Goal: Transaction & Acquisition: Download file/media

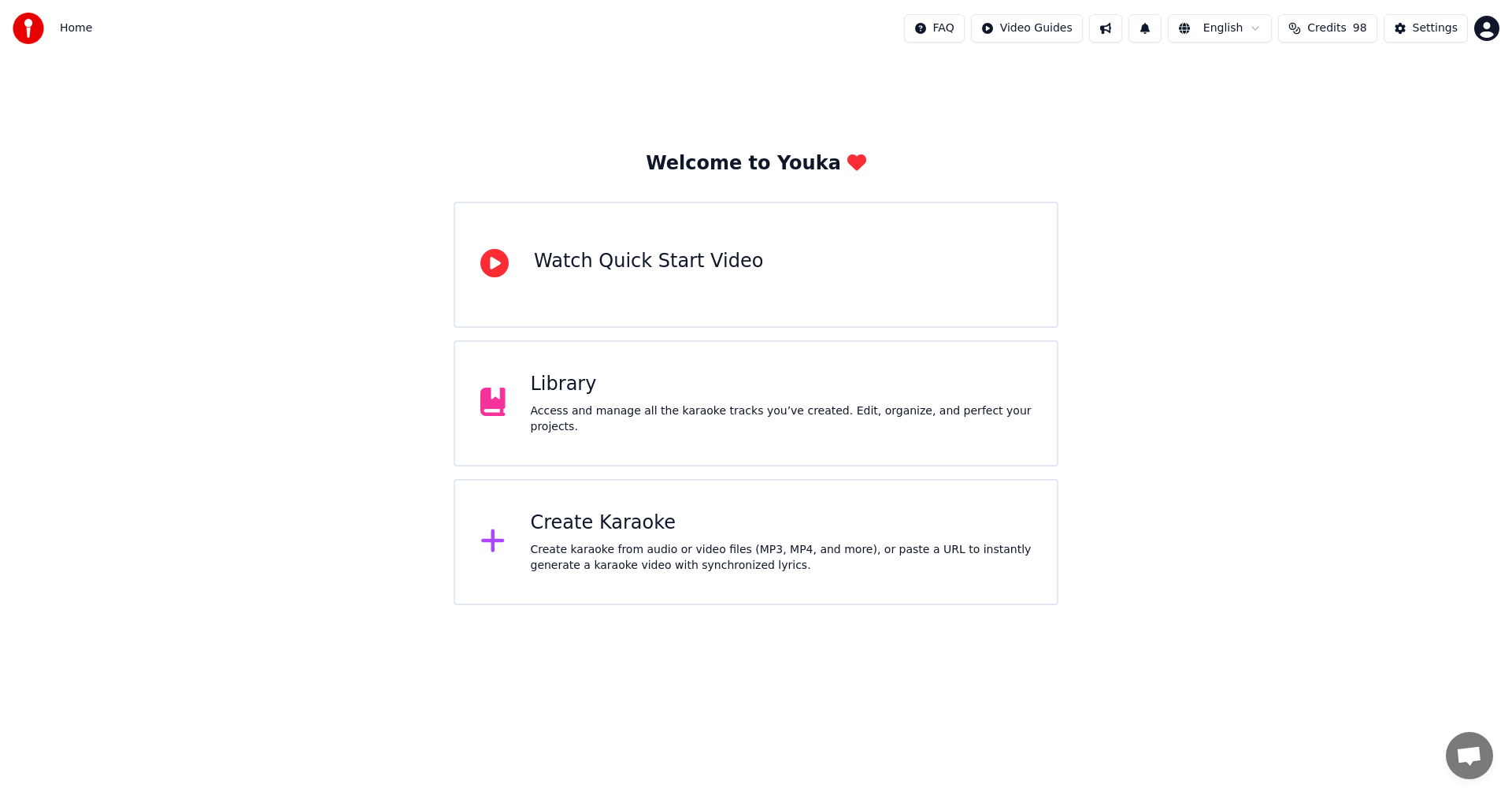
click at [673, 529] on div "Create Karaoke" at bounding box center [781, 522] width 501 height 25
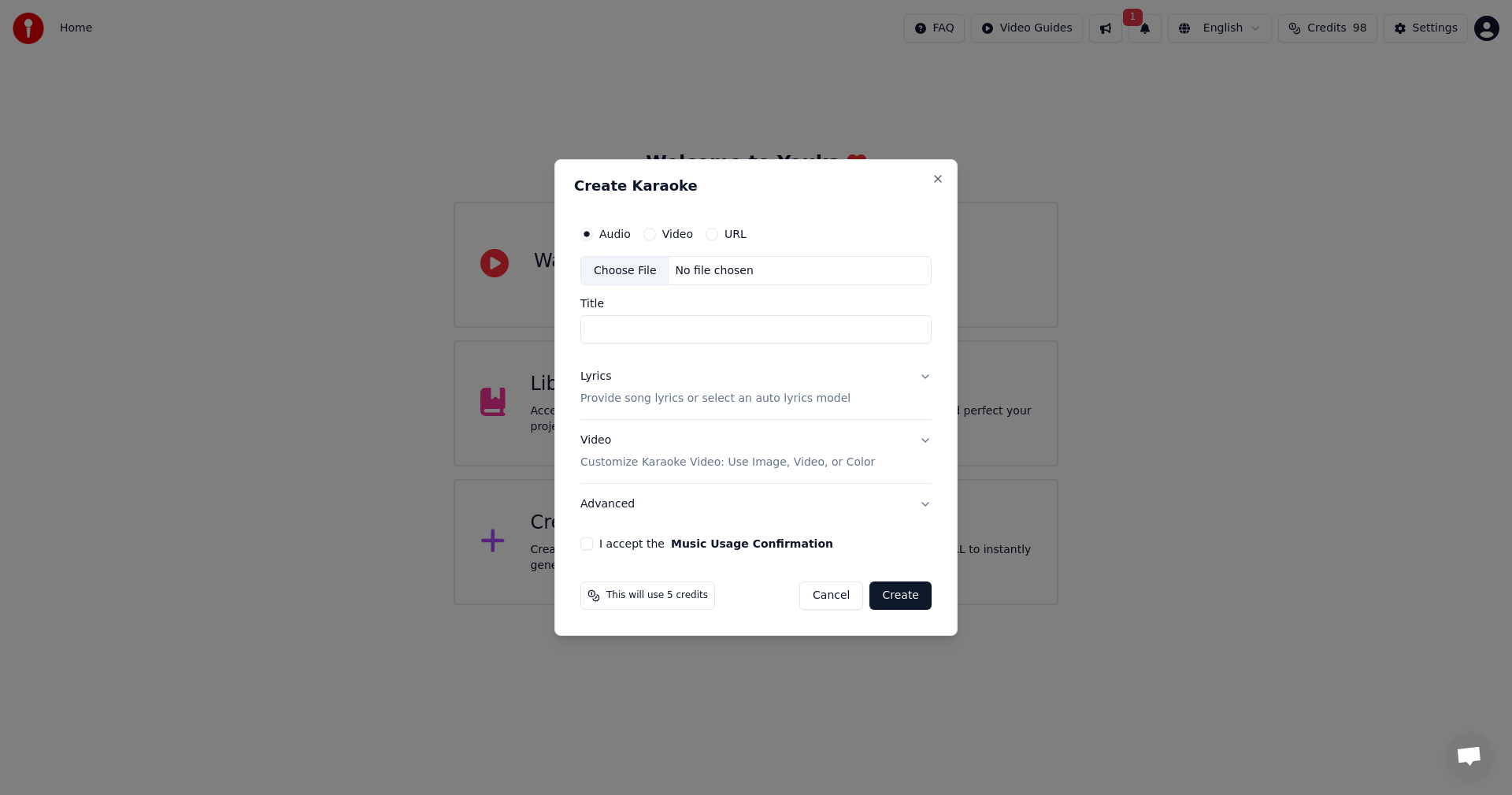
click at [612, 272] on div "Choose File" at bounding box center [625, 271] width 89 height 28
type input "**********"
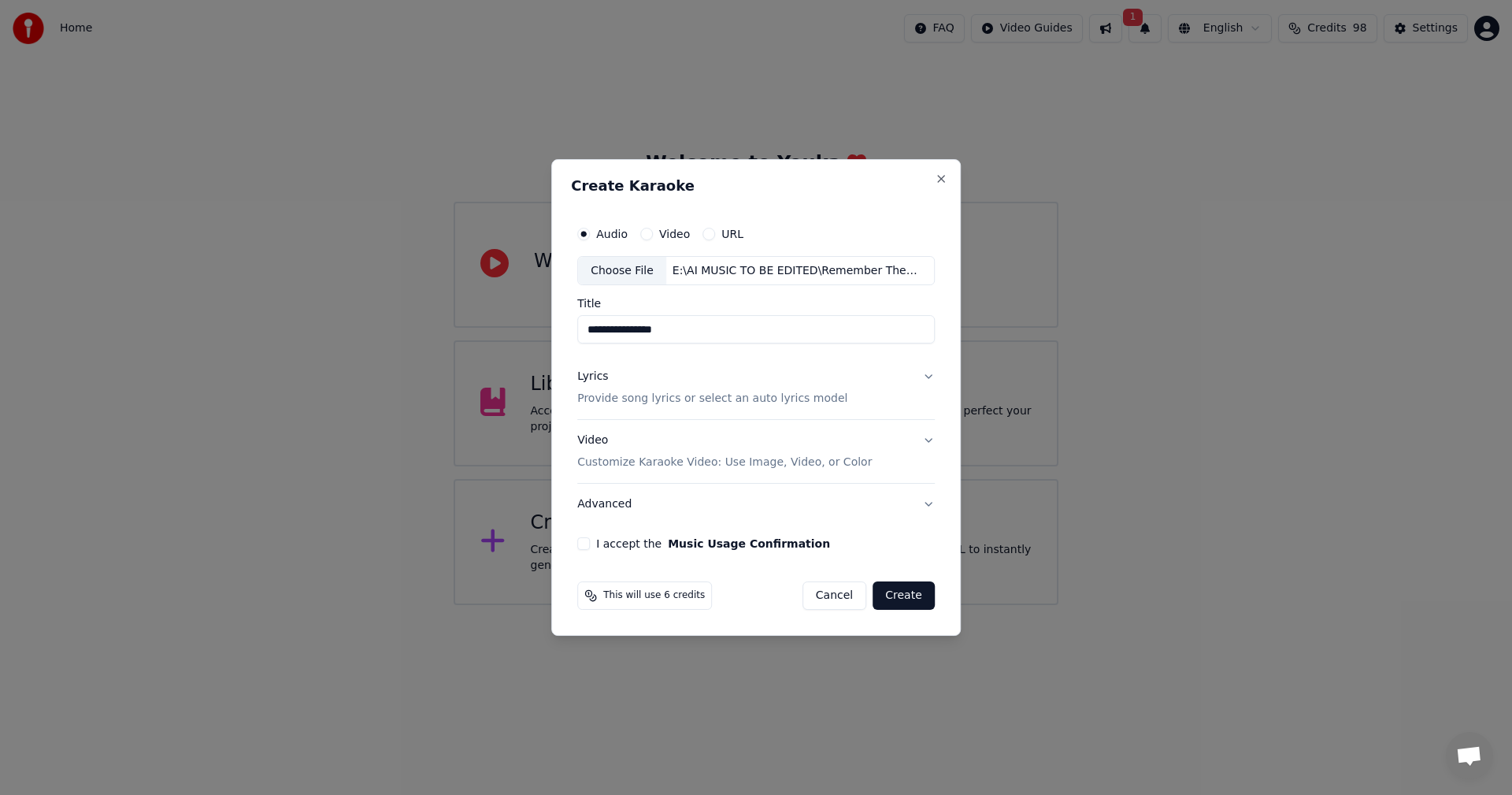
click at [926, 376] on button "Lyrics Provide song lyrics or select an auto lyrics model" at bounding box center [755, 388] width 357 height 63
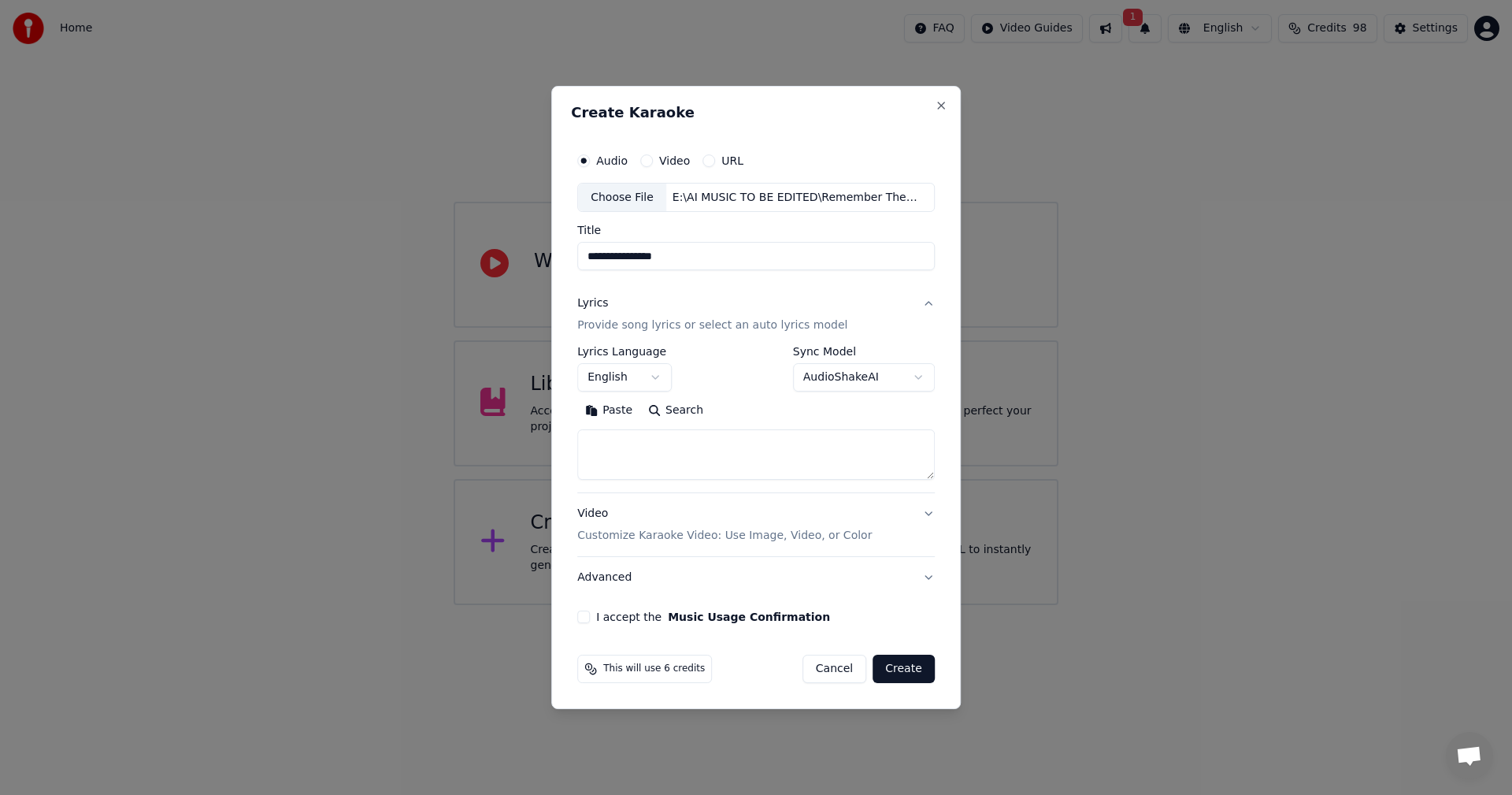
click at [611, 448] on textarea at bounding box center [755, 455] width 357 height 51
paste textarea "**********"
type textarea "**********"
click at [732, 412] on button "Expand" at bounding box center [747, 410] width 74 height 25
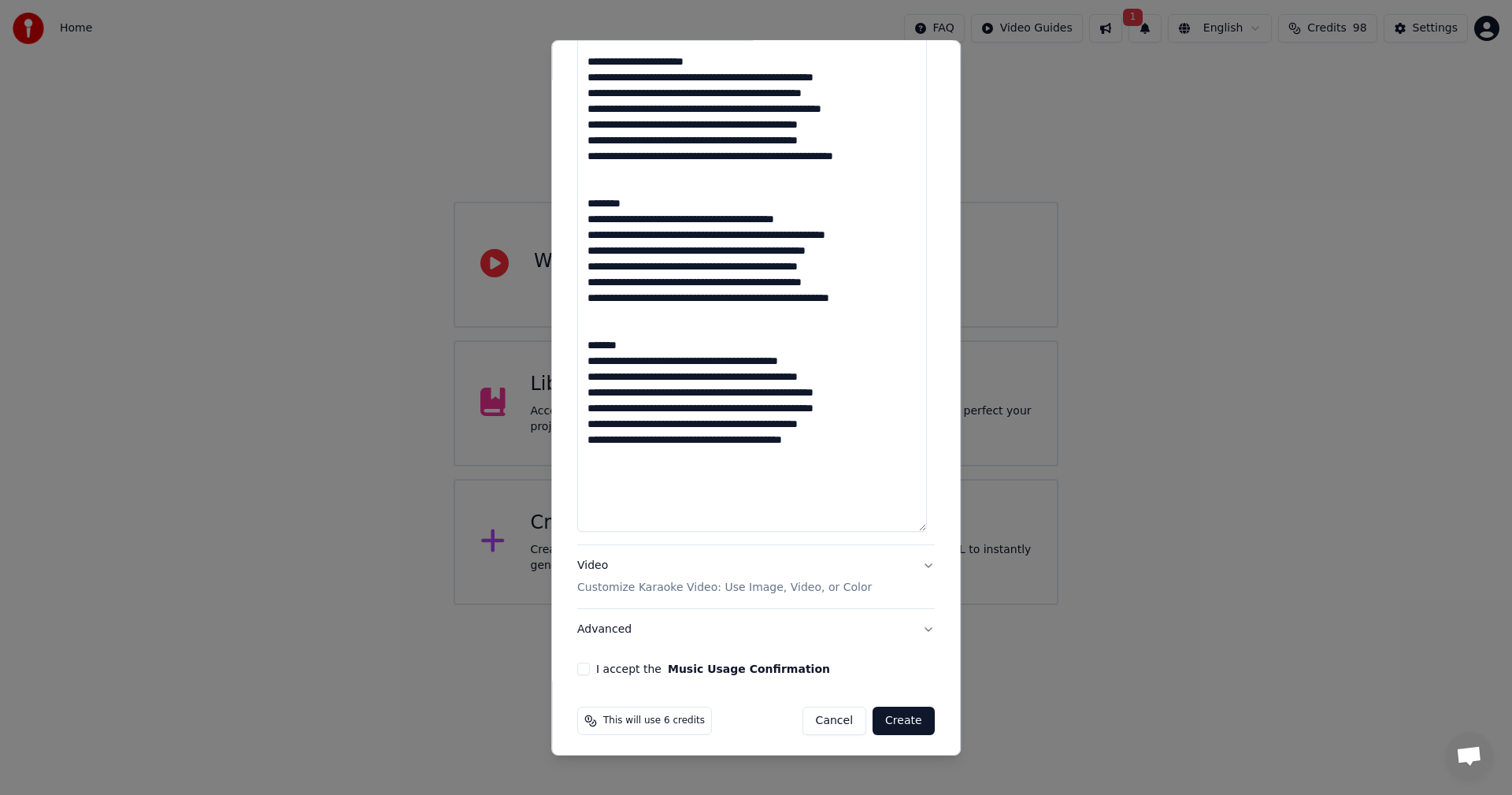
scroll to position [767, 0]
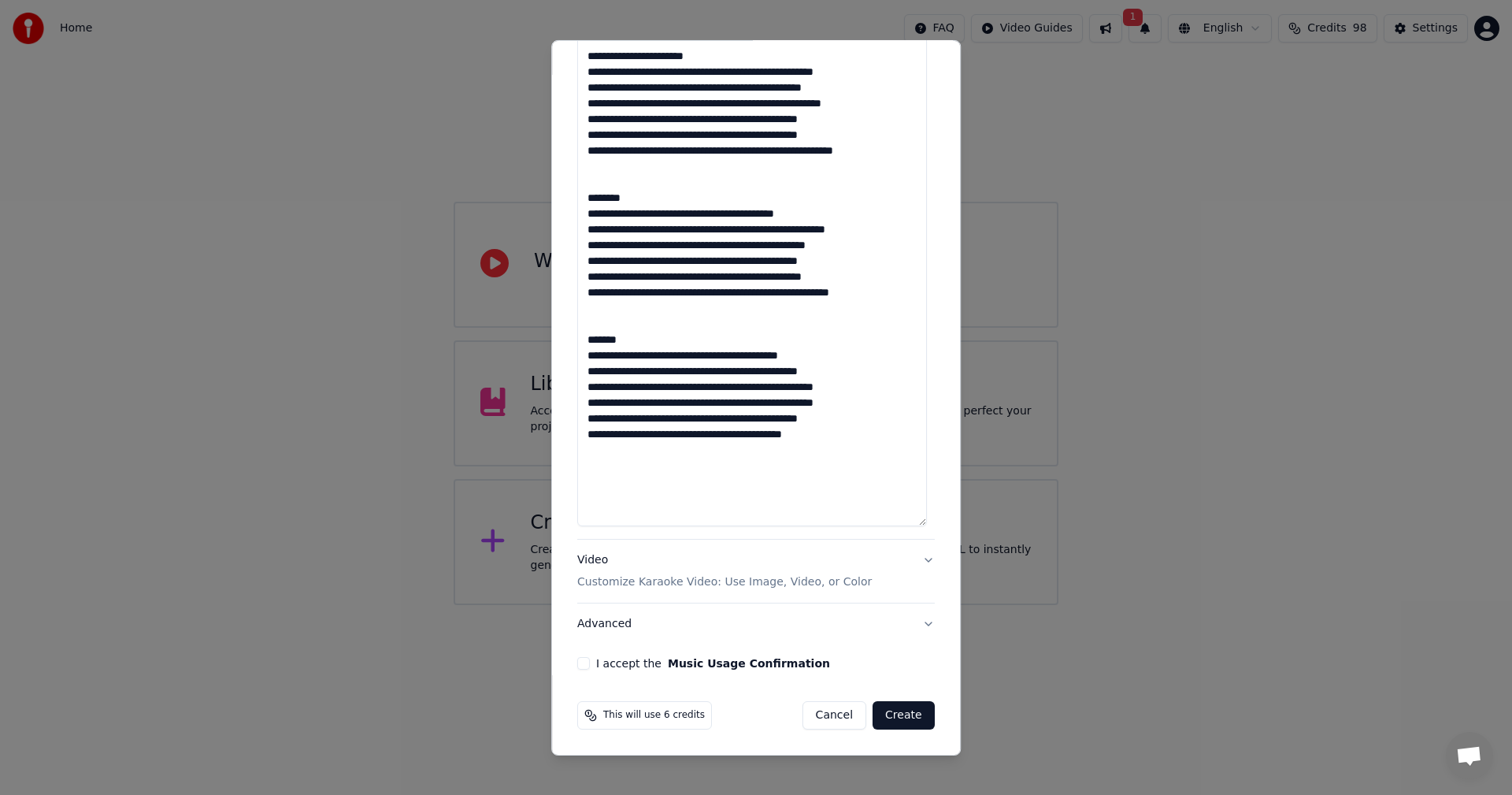
click at [582, 664] on button "I accept the Music Usage Confirmation" at bounding box center [583, 663] width 13 height 13
click at [918, 557] on button "Video Customize Karaoke Video: Use Image, Video, or Color" at bounding box center [755, 570] width 357 height 63
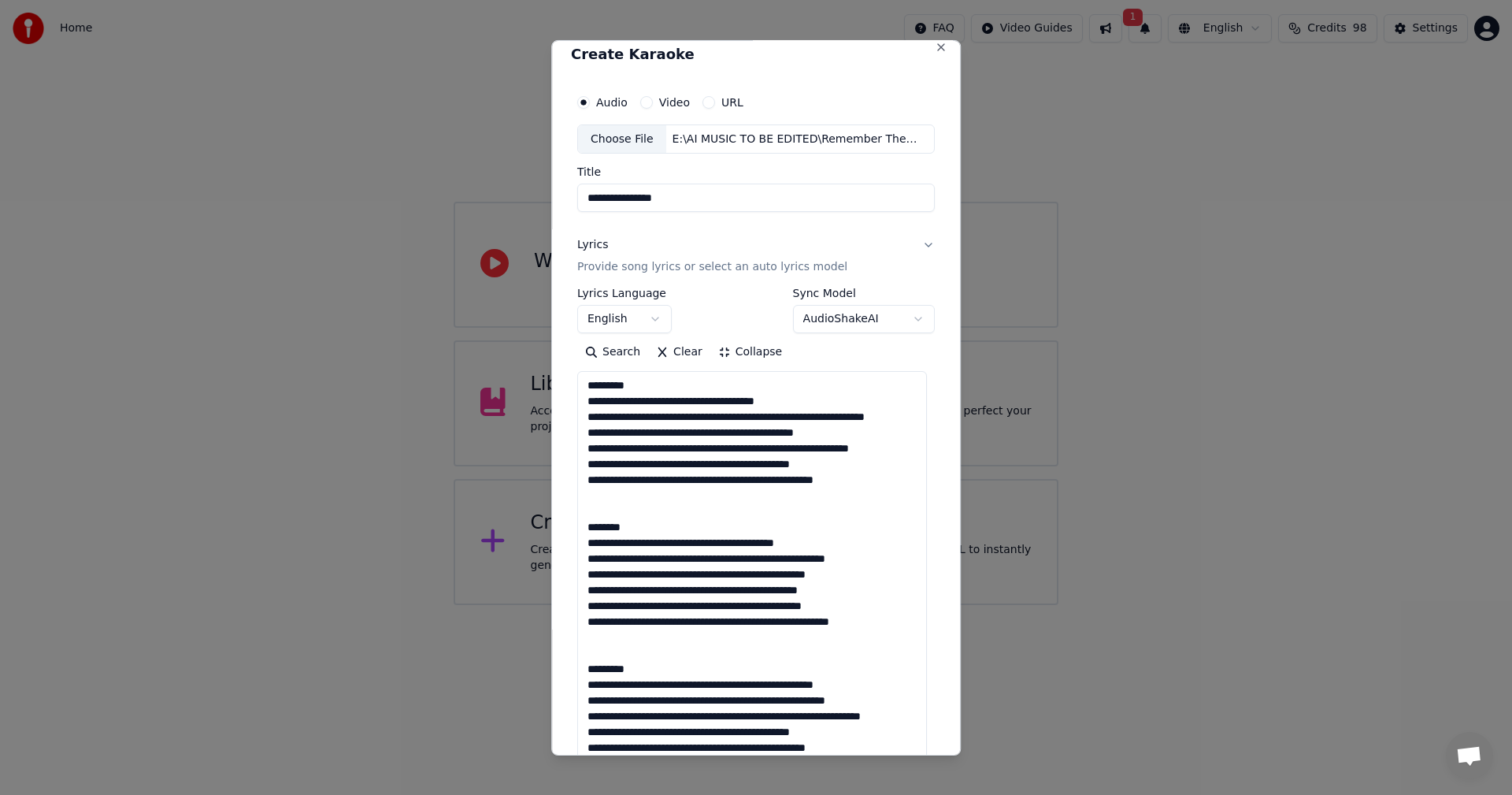
scroll to position [0, 0]
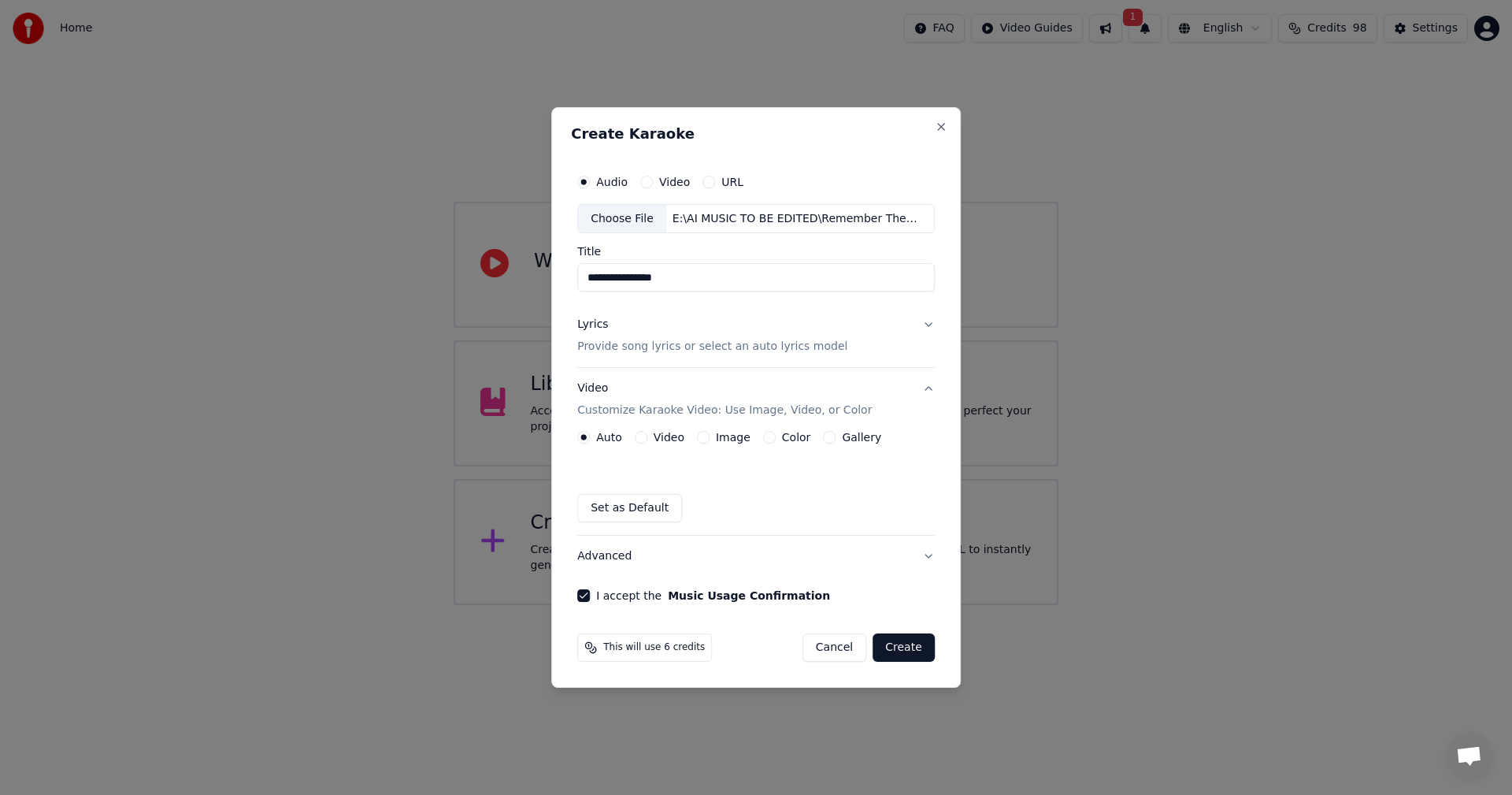
click at [705, 436] on button "Image" at bounding box center [702, 437] width 13 height 13
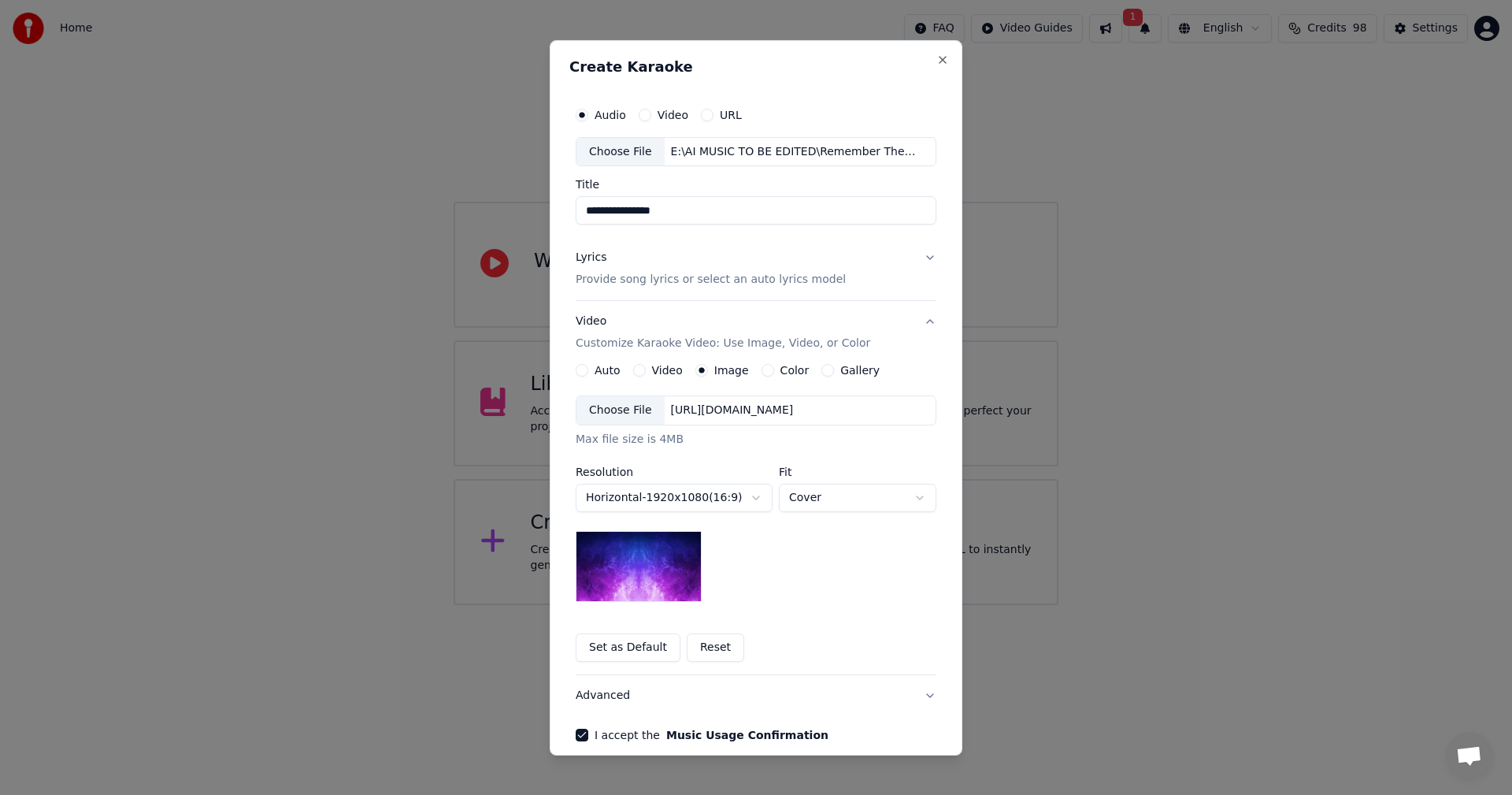
click at [610, 412] on div "Choose File" at bounding box center [620, 410] width 89 height 28
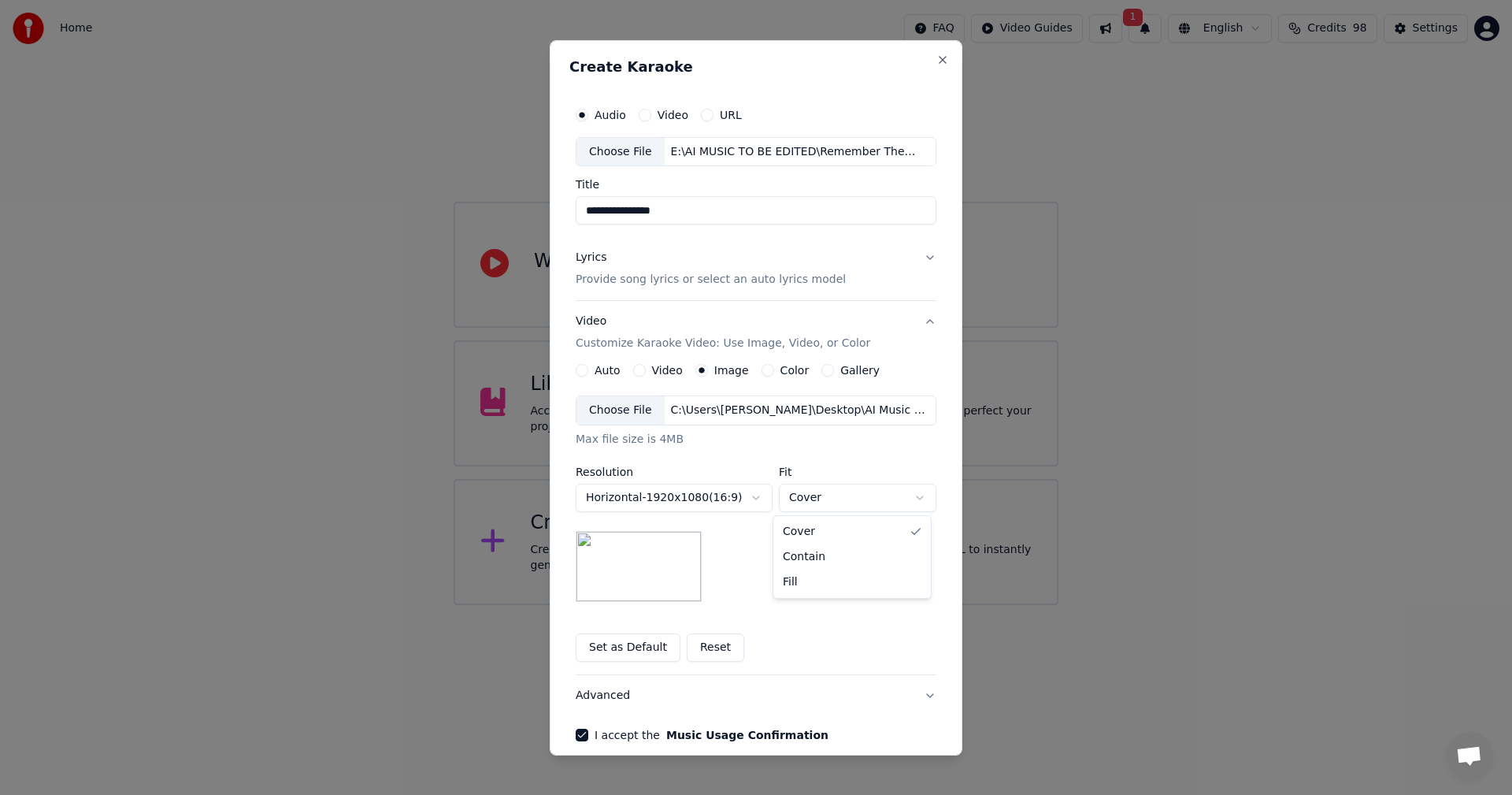
click at [842, 499] on body "**********" at bounding box center [756, 302] width 1512 height 605
click at [825, 500] on body "**********" at bounding box center [756, 302] width 1512 height 605
click at [820, 503] on body "**********" at bounding box center [756, 302] width 1512 height 605
select select "*****"
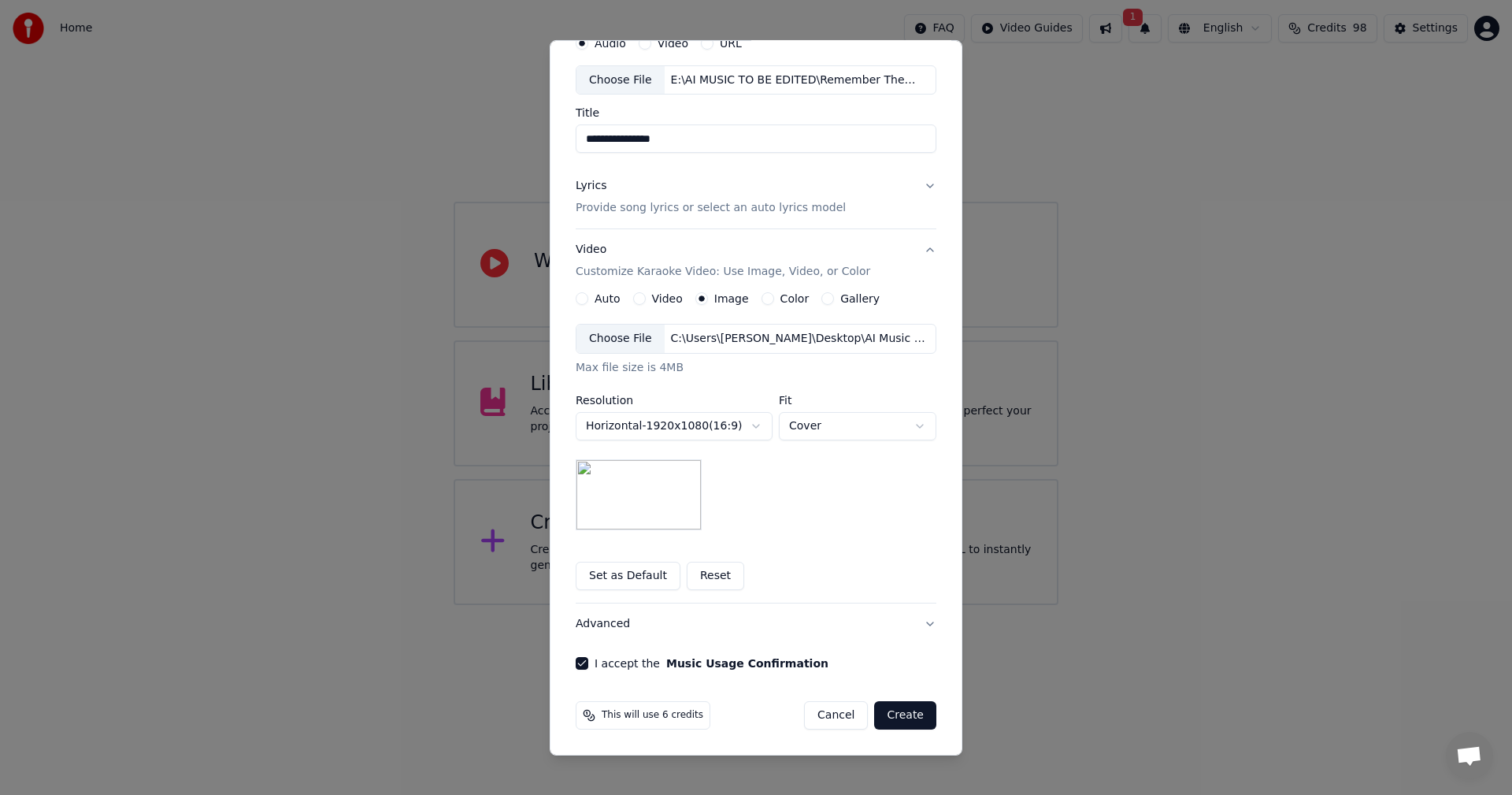
click at [582, 632] on button "Advanced" at bounding box center [756, 623] width 360 height 41
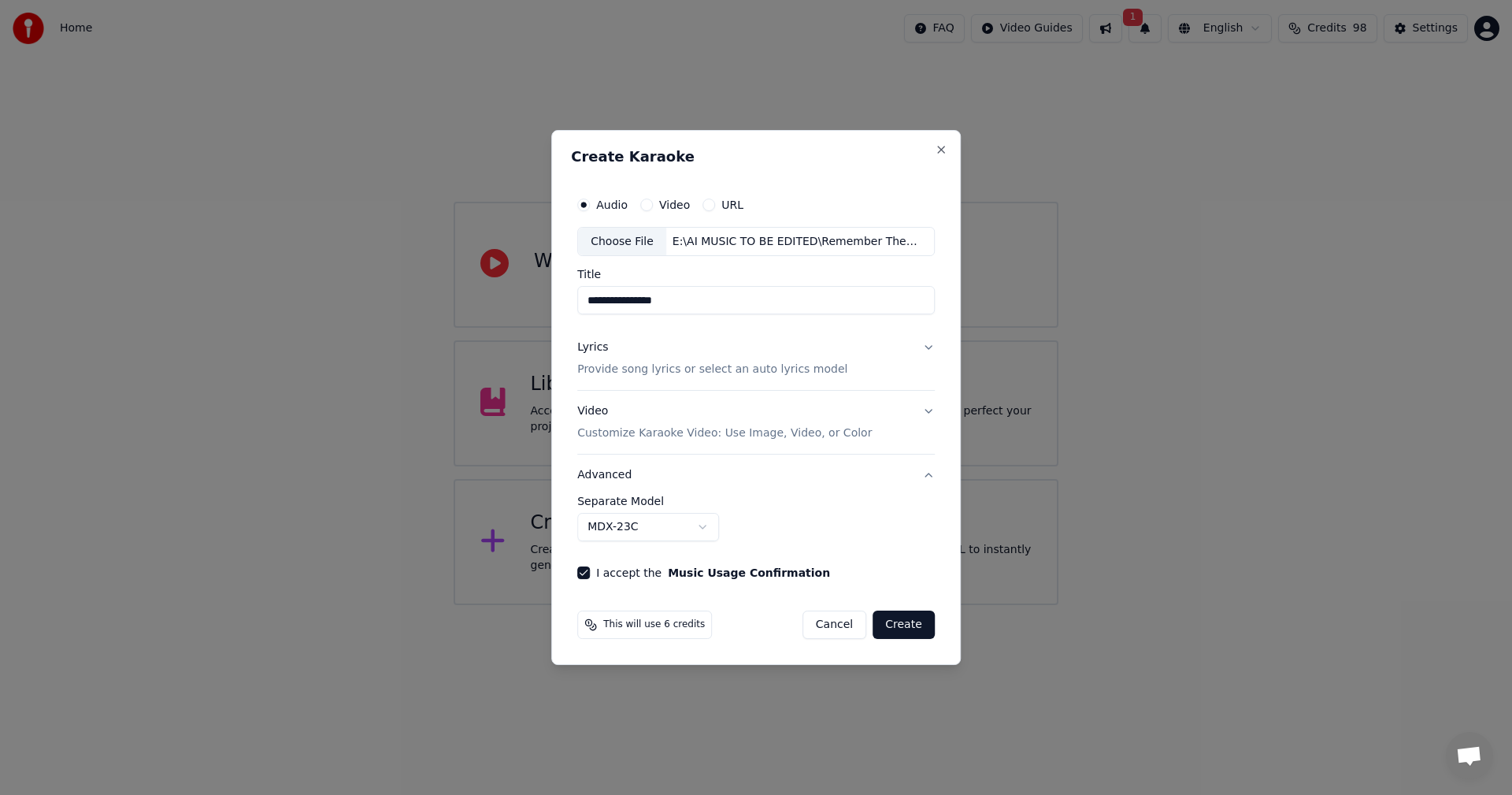
click at [703, 528] on body "**********" at bounding box center [756, 302] width 1512 height 605
click at [694, 527] on body "**********" at bounding box center [756, 302] width 1512 height 605
click at [677, 519] on body "**********" at bounding box center [756, 302] width 1512 height 605
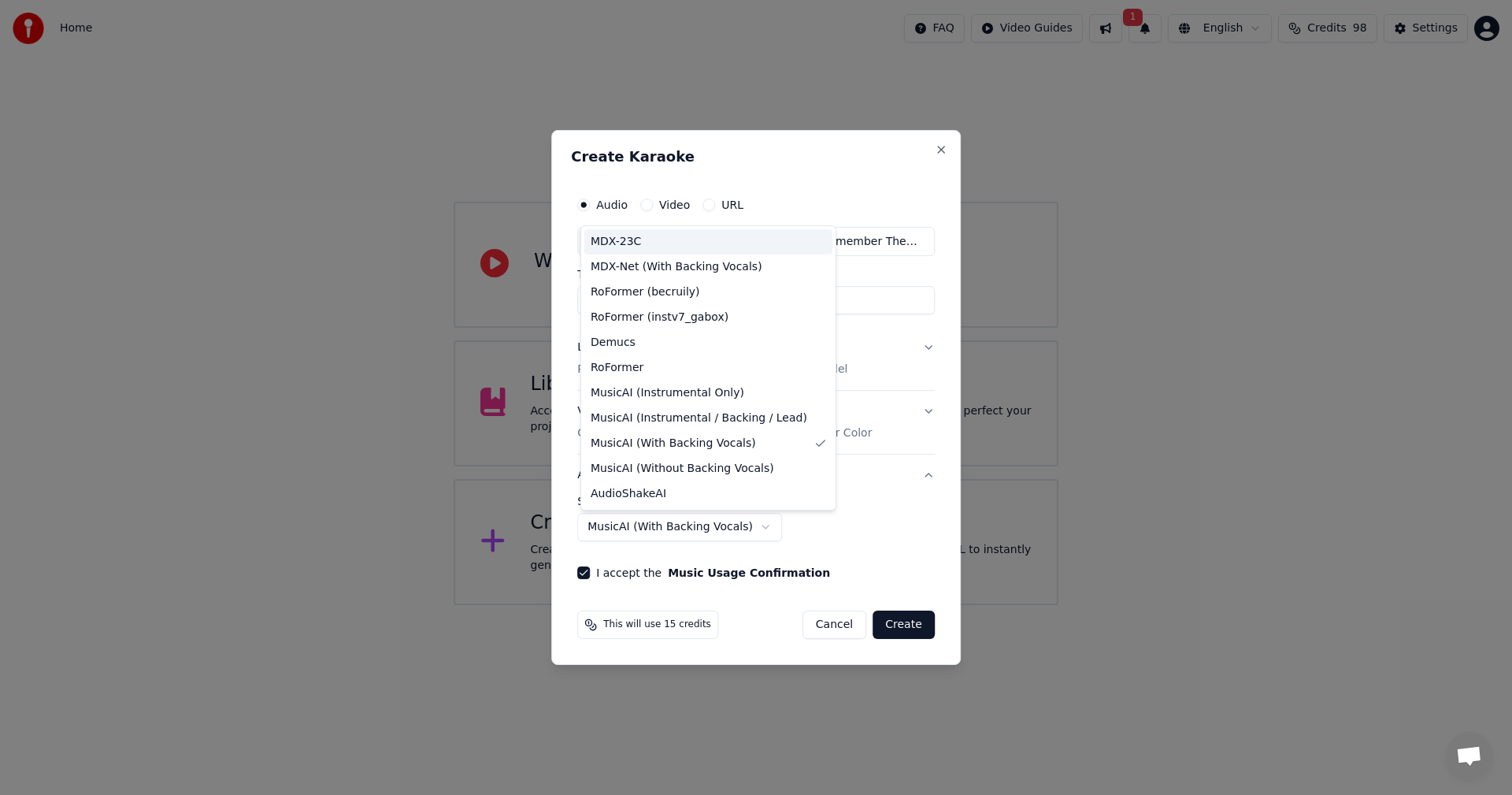
select select "******"
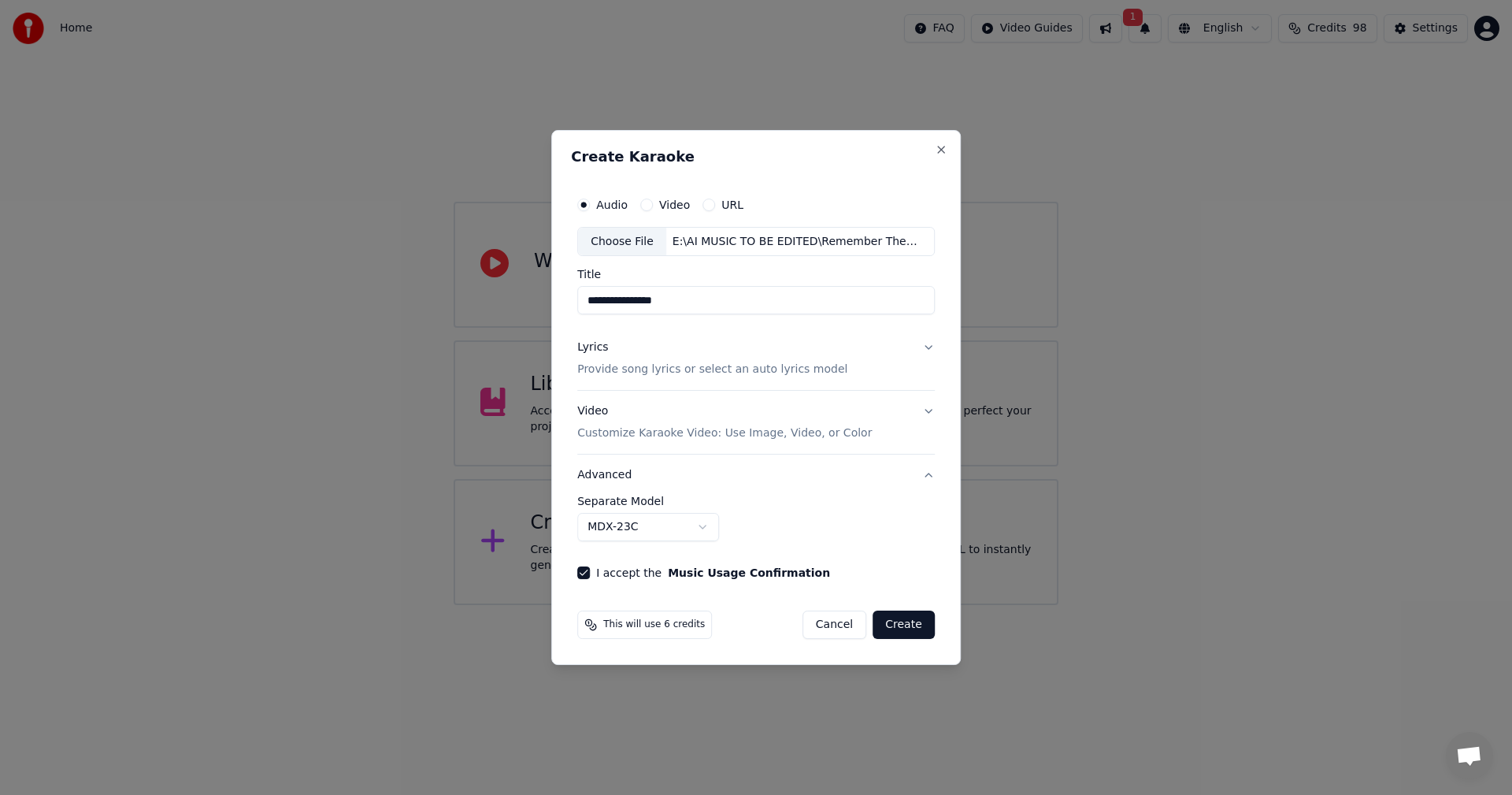
click at [915, 632] on button "Create" at bounding box center [903, 624] width 63 height 28
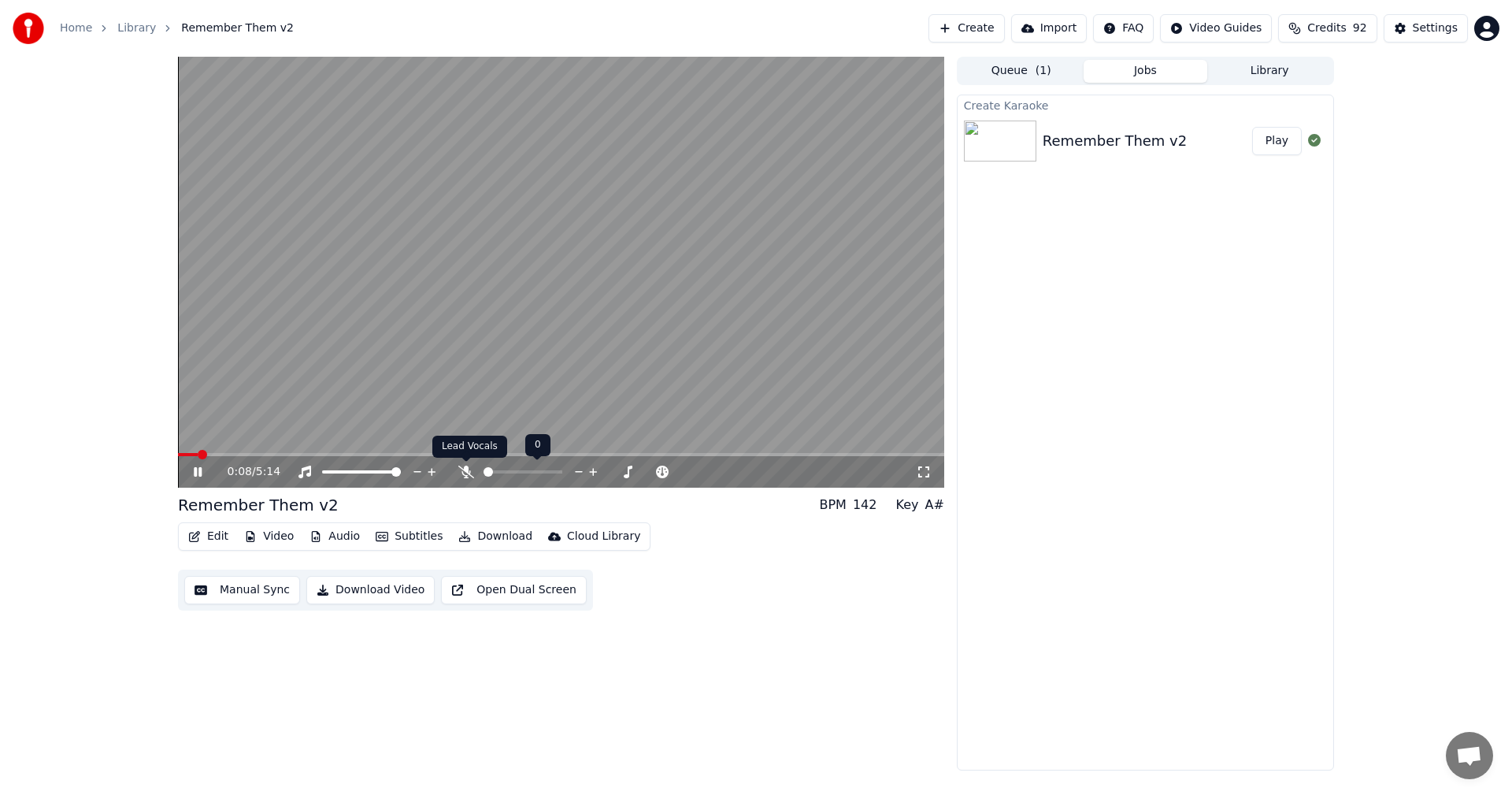
click at [467, 474] on icon at bounding box center [467, 472] width 16 height 13
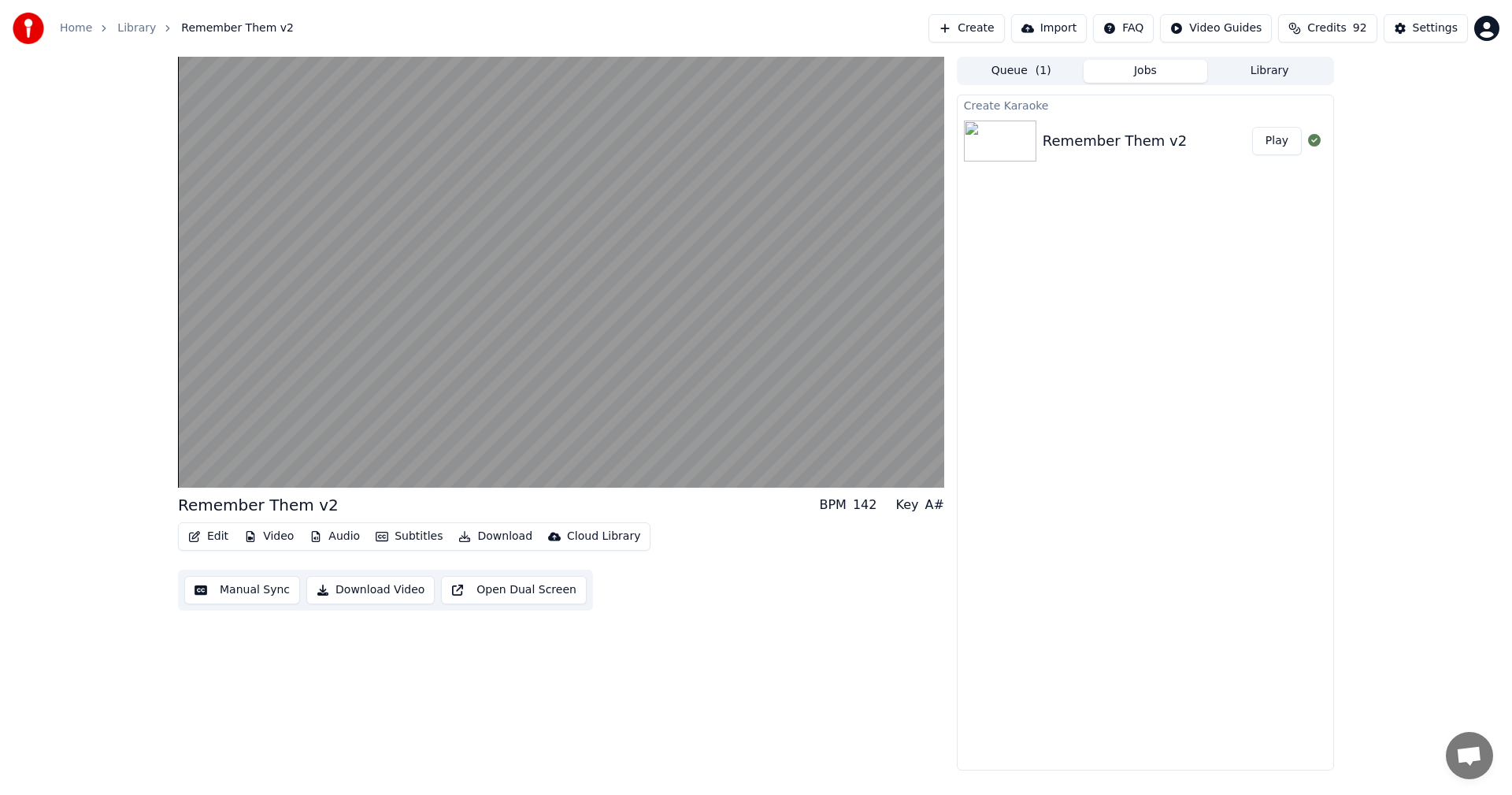
click at [204, 542] on button "Edit" at bounding box center [208, 536] width 53 height 22
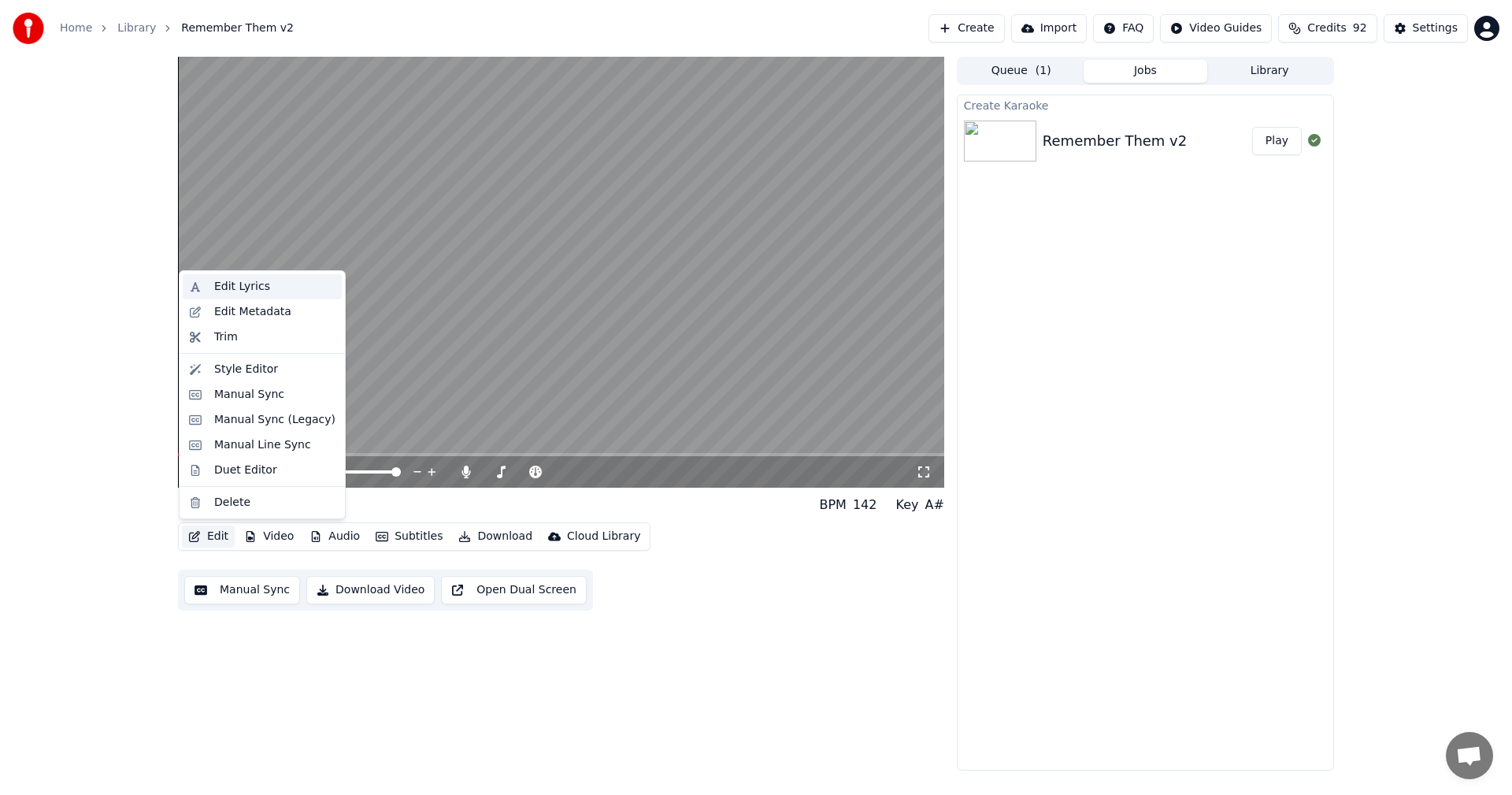
click at [230, 283] on div "Edit Lyrics" at bounding box center [242, 287] width 56 height 16
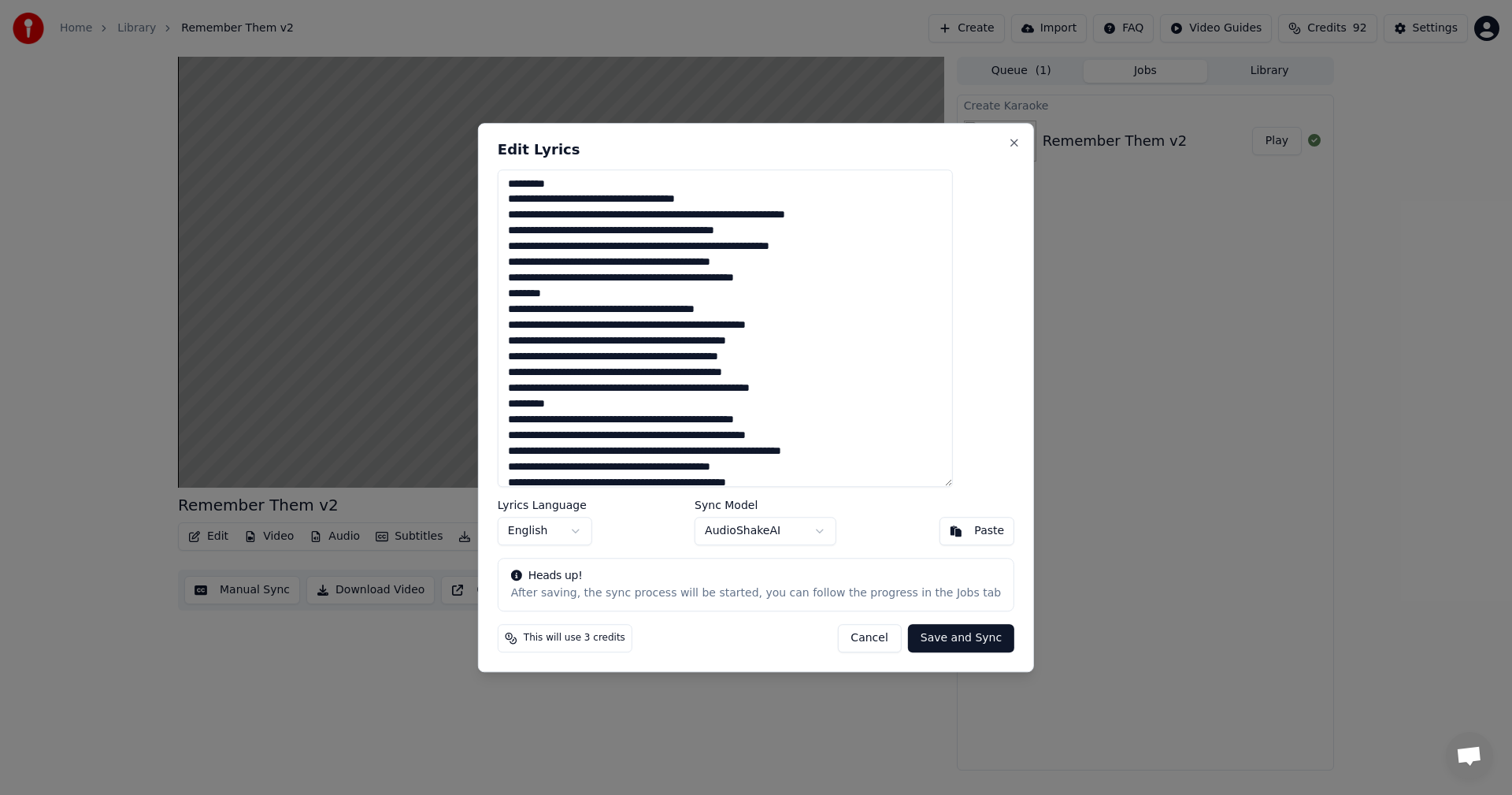
drag, startPoint x: 588, startPoint y: 183, endPoint x: 521, endPoint y: 191, distance: 67.5
click at [521, 191] on div "Edit Lyrics Lyrics Language English Sync Model AudioShakeAI Paste Heads up! Aft…" at bounding box center [755, 397] width 556 height 549
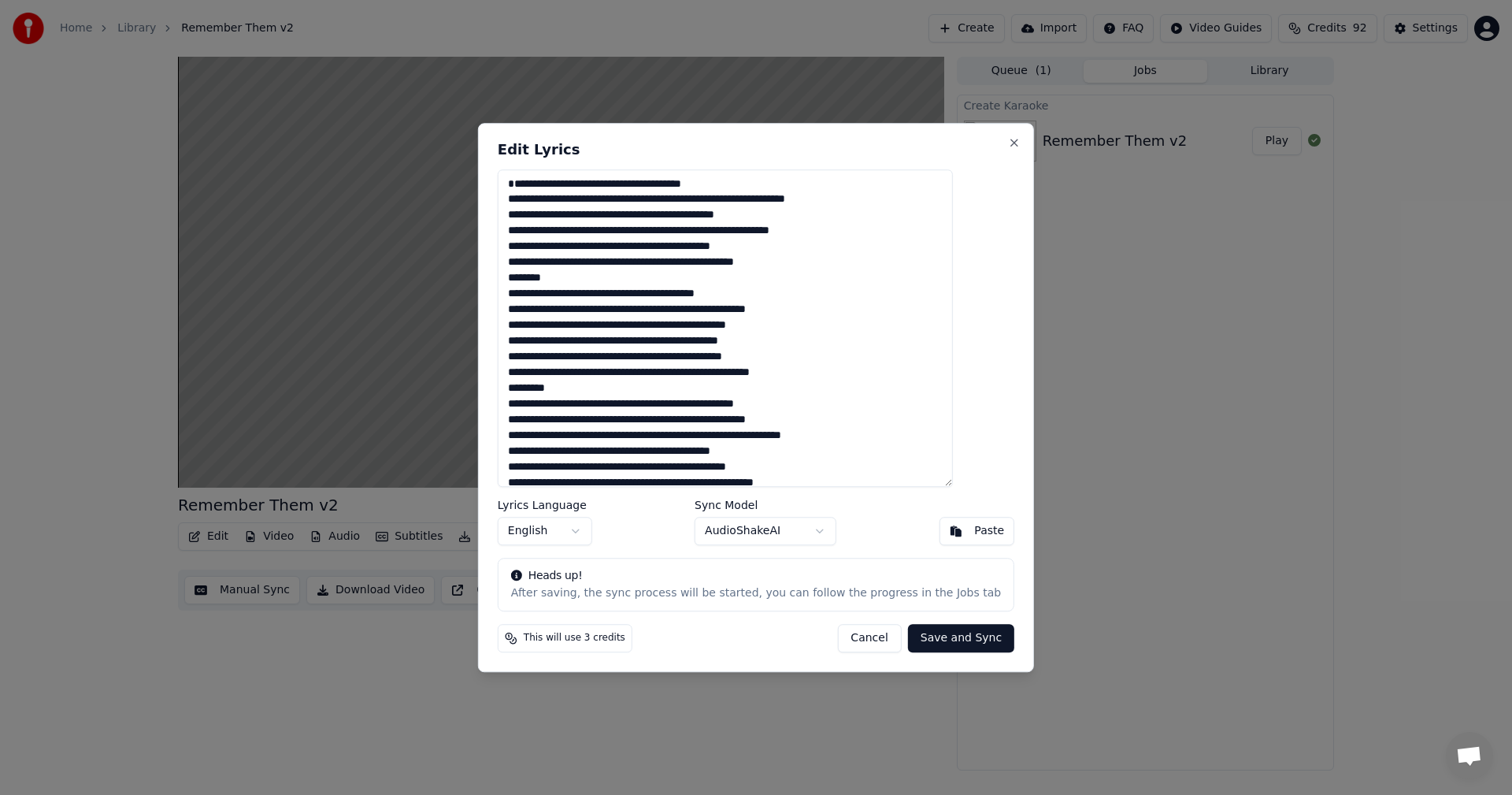
drag, startPoint x: 588, startPoint y: 291, endPoint x: 502, endPoint y: 291, distance: 86.0
click at [502, 291] on body "Home Library Remember Them v2 Create Import FAQ Video Guides Credits 92 Setting…" at bounding box center [756, 397] width 1512 height 795
click at [580, 293] on textarea at bounding box center [724, 328] width 455 height 318
drag, startPoint x: 580, startPoint y: 293, endPoint x: 542, endPoint y: 299, distance: 38.5
click at [542, 299] on textarea at bounding box center [724, 328] width 455 height 318
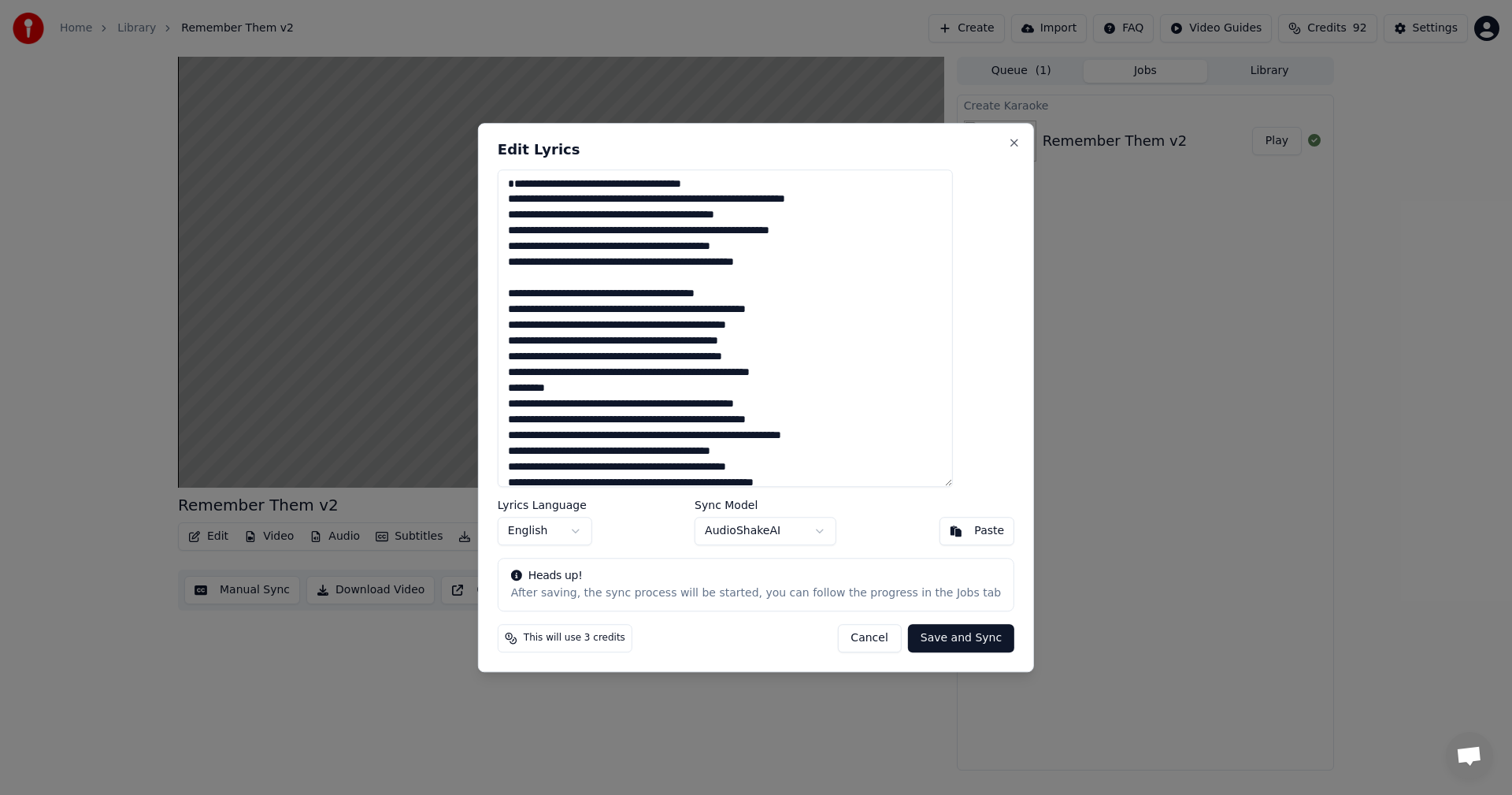
drag, startPoint x: 583, startPoint y: 409, endPoint x: 536, endPoint y: 409, distance: 47.0
click at [536, 409] on textarea at bounding box center [724, 328] width 455 height 318
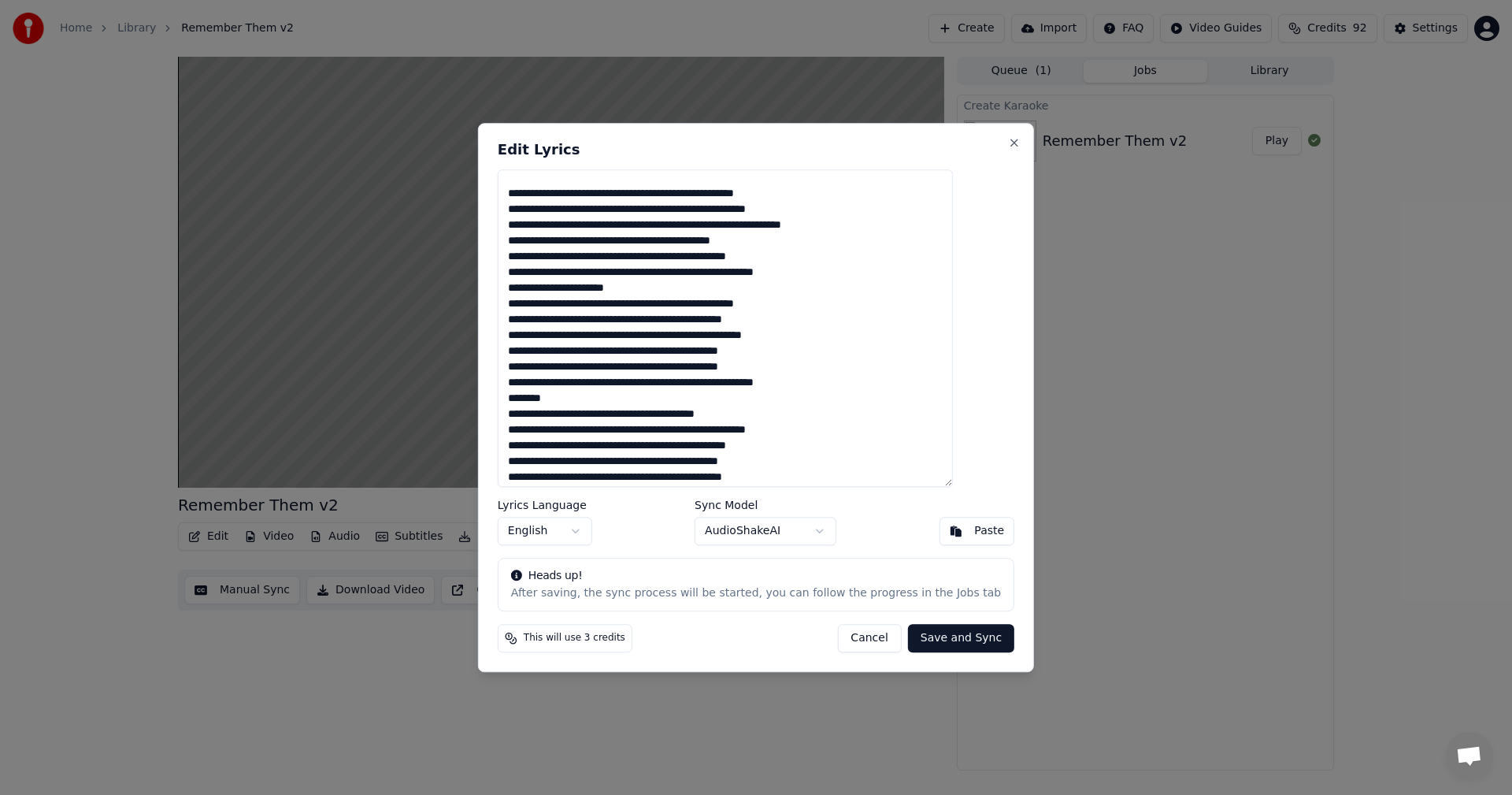
scroll to position [236, 0]
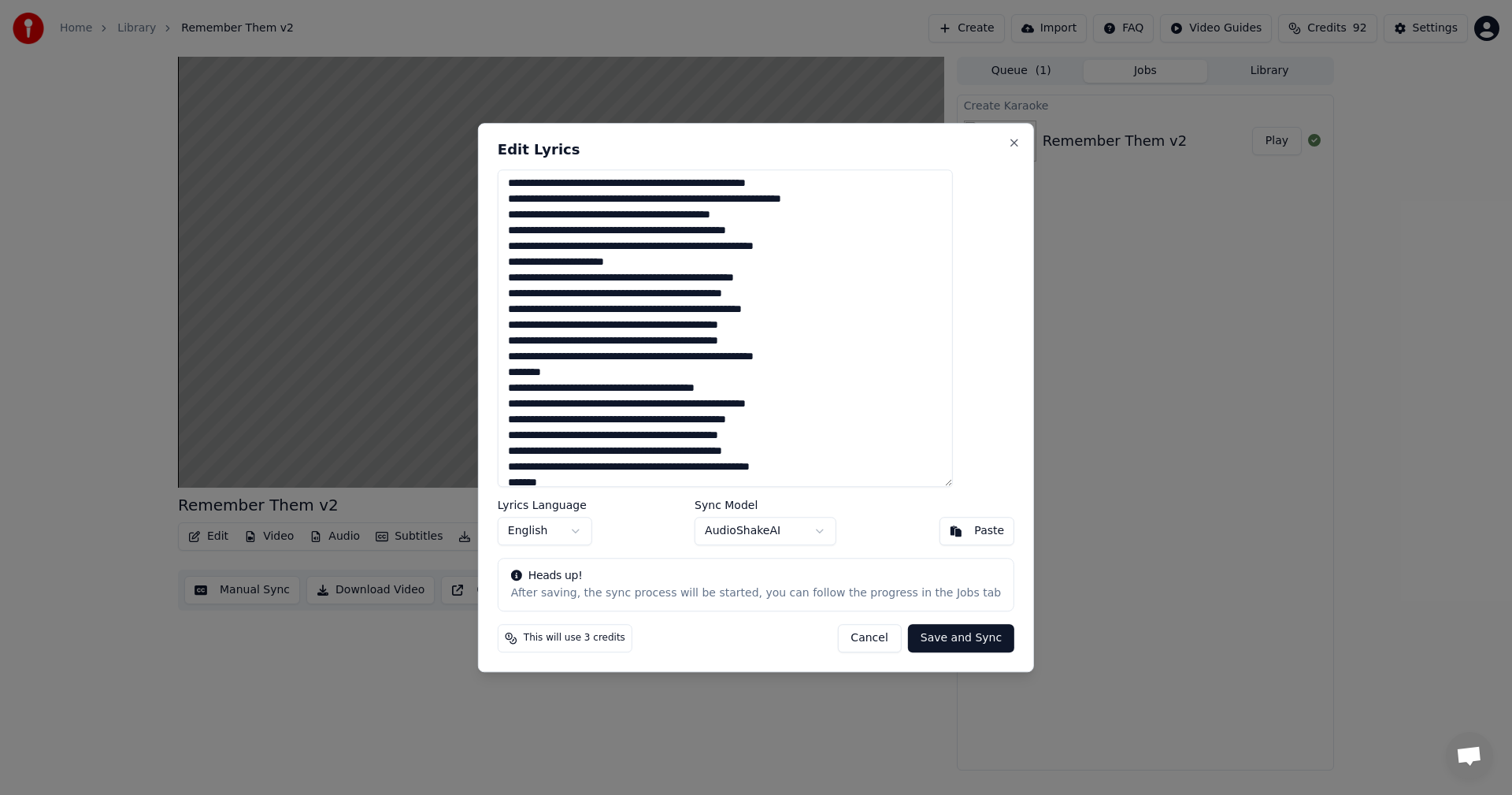
drag, startPoint x: 658, startPoint y: 275, endPoint x: 531, endPoint y: 276, distance: 127.0
click at [531, 276] on textarea at bounding box center [724, 328] width 455 height 318
drag, startPoint x: 581, startPoint y: 392, endPoint x: 524, endPoint y: 394, distance: 57.0
click at [524, 394] on div "Edit Lyrics Lyrics Language English Sync Model AudioShakeAI Paste Heads up! Aft…" at bounding box center [755, 397] width 556 height 549
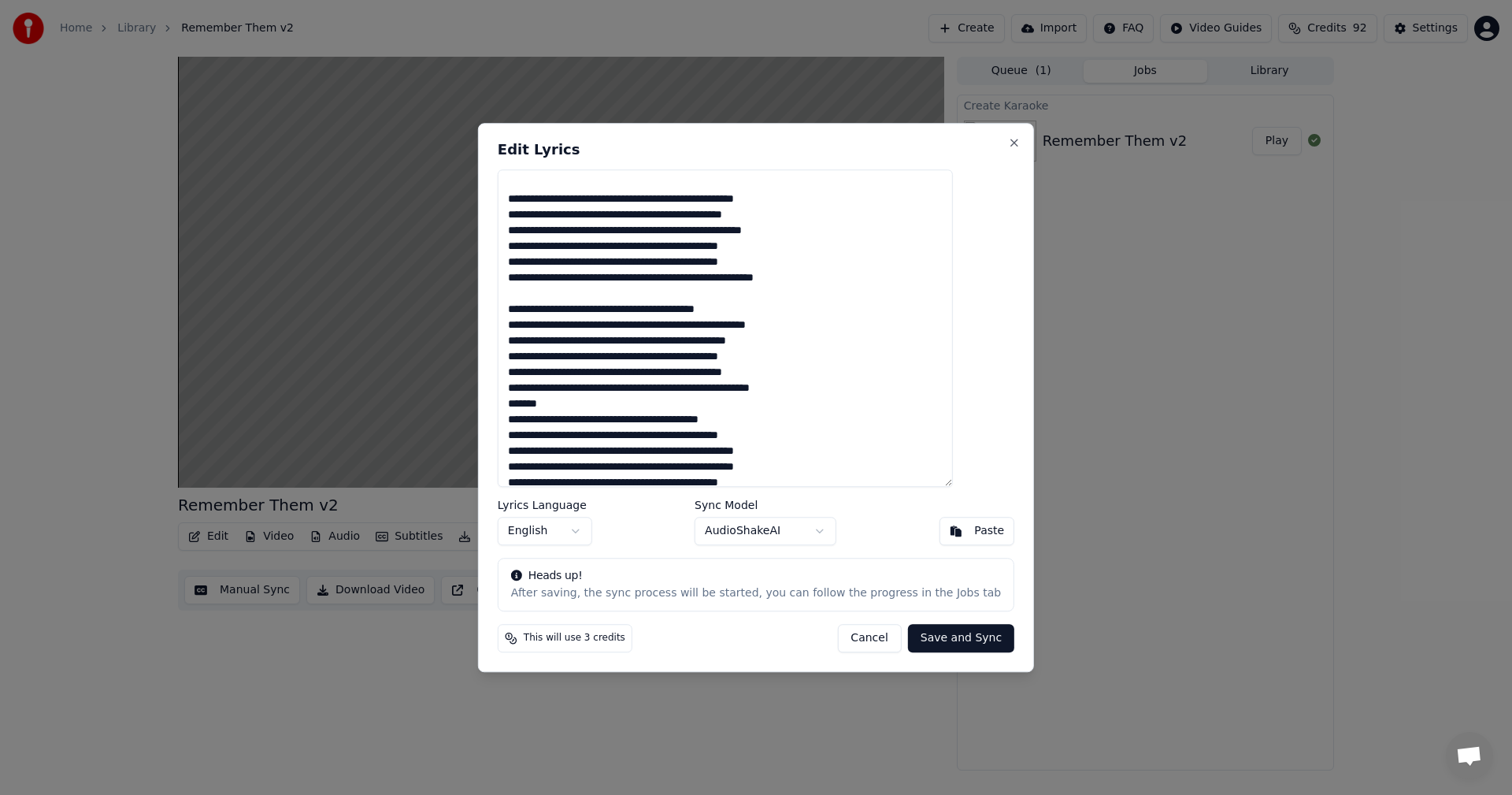
scroll to position [357, 0]
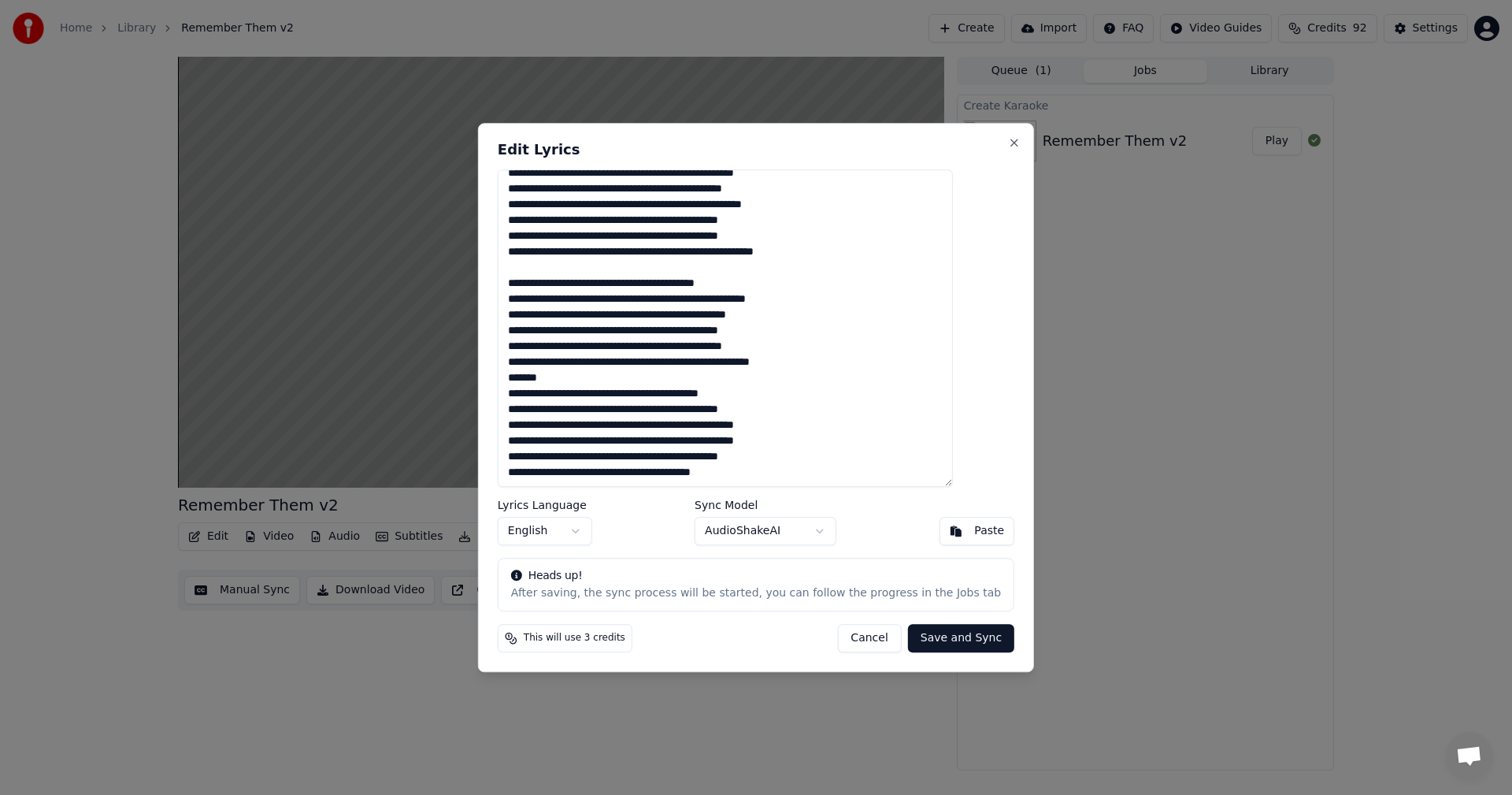
drag, startPoint x: 571, startPoint y: 378, endPoint x: 523, endPoint y: 387, distance: 48.8
click at [527, 385] on textarea at bounding box center [724, 328] width 455 height 318
click at [922, 636] on button "Save and Sync" at bounding box center [961, 638] width 106 height 28
type textarea "**********"
click at [1008, 145] on button "Close" at bounding box center [1014, 142] width 13 height 13
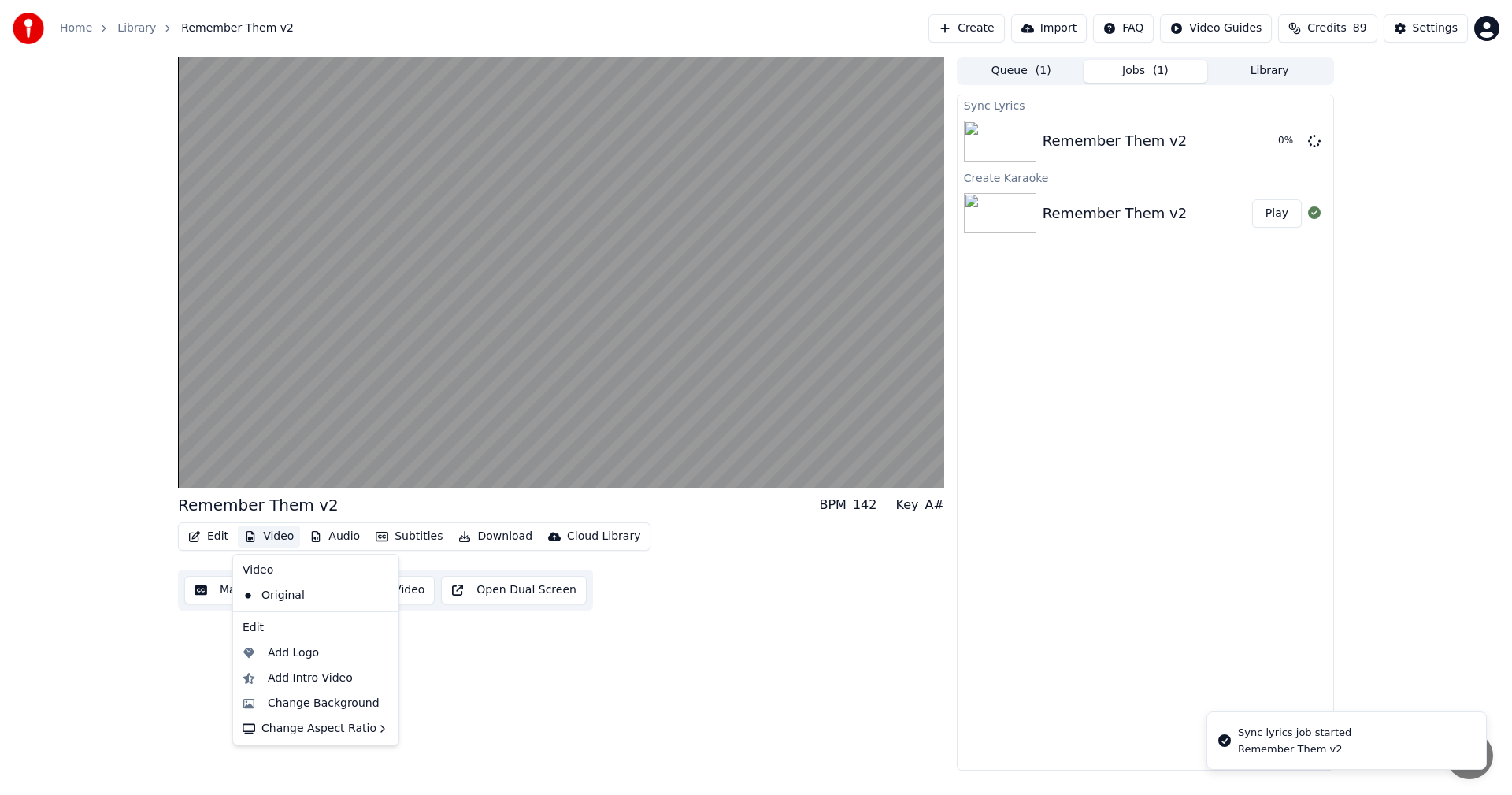
click at [255, 530] on icon "button" at bounding box center [250, 535] width 13 height 11
click at [325, 679] on div "Add Intro Video" at bounding box center [309, 679] width 85 height 16
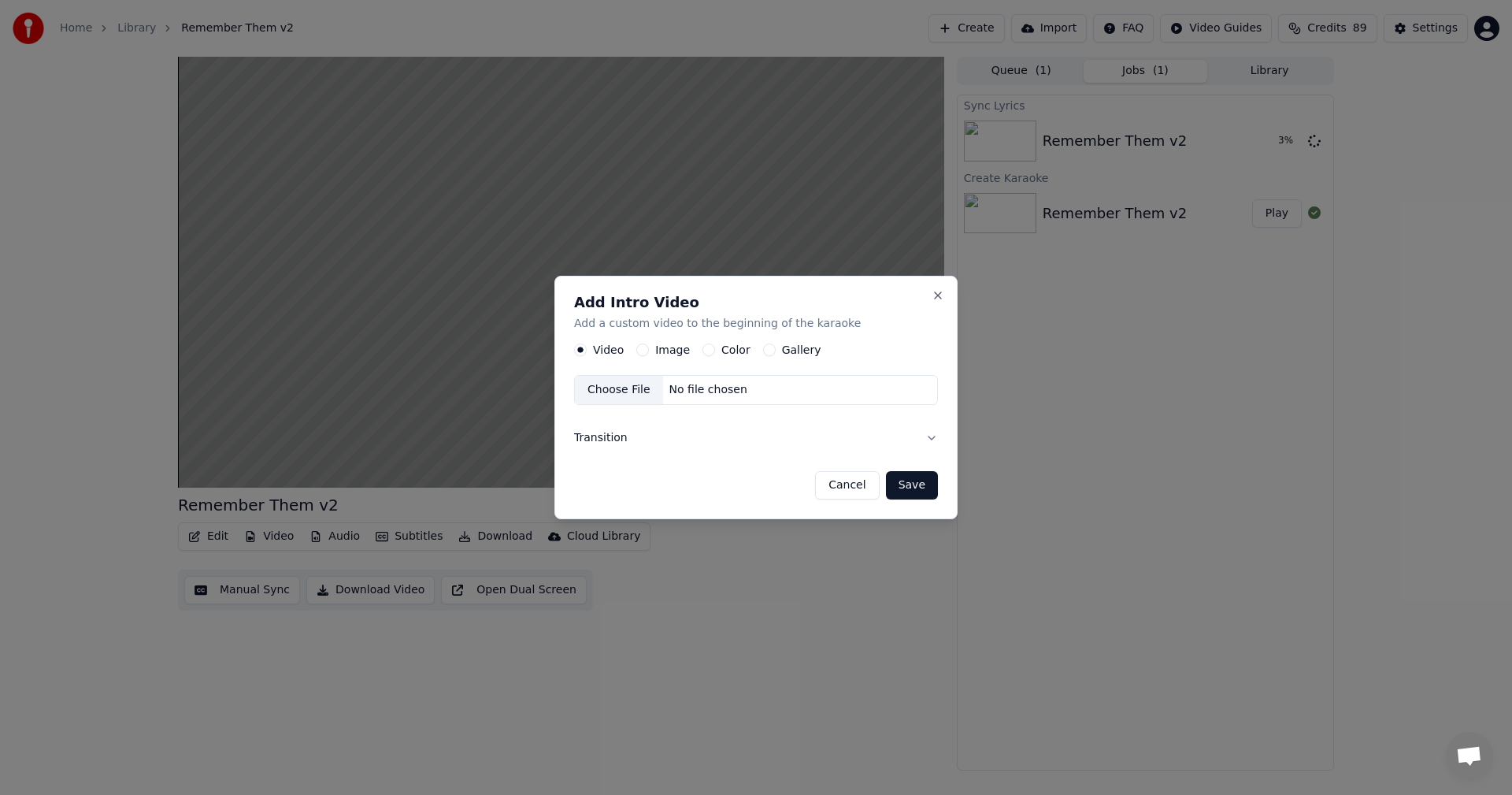
click at [622, 393] on div "Choose File" at bounding box center [619, 390] width 89 height 28
click at [927, 435] on button "Transition" at bounding box center [756, 437] width 364 height 41
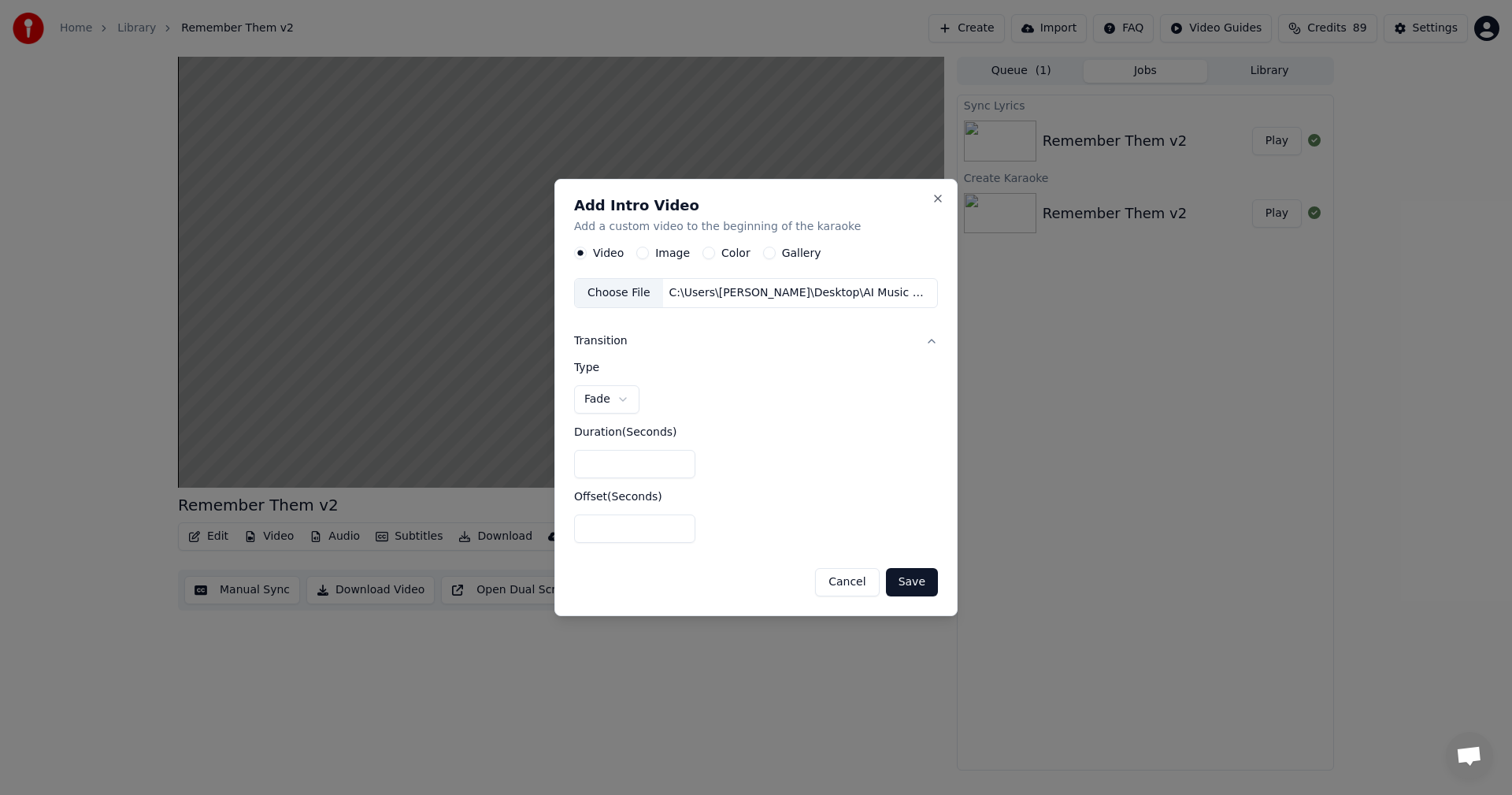
click at [617, 400] on body "**********" at bounding box center [756, 397] width 1512 height 795
click at [912, 580] on button "Save" at bounding box center [911, 582] width 52 height 28
select select "****"
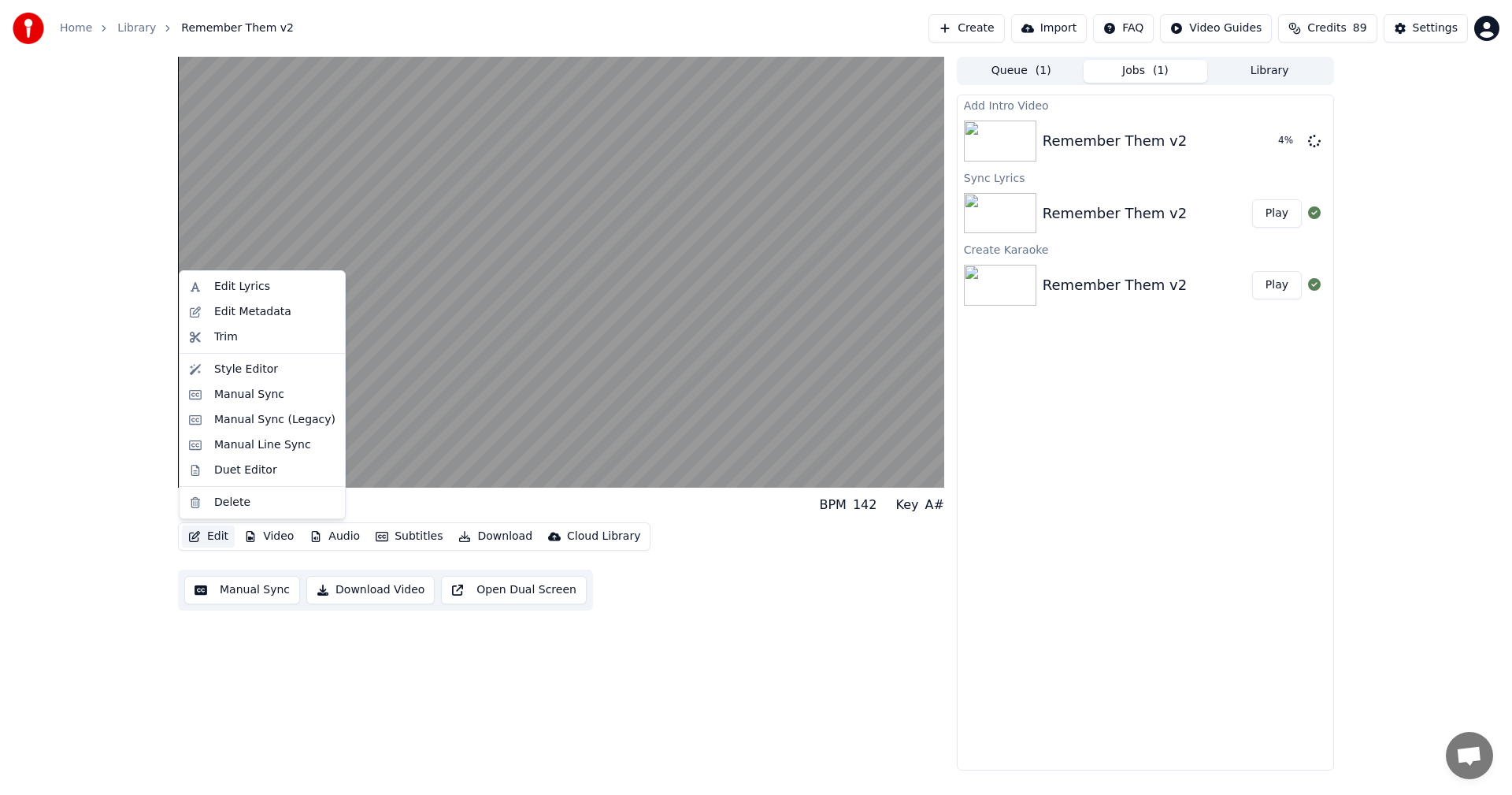
click at [210, 534] on button "Edit" at bounding box center [208, 536] width 53 height 22
click at [242, 308] on div "Edit Metadata" at bounding box center [253, 312] width 78 height 16
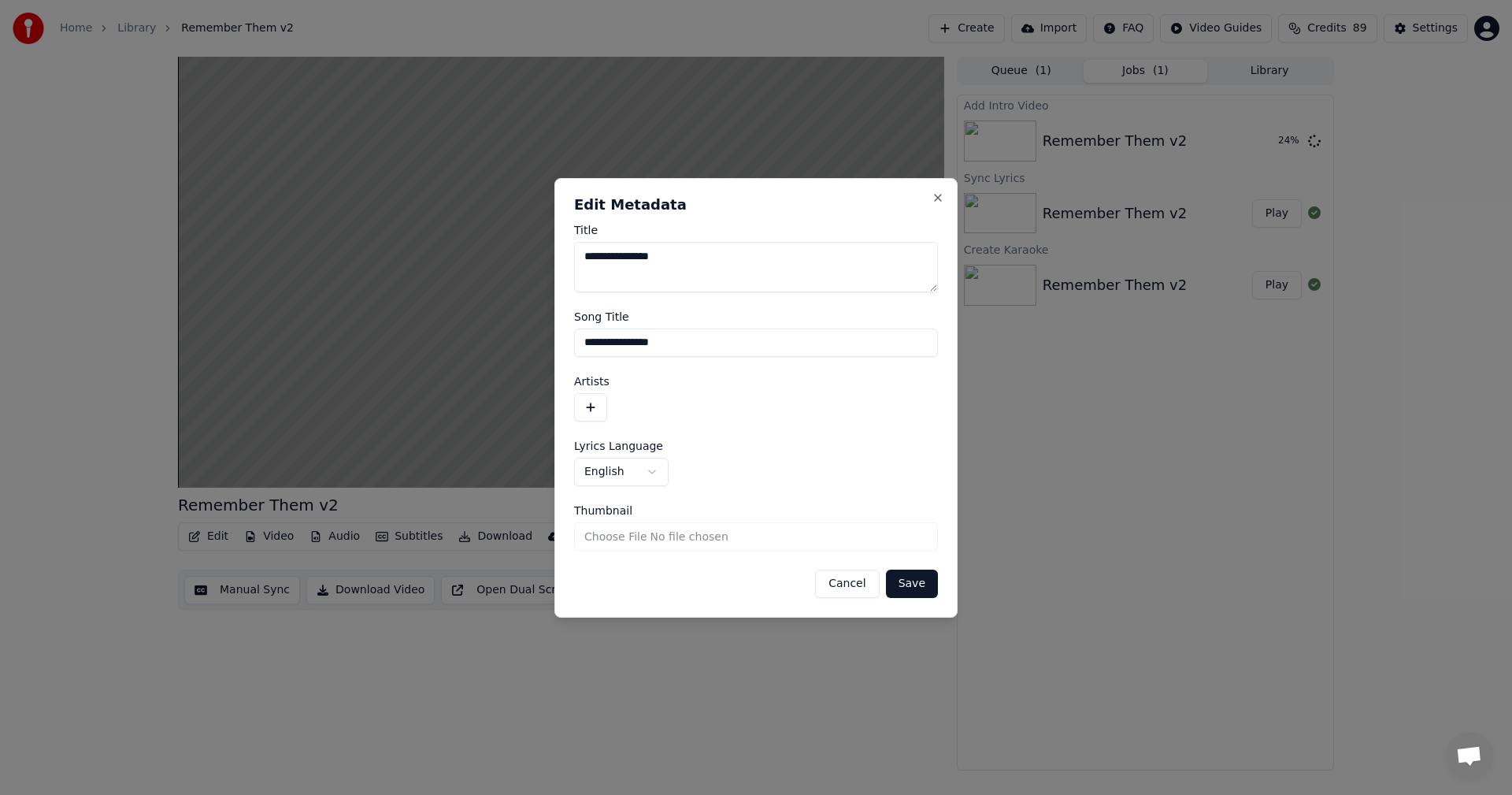
drag, startPoint x: 684, startPoint y: 256, endPoint x: 671, endPoint y: 261, distance: 13.9
click at [671, 261] on textarea "**********" at bounding box center [756, 267] width 364 height 51
type textarea "**********"
click at [683, 346] on input "**********" at bounding box center [756, 342] width 364 height 28
type input "**********"
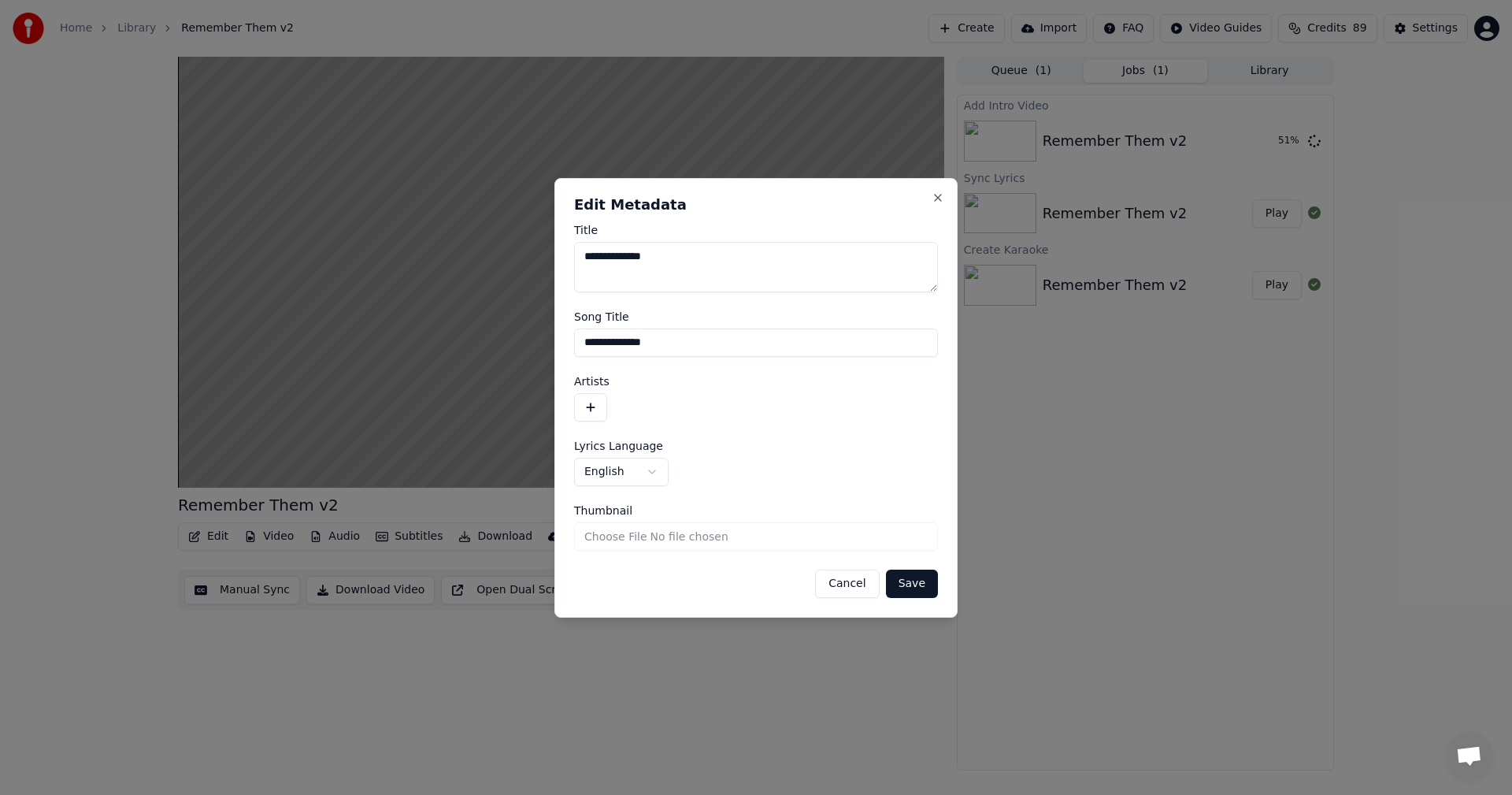
click at [591, 403] on button "button" at bounding box center [590, 407] width 33 height 28
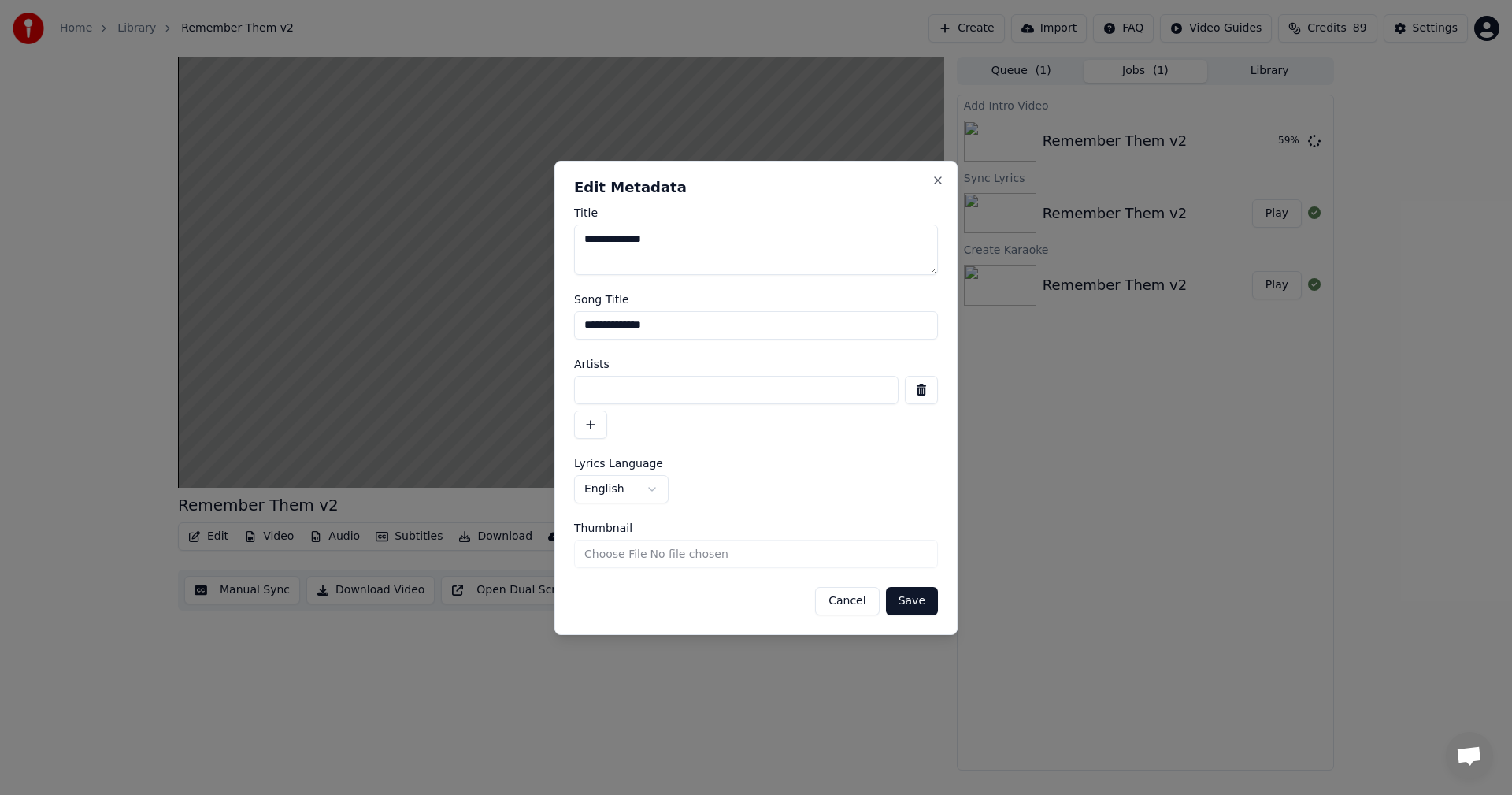
click at [637, 388] on input at bounding box center [736, 390] width 324 height 28
type textarea "**********"
type input "**********"
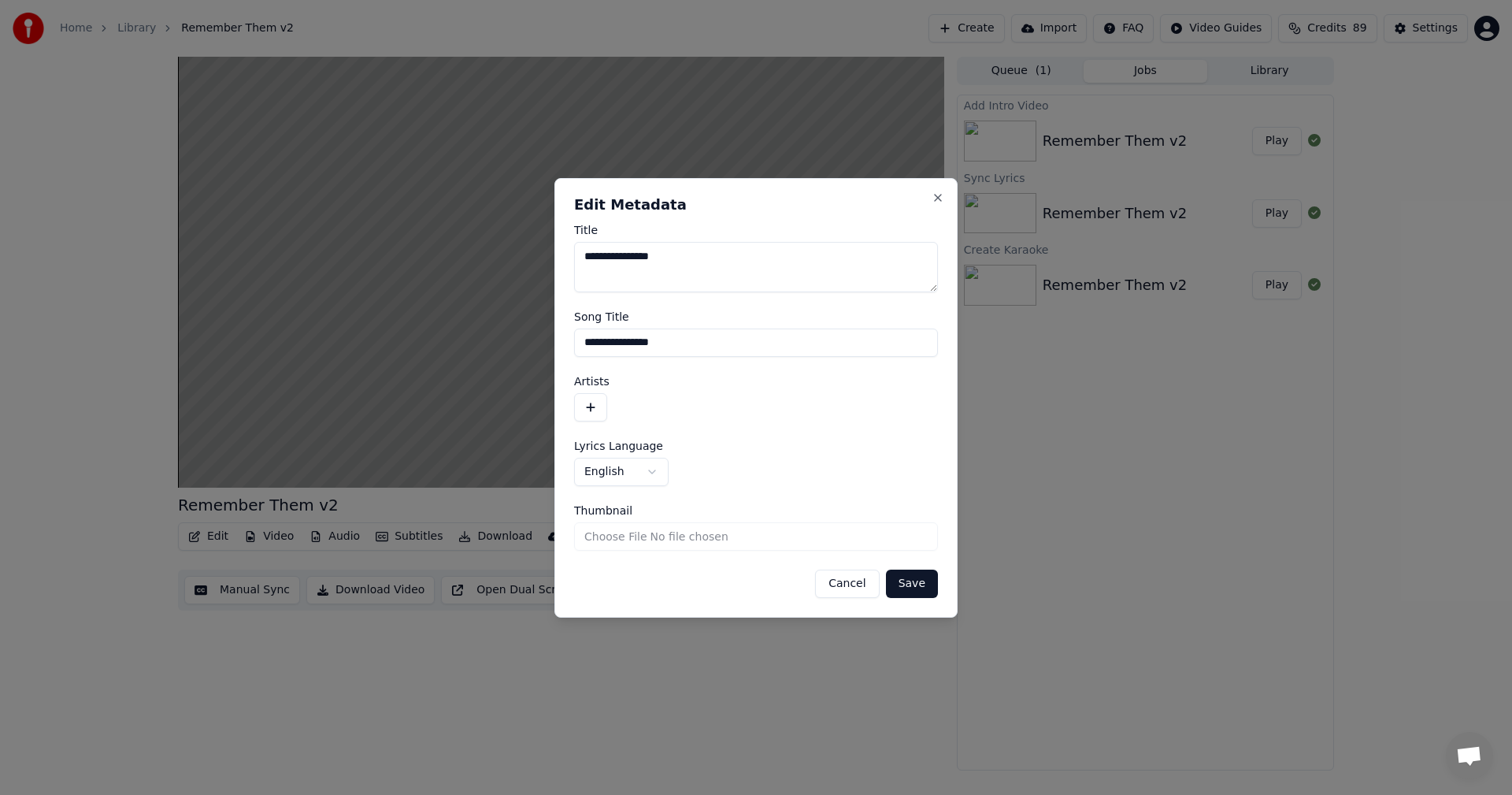
click at [595, 406] on button "button" at bounding box center [590, 407] width 33 height 28
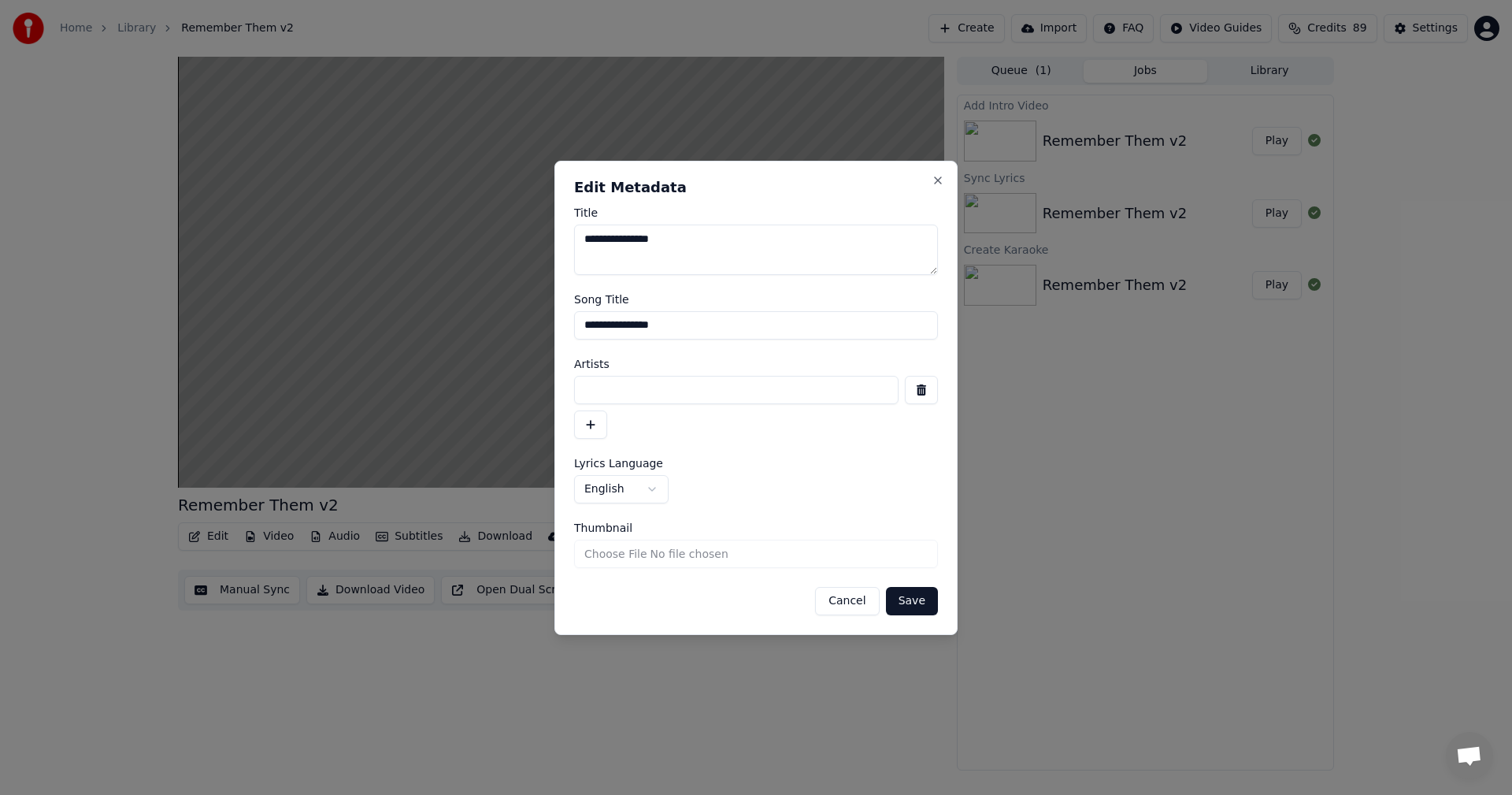
click at [600, 391] on input at bounding box center [736, 390] width 324 height 28
click at [592, 431] on button "button" at bounding box center [590, 424] width 33 height 28
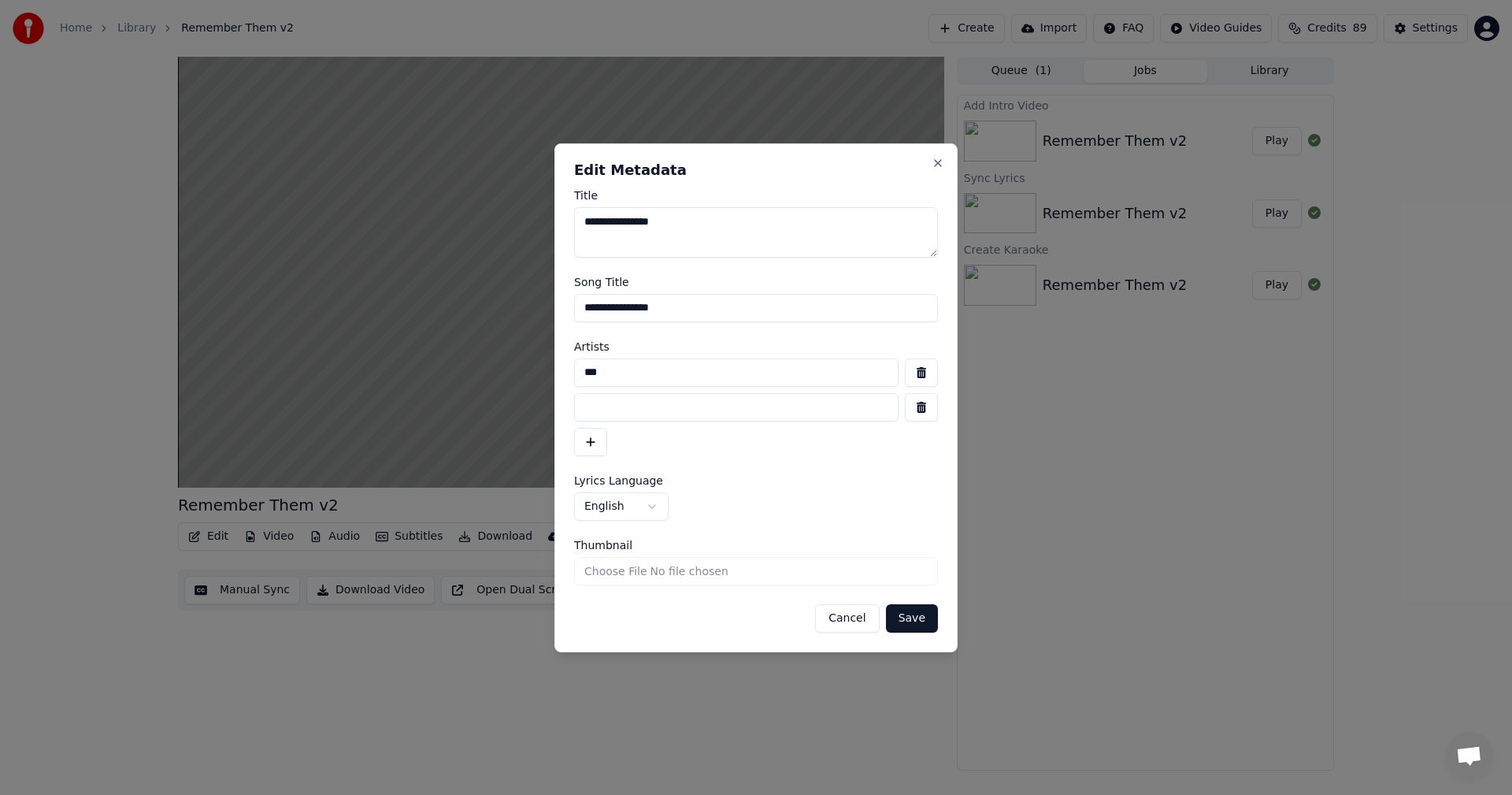
click at [613, 372] on input "***" at bounding box center [736, 372] width 324 height 28
type input "*"
type input "**********"
click at [665, 417] on input at bounding box center [736, 407] width 324 height 28
type input "**********"
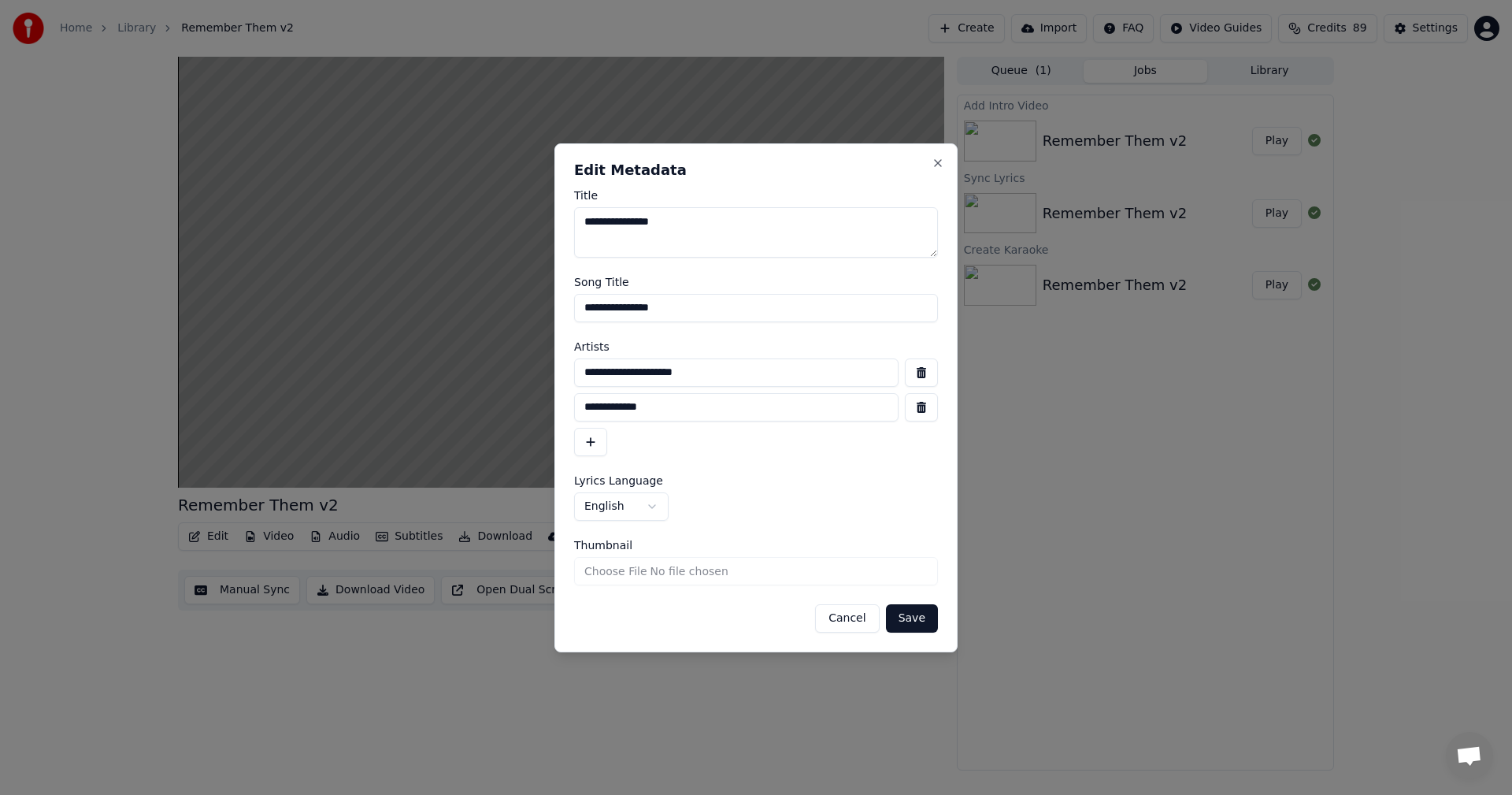
click at [604, 573] on input "Thumbnail" at bounding box center [756, 571] width 364 height 28
type input "**********"
click at [911, 615] on button "Save" at bounding box center [911, 618] width 52 height 28
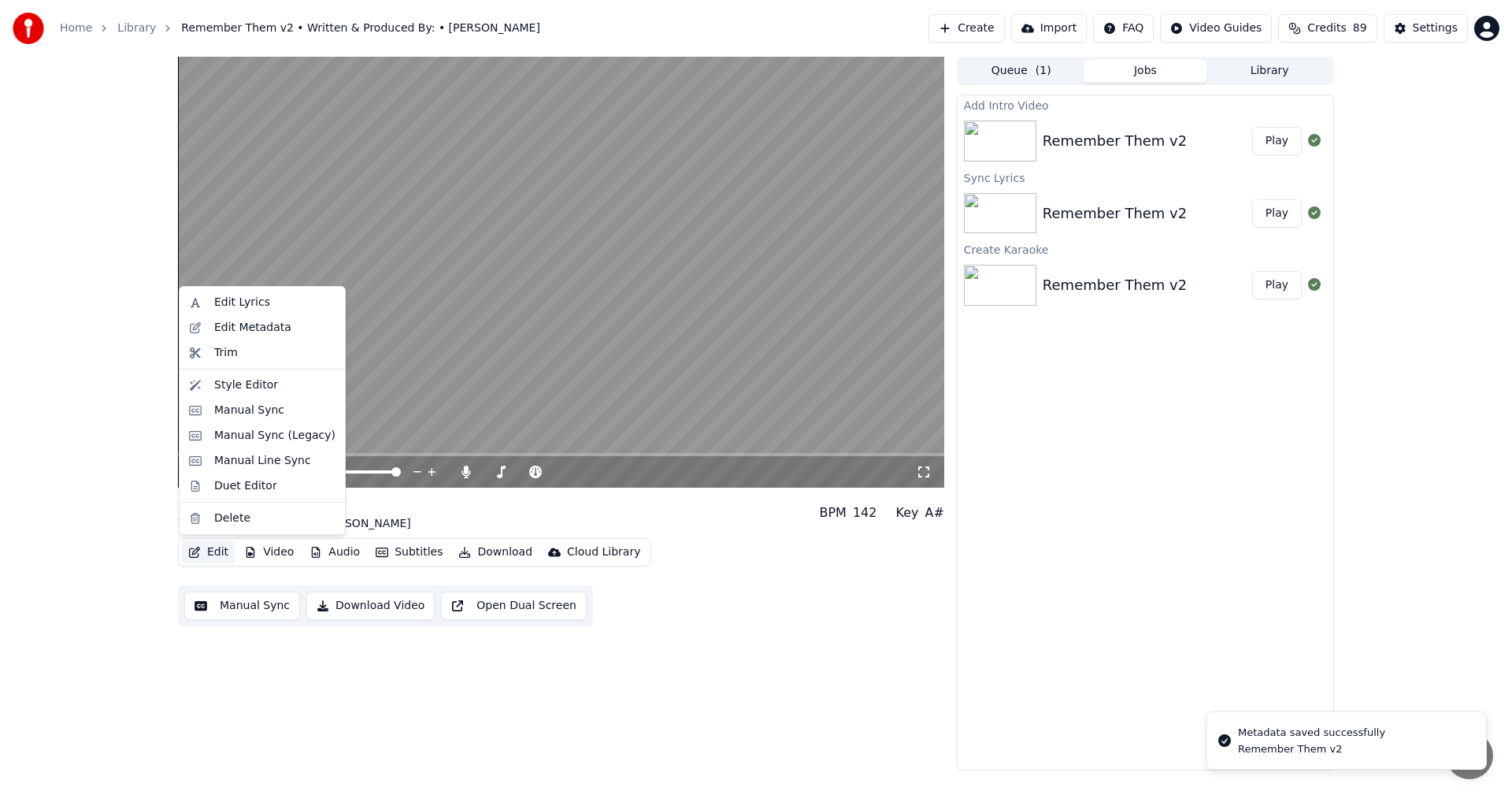
click at [214, 549] on button "Edit" at bounding box center [208, 552] width 53 height 22
click at [222, 548] on button "Edit" at bounding box center [208, 552] width 53 height 22
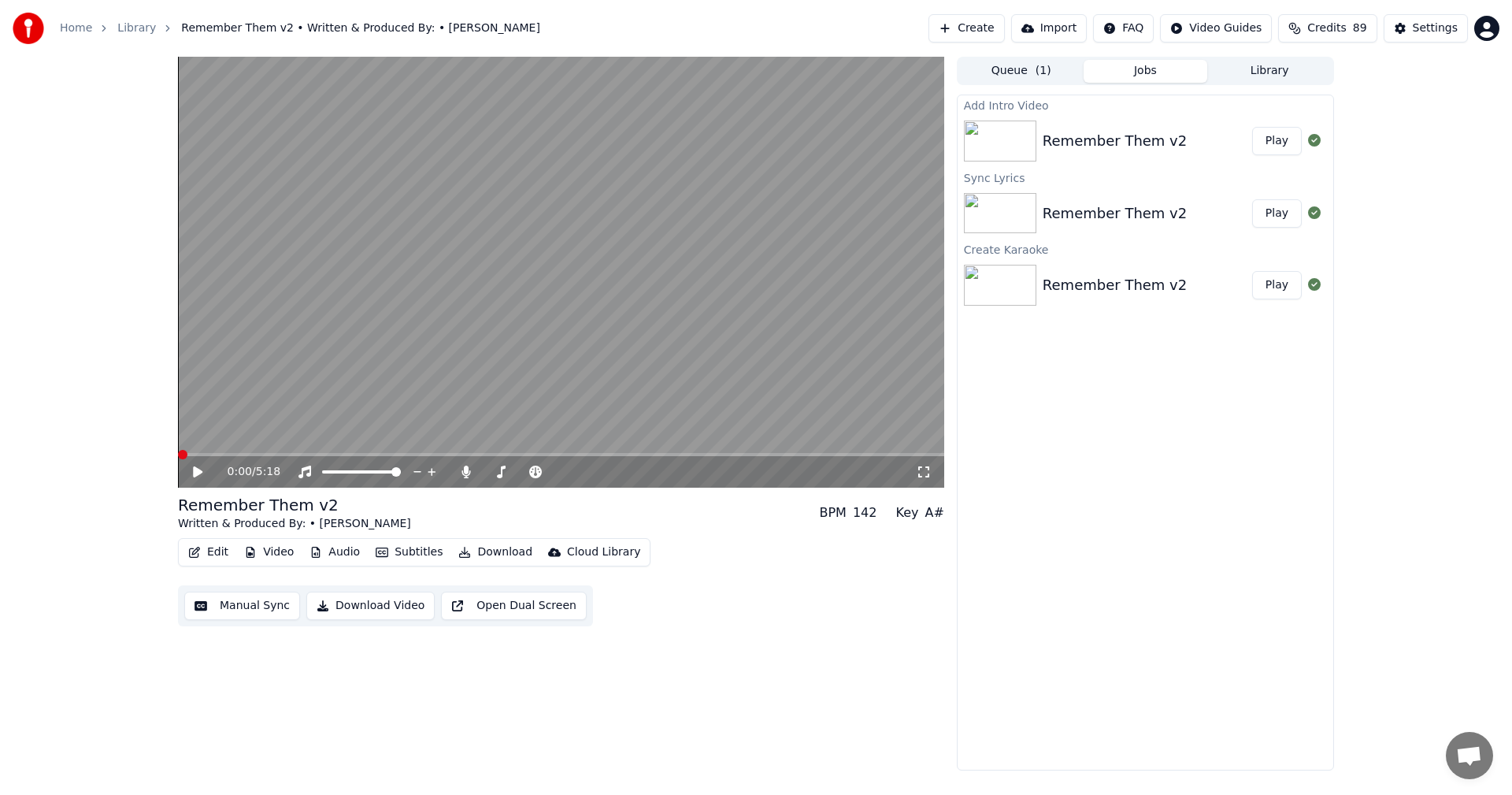
click at [207, 549] on button "Edit" at bounding box center [208, 552] width 53 height 22
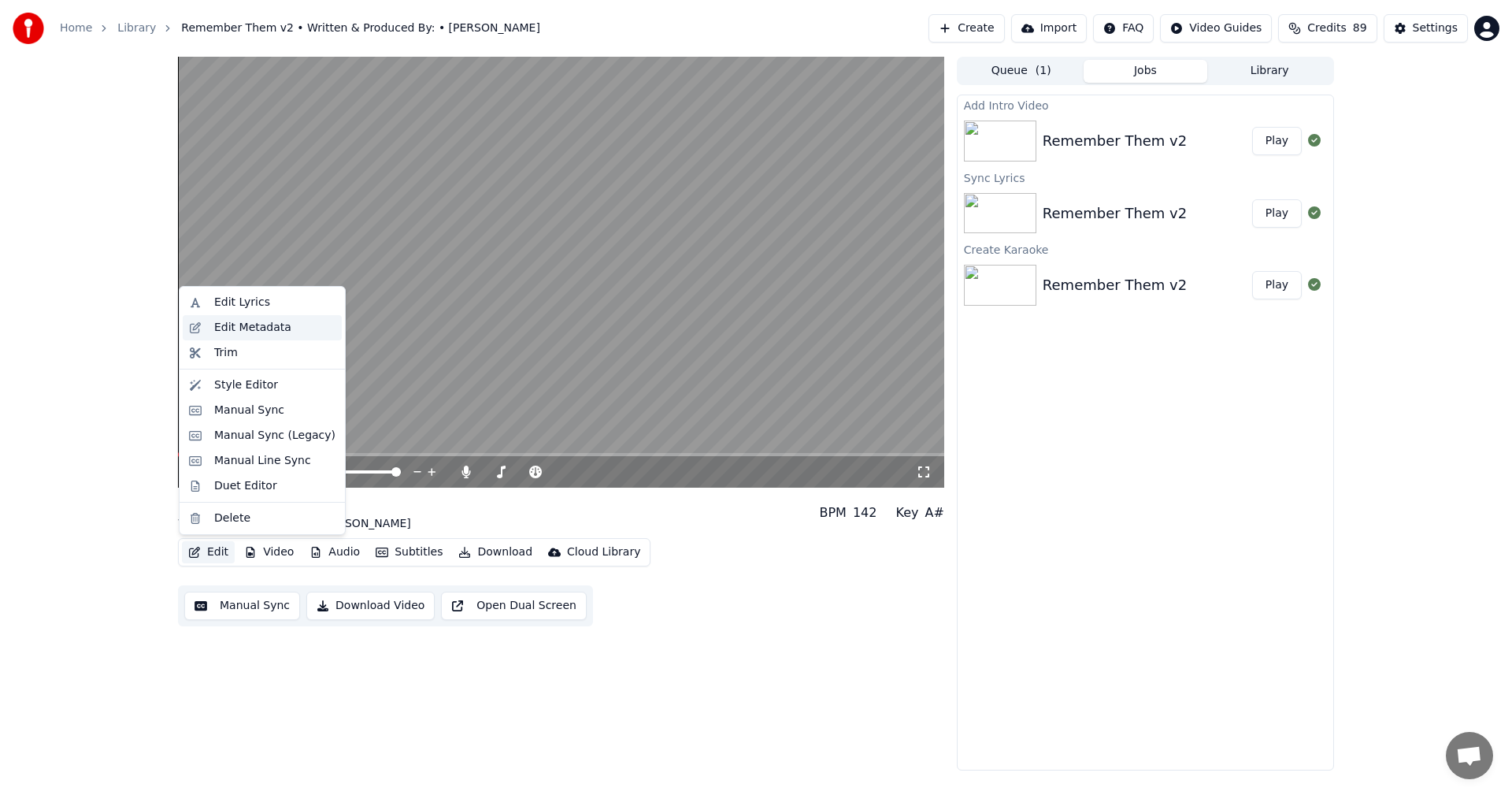
click at [229, 330] on div "Edit Metadata" at bounding box center [253, 327] width 78 height 16
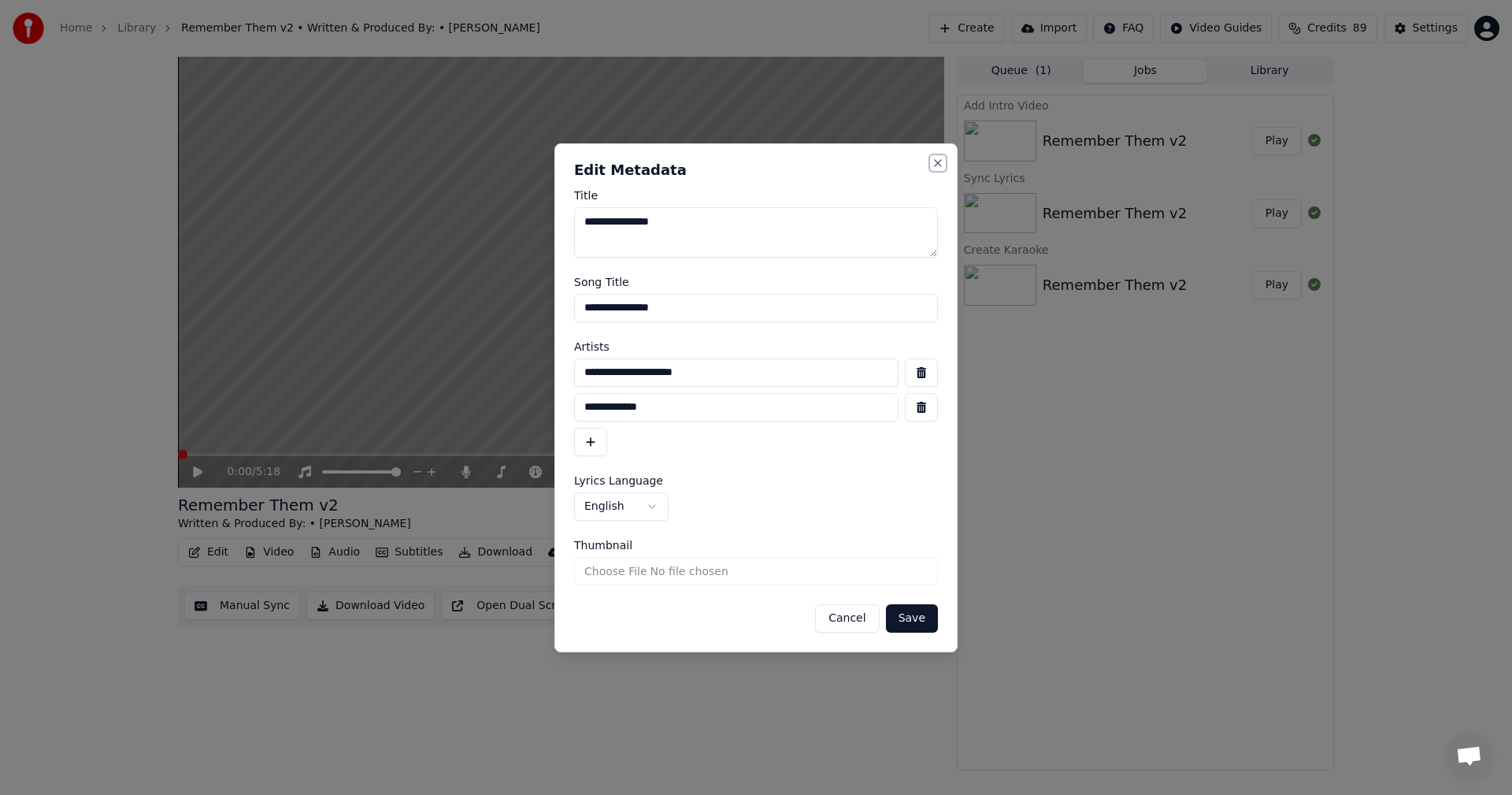
click at [936, 160] on button "Close" at bounding box center [937, 162] width 13 height 13
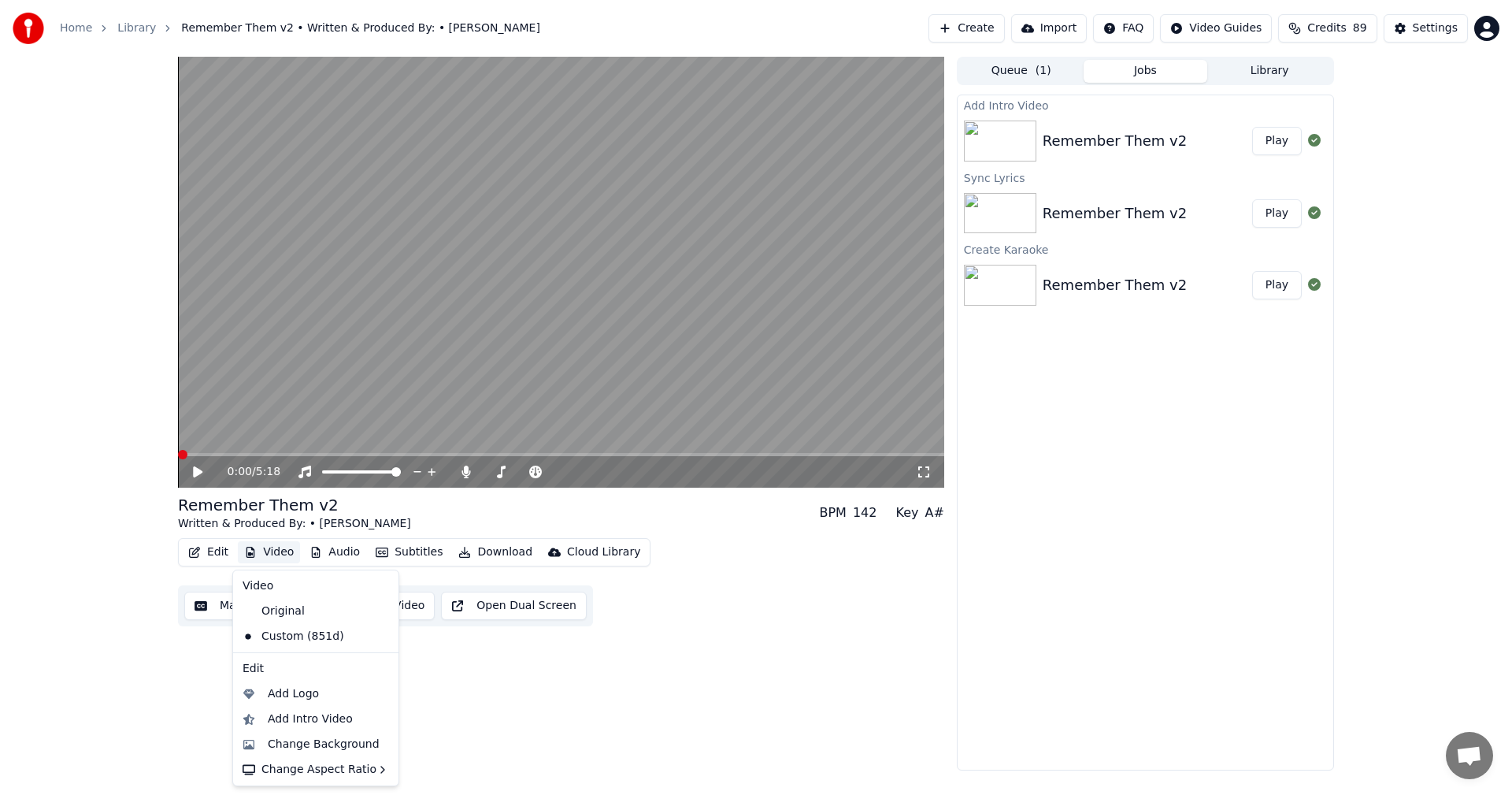
click at [275, 551] on button "Video" at bounding box center [269, 552] width 63 height 22
click at [467, 685] on div "0:00 / 5:18 Remember Them v2 Written & Produced By: • Chris Winnard BPM 142 Key…" at bounding box center [561, 413] width 766 height 713
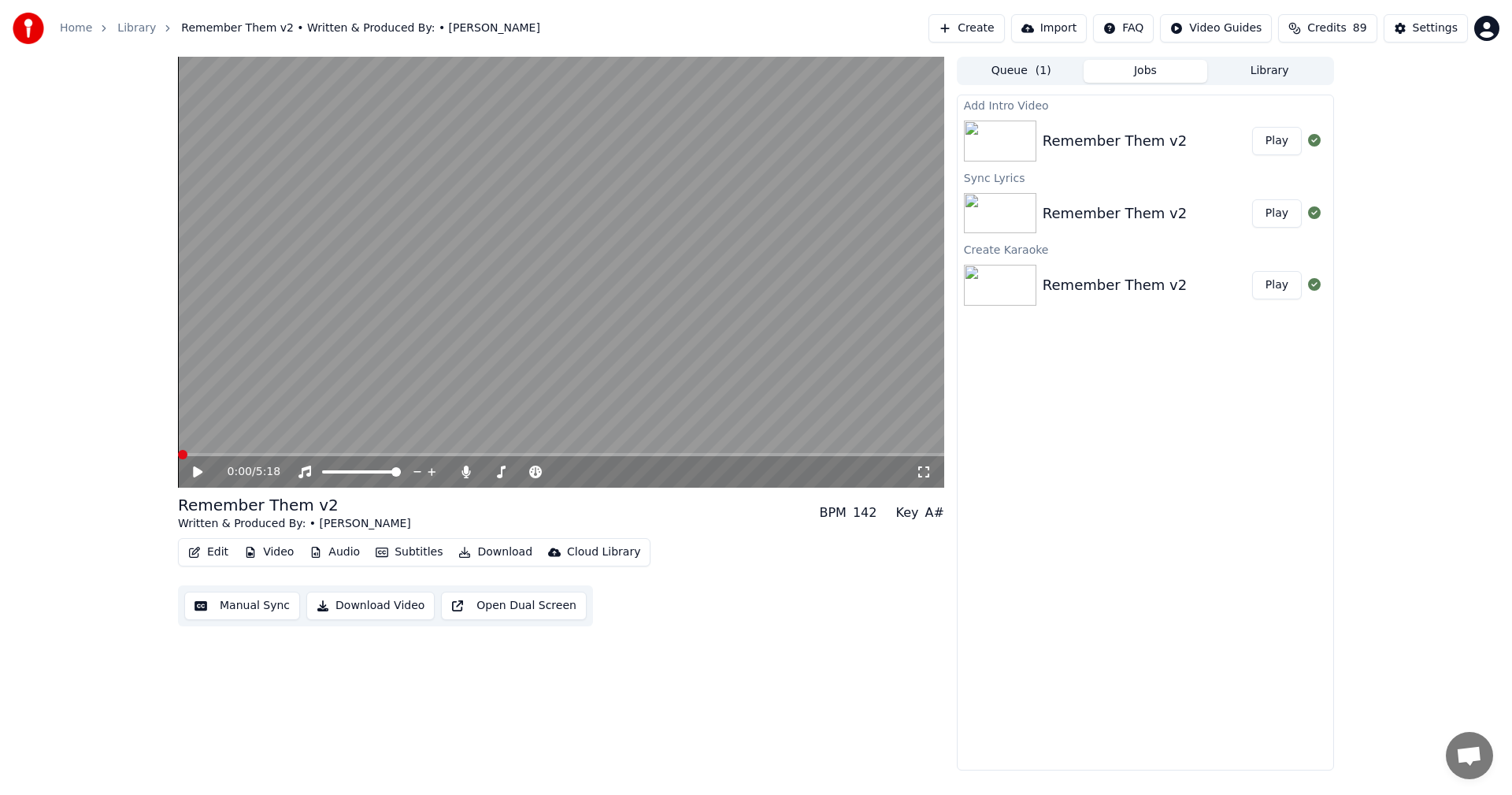
click at [336, 558] on button "Audio" at bounding box center [334, 552] width 63 height 22
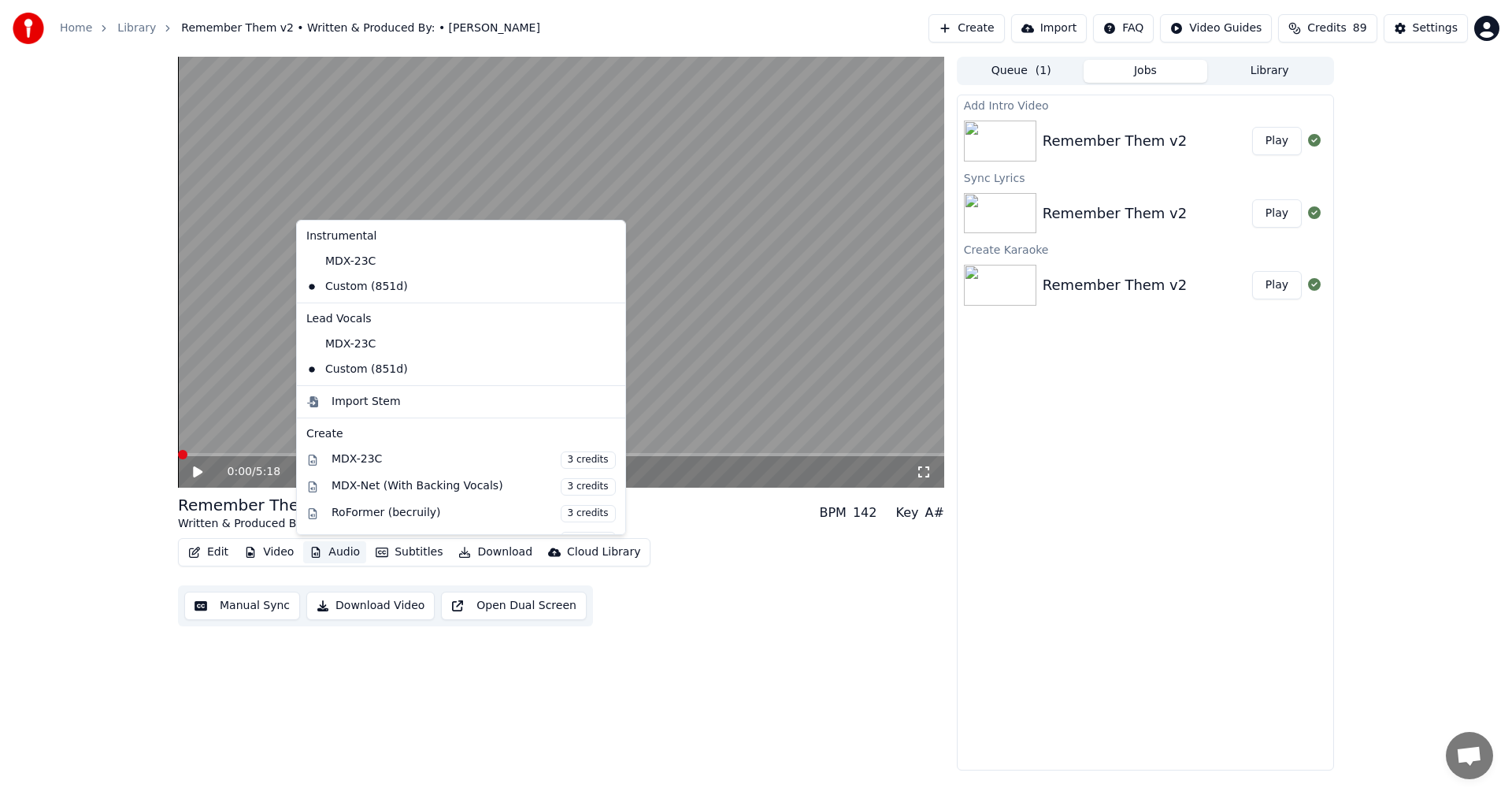
click at [672, 681] on div "0:00 / 5:18 Remember Them v2 Written & Produced By: • Chris Winnard BPM 142 Key…" at bounding box center [561, 413] width 766 height 713
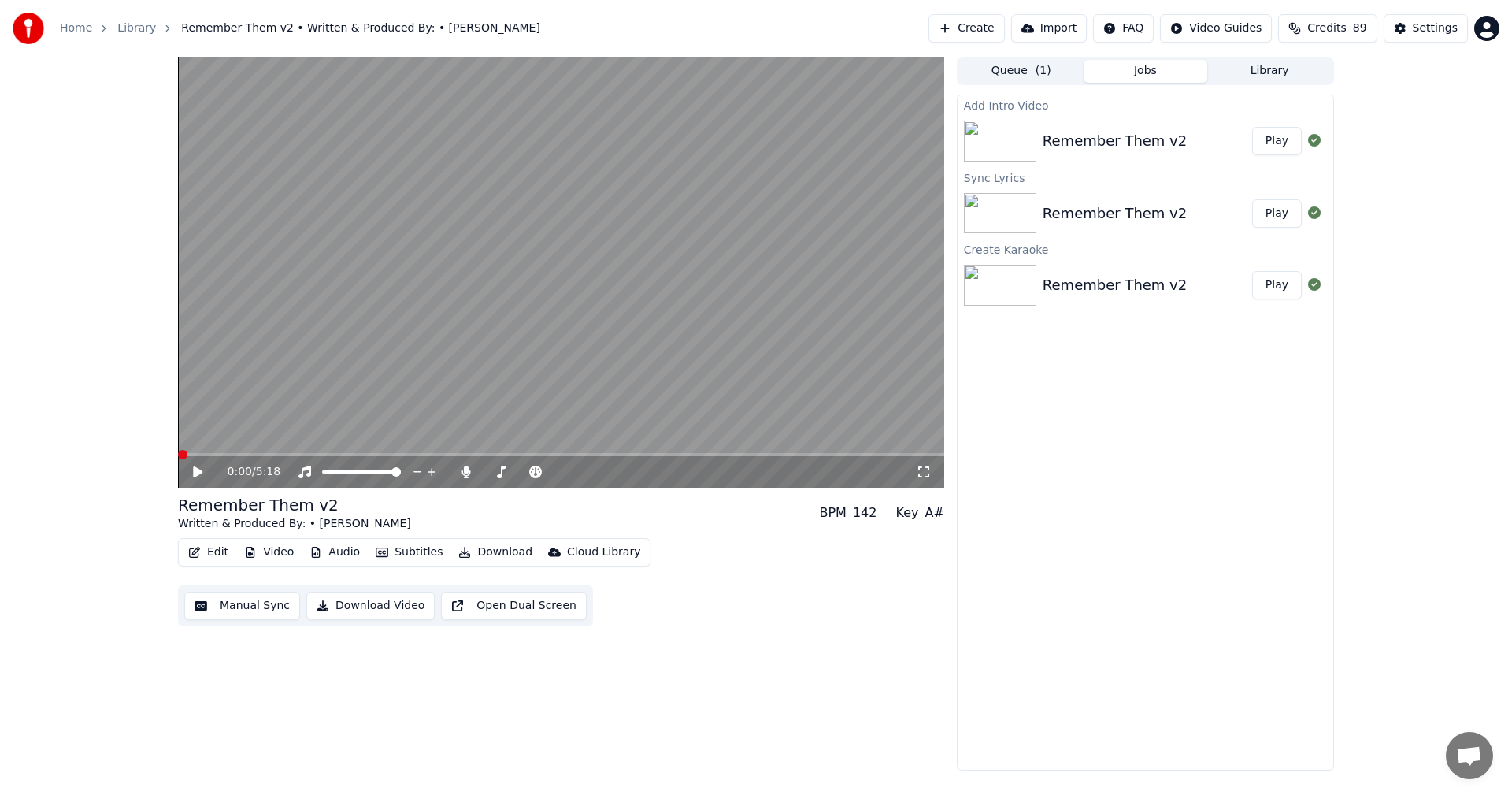
click at [421, 554] on button "Subtitles" at bounding box center [409, 552] width 80 height 22
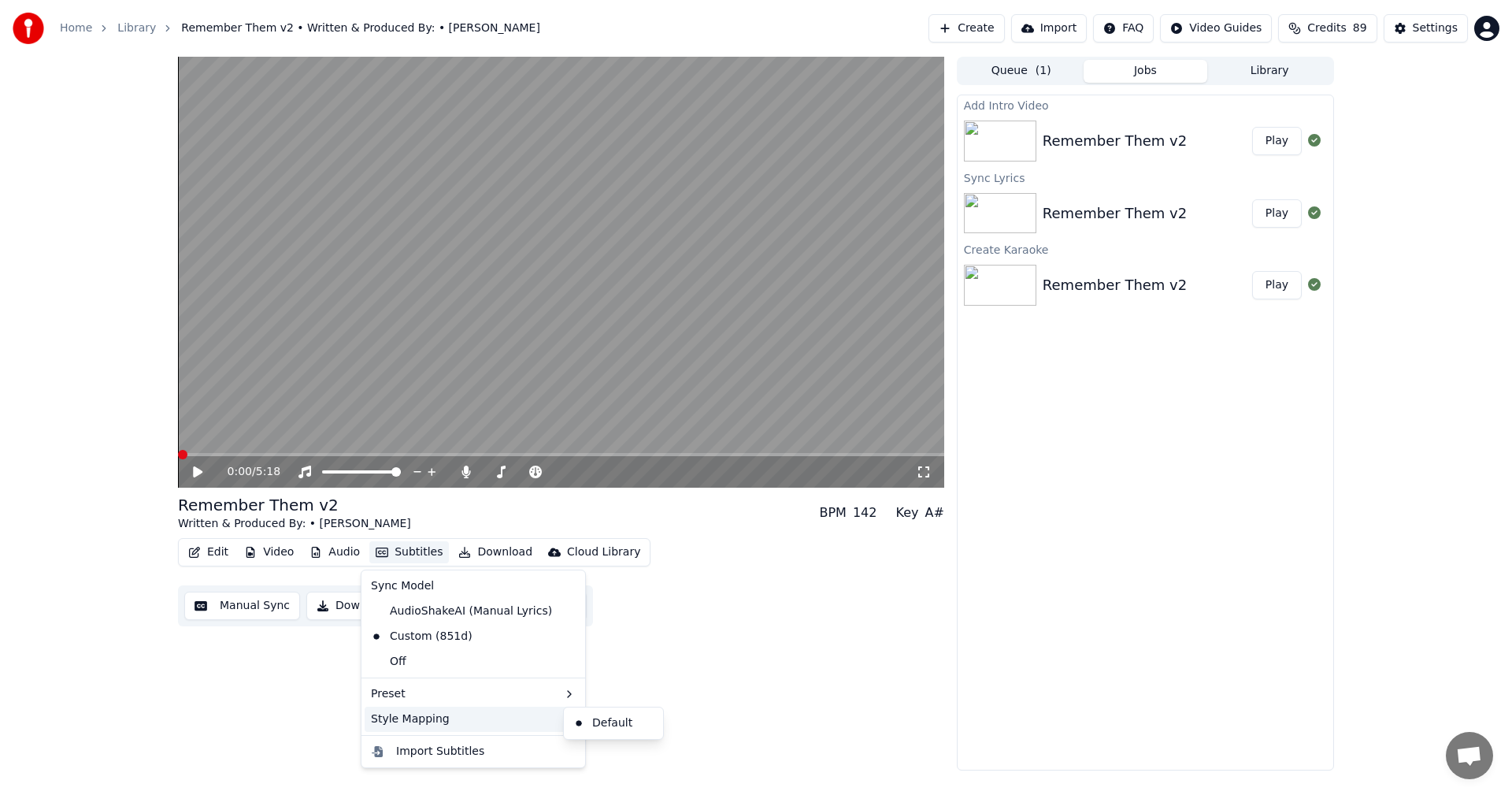
click at [418, 721] on div "Style Mapping" at bounding box center [472, 718] width 217 height 25
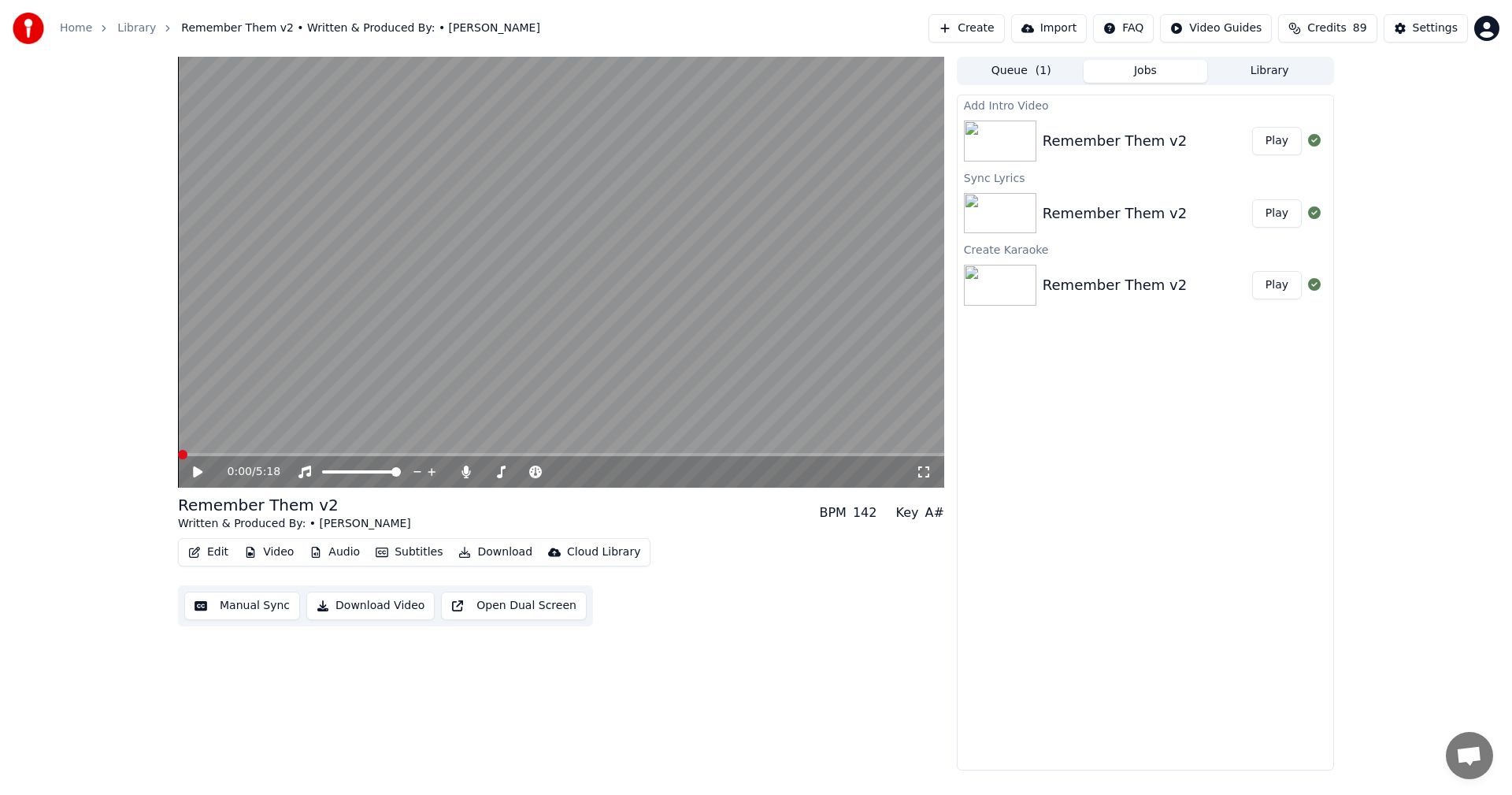
click at [657, 621] on div "Edit Video Audio Subtitles Download Cloud Library Manual Sync Download Video Op…" at bounding box center [561, 582] width 766 height 89
click at [262, 605] on button "Manual Sync" at bounding box center [242, 605] width 115 height 28
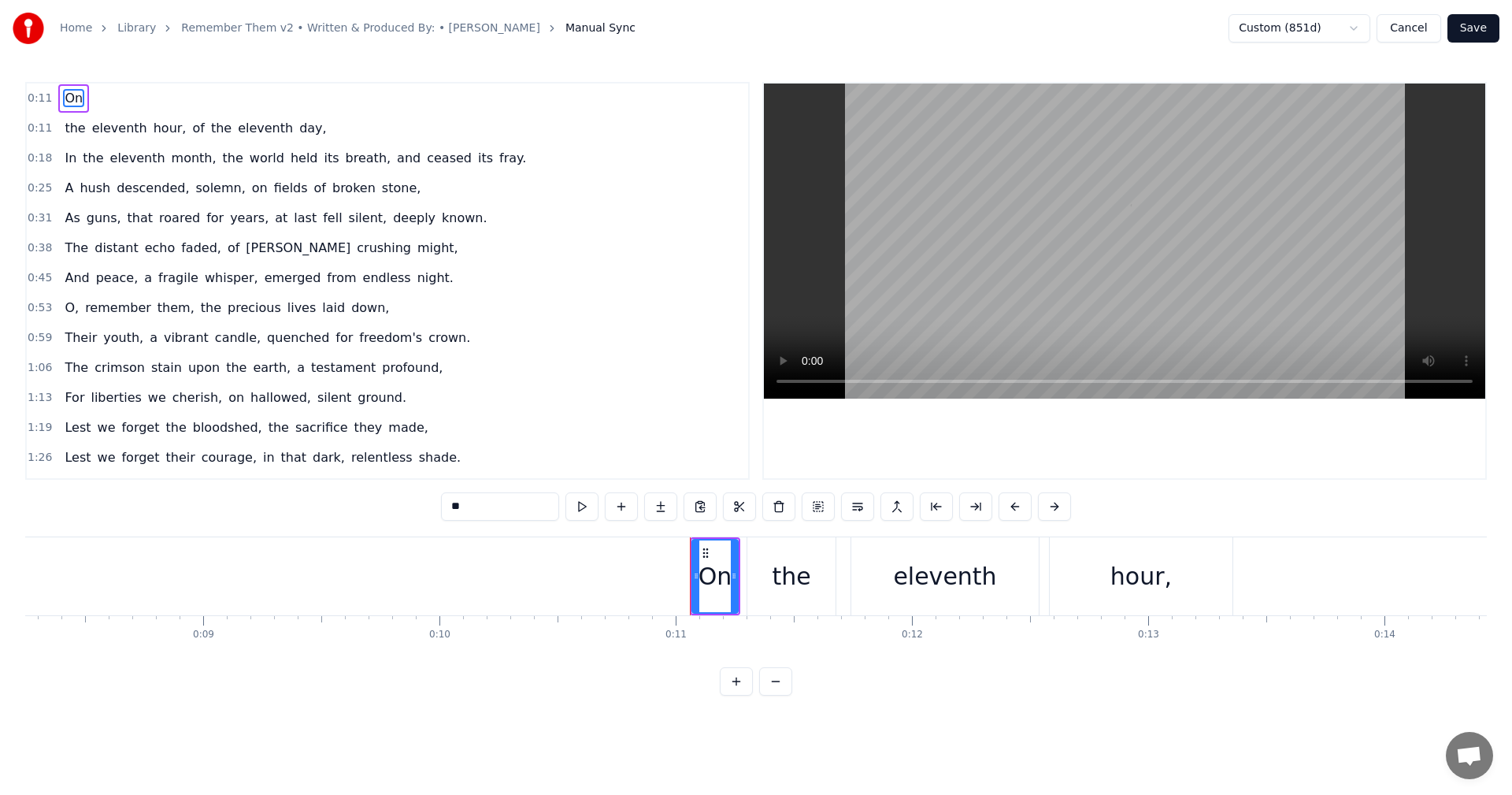
scroll to position [0, 2533]
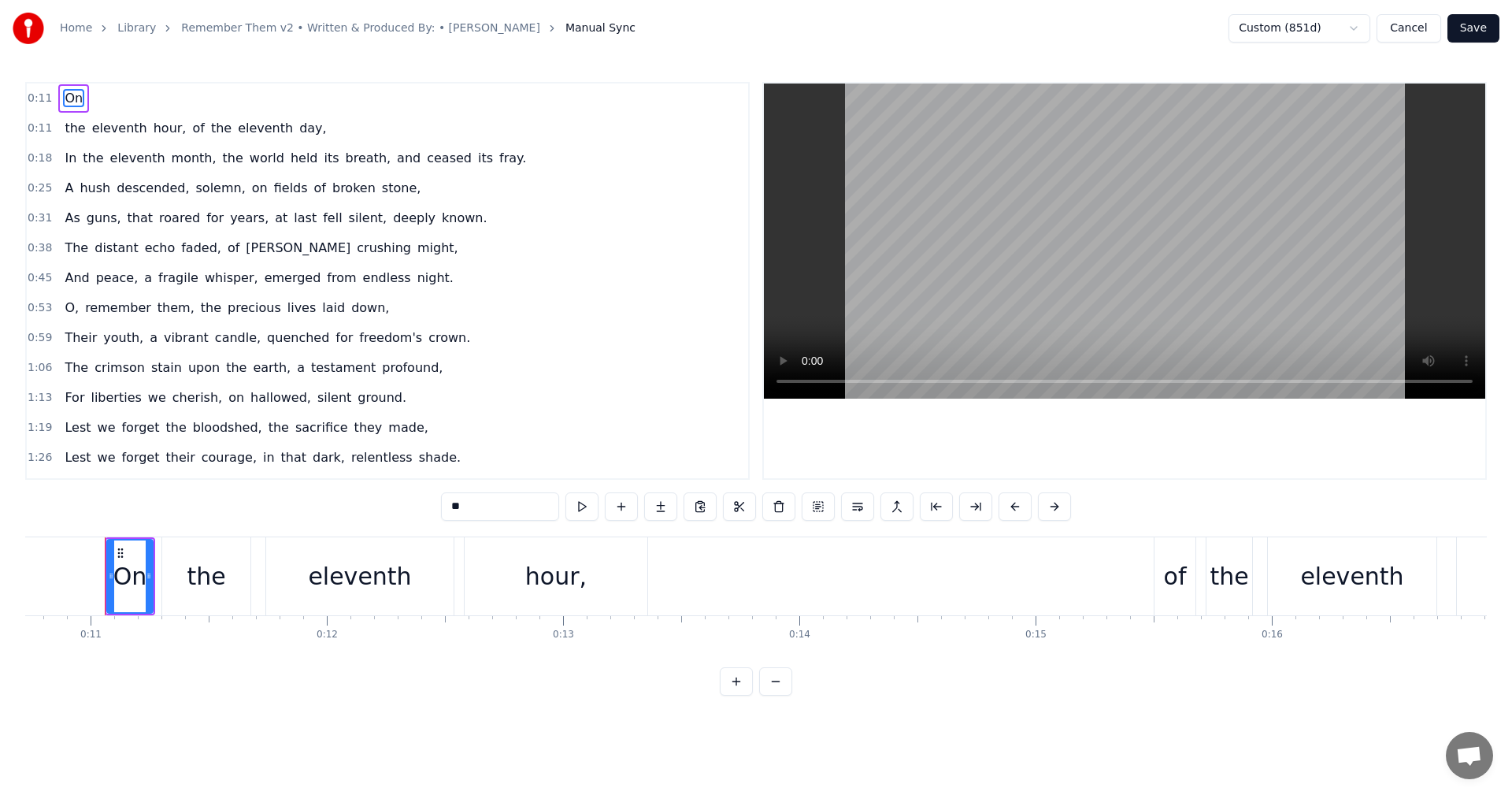
click at [1412, 22] on button "Cancel" at bounding box center [1408, 28] width 64 height 28
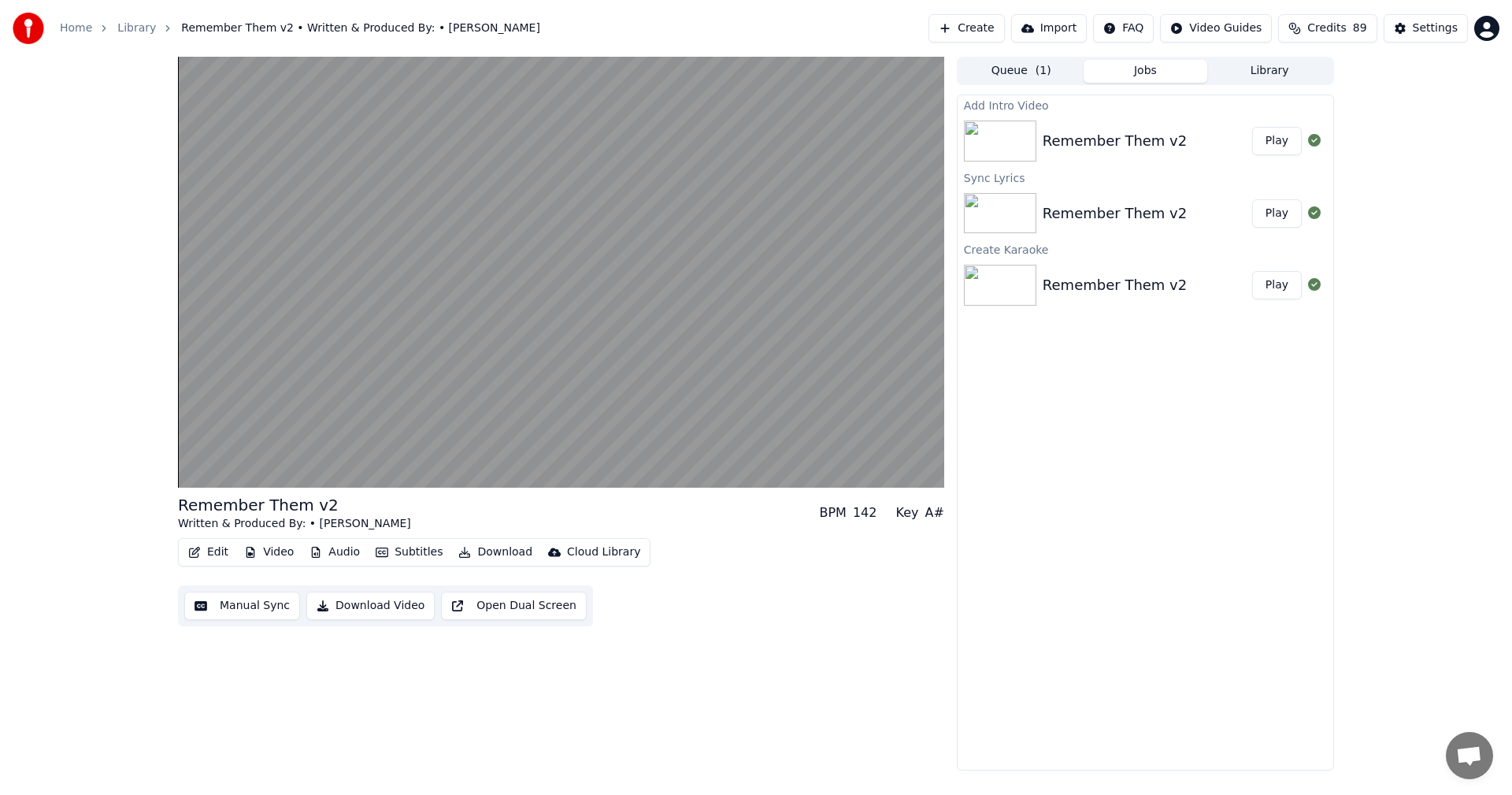
click at [1281, 146] on button "Play" at bounding box center [1276, 140] width 50 height 28
click at [206, 550] on button "Edit" at bounding box center [208, 552] width 53 height 22
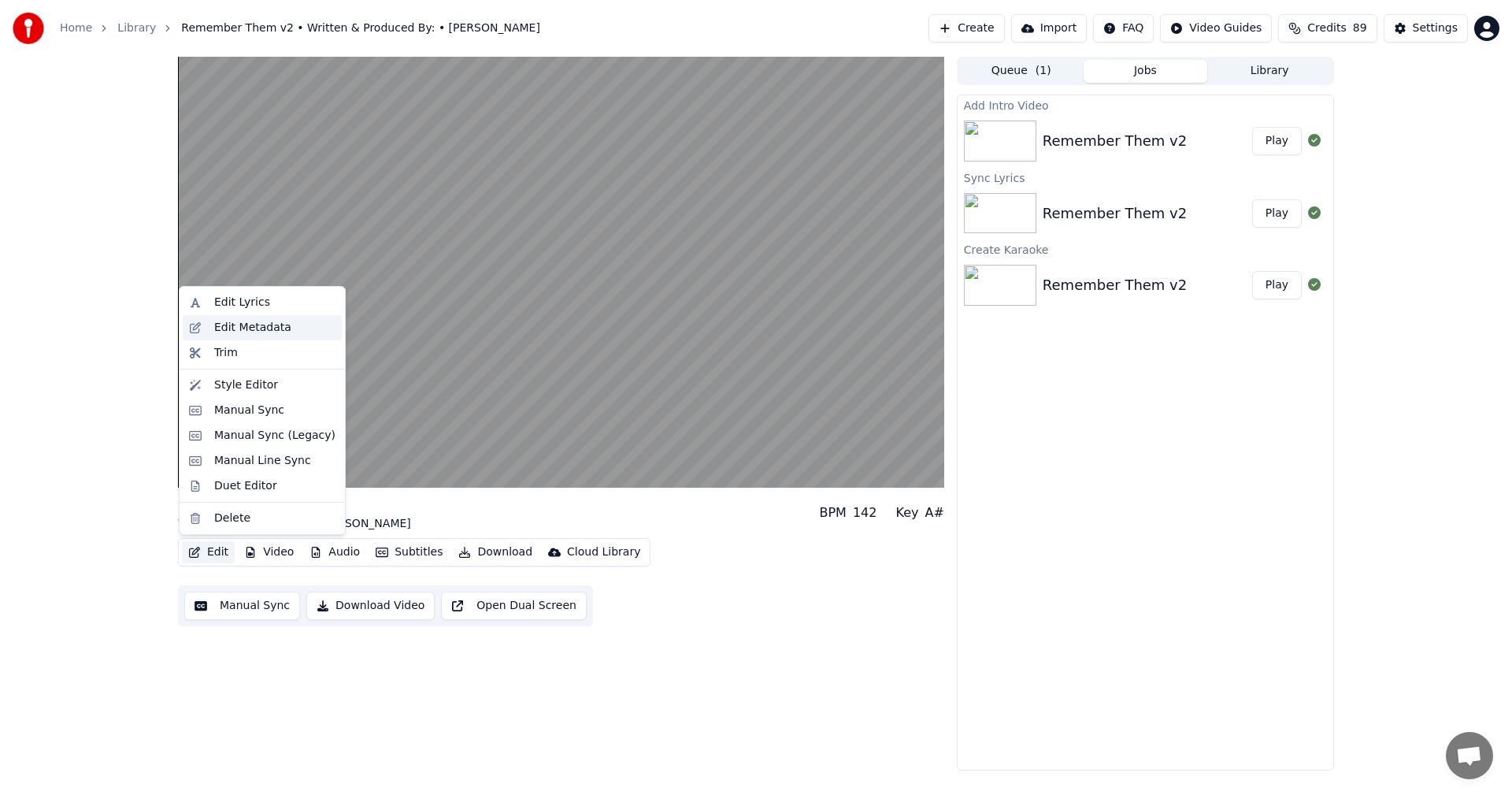
click at [248, 321] on div "Edit Metadata" at bounding box center [253, 327] width 78 height 16
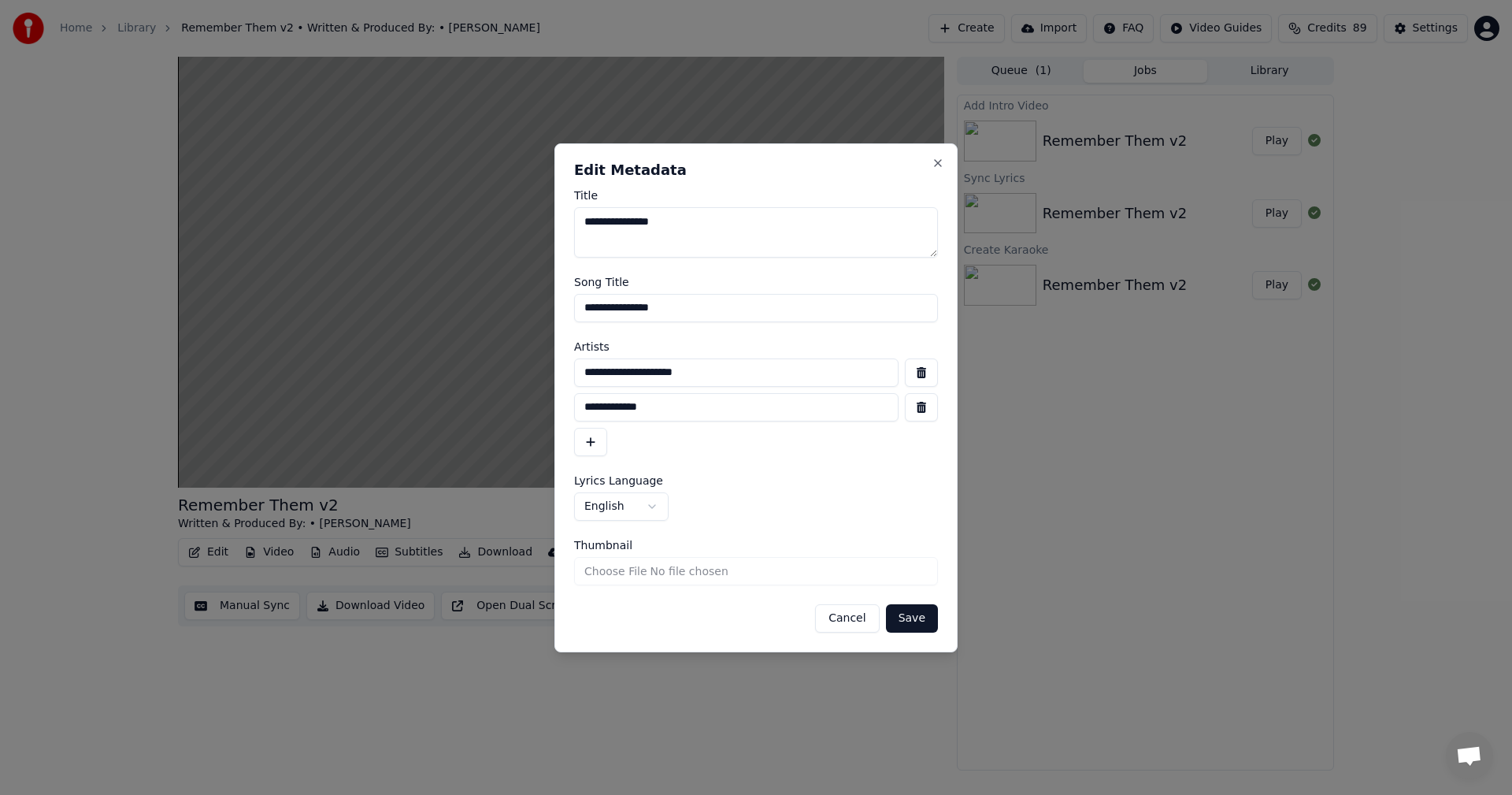
drag, startPoint x: 688, startPoint y: 213, endPoint x: 670, endPoint y: 218, distance: 18.7
click at [670, 218] on textarea "**********" at bounding box center [756, 232] width 364 height 51
type textarea "**********"
drag, startPoint x: 687, startPoint y: 303, endPoint x: 670, endPoint y: 307, distance: 17.5
click at [670, 307] on input "**********" at bounding box center [756, 307] width 364 height 28
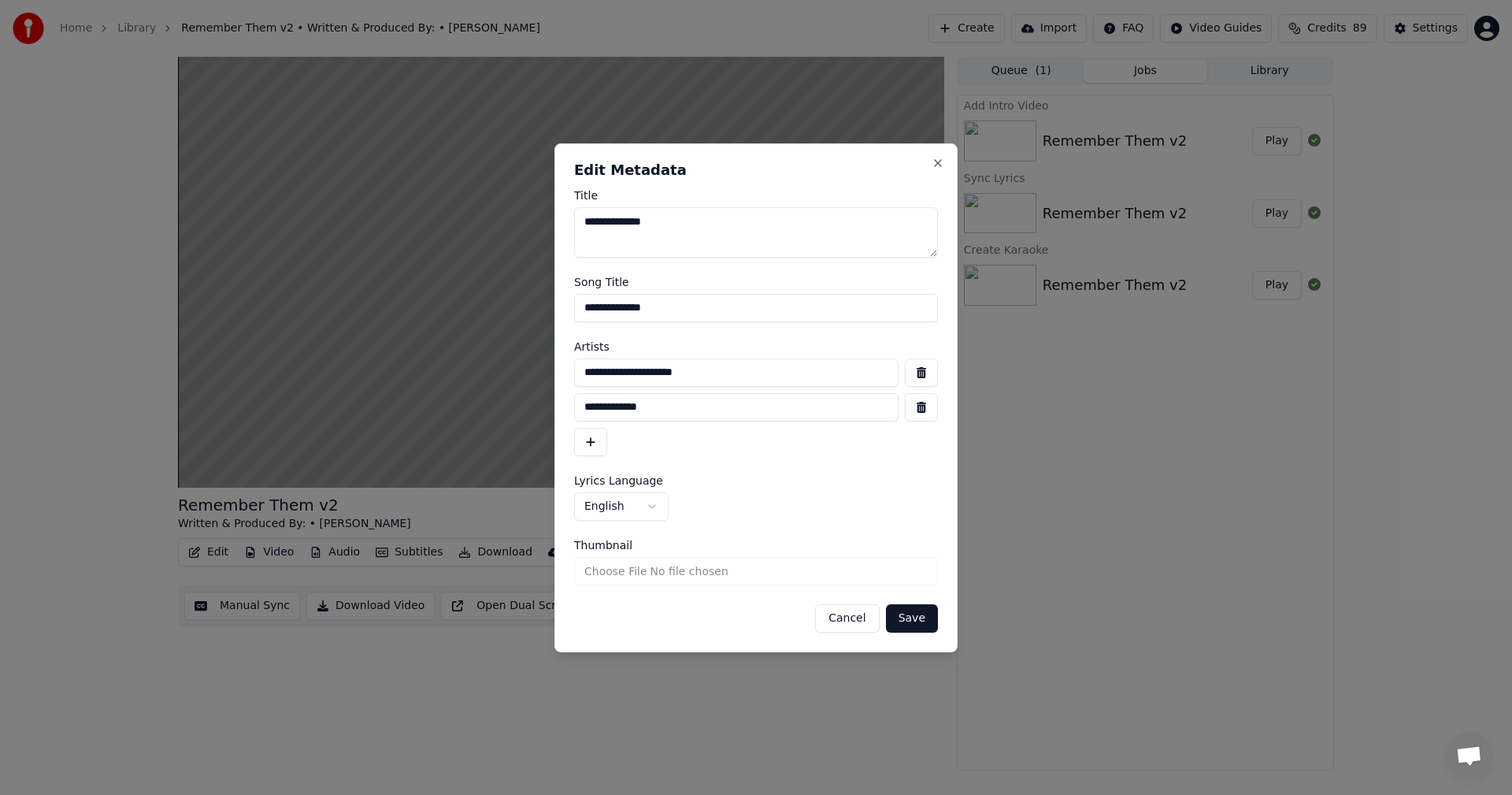
type input "**********"
click at [919, 621] on button "Save" at bounding box center [911, 618] width 52 height 28
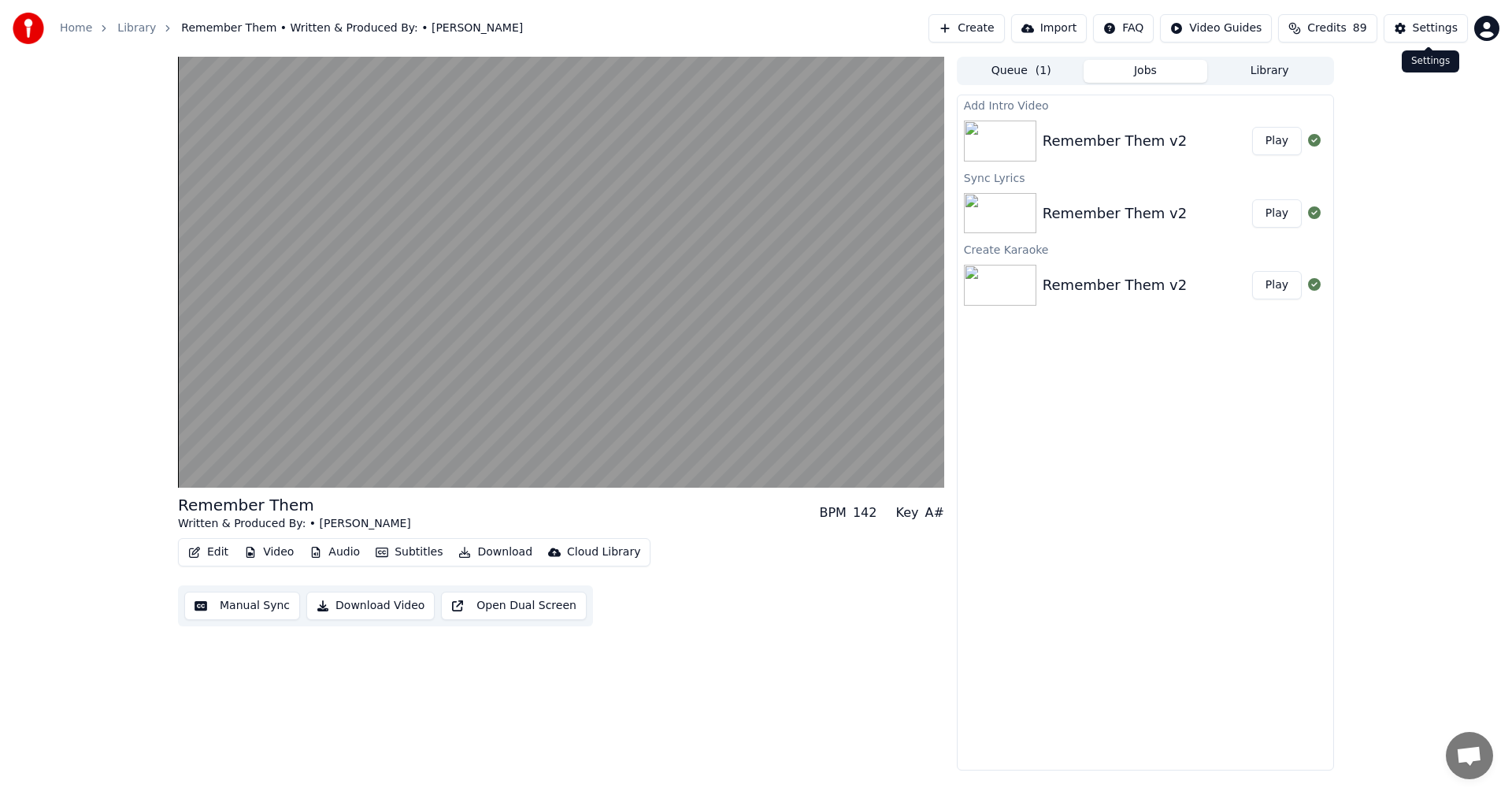
click at [1427, 24] on div "Settings" at bounding box center [1434, 29] width 45 height 16
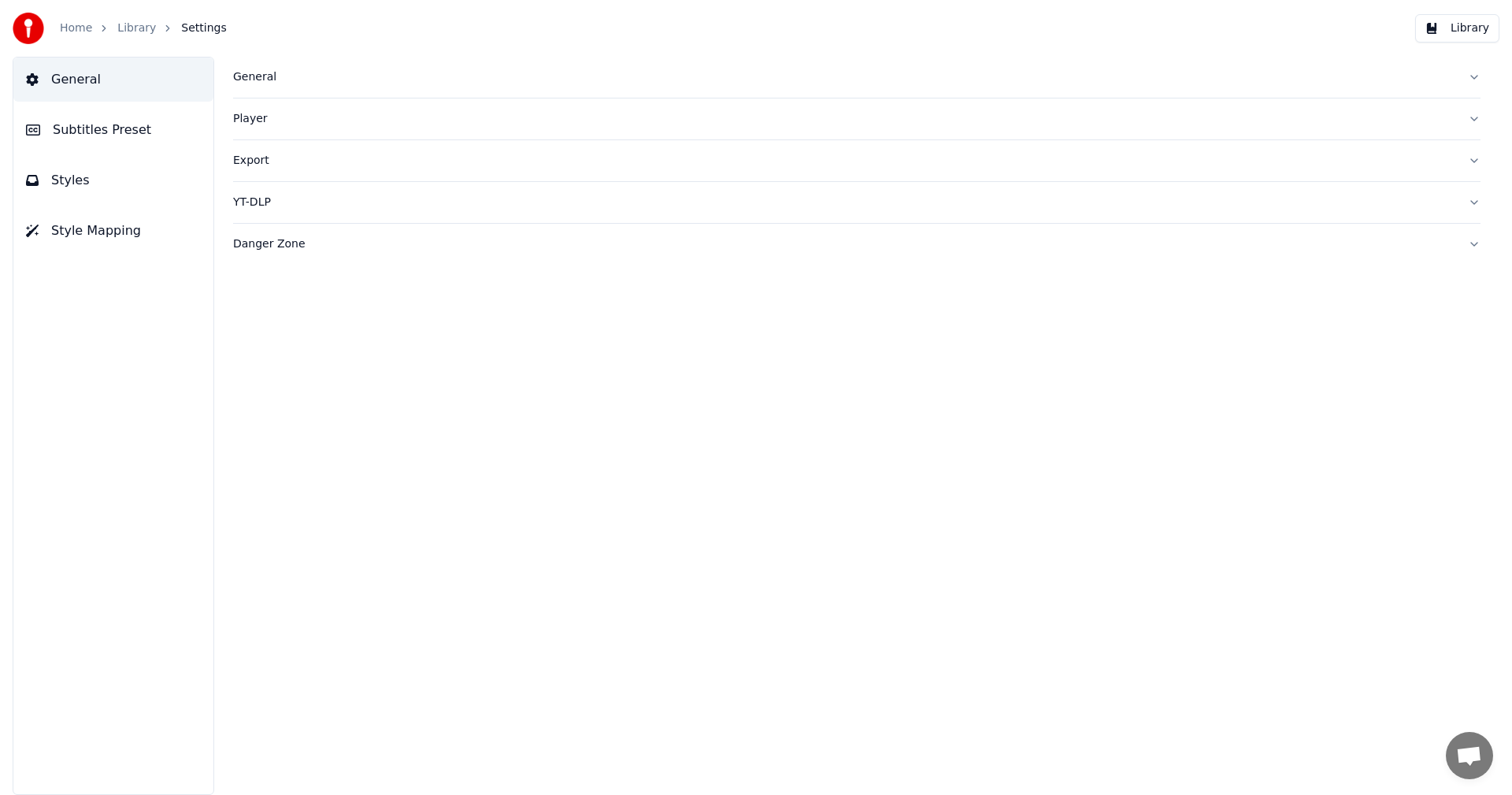
click at [252, 82] on div "General" at bounding box center [844, 78] width 1222 height 16
click at [156, 134] on button "Subtitles Preset" at bounding box center [112, 129] width 200 height 44
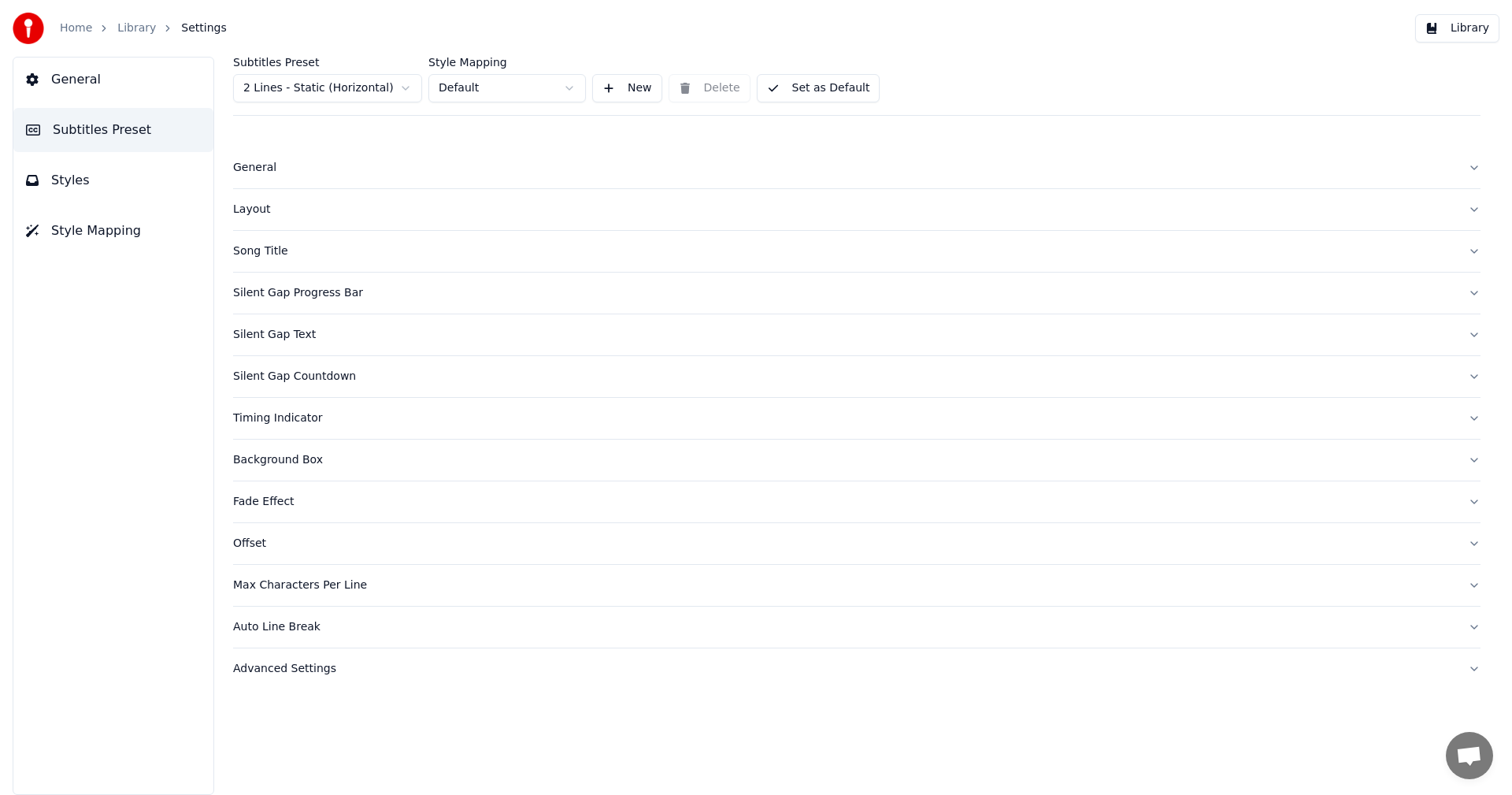
click at [78, 178] on span "Styles" at bounding box center [70, 180] width 39 height 19
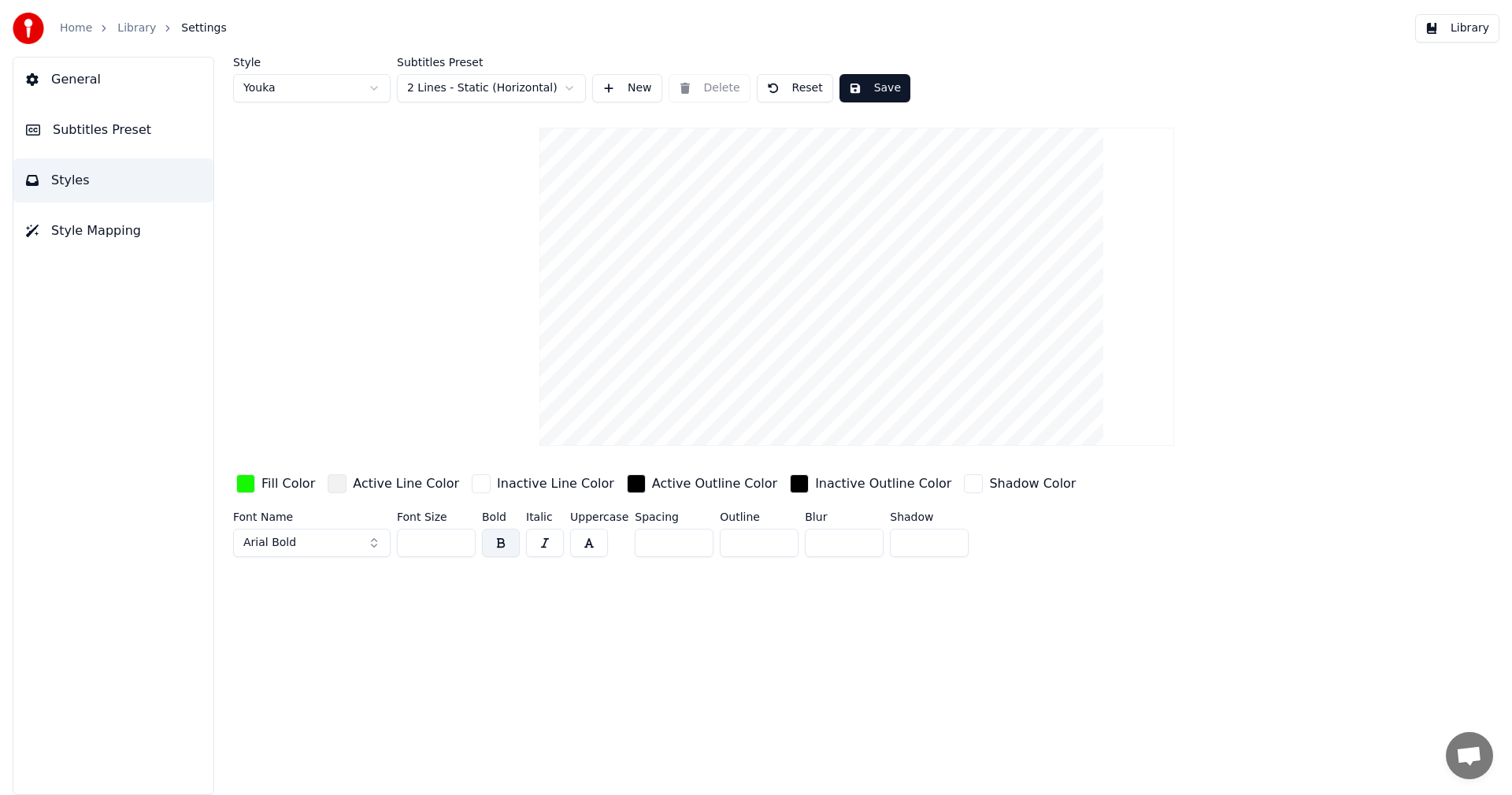
click at [244, 483] on div "button" at bounding box center [245, 483] width 19 height 19
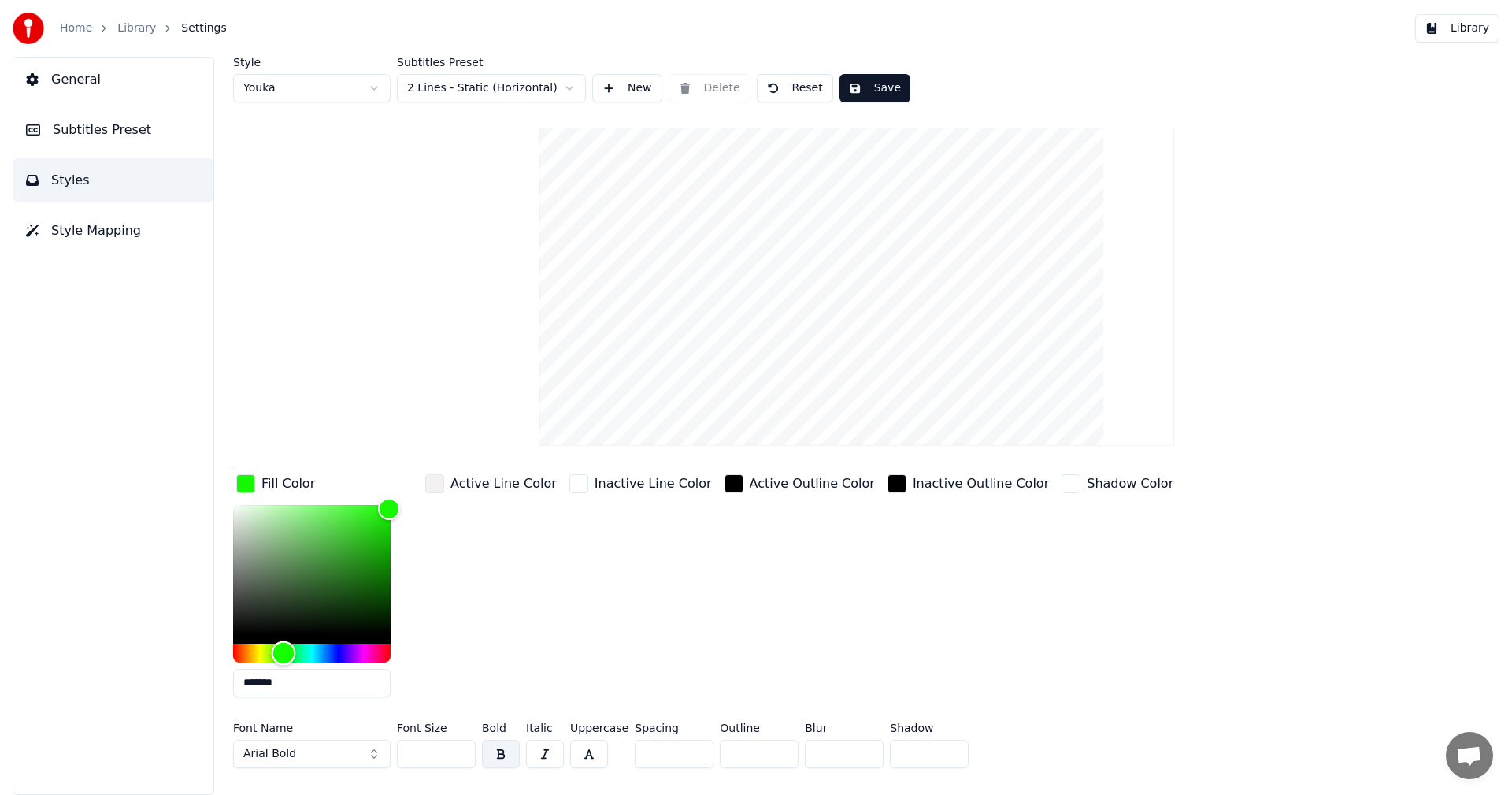
click at [380, 652] on div "Hue" at bounding box center [311, 653] width 157 height 19
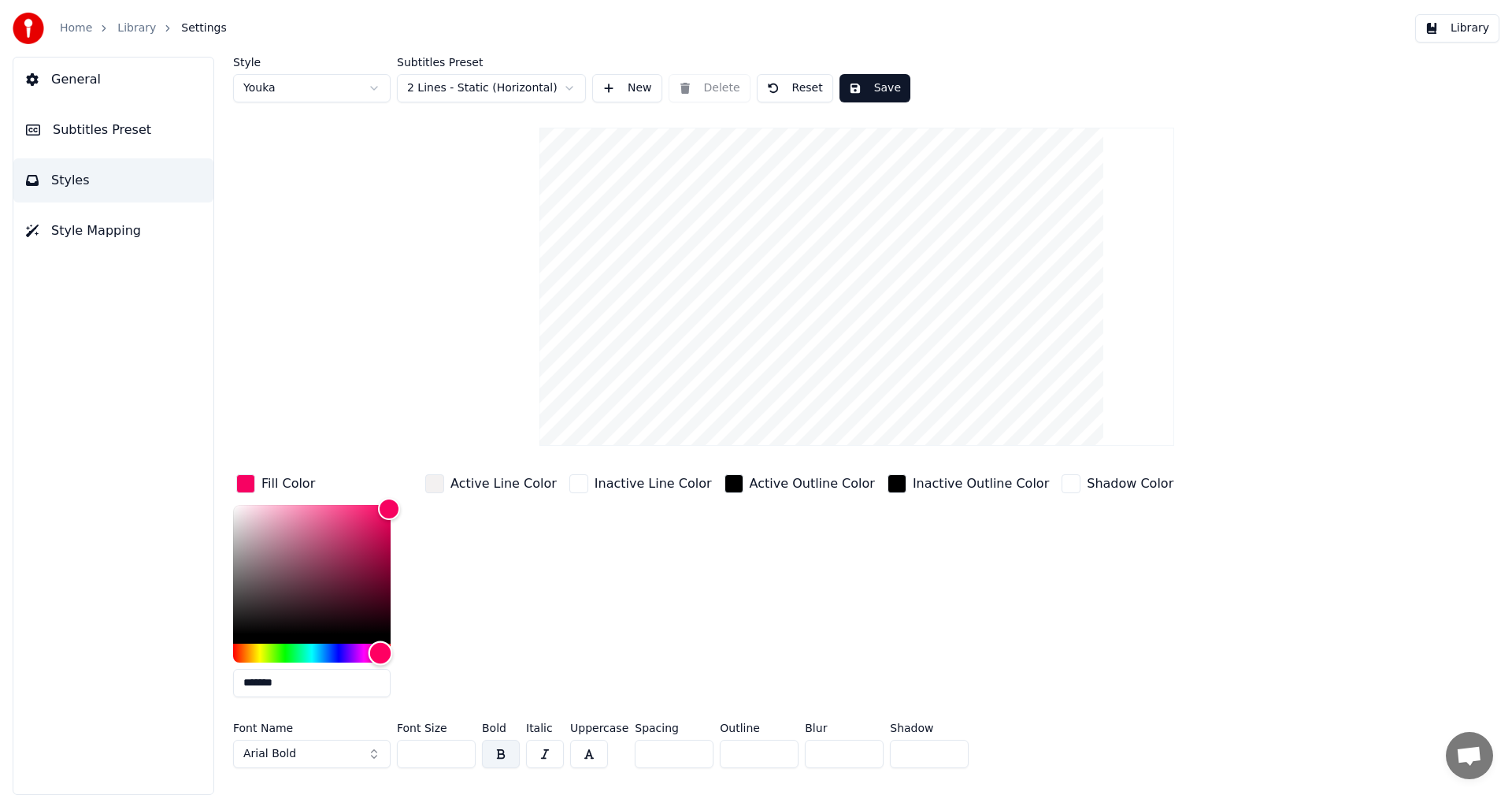
type input "*******"
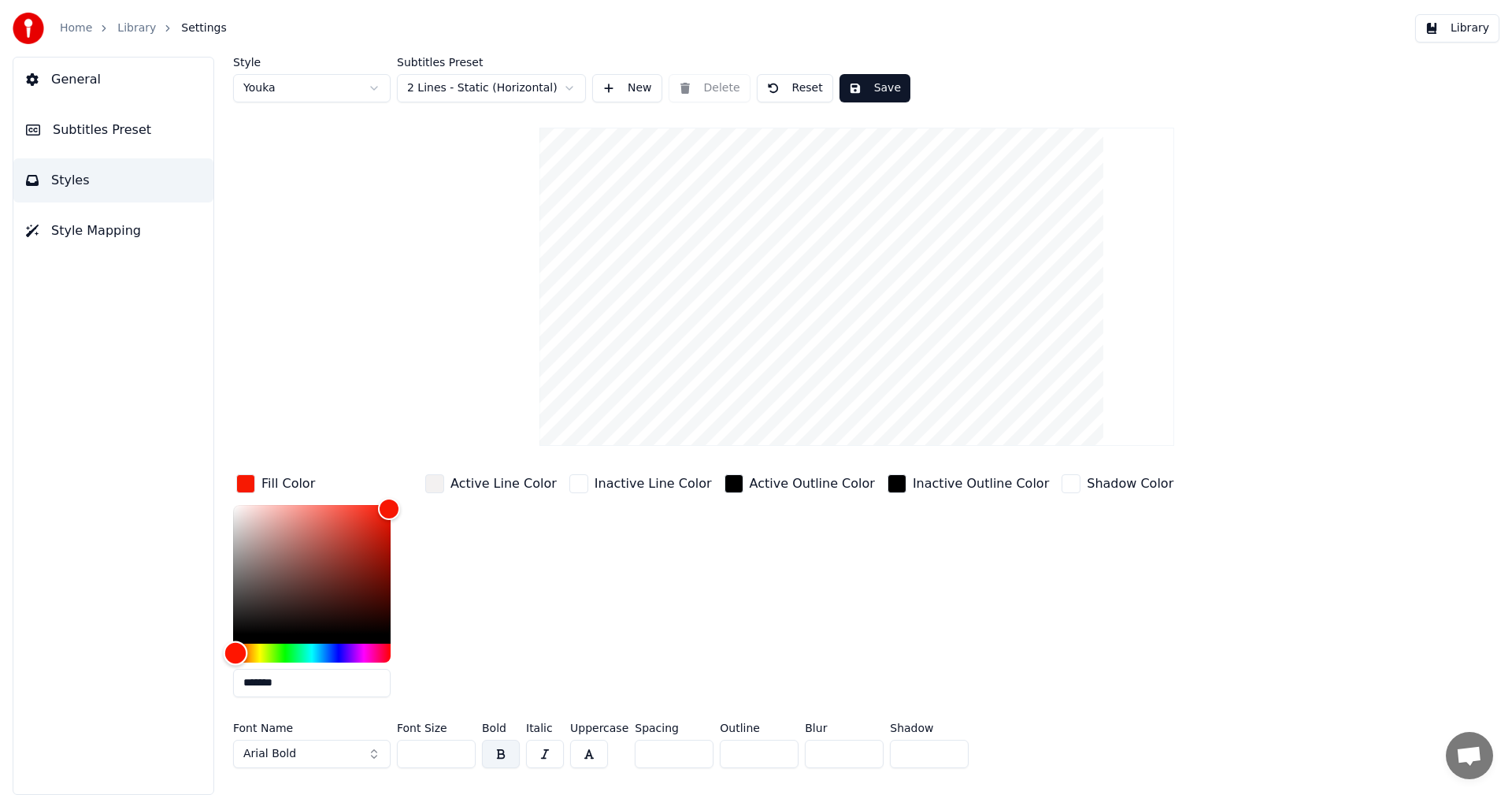
click at [236, 651] on div "Hue" at bounding box center [311, 653] width 157 height 19
click at [569, 484] on div "button" at bounding box center [578, 483] width 19 height 19
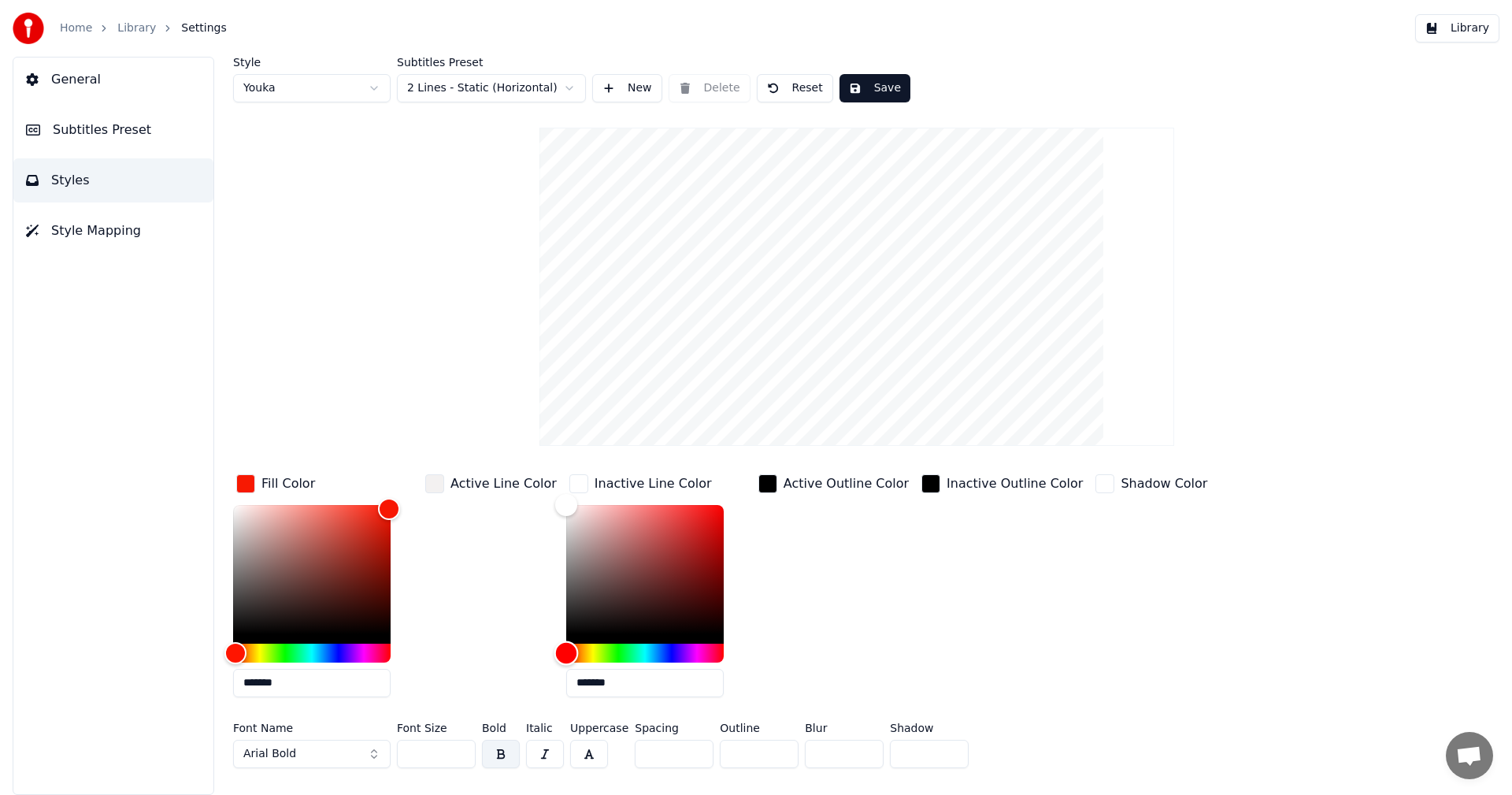
click at [663, 655] on div "Hue" at bounding box center [645, 653] width 157 height 19
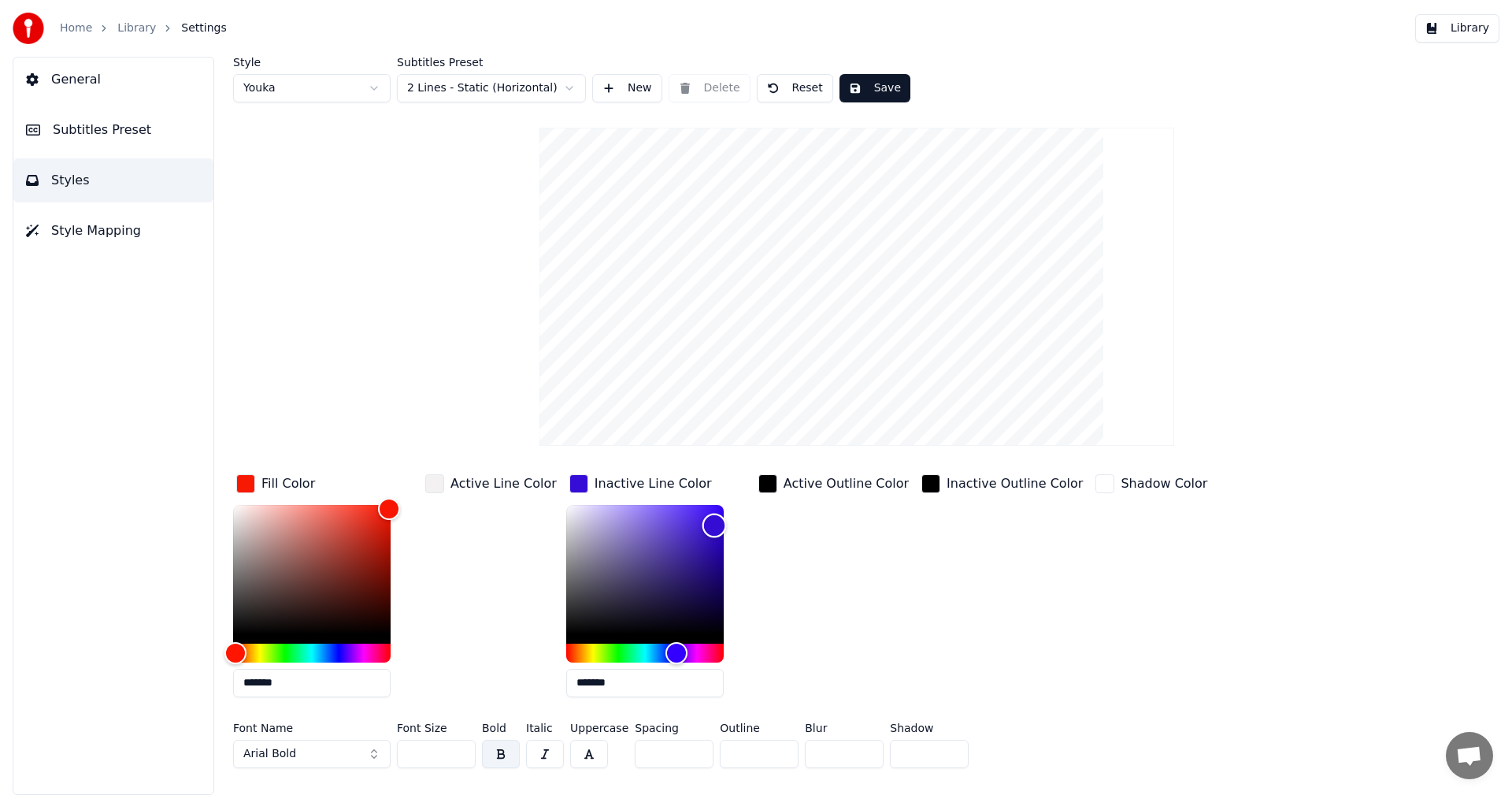
click at [701, 524] on div "Color" at bounding box center [645, 569] width 157 height 129
click at [566, 624] on div "Color" at bounding box center [645, 569] width 157 height 129
click at [921, 483] on div "button" at bounding box center [930, 483] width 19 height 19
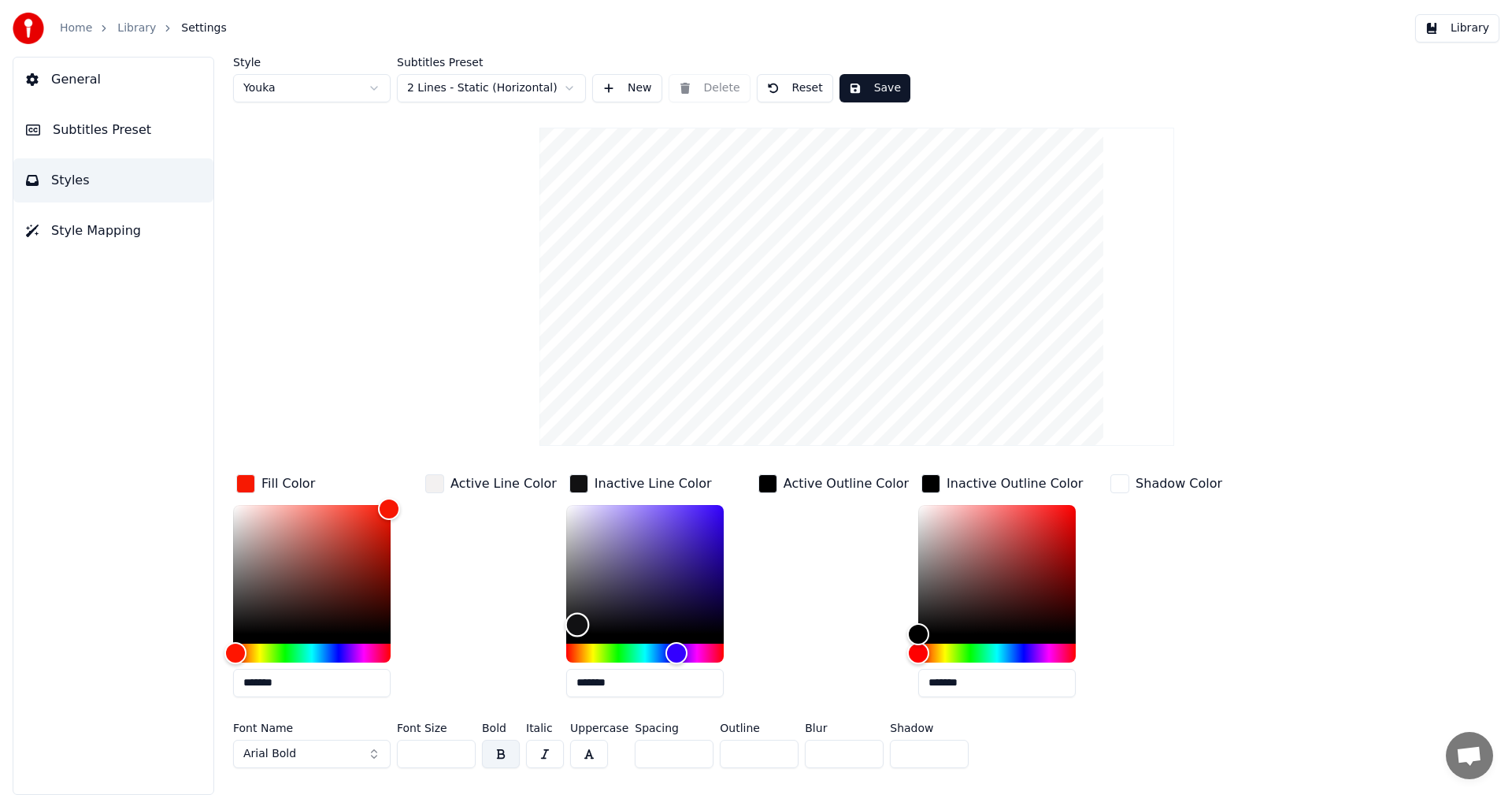
click at [566, 507] on div "Color" at bounding box center [645, 569] width 157 height 129
type input "*******"
drag, startPoint x: 568, startPoint y: 510, endPoint x: 564, endPoint y: 626, distance: 116.1
click at [570, 629] on div "Color" at bounding box center [582, 629] width 25 height 25
click at [918, 511] on div "Color" at bounding box center [997, 569] width 157 height 129
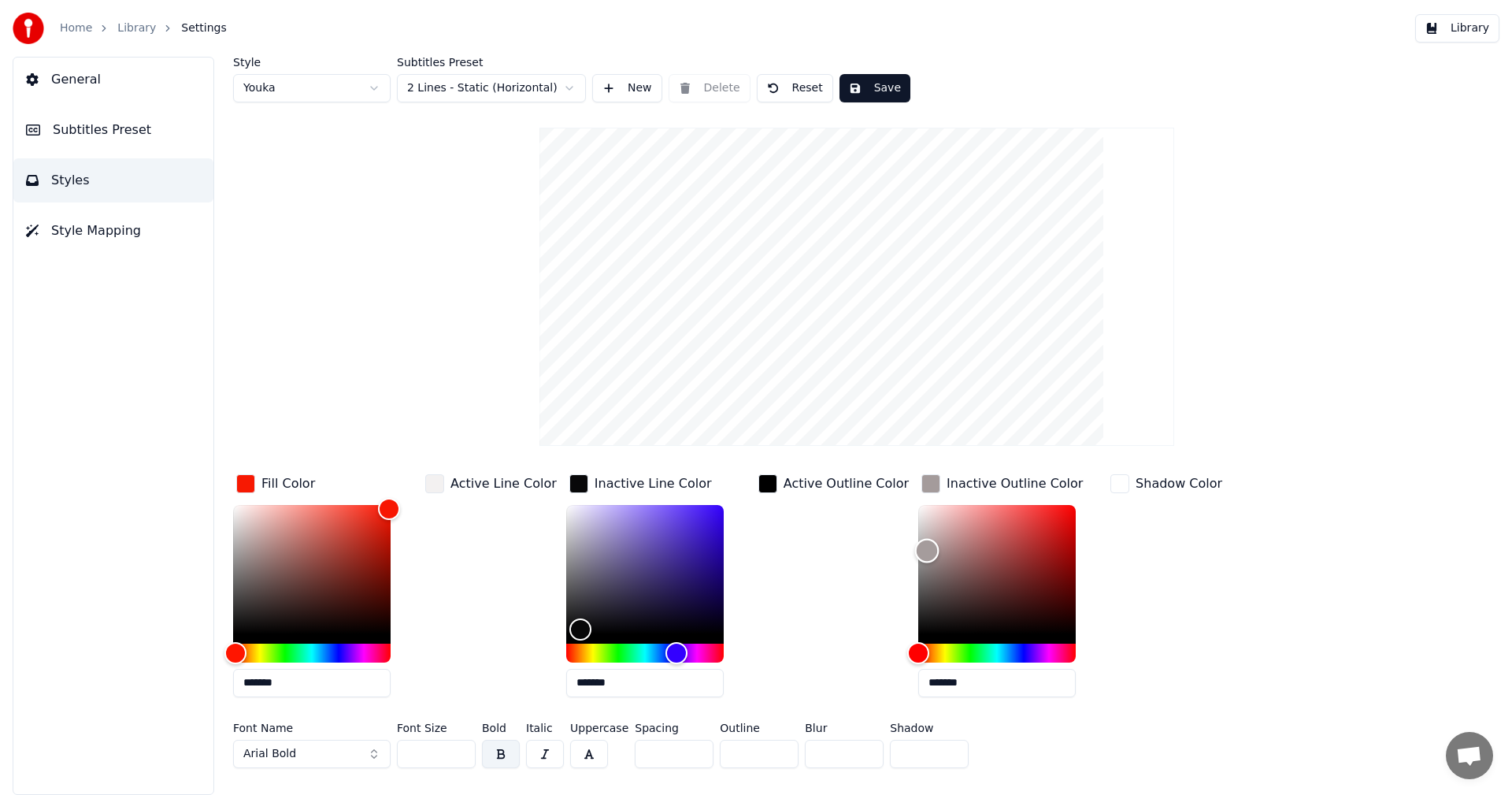
drag, startPoint x: 894, startPoint y: 519, endPoint x: 900, endPoint y: 549, distance: 30.6
click at [914, 549] on div "Color" at bounding box center [926, 550] width 25 height 25
drag, startPoint x: 900, startPoint y: 549, endPoint x: 946, endPoint y: 553, distance: 46.2
click at [960, 553] on div "Color" at bounding box center [972, 554] width 25 height 25
drag, startPoint x: 943, startPoint y: 547, endPoint x: 959, endPoint y: 572, distance: 29.7
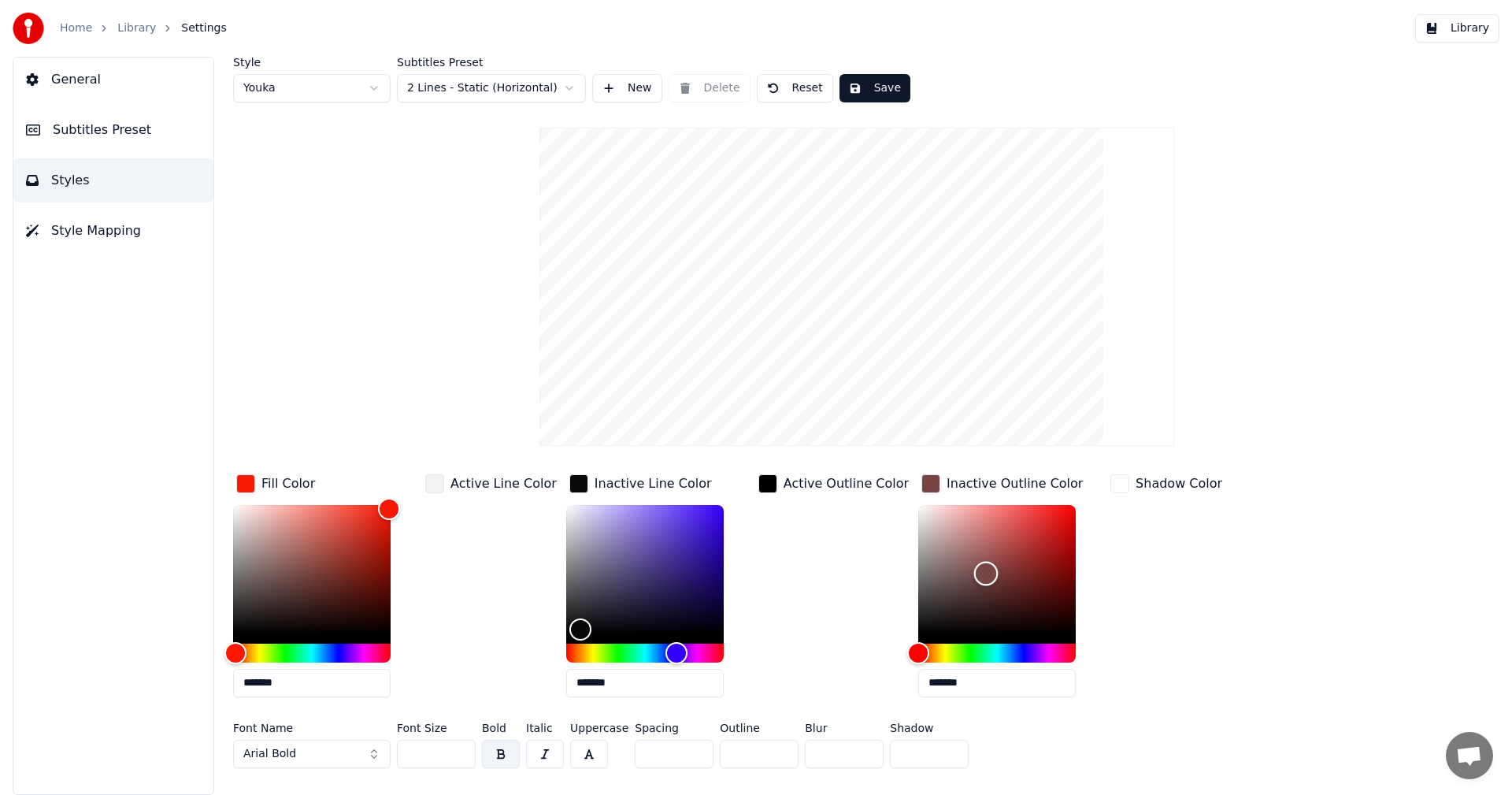
click at [973, 572] on div "Color" at bounding box center [985, 573] width 25 height 25
click at [918, 651] on div "Hue" at bounding box center [997, 653] width 157 height 19
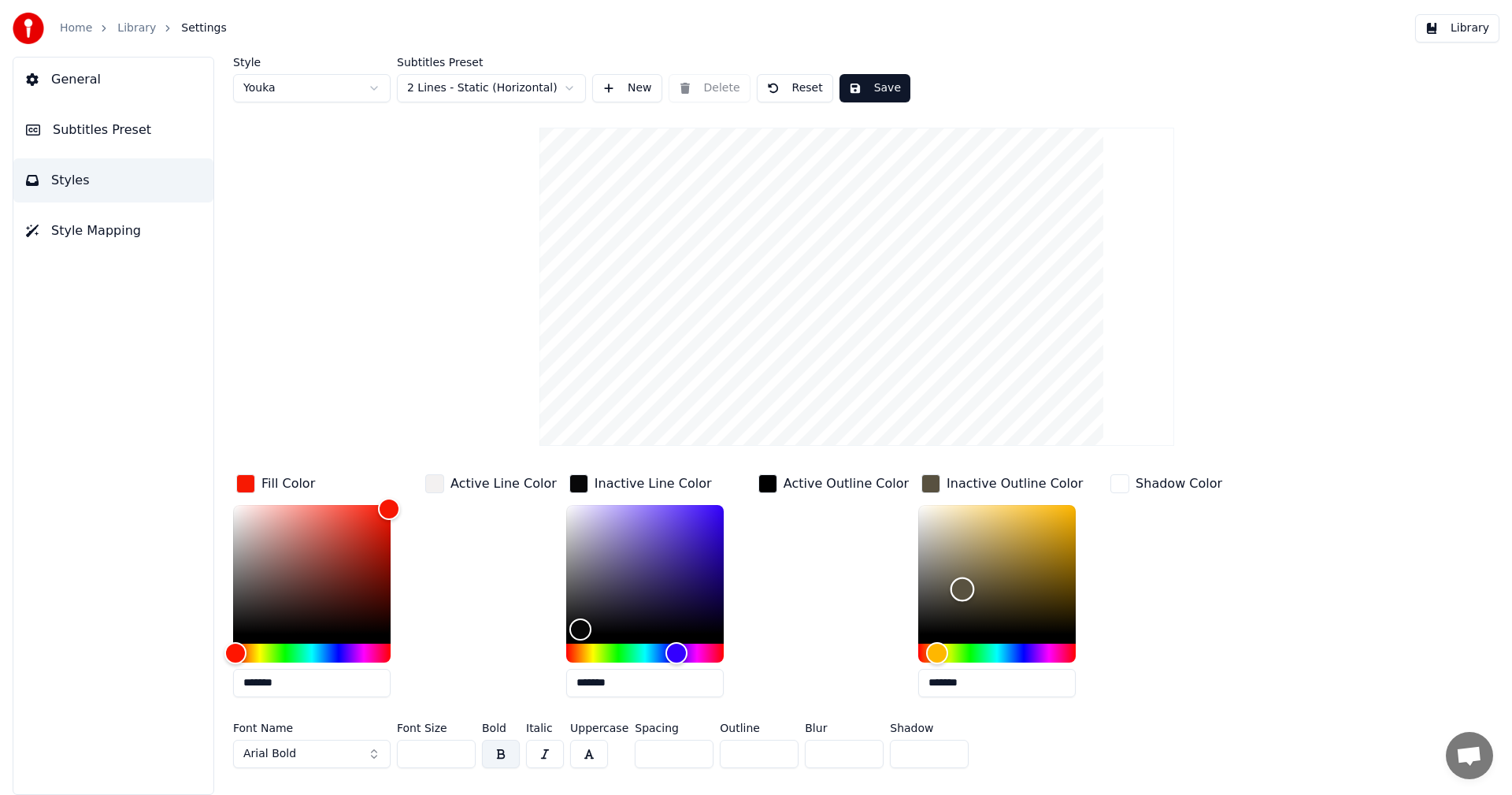
type input "*******"
drag, startPoint x: 963, startPoint y: 566, endPoint x: 904, endPoint y: 637, distance: 92.3
click at [918, 637] on div "Color" at bounding box center [930, 633] width 25 height 25
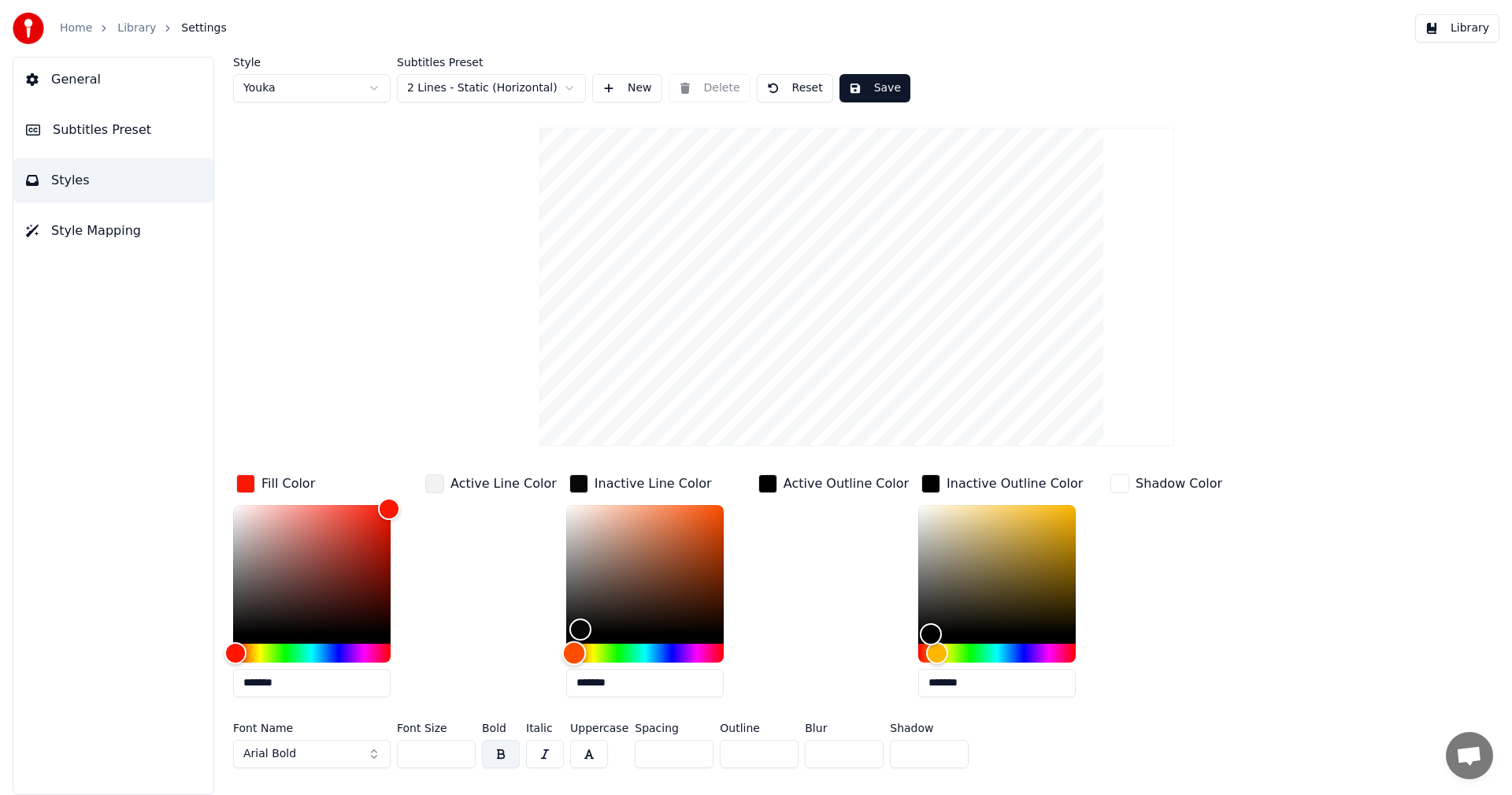
click at [566, 652] on div "Hue" at bounding box center [645, 653] width 157 height 19
drag, startPoint x: 602, startPoint y: 597, endPoint x: 651, endPoint y: 549, distance: 68.6
click at [651, 549] on div "Color" at bounding box center [645, 569] width 157 height 129
drag, startPoint x: 640, startPoint y: 545, endPoint x: 664, endPoint y: 534, distance: 26.4
click at [665, 534] on div "Color" at bounding box center [677, 535] width 25 height 25
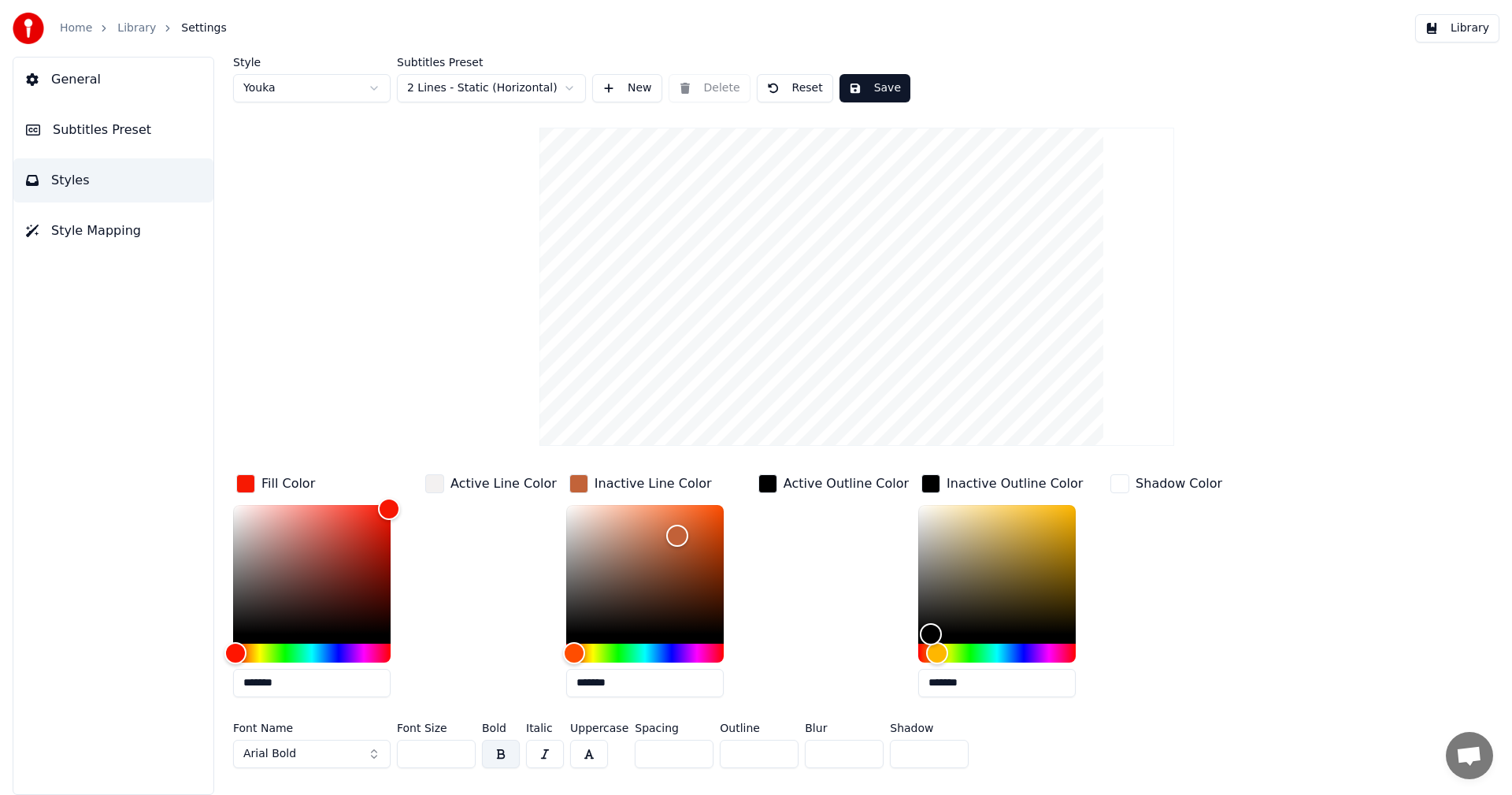
click at [568, 84] on html "Home Library Settings Library General Subtitles Preset Styles Style Mapping Sty…" at bounding box center [756, 397] width 1512 height 795
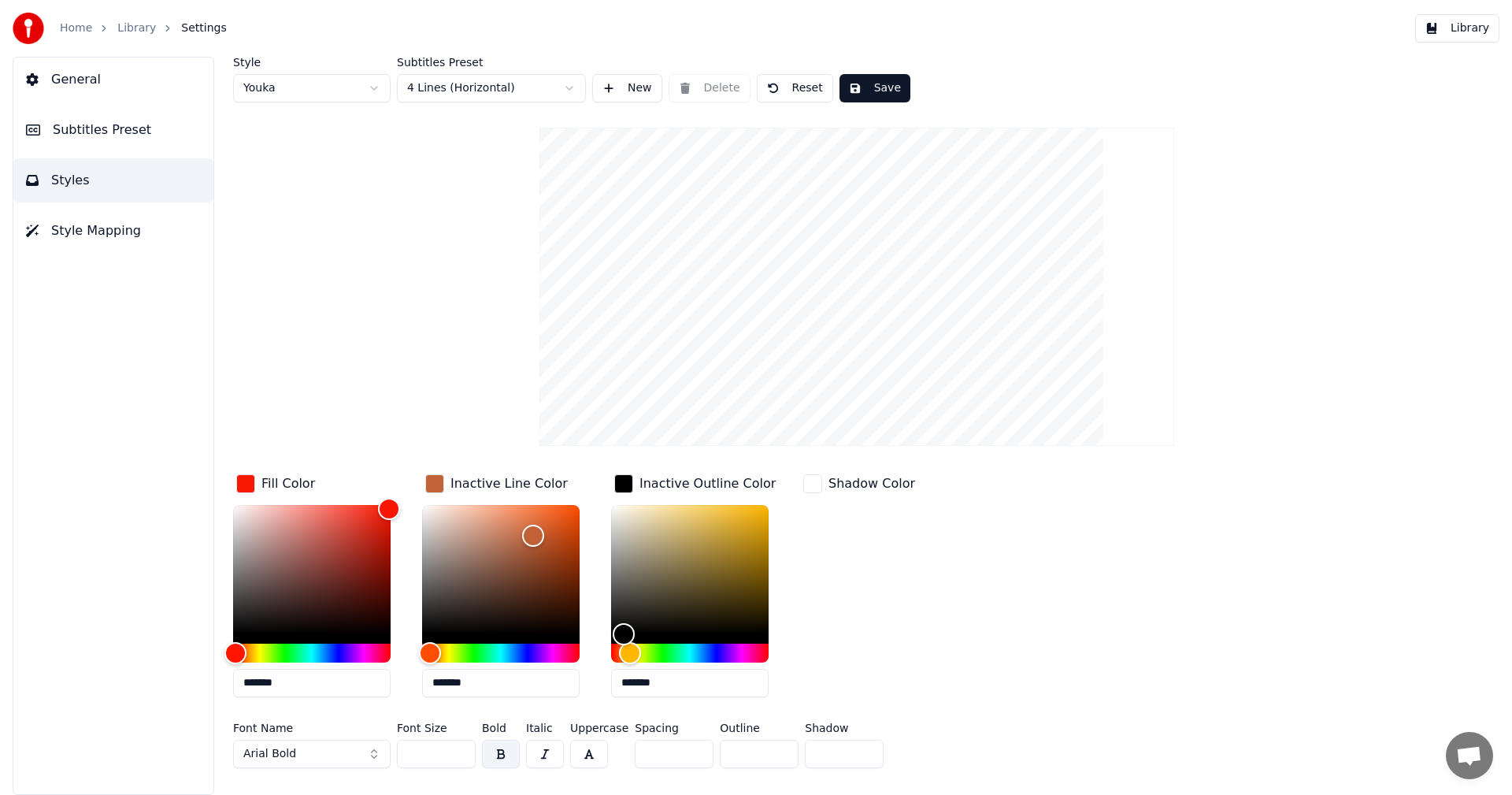
click at [485, 88] on html "Home Library Settings Library General Subtitles Preset Styles Style Mapping Sty…" at bounding box center [756, 397] width 1512 height 795
click at [523, 100] on html "Home Library Settings Library General Subtitles Preset Styles Style Mapping Sty…" at bounding box center [756, 397] width 1512 height 795
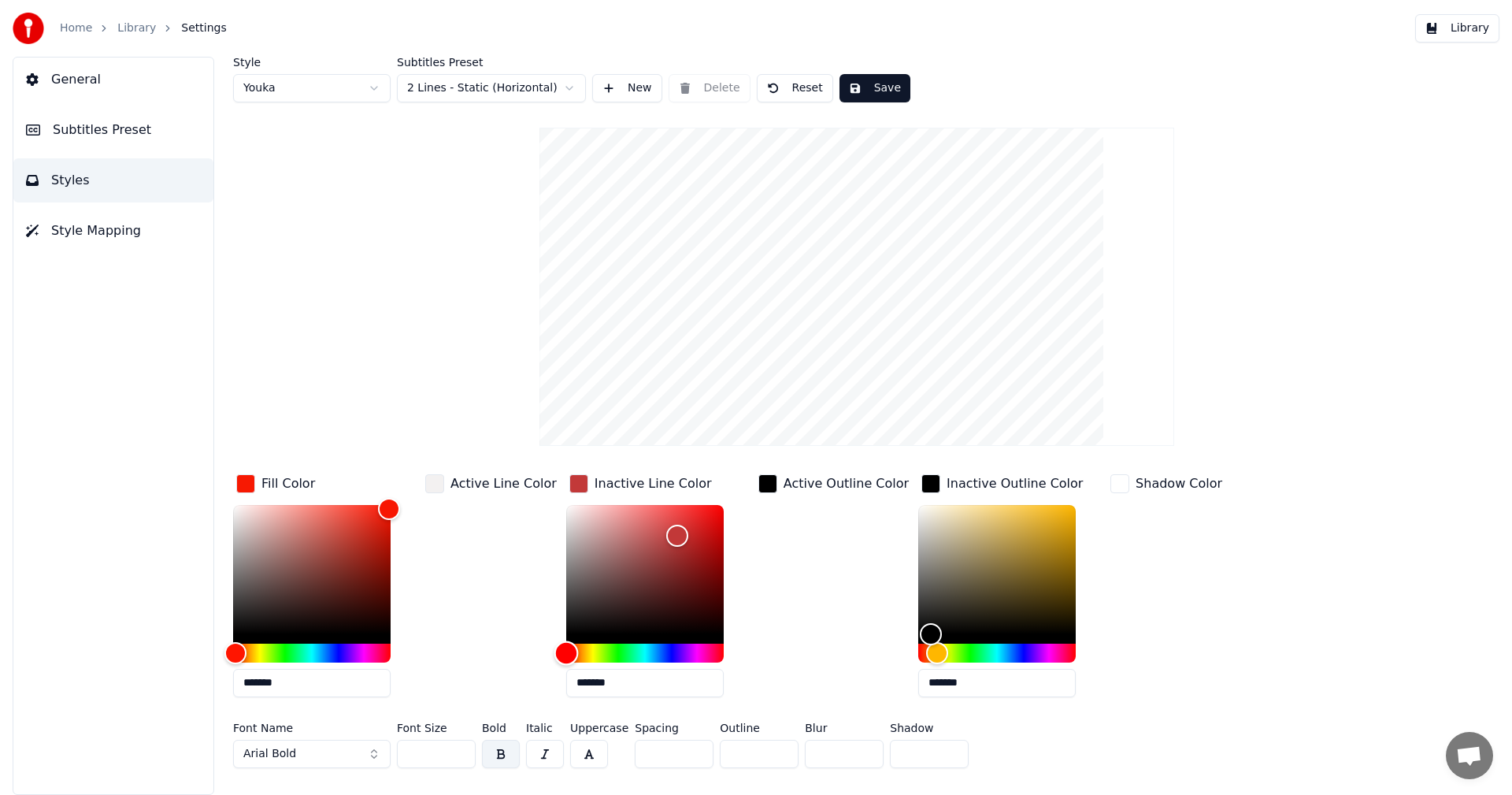
drag, startPoint x: 559, startPoint y: 652, endPoint x: 546, endPoint y: 651, distance: 13.0
click at [553, 651] on div "Hue" at bounding box center [565, 652] width 25 height 25
click at [697, 511] on div "Color" at bounding box center [645, 569] width 157 height 129
type input "*******"
drag, startPoint x: 696, startPoint y: 509, endPoint x: 706, endPoint y: 506, distance: 10.4
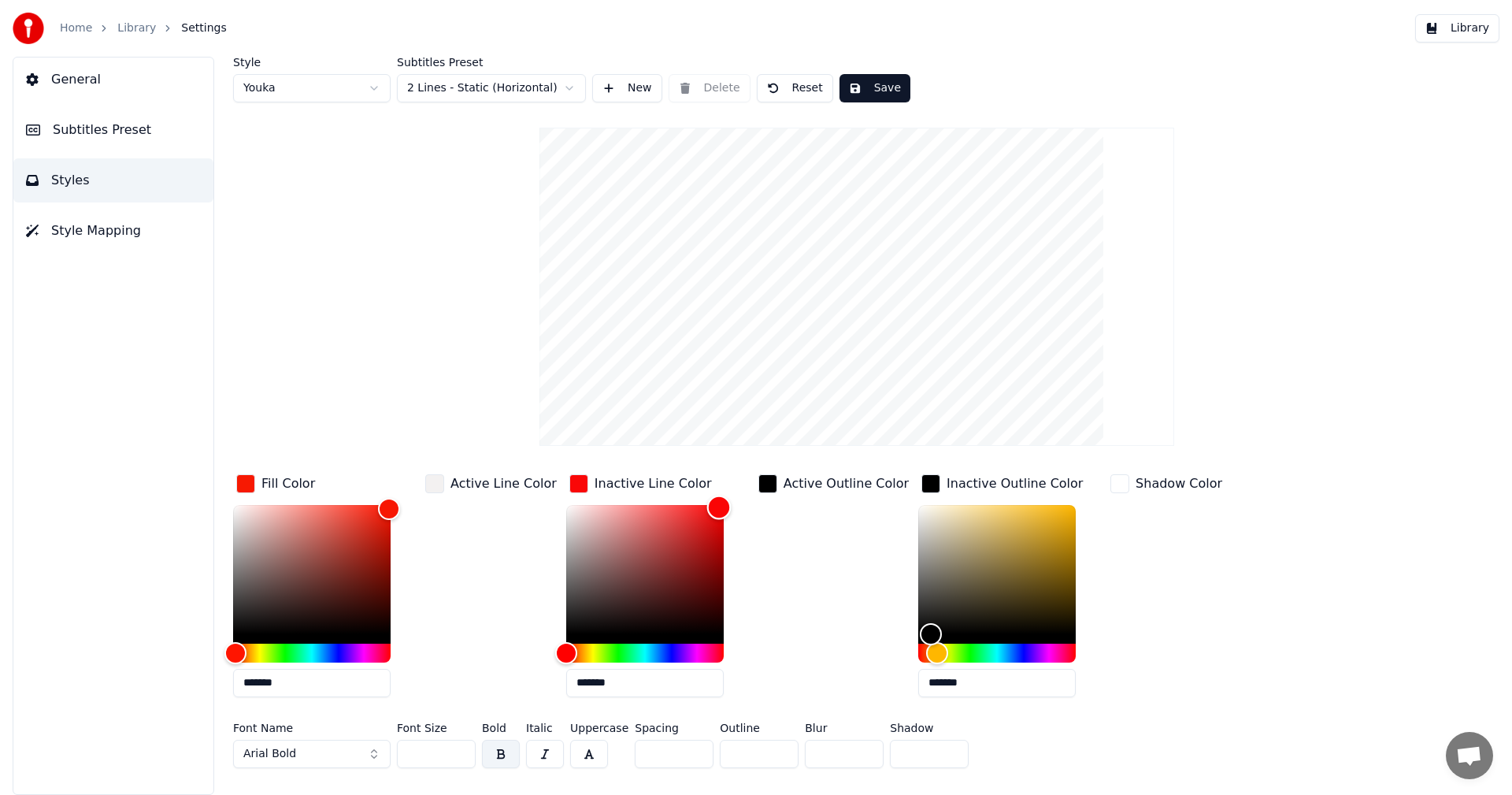
click at [707, 506] on div "Color" at bounding box center [719, 507] width 25 height 25
type input "*******"
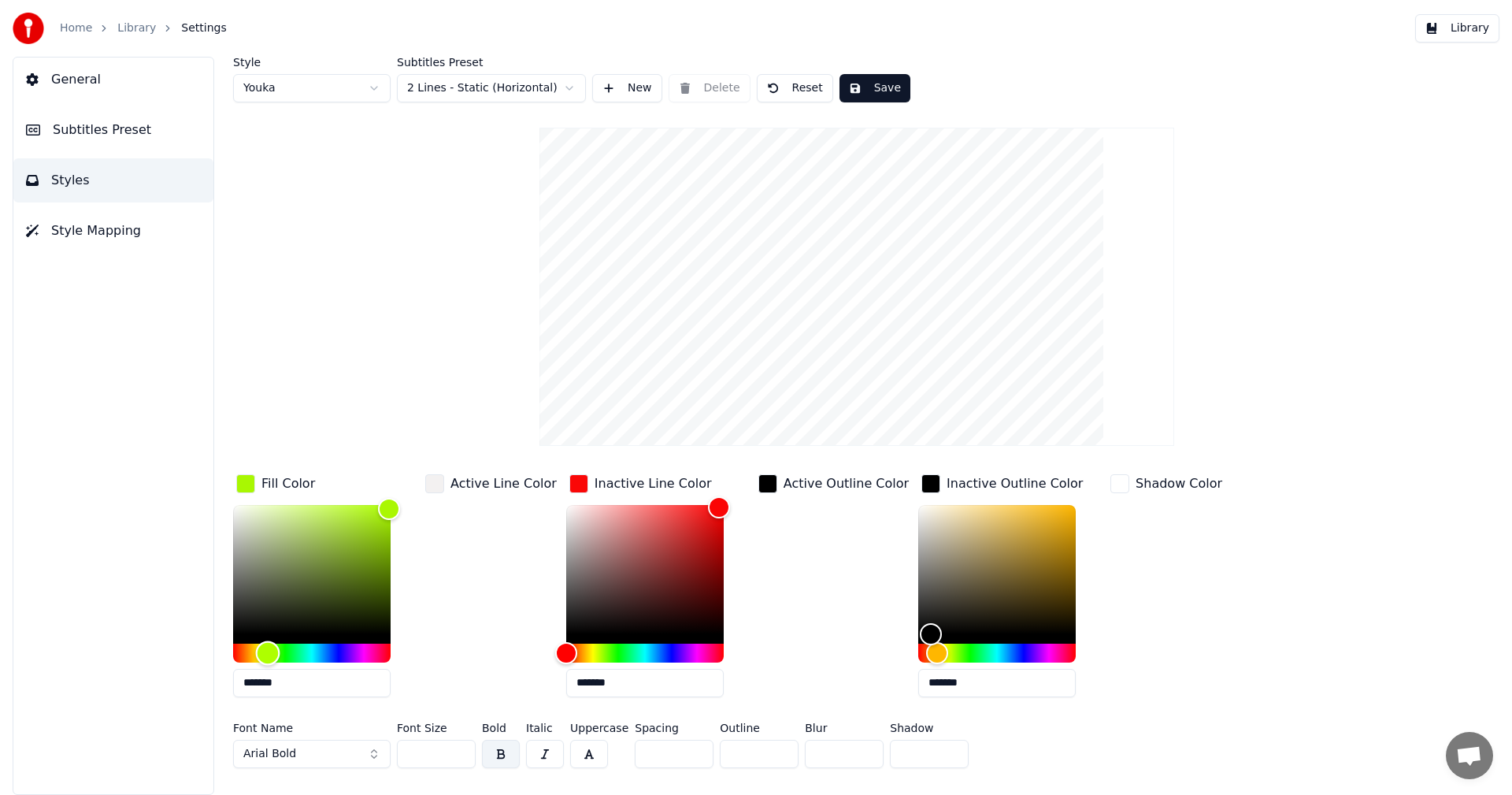
click at [268, 652] on div "Hue" at bounding box center [311, 653] width 157 height 19
click at [889, 94] on button "Save" at bounding box center [874, 88] width 71 height 28
click at [119, 232] on span "Style Mapping" at bounding box center [95, 230] width 90 height 19
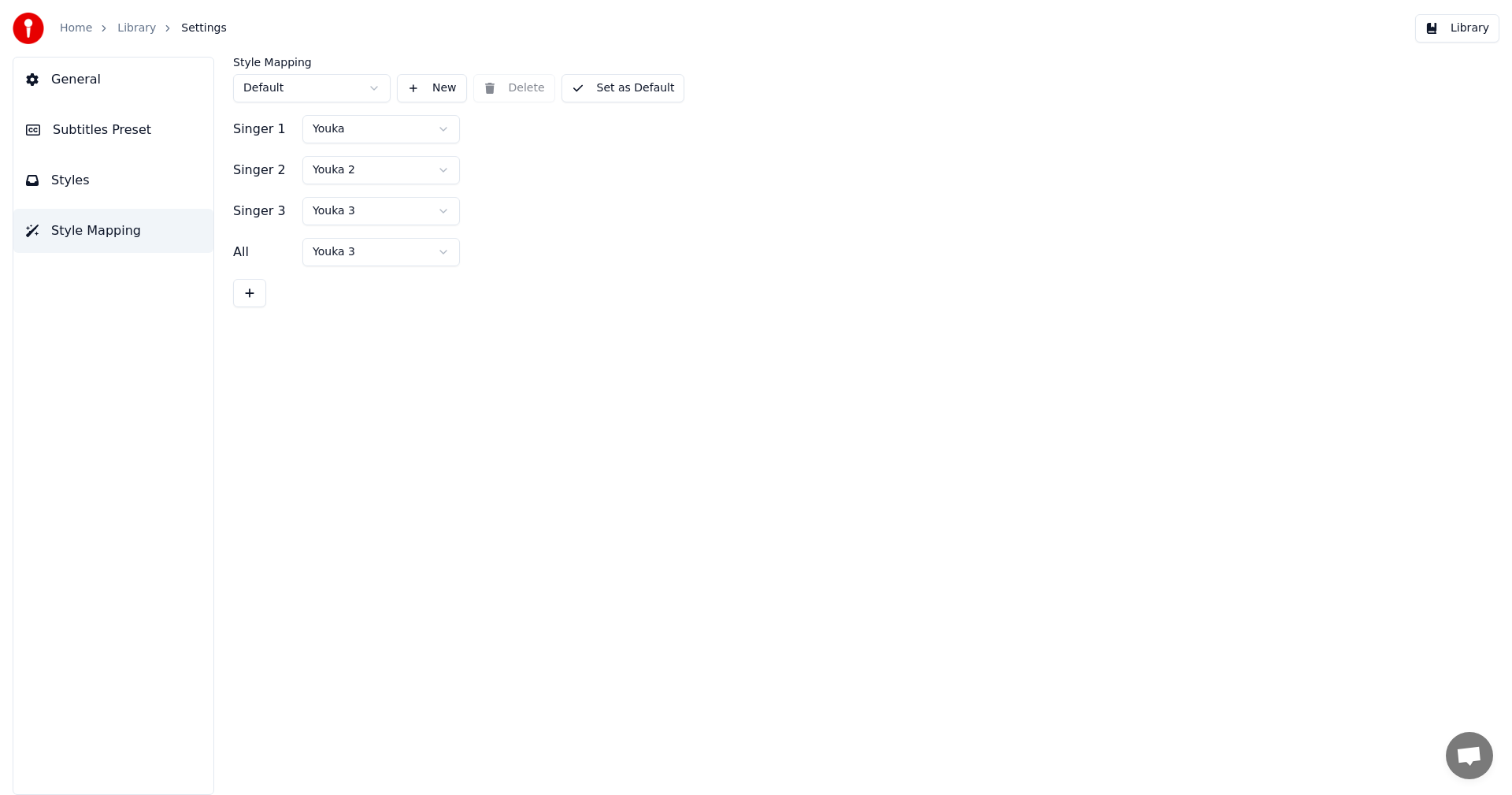
click at [124, 137] on span "Subtitles Preset" at bounding box center [101, 129] width 98 height 19
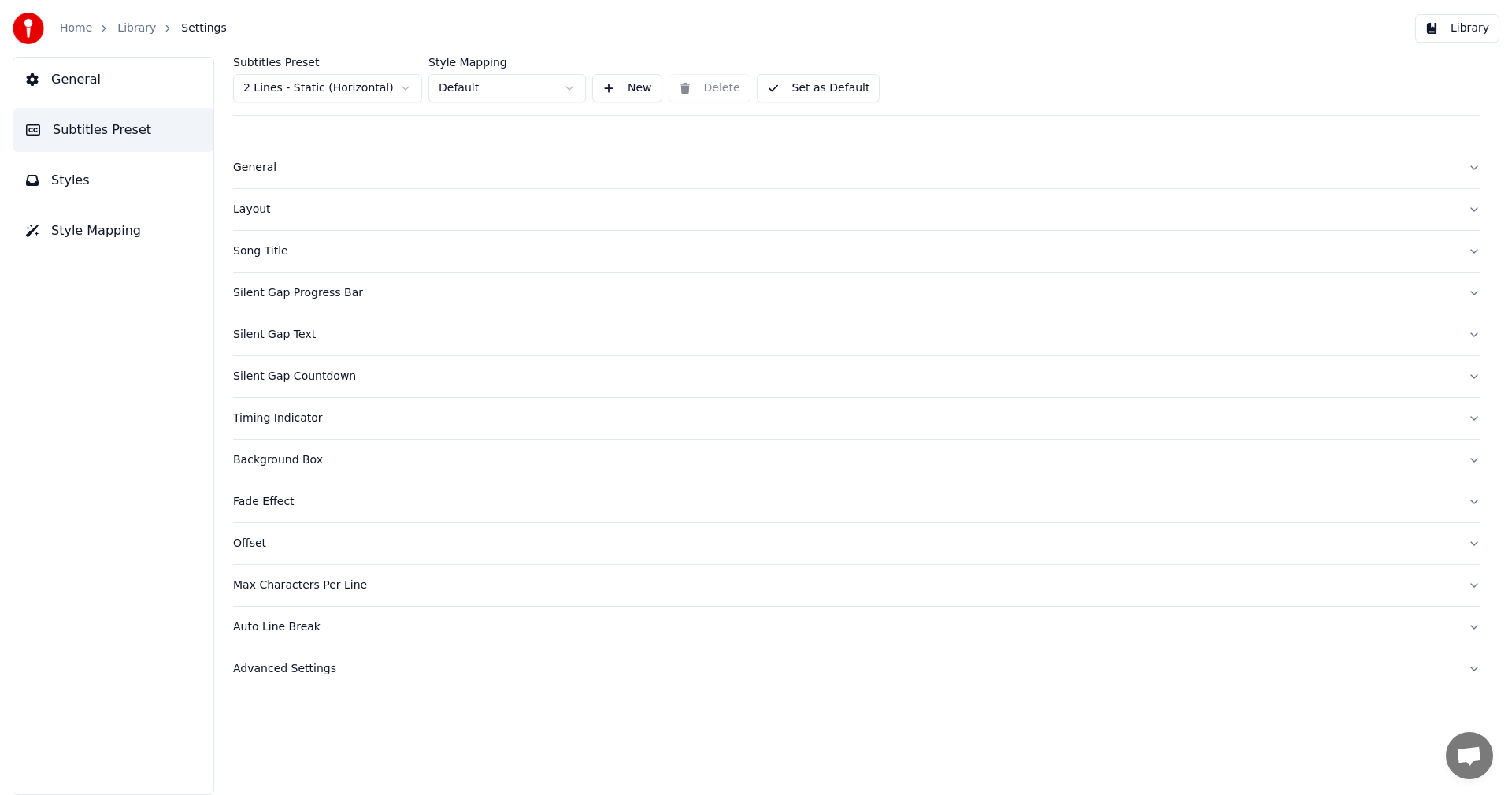
click at [251, 211] on div "Layout" at bounding box center [844, 210] width 1222 height 16
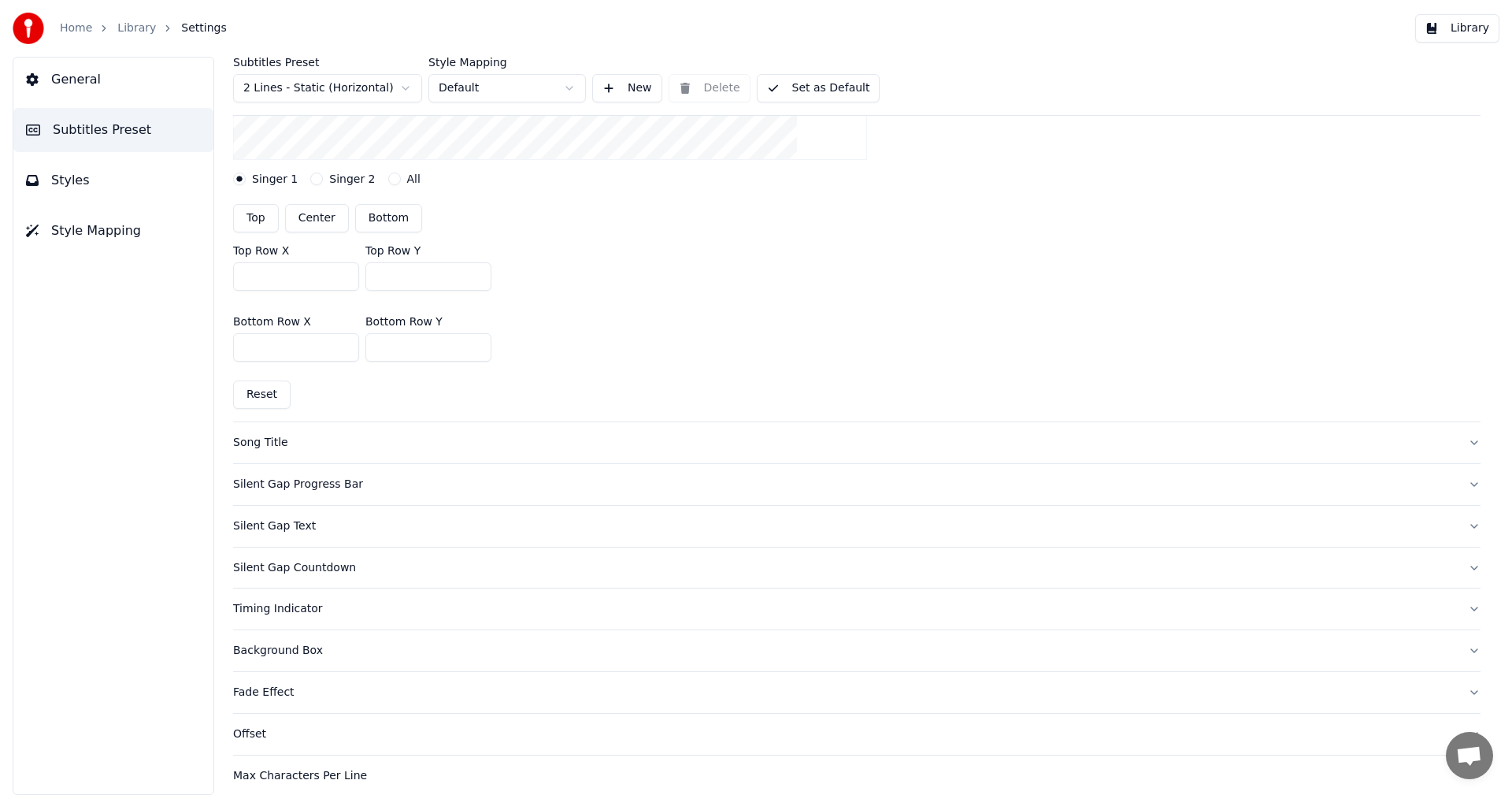
scroll to position [473, 0]
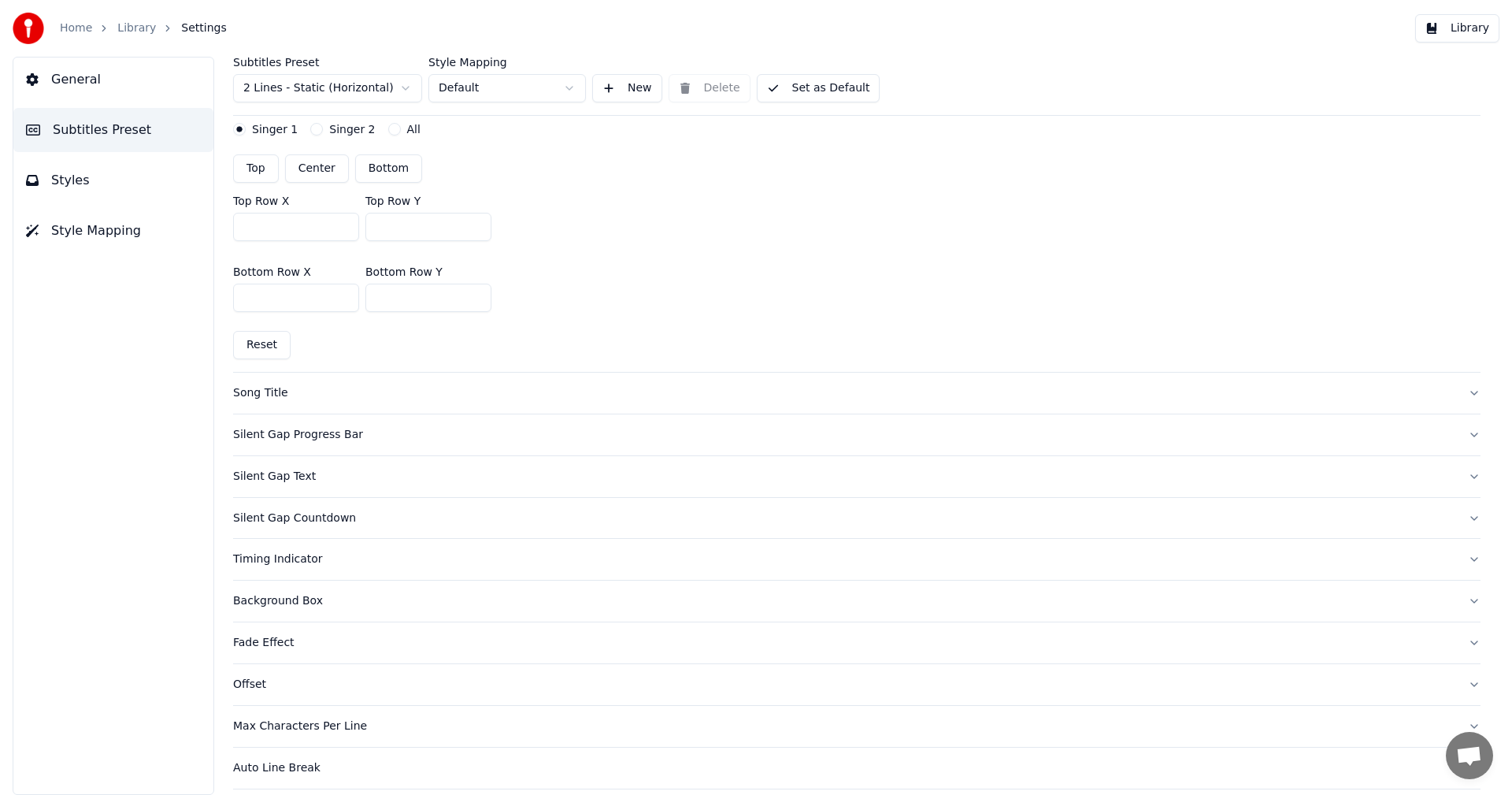
click at [282, 395] on div "Song Title" at bounding box center [844, 393] width 1222 height 16
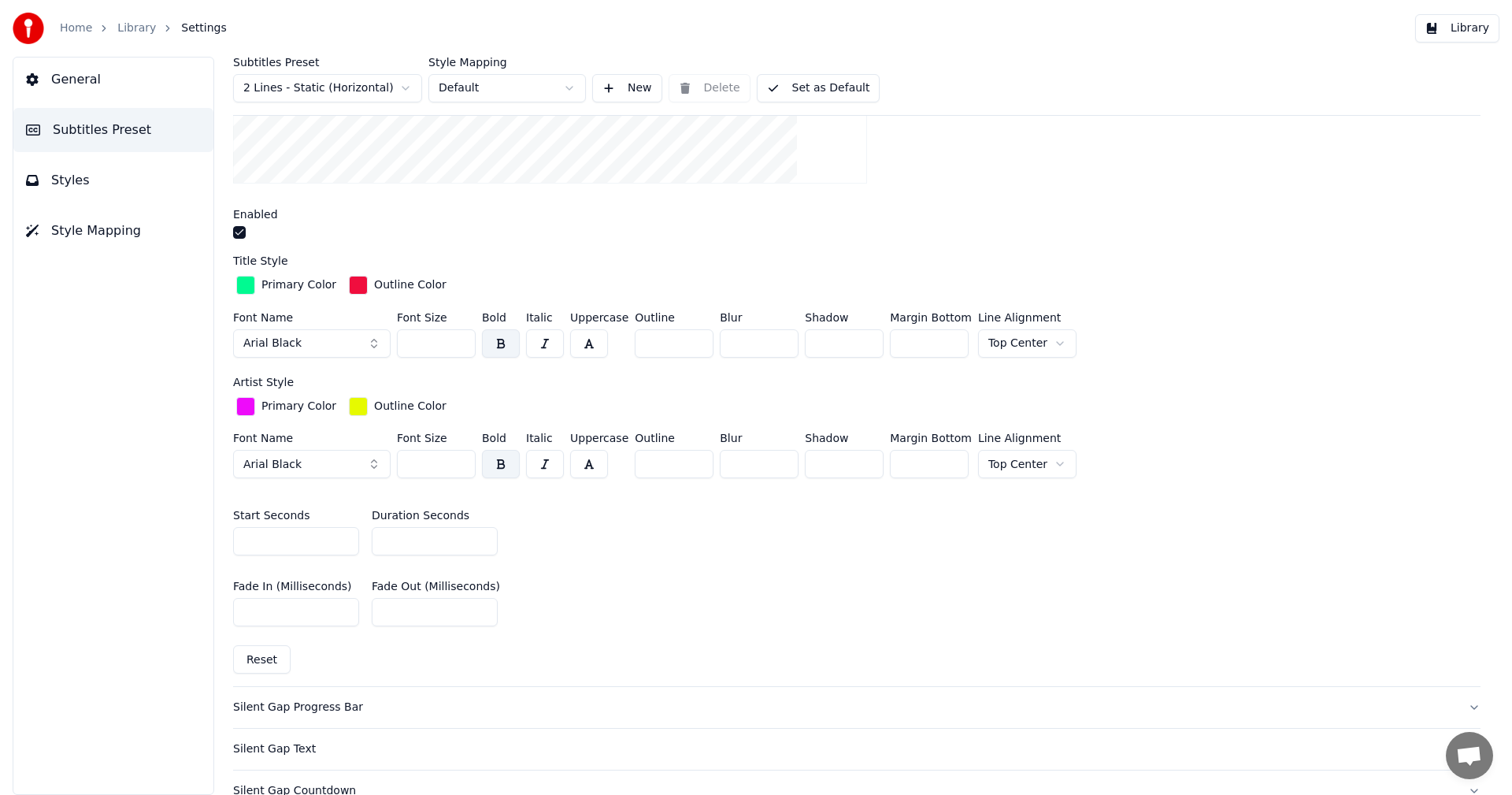
scroll to position [315, 0]
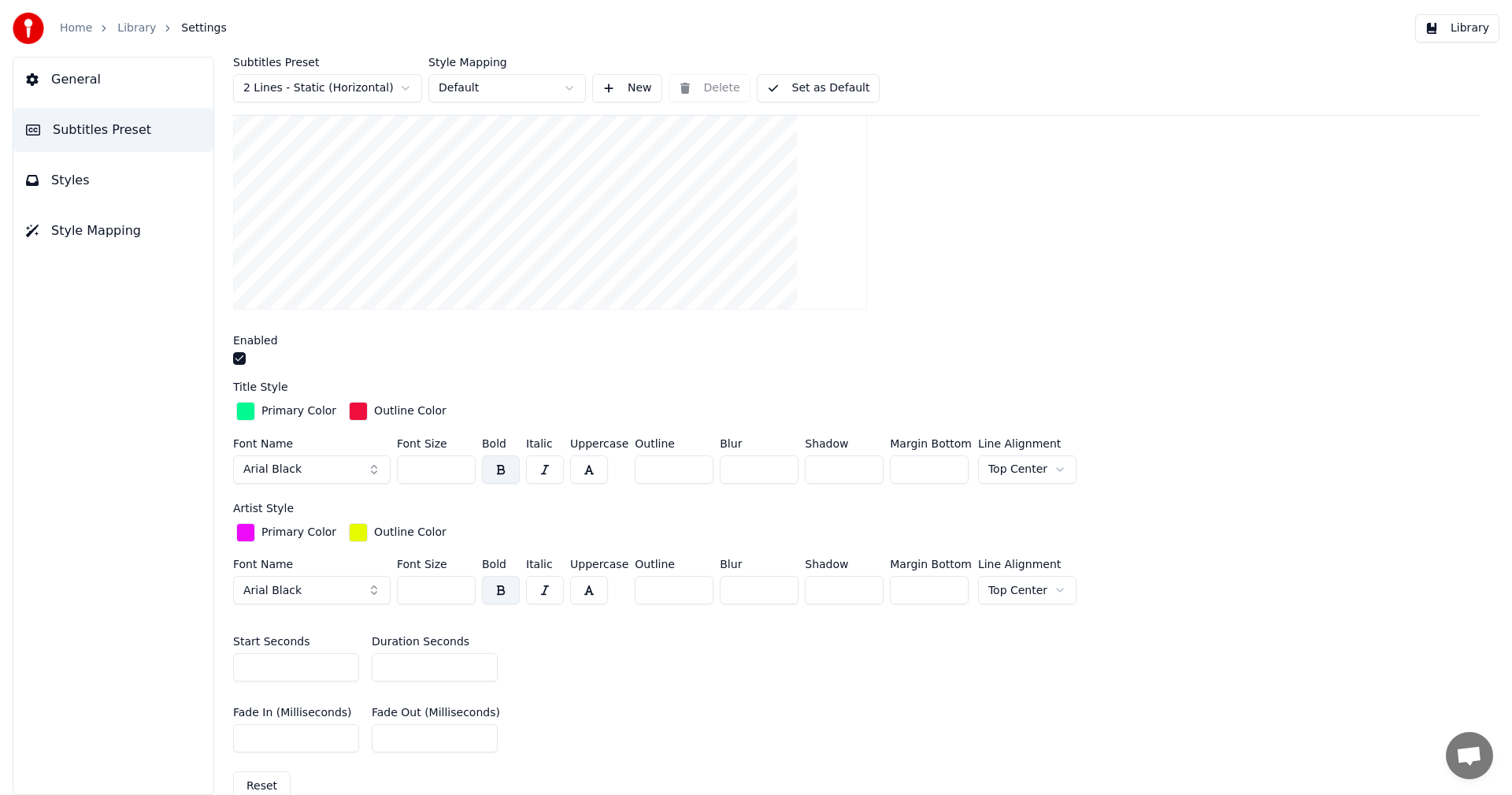
click at [1474, 30] on button "Library" at bounding box center [1456, 28] width 85 height 28
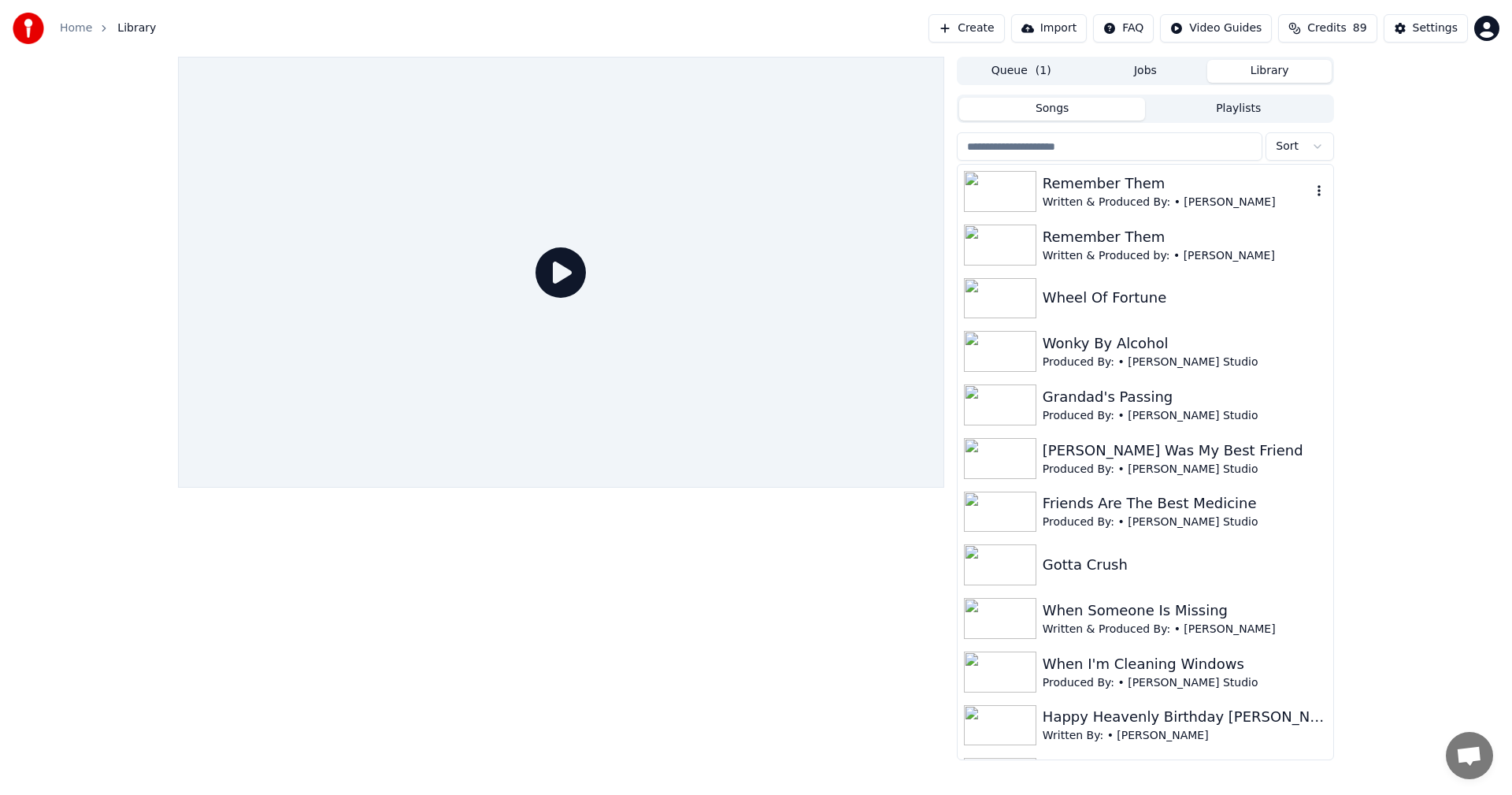
click at [1007, 192] on img at bounding box center [1000, 191] width 73 height 41
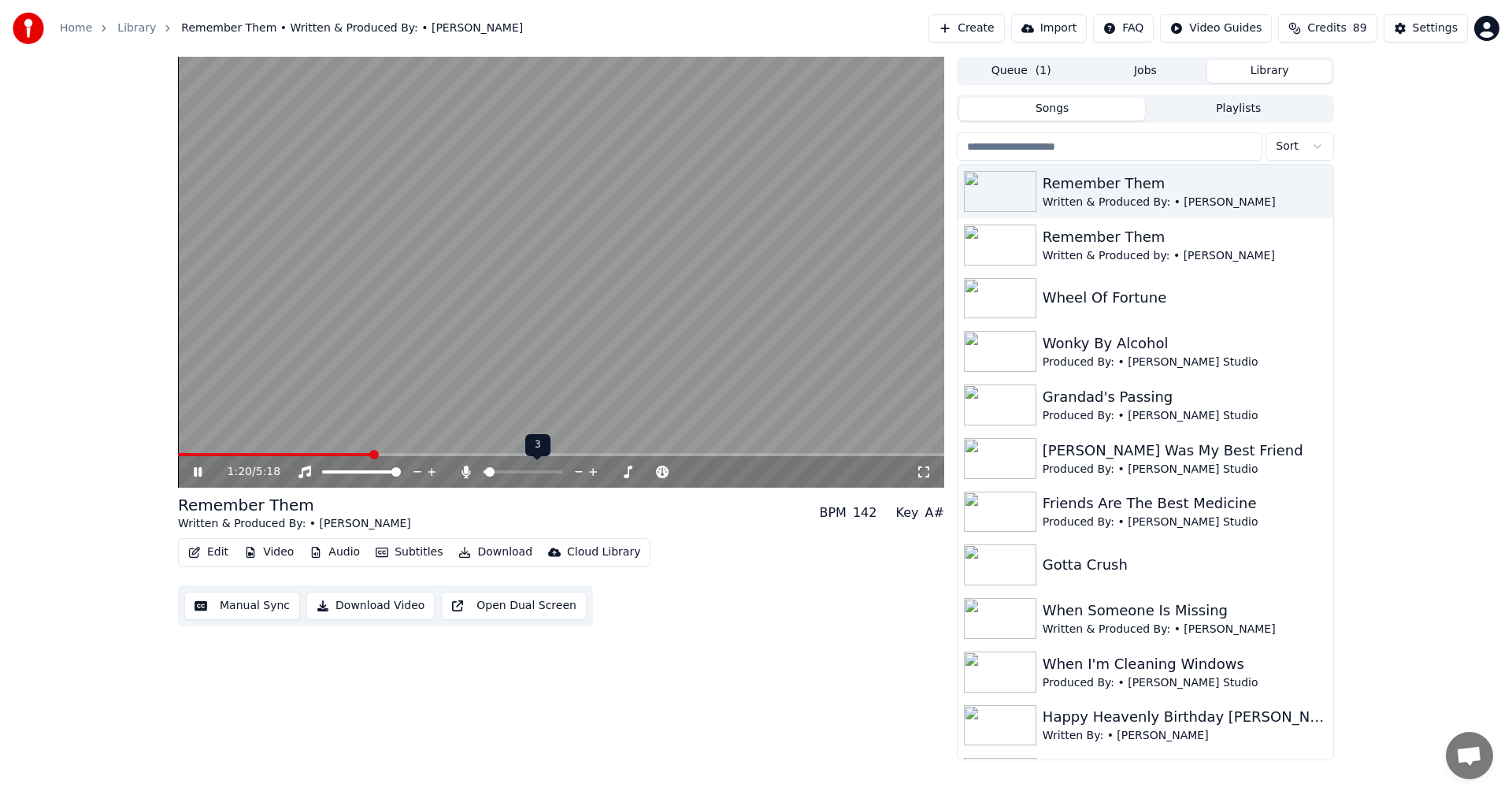
click at [485, 471] on span at bounding box center [484, 471] width 2 height 3
click at [483, 474] on span at bounding box center [487, 471] width 9 height 9
click at [495, 470] on span at bounding box center [497, 471] width 9 height 9
drag, startPoint x: 503, startPoint y: 470, endPoint x: 537, endPoint y: 471, distance: 34.0
click at [537, 471] on div at bounding box center [536, 472] width 126 height 16
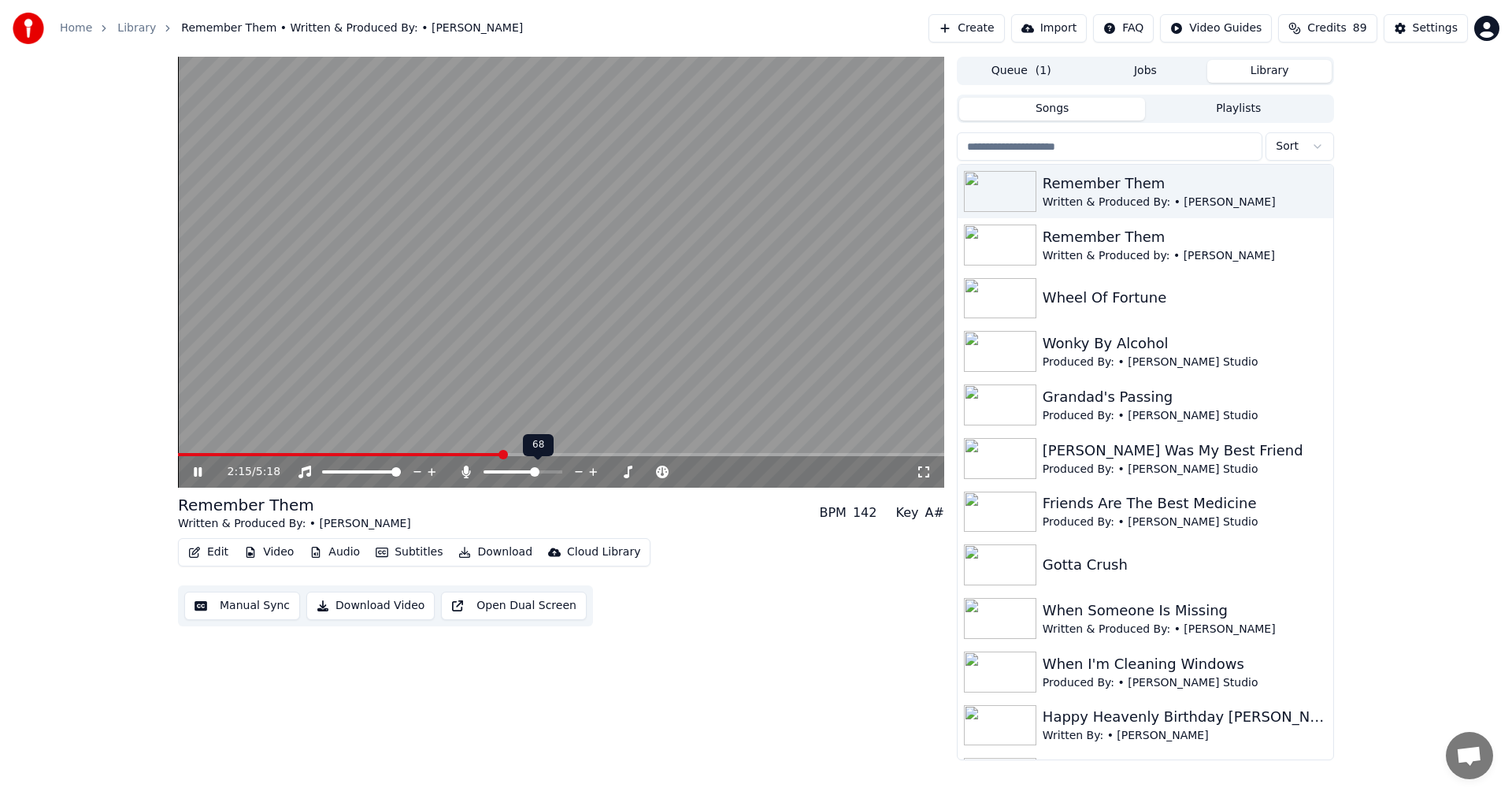
click at [537, 470] on span at bounding box center [522, 471] width 79 height 3
click at [506, 473] on span at bounding box center [506, 471] width 9 height 9
click at [511, 470] on span at bounding box center [511, 471] width 9 height 9
click at [559, 472] on span at bounding box center [557, 471] width 9 height 9
click at [523, 474] on span at bounding box center [522, 471] width 9 height 9
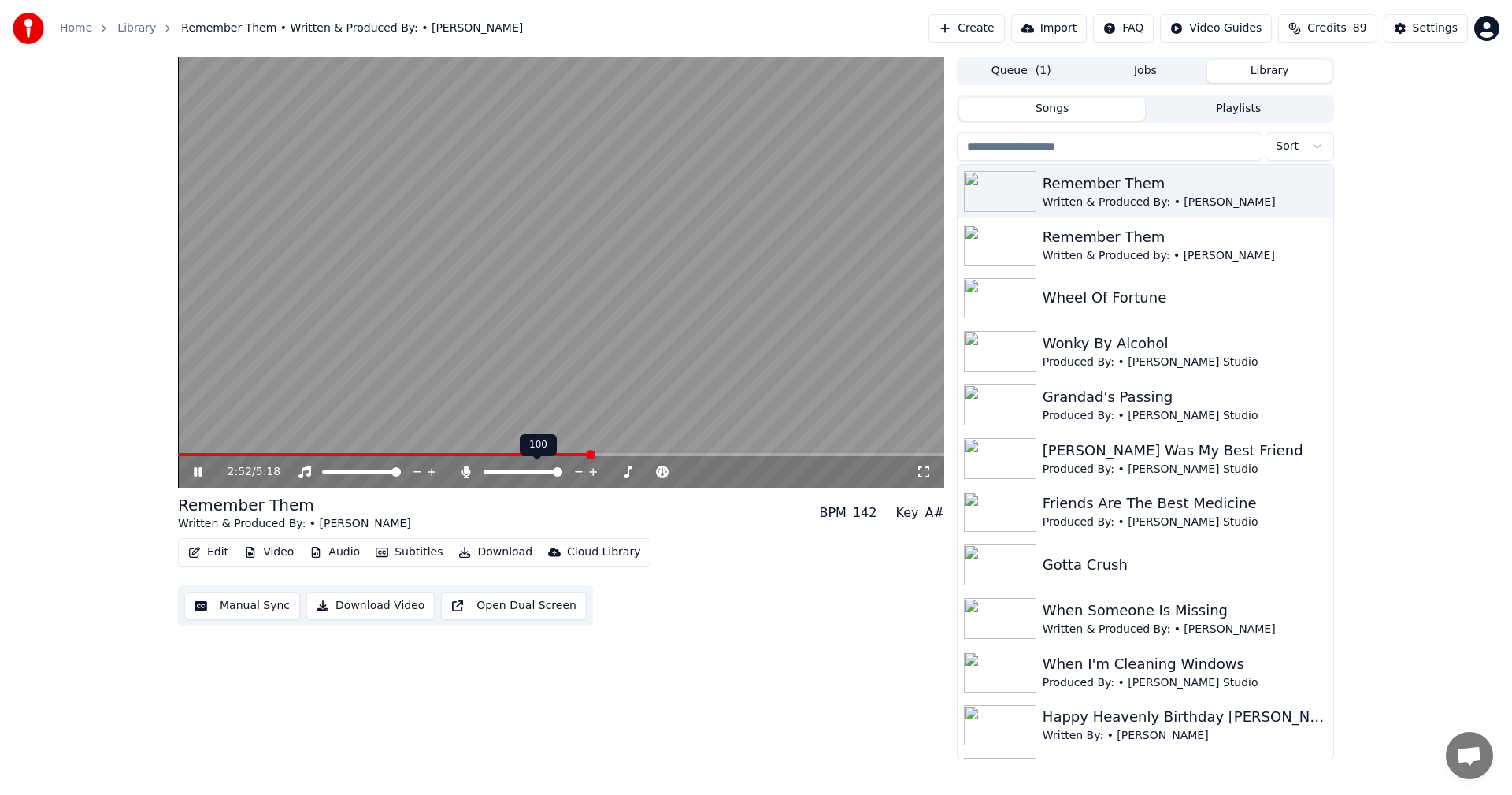
click at [562, 470] on span at bounding box center [557, 471] width 9 height 9
click at [1311, 190] on icon "button" at bounding box center [1319, 190] width 16 height 13
click at [1085, 109] on button "Songs" at bounding box center [1052, 108] width 187 height 23
click at [1017, 65] on button "Queue ( 1 )" at bounding box center [1021, 71] width 124 height 23
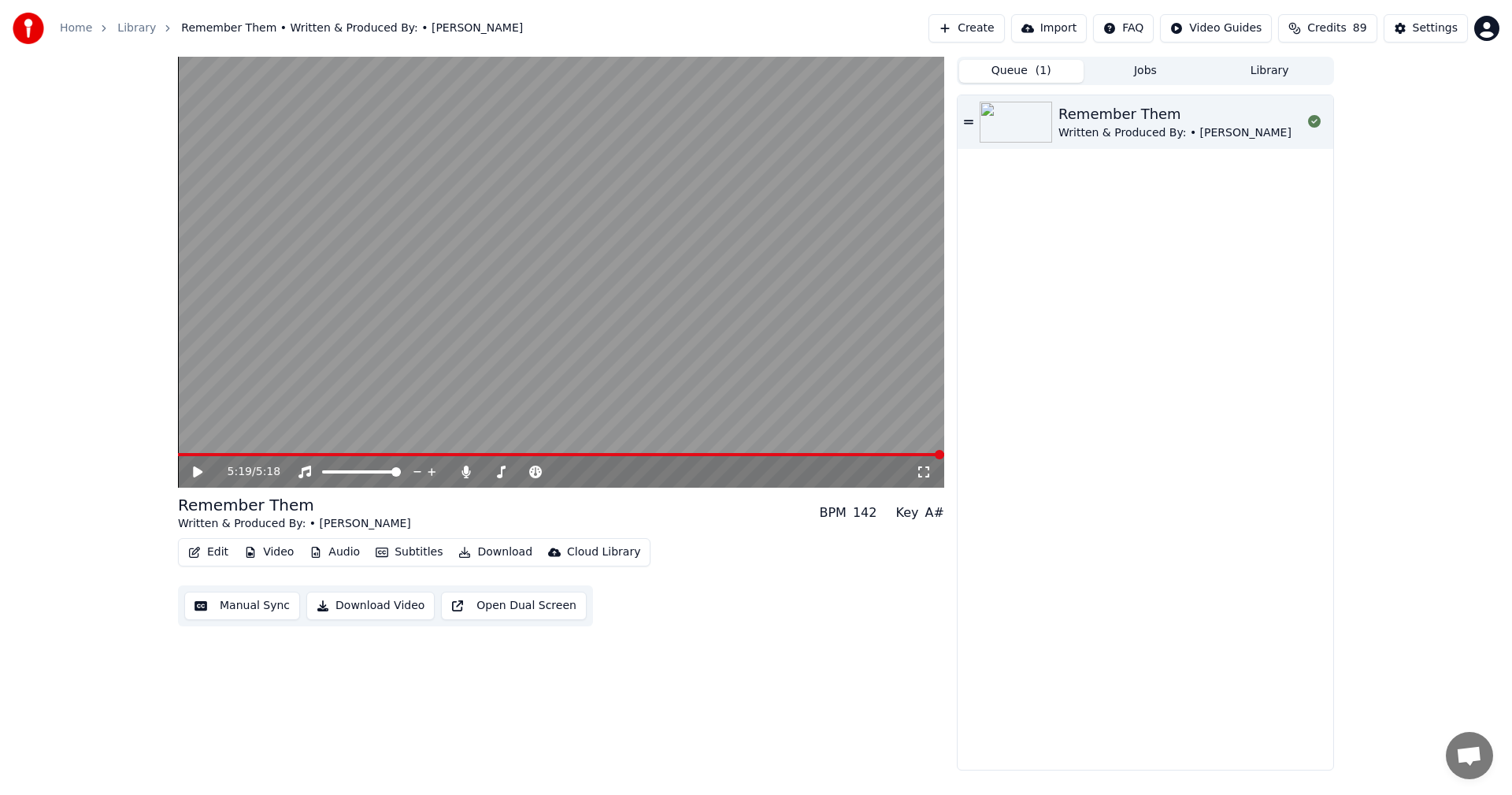
click at [203, 551] on button "Edit" at bounding box center [208, 552] width 53 height 22
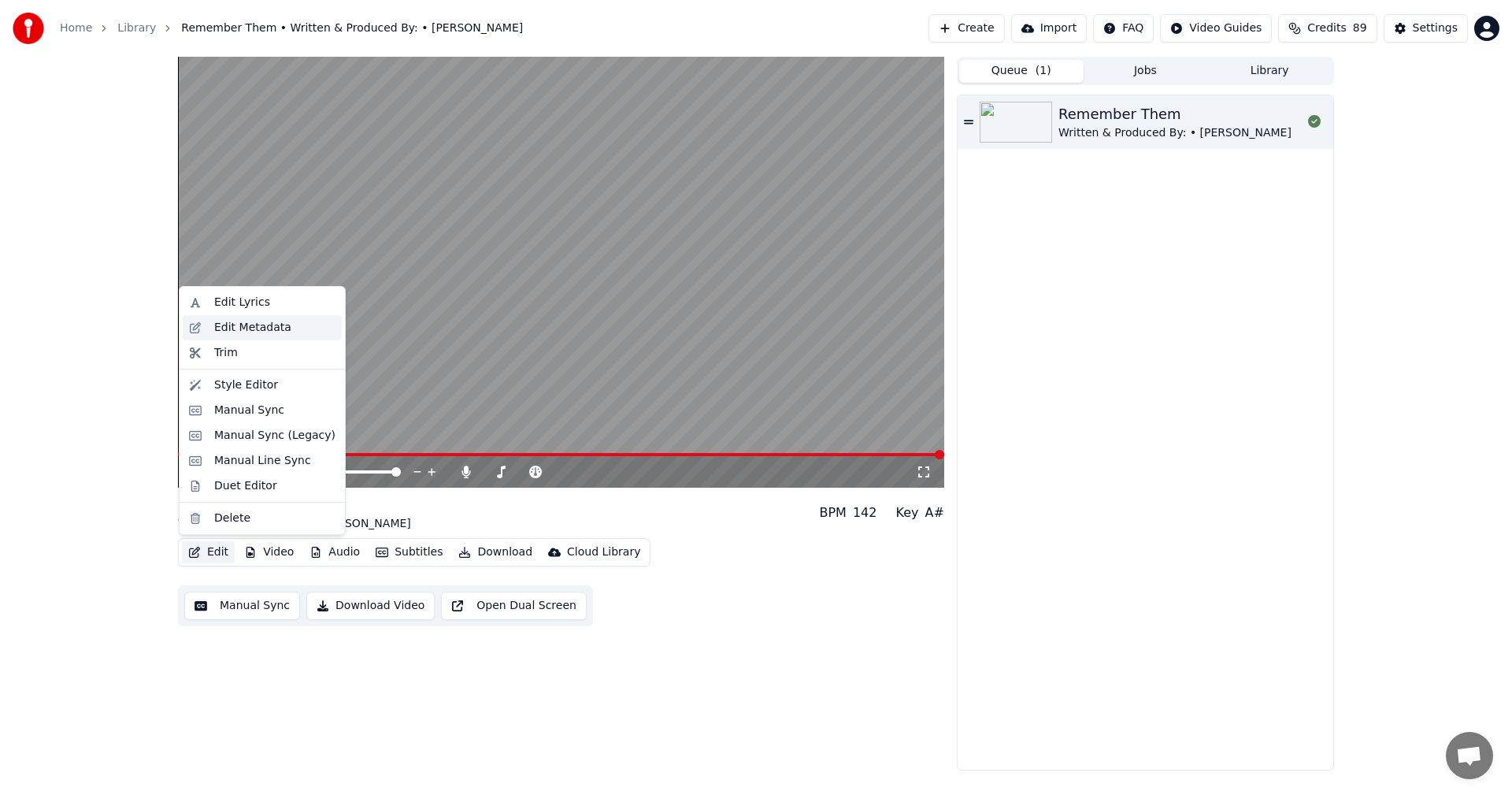
click at [245, 331] on div "Edit Metadata" at bounding box center [253, 327] width 78 height 16
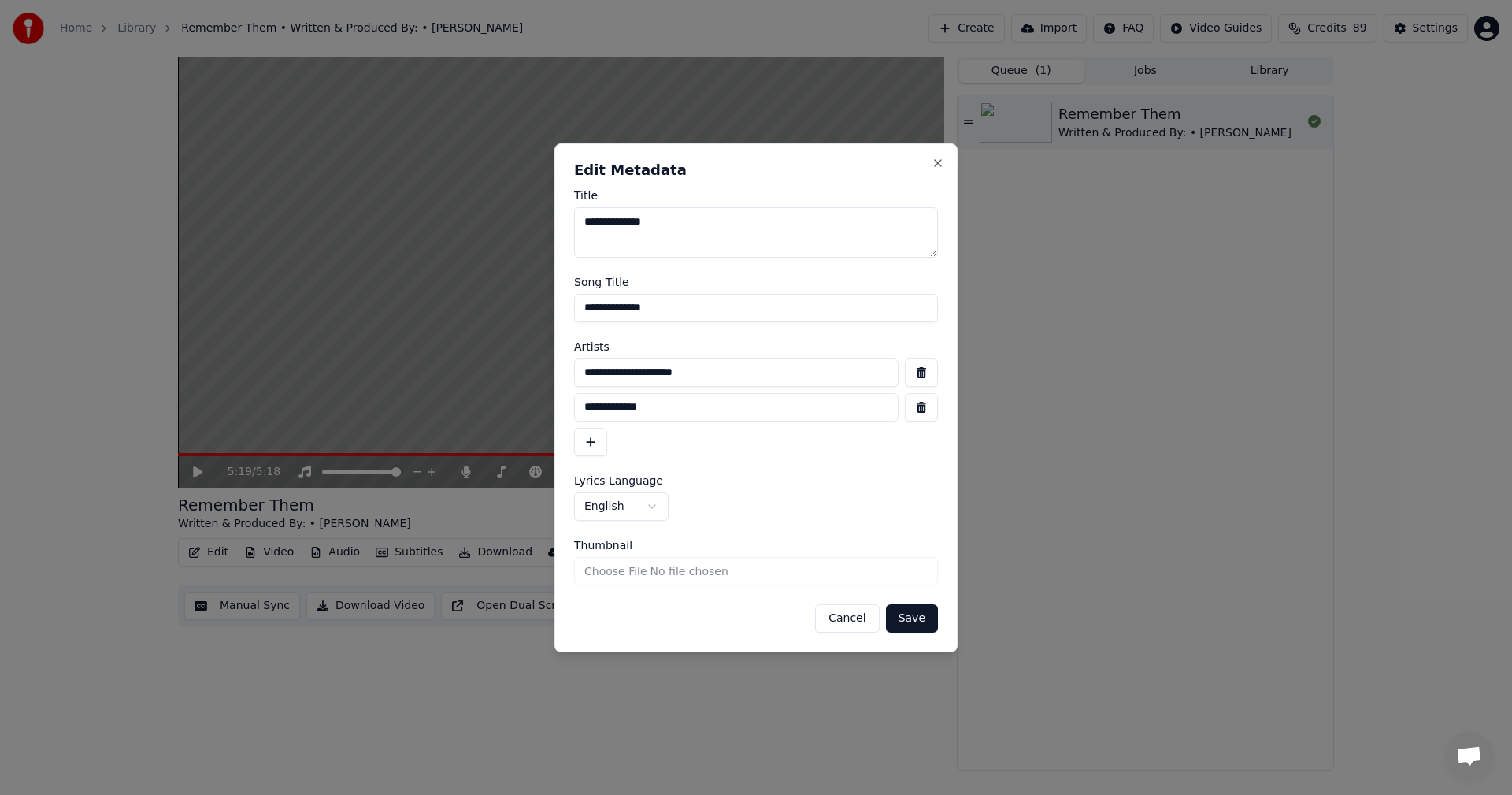
drag, startPoint x: 682, startPoint y: 371, endPoint x: 575, endPoint y: 375, distance: 107.1
click at [575, 375] on input "**********" at bounding box center [736, 372] width 324 height 28
drag, startPoint x: 664, startPoint y: 406, endPoint x: 573, endPoint y: 414, distance: 91.4
click at [573, 414] on div "**********" at bounding box center [755, 397] width 403 height 508
click at [701, 376] on input "**********" at bounding box center [736, 372] width 324 height 28
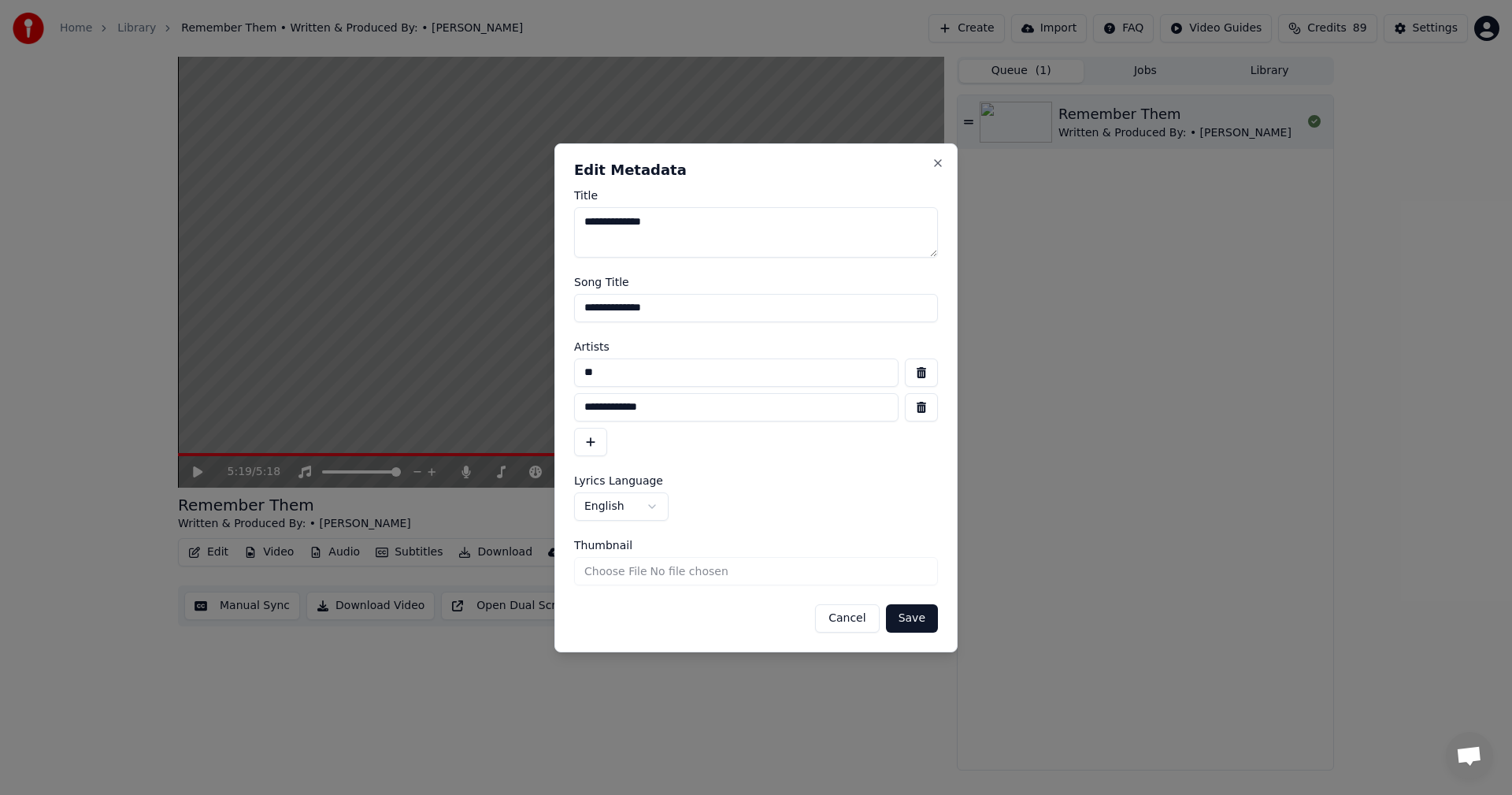
type input "*"
drag, startPoint x: 669, startPoint y: 408, endPoint x: 574, endPoint y: 420, distance: 95.8
click at [574, 420] on div "**********" at bounding box center [756, 407] width 364 height 28
click at [587, 372] on input at bounding box center [736, 372] width 324 height 28
type input "**********"
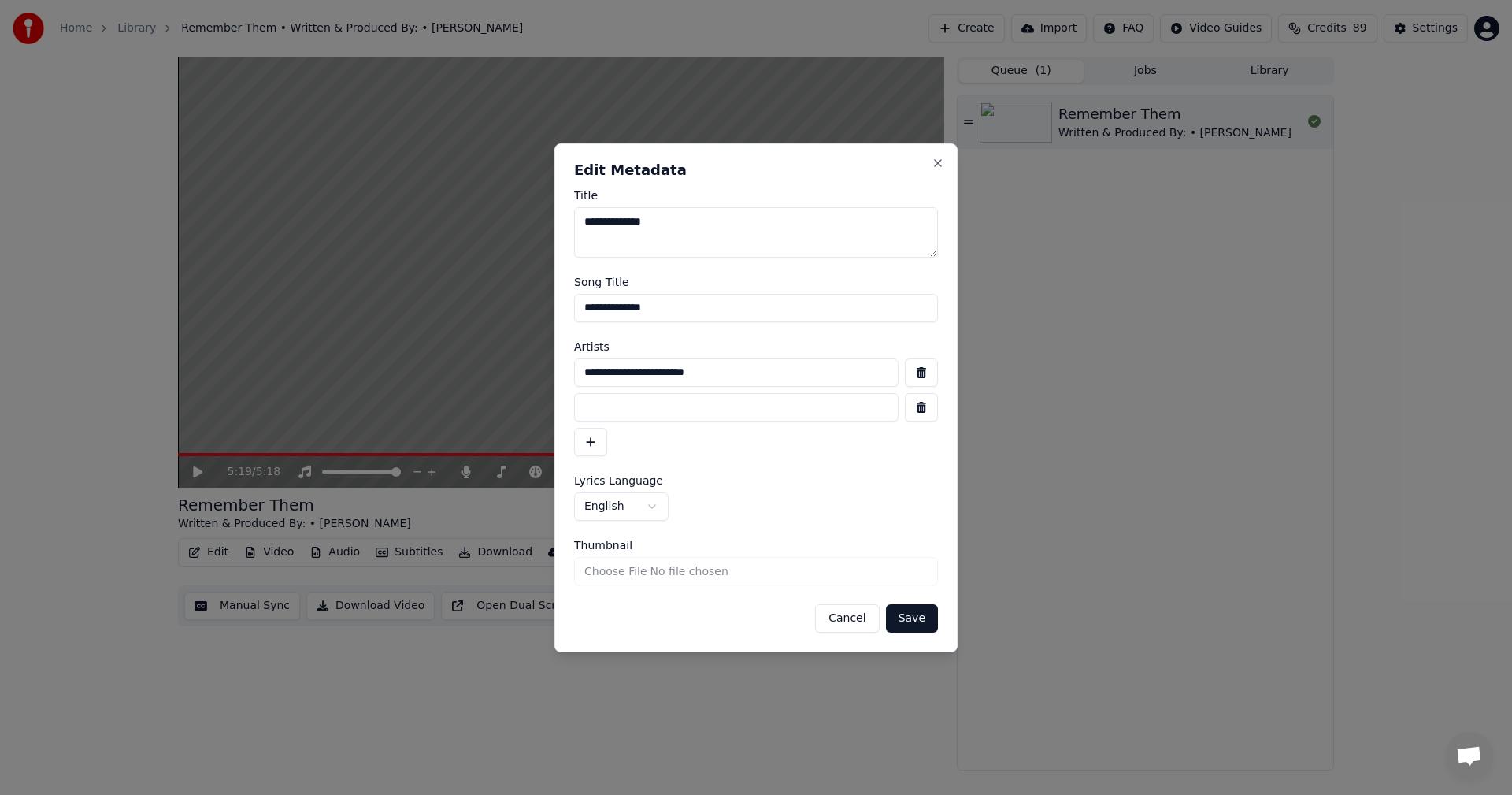
click at [629, 405] on input at bounding box center [736, 407] width 324 height 28
type input "**********"
click at [585, 445] on button "button" at bounding box center [590, 442] width 33 height 28
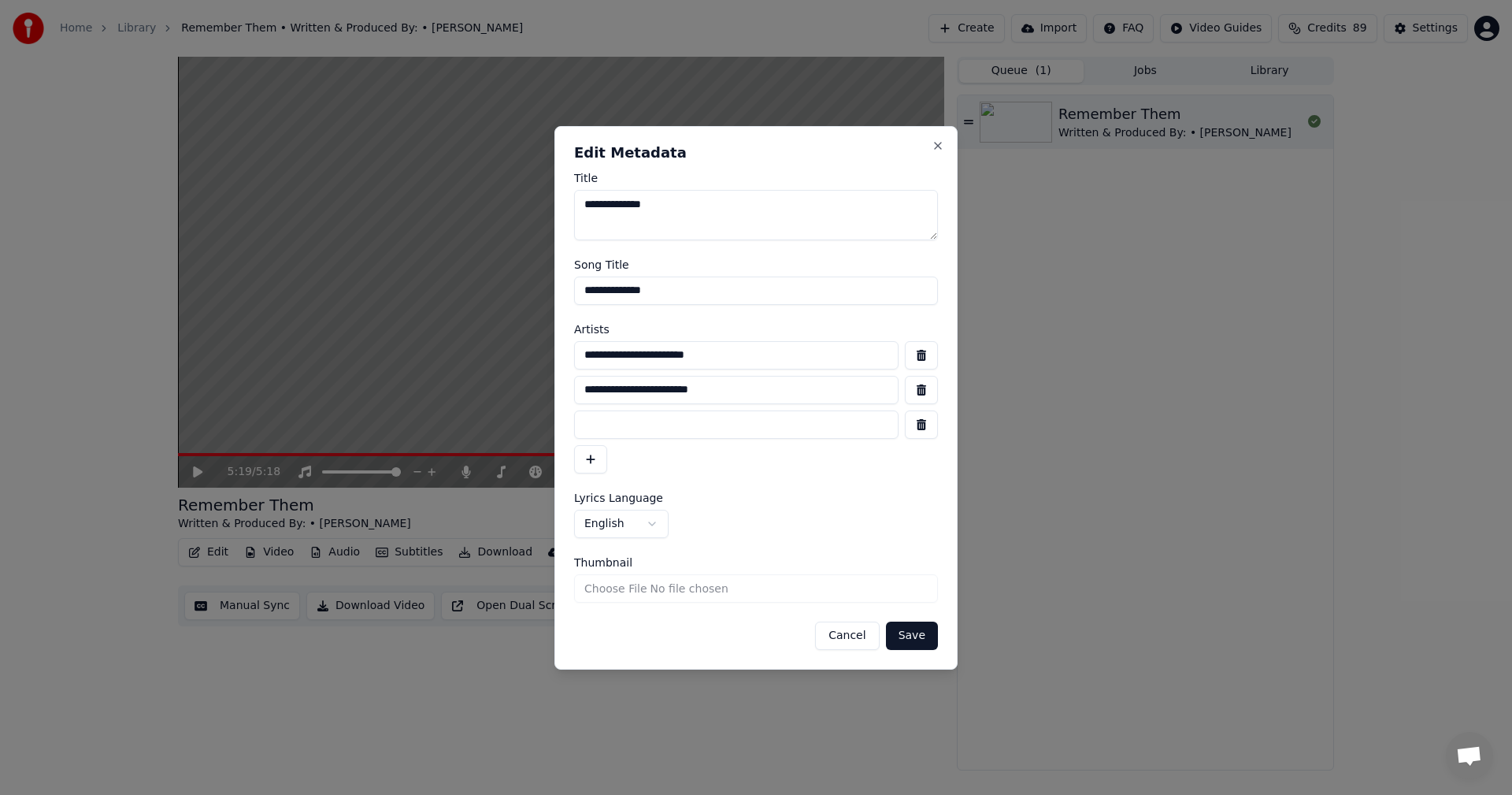
click at [595, 425] on input at bounding box center [736, 424] width 324 height 28
type input "**********"
drag, startPoint x: 678, startPoint y: 291, endPoint x: 574, endPoint y: 306, distance: 105.1
click at [574, 306] on form "**********" at bounding box center [756, 411] width 364 height 478
click at [921, 635] on button "Save" at bounding box center [911, 635] width 52 height 28
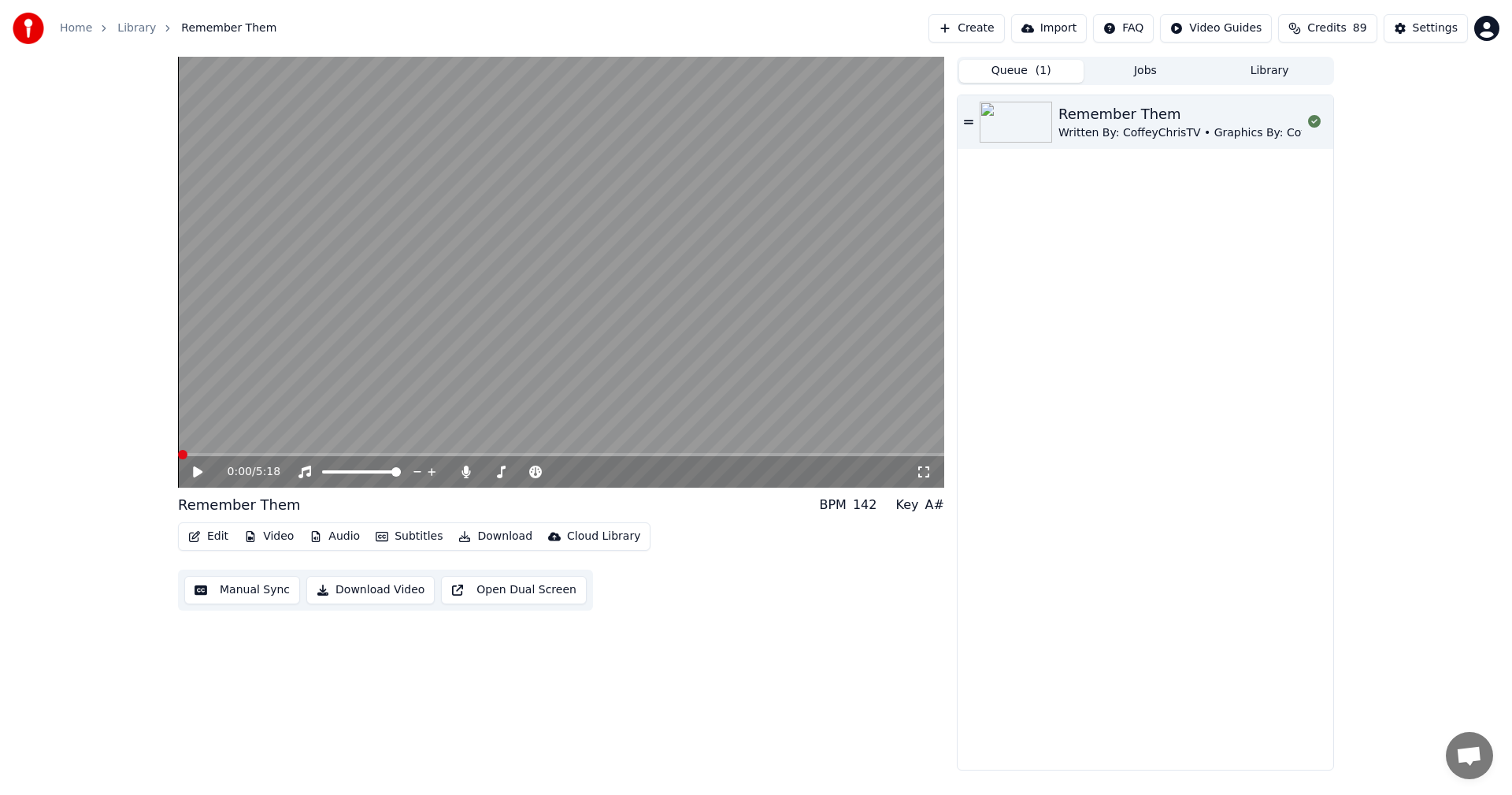
click at [194, 470] on icon at bounding box center [197, 472] width 9 height 11
click at [211, 535] on button "Edit" at bounding box center [208, 536] width 53 height 22
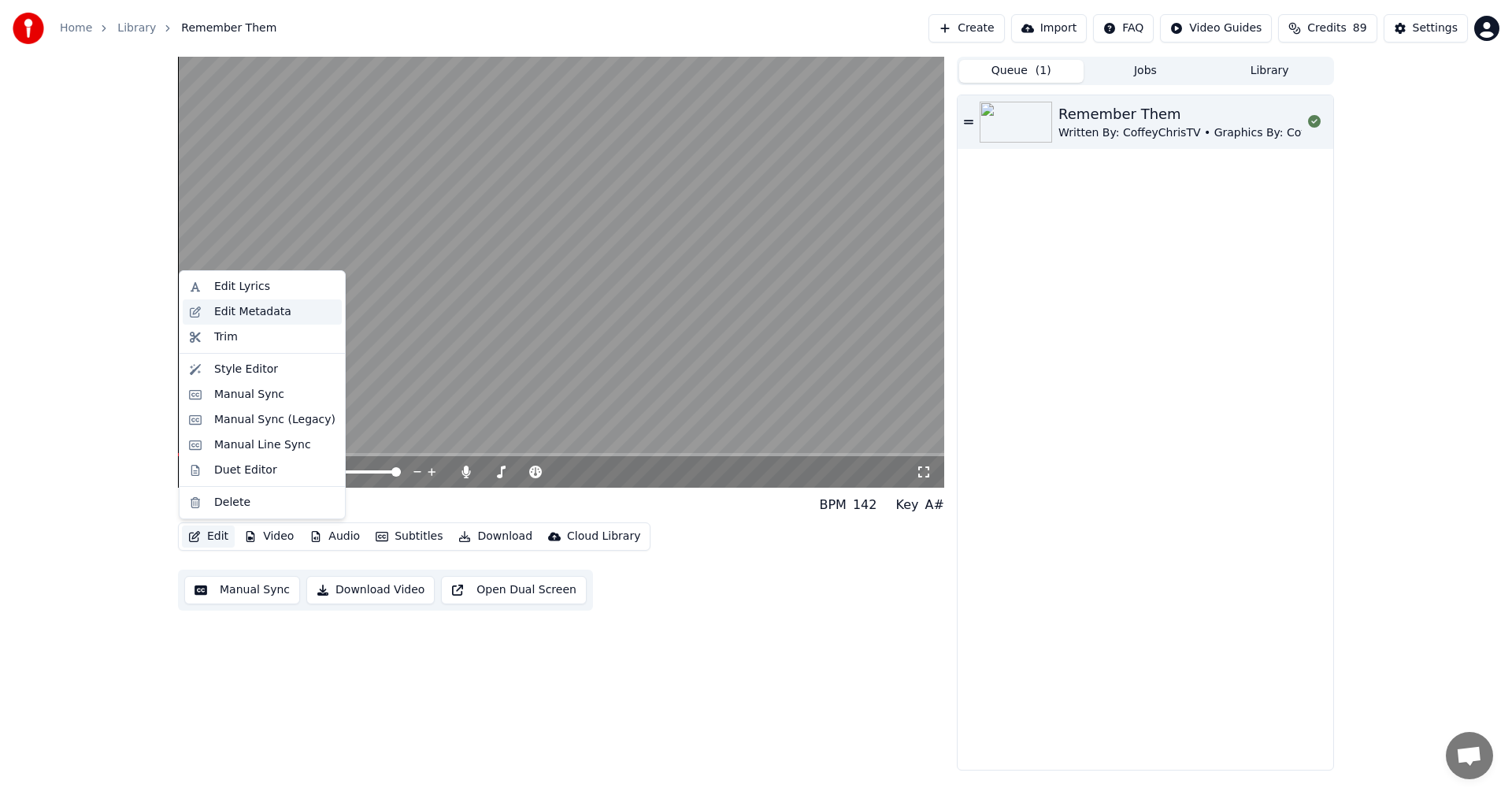
click at [255, 307] on div "Edit Metadata" at bounding box center [253, 312] width 78 height 16
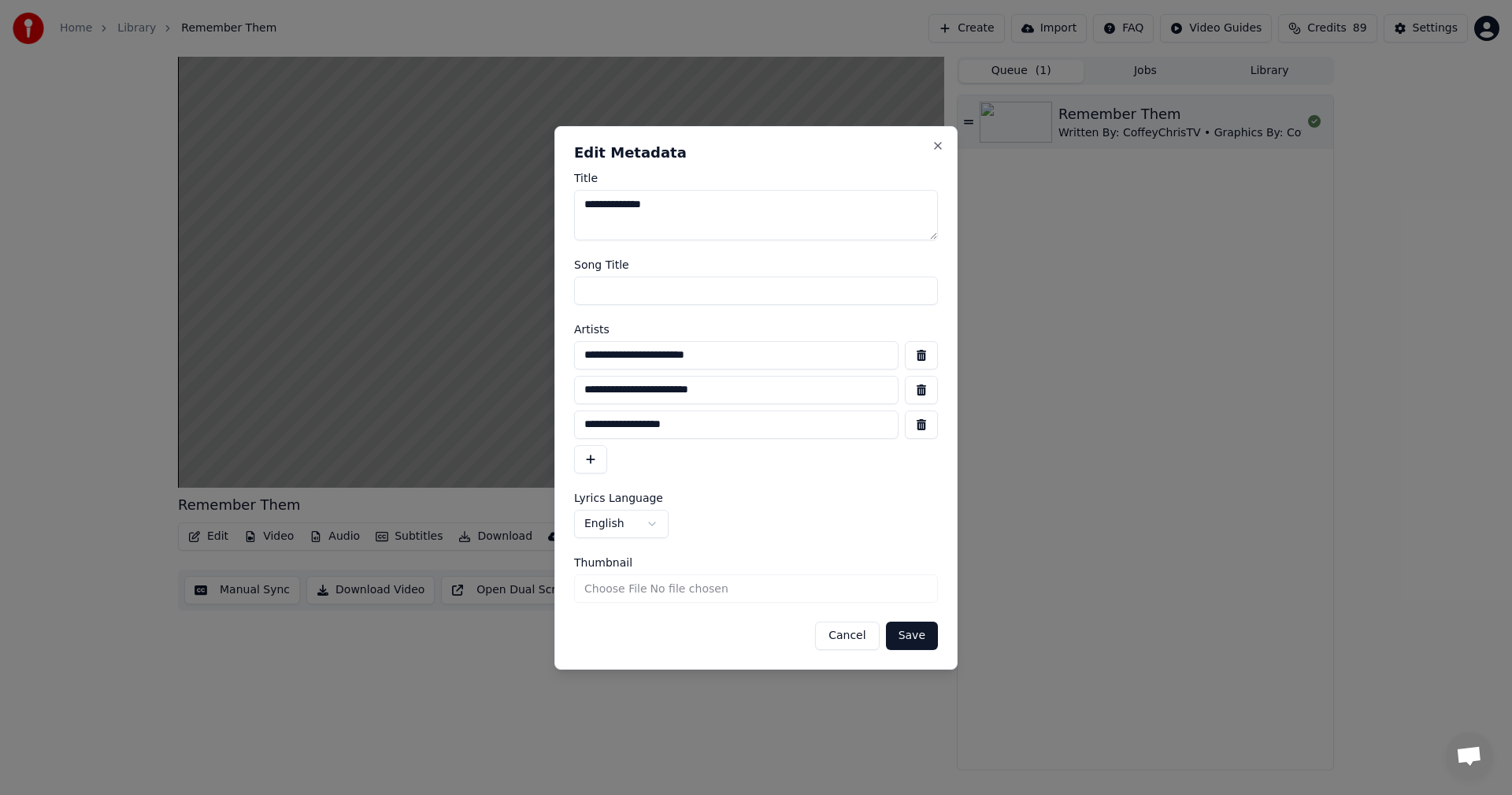
click at [929, 387] on button "button" at bounding box center [920, 390] width 33 height 28
type input "**********"
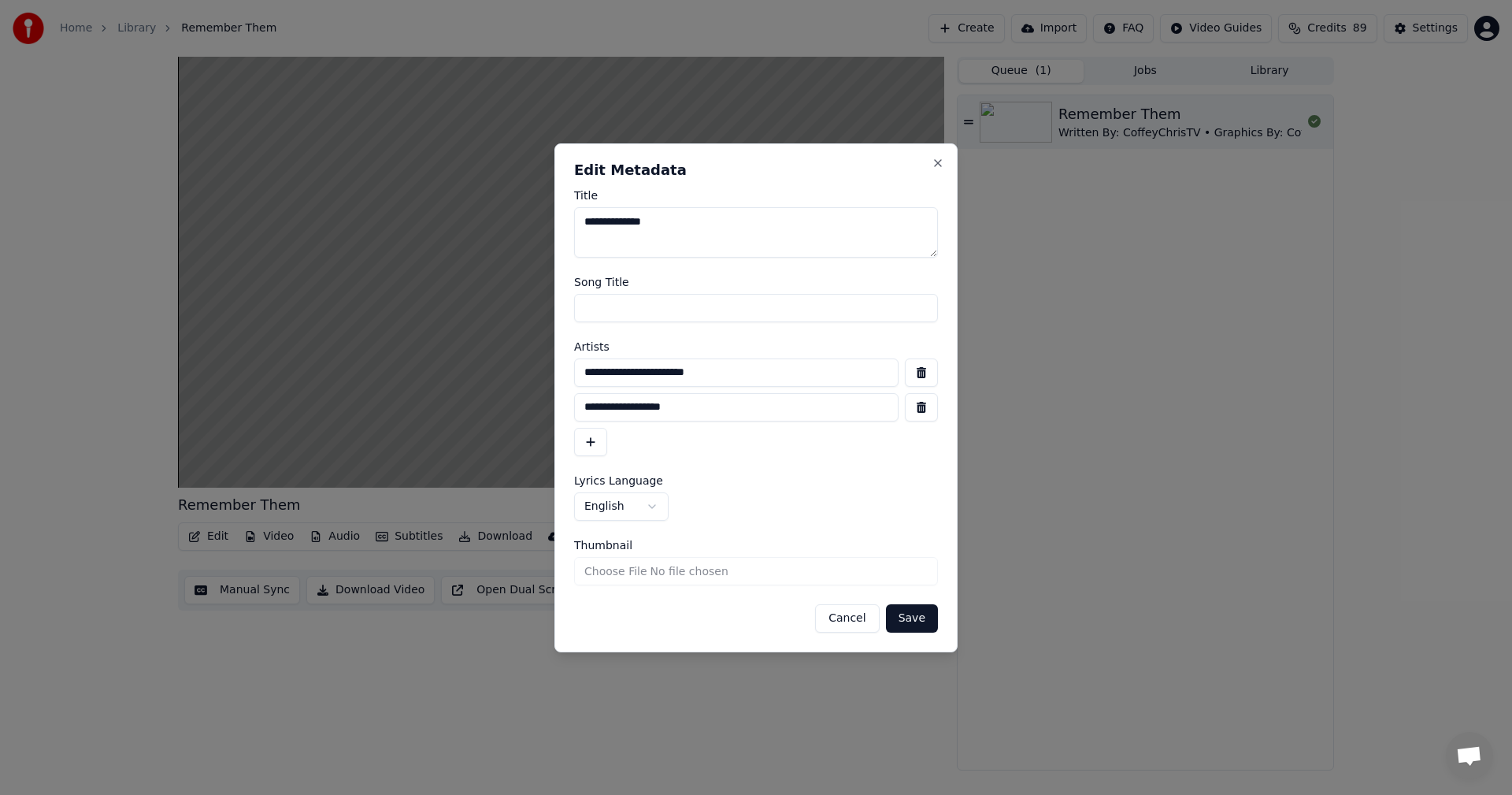
click at [621, 368] on input "**********" at bounding box center [736, 372] width 324 height 28
type input "**********"
drag, startPoint x: 680, startPoint y: 213, endPoint x: 573, endPoint y: 224, distance: 107.6
click at [573, 224] on div "**********" at bounding box center [755, 397] width 403 height 508
click at [919, 615] on button "Save" at bounding box center [911, 618] width 52 height 28
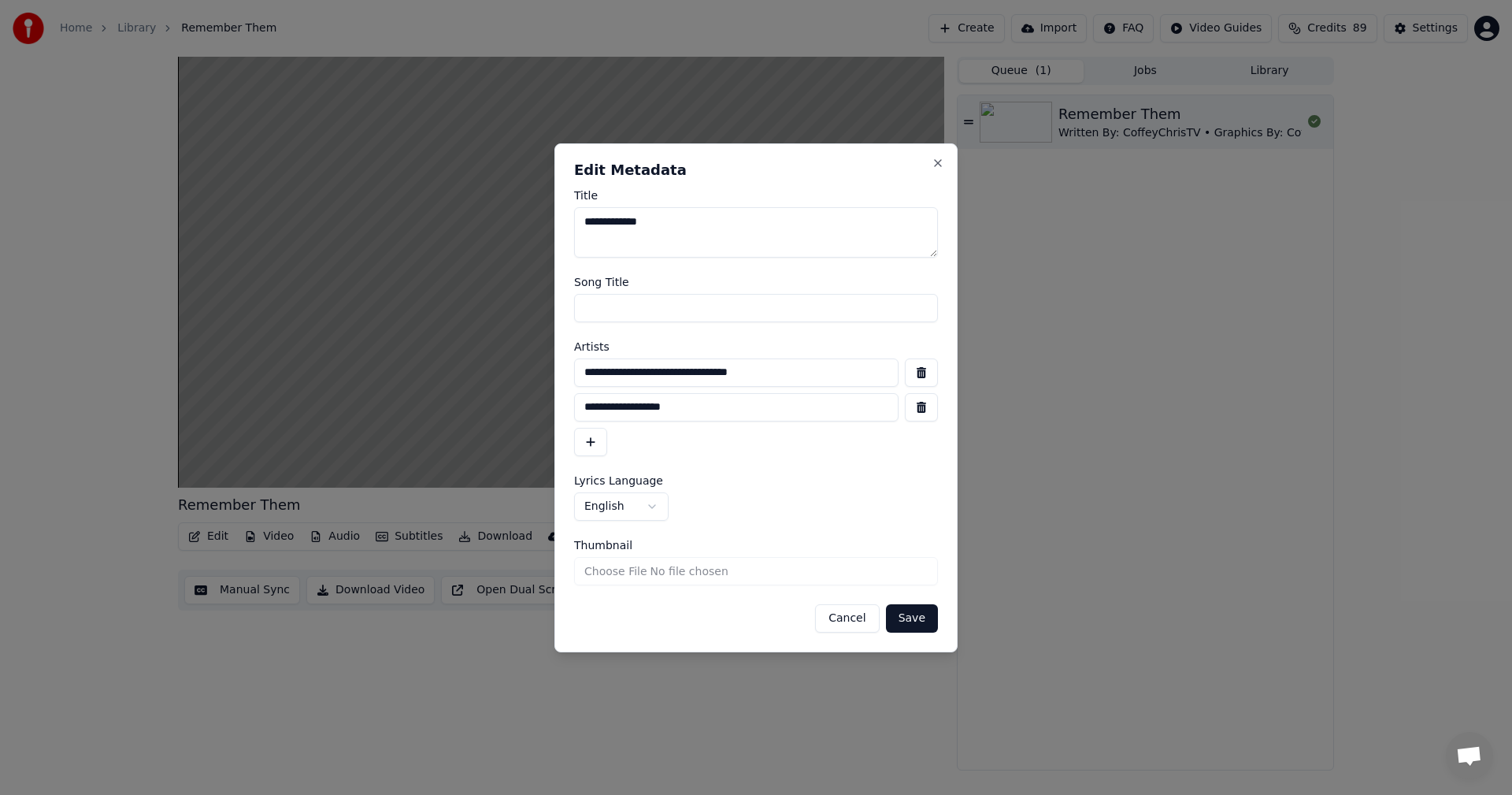
type textarea "**********"
click at [912, 611] on button "Save" at bounding box center [911, 618] width 52 height 28
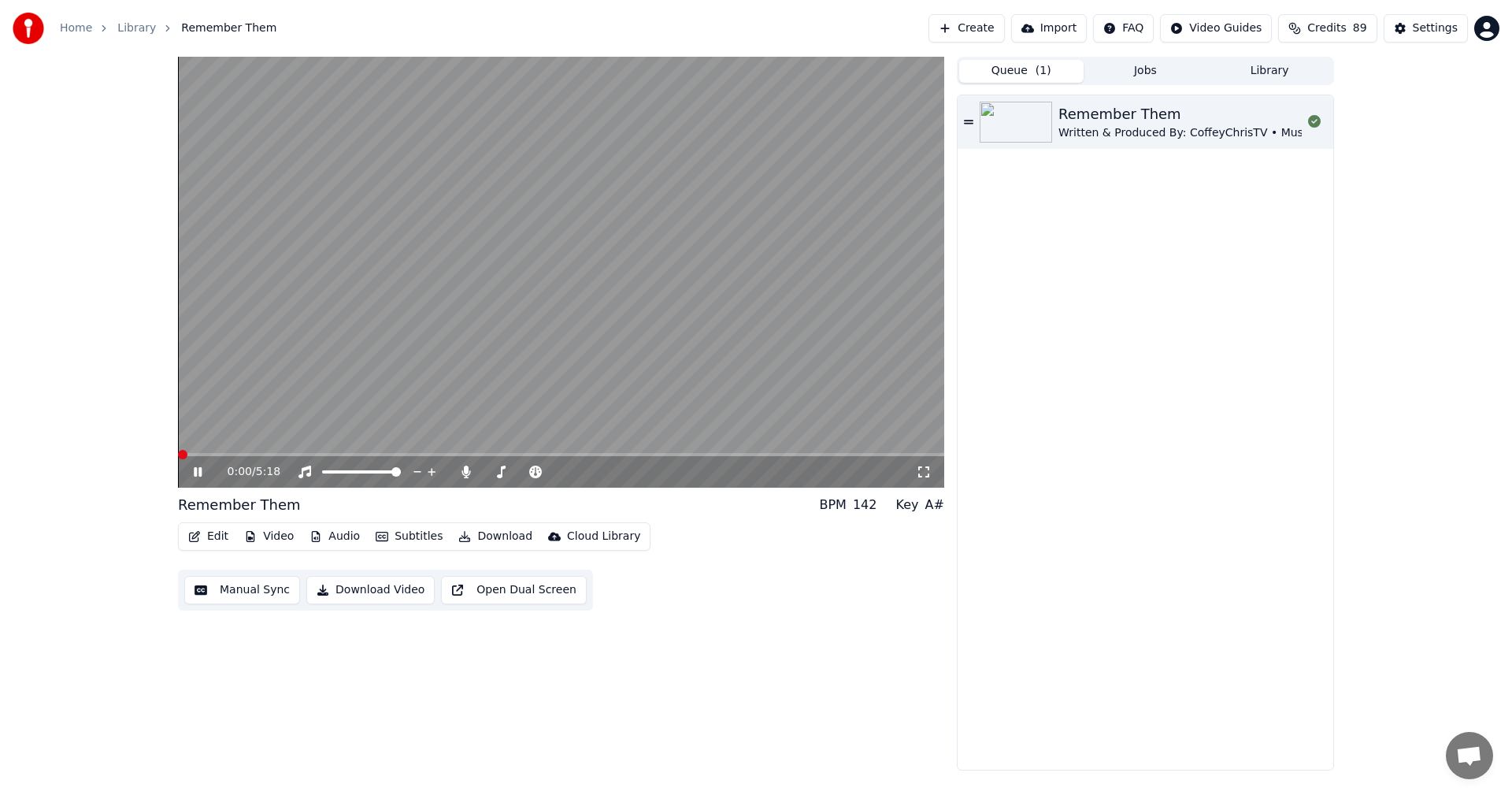
click at [178, 453] on span at bounding box center [178, 454] width 0 height 3
click at [178, 454] on span at bounding box center [182, 454] width 9 height 9
click at [214, 534] on button "Edit" at bounding box center [208, 536] width 53 height 22
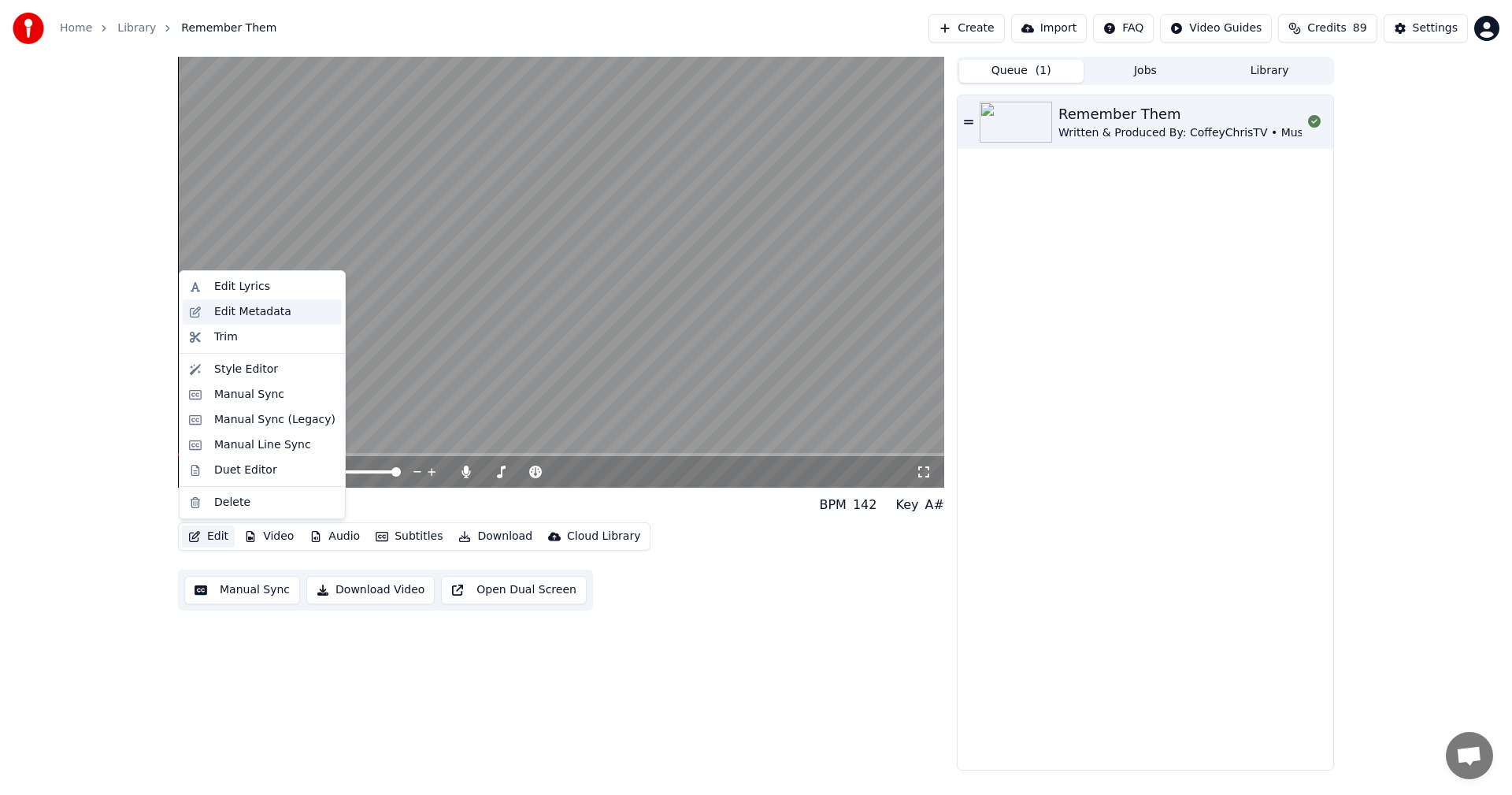
click at [246, 304] on div "Edit Metadata" at bounding box center [253, 312] width 78 height 16
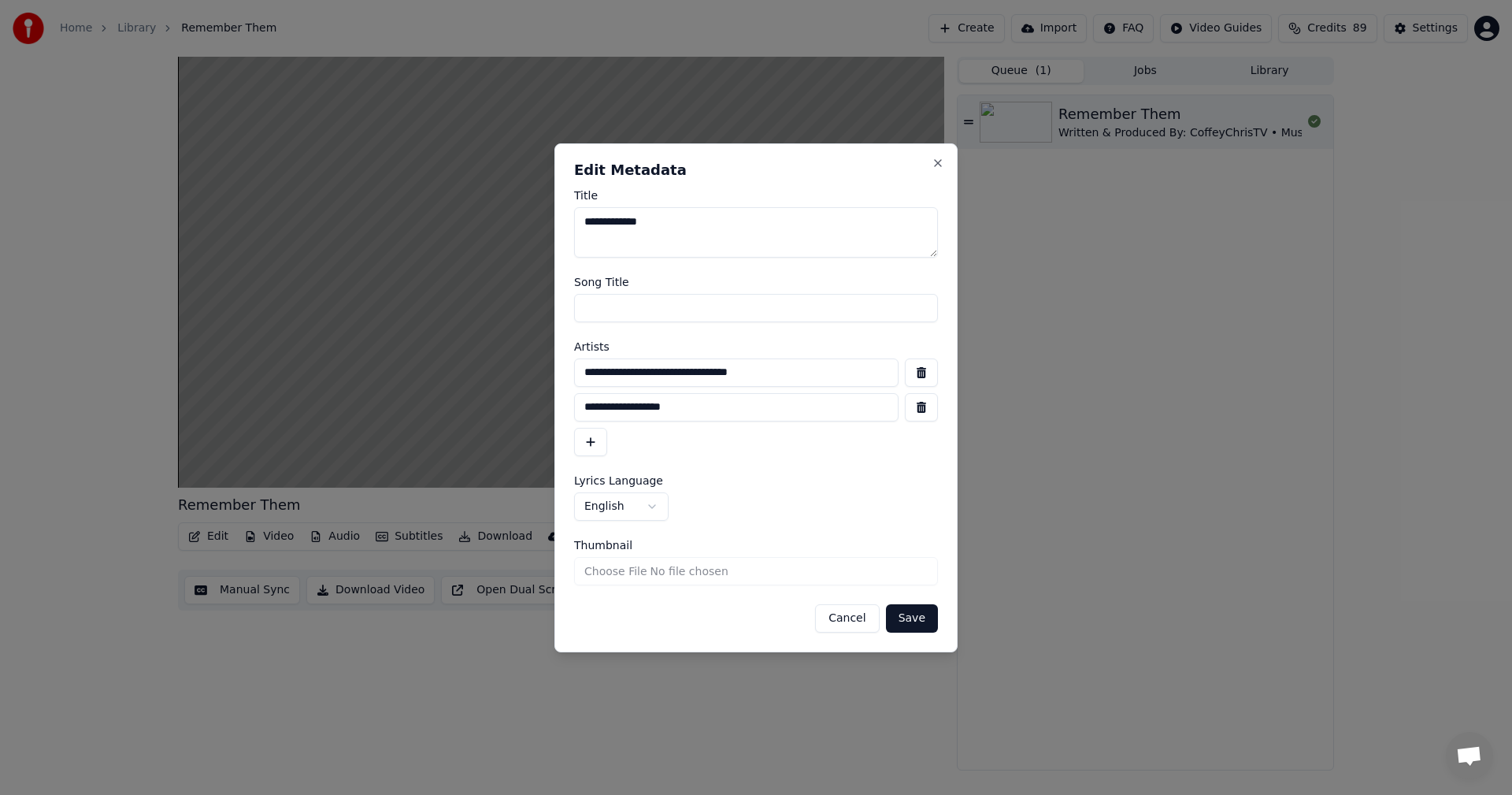
click at [847, 623] on button "Cancel" at bounding box center [847, 618] width 64 height 28
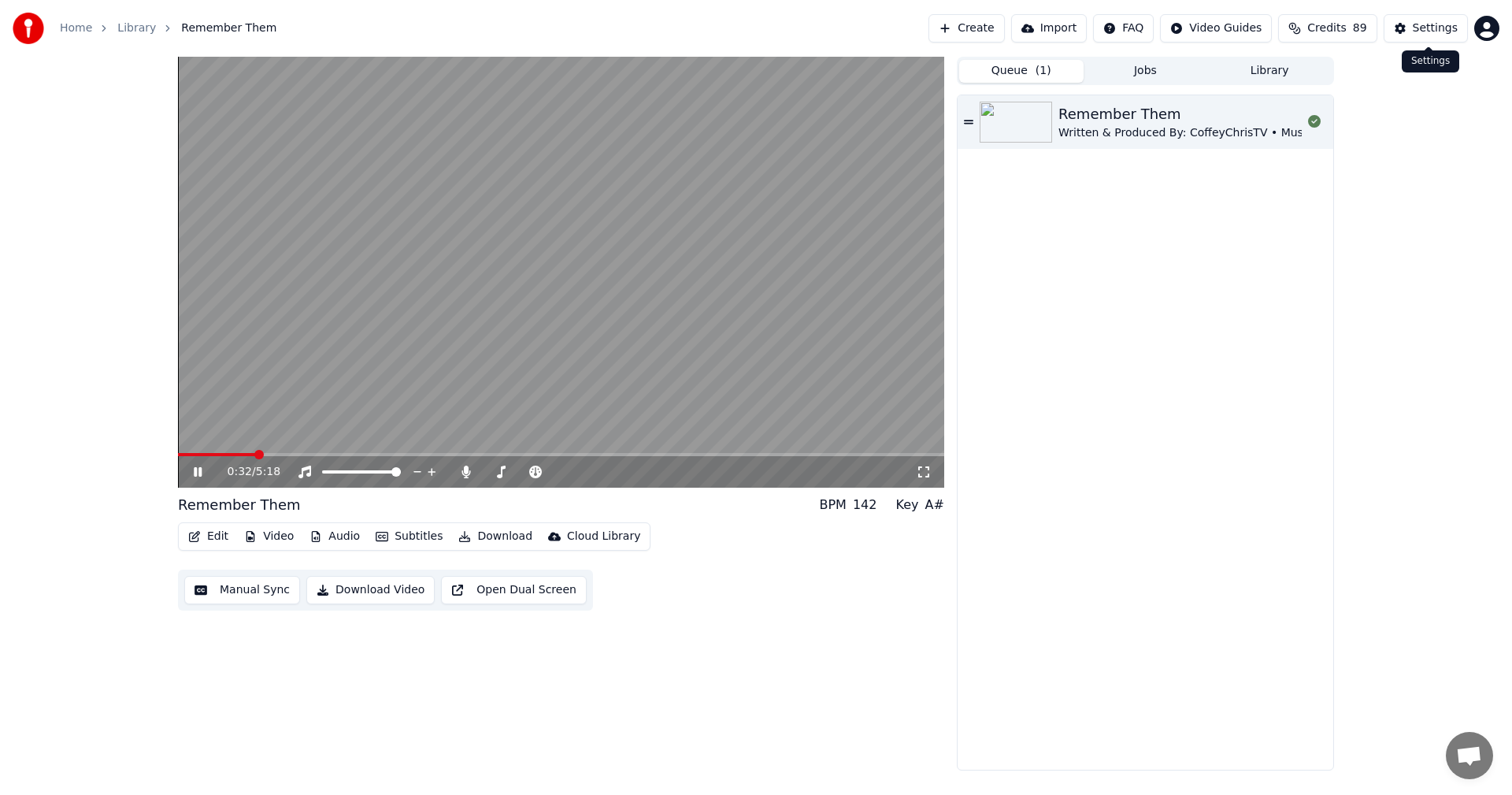
click at [1430, 39] on button "Settings" at bounding box center [1425, 28] width 85 height 28
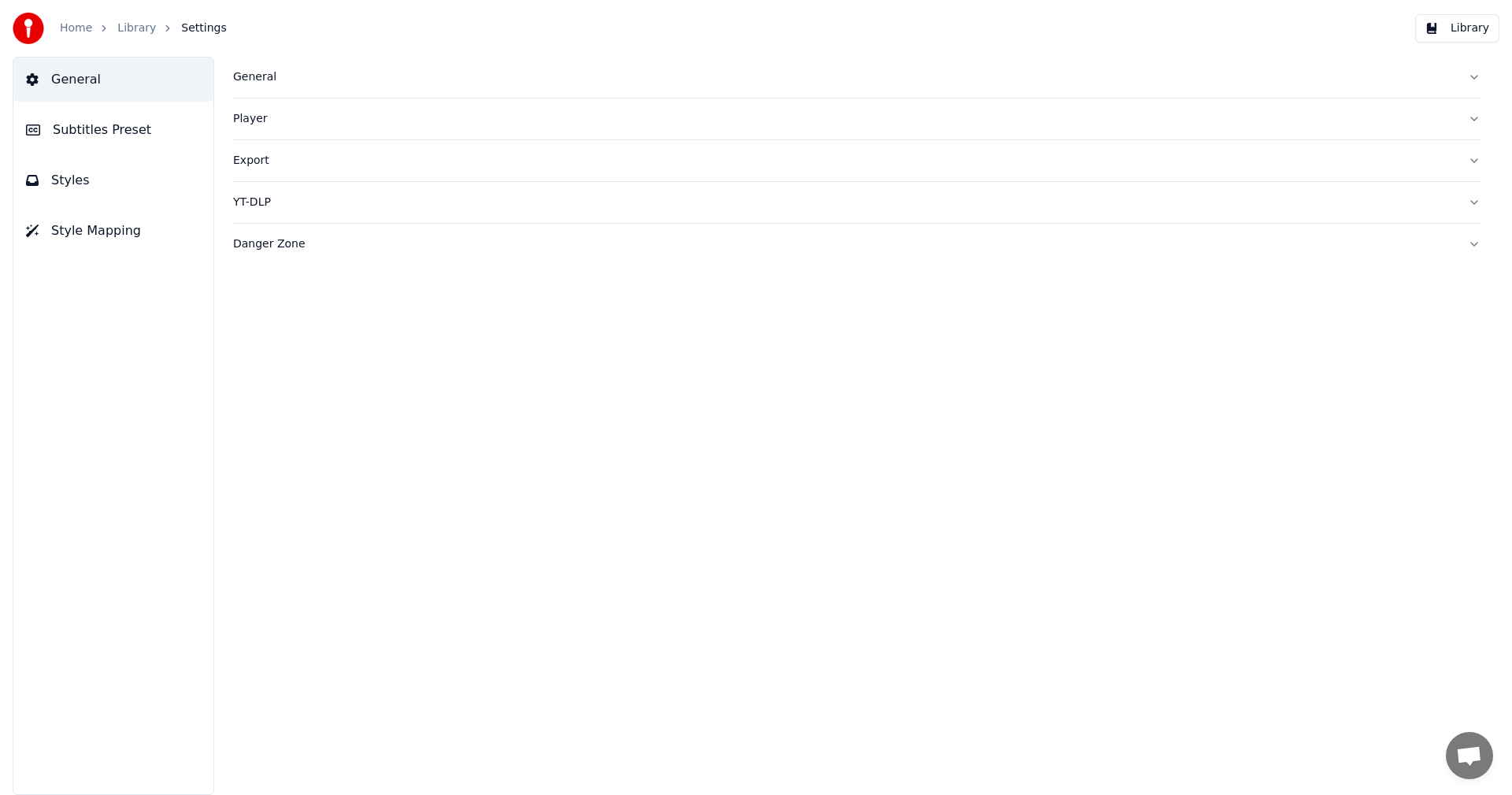
click at [78, 127] on span "Subtitles Preset" at bounding box center [101, 129] width 98 height 19
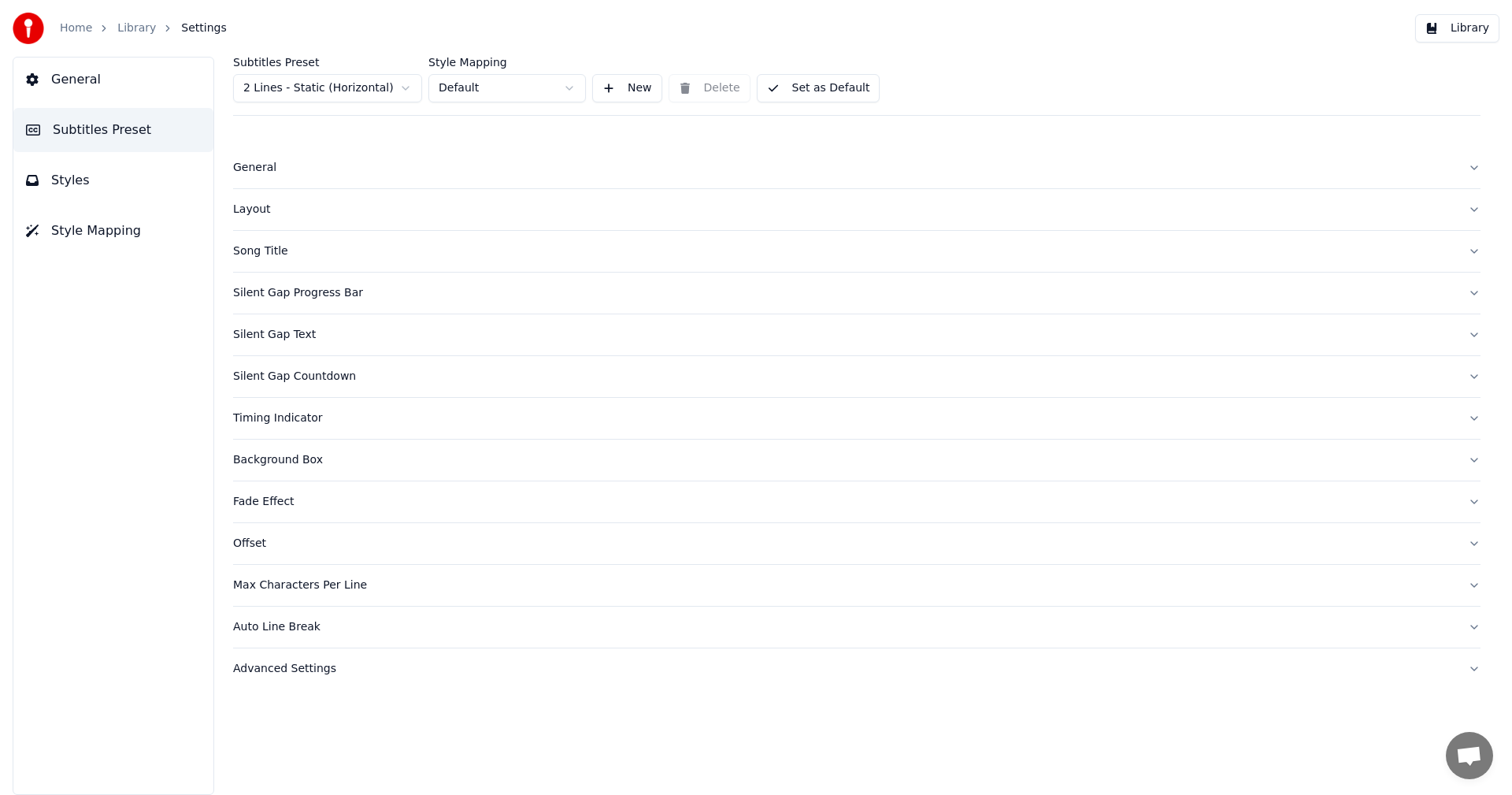
click at [276, 257] on div "Song Title" at bounding box center [844, 252] width 1222 height 16
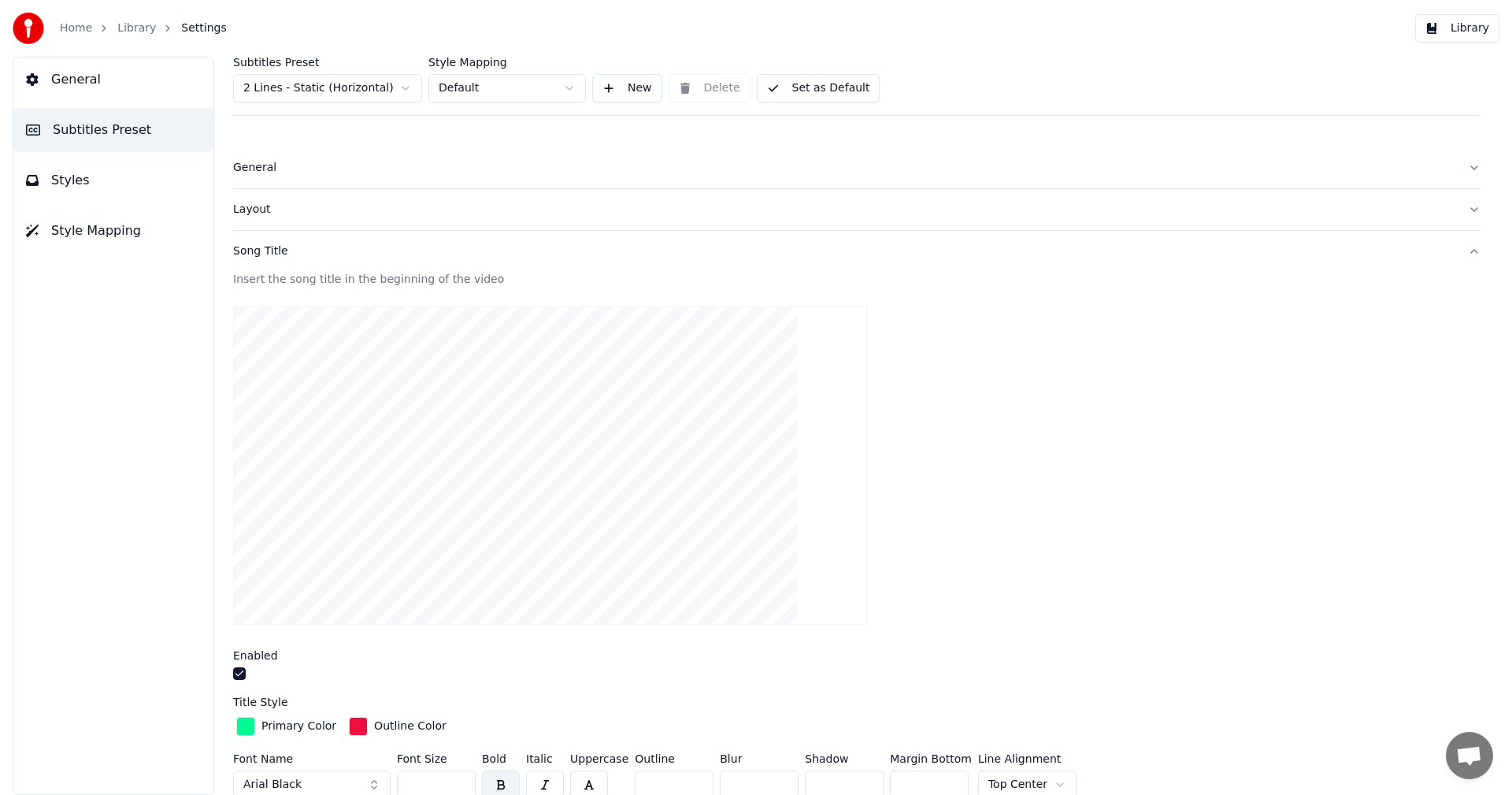
click at [566, 85] on html "Home Library Settings Library General Subtitles Preset Styles Style Mapping Sub…" at bounding box center [756, 397] width 1512 height 795
click at [692, 153] on html "Home Library Settings Library General Subtitles Preset Styles Style Mapping Sub…" at bounding box center [756, 397] width 1512 height 795
click at [400, 86] on html "Home Library Settings Library General Subtitles Preset Styles Style Mapping Sub…" at bounding box center [756, 397] width 1512 height 795
type input "***"
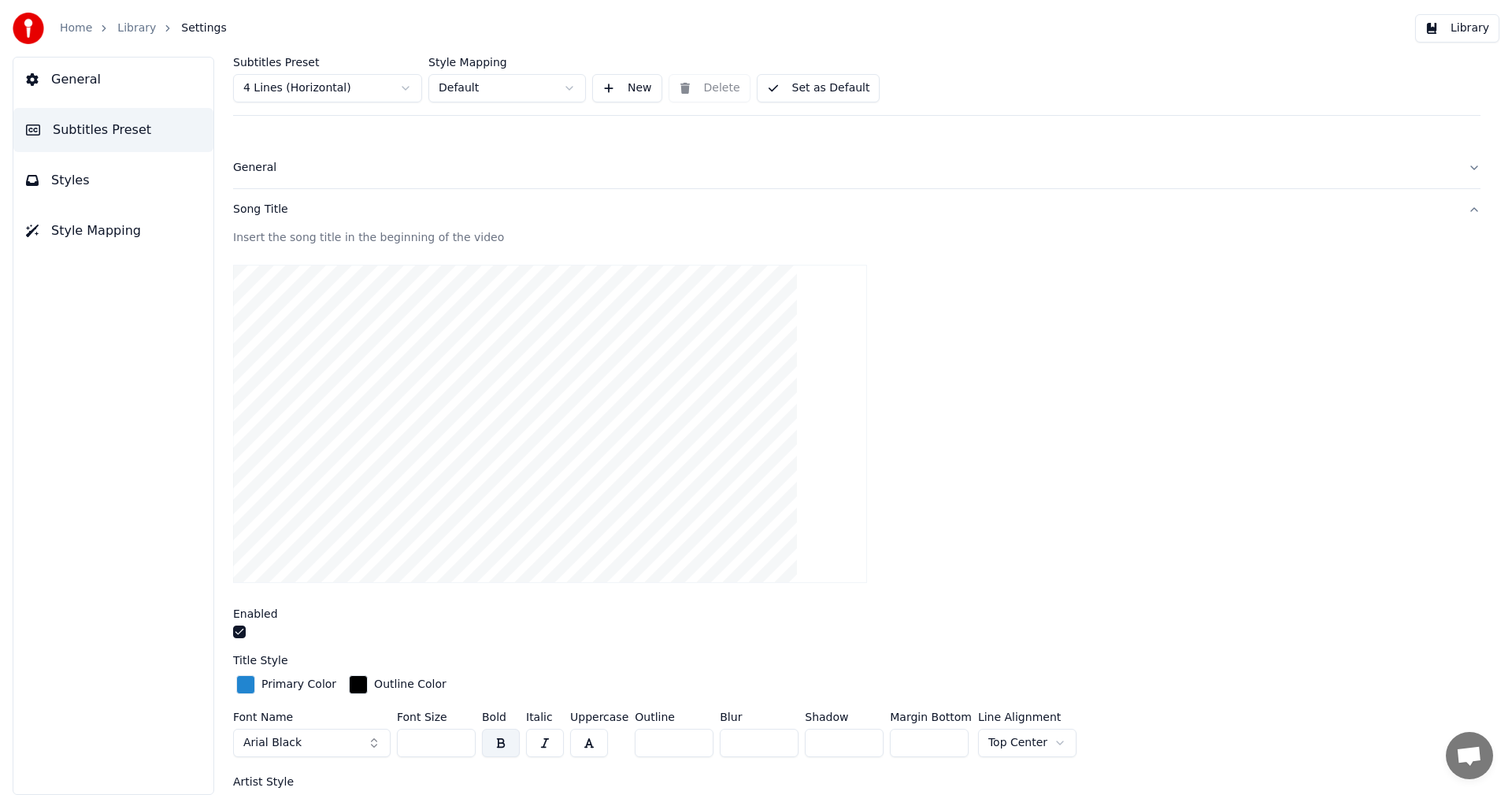
click at [532, 86] on html "Home Library Settings Library General Subtitles Preset Styles Style Mapping Sub…" at bounding box center [756, 397] width 1512 height 795
click at [389, 95] on html "Home Library Settings Library General Subtitles Preset Styles Style Mapping Sub…" at bounding box center [756, 397] width 1512 height 795
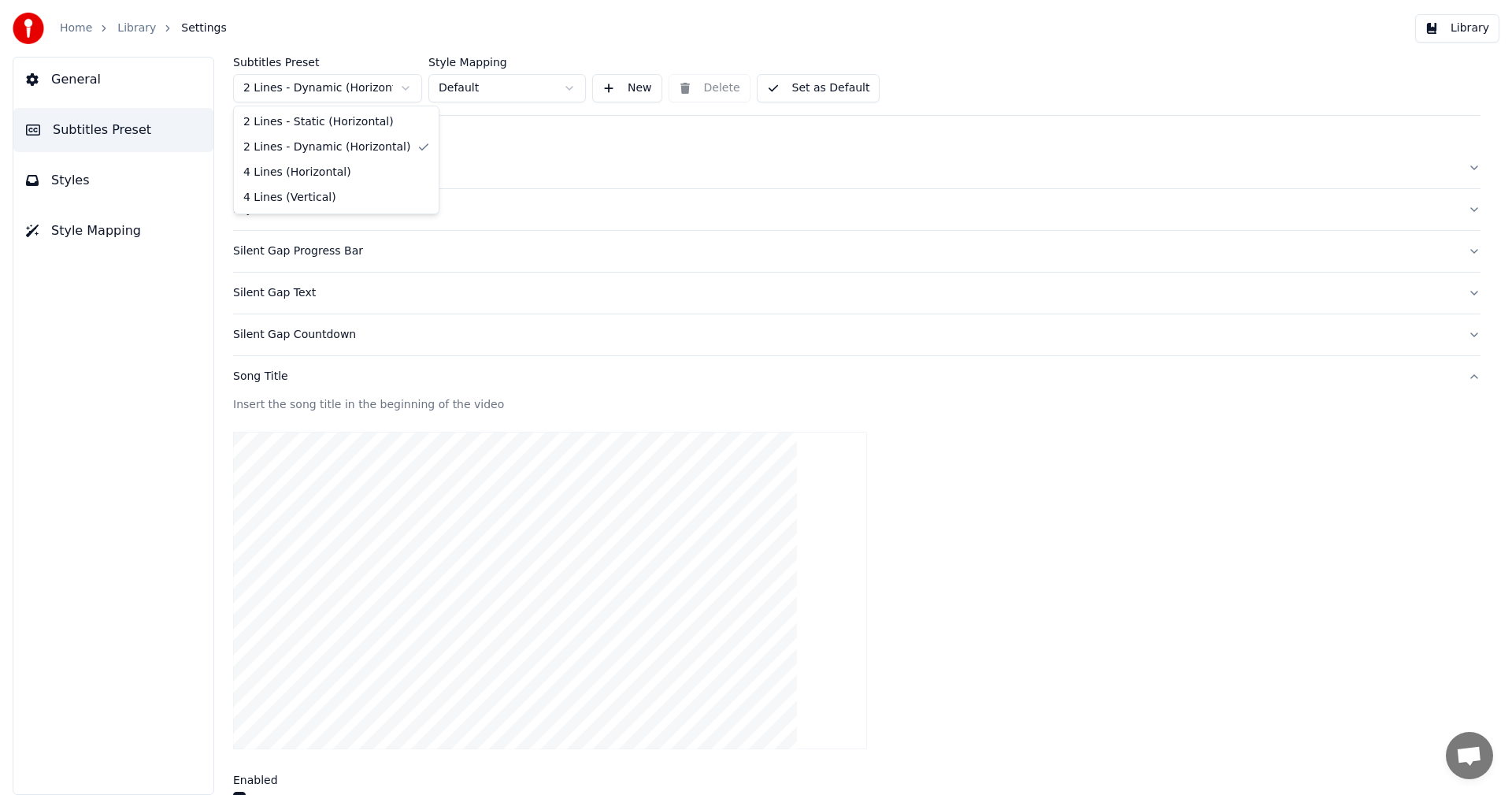
click at [348, 93] on html "Home Library Settings Library General Subtitles Preset Styles Style Mapping Sub…" at bounding box center [756, 397] width 1512 height 795
type input "**"
type input "*"
type input "***"
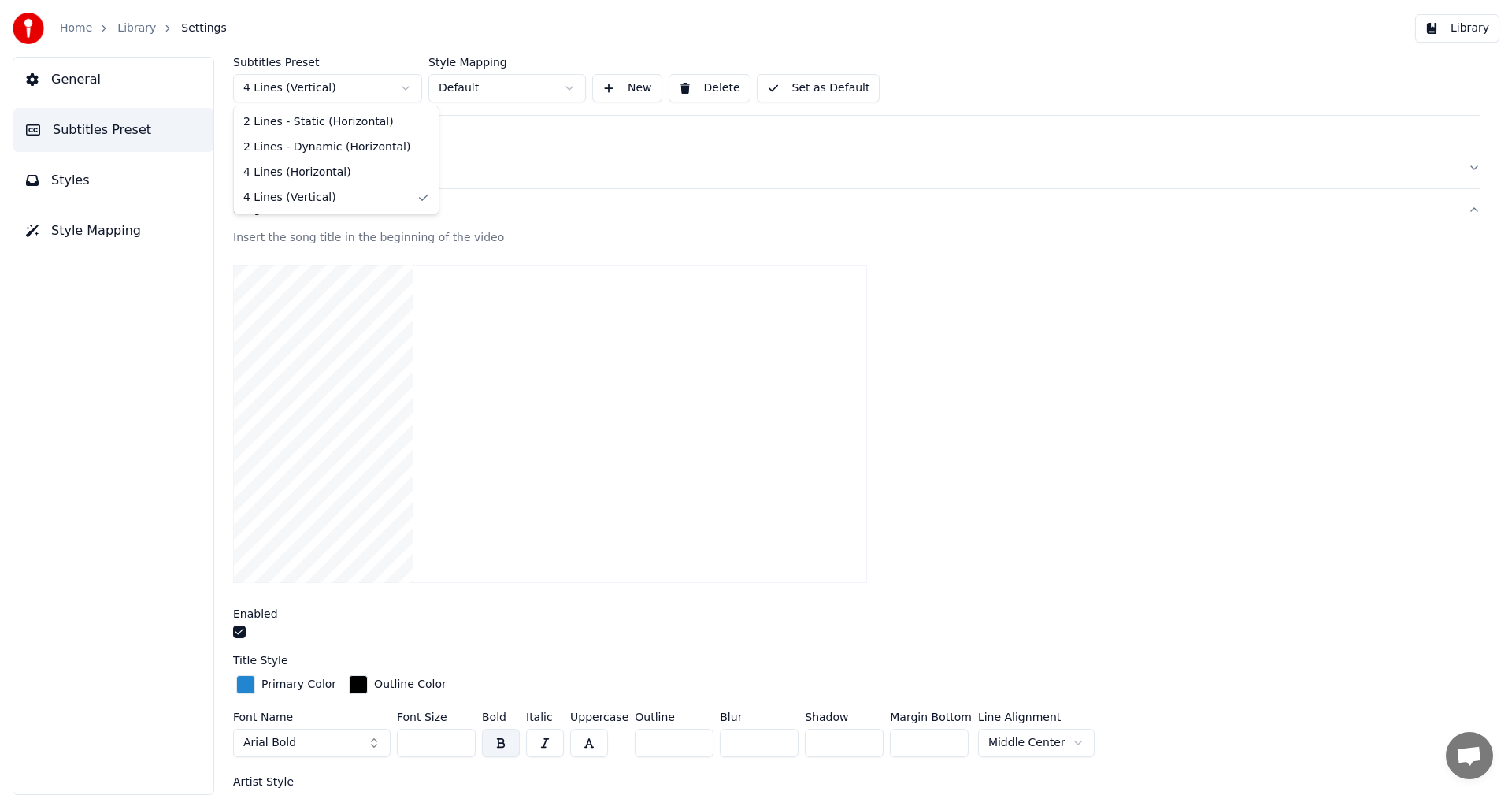
click at [358, 81] on html "Home Library Settings Library General Subtitles Preset Styles Style Mapping Sub…" at bounding box center [756, 397] width 1512 height 795
type input "***"
type input "*"
type input "***"
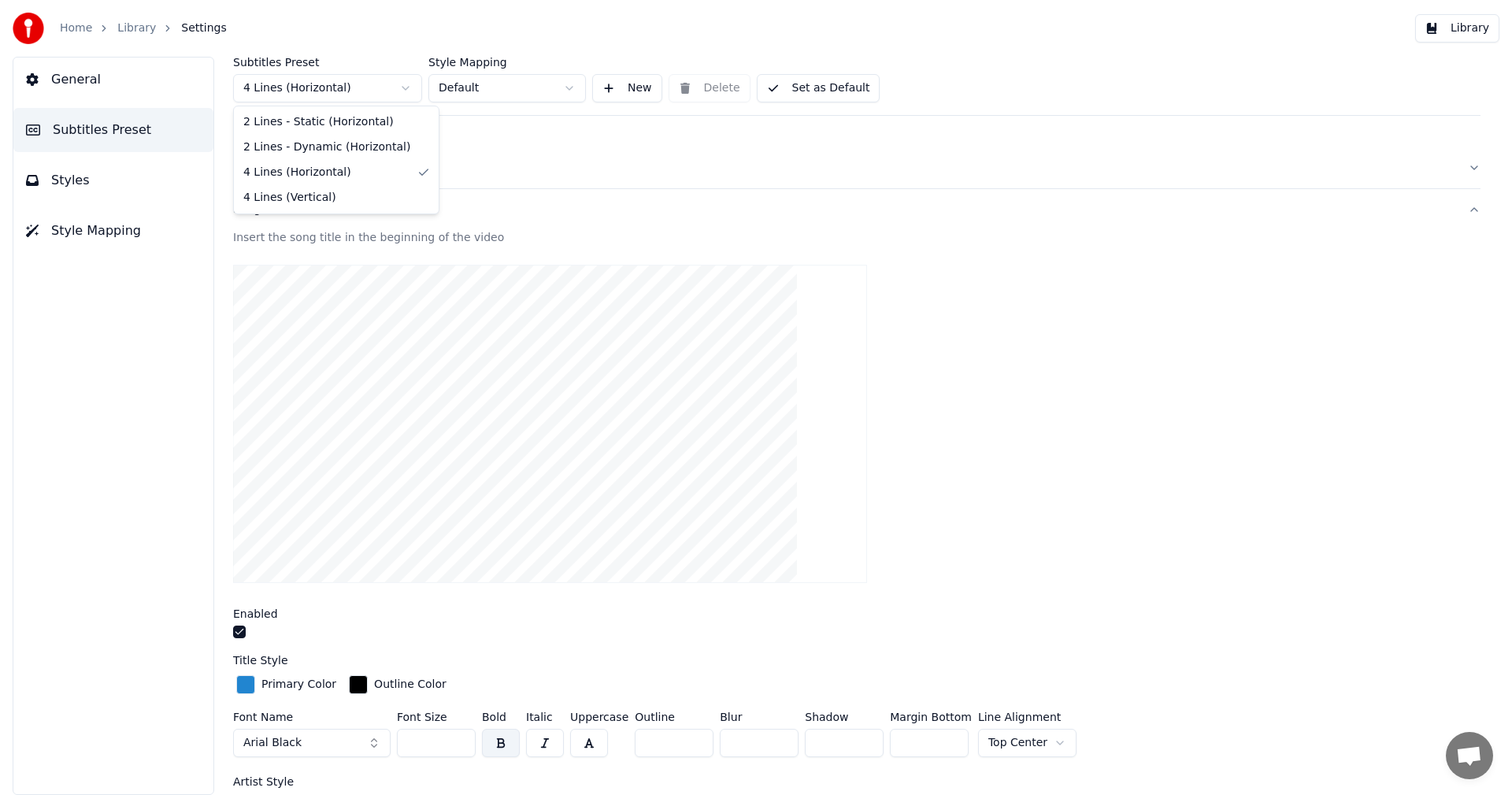
click at [326, 86] on html "Home Library Settings Library General Subtitles Preset Styles Style Mapping Sub…" at bounding box center [756, 397] width 1512 height 795
type input "***"
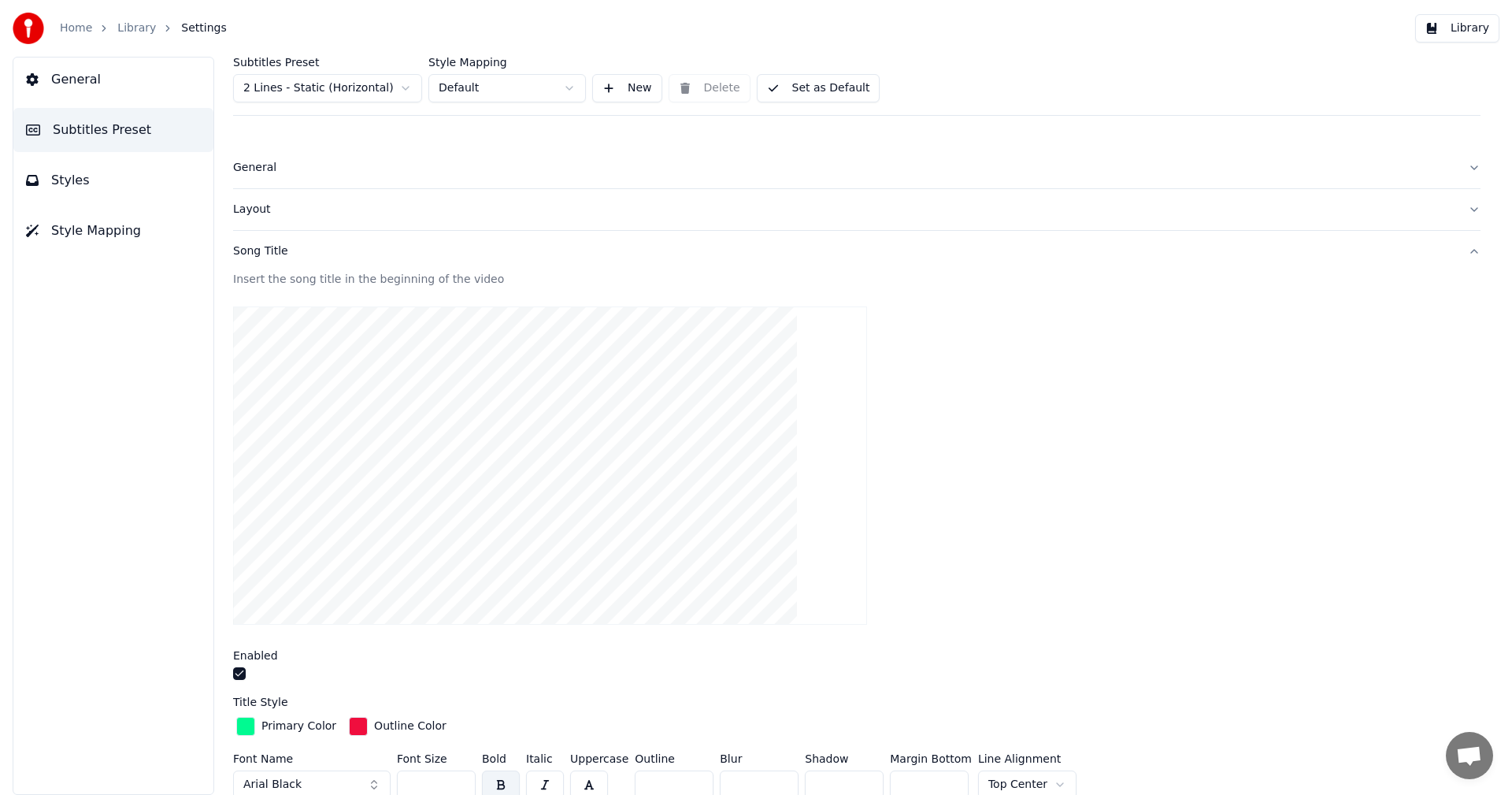
click at [313, 122] on div "Subtitles Preset 2 Lines - Static (Horizontal) Style Mapping Default New Delete…" at bounding box center [856, 807] width 1247 height 1500
click at [527, 153] on button "General" at bounding box center [856, 167] width 1247 height 41
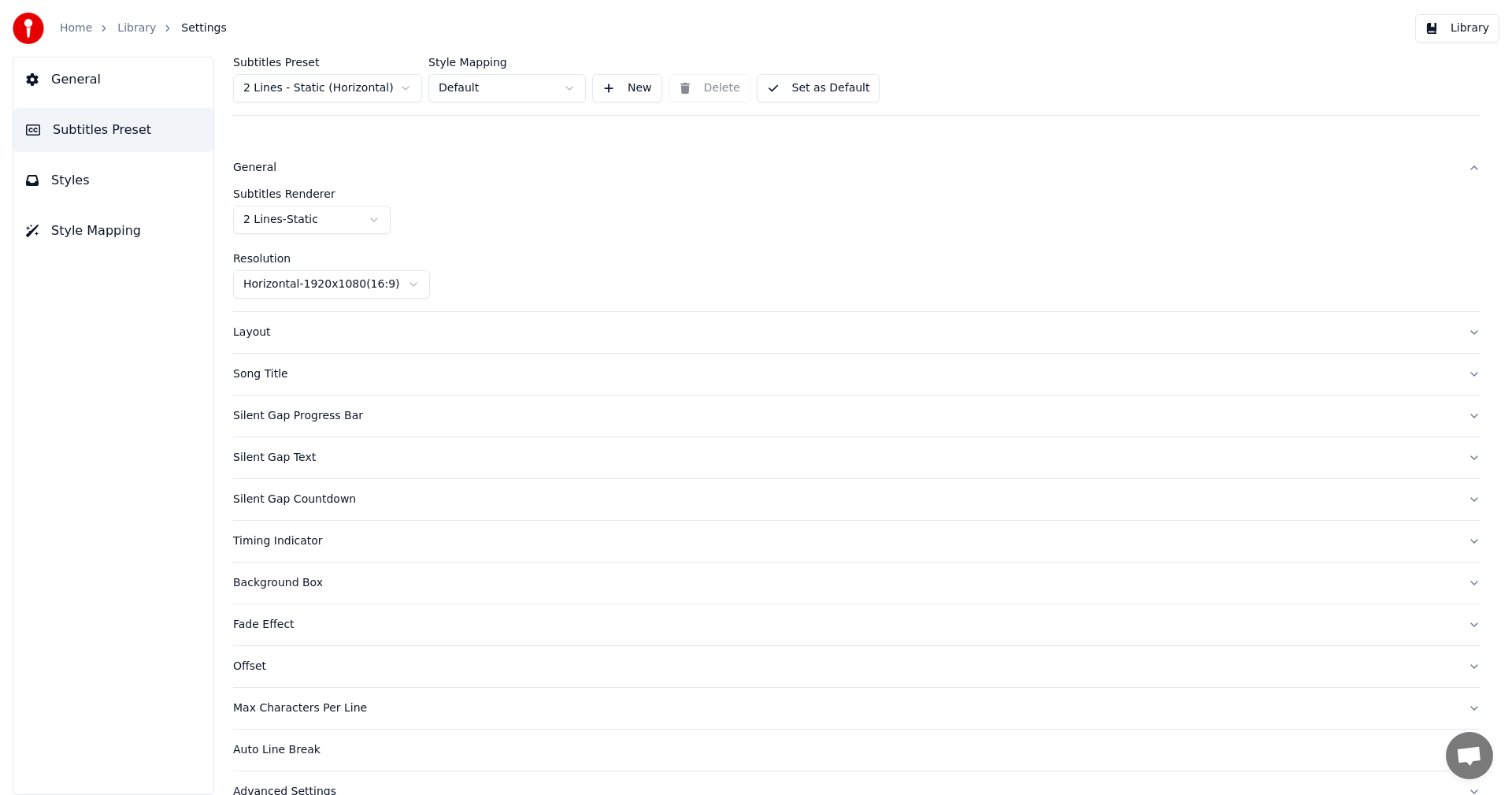
click at [616, 89] on button "New" at bounding box center [627, 88] width 70 height 28
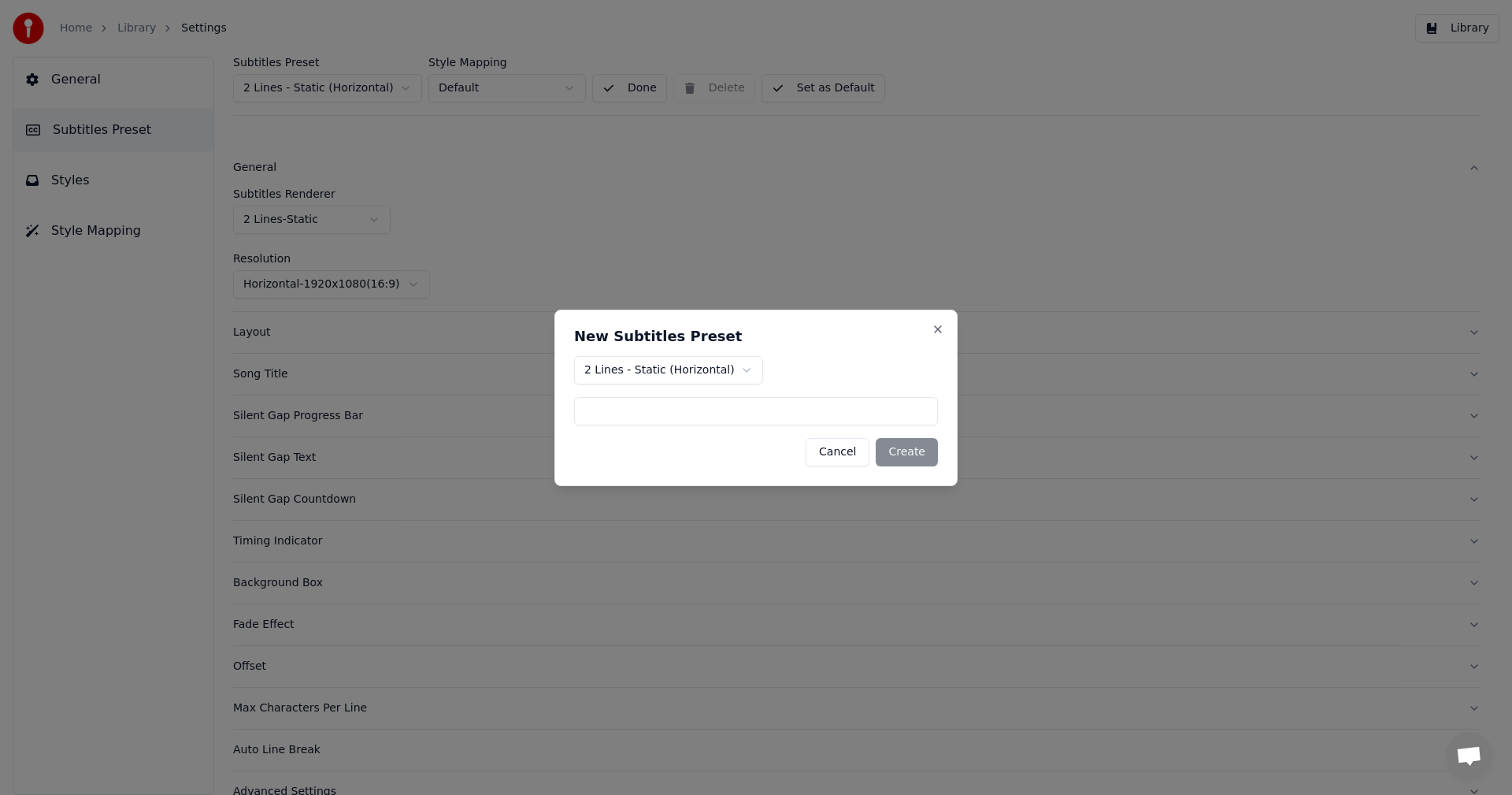
click at [685, 415] on input at bounding box center [756, 411] width 364 height 28
click at [744, 367] on body "Home Library Settings Library General Subtitles Preset Styles Style Mapping Sub…" at bounding box center [756, 397] width 1512 height 795
click at [591, 414] on input at bounding box center [756, 411] width 364 height 28
type input "**********"
click at [911, 452] on button "Create" at bounding box center [906, 452] width 63 height 28
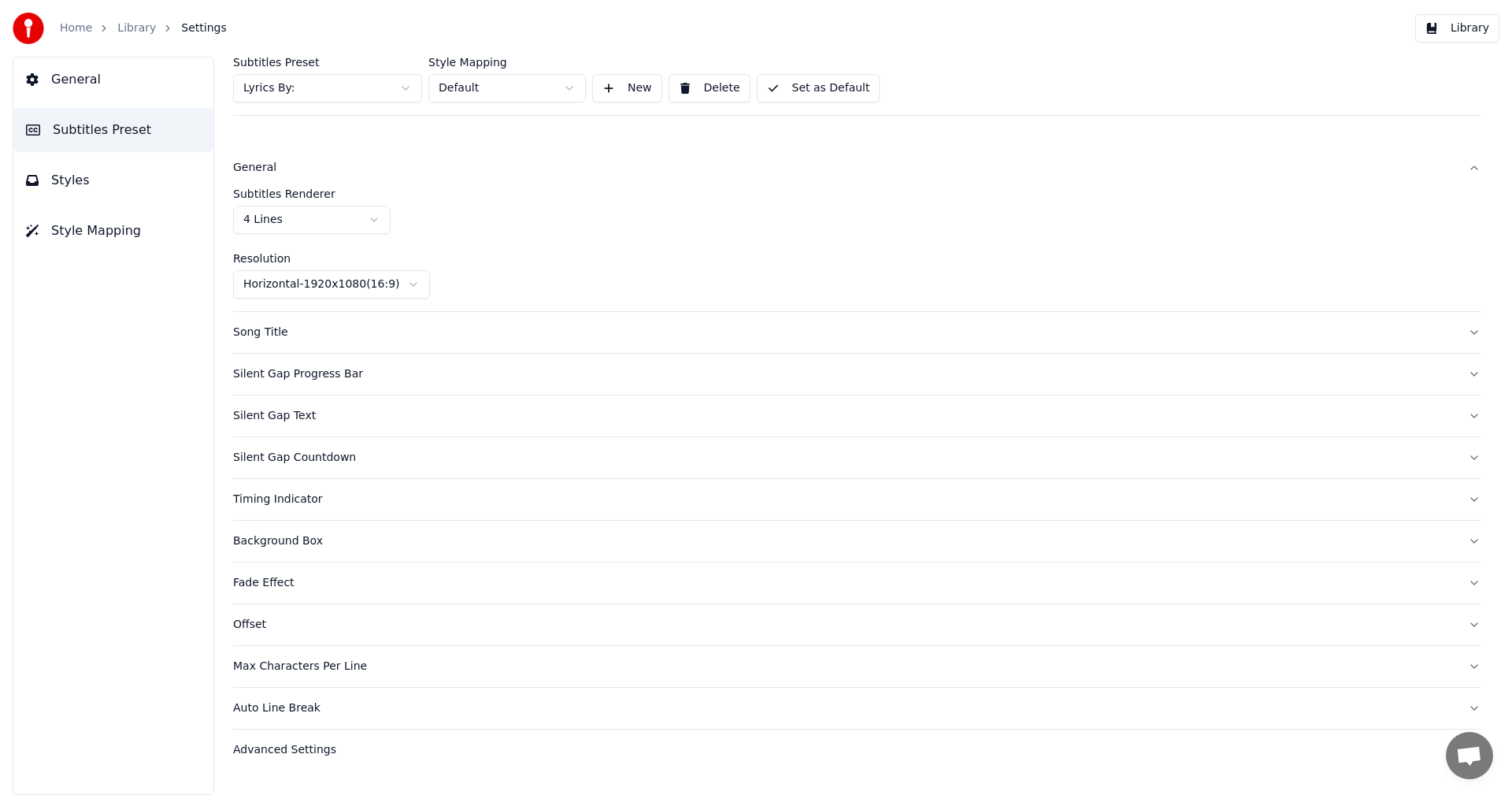
click at [402, 85] on html "Home Library Settings Library General Subtitles Preset Styles Style Mapping Sub…" at bounding box center [756, 397] width 1512 height 795
click at [714, 87] on button "Delete" at bounding box center [709, 88] width 82 height 28
click at [278, 418] on div "Silent Gap Progress Bar" at bounding box center [844, 416] width 1222 height 16
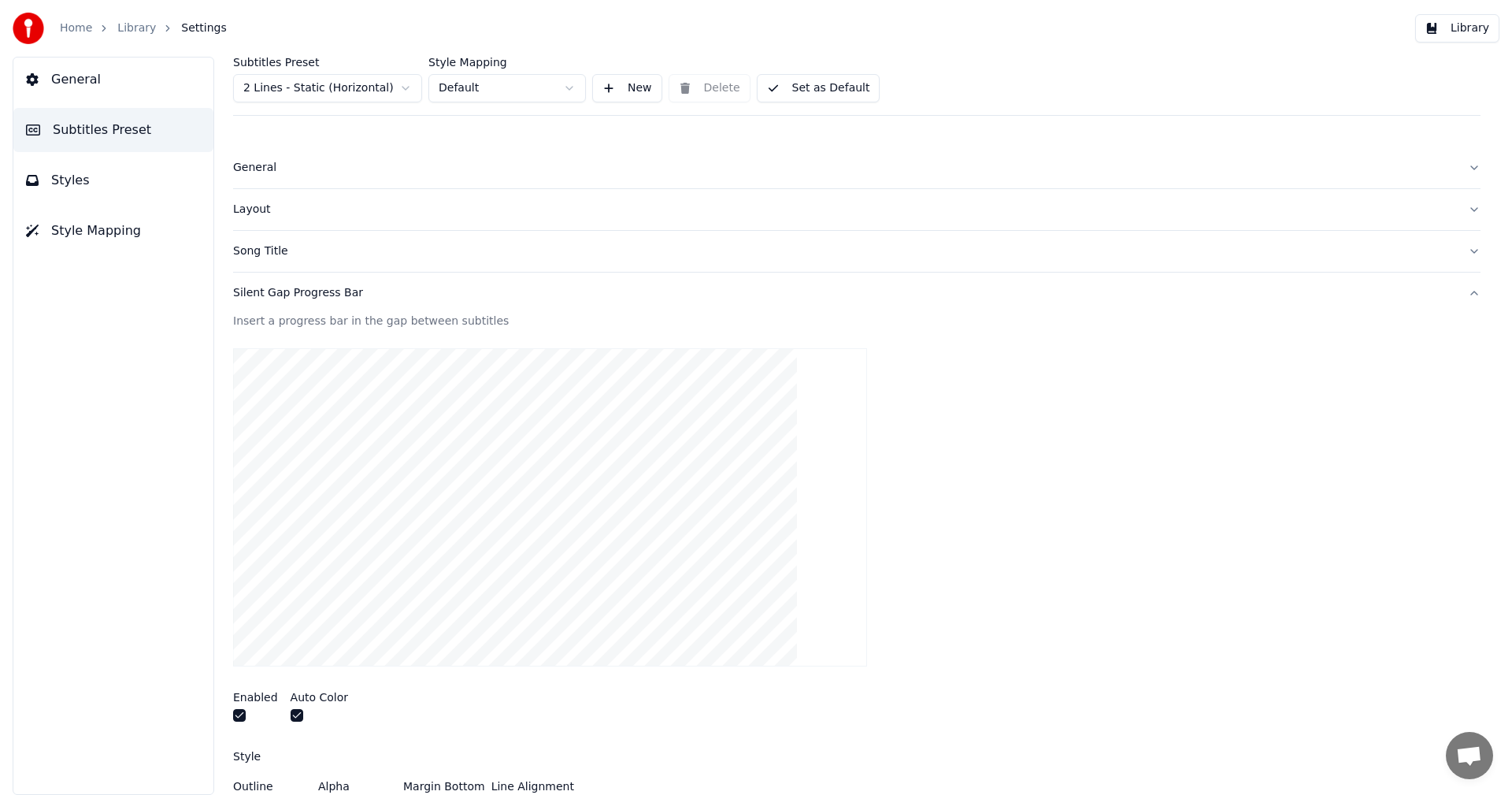
click at [247, 213] on div "Layout" at bounding box center [844, 210] width 1222 height 16
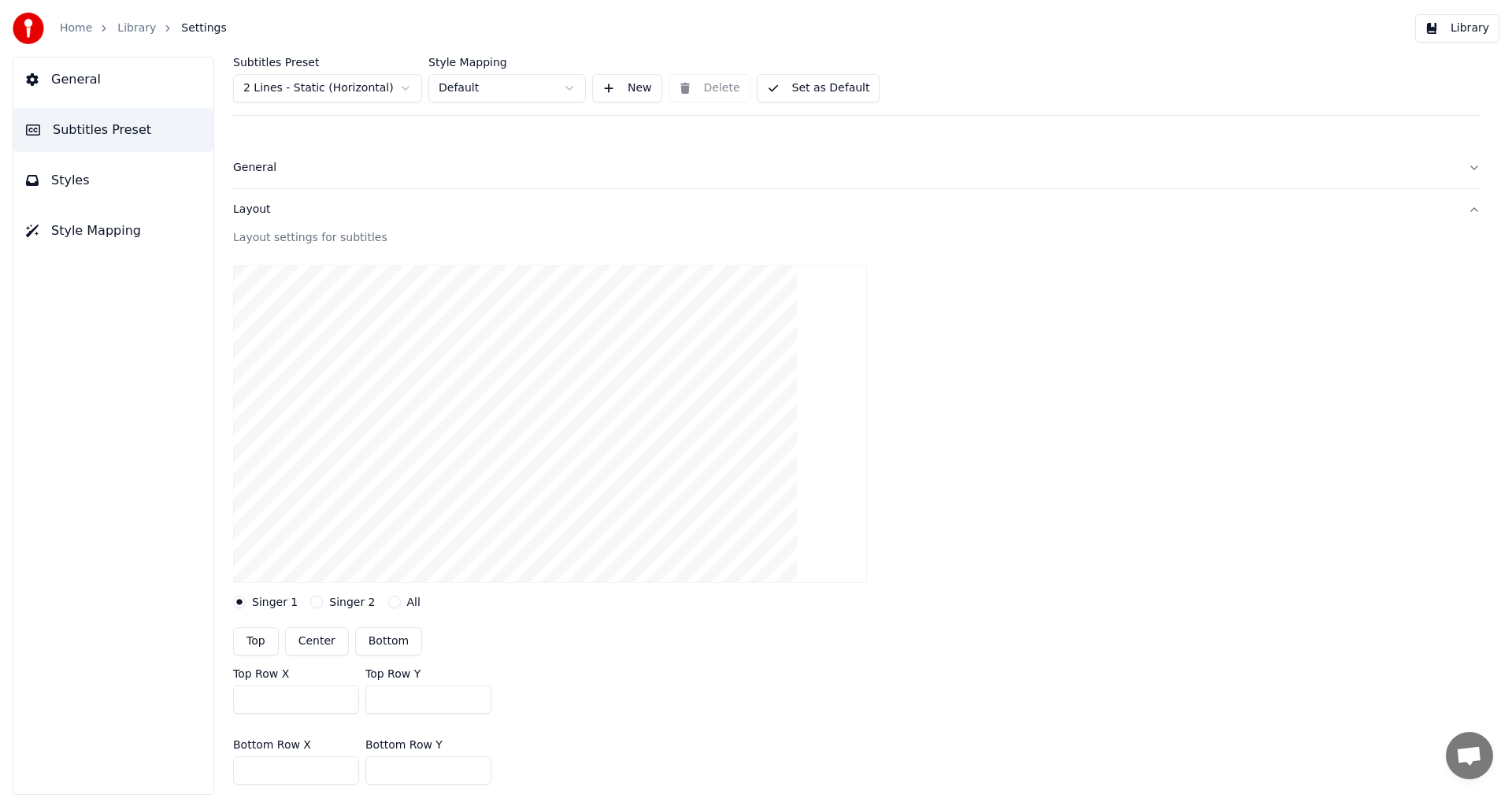
click at [244, 164] on div "General" at bounding box center [844, 168] width 1222 height 16
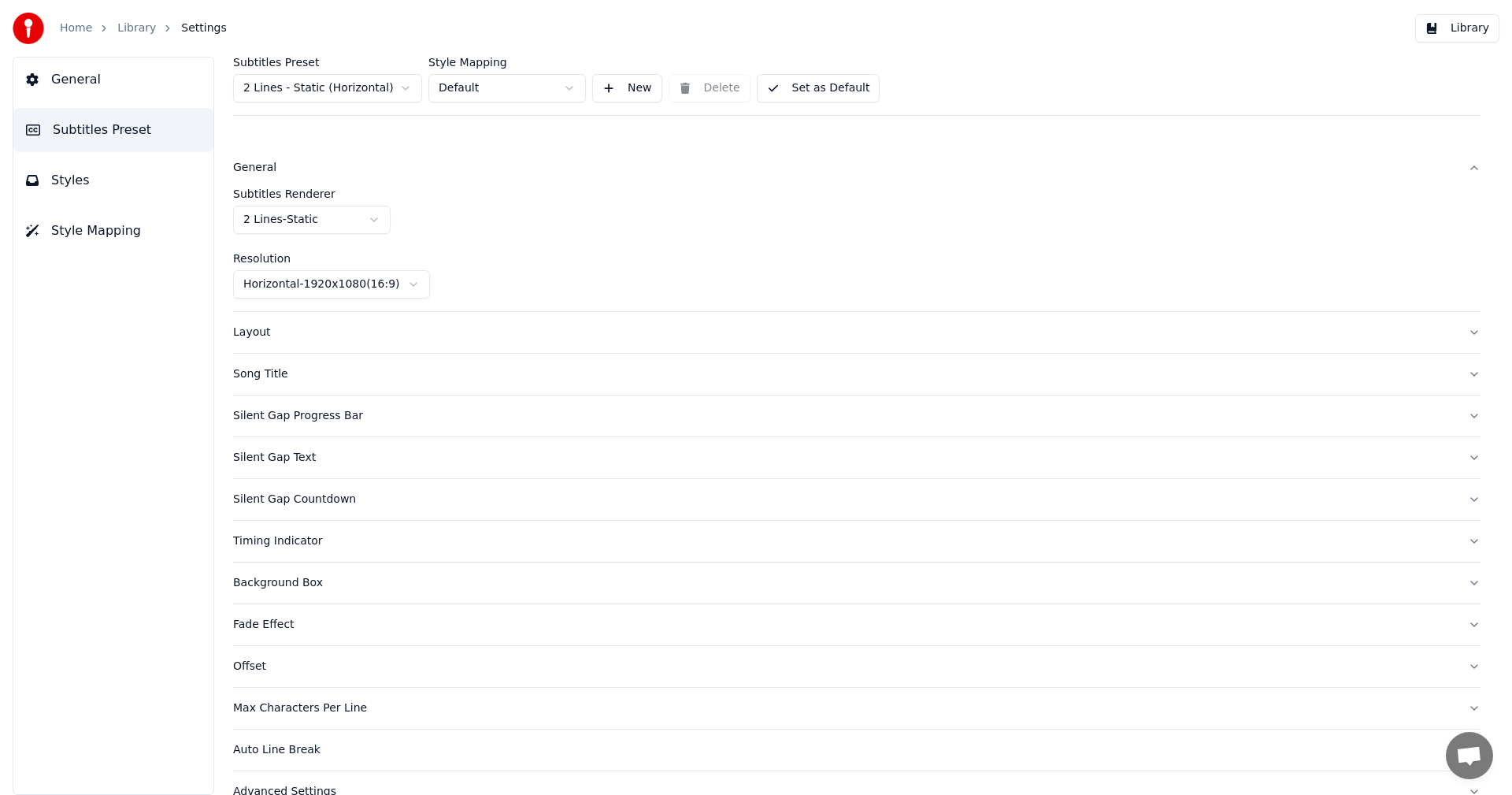
click at [313, 497] on div "Silent Gap Countdown" at bounding box center [844, 499] width 1222 height 16
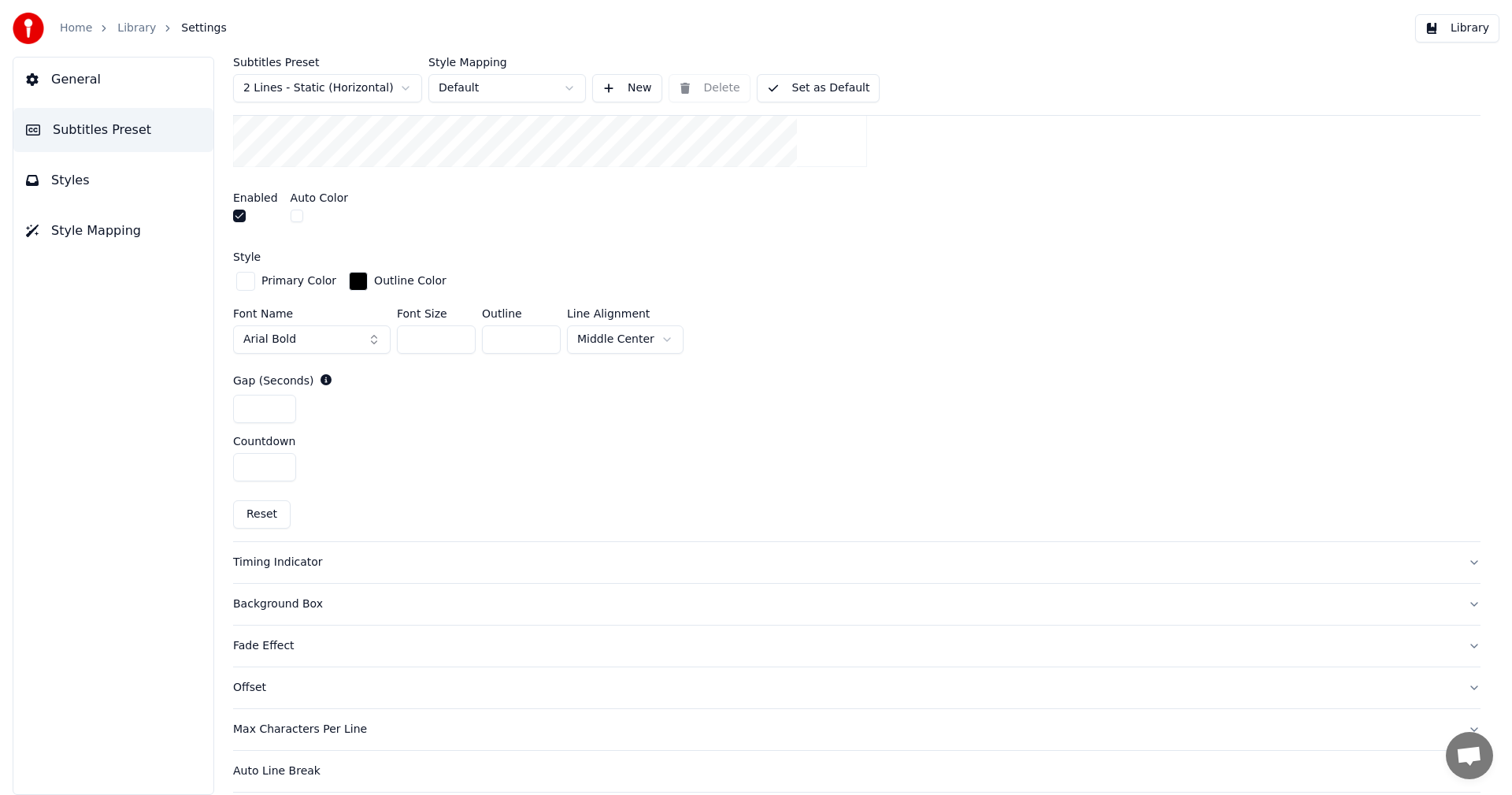
scroll to position [632, 0]
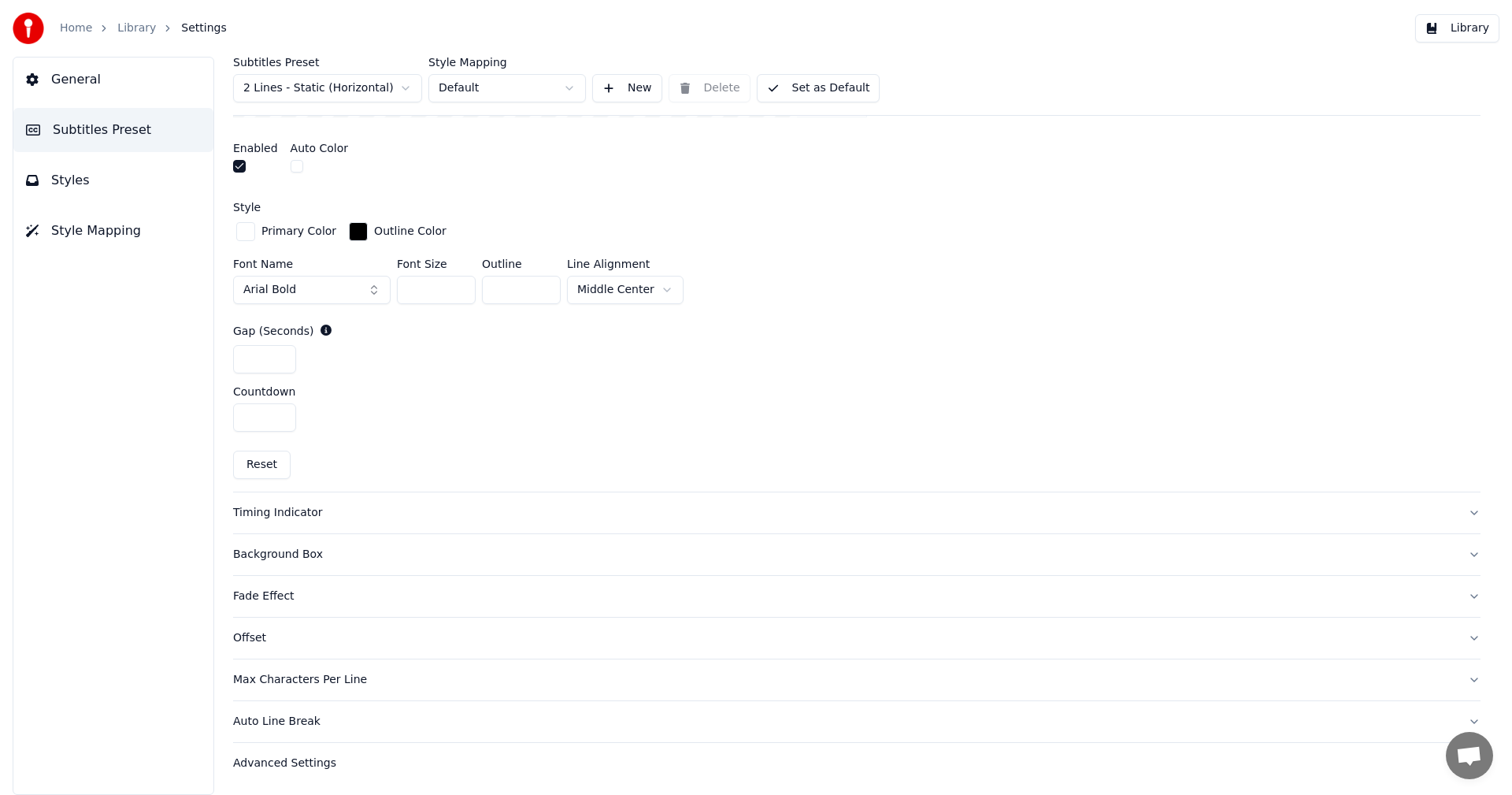
click at [300, 673] on div "Max Characters Per Line" at bounding box center [844, 680] width 1222 height 16
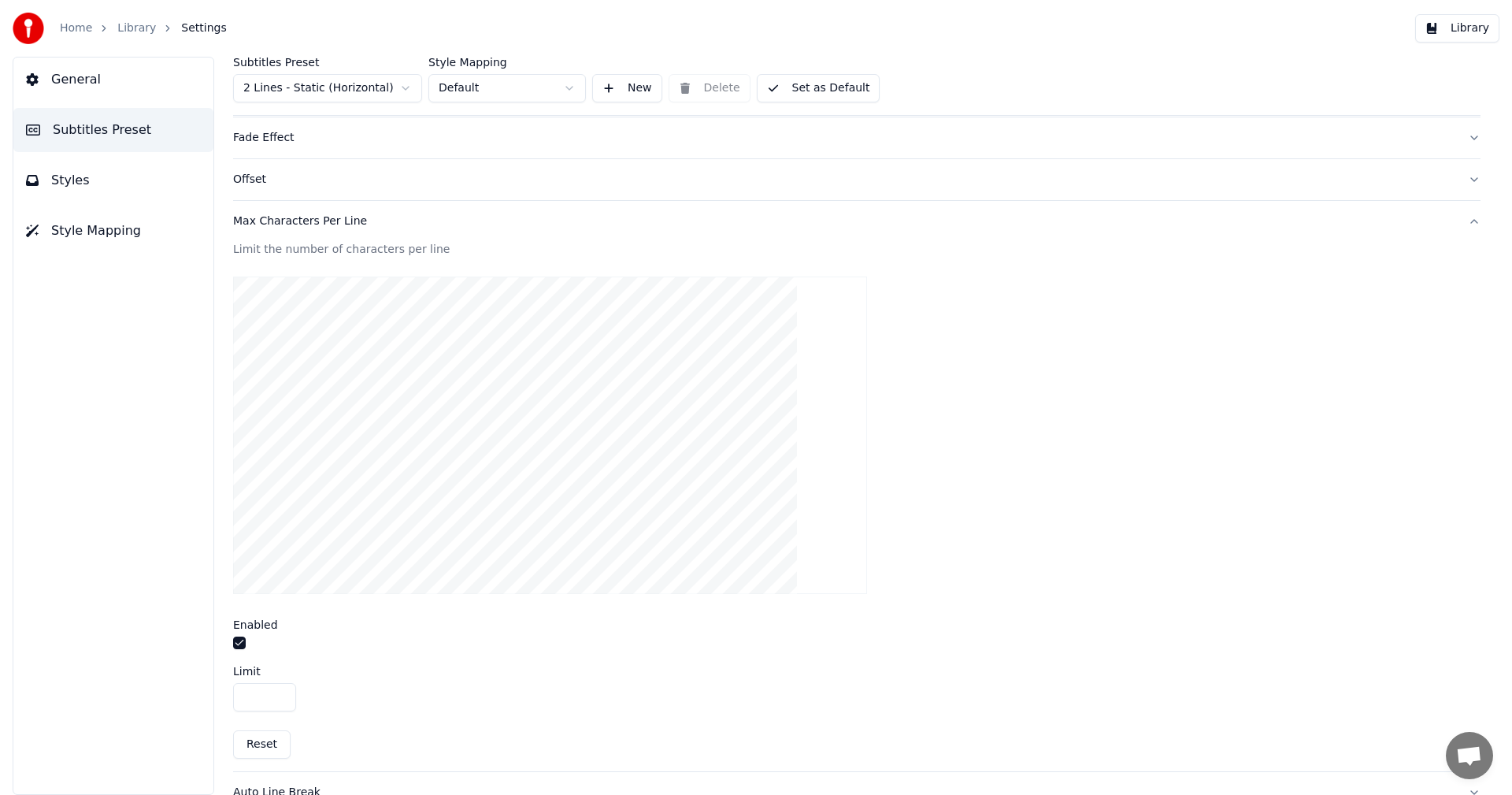
scroll to position [436, 0]
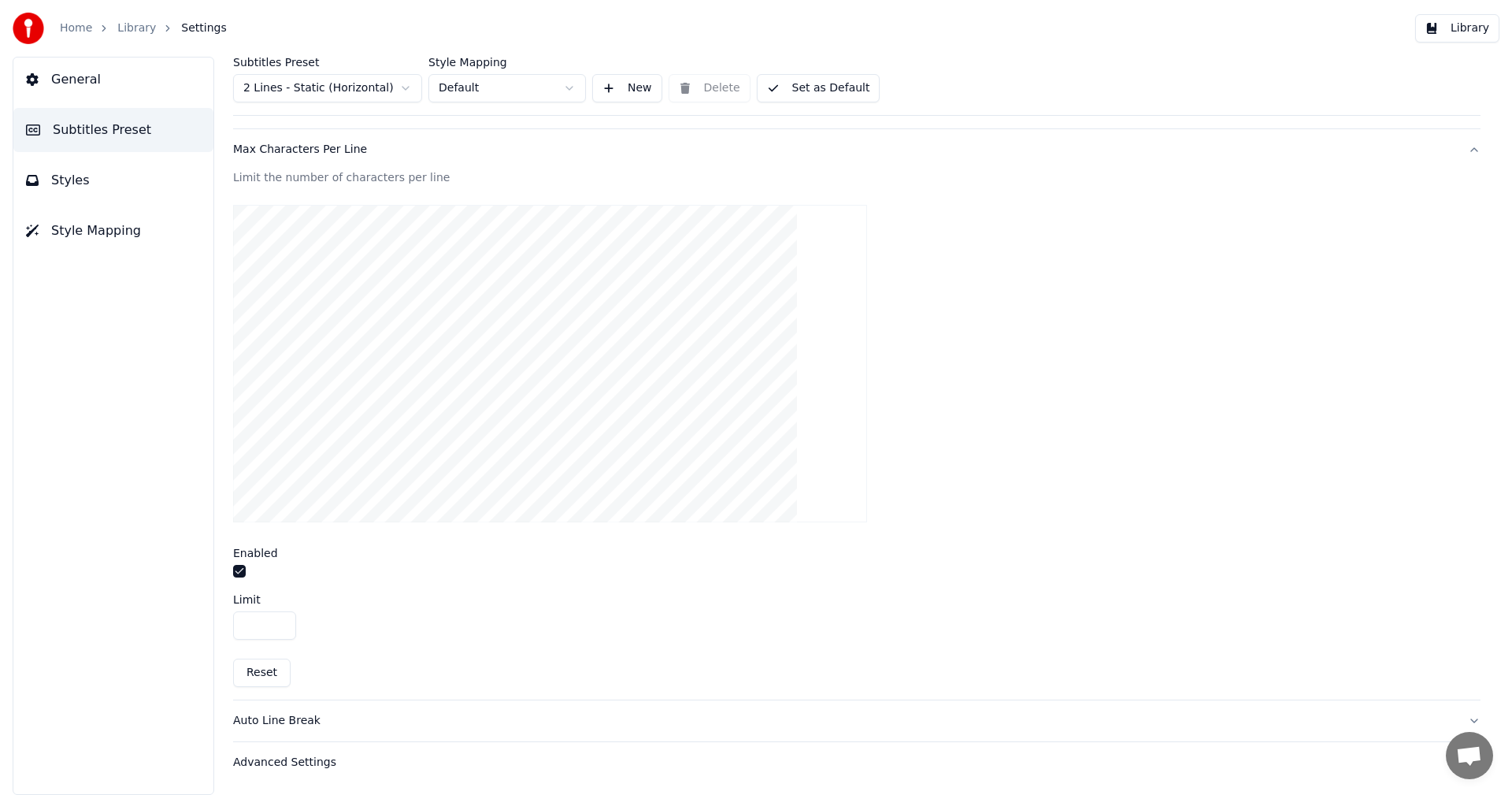
click at [274, 153] on div "Max Characters Per Line" at bounding box center [844, 149] width 1222 height 16
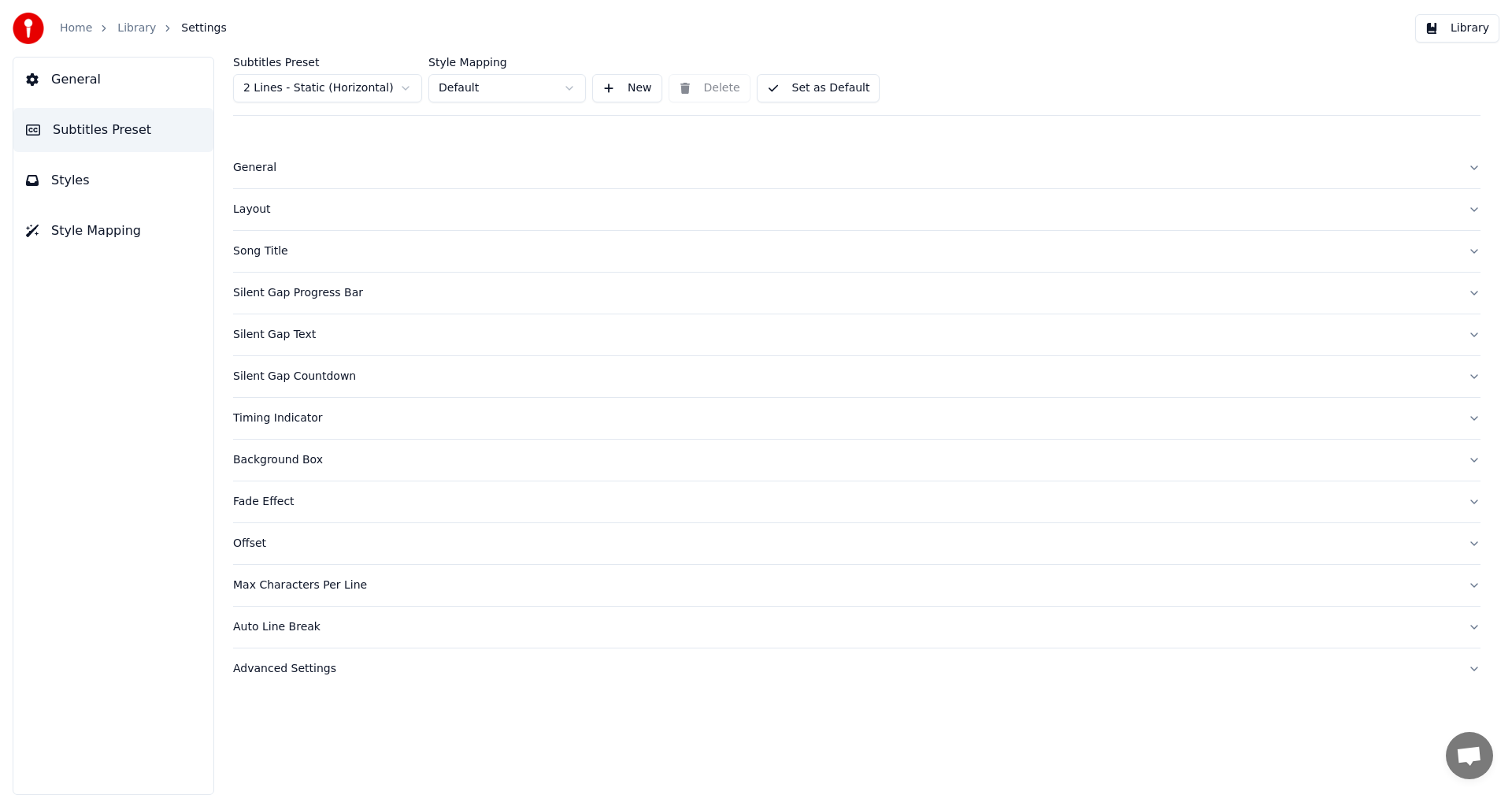
scroll to position [0, 0]
click at [307, 674] on div "Advanced Settings" at bounding box center [844, 669] width 1222 height 16
click at [263, 256] on div "Song Title" at bounding box center [844, 252] width 1222 height 16
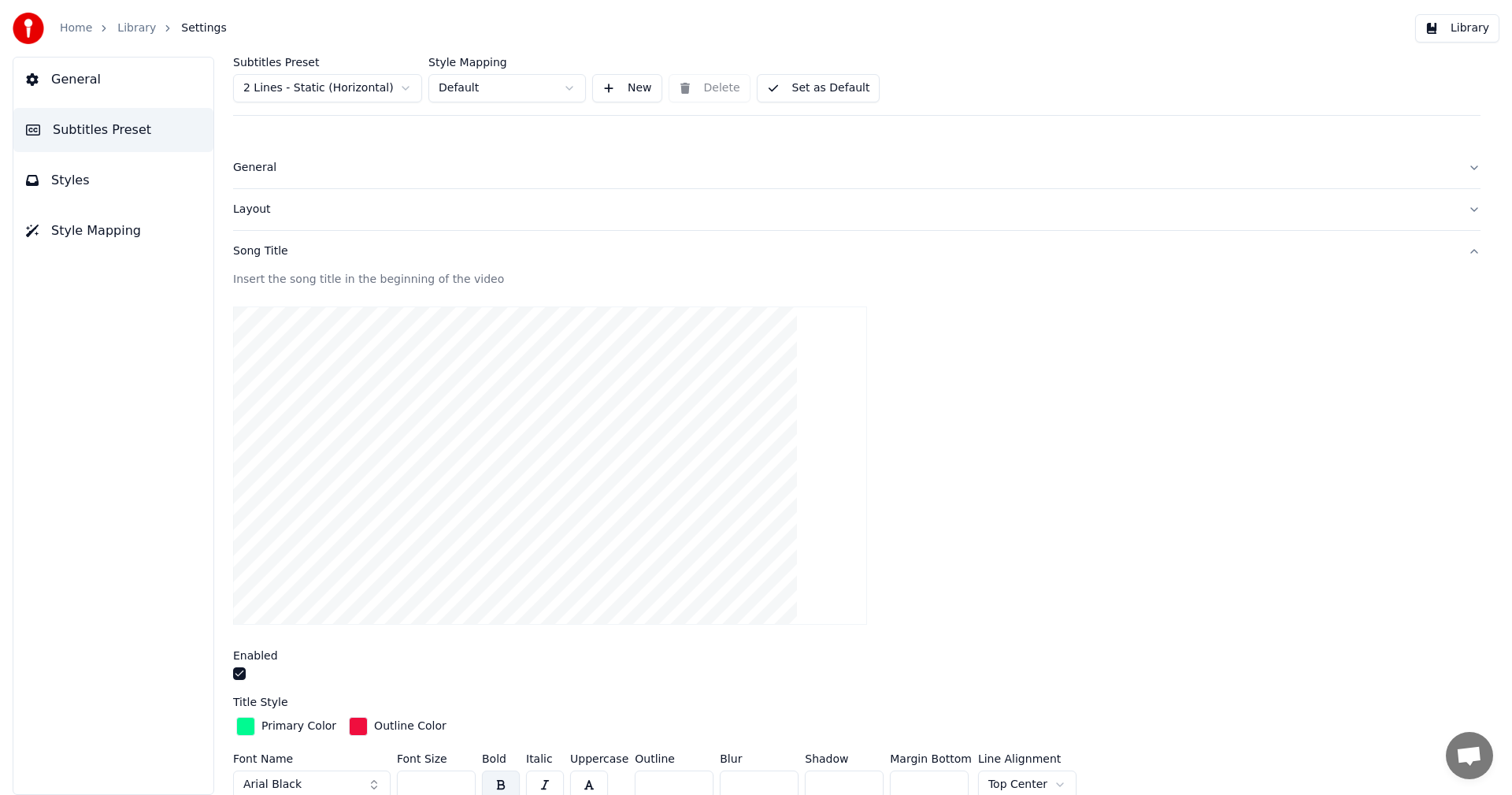
click at [402, 92] on html "Home Library Settings Library General Subtitles Preset Styles Style Mapping Sub…" at bounding box center [756, 397] width 1512 height 795
type input "***"
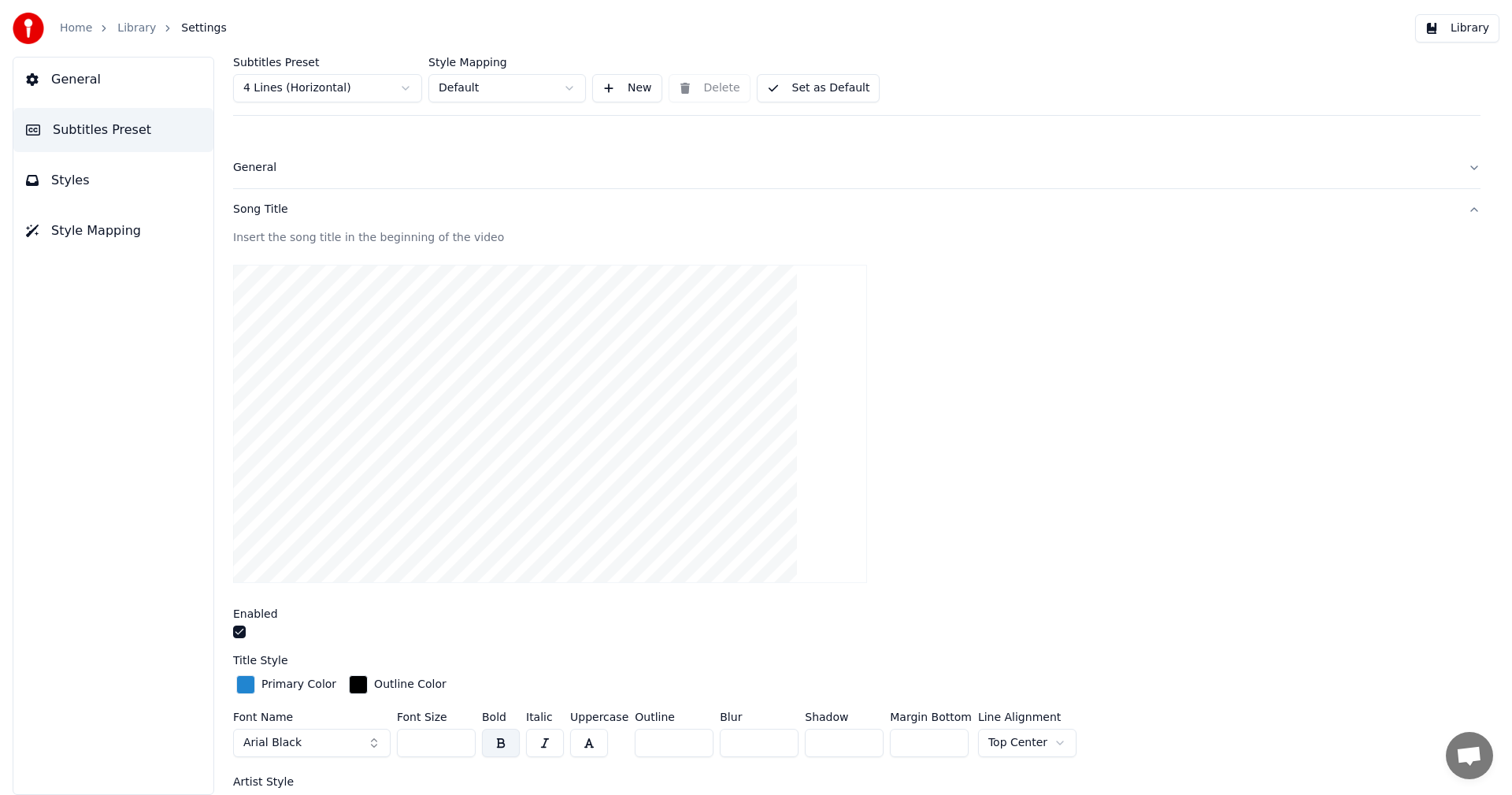
click at [827, 88] on button "Set as Default" at bounding box center [819, 88] width 123 height 28
click at [1454, 28] on button "Library" at bounding box center [1456, 28] width 85 height 28
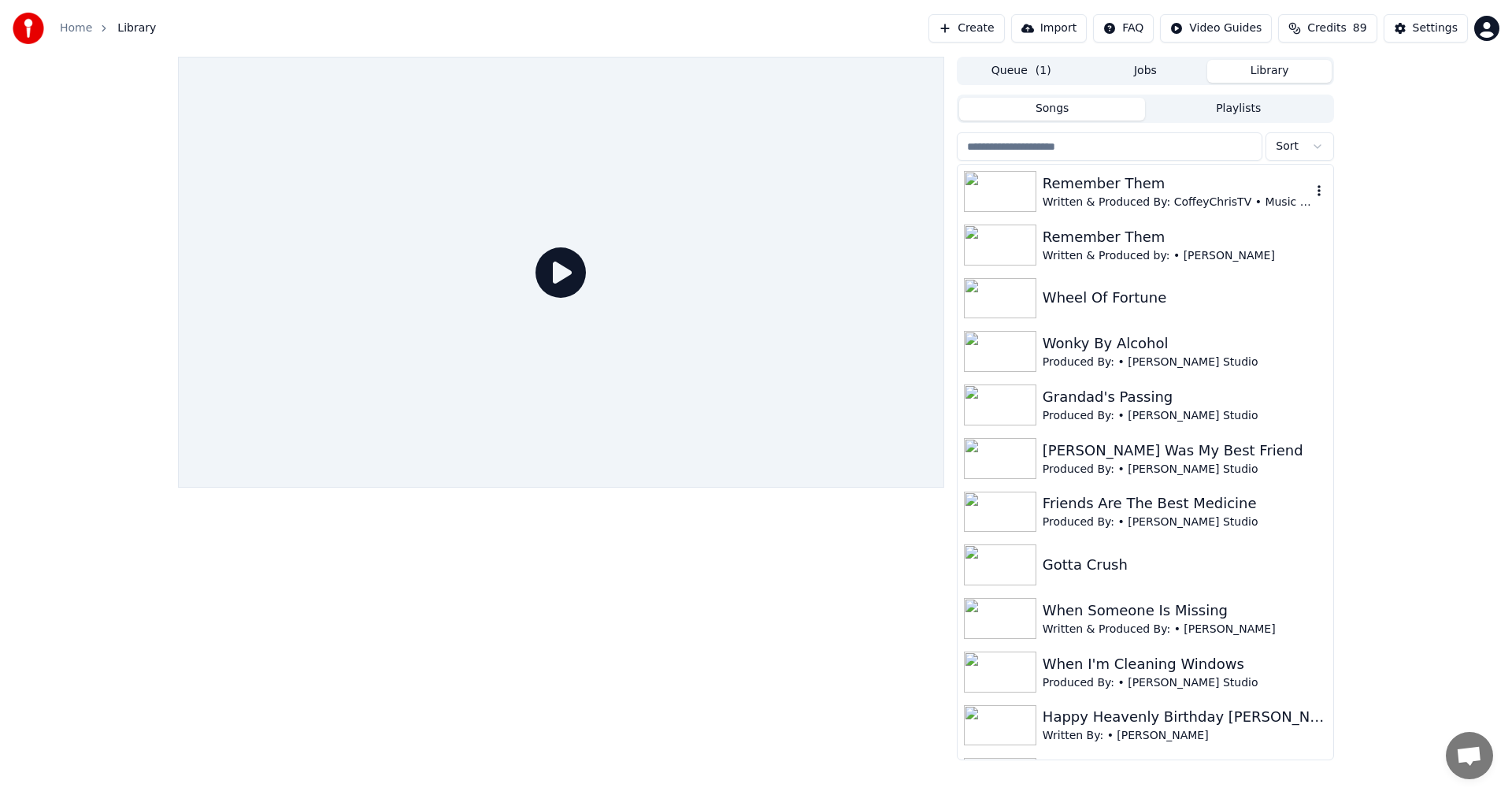
click at [1070, 194] on div "Written & Produced By: CoffeyChrisTV • Music By: Rebelz169" at bounding box center [1177, 202] width 269 height 16
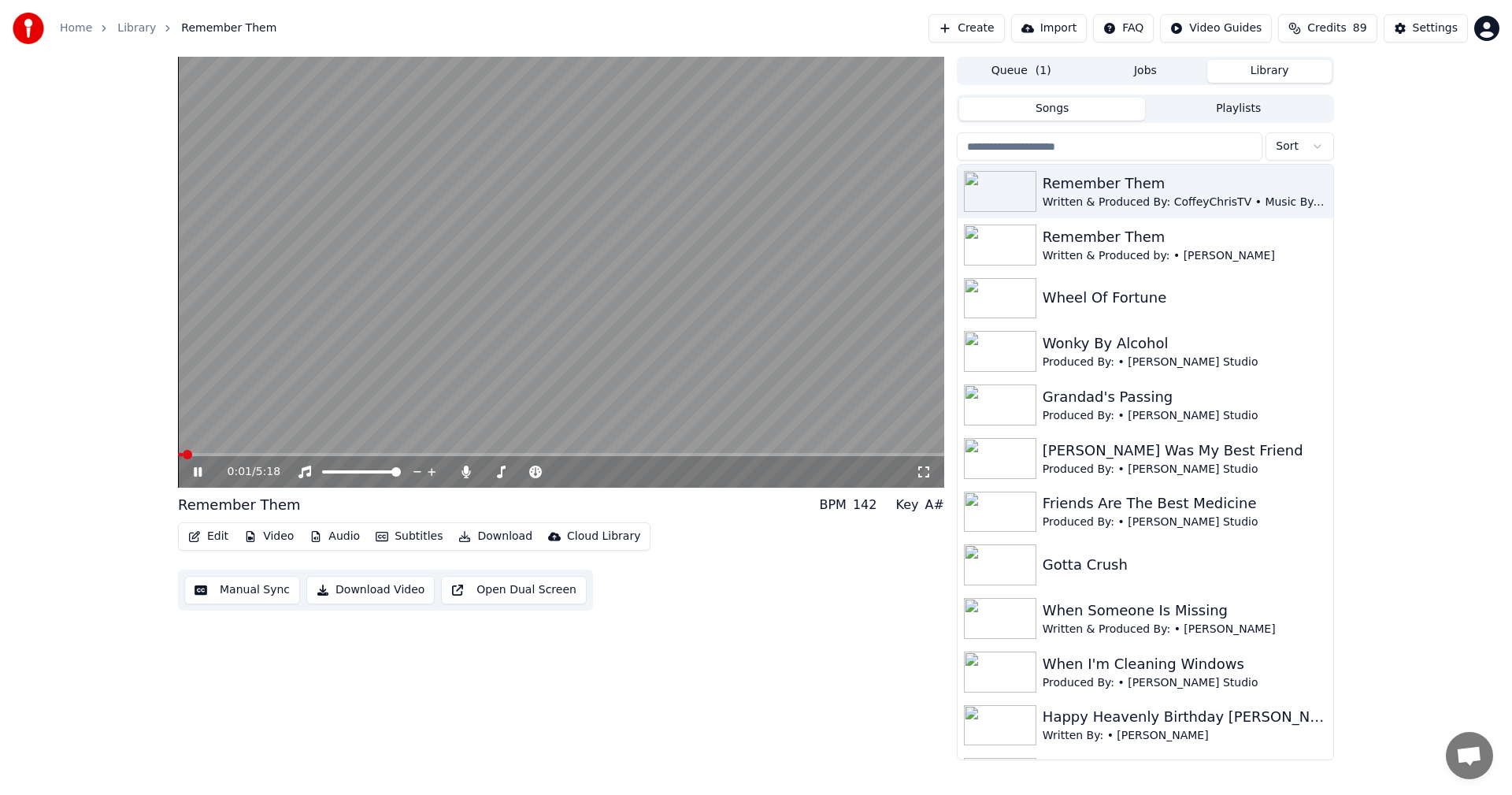
click at [217, 538] on button "Edit" at bounding box center [208, 536] width 53 height 22
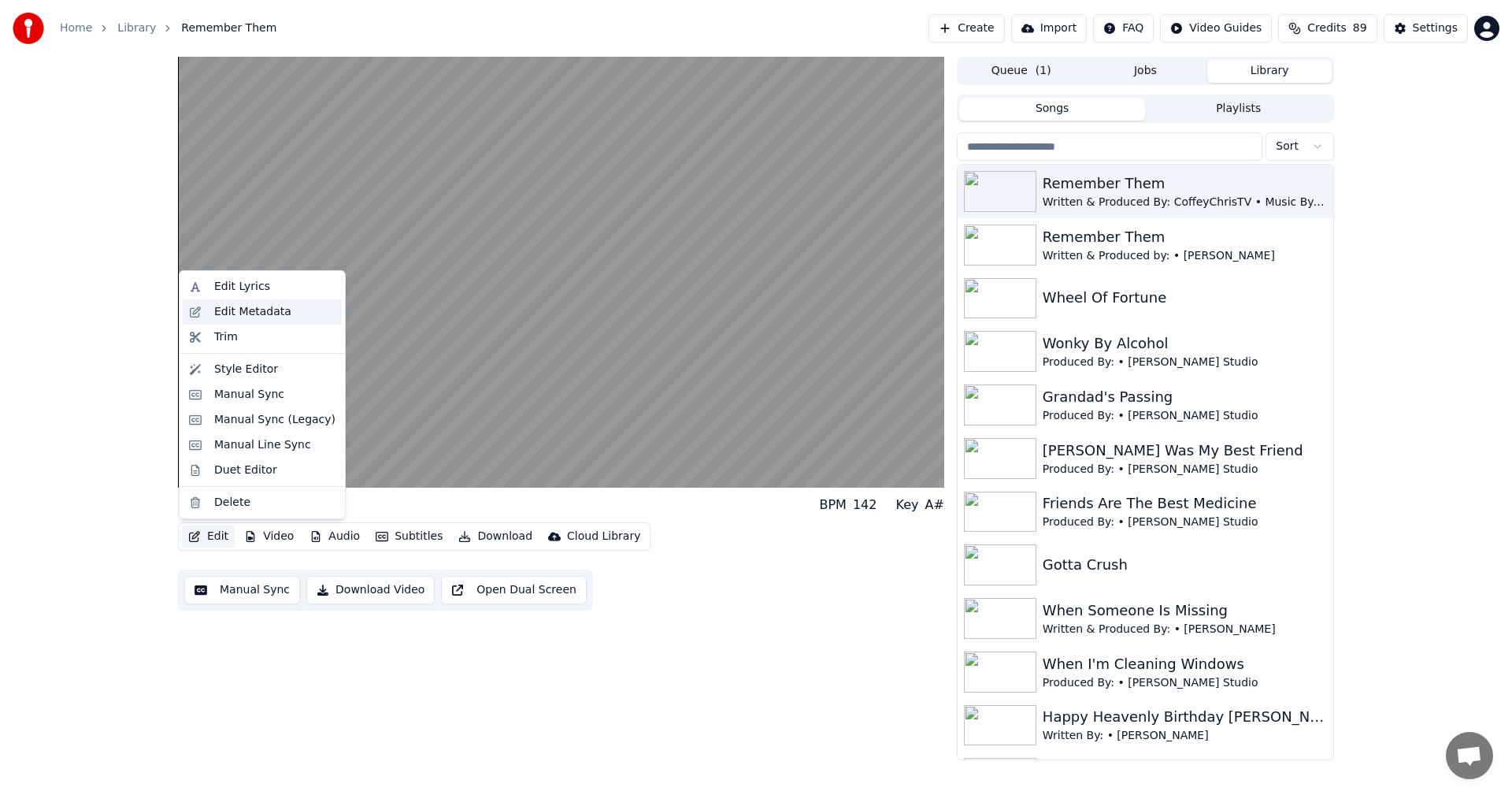
click at [252, 312] on div "Edit Metadata" at bounding box center [253, 312] width 78 height 16
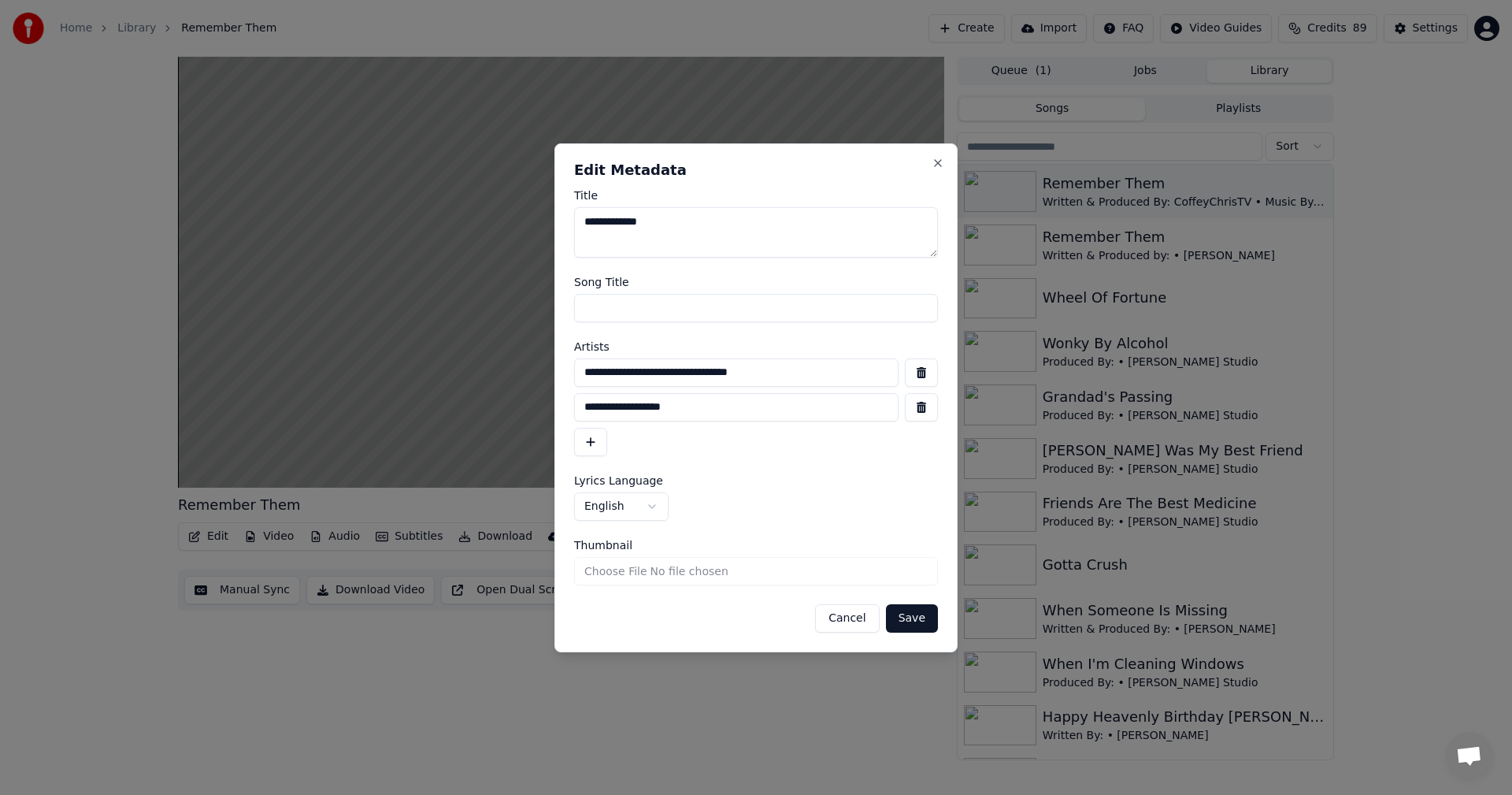
click at [903, 617] on button "Save" at bounding box center [911, 618] width 52 height 28
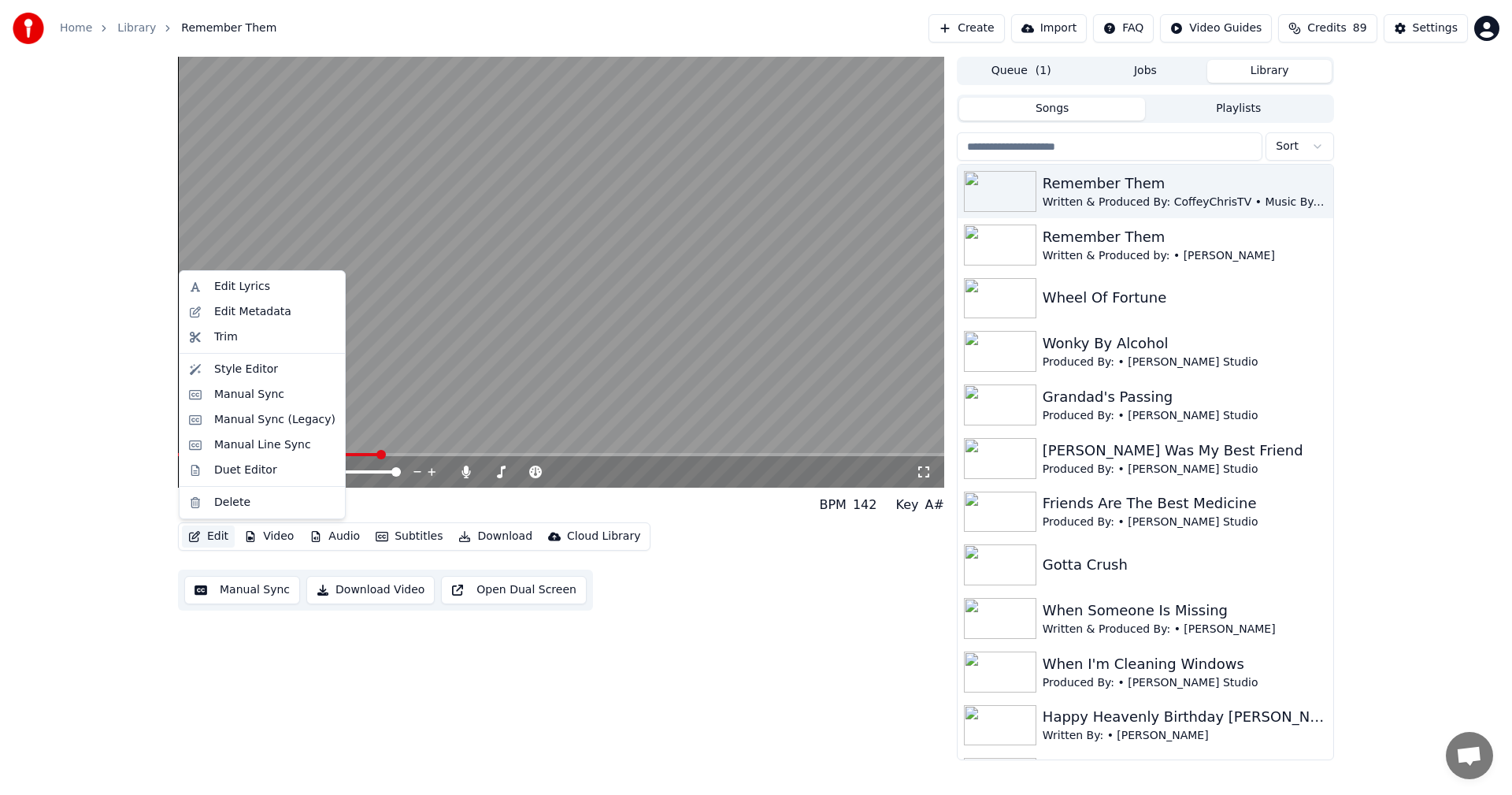
click at [211, 534] on button "Edit" at bounding box center [208, 536] width 53 height 22
click at [1434, 30] on div "Settings" at bounding box center [1434, 29] width 45 height 16
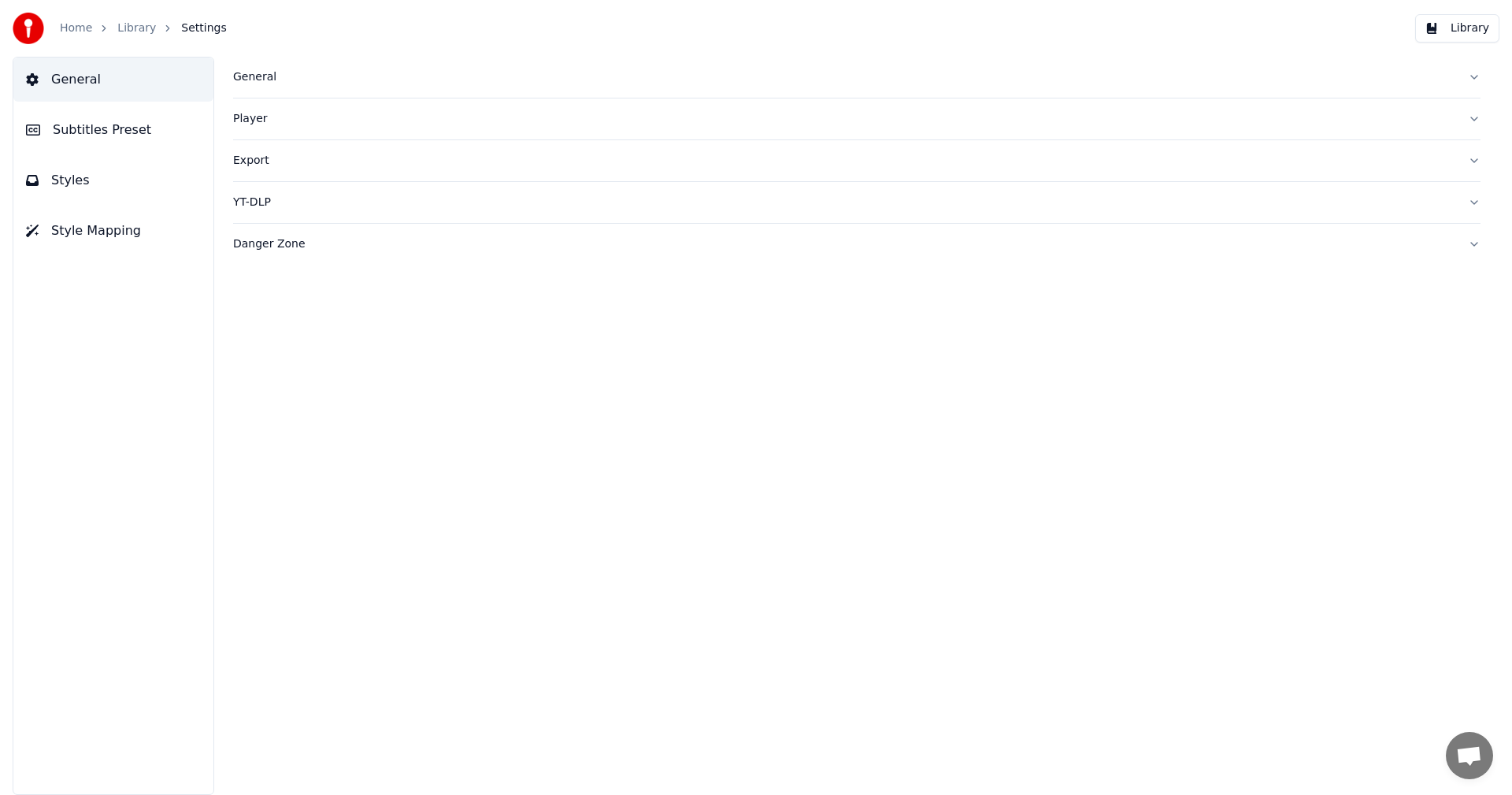
click at [259, 79] on div "General" at bounding box center [844, 78] width 1222 height 16
click at [97, 126] on span "Subtitles Preset" at bounding box center [101, 129] width 98 height 19
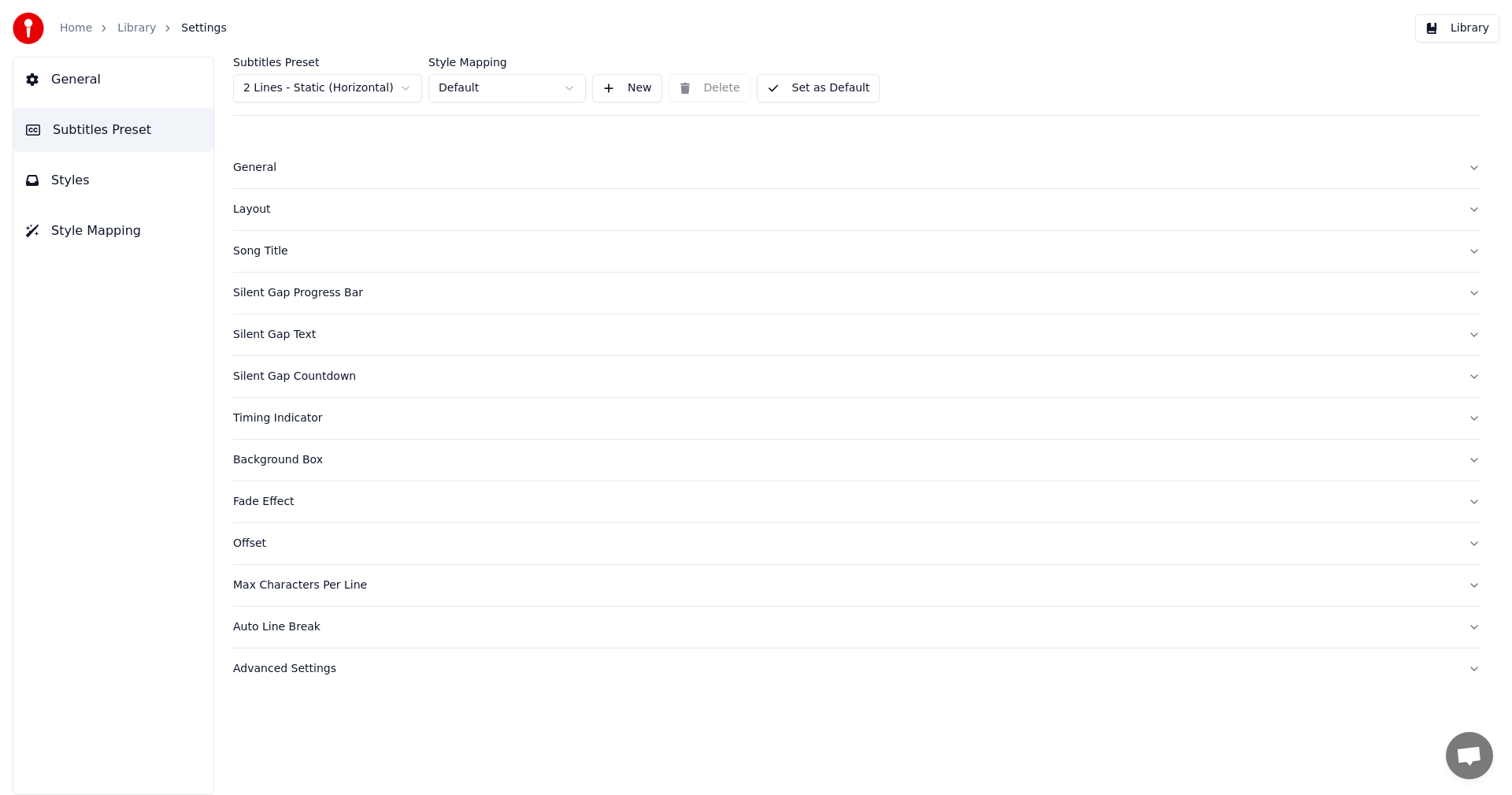
click at [362, 82] on html "Home Library Settings Library General Subtitles Preset Styles Style Mapping Sub…" at bounding box center [756, 397] width 1512 height 795
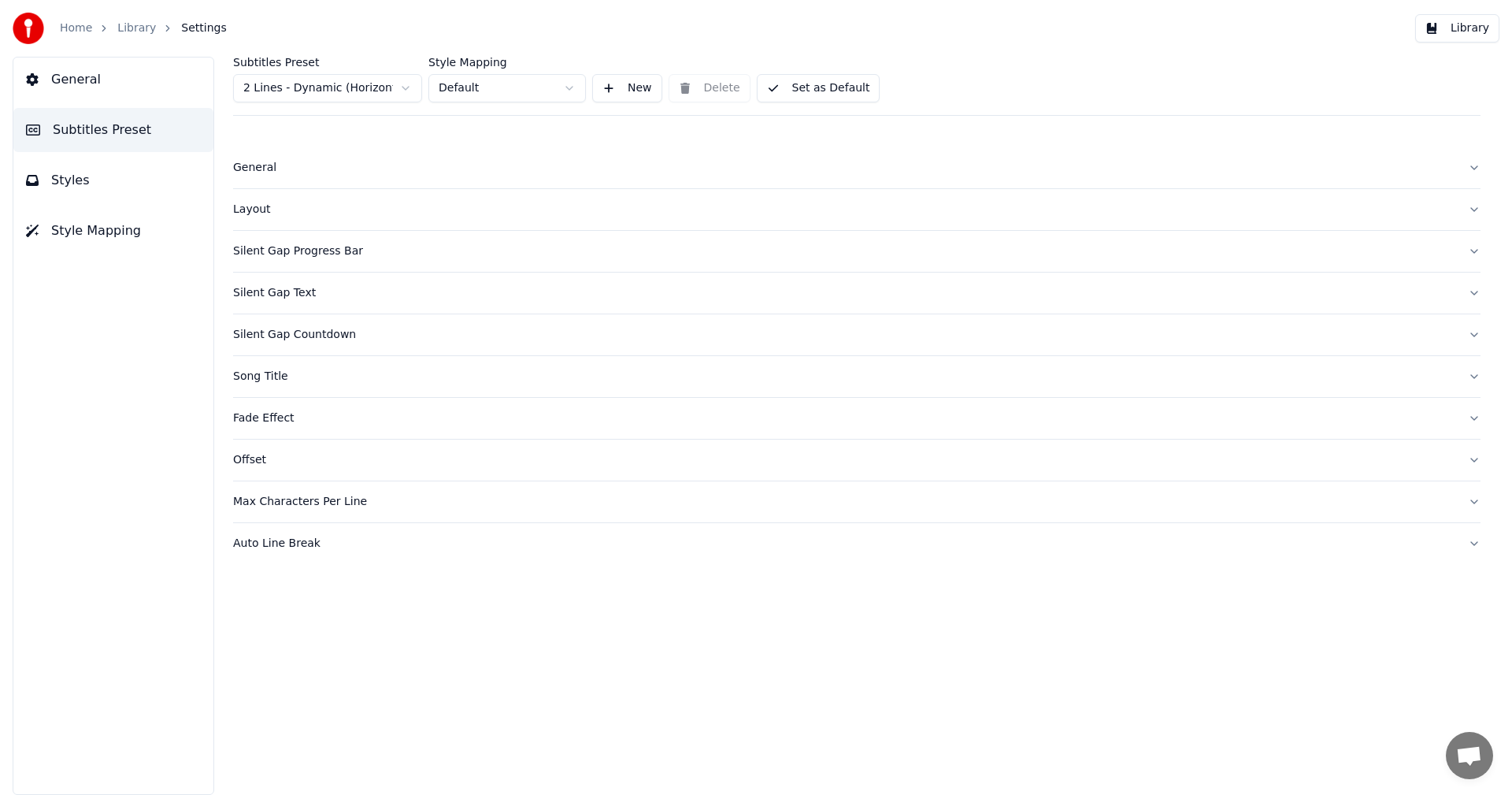
click at [808, 99] on button "Set as Default" at bounding box center [819, 88] width 123 height 28
click at [1442, 28] on button "Library" at bounding box center [1456, 28] width 85 height 28
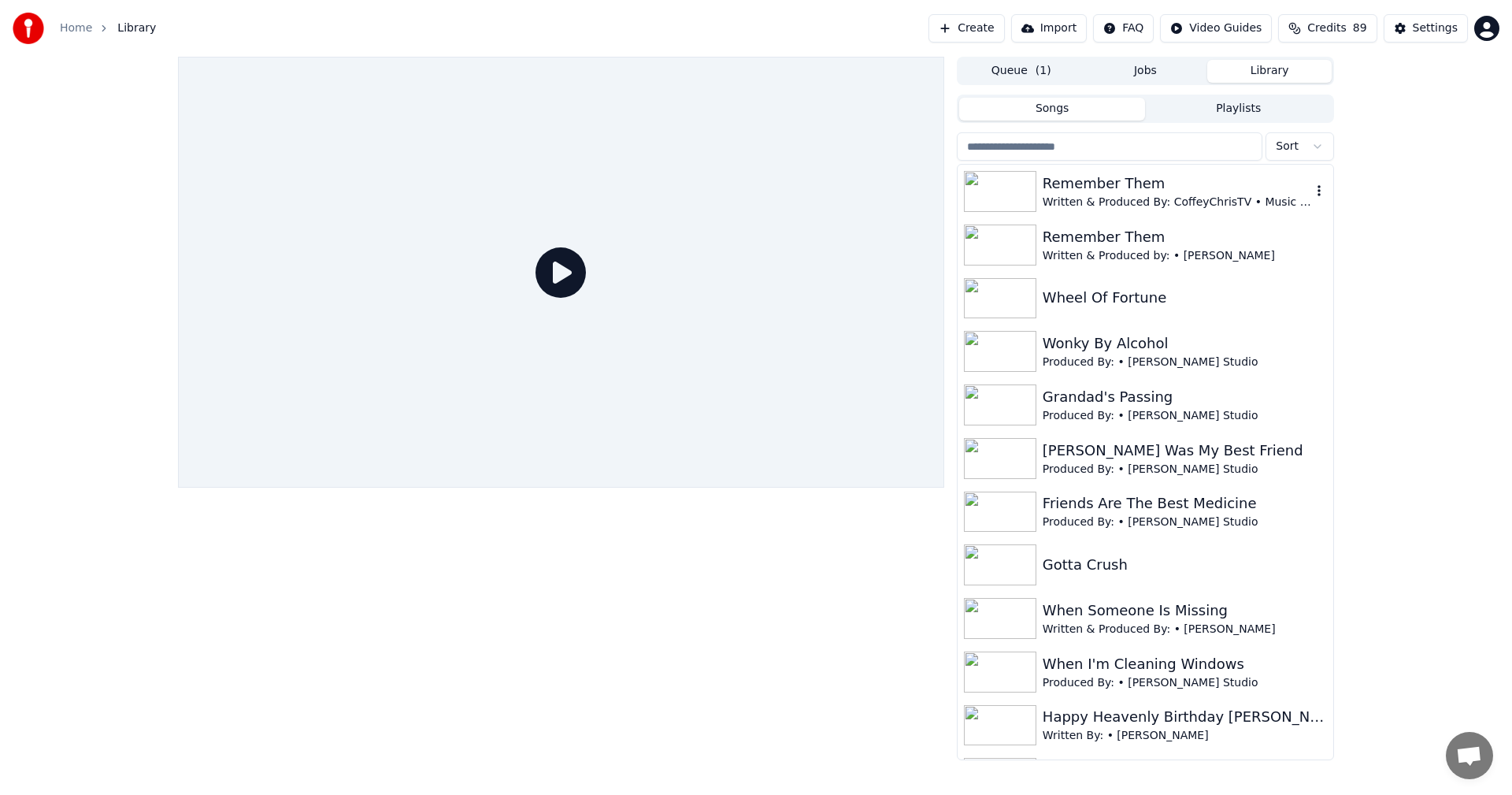
click at [1058, 183] on div "Remember Them" at bounding box center [1177, 183] width 269 height 22
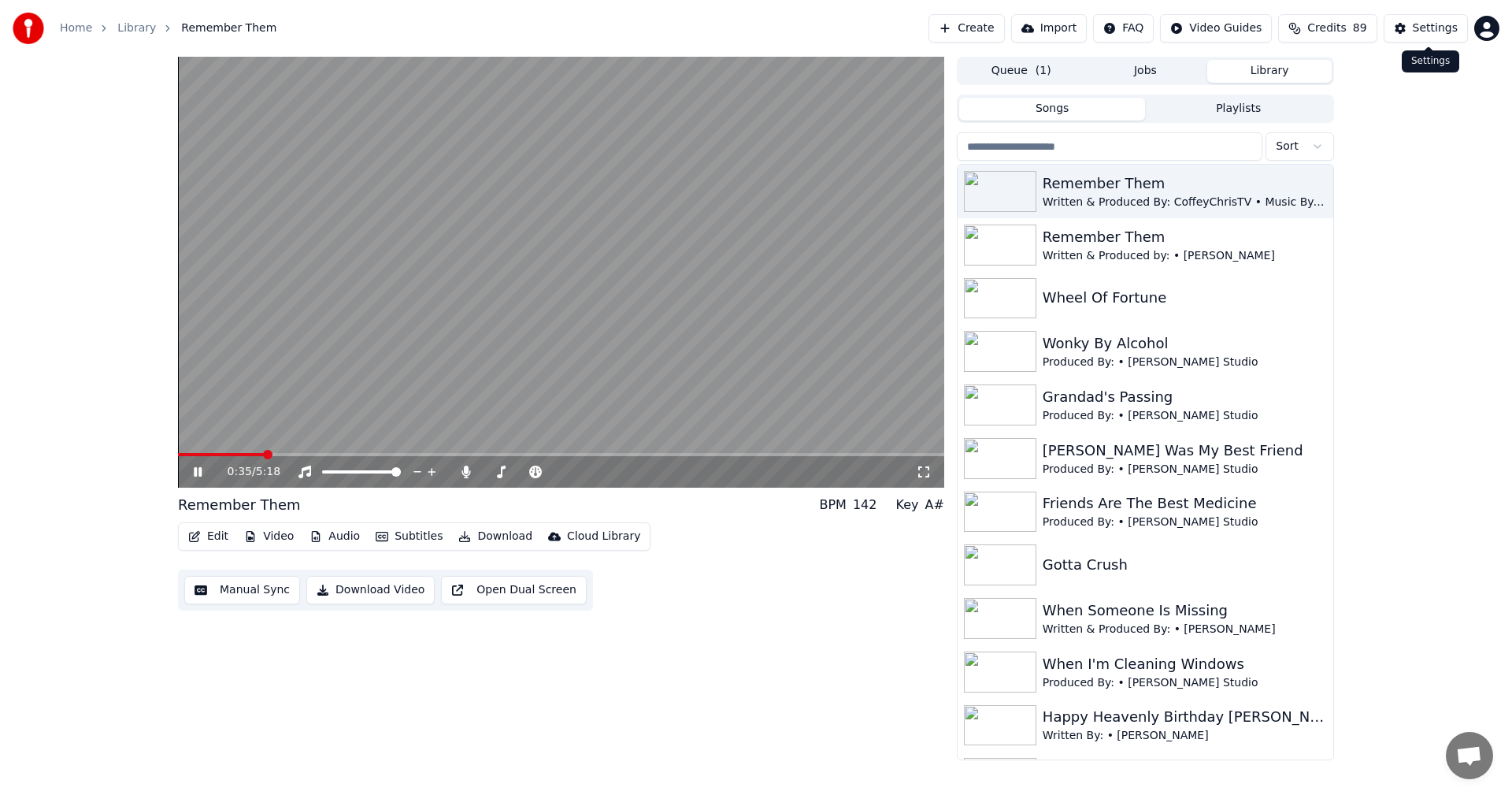
click at [1423, 17] on button "Settings" at bounding box center [1425, 28] width 85 height 28
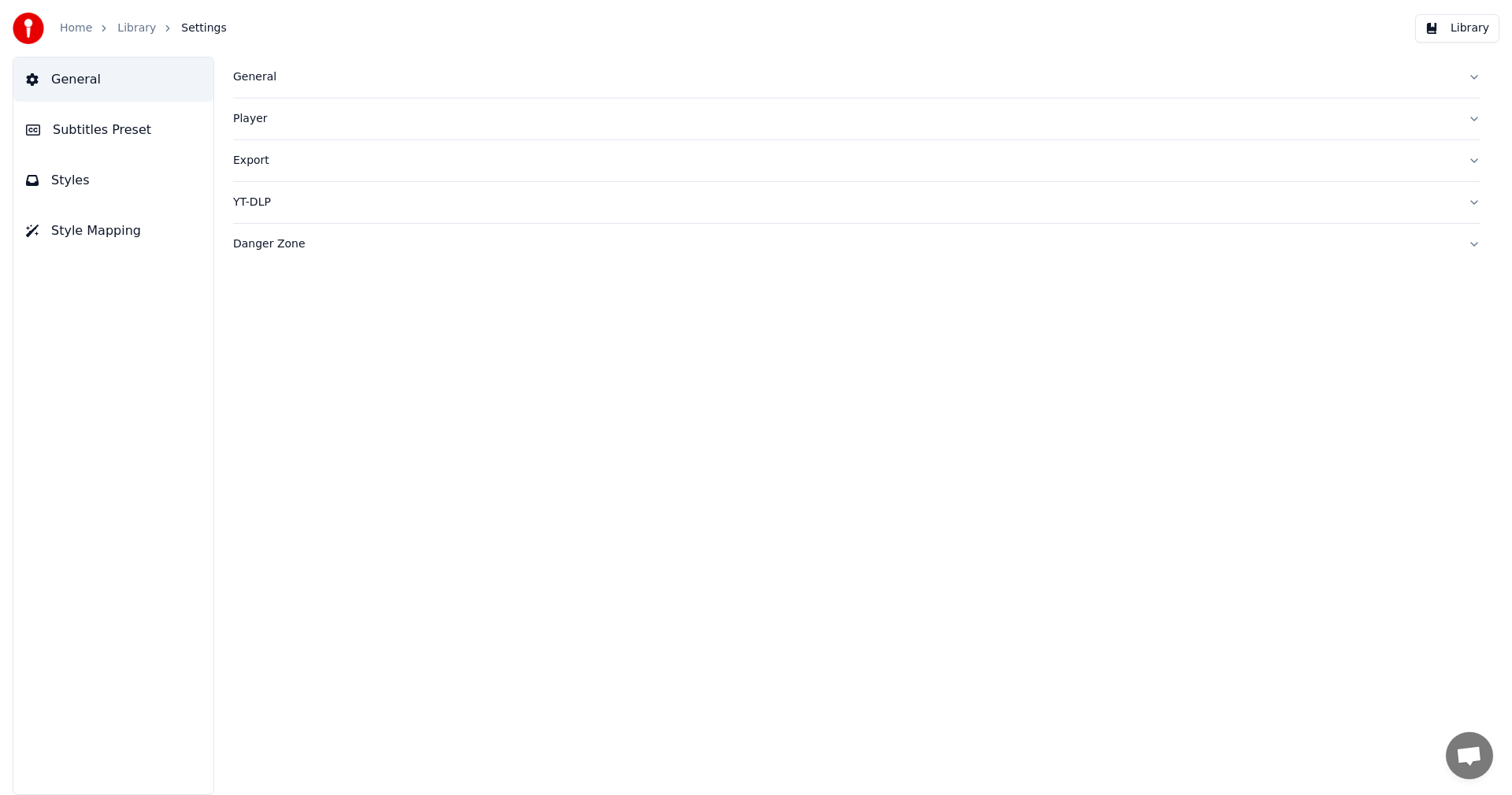
click at [255, 113] on div "Player" at bounding box center [844, 119] width 1222 height 16
click at [258, 81] on div "General" at bounding box center [844, 78] width 1222 height 16
click at [106, 130] on span "Subtitles Preset" at bounding box center [101, 129] width 98 height 19
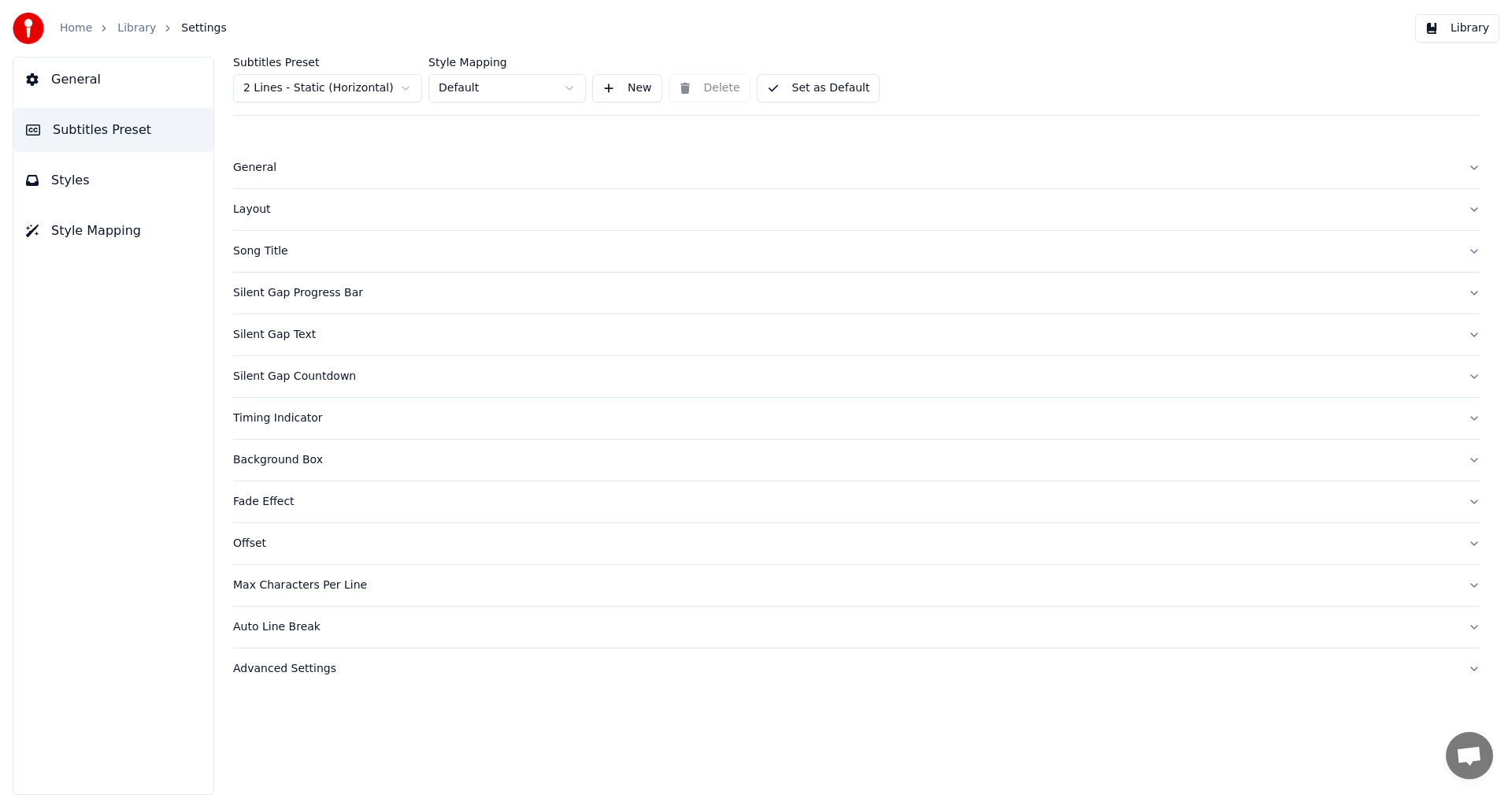
click at [270, 248] on div "Song Title" at bounding box center [844, 252] width 1222 height 16
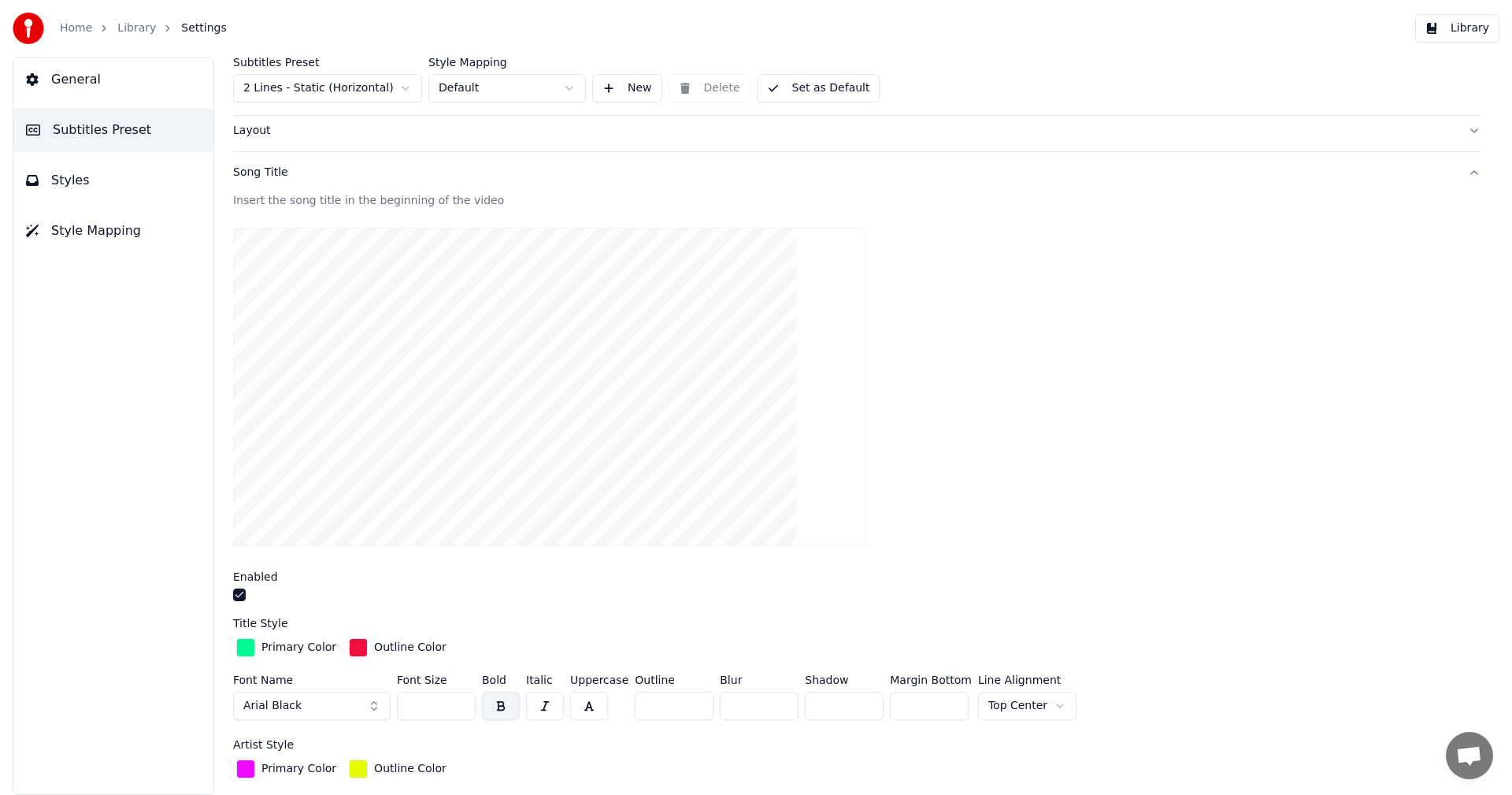
scroll to position [157, 0]
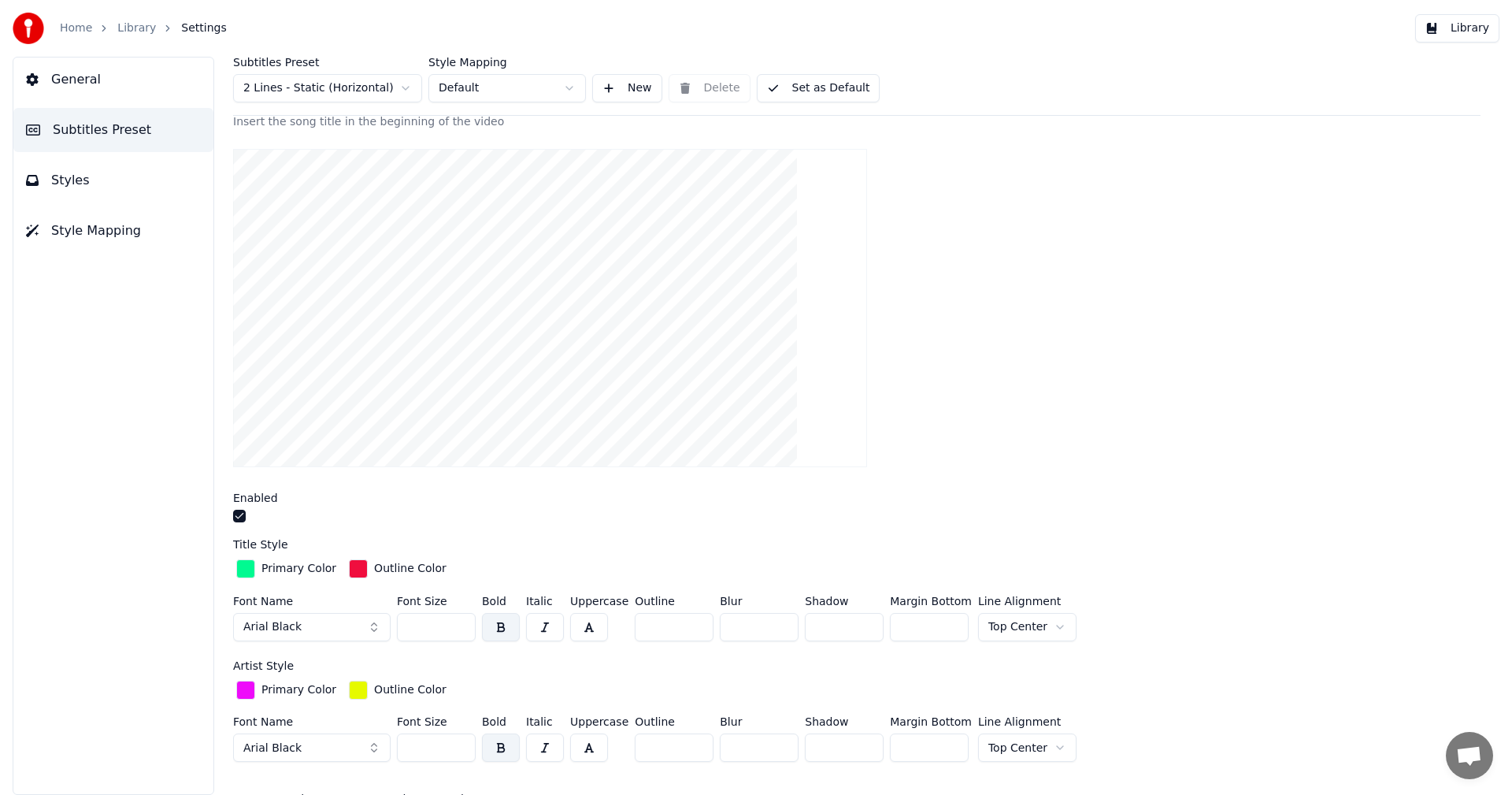
click at [250, 568] on div "button" at bounding box center [245, 568] width 19 height 19
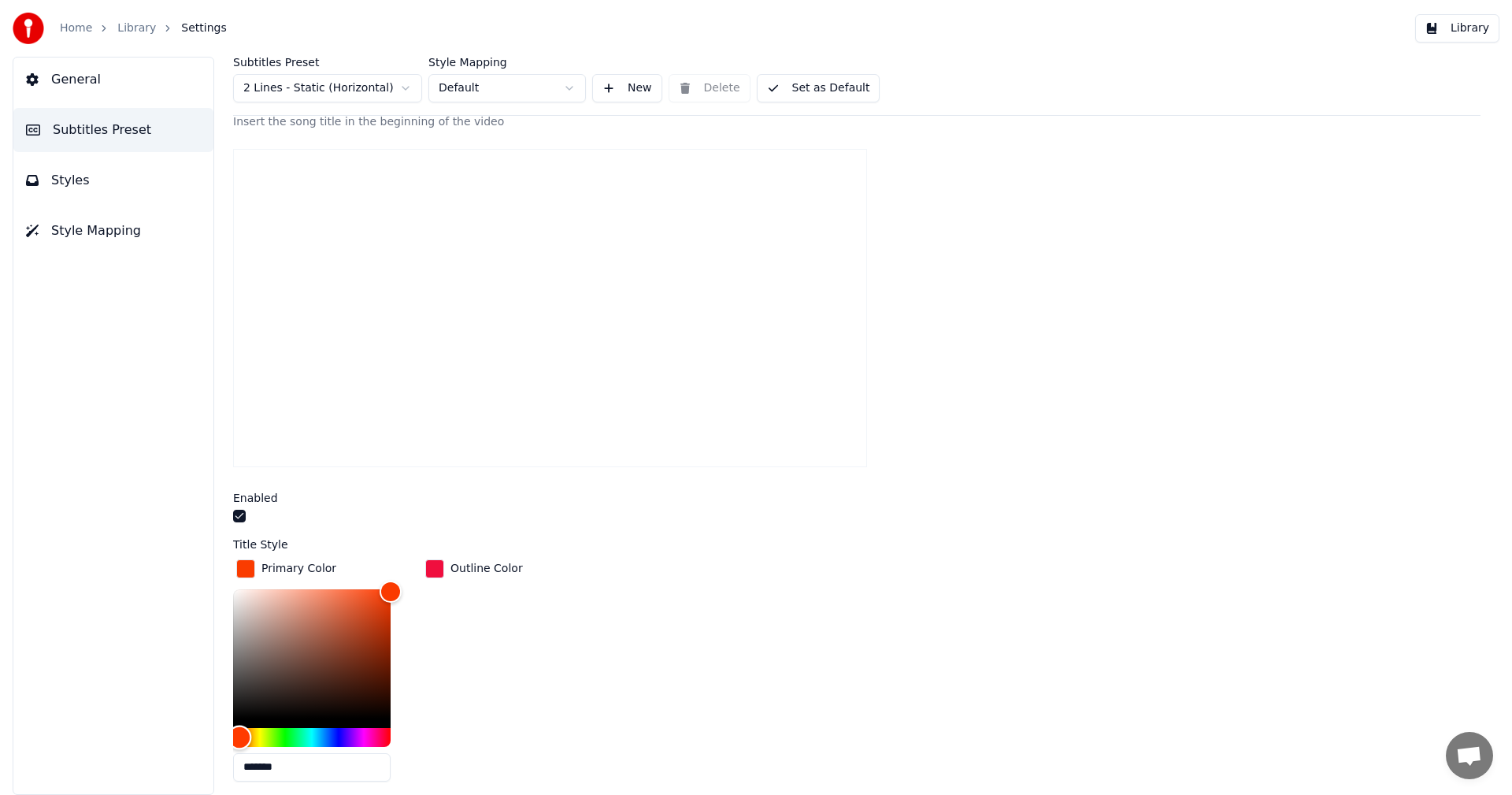
click at [240, 733] on div "Hue" at bounding box center [311, 736] width 157 height 19
type input "*******"
click at [389, 730] on div "Hue" at bounding box center [311, 736] width 157 height 19
click at [436, 568] on div "button" at bounding box center [434, 568] width 19 height 19
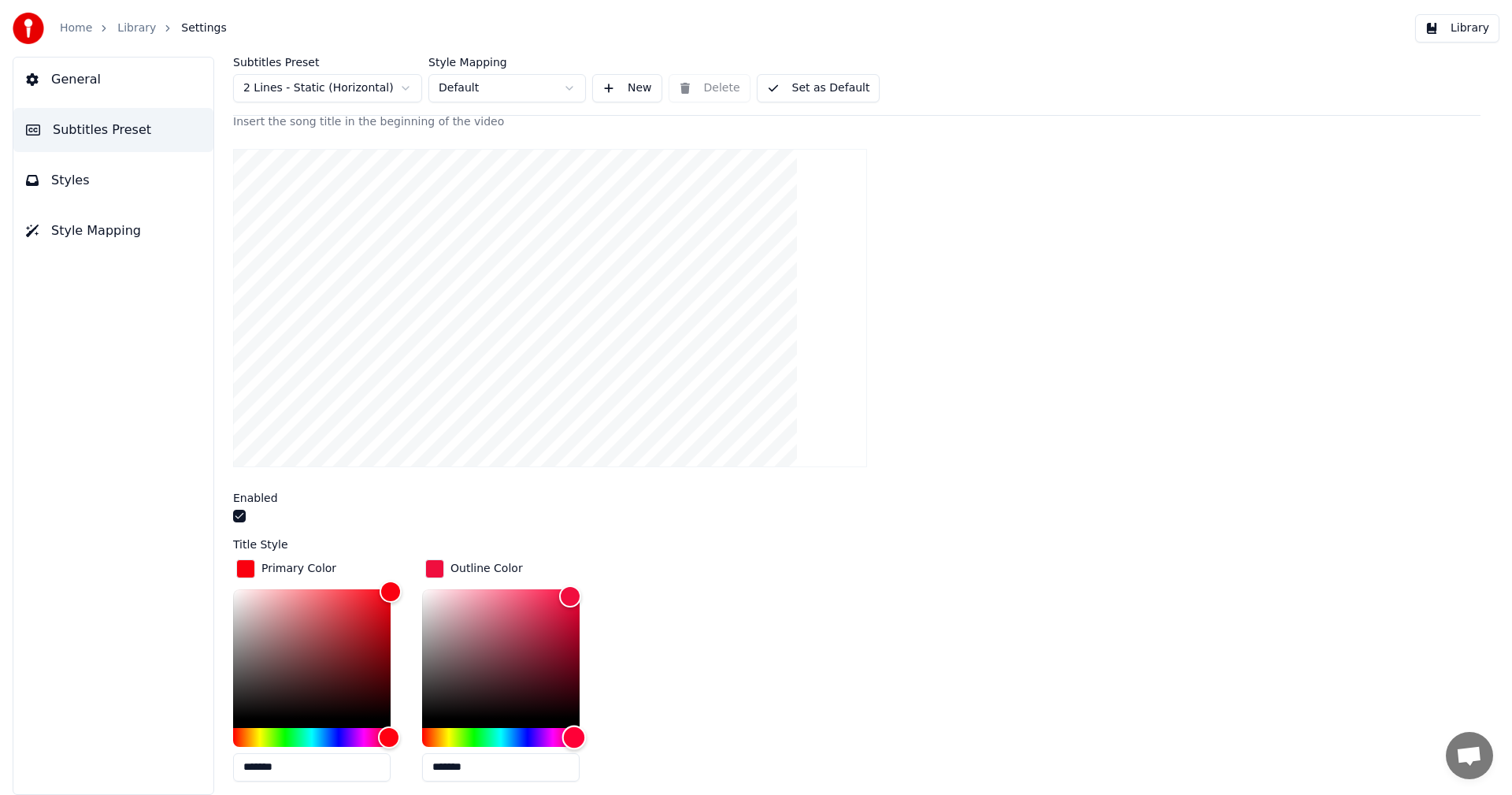
type input "*******"
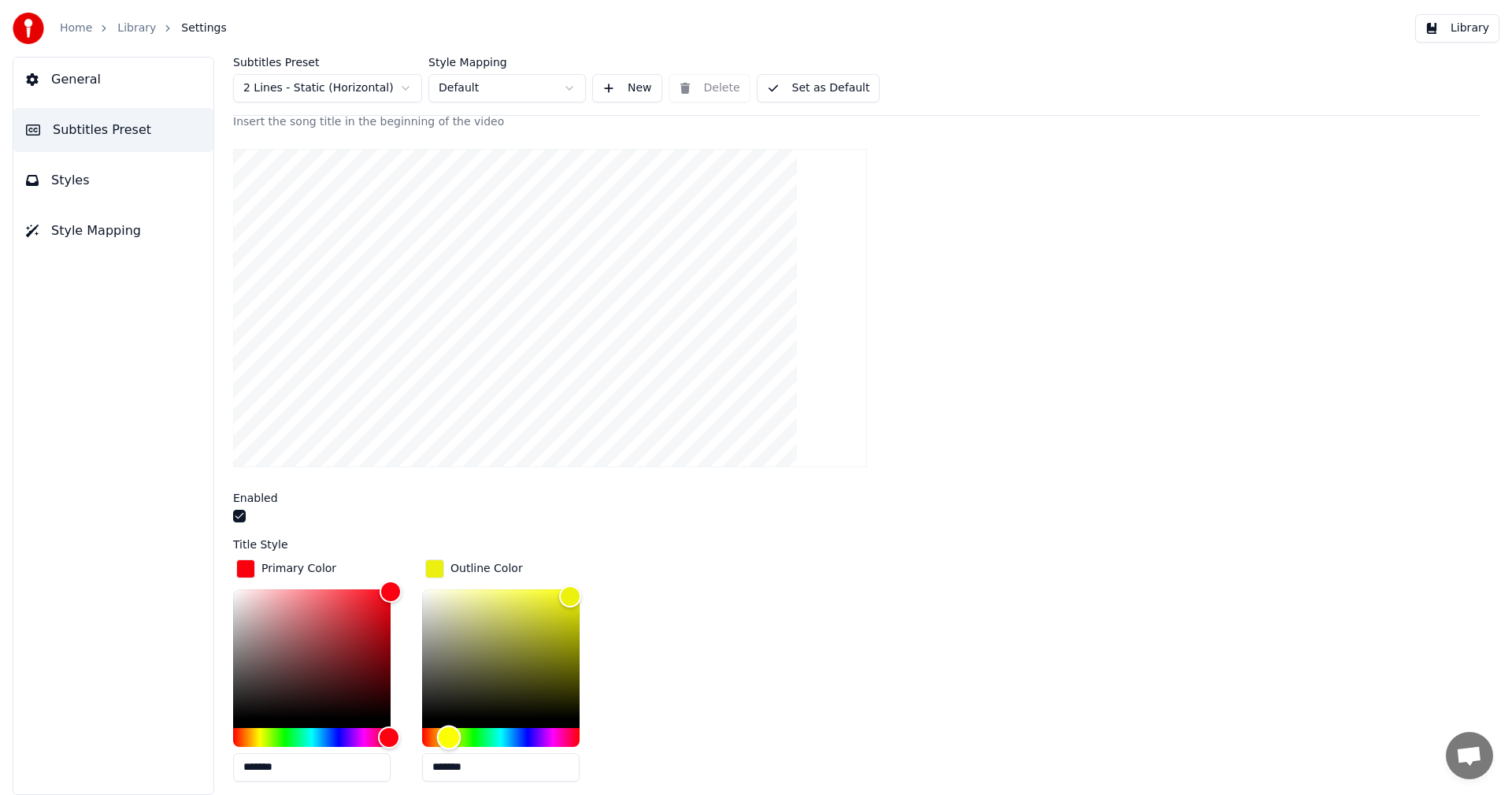
click at [449, 738] on div "Hue" at bounding box center [500, 736] width 157 height 19
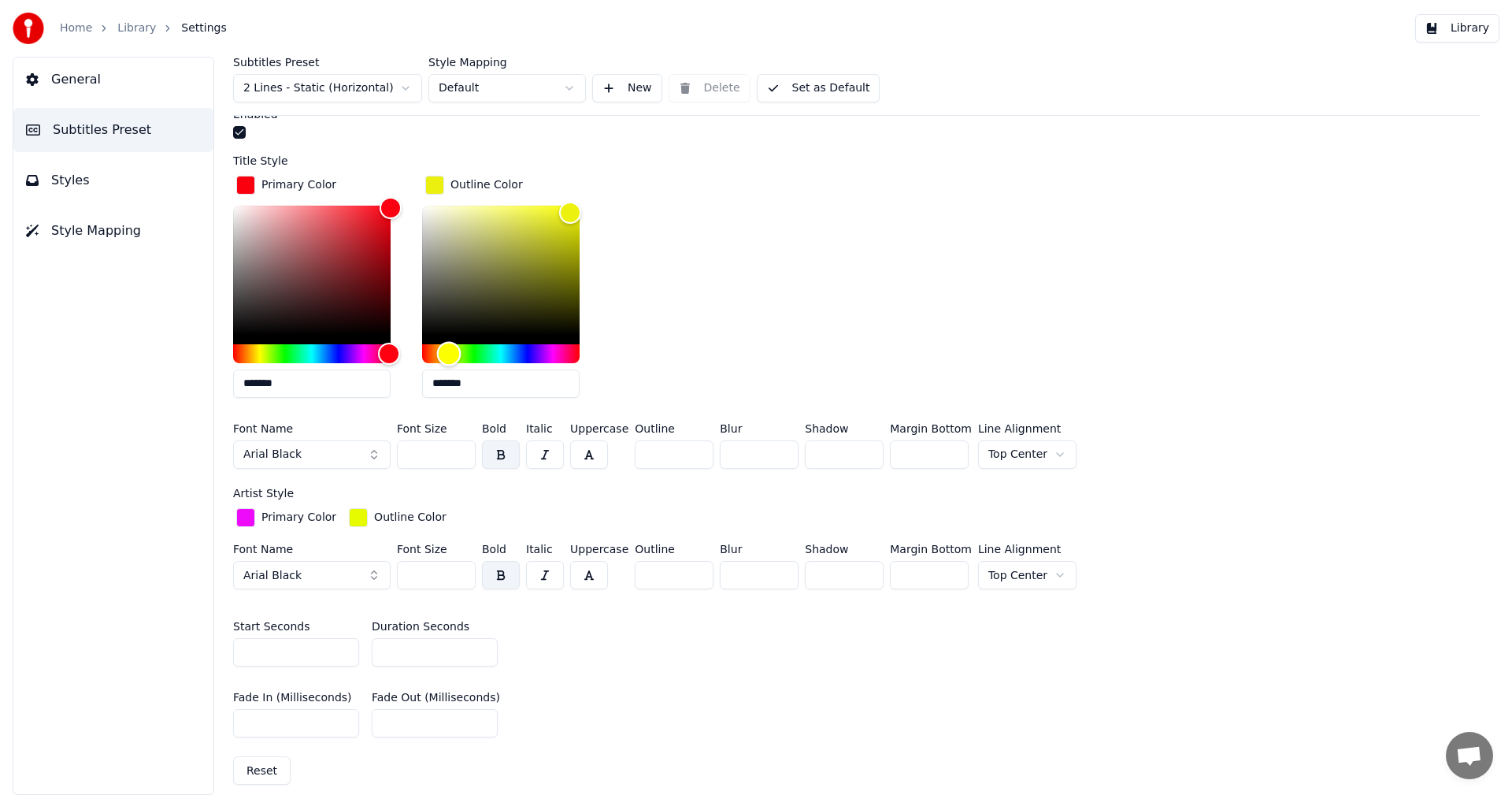
scroll to position [551, 0]
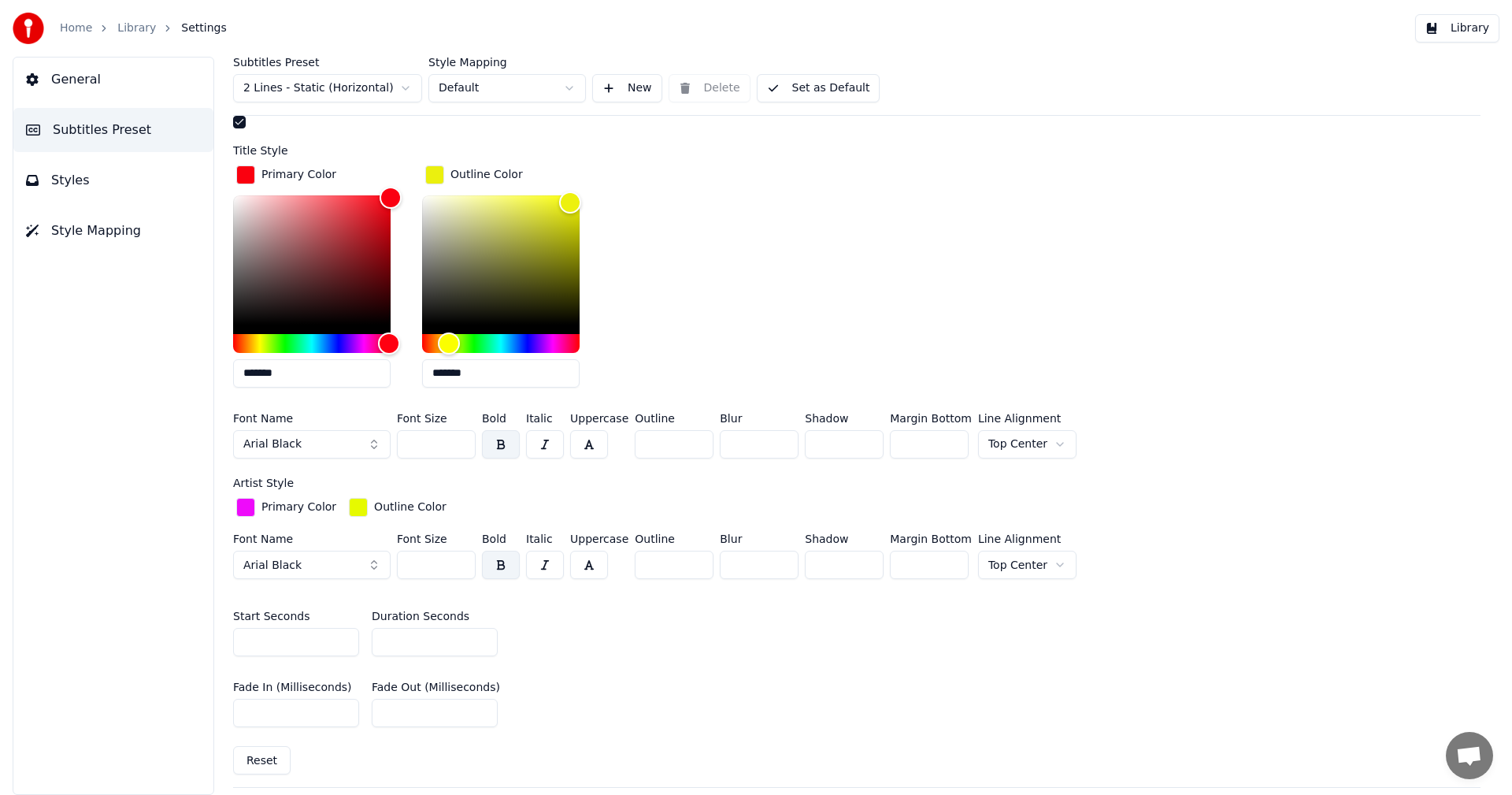
click at [248, 506] on div "button" at bounding box center [245, 506] width 19 height 19
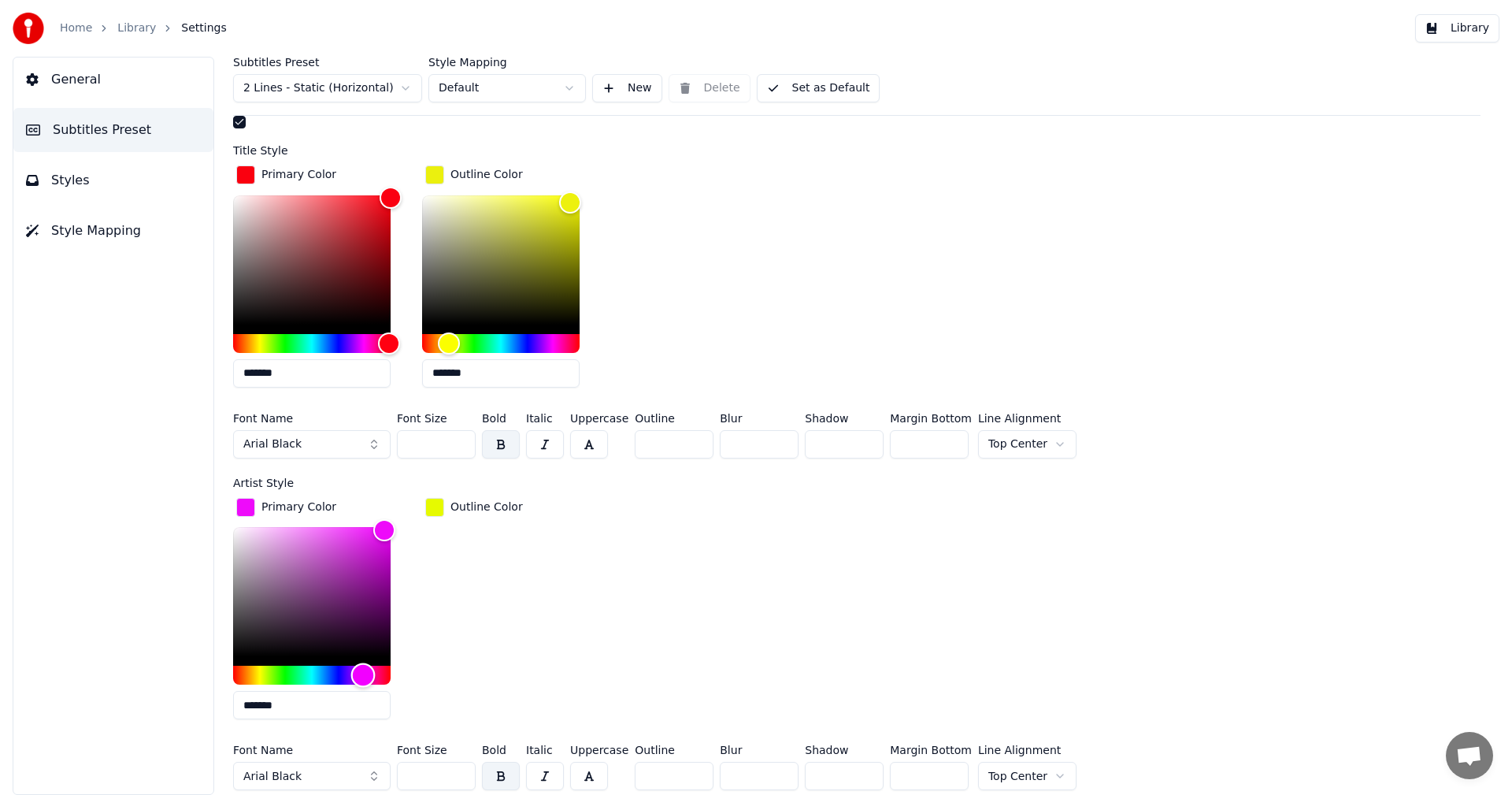
type input "*******"
click at [341, 673] on div "Hue" at bounding box center [311, 675] width 157 height 19
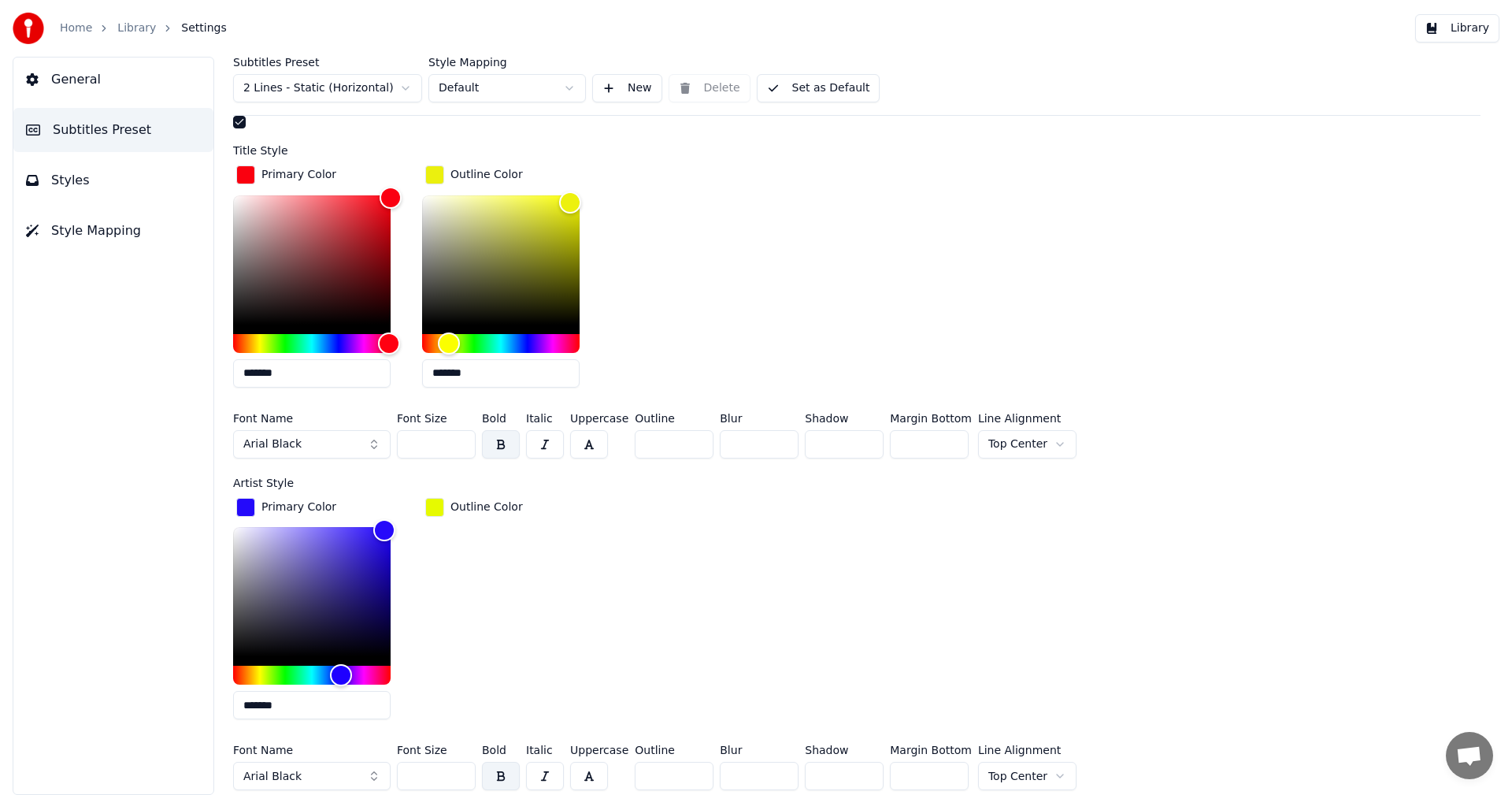
click at [431, 504] on div "button" at bounding box center [434, 506] width 19 height 19
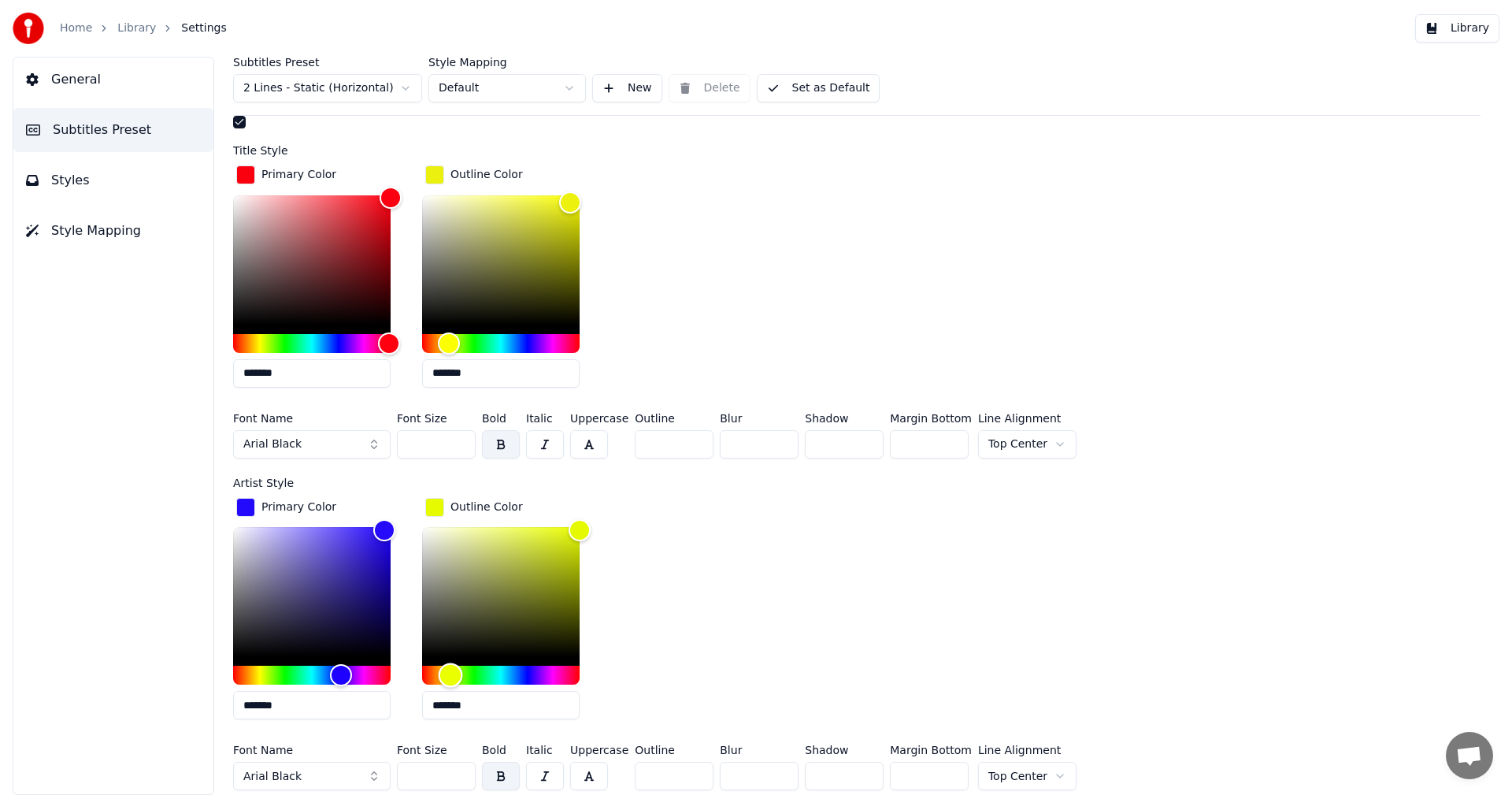
type input "*******"
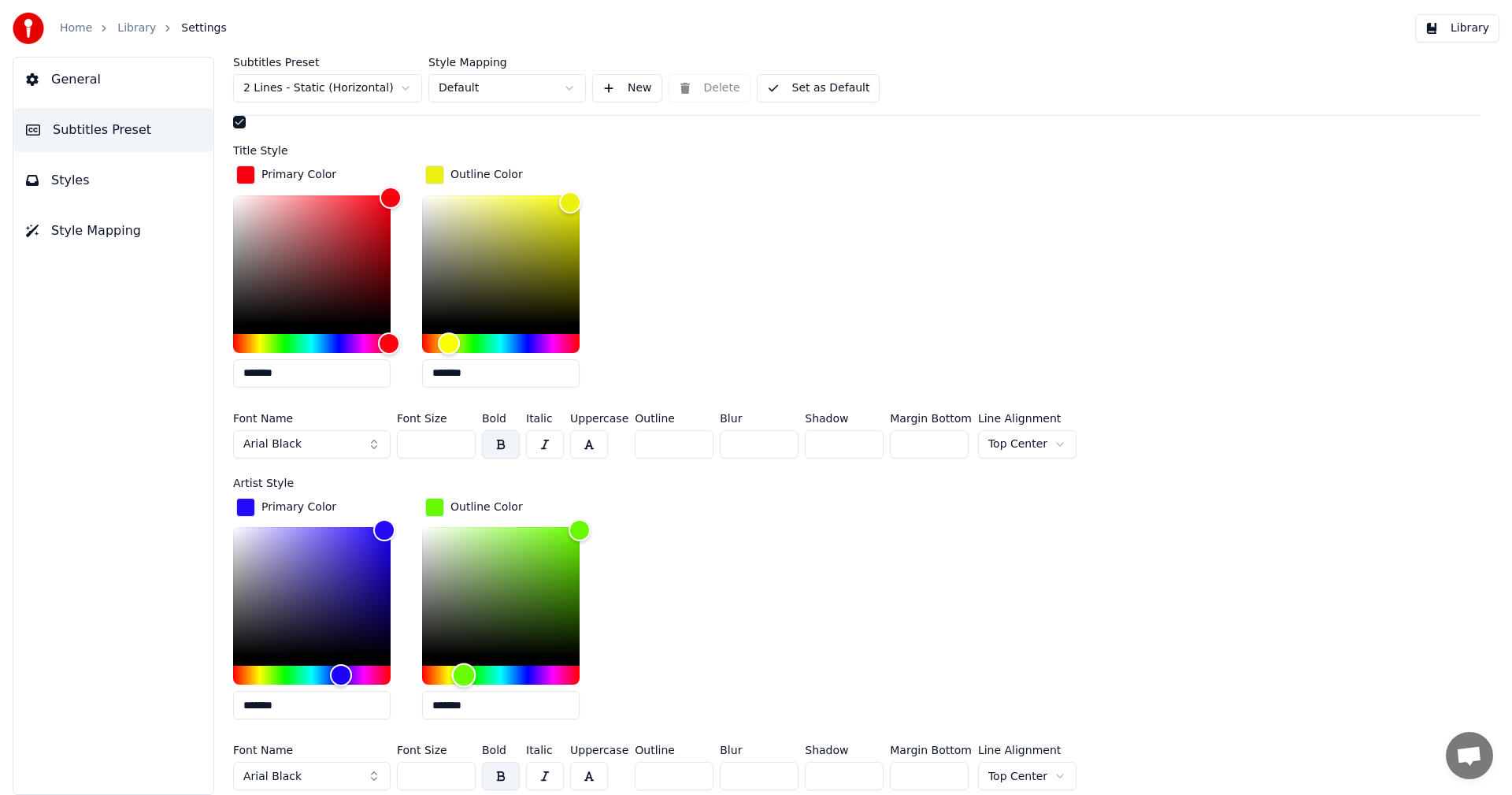
click at [464, 671] on div "Hue" at bounding box center [500, 675] width 157 height 19
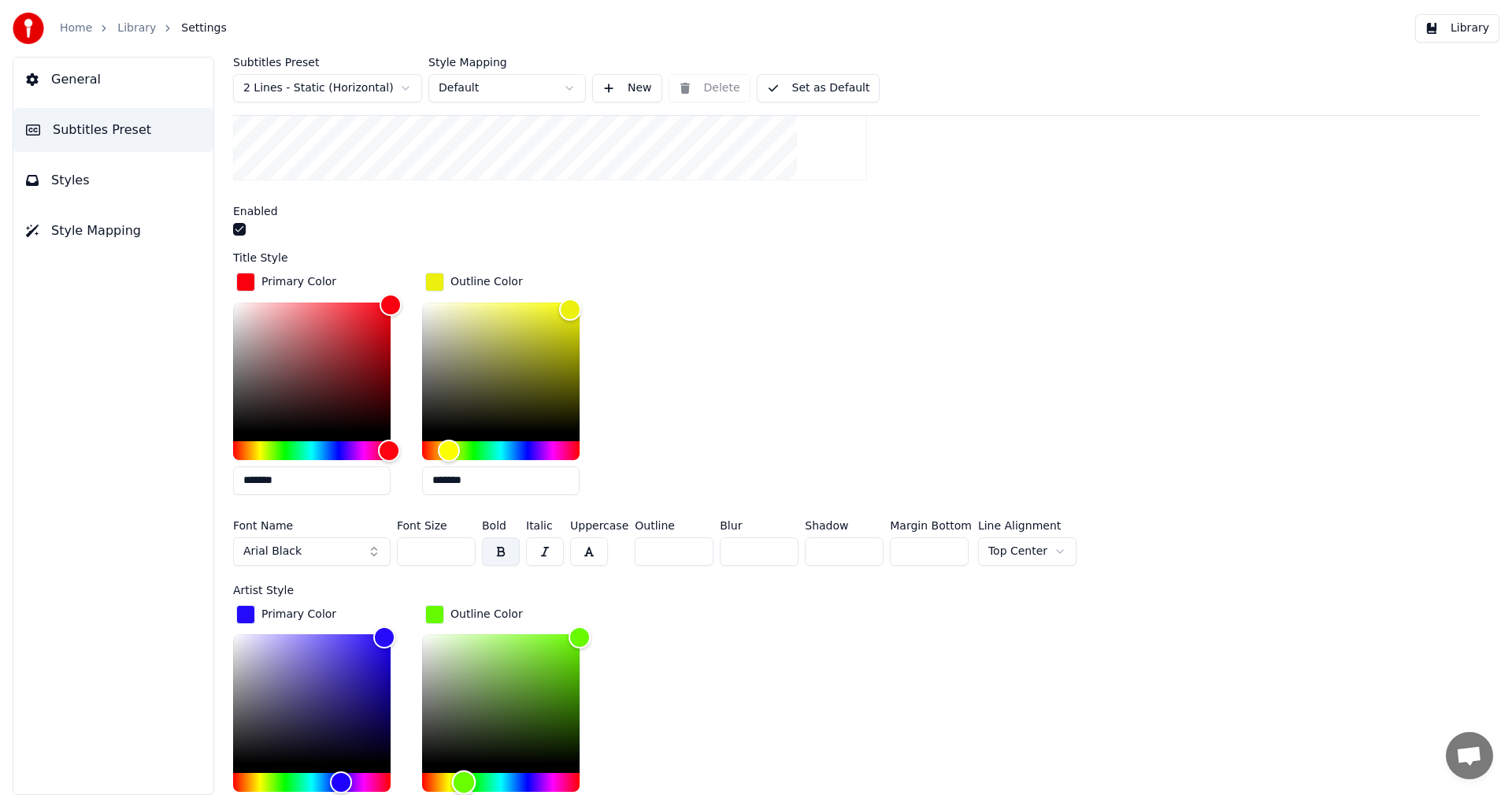
scroll to position [473, 0]
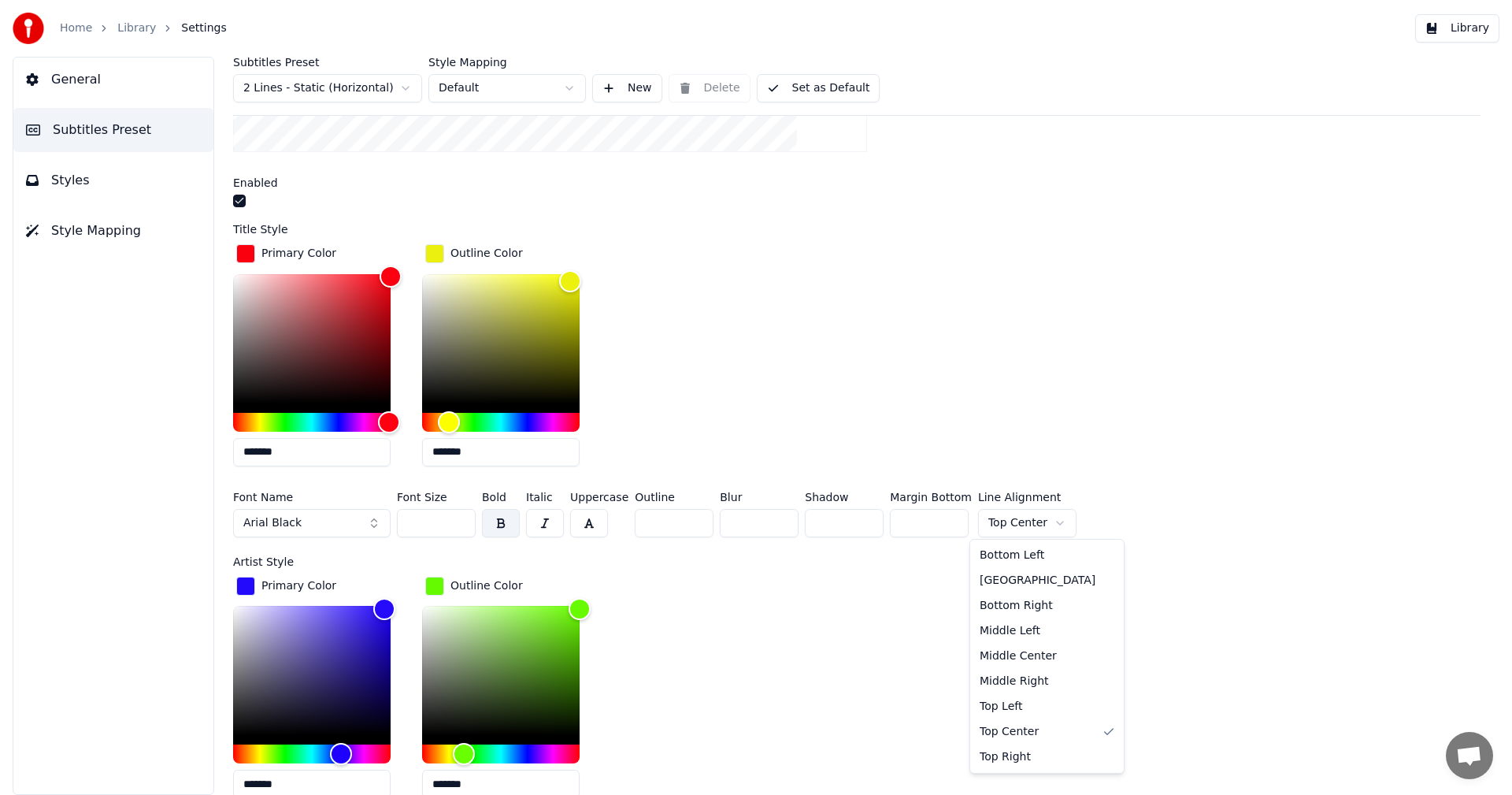
click at [1046, 520] on html "Home Library Settings Library General Subtitles Preset Styles Style Mapping Sub…" at bounding box center [756, 397] width 1512 height 795
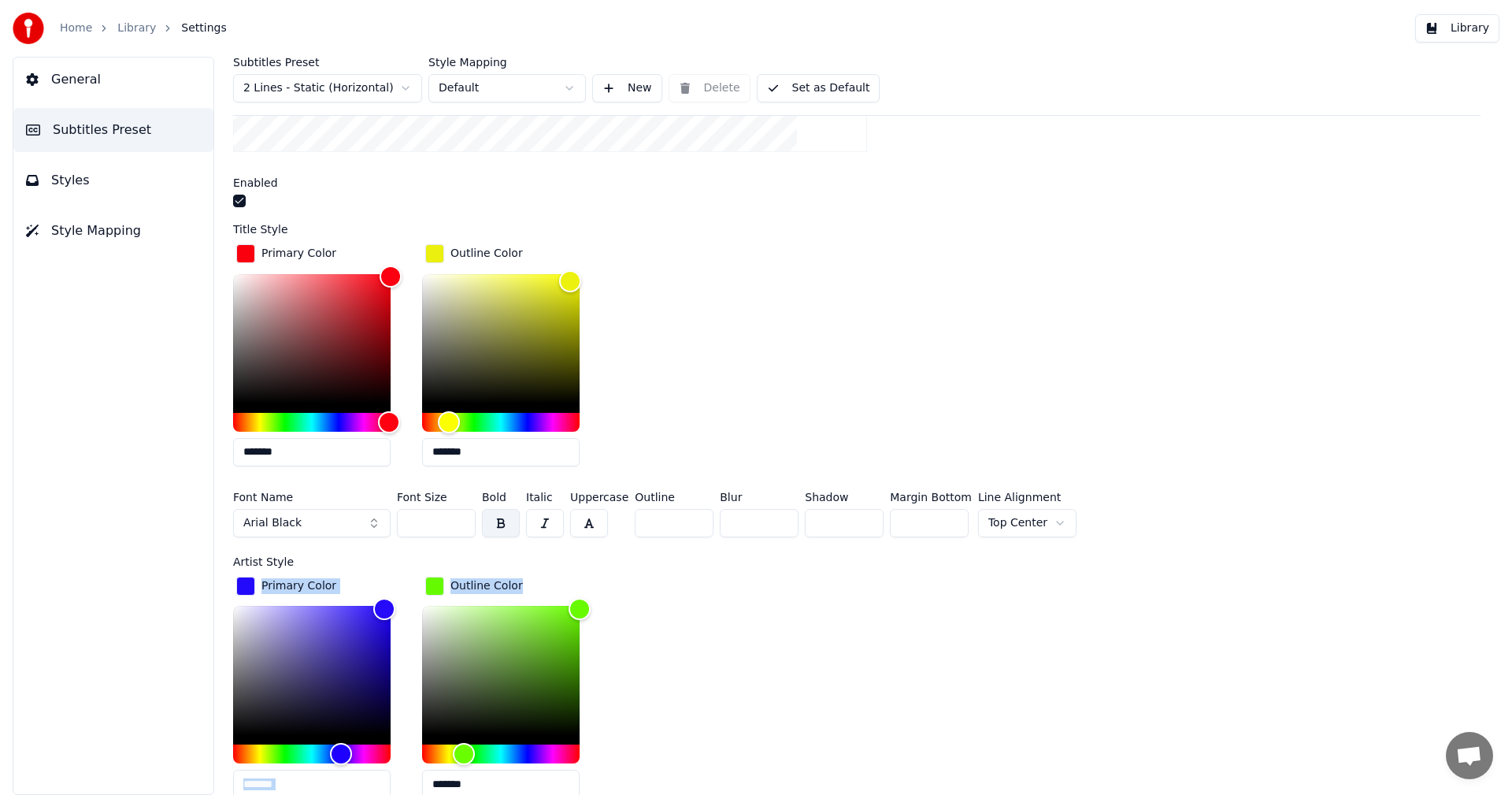
click at [1195, 567] on html "Home Library Settings Library General Subtitles Preset Styles Style Mapping Sub…" at bounding box center [756, 397] width 1512 height 795
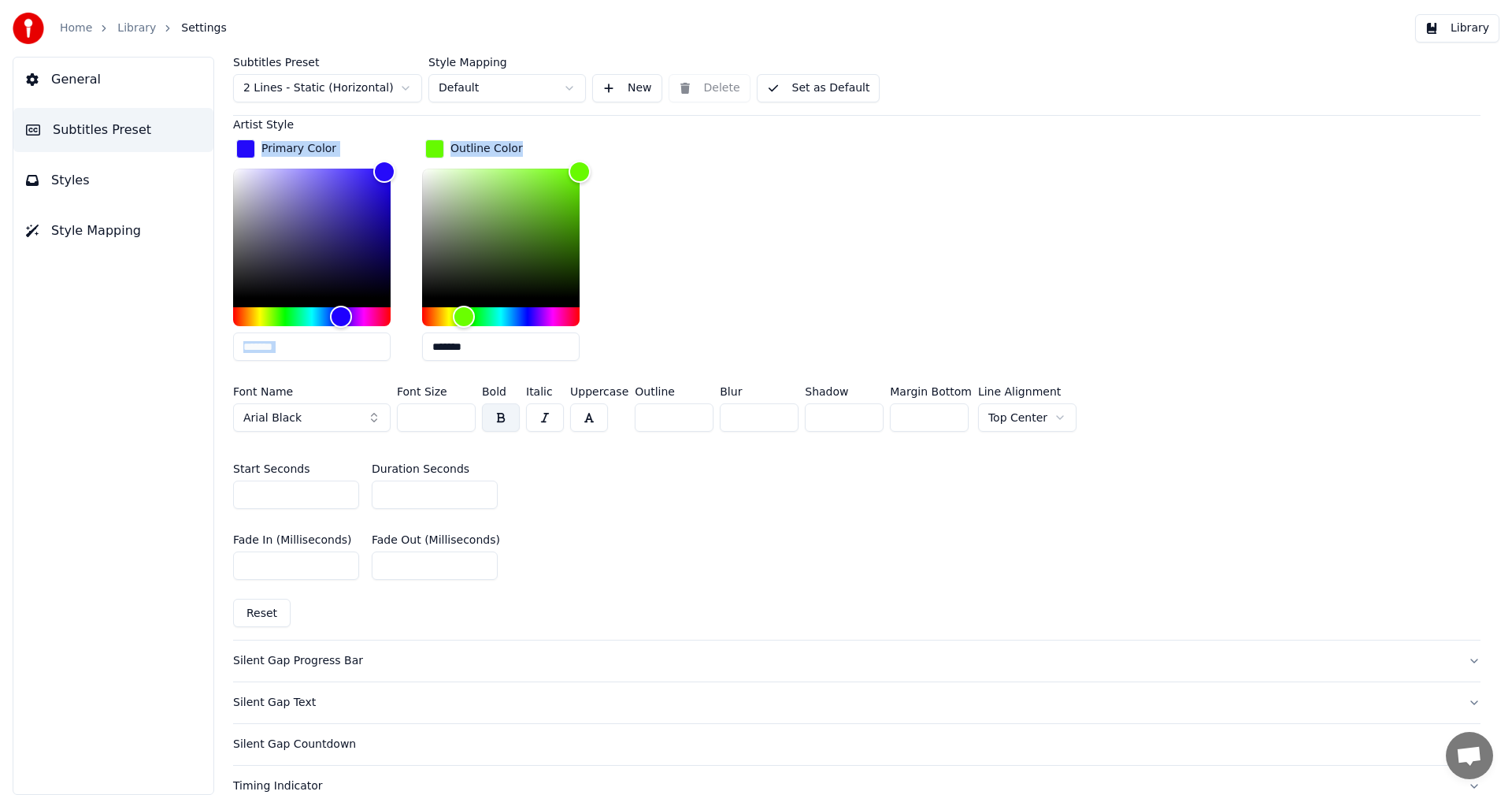
scroll to position [945, 0]
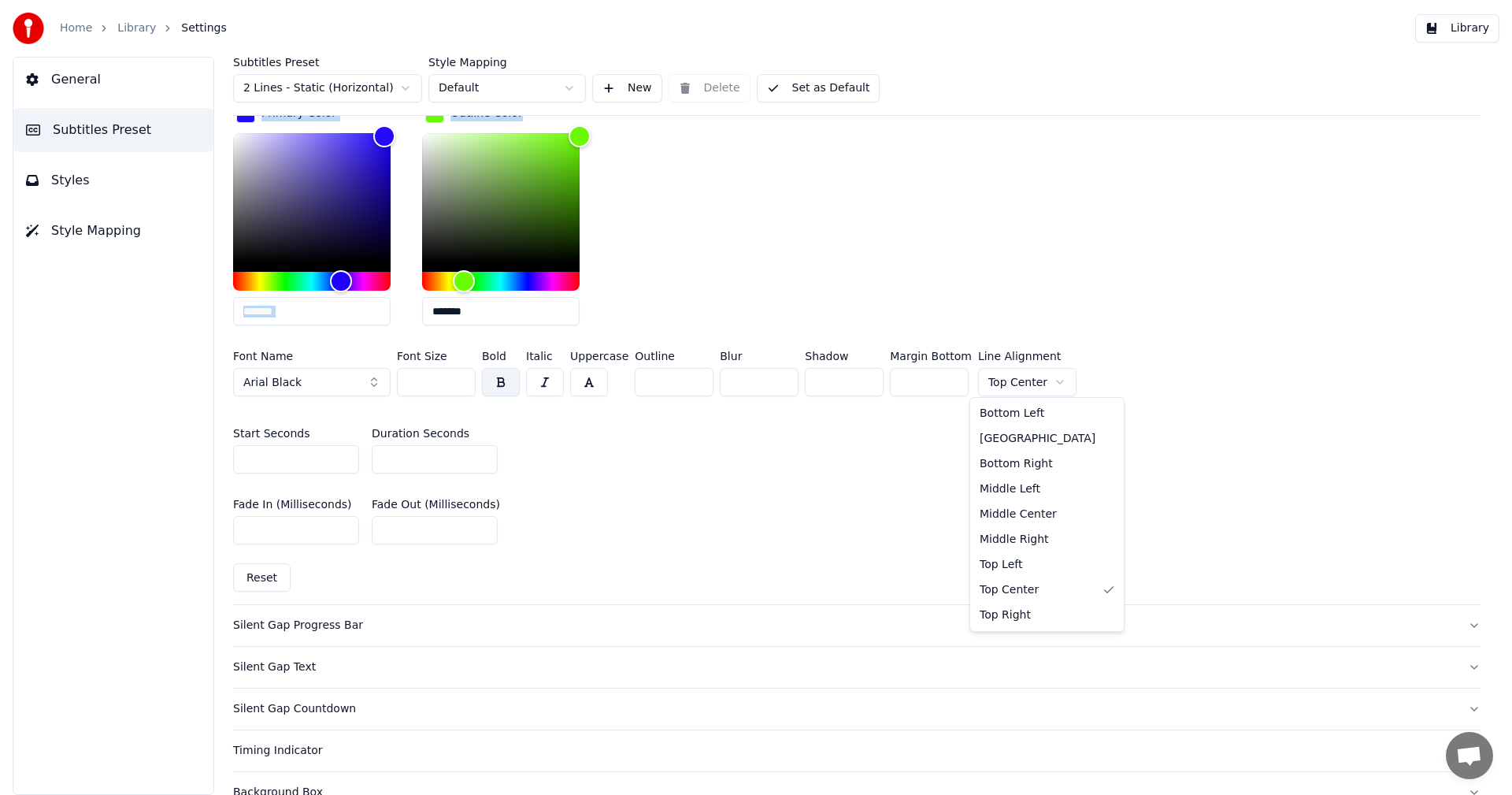
click at [1046, 380] on html "Home Library Settings Library General Subtitles Preset Styles Style Mapping Sub…" at bounding box center [756, 397] width 1512 height 795
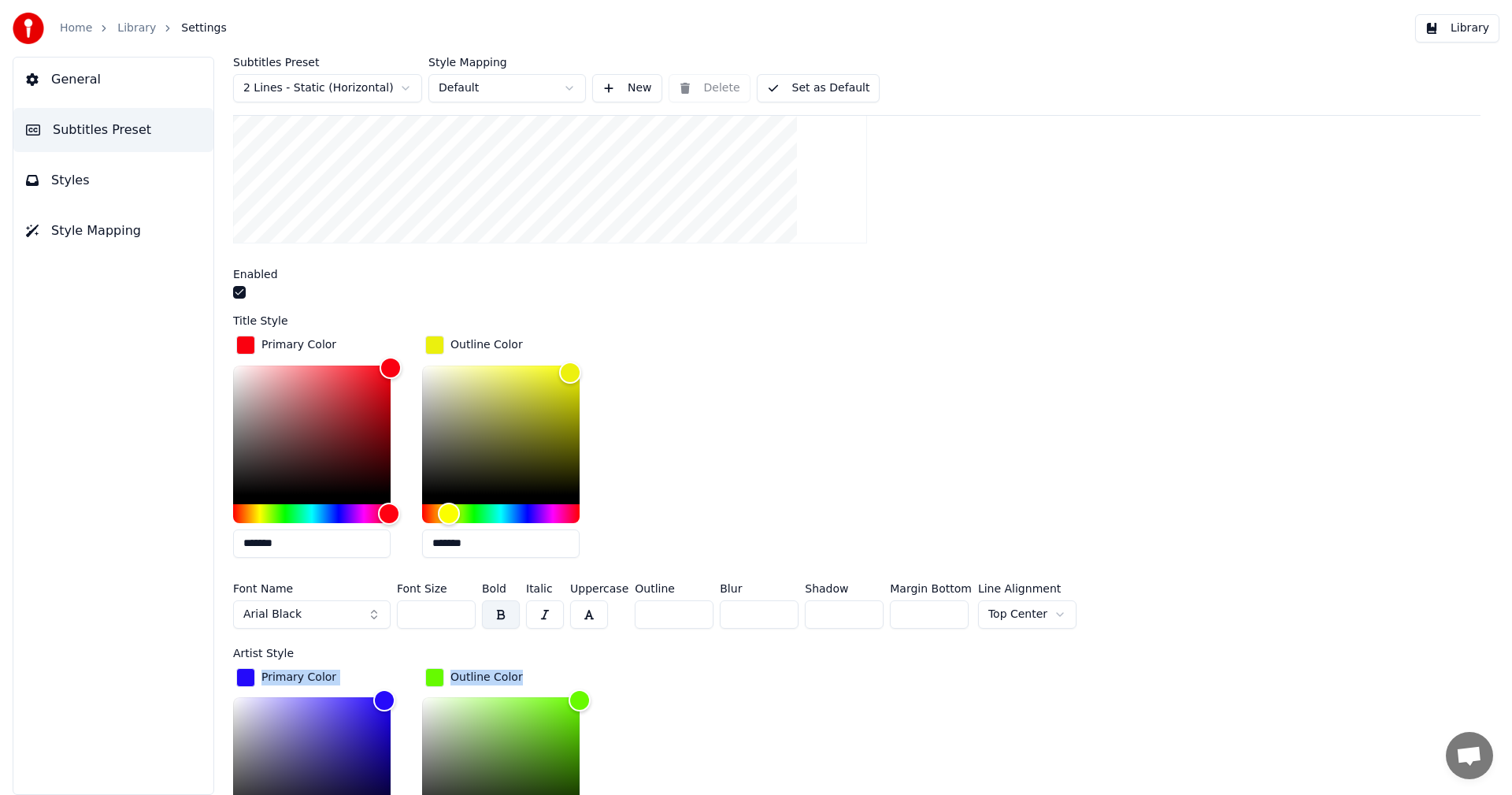
scroll to position [315, 0]
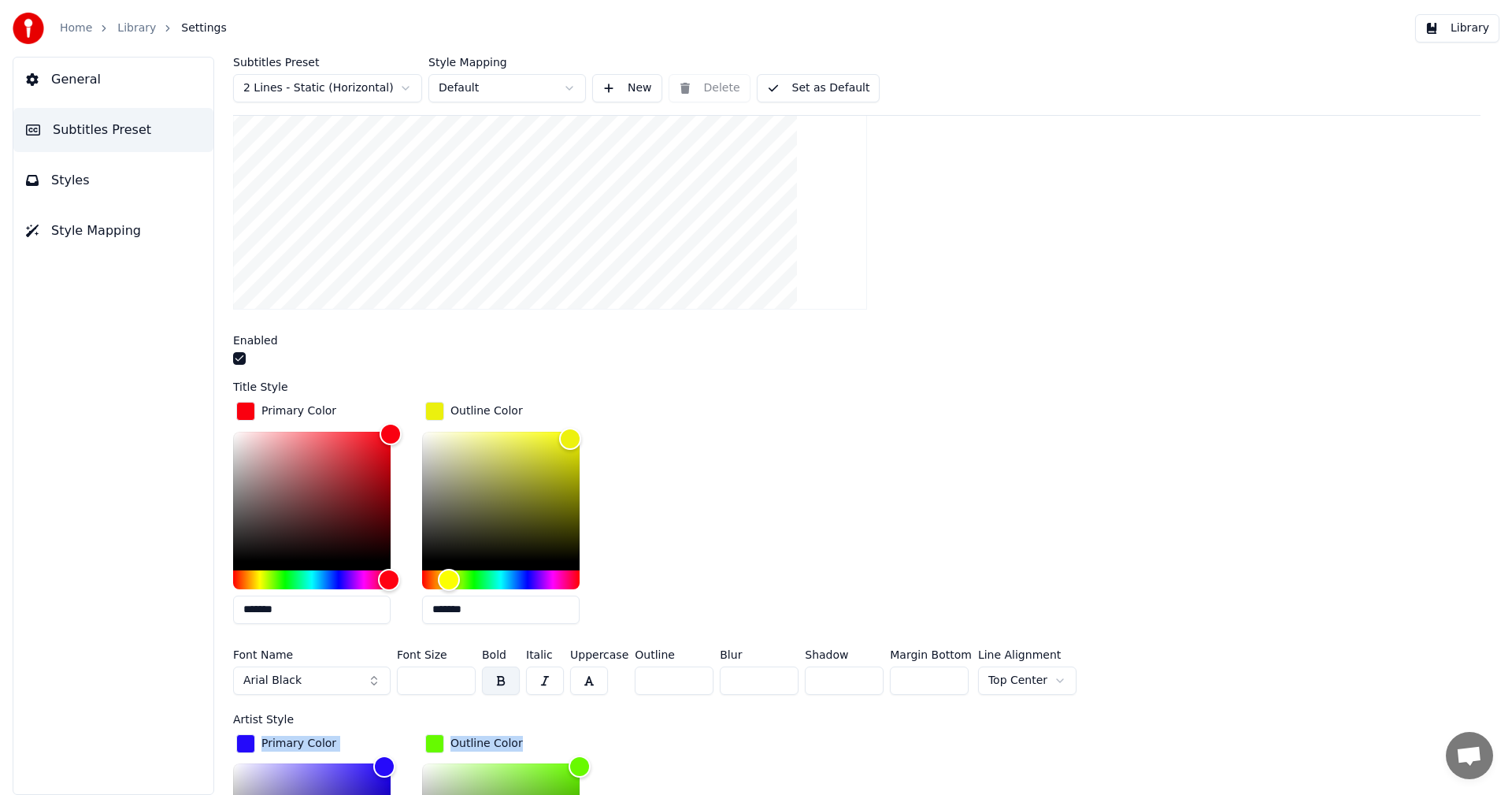
click at [821, 92] on button "Set as Default" at bounding box center [819, 88] width 123 height 28
click at [1466, 29] on button "Library" at bounding box center [1456, 28] width 85 height 28
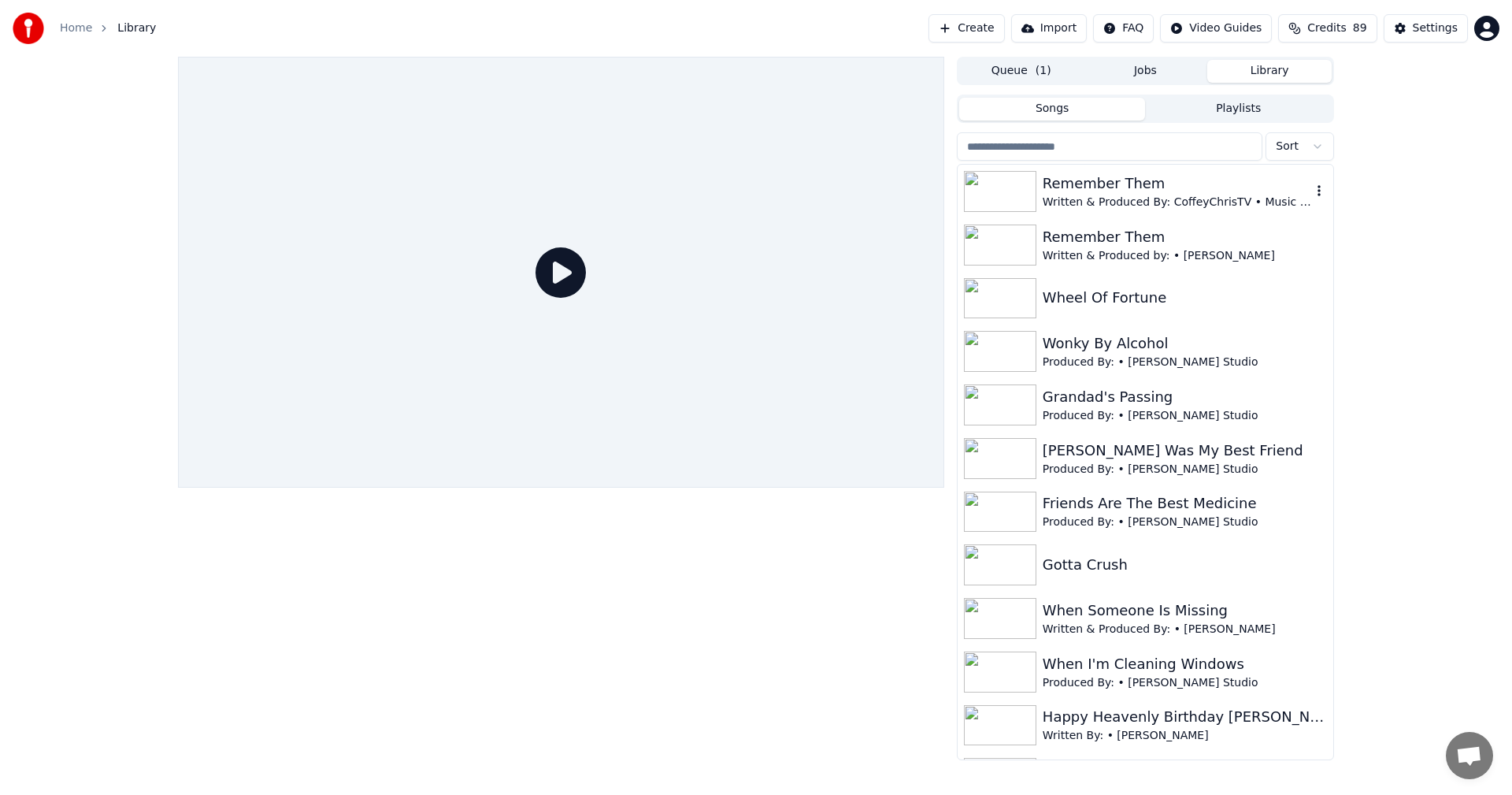
click at [1110, 192] on div "Remember Them" at bounding box center [1177, 183] width 269 height 22
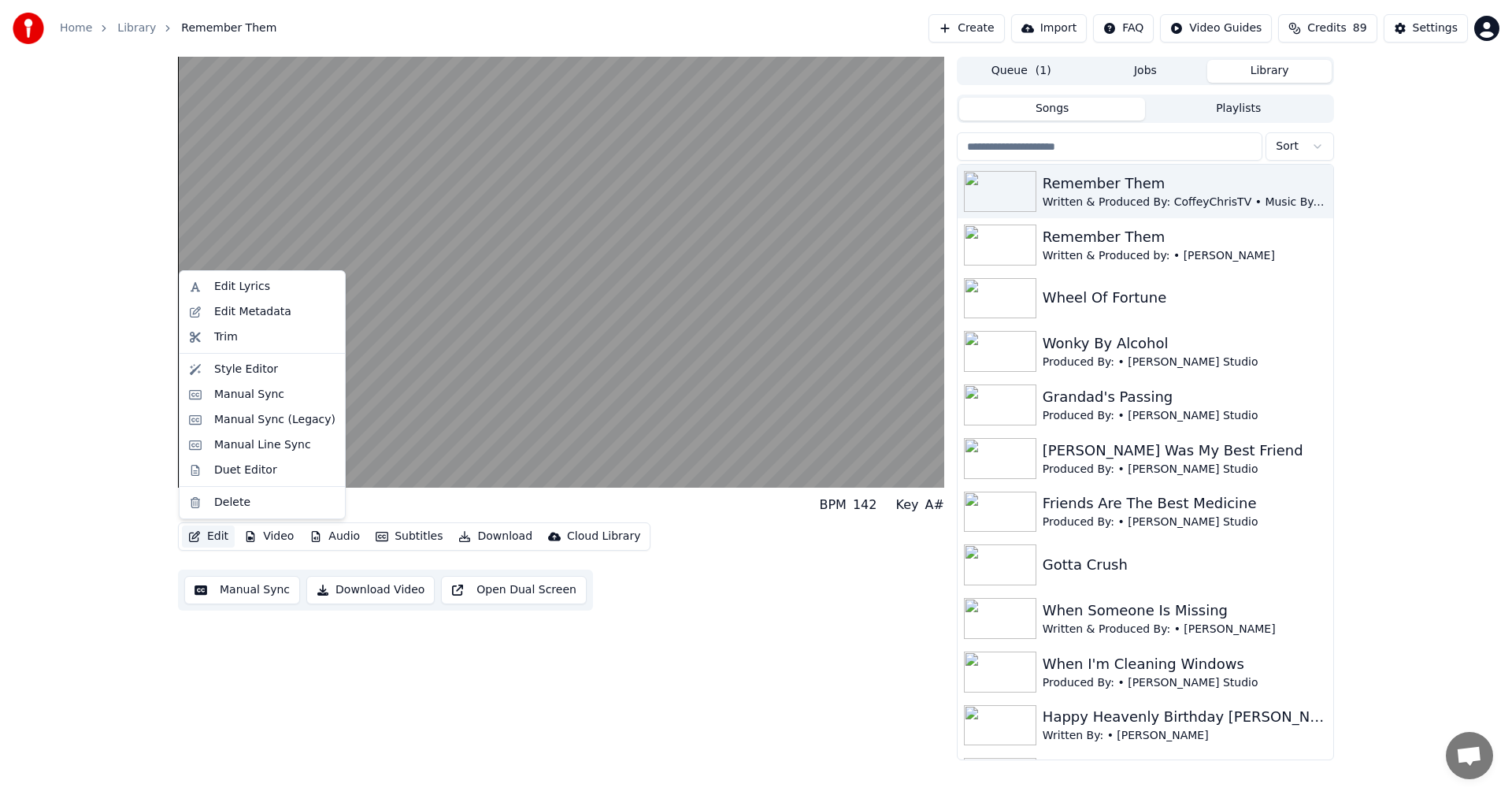
click at [216, 538] on button "Edit" at bounding box center [208, 536] width 53 height 22
click at [245, 374] on div "Style Editor" at bounding box center [246, 369] width 64 height 16
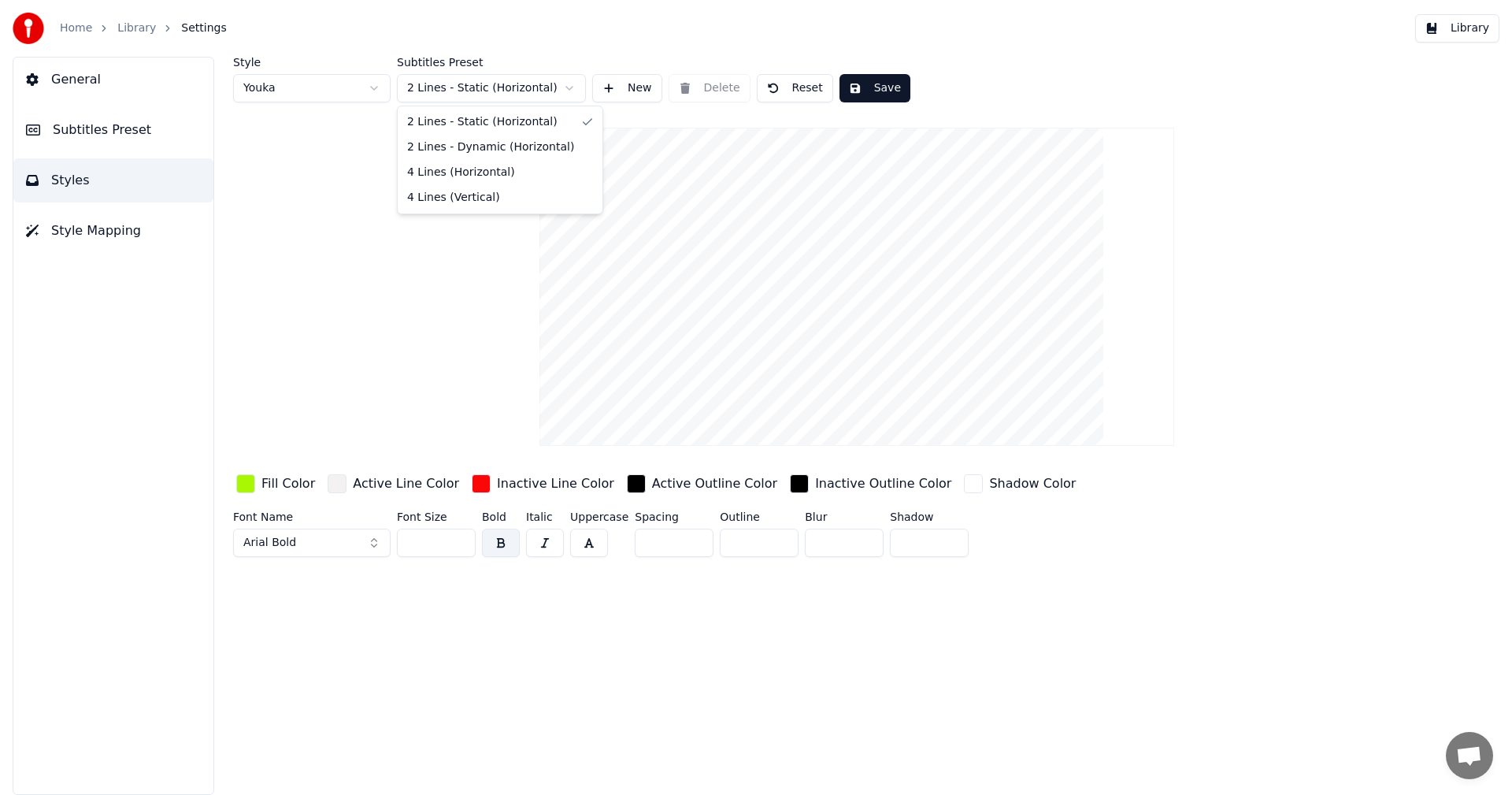
click at [485, 89] on html "Home Library Settings Library General Subtitles Preset Styles Style Mapping Sty…" at bounding box center [756, 397] width 1512 height 795
click at [315, 191] on html "Home Library Settings Library General Subtitles Preset Styles Style Mapping Sty…" at bounding box center [756, 397] width 1512 height 795
click at [95, 222] on span "Style Mapping" at bounding box center [95, 230] width 90 height 19
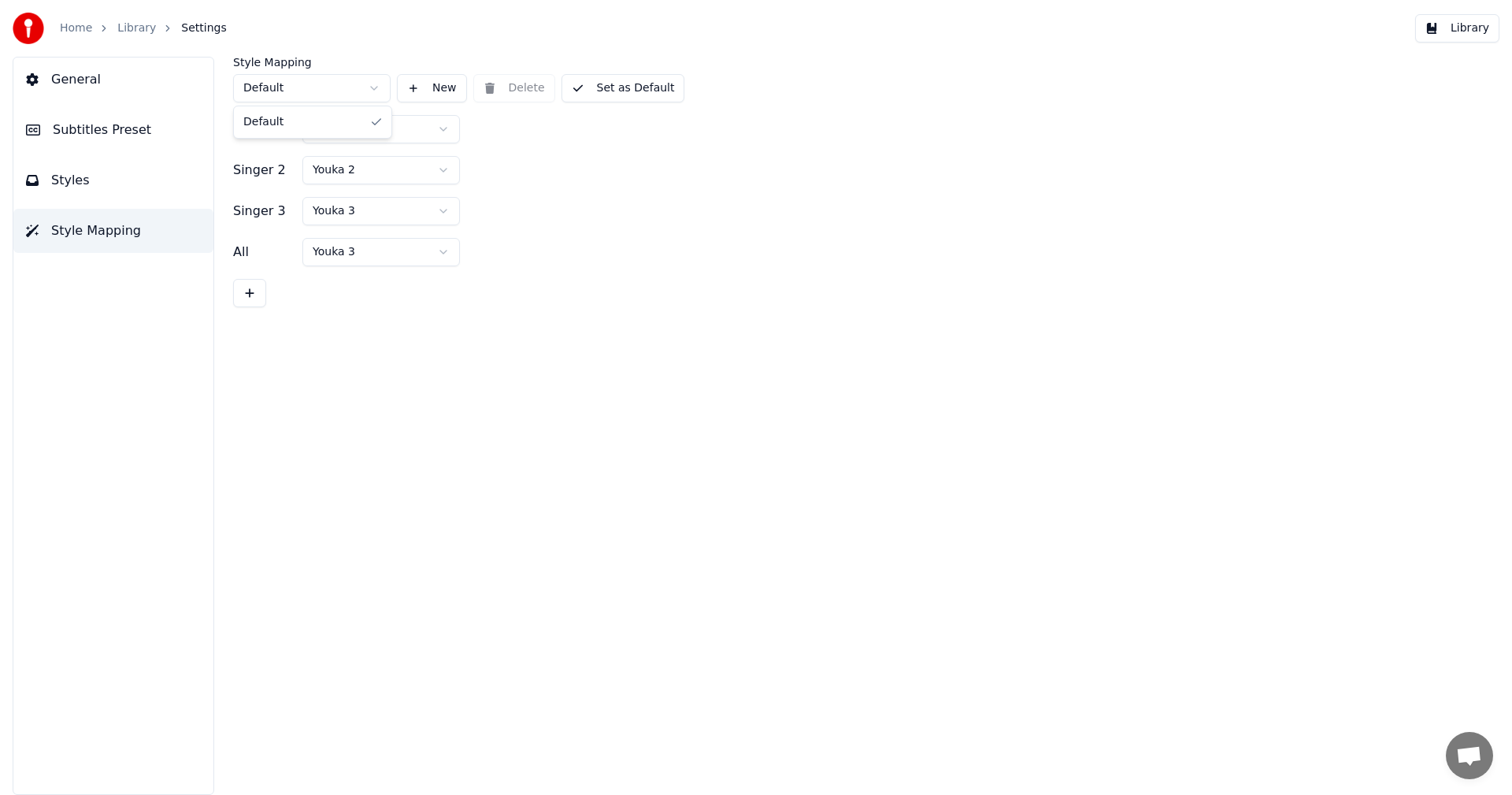
click at [338, 95] on html "Home Library Settings Library General Subtitles Preset Styles Style Mapping Sty…" at bounding box center [756, 397] width 1512 height 795
click at [333, 93] on html "Home Library Settings Library General Subtitles Preset Styles Style Mapping Sty…" at bounding box center [756, 397] width 1512 height 795
click at [101, 92] on button "General" at bounding box center [112, 80] width 200 height 44
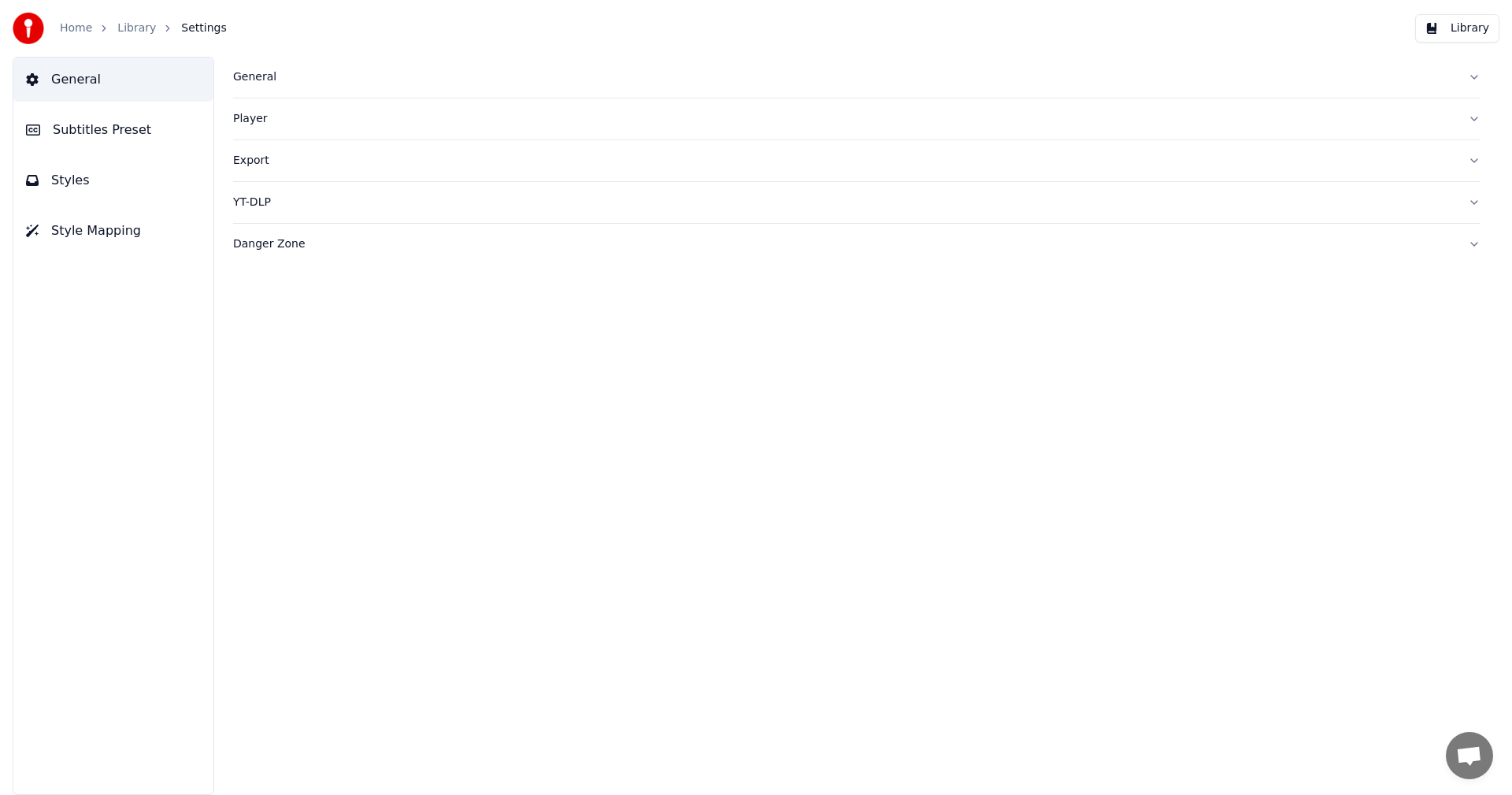
click at [255, 78] on div "General" at bounding box center [844, 78] width 1222 height 16
click at [1458, 25] on button "Library" at bounding box center [1456, 28] width 85 height 28
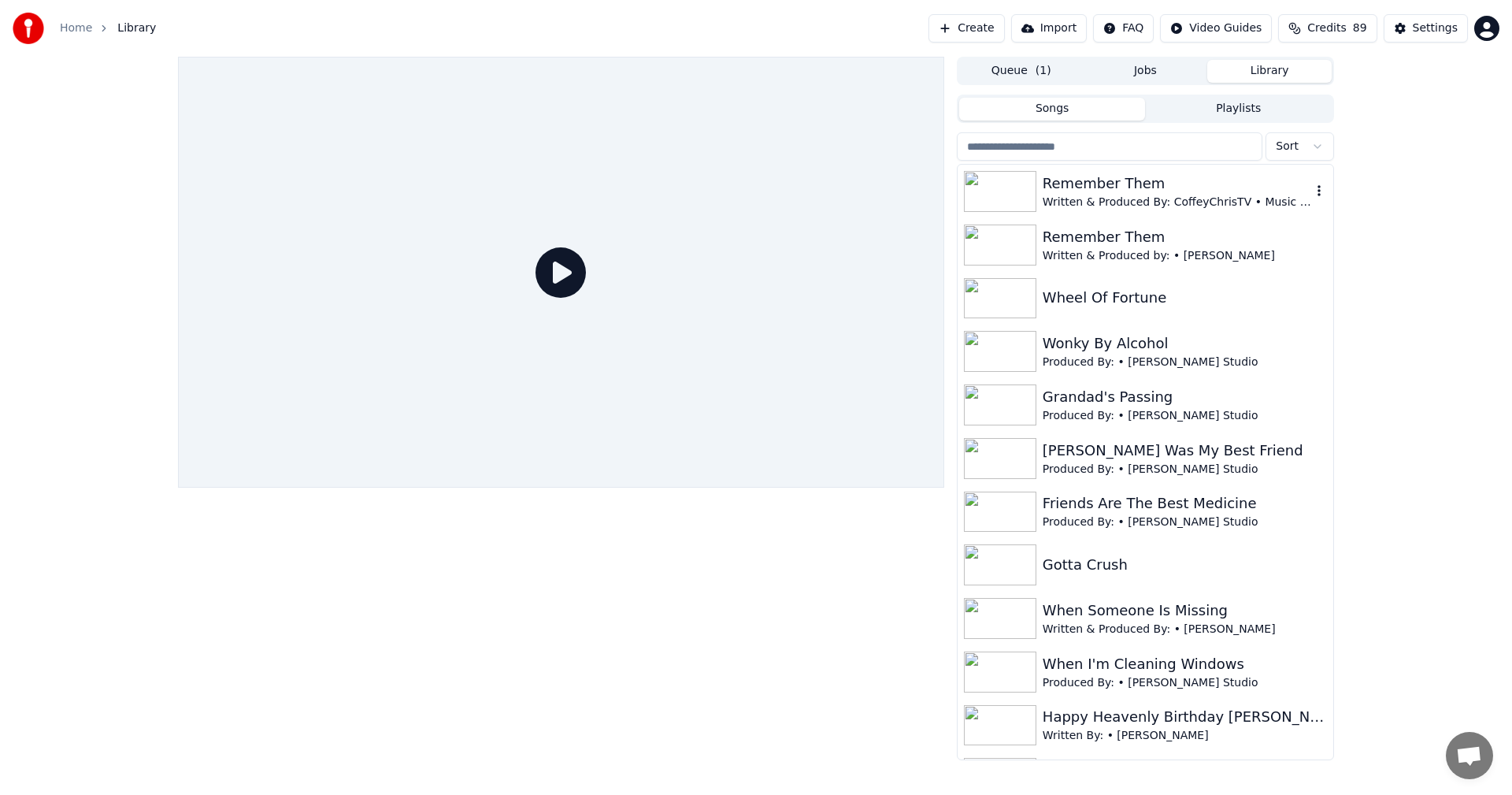
click at [1106, 187] on div "Remember Them" at bounding box center [1177, 183] width 269 height 22
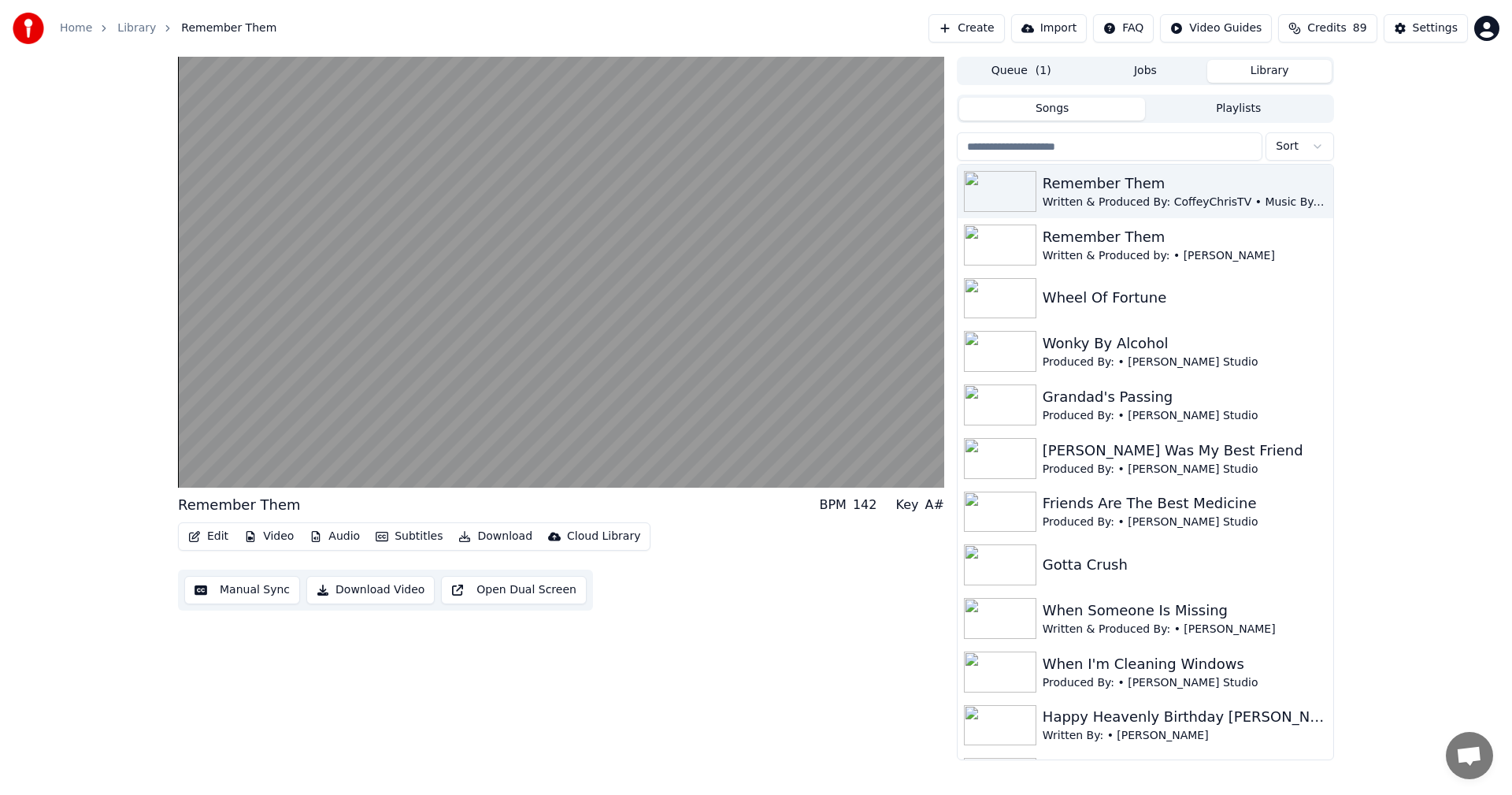
click at [272, 534] on button "Video" at bounding box center [269, 536] width 63 height 22
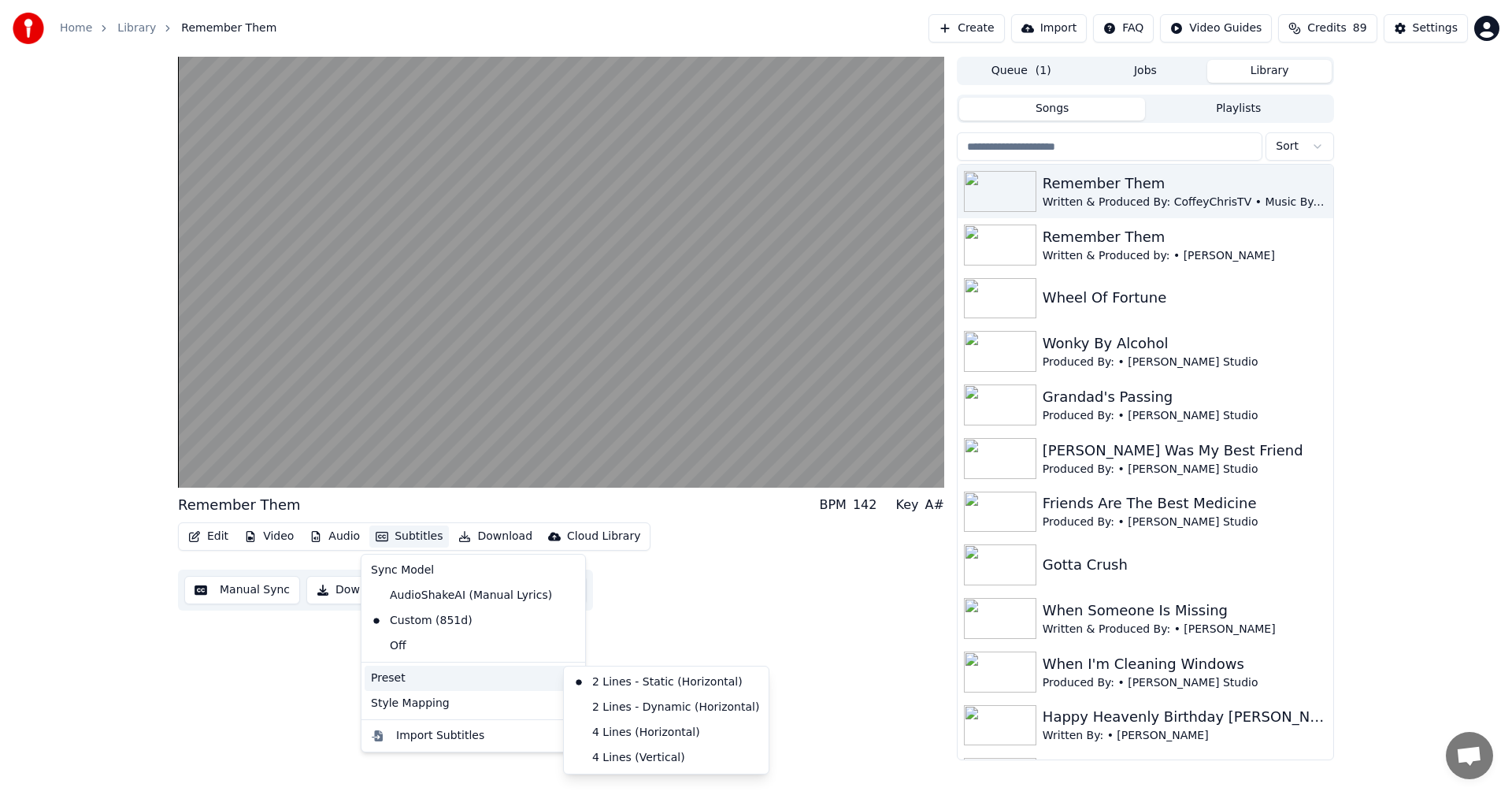
click at [426, 673] on div "Preset" at bounding box center [472, 678] width 217 height 25
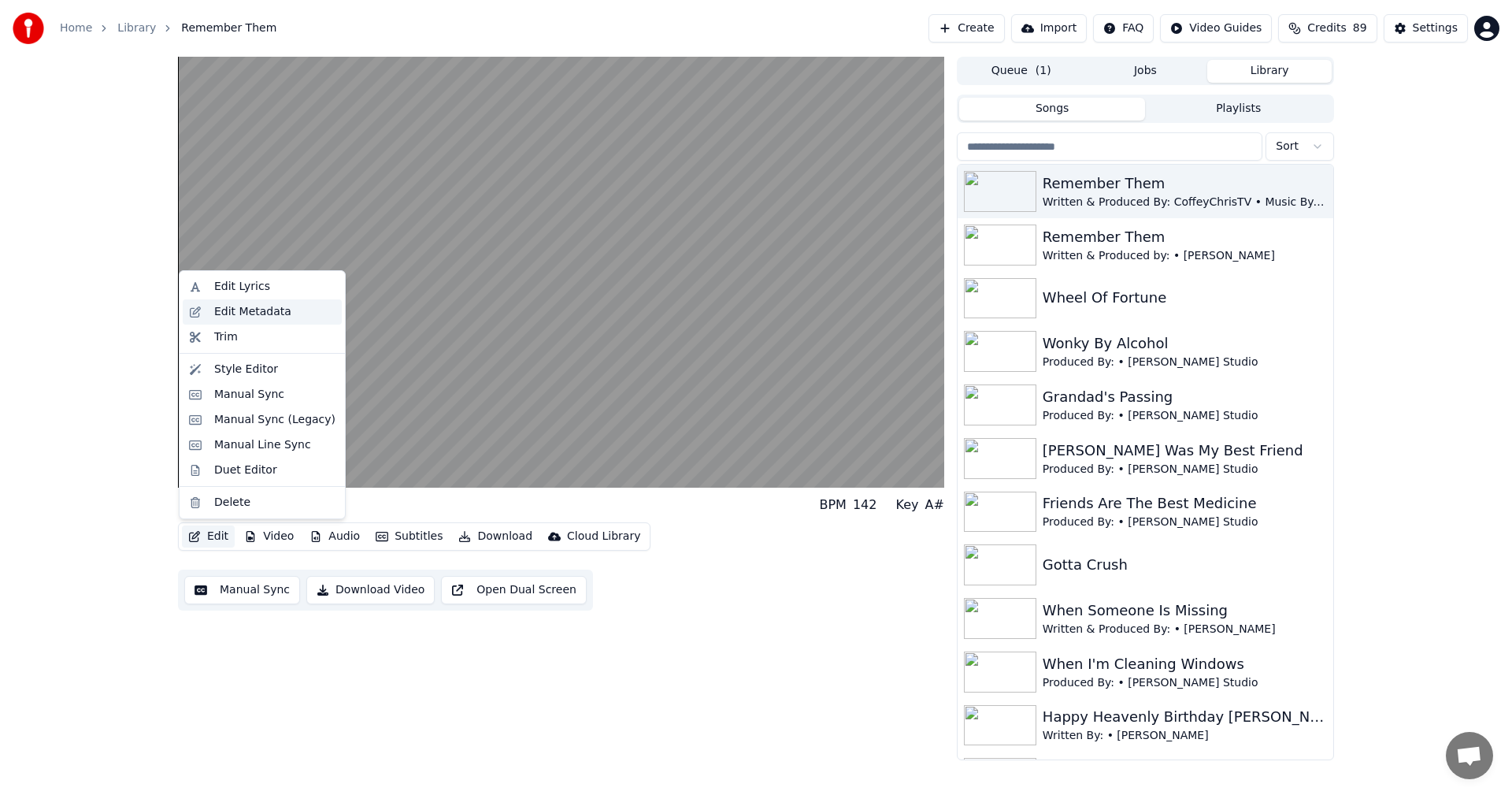
click at [241, 308] on div "Edit Metadata" at bounding box center [253, 312] width 78 height 16
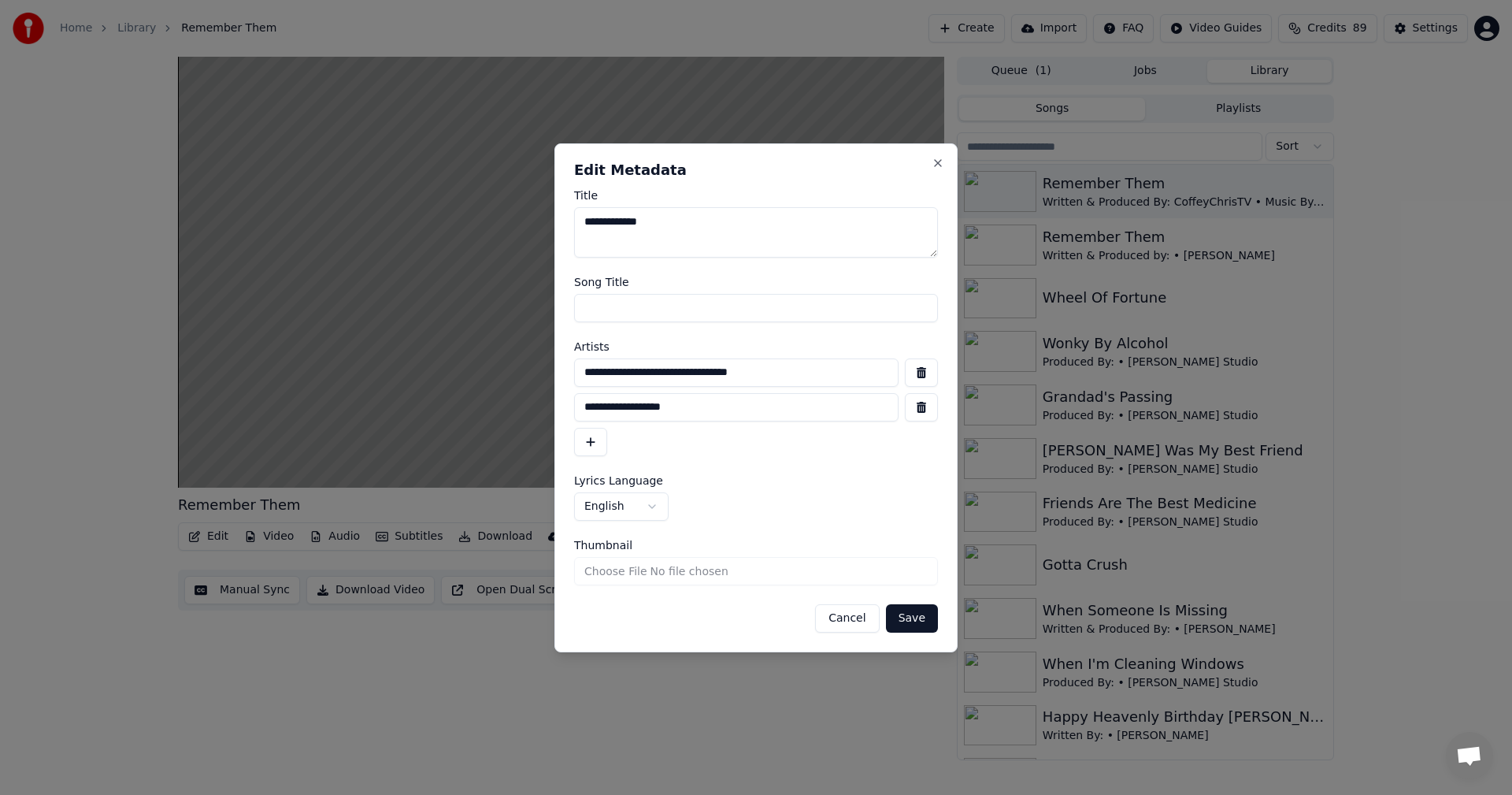
drag, startPoint x: 688, startPoint y: 403, endPoint x: 573, endPoint y: 402, distance: 115.0
click at [575, 401] on input "**********" at bounding box center [736, 407] width 324 height 28
click at [682, 369] on input "**********" at bounding box center [736, 372] width 324 height 28
type input "**********"
click at [592, 407] on input at bounding box center [736, 407] width 324 height 28
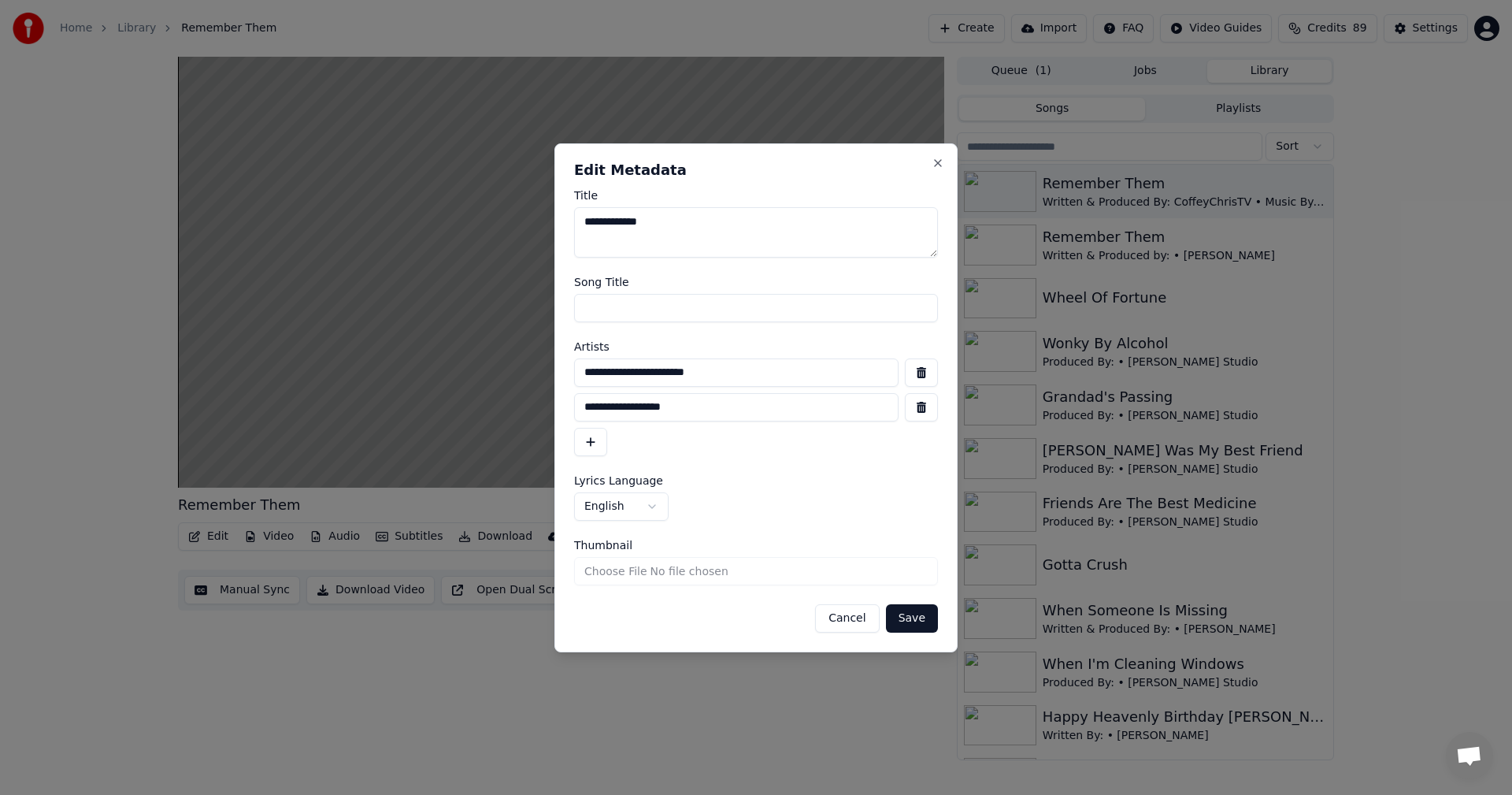
type input "**********"
click at [903, 613] on button "Save" at bounding box center [911, 618] width 52 height 28
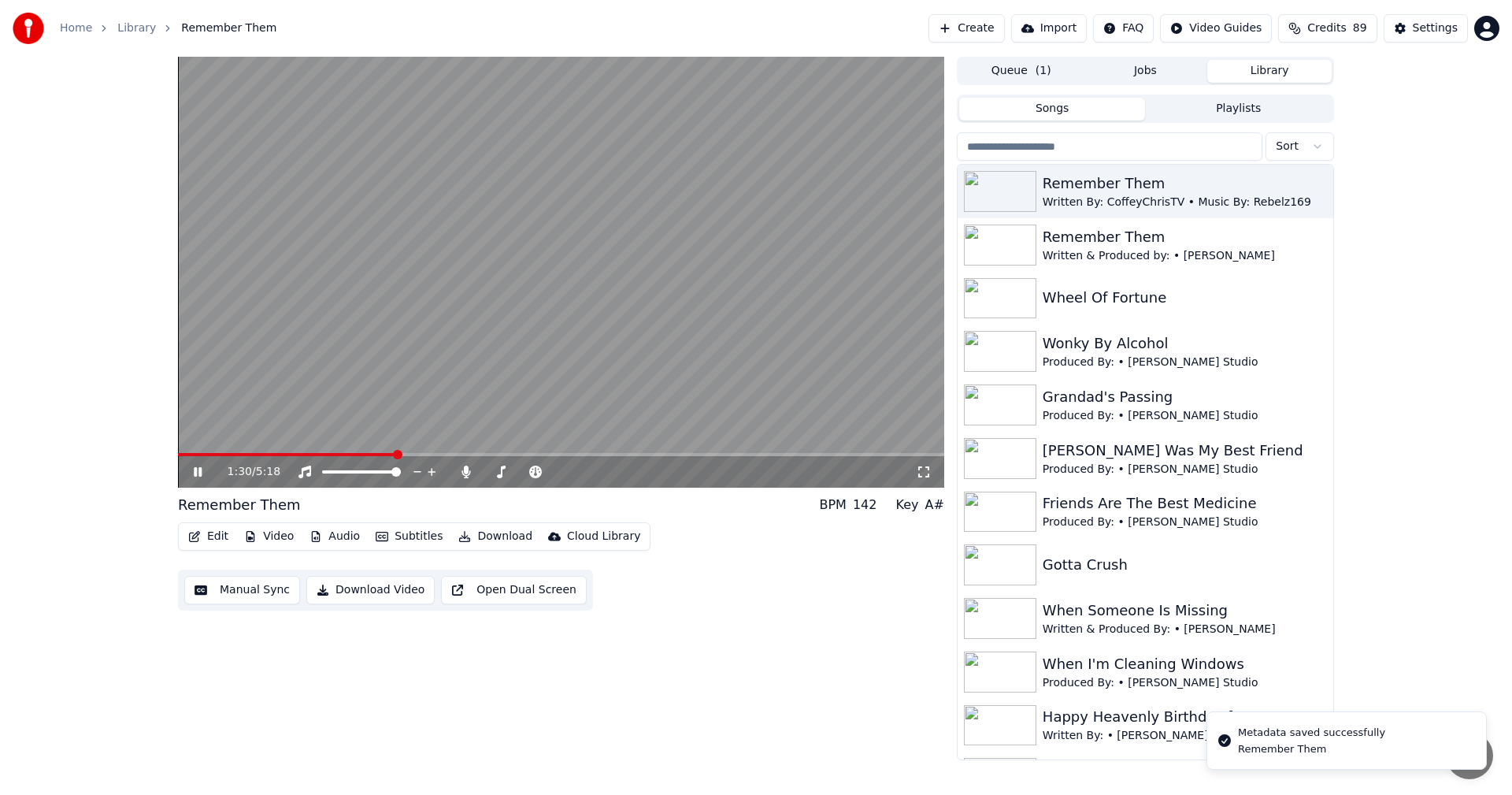
click at [194, 470] on icon at bounding box center [198, 471] width 8 height 9
click at [980, 192] on img at bounding box center [1000, 191] width 73 height 41
click at [178, 459] on span at bounding box center [182, 454] width 9 height 9
click at [198, 472] on icon at bounding box center [197, 472] width 9 height 11
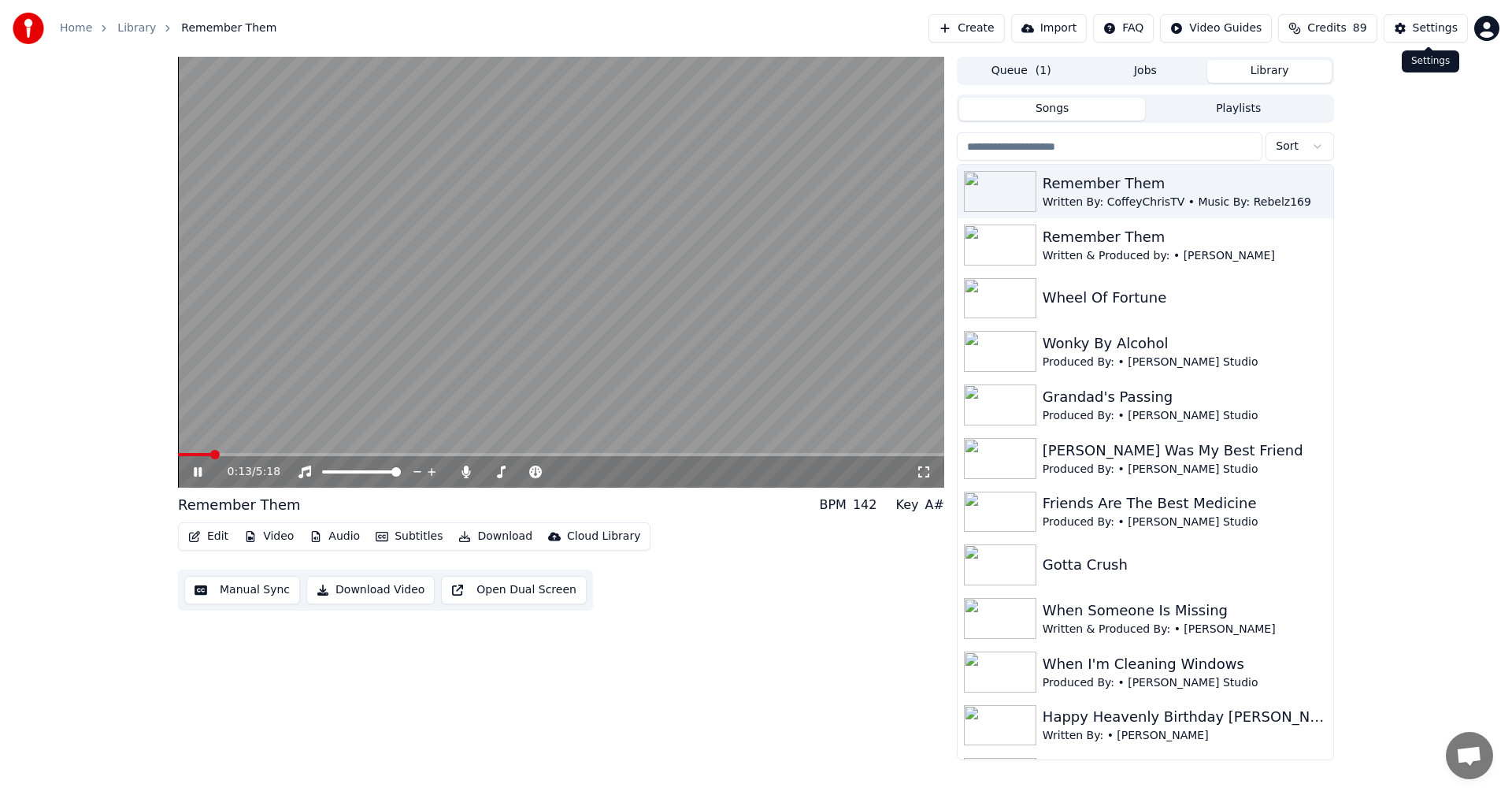
click at [1400, 19] on button "Settings" at bounding box center [1425, 28] width 85 height 28
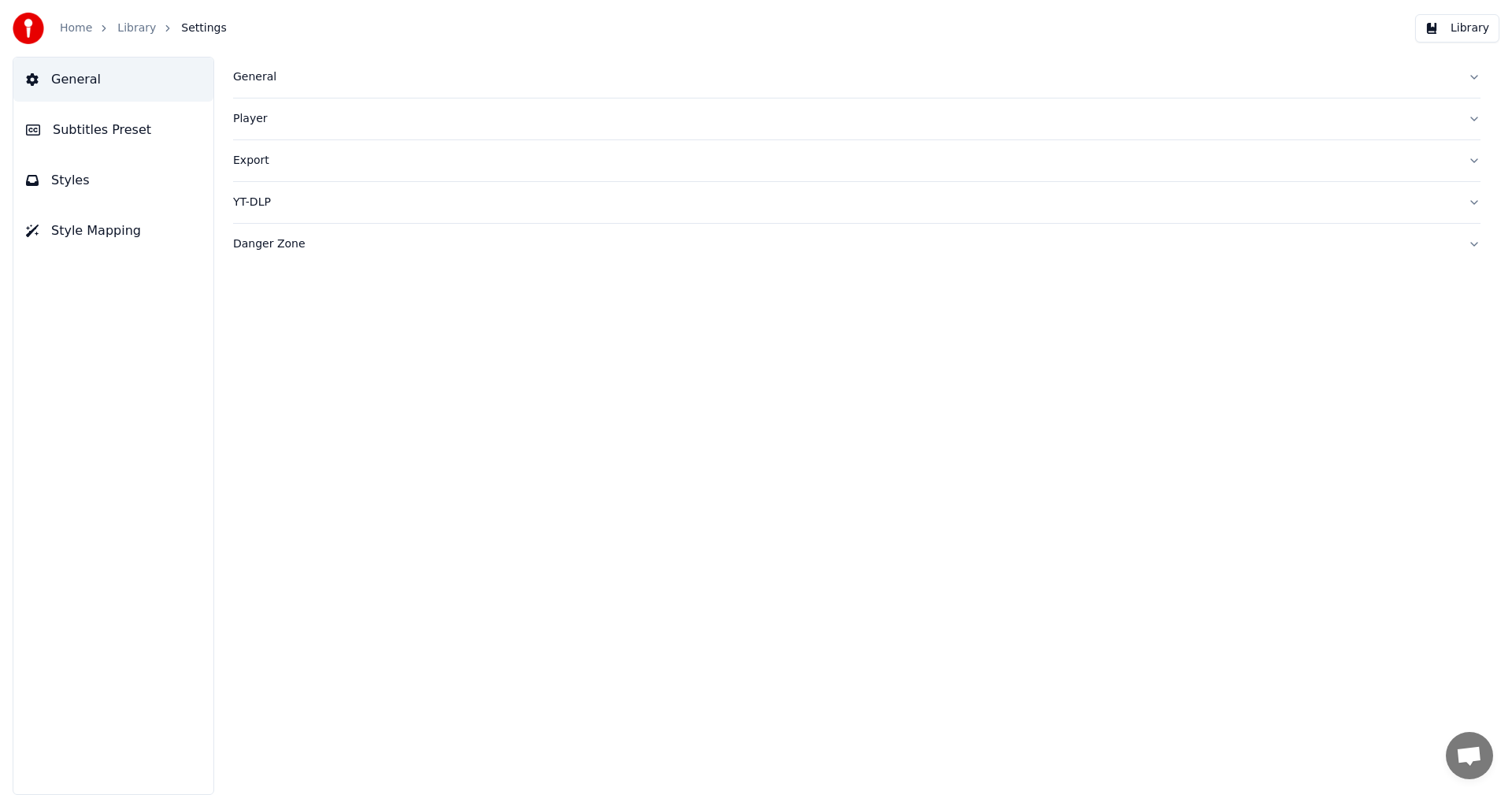
click at [126, 138] on span "Subtitles Preset" at bounding box center [101, 129] width 98 height 19
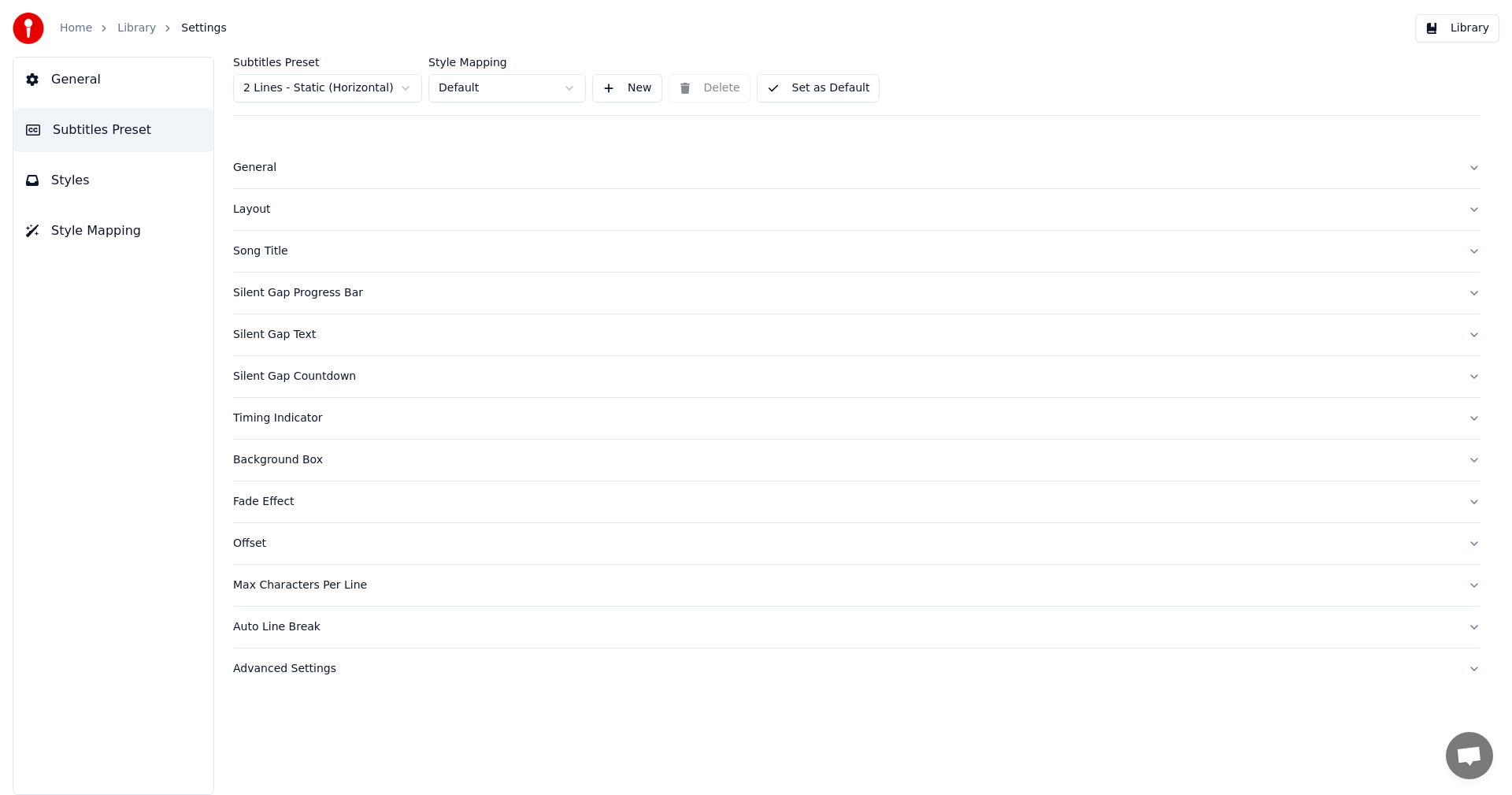
click at [283, 251] on div "Song Title" at bounding box center [844, 252] width 1222 height 16
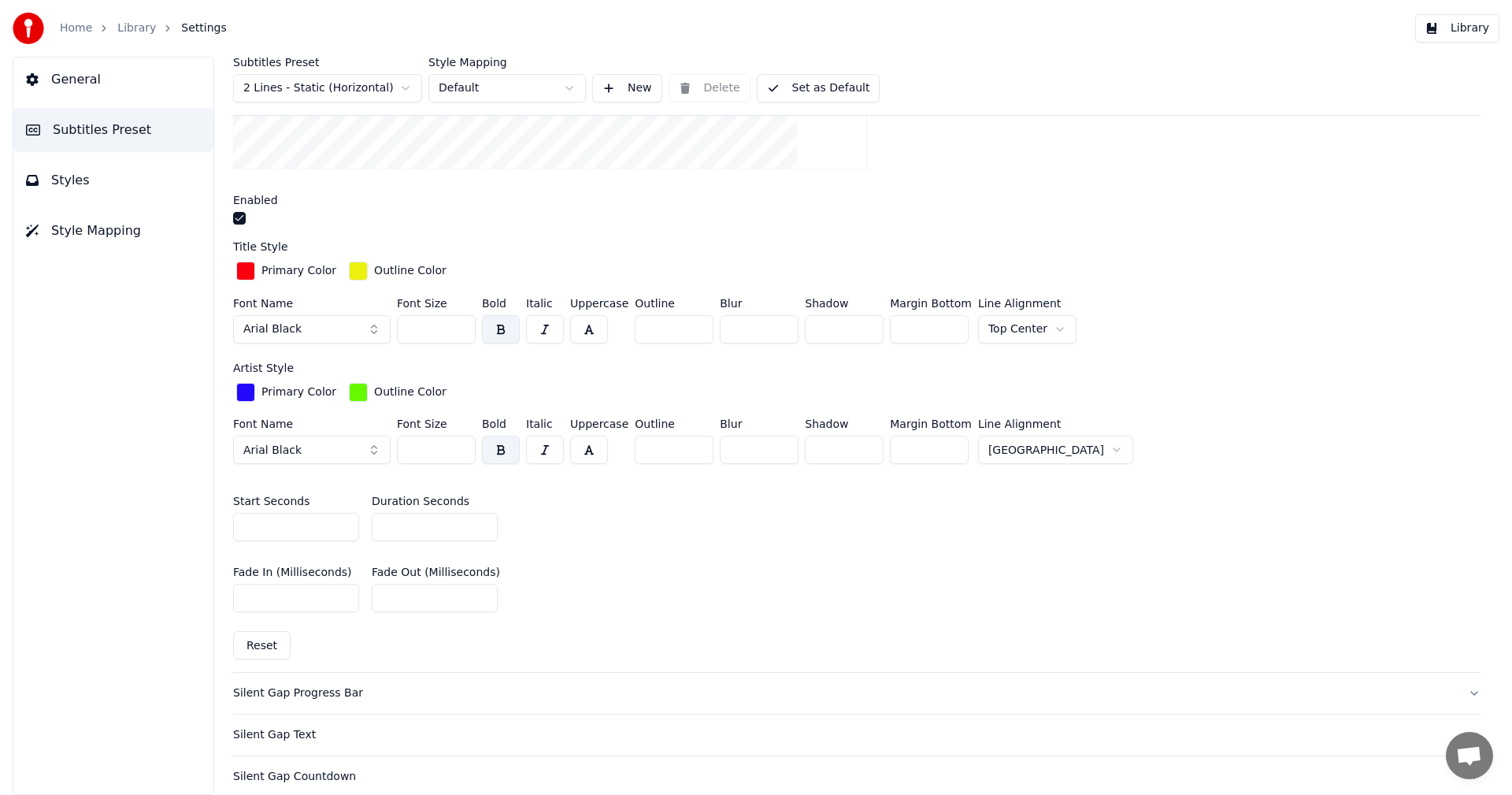
scroll to position [473, 0]
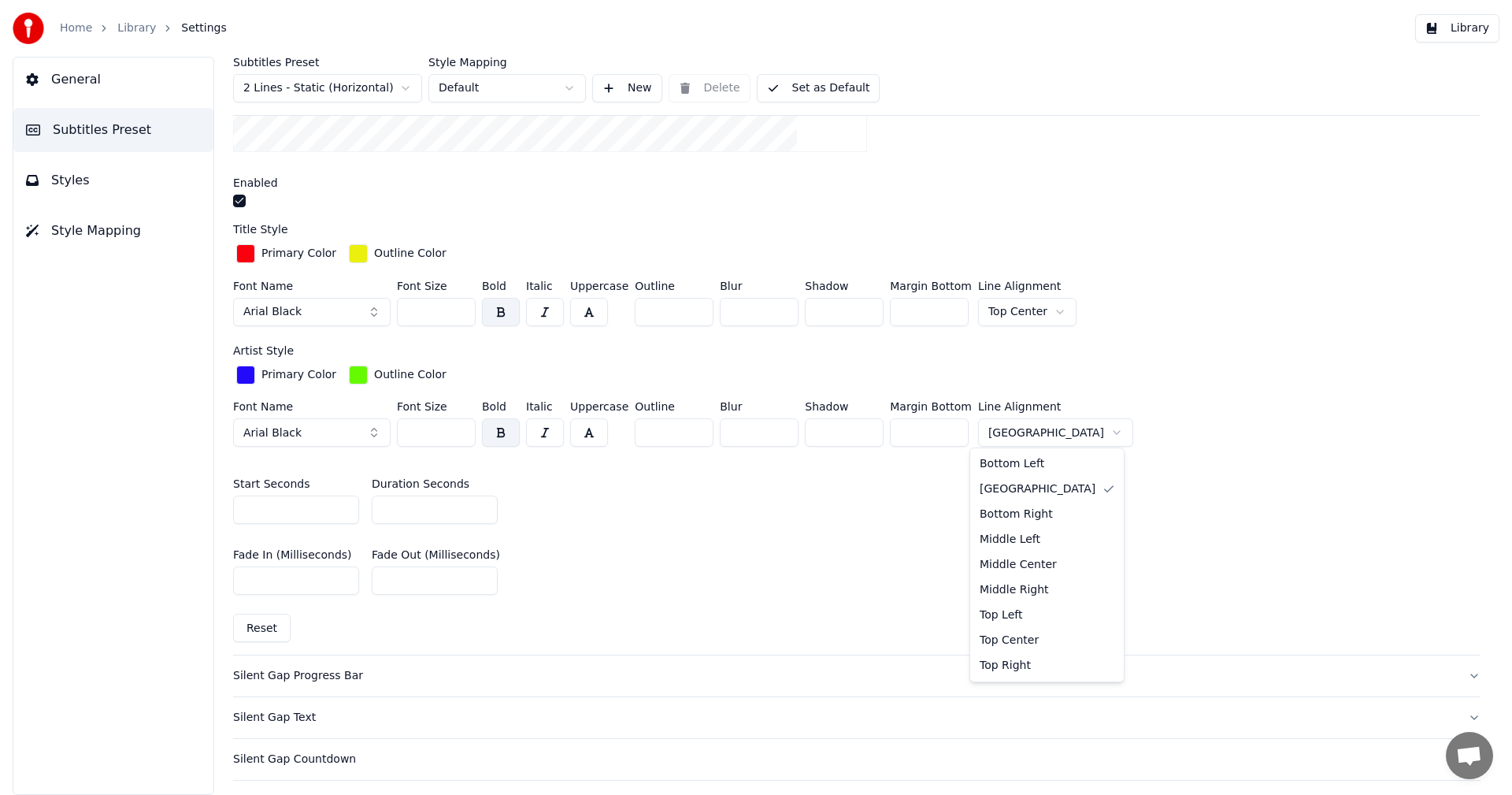
click at [1062, 429] on html "Home Library Settings Library General Subtitles Preset Styles Style Mapping Sub…" at bounding box center [756, 397] width 1512 height 795
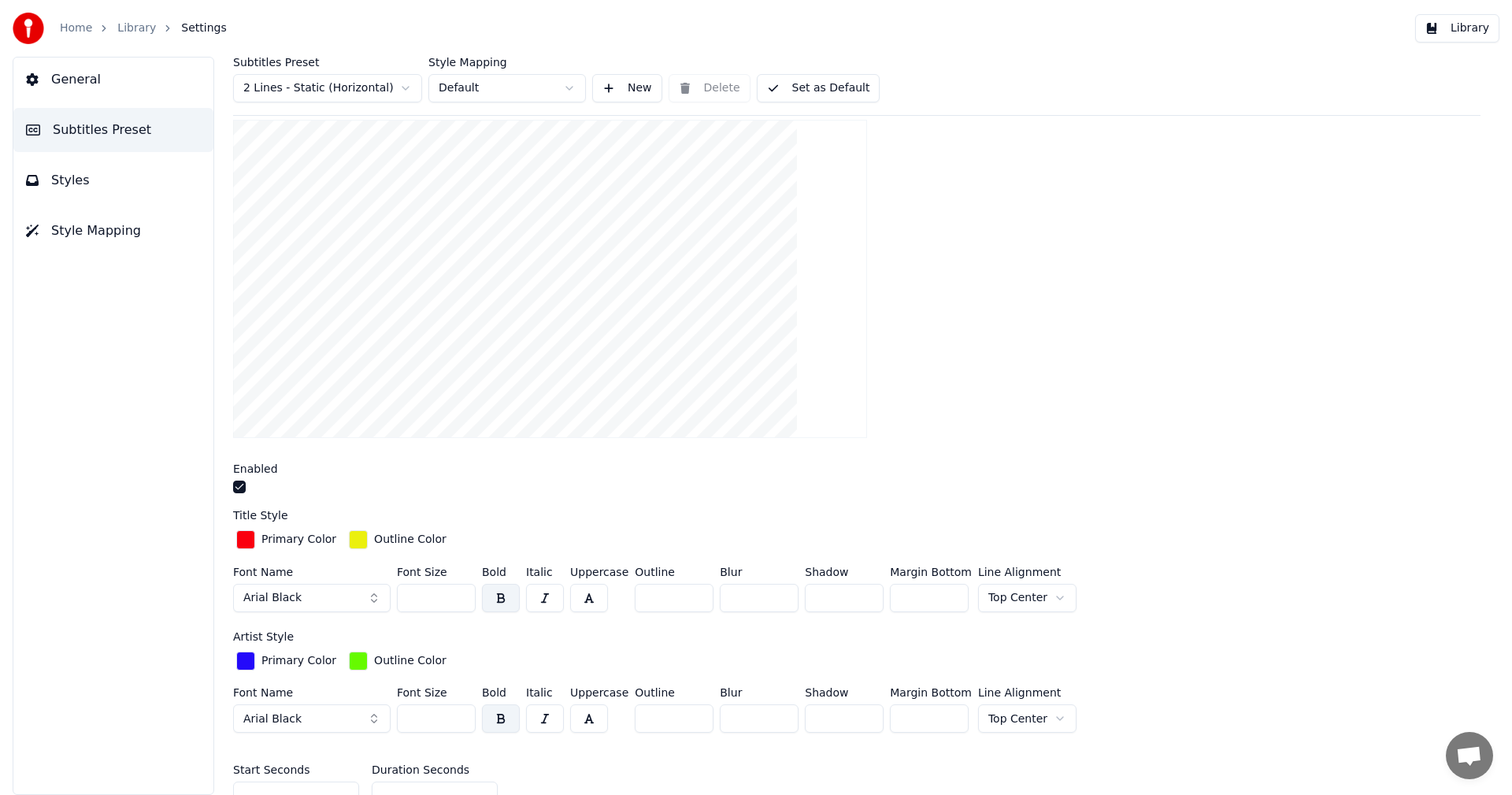
scroll to position [79, 0]
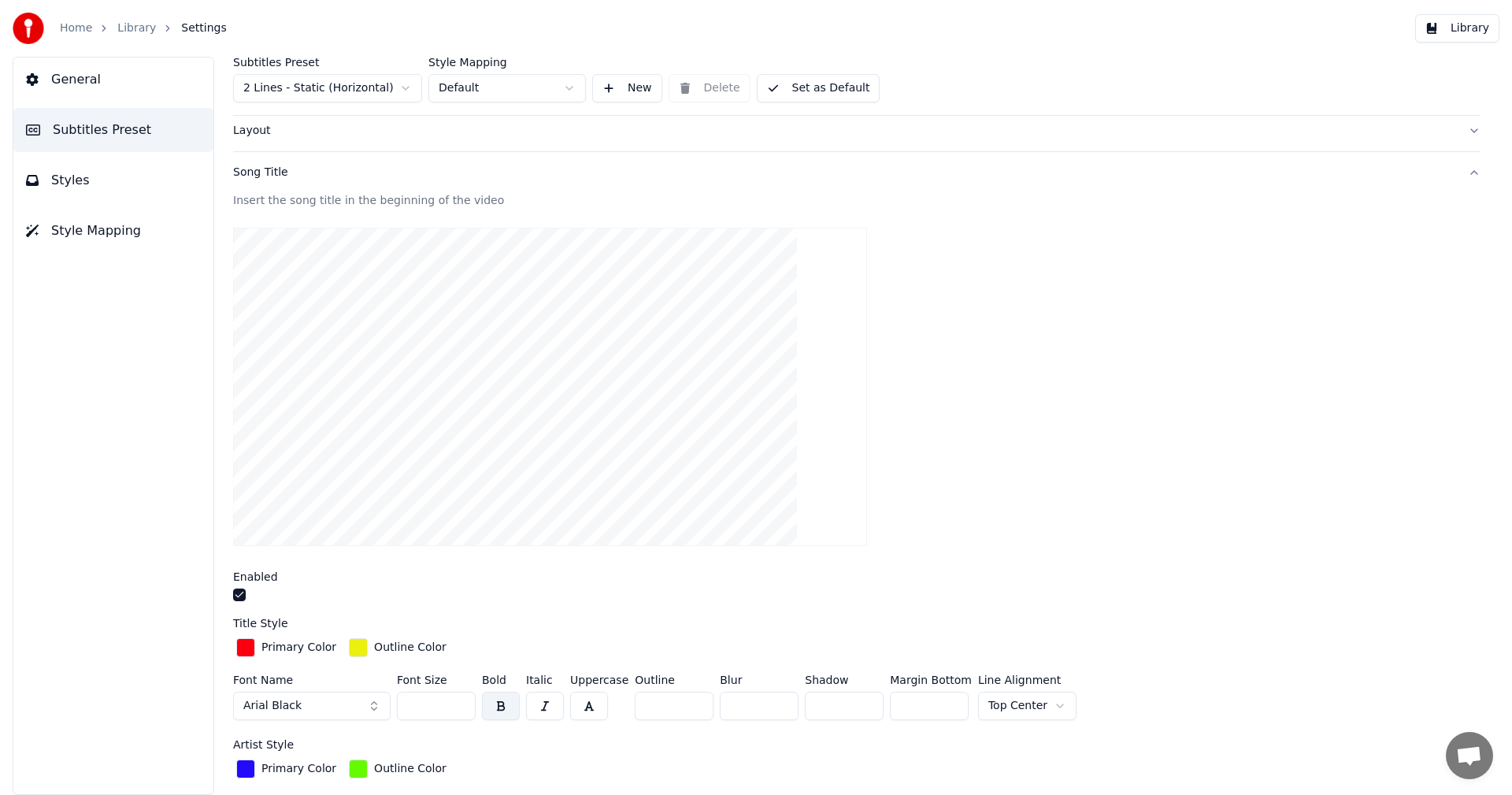
click at [846, 100] on button "Set as Default" at bounding box center [819, 88] width 123 height 28
click at [1490, 32] on button "Library" at bounding box center [1456, 28] width 85 height 28
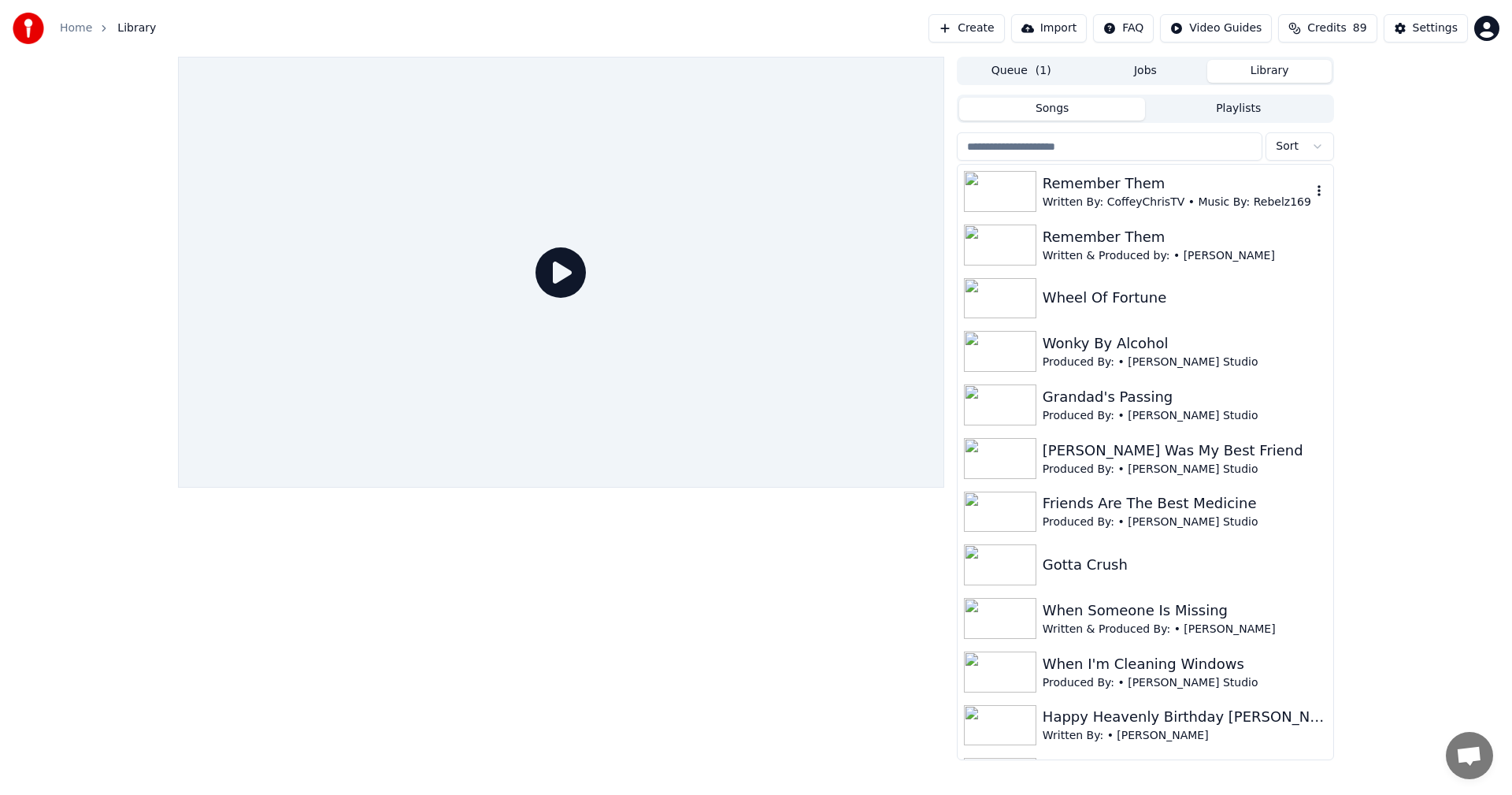
click at [1086, 190] on div "Remember Them" at bounding box center [1177, 183] width 269 height 22
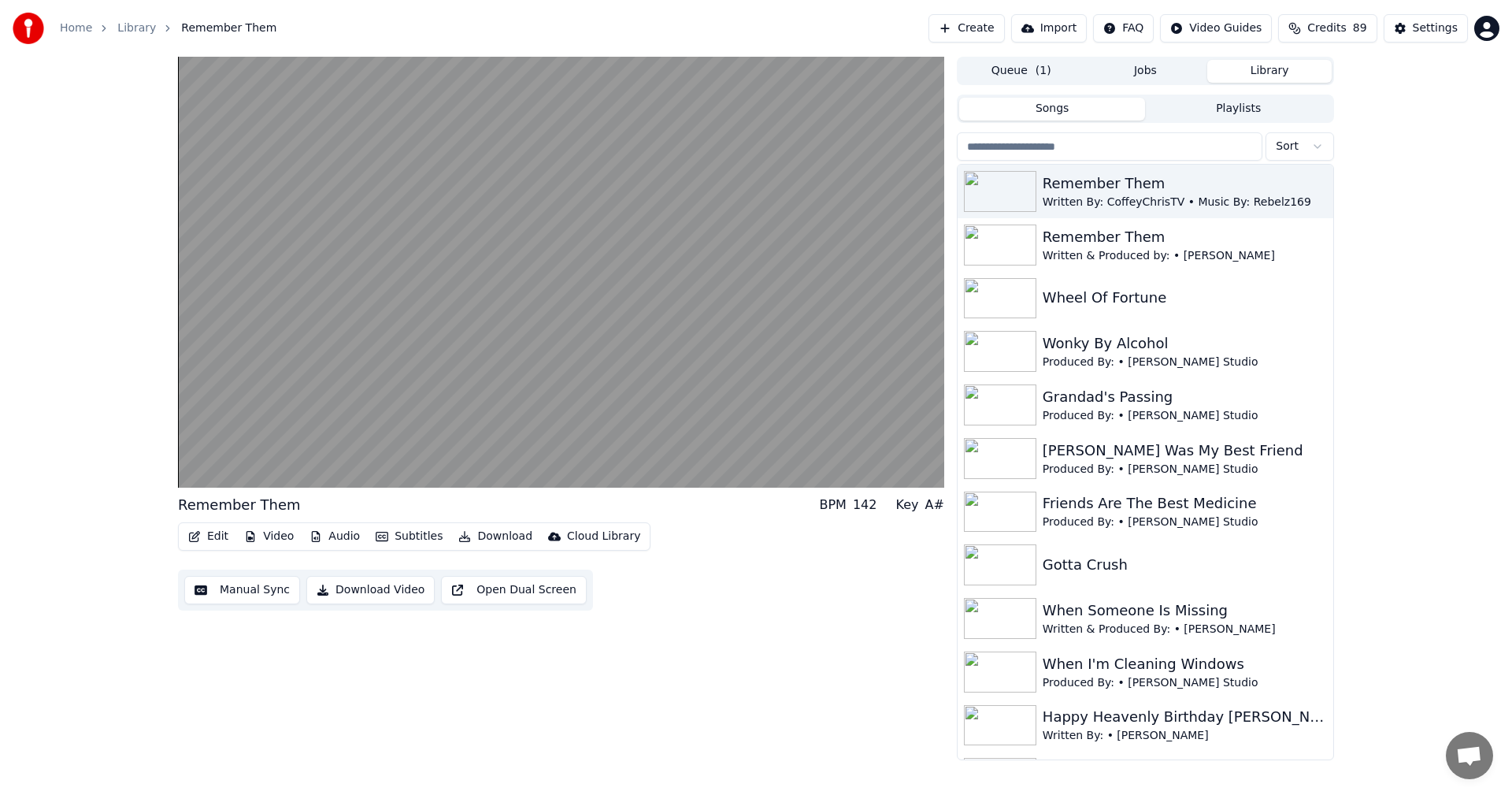
click at [267, 533] on button "Video" at bounding box center [269, 536] width 63 height 22
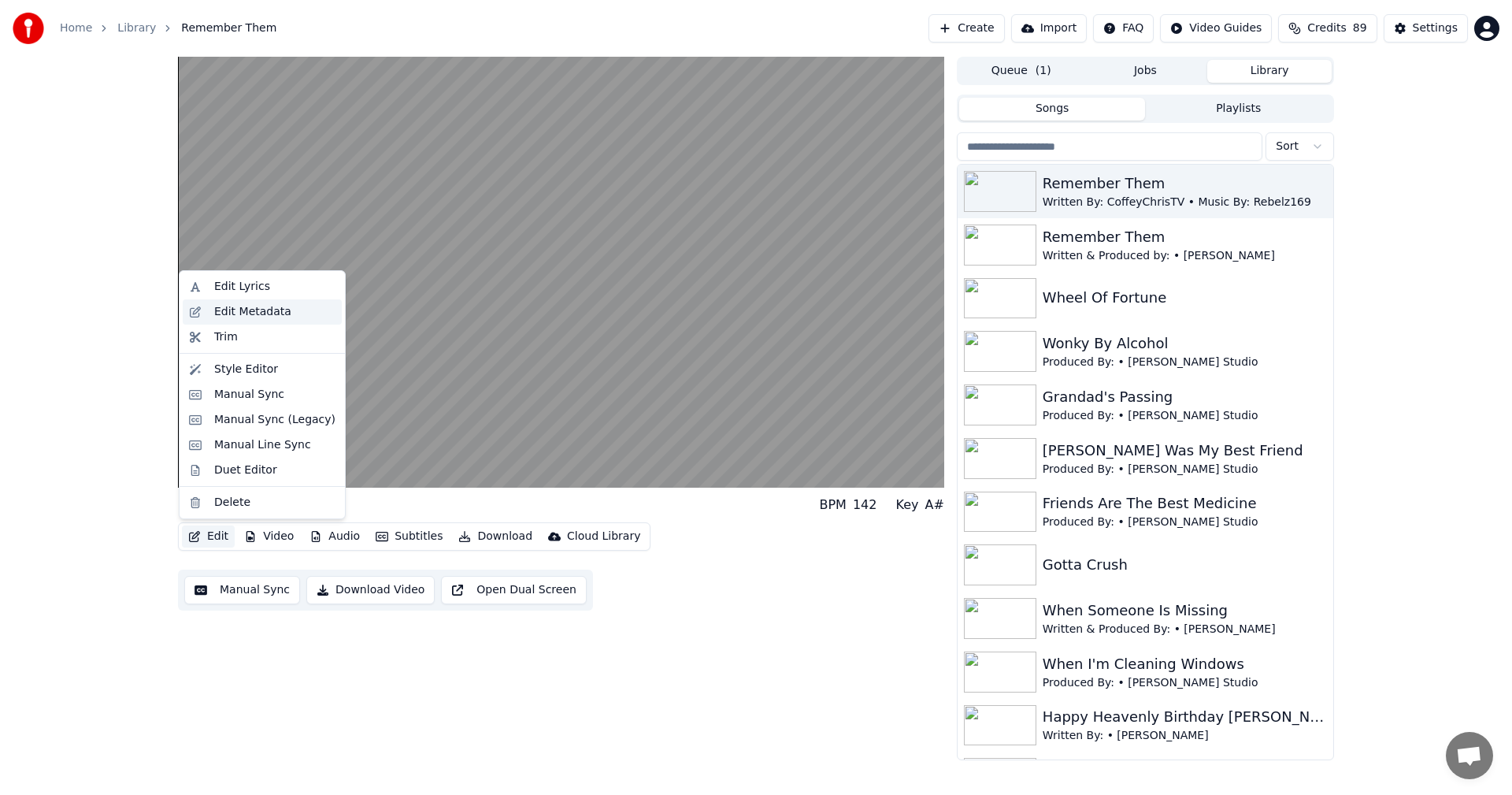
click at [279, 309] on div "Edit Metadata" at bounding box center [253, 312] width 78 height 16
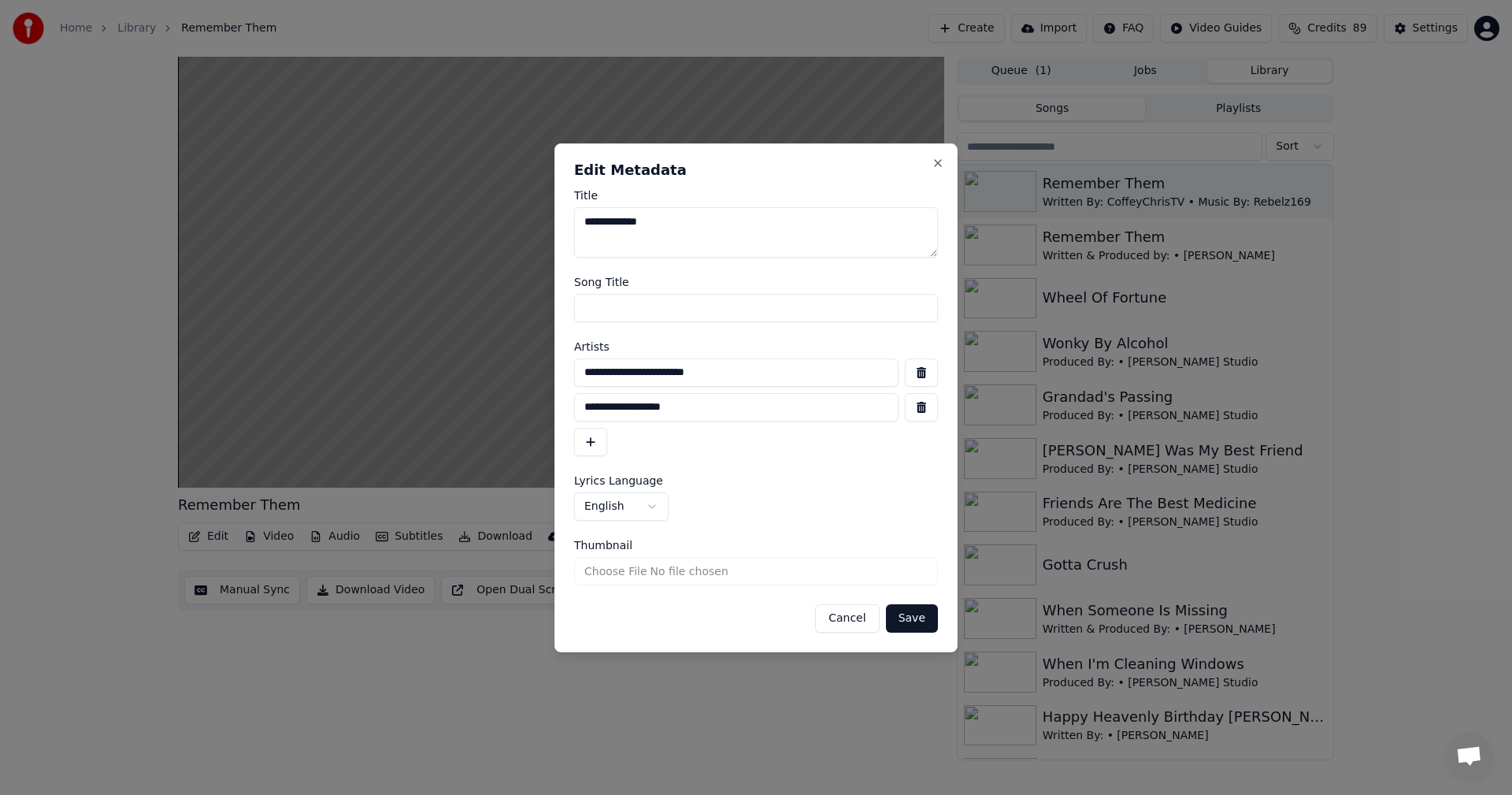
click at [617, 573] on input "Thumbnail" at bounding box center [756, 571] width 364 height 28
click at [714, 364] on input "**********" at bounding box center [736, 372] width 324 height 28
type input "**********"
click at [606, 443] on button "button" at bounding box center [590, 442] width 33 height 28
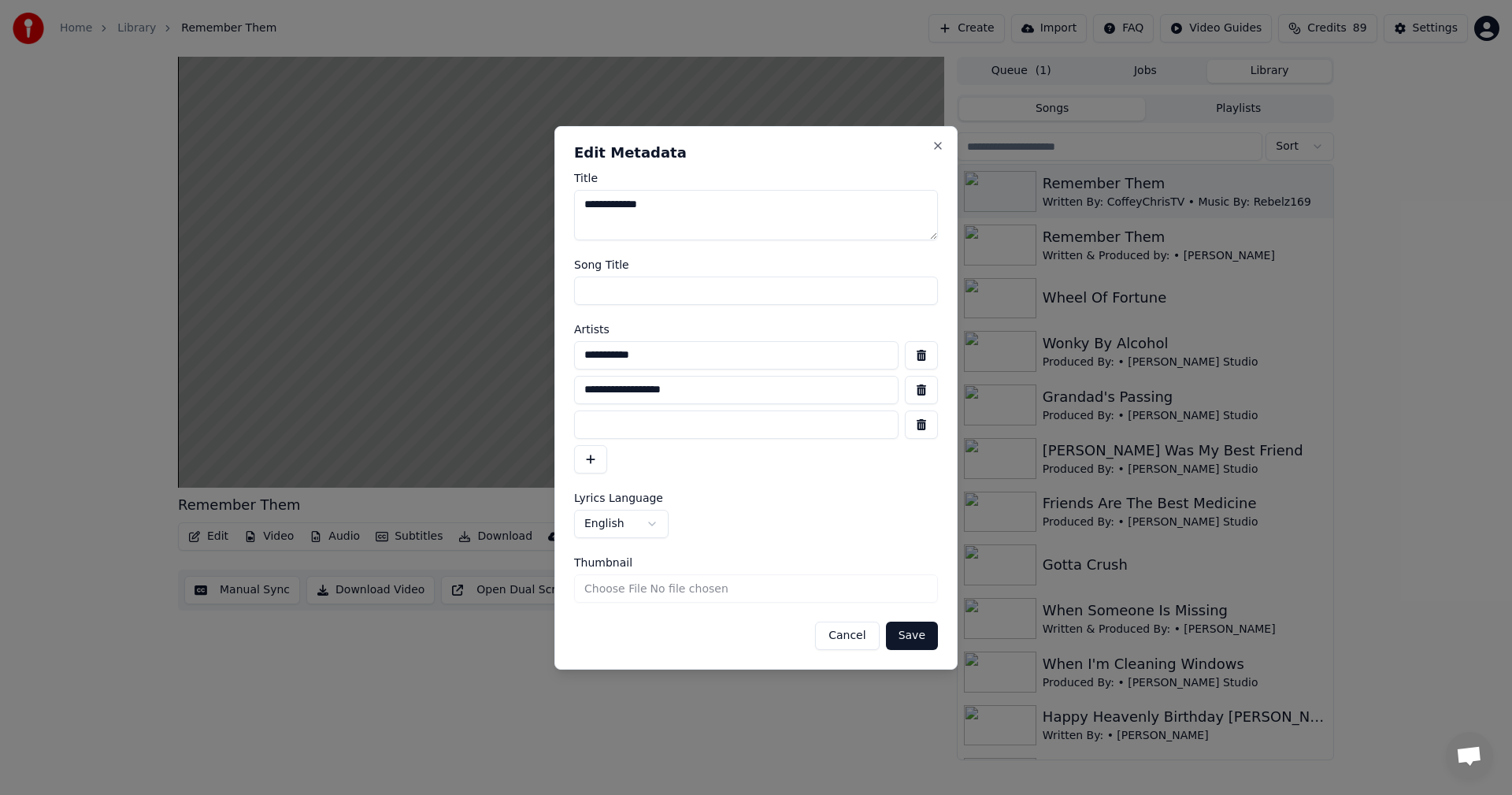
click at [665, 426] on input at bounding box center [736, 424] width 324 height 28
click at [914, 390] on button "button" at bounding box center [920, 390] width 33 height 28
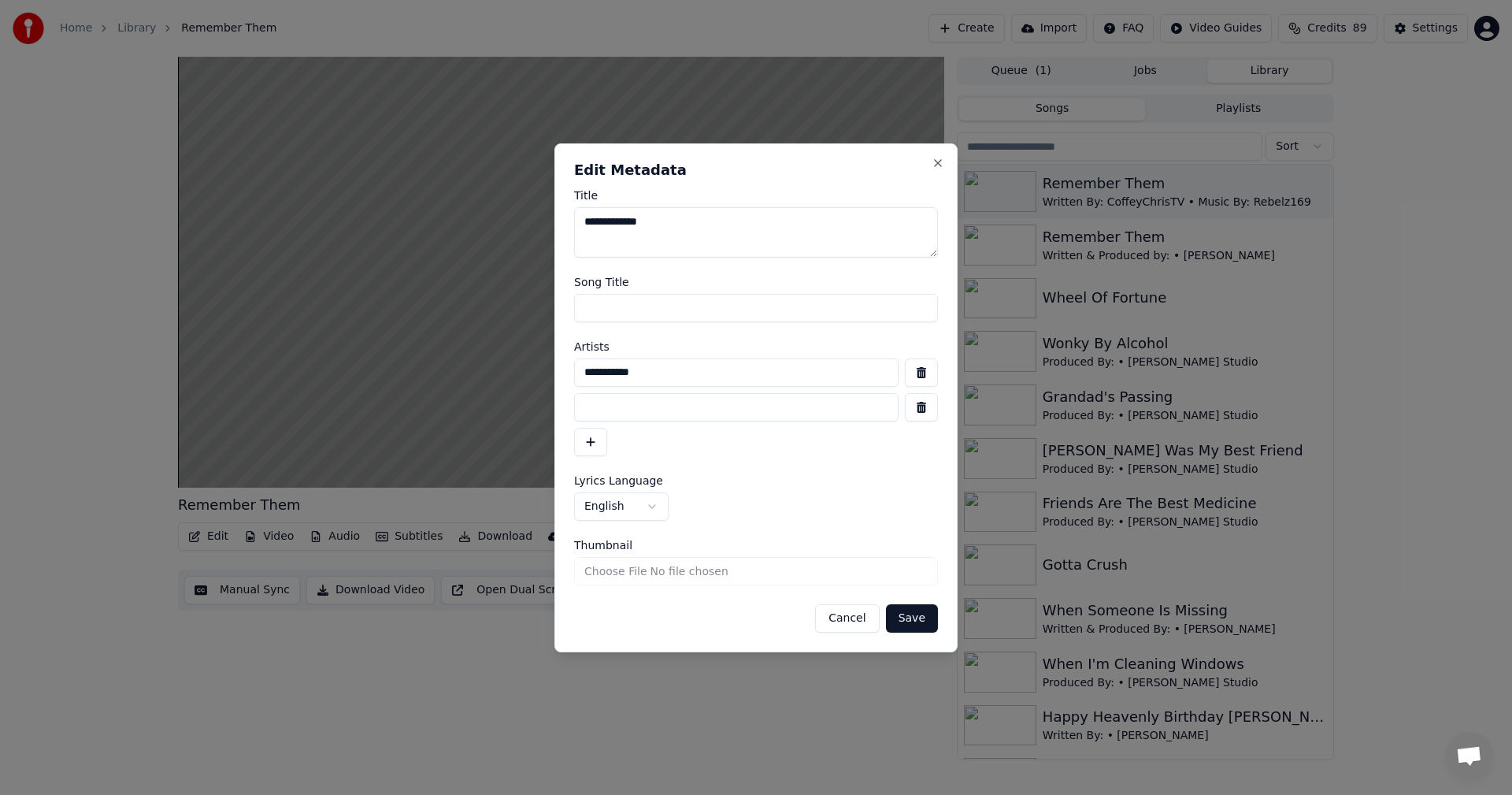
click at [606, 412] on input at bounding box center [736, 407] width 324 height 28
type input "**********"
click at [620, 378] on input "**********" at bounding box center [736, 372] width 324 height 28
type input "**********"
click at [597, 444] on button "button" at bounding box center [590, 442] width 33 height 28
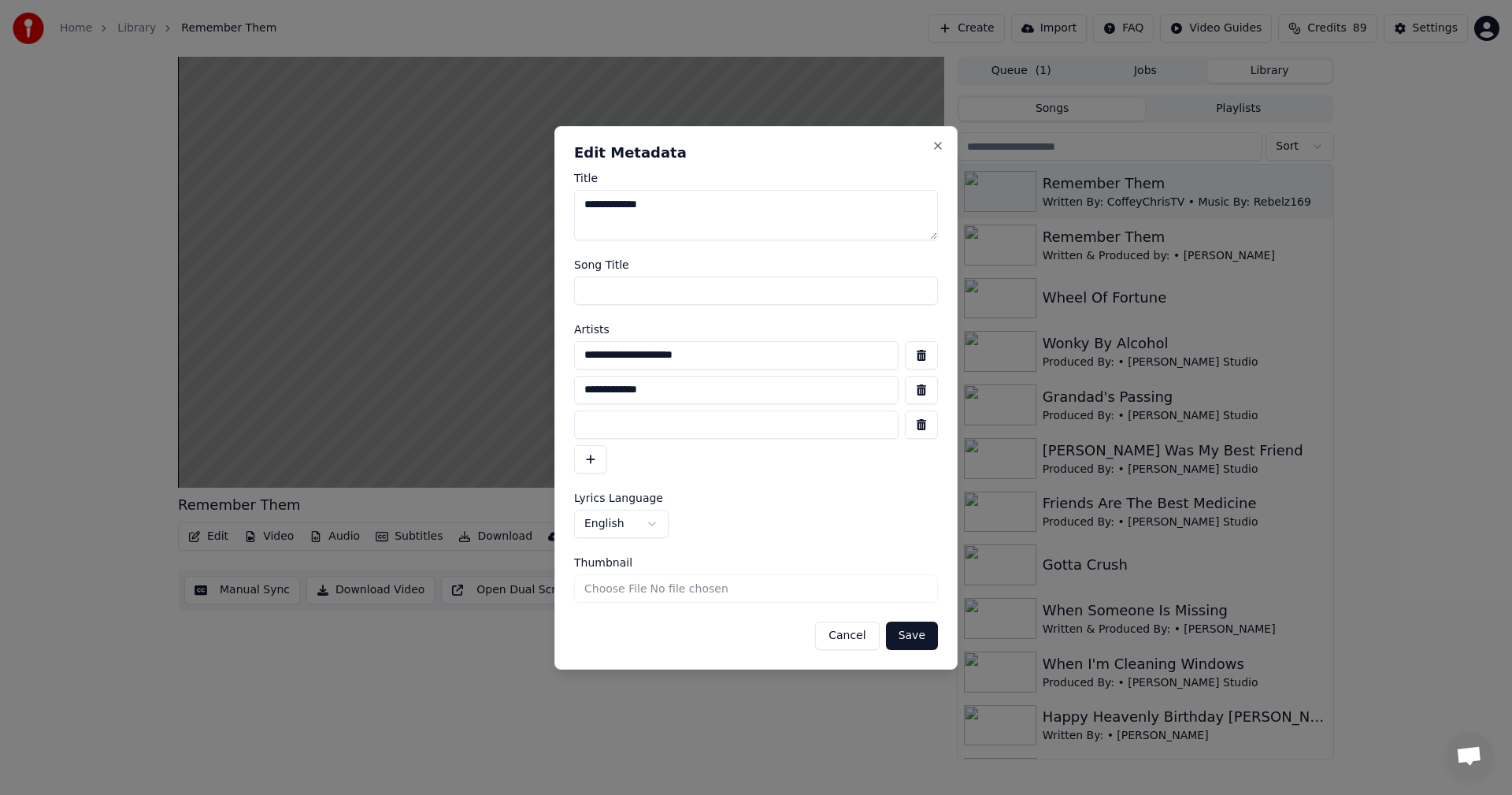
click at [589, 422] on input at bounding box center [736, 424] width 324 height 28
type input "*********"
click at [592, 470] on button "button" at bounding box center [590, 459] width 33 height 28
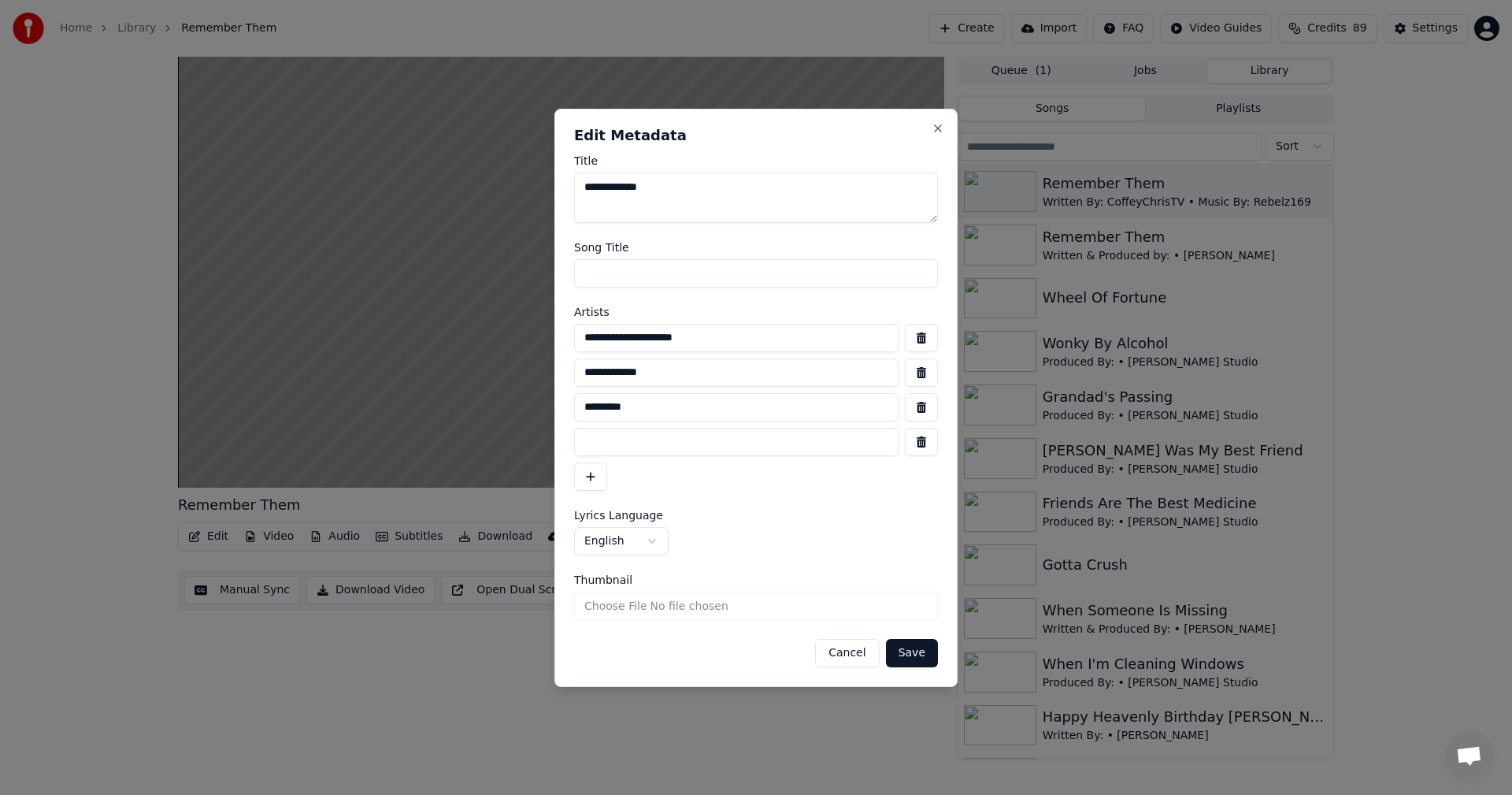
click at [631, 436] on input at bounding box center [736, 442] width 324 height 28
type input "*********"
click at [922, 654] on button "Save" at bounding box center [911, 653] width 52 height 28
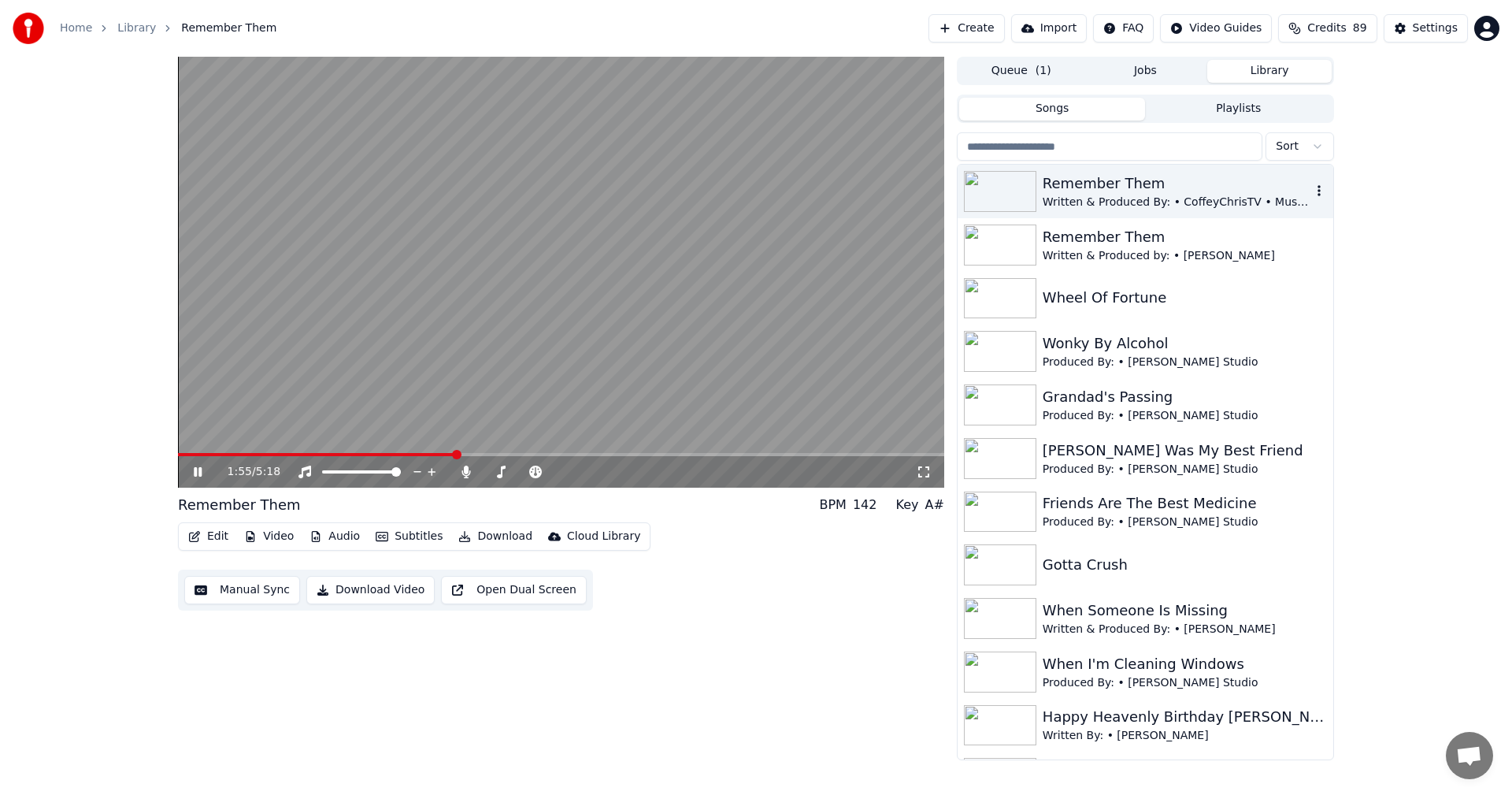
click at [1005, 191] on img at bounding box center [1000, 191] width 73 height 41
click at [1022, 246] on img at bounding box center [1000, 245] width 73 height 41
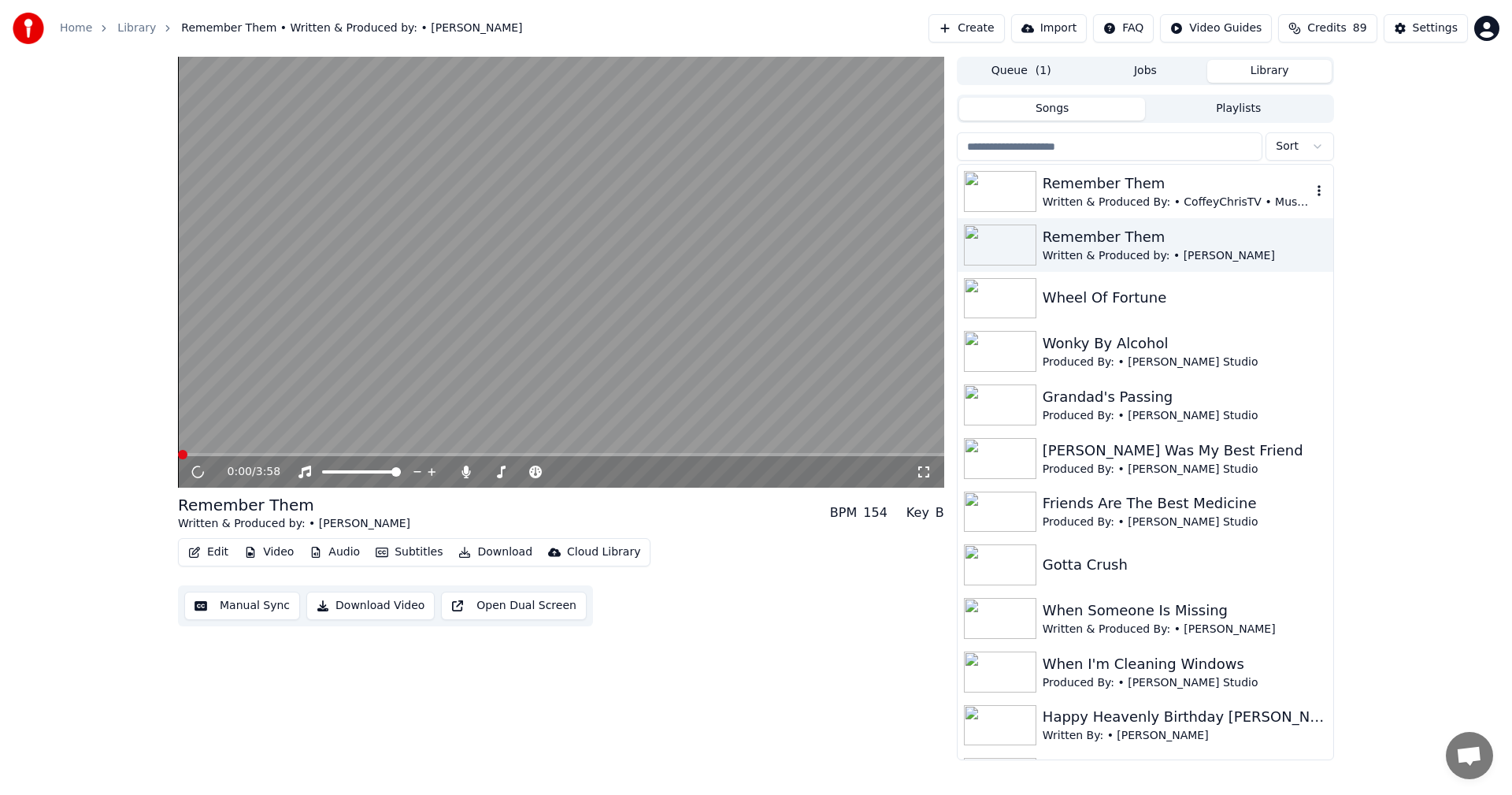
click at [1000, 194] on img at bounding box center [1000, 191] width 73 height 41
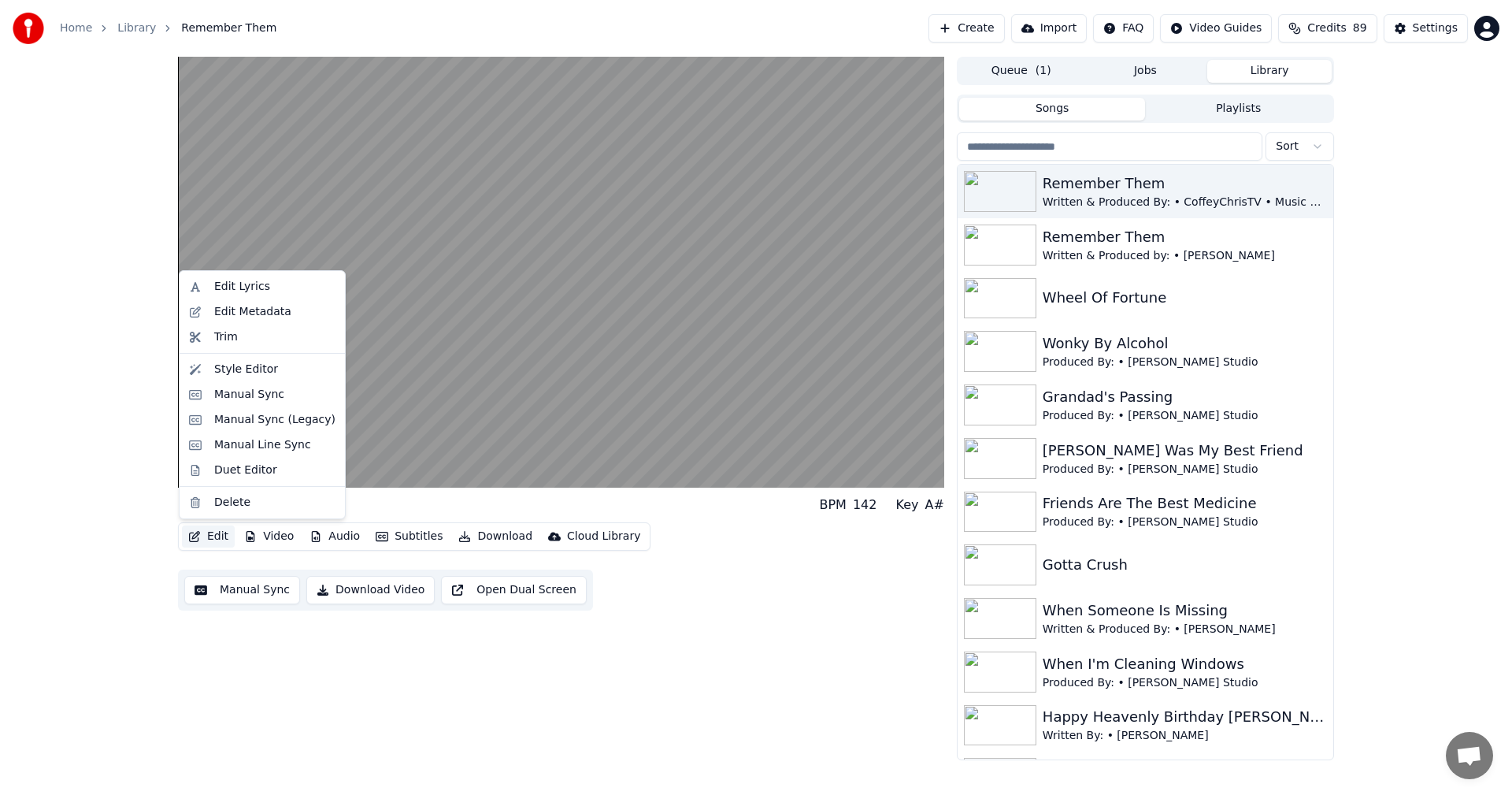
click at [217, 528] on button "Edit" at bounding box center [208, 536] width 53 height 22
click at [255, 307] on div "Edit Metadata" at bounding box center [253, 312] width 78 height 16
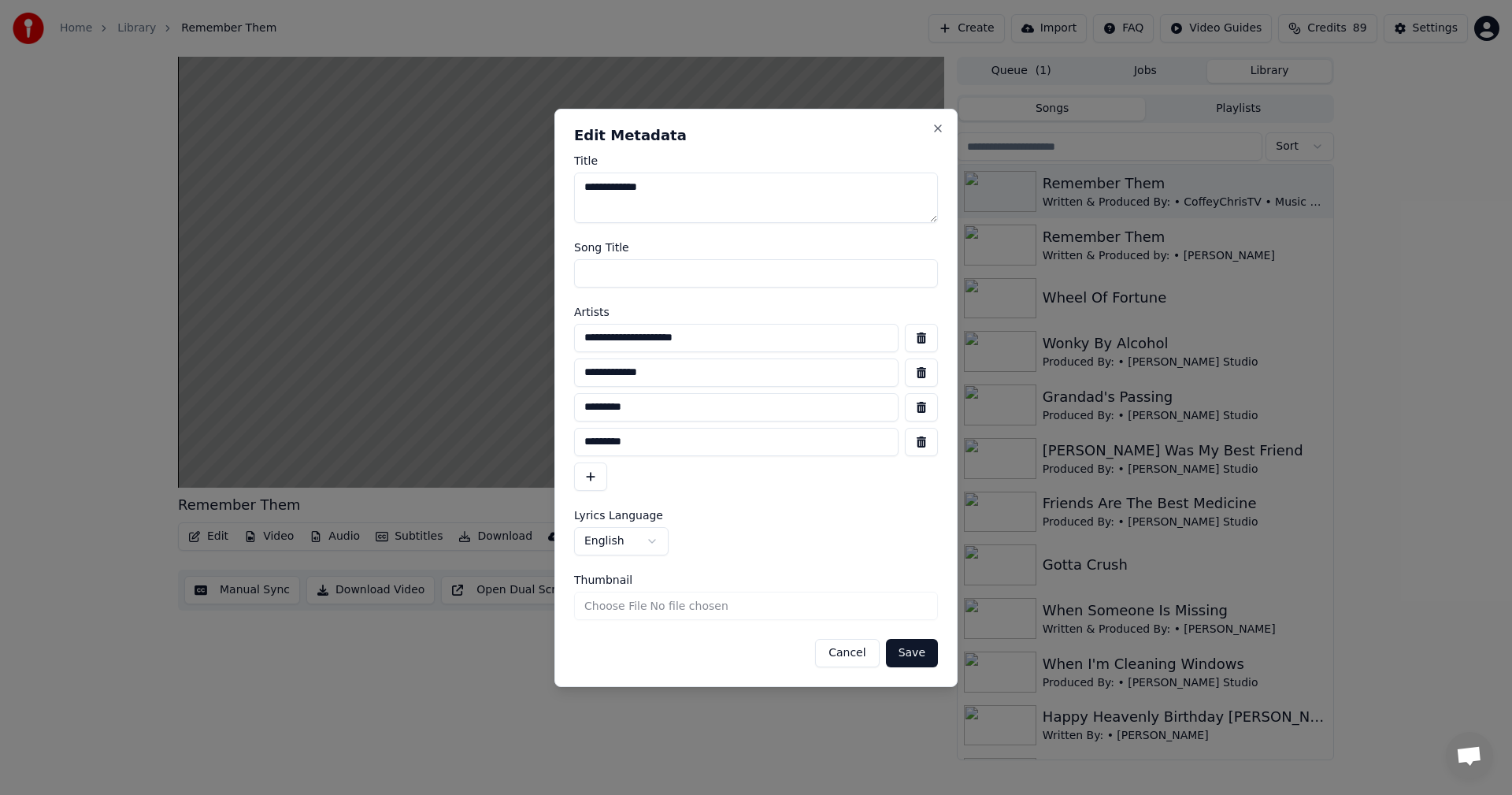
drag, startPoint x: 682, startPoint y: 336, endPoint x: 624, endPoint y: 341, distance: 58.2
click at [624, 341] on input "**********" at bounding box center [736, 337] width 324 height 28
type input "**********"
click at [923, 373] on button "button" at bounding box center [920, 372] width 33 height 28
type input "*********"
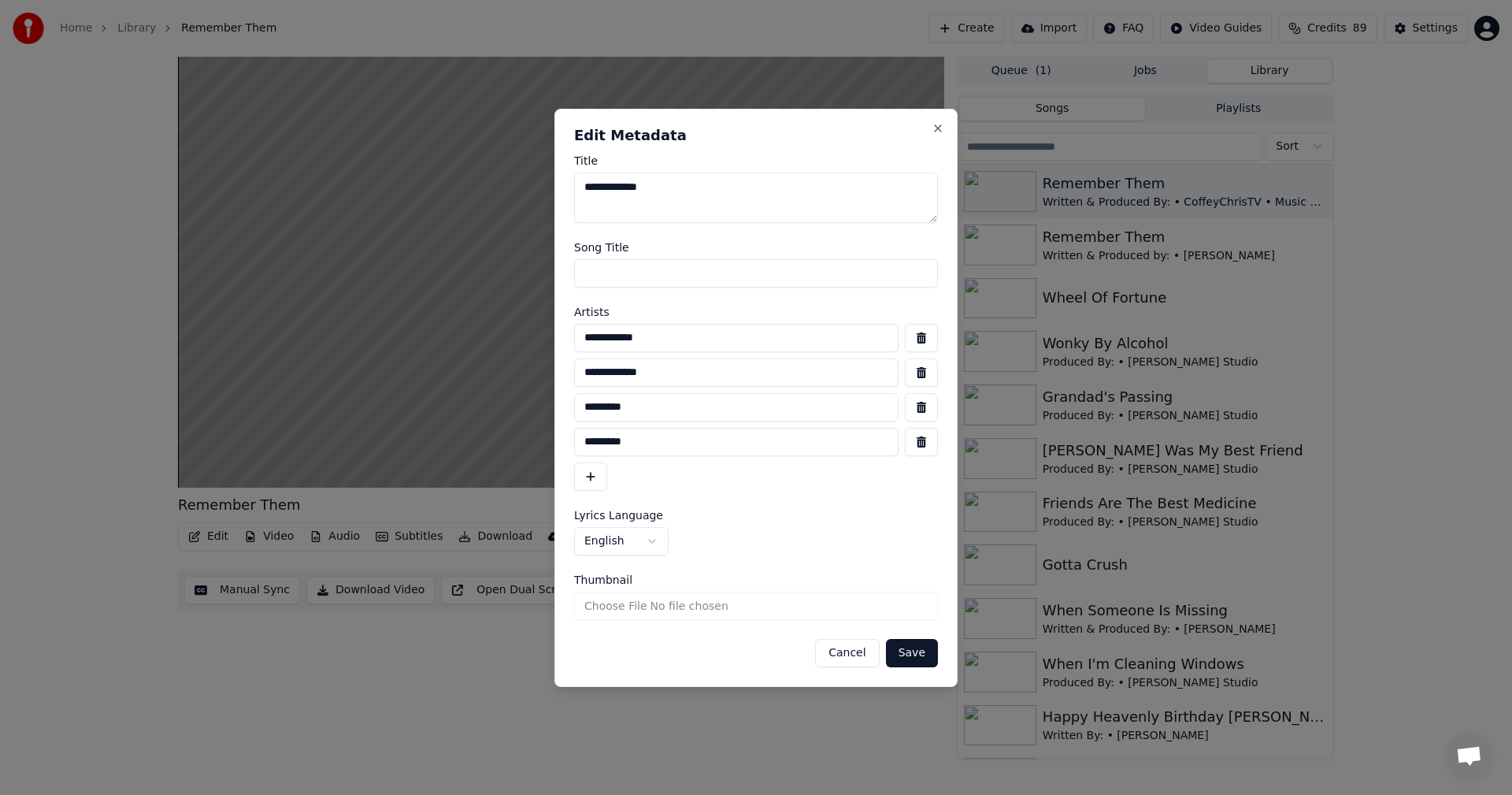
type input "*********"
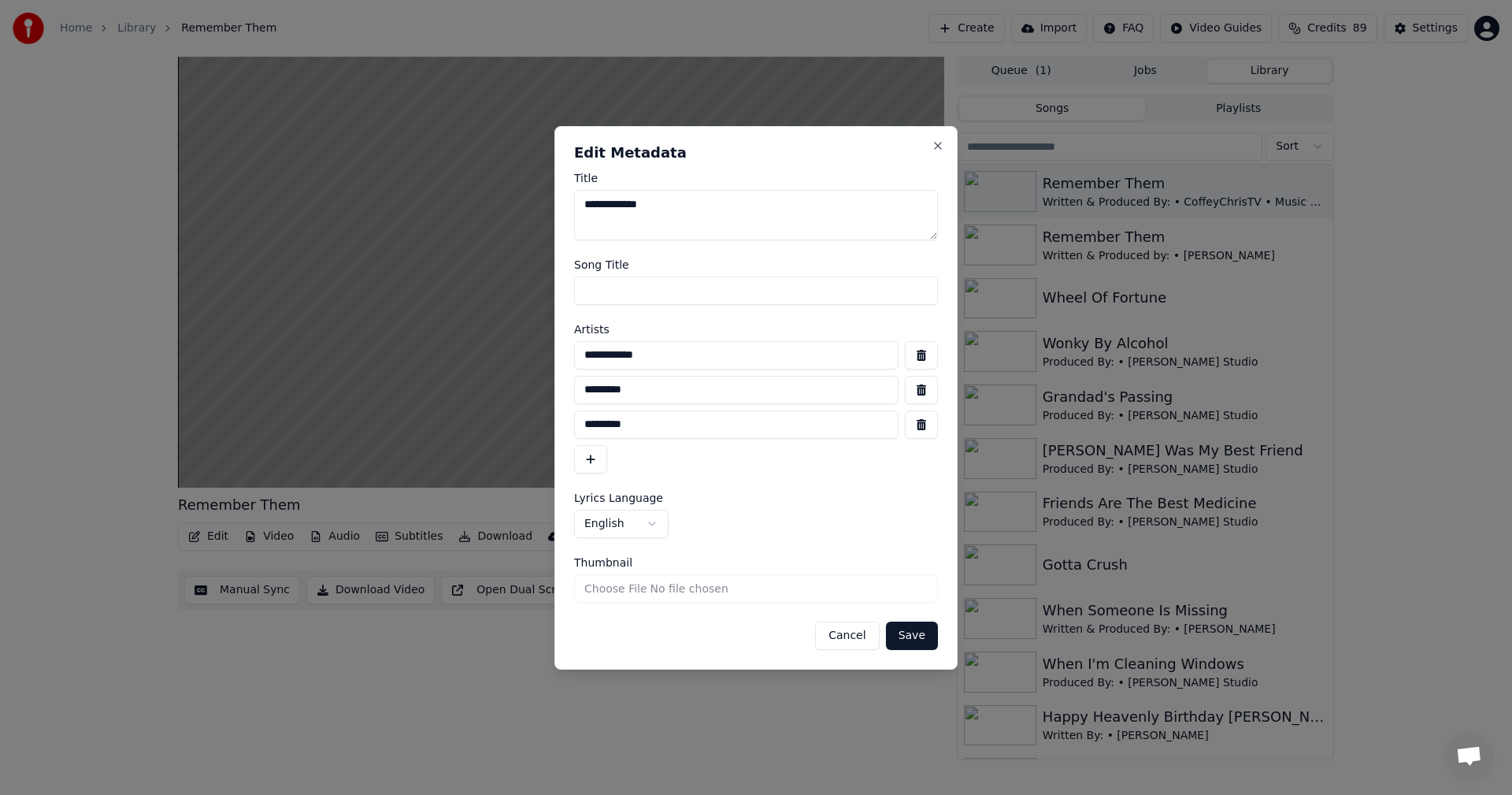
click at [662, 352] on input "**********" at bounding box center [736, 355] width 324 height 28
type input "**********"
click at [927, 433] on button "button" at bounding box center [920, 424] width 33 height 28
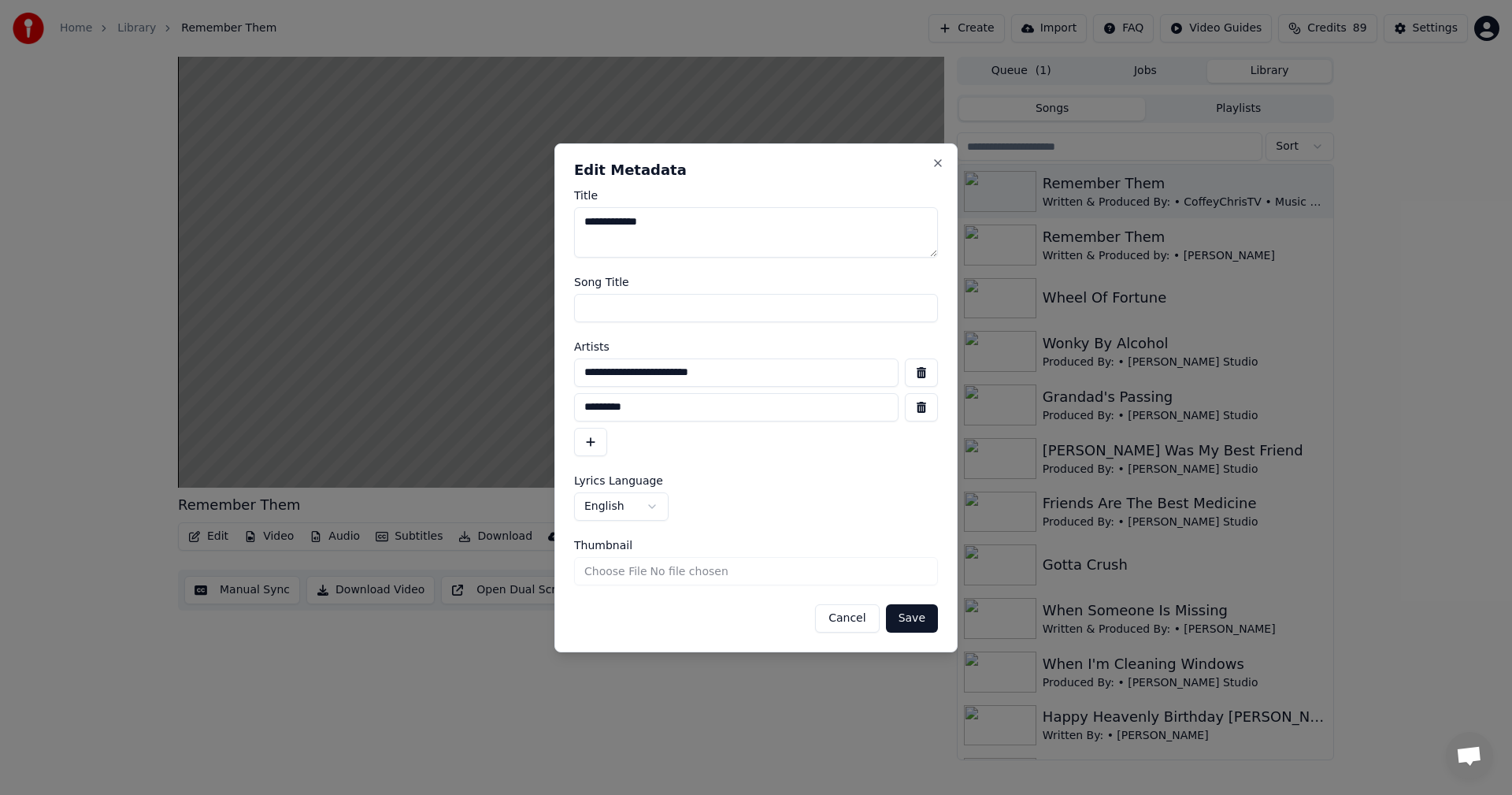
click at [651, 412] on input "*********" at bounding box center [736, 407] width 324 height 28
type input "**********"
click at [923, 623] on button "Save" at bounding box center [911, 618] width 52 height 28
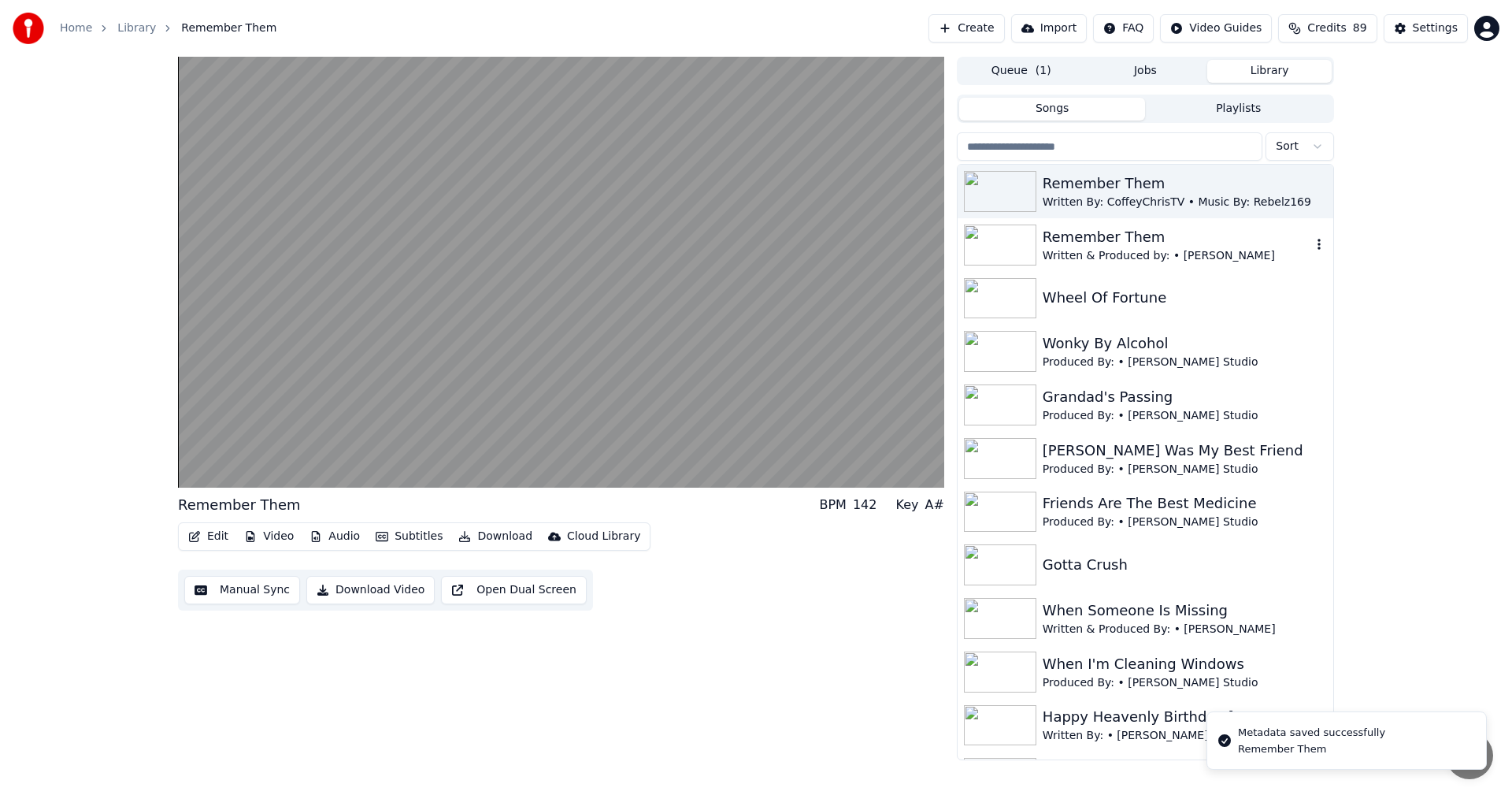
click at [1005, 240] on img at bounding box center [1000, 245] width 73 height 41
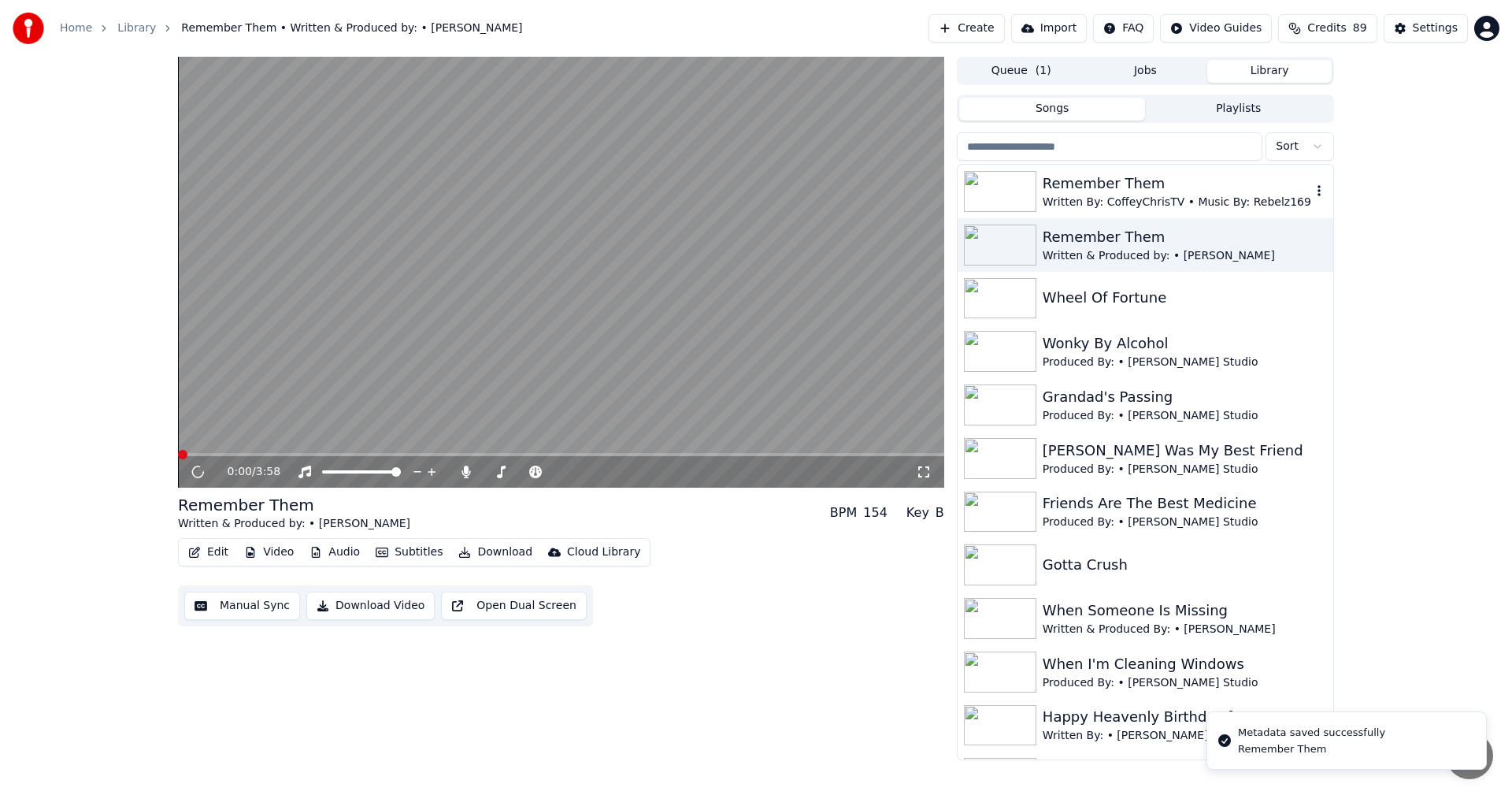
click at [1003, 189] on img at bounding box center [1000, 191] width 73 height 41
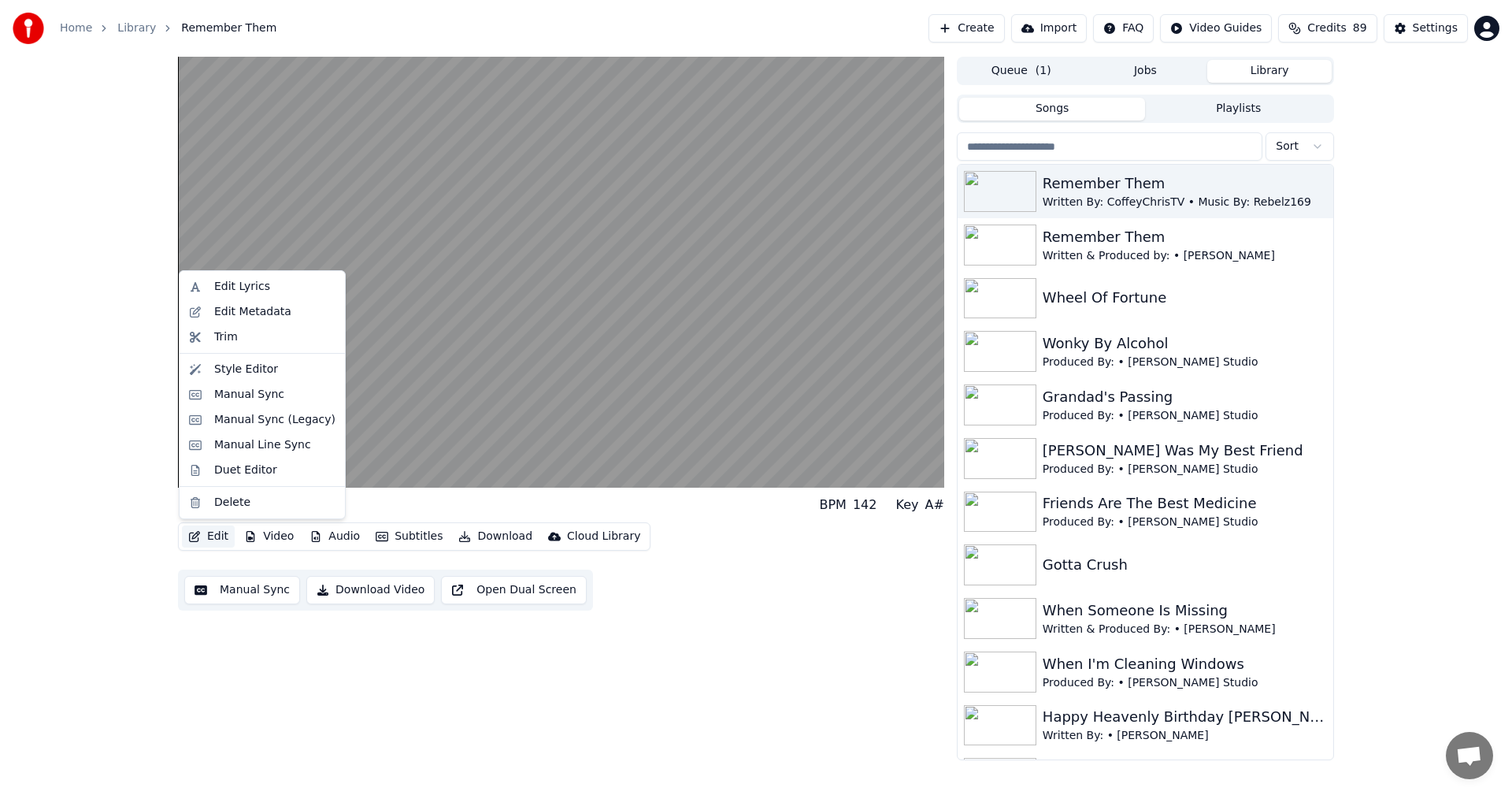
click at [219, 535] on button "Edit" at bounding box center [208, 536] width 53 height 22
click at [229, 311] on div "Edit Metadata" at bounding box center [253, 312] width 78 height 16
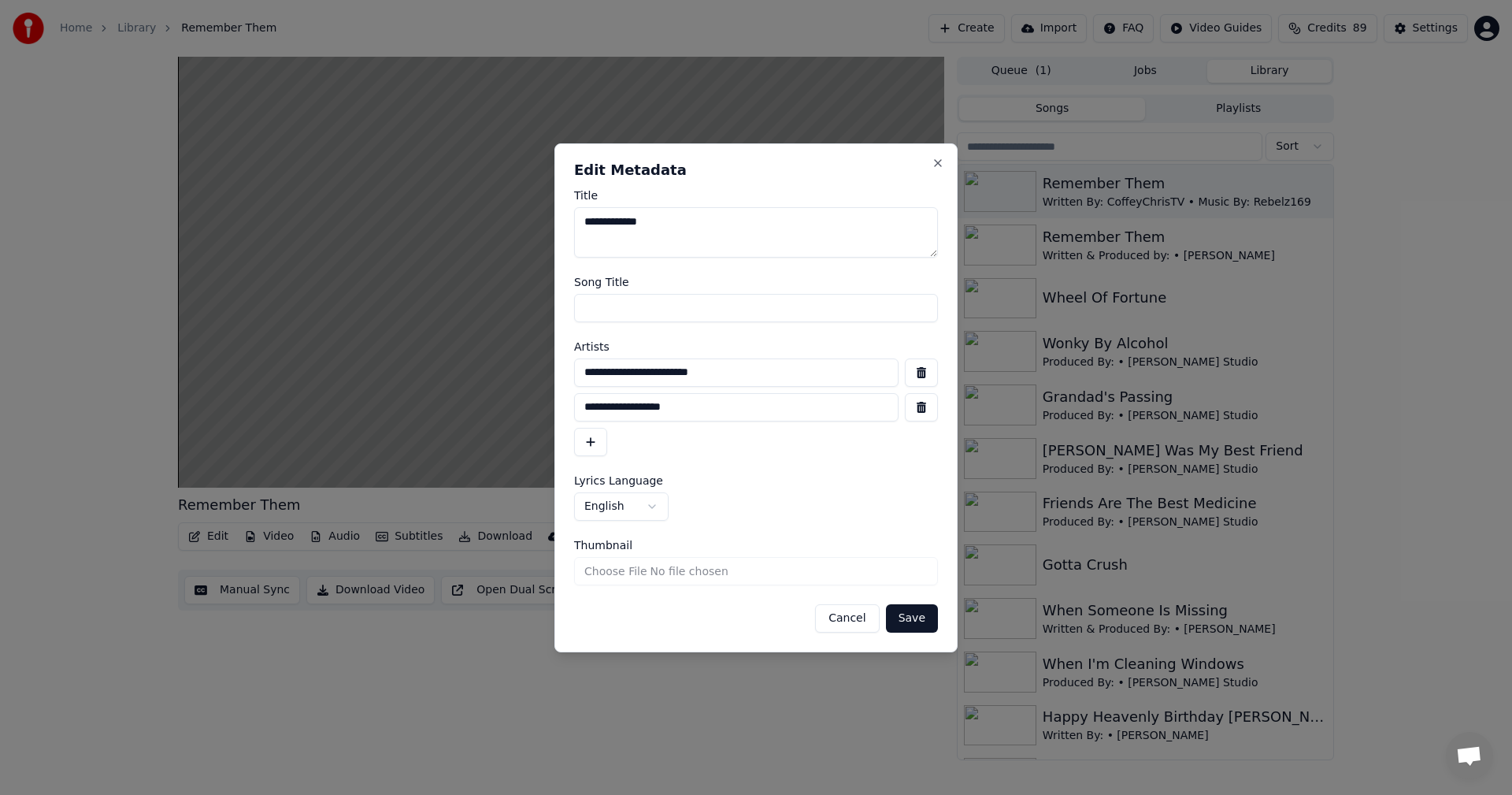
click at [928, 411] on button "button" at bounding box center [920, 407] width 33 height 28
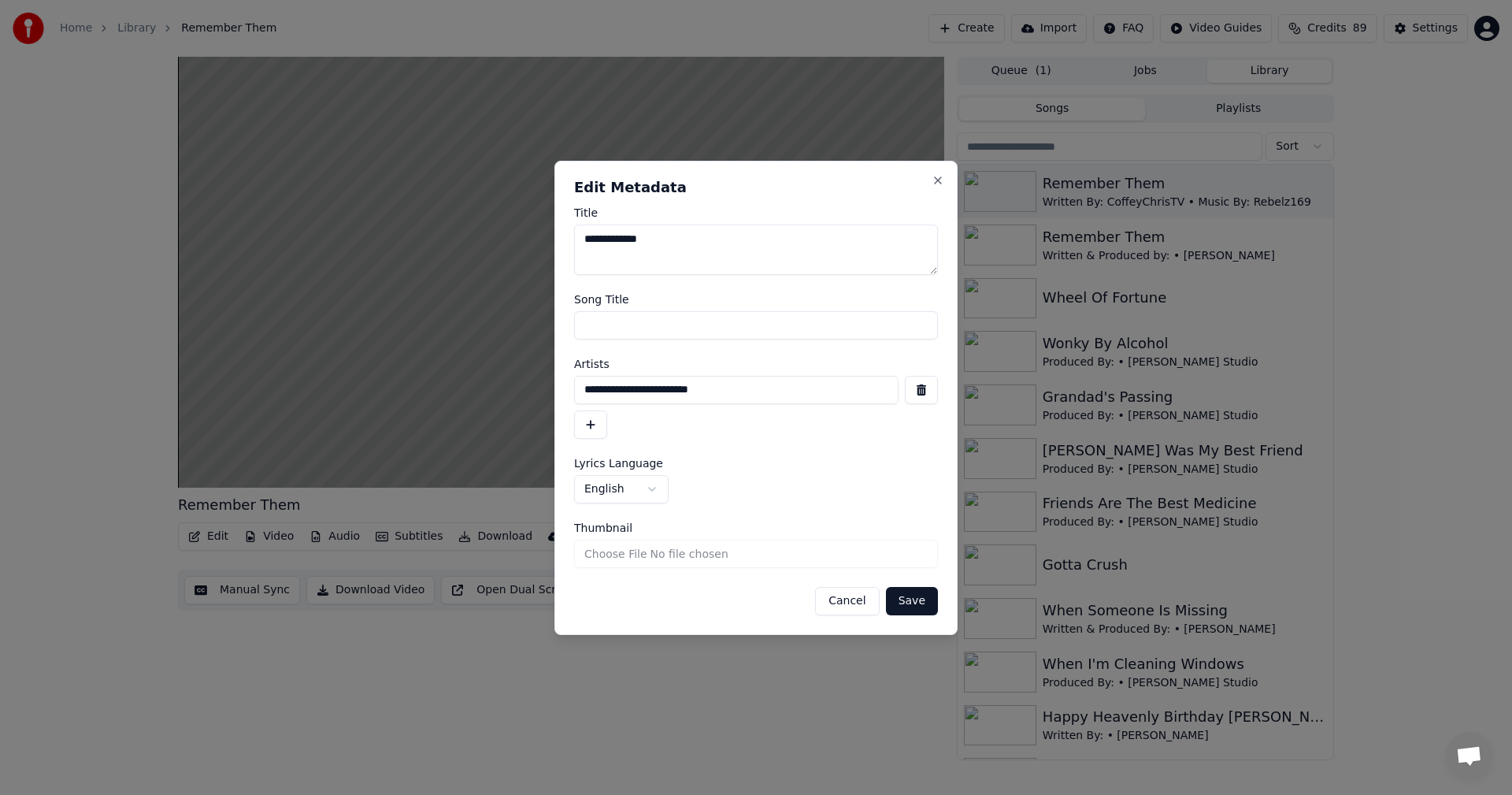
click at [921, 597] on button "Save" at bounding box center [911, 601] width 52 height 28
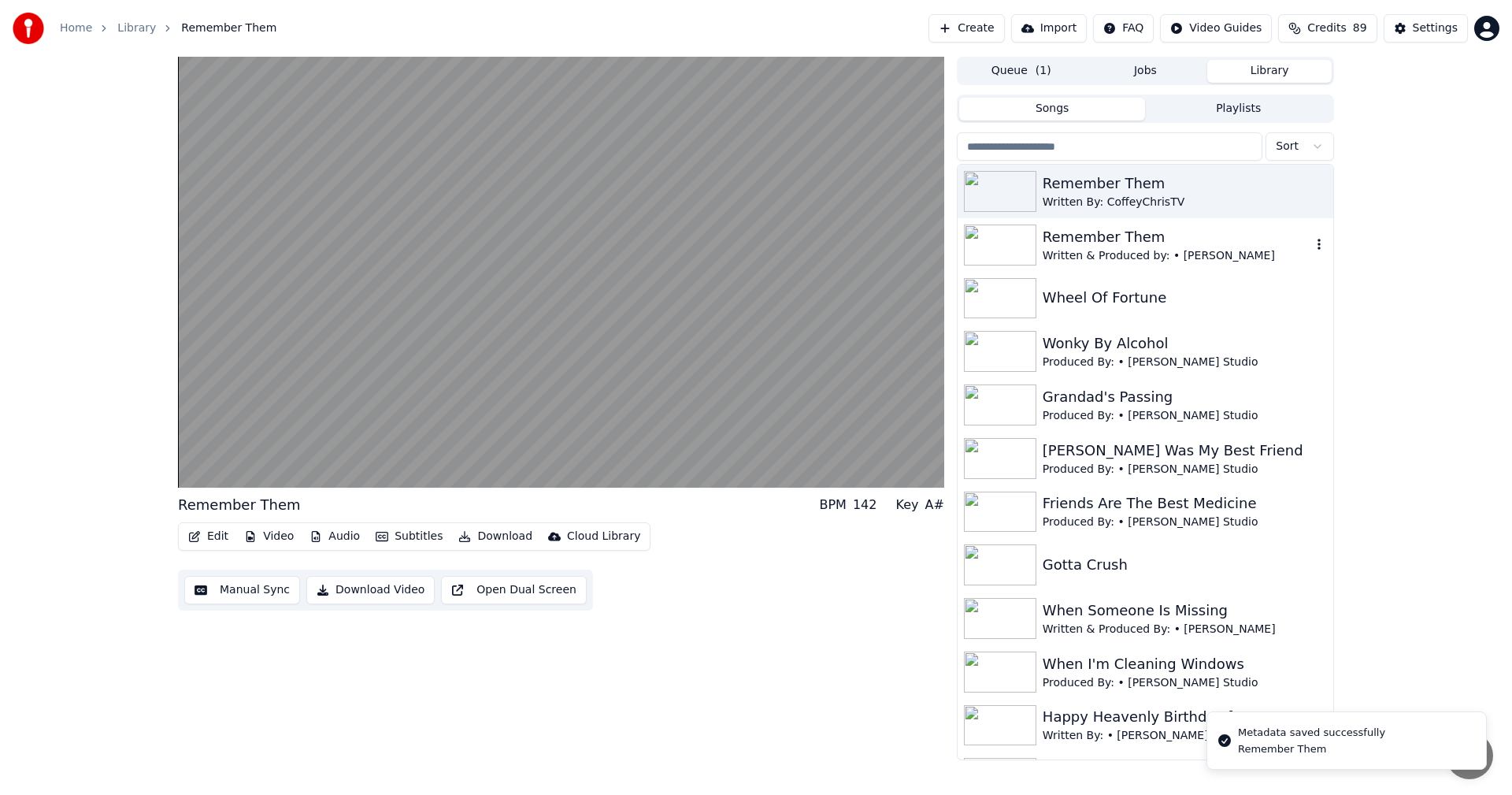
click at [1078, 242] on div "Remember Them" at bounding box center [1177, 237] width 269 height 22
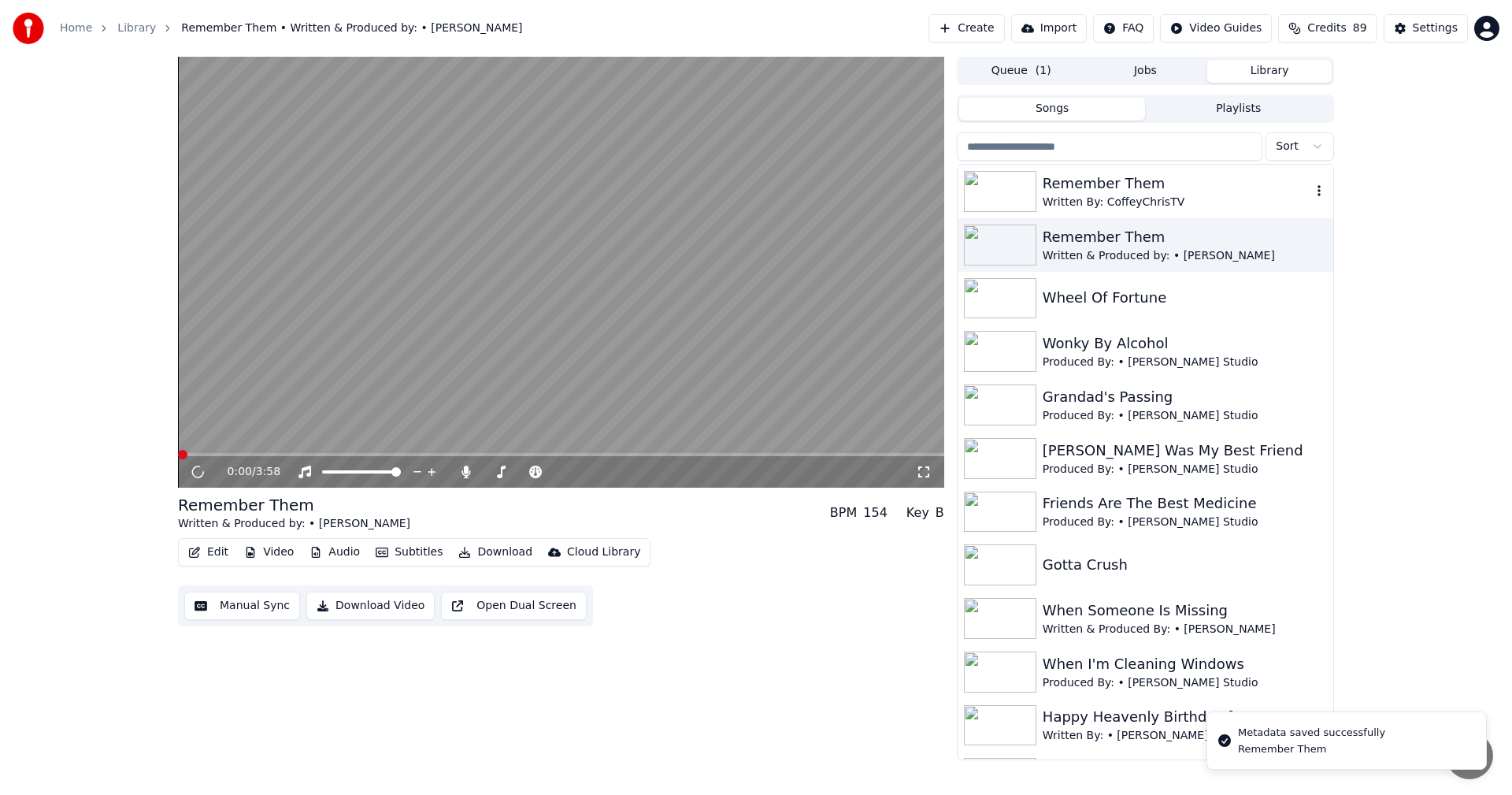
click at [1090, 198] on div "Written By: CoffeyChrisTV" at bounding box center [1177, 202] width 269 height 16
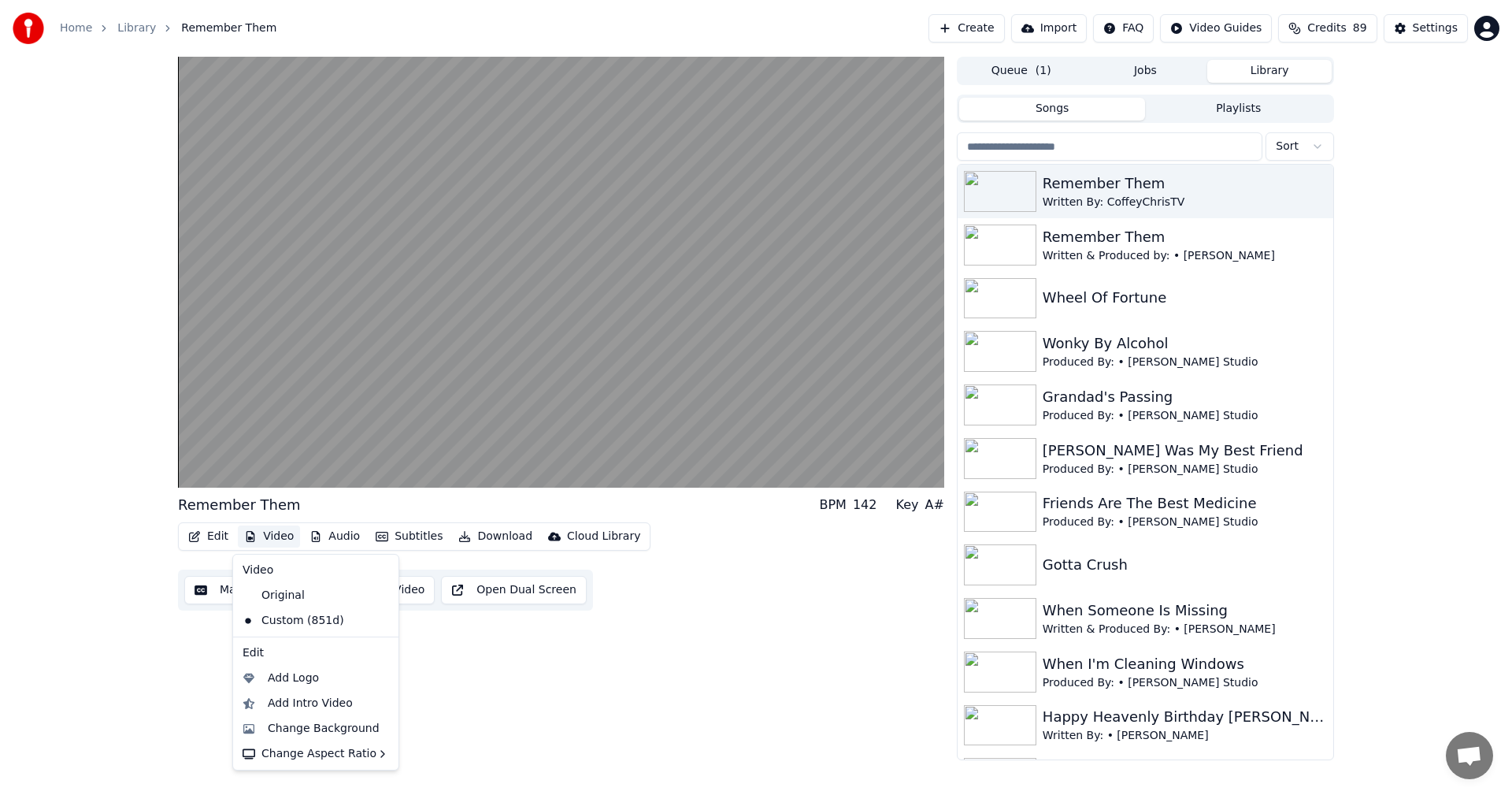
click at [273, 538] on button "Video" at bounding box center [269, 536] width 63 height 22
click at [305, 731] on div "Change Background" at bounding box center [323, 728] width 111 height 16
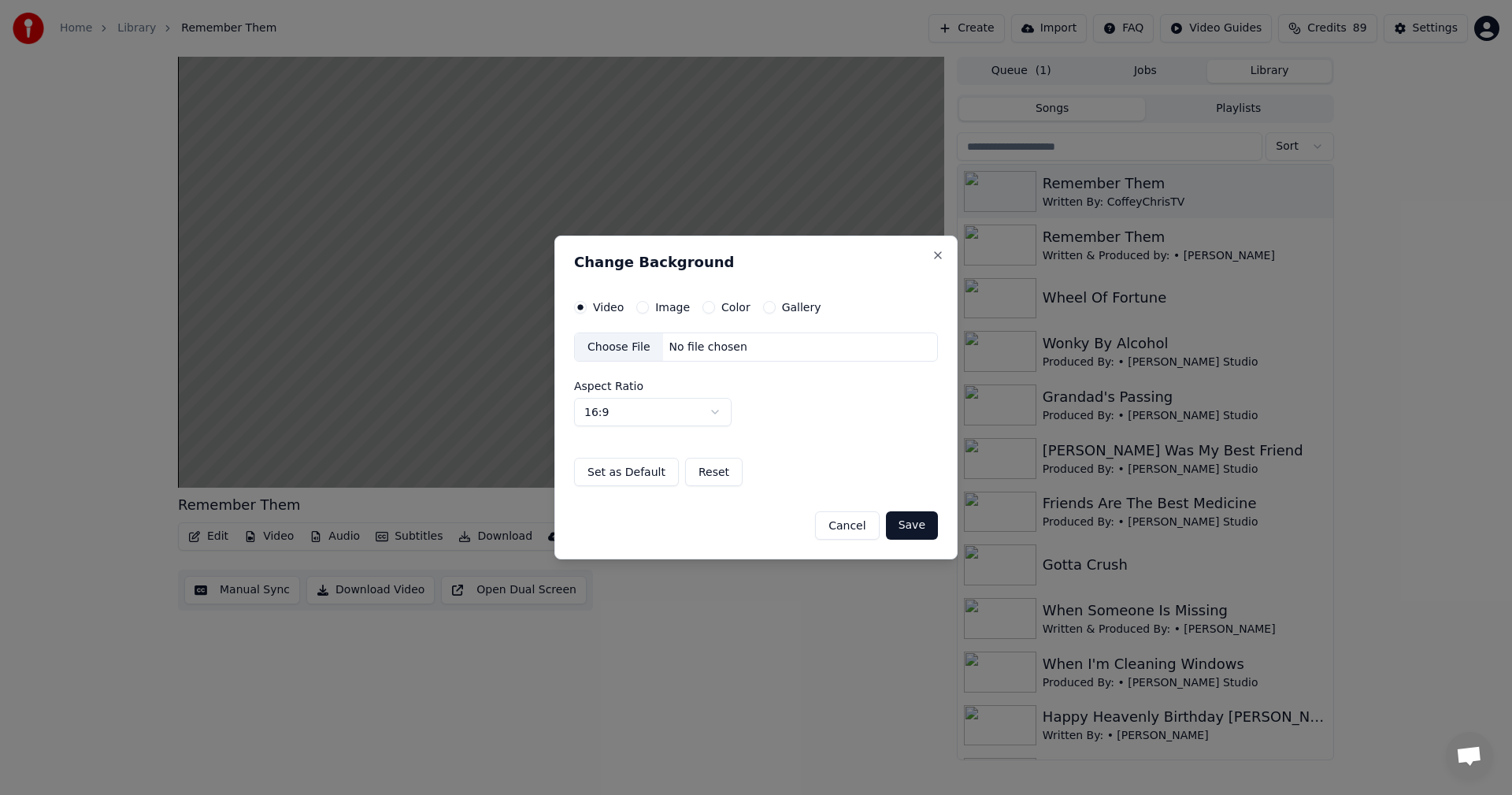
click at [855, 534] on button "Cancel" at bounding box center [847, 525] width 64 height 28
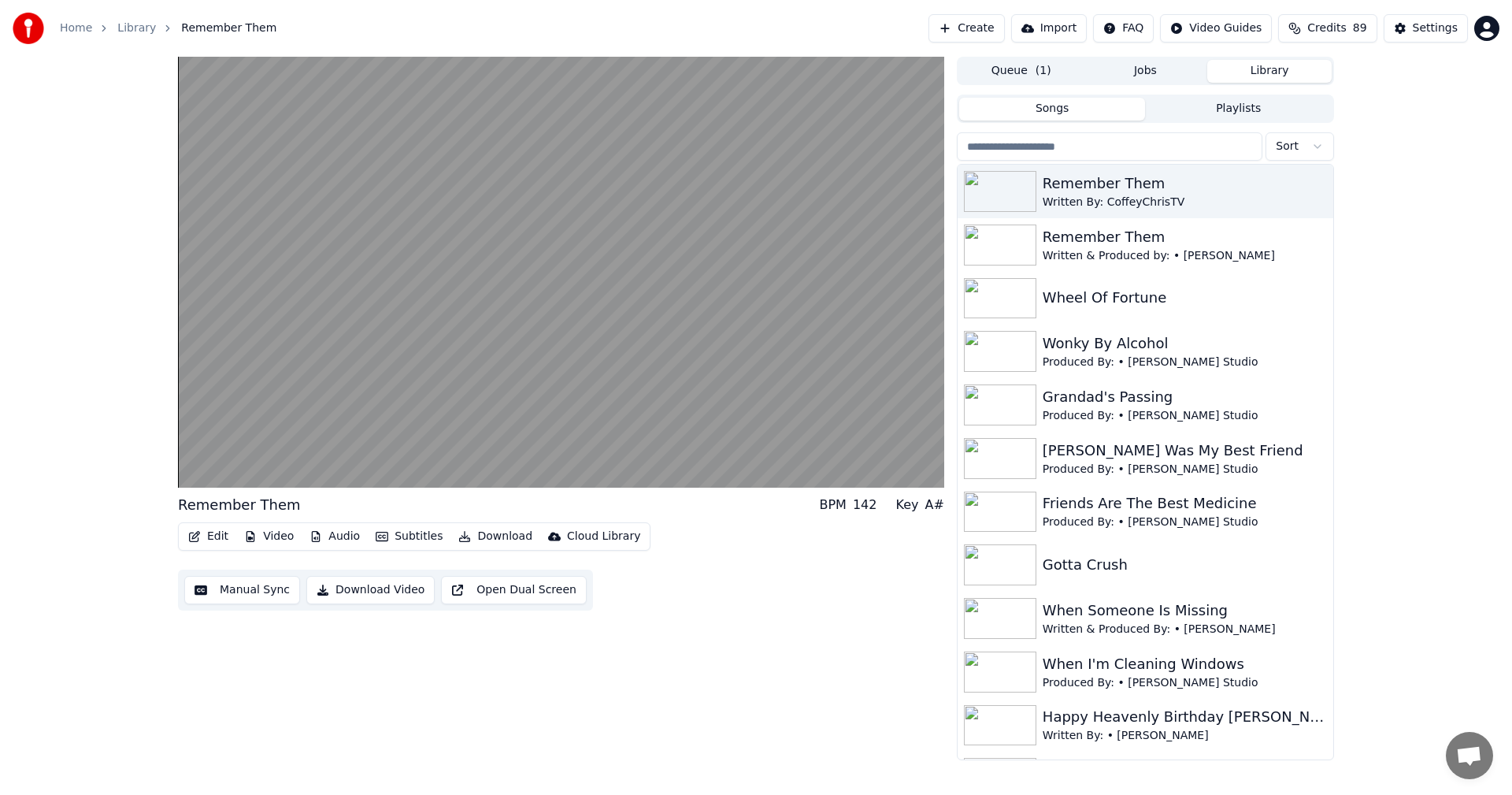
click at [251, 534] on icon "button" at bounding box center [250, 535] width 13 height 11
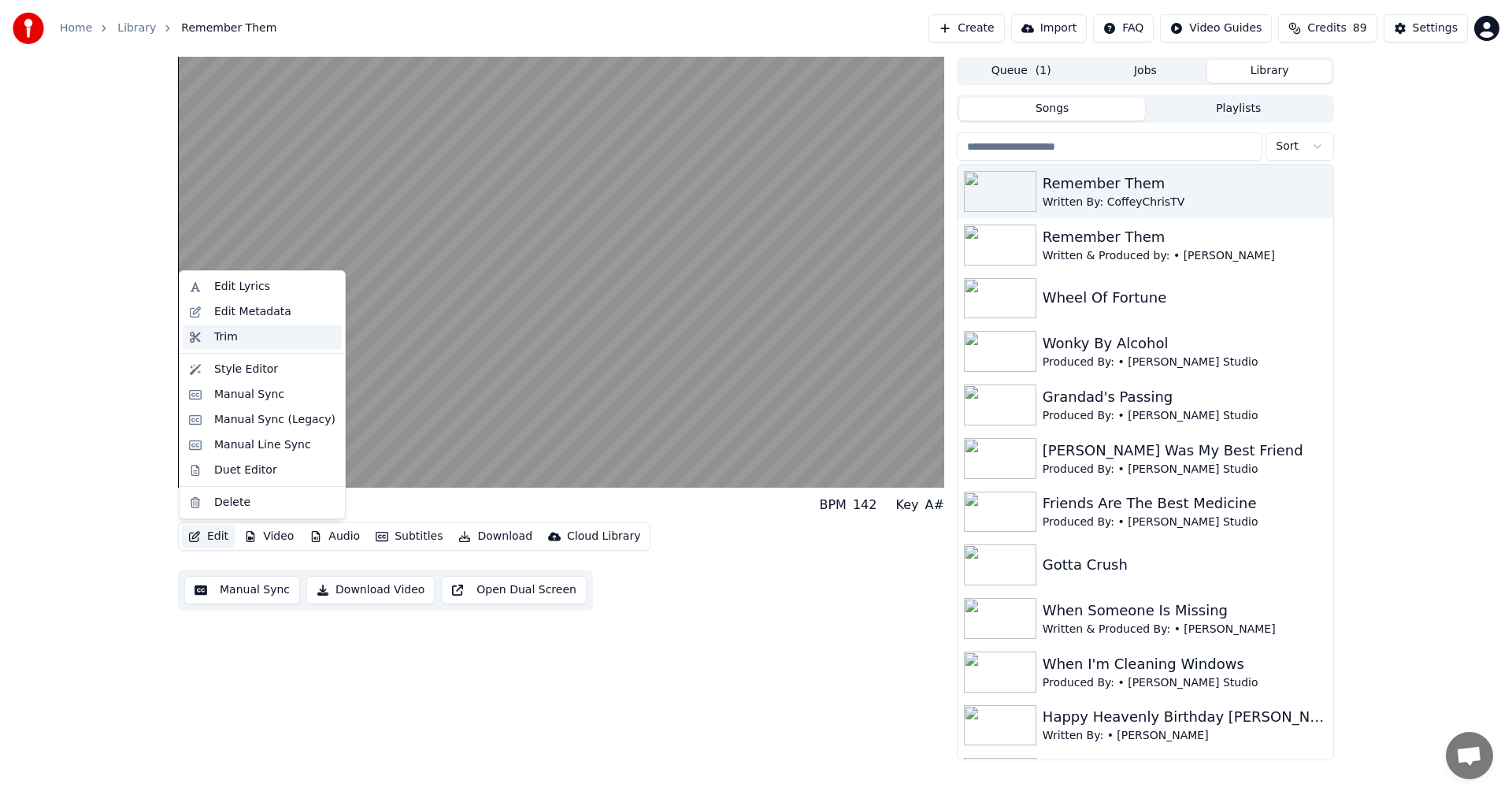
click at [235, 334] on div "Trim" at bounding box center [226, 337] width 24 height 16
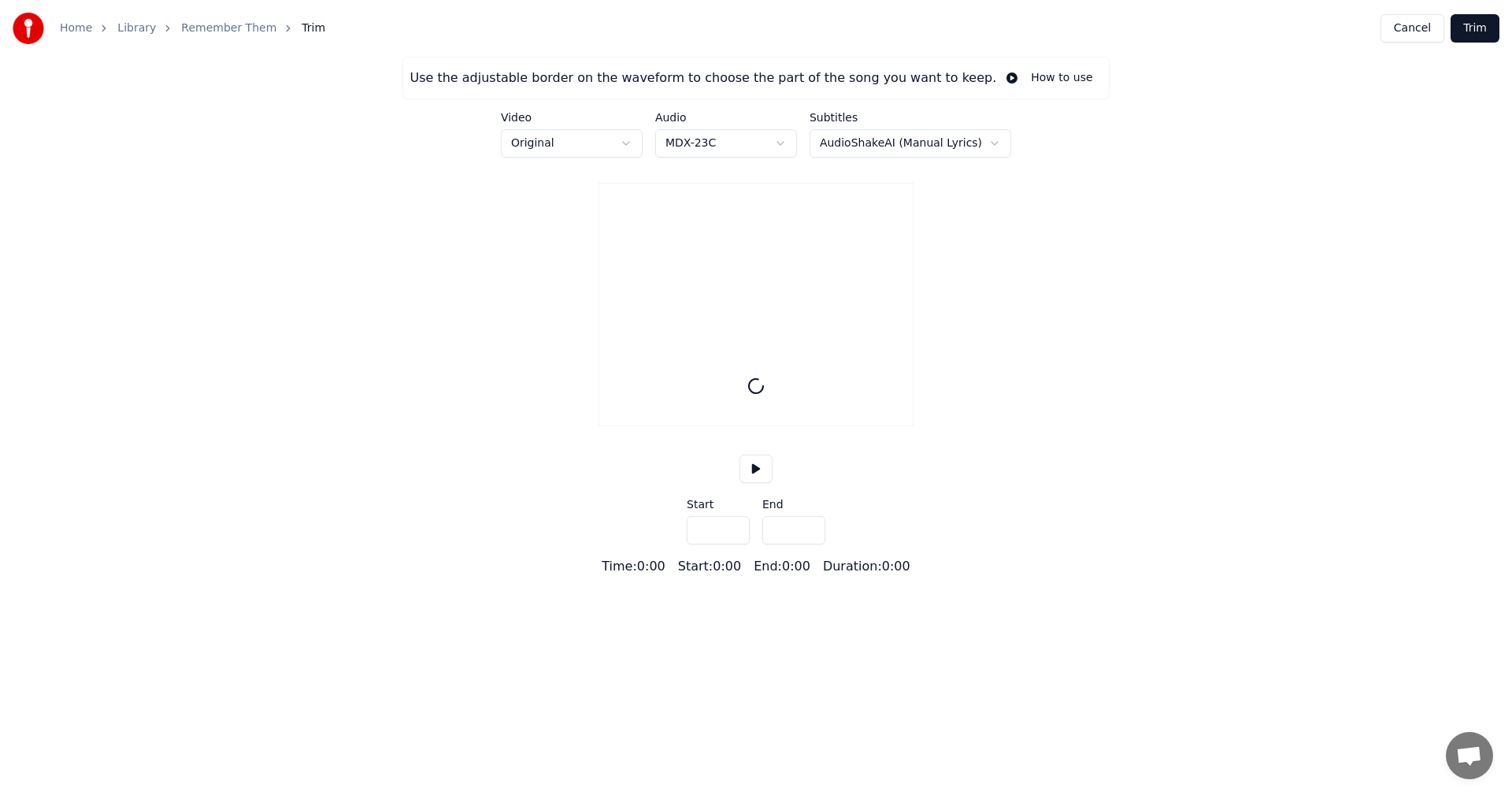
type input "*****"
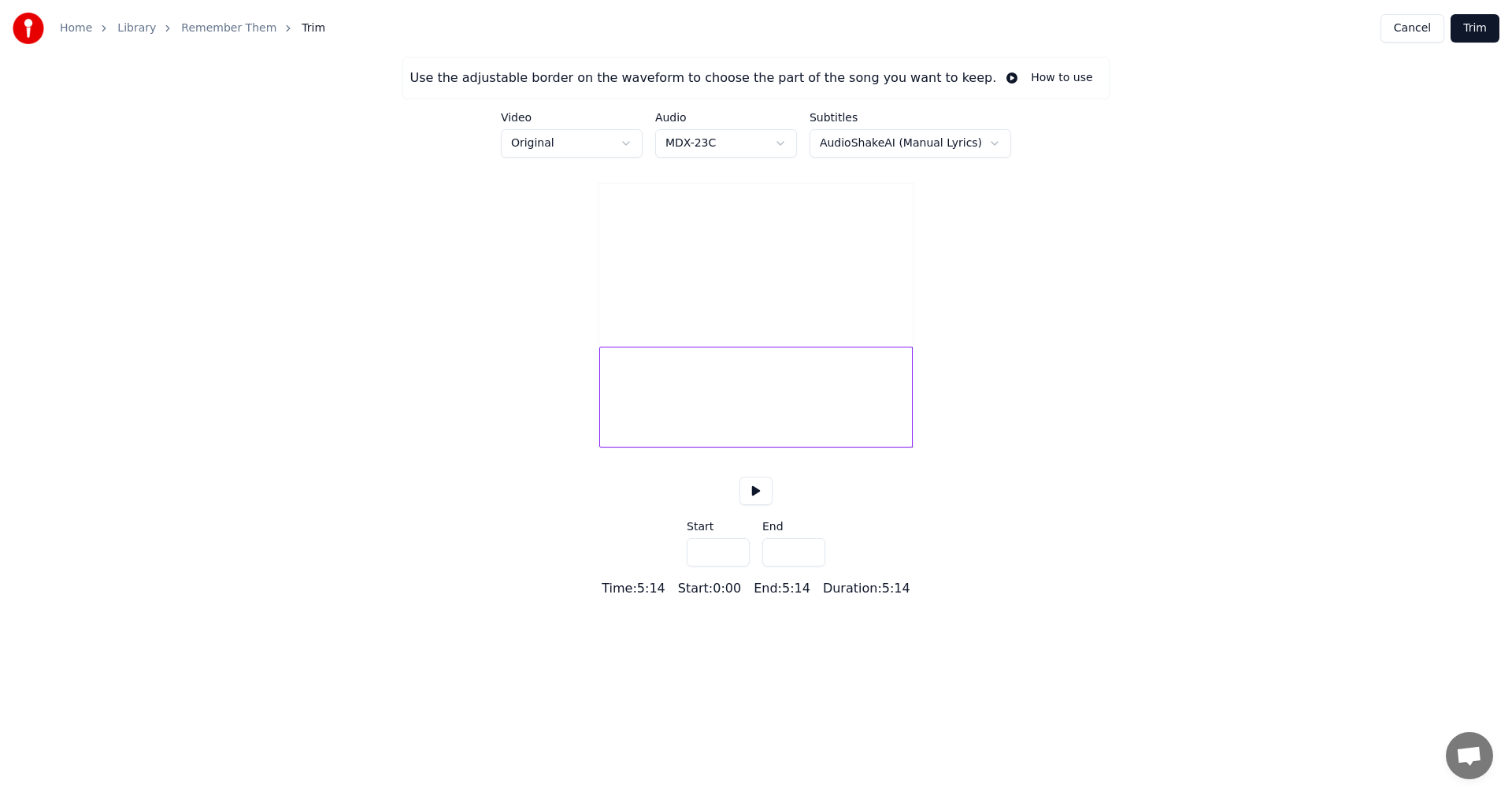
click at [1418, 25] on button "Cancel" at bounding box center [1412, 28] width 64 height 28
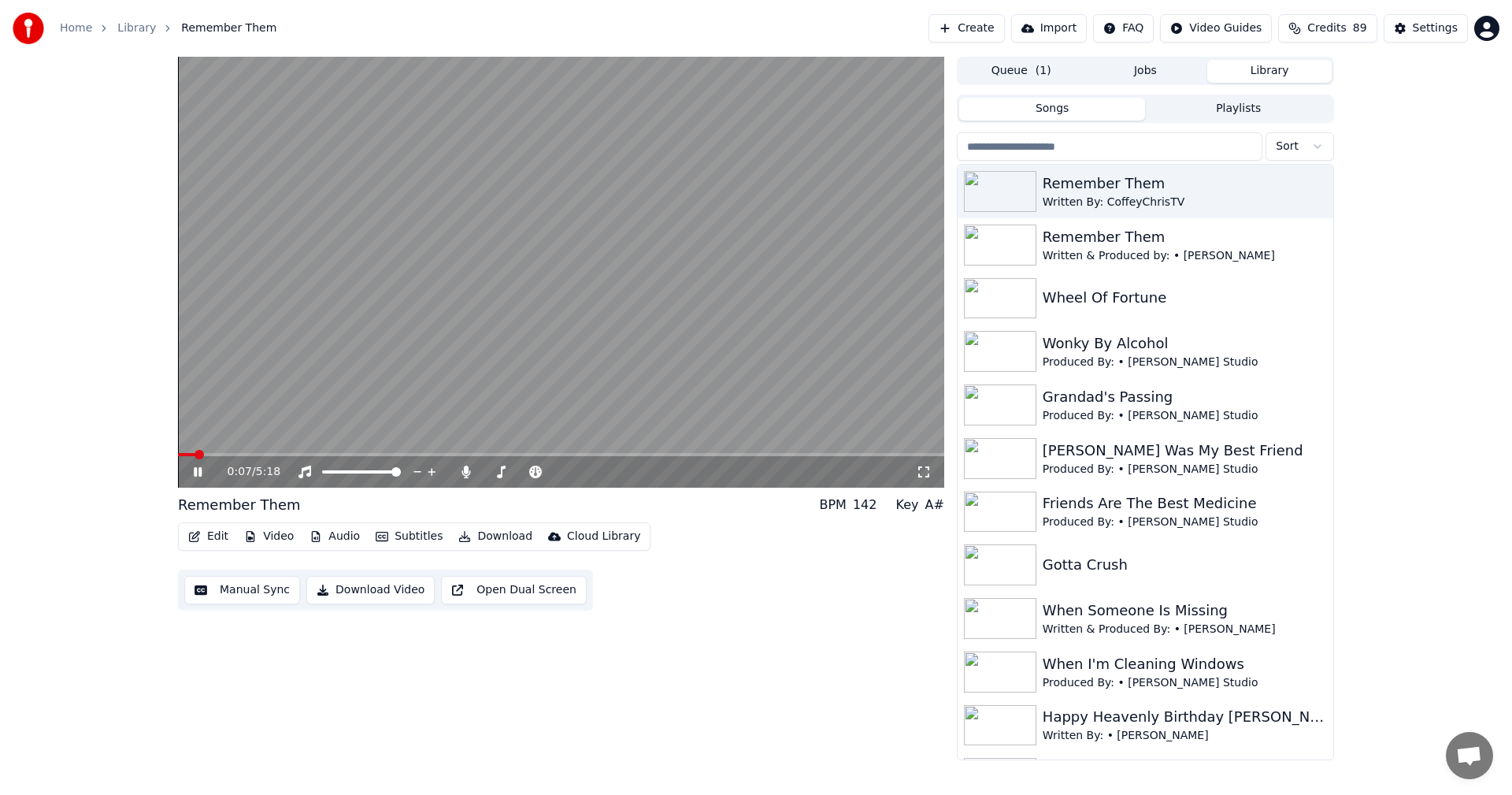
click at [213, 534] on button "Edit" at bounding box center [208, 536] width 53 height 22
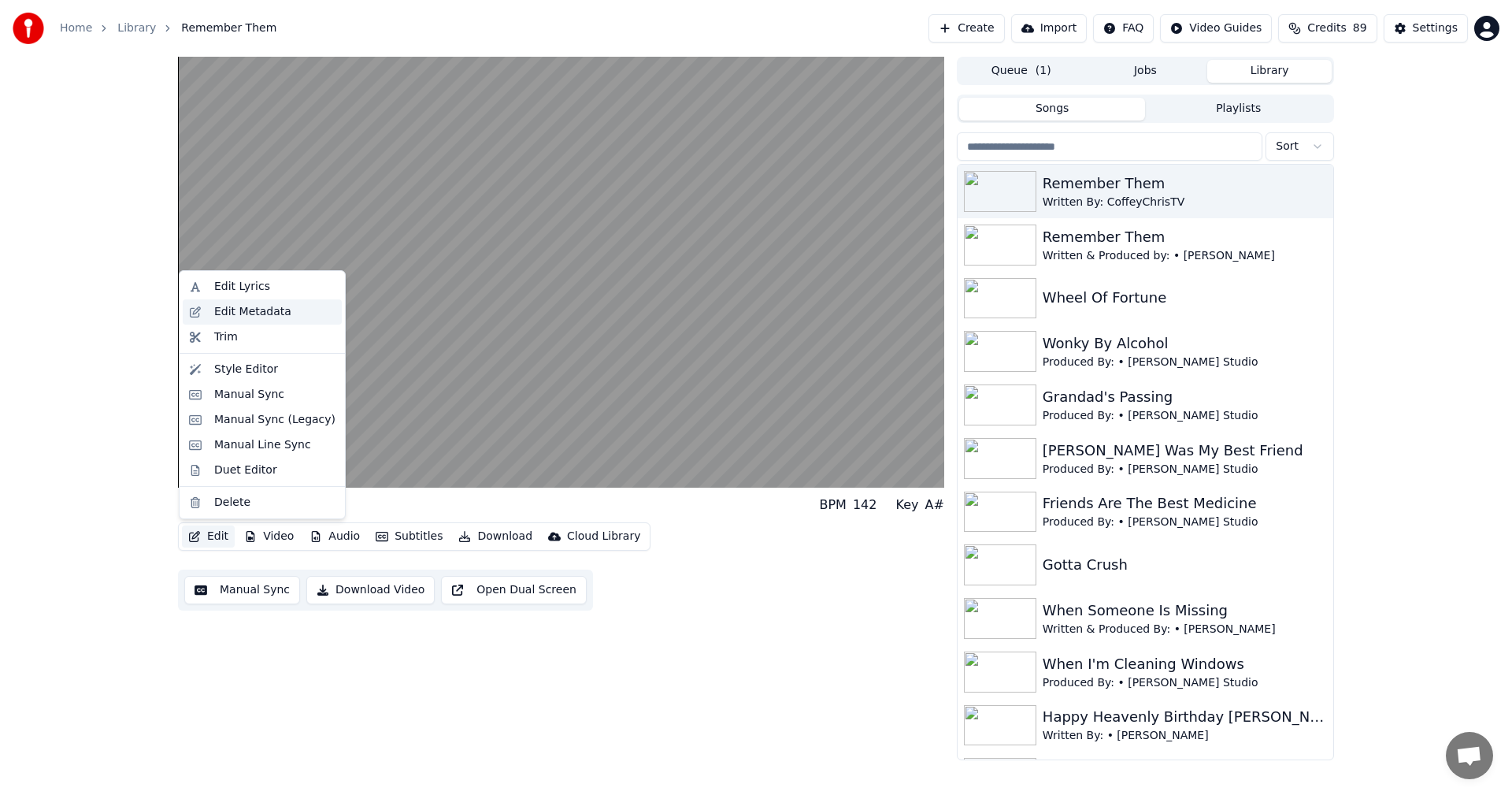
click at [238, 314] on div "Edit Metadata" at bounding box center [253, 312] width 78 height 16
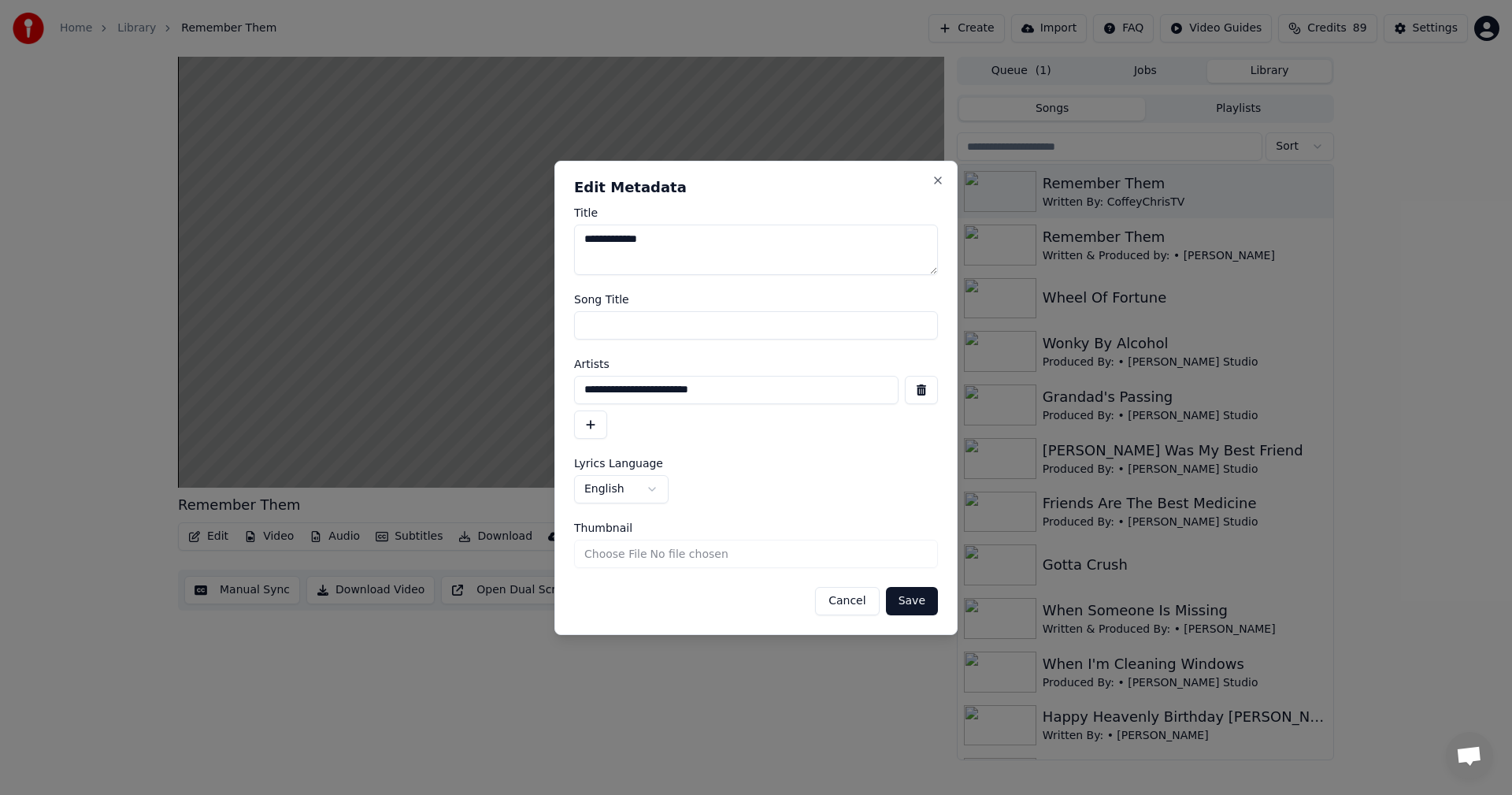
click at [912, 603] on button "Save" at bounding box center [911, 601] width 52 height 28
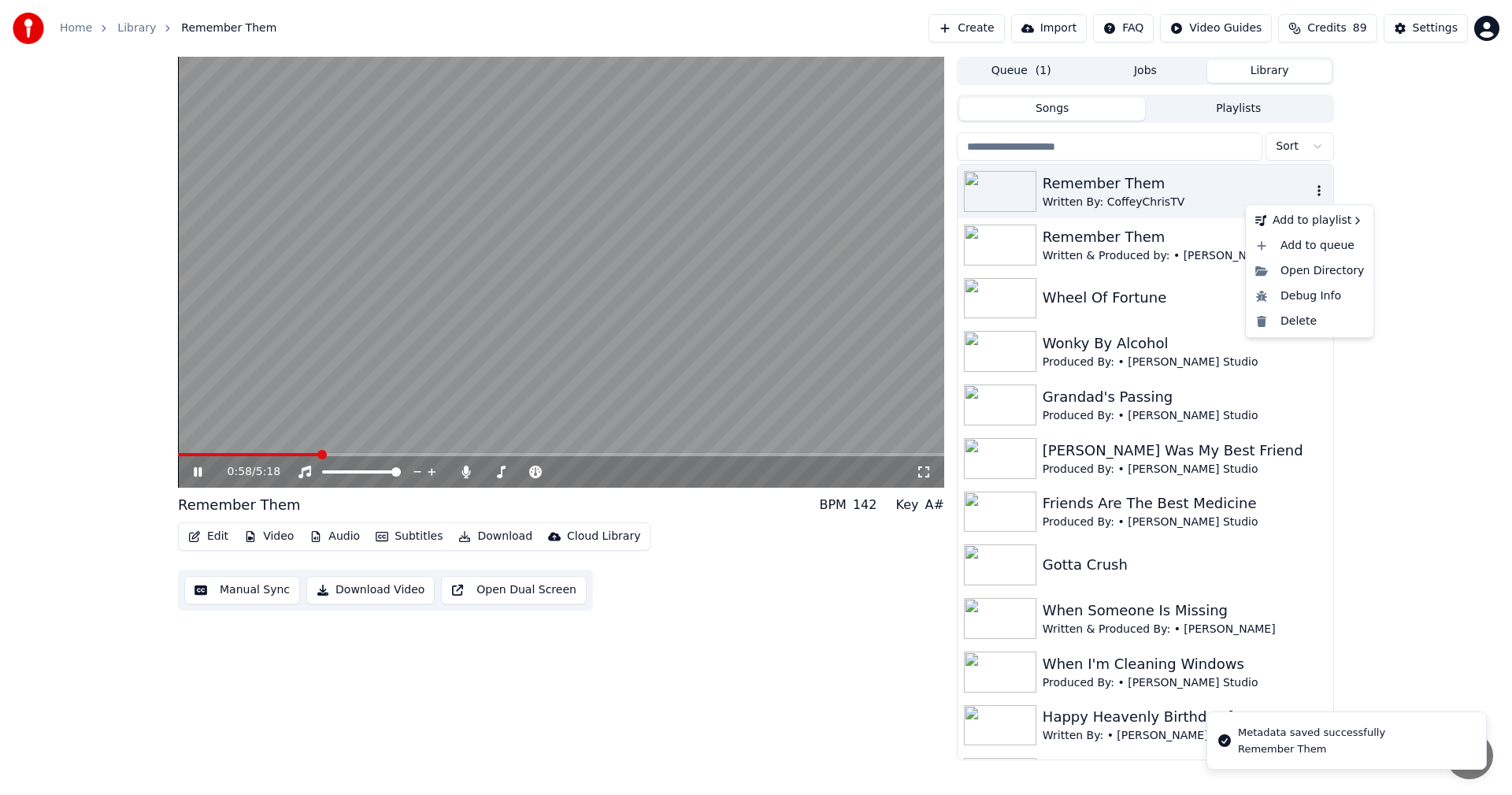
click at [1311, 189] on icon "button" at bounding box center [1319, 190] width 16 height 13
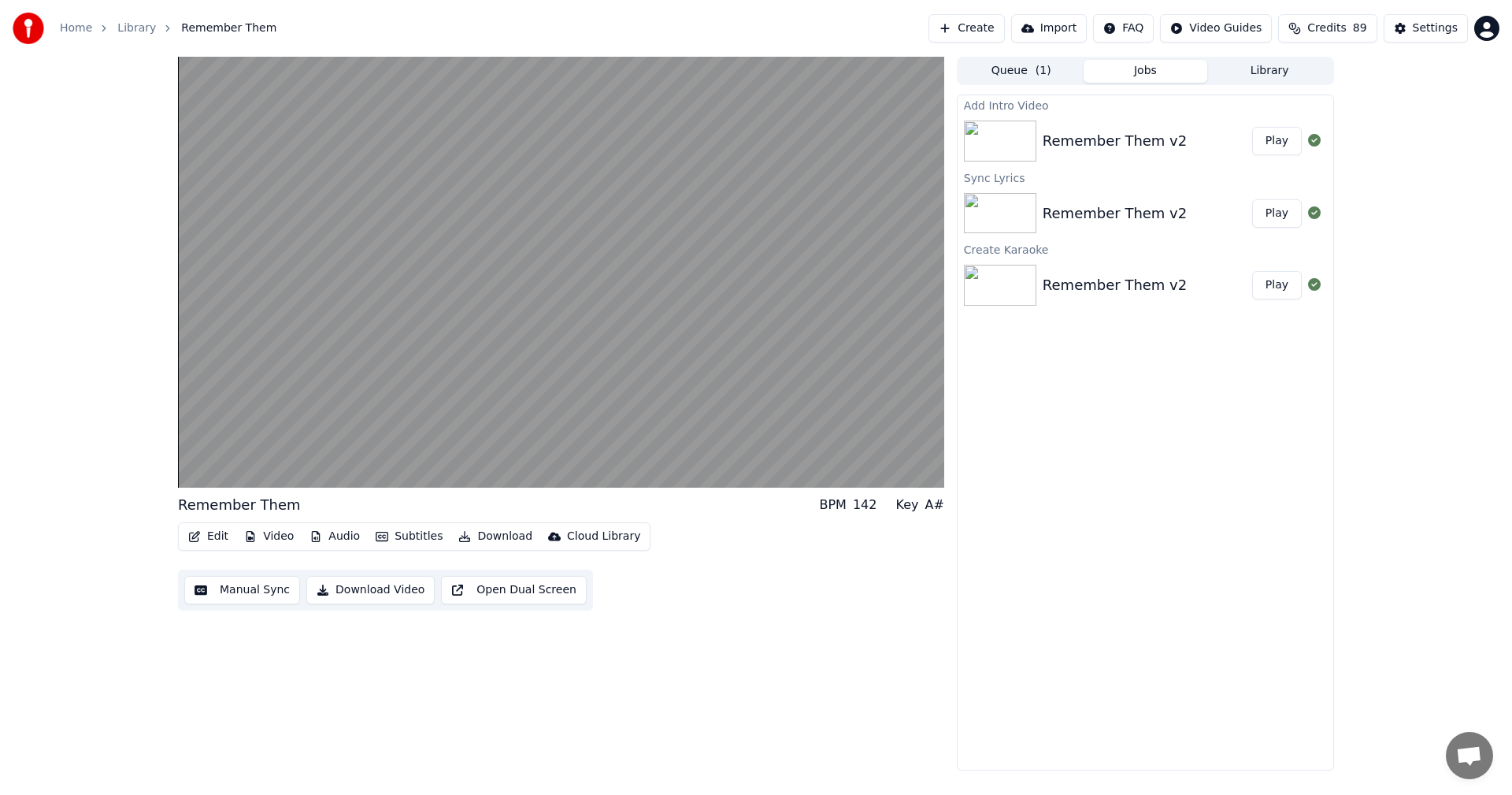
click at [1117, 67] on button "Jobs" at bounding box center [1145, 71] width 124 height 23
click at [1014, 208] on img at bounding box center [1000, 213] width 73 height 41
click at [1274, 207] on button "Play" at bounding box center [1276, 213] width 50 height 28
click at [1266, 283] on button "Play" at bounding box center [1276, 285] width 50 height 28
click at [965, 21] on button "Create" at bounding box center [966, 28] width 77 height 28
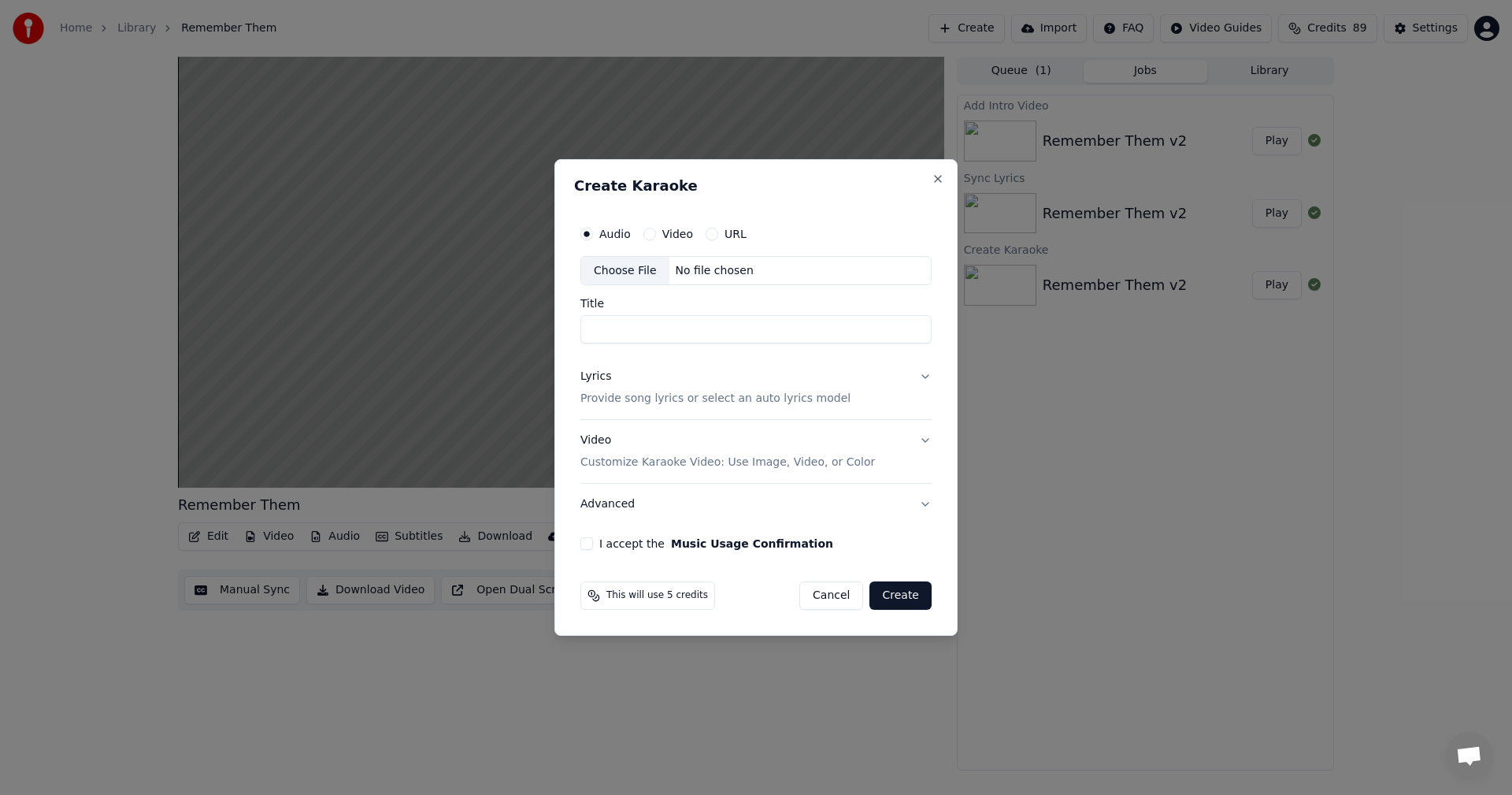
click at [615, 273] on div "Choose File" at bounding box center [625, 271] width 89 height 28
click at [618, 267] on div "Choose File" at bounding box center [625, 271] width 89 height 28
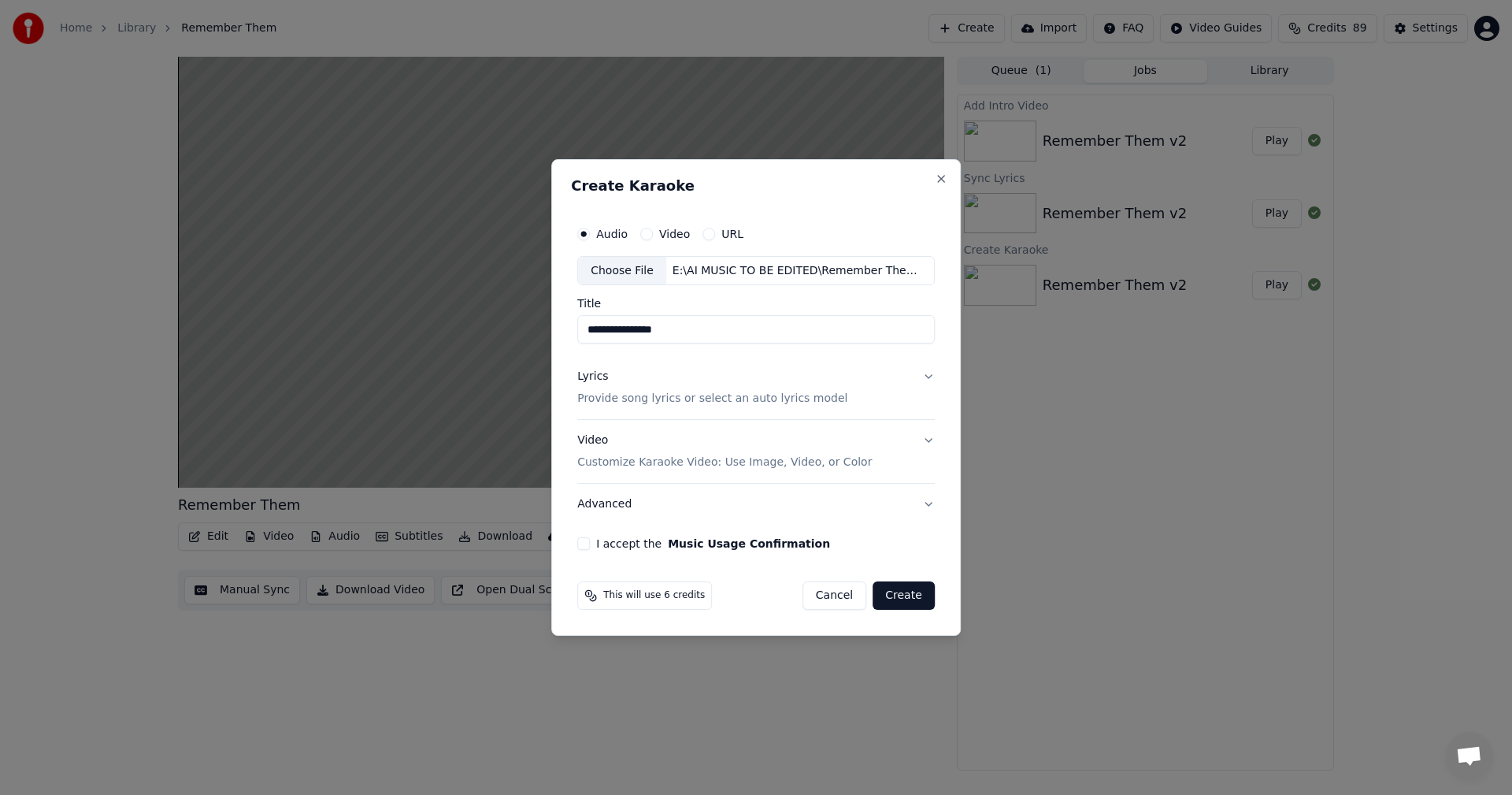
click at [702, 329] on input "**********" at bounding box center [755, 329] width 357 height 28
type input "**********"
click at [925, 377] on button "Lyrics Provide song lyrics or select an auto lyrics model" at bounding box center [755, 388] width 357 height 63
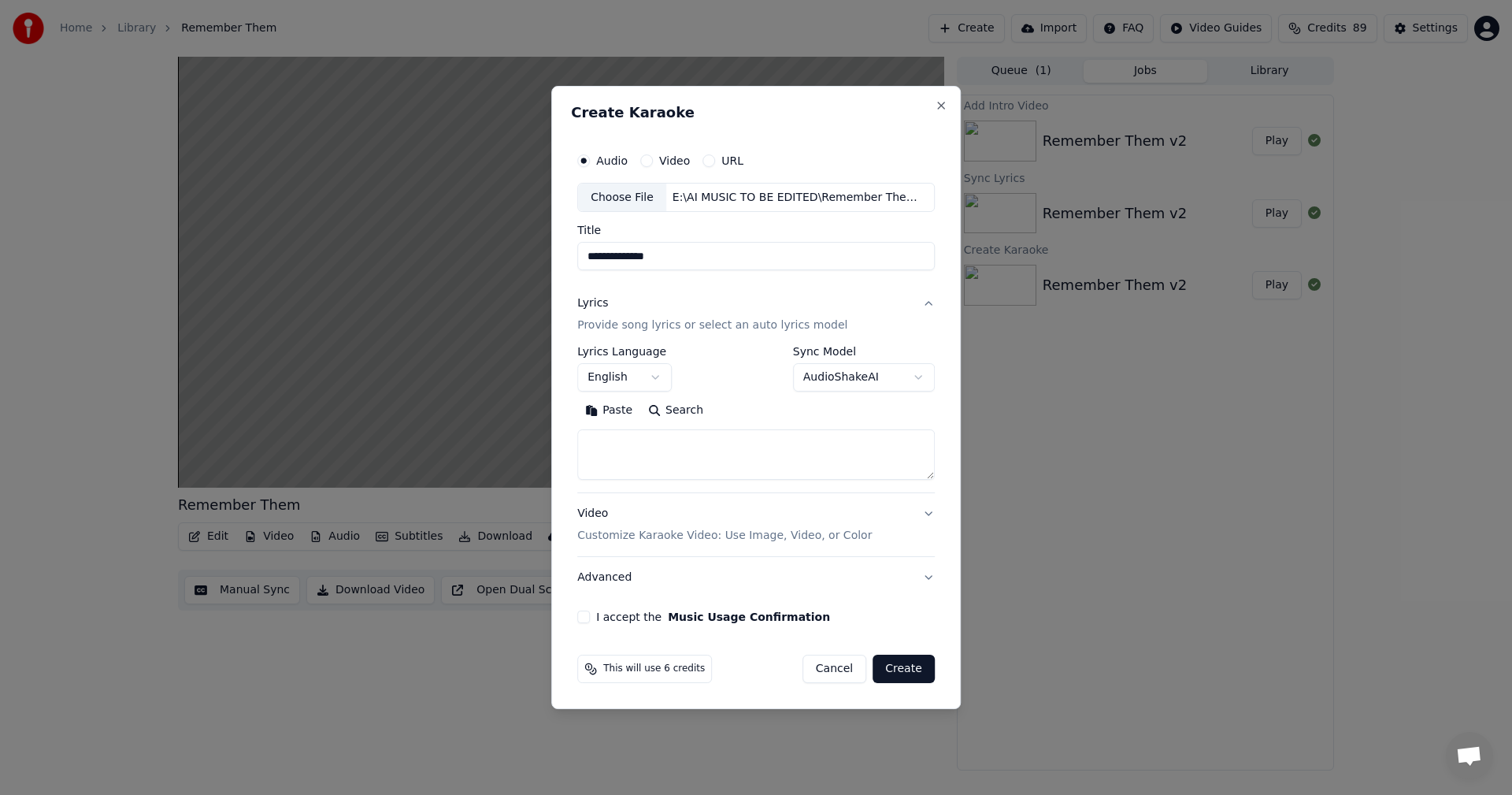
click at [592, 437] on textarea at bounding box center [755, 455] width 357 height 51
click at [596, 410] on button "Paste" at bounding box center [608, 410] width 63 height 25
click at [742, 417] on button "Expand" at bounding box center [747, 410] width 74 height 25
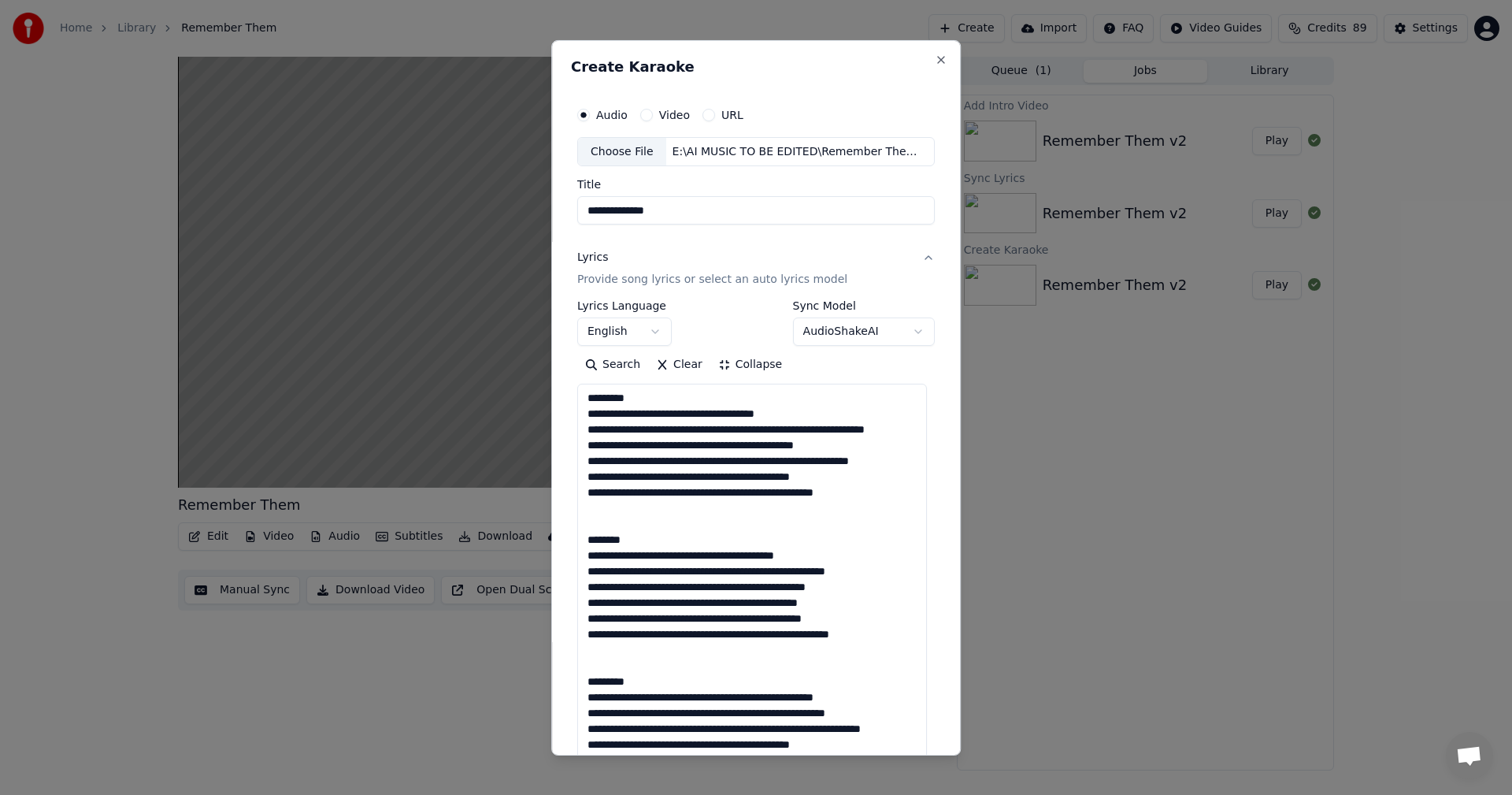
drag, startPoint x: 627, startPoint y: 398, endPoint x: 576, endPoint y: 398, distance: 51.0
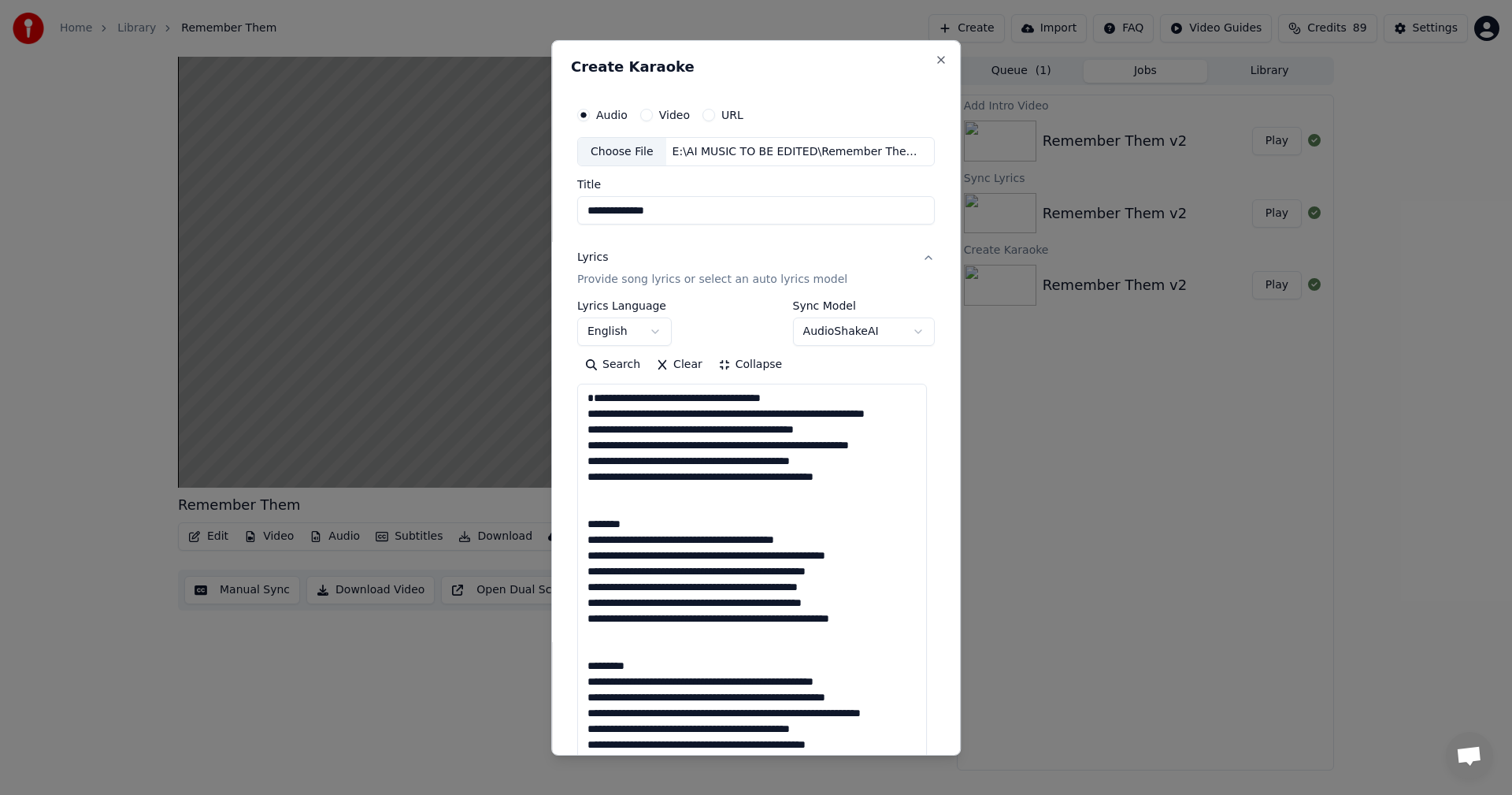
drag, startPoint x: 629, startPoint y: 553, endPoint x: 578, endPoint y: 552, distance: 51.0
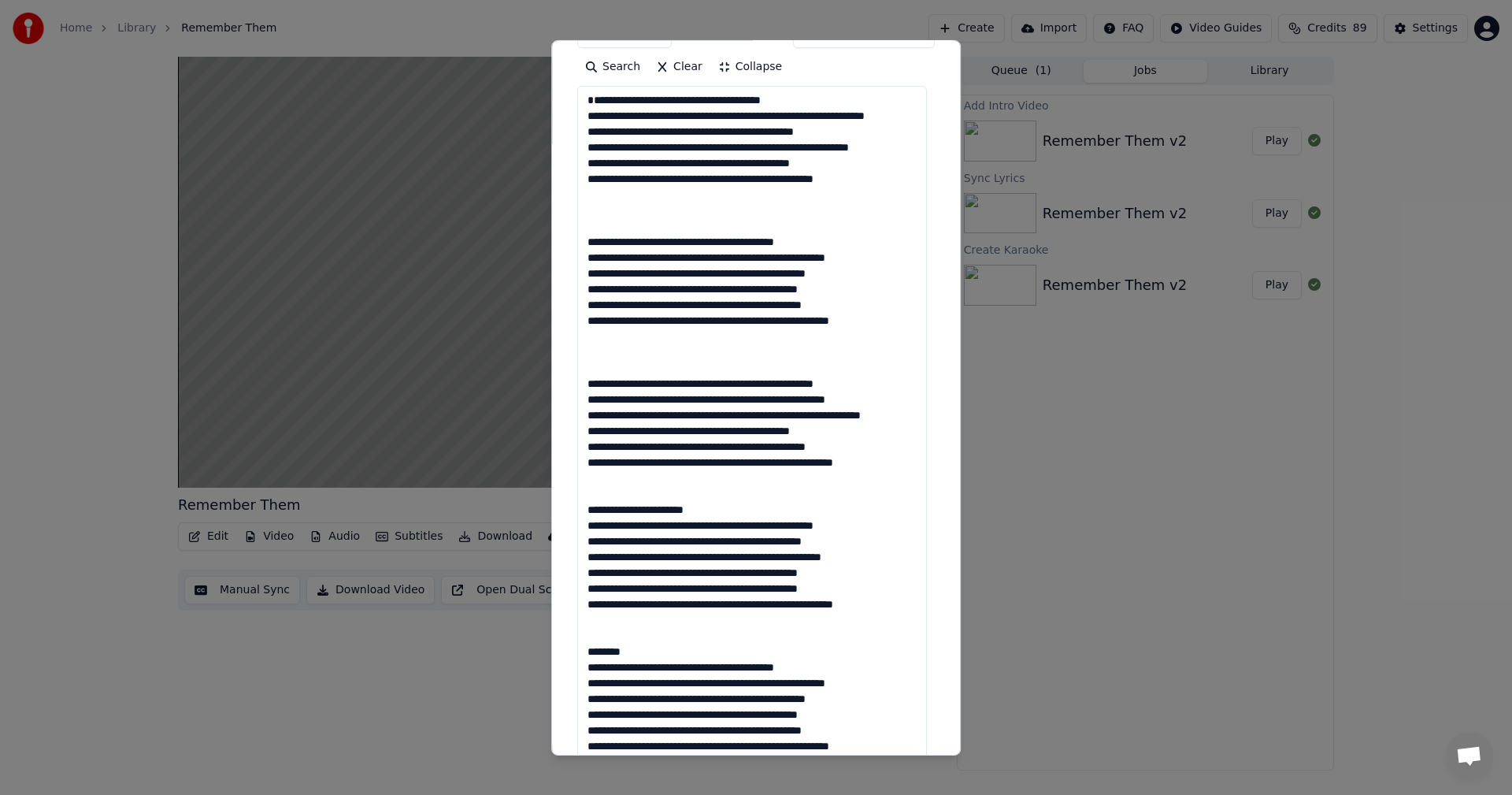
scroll to position [315, 0]
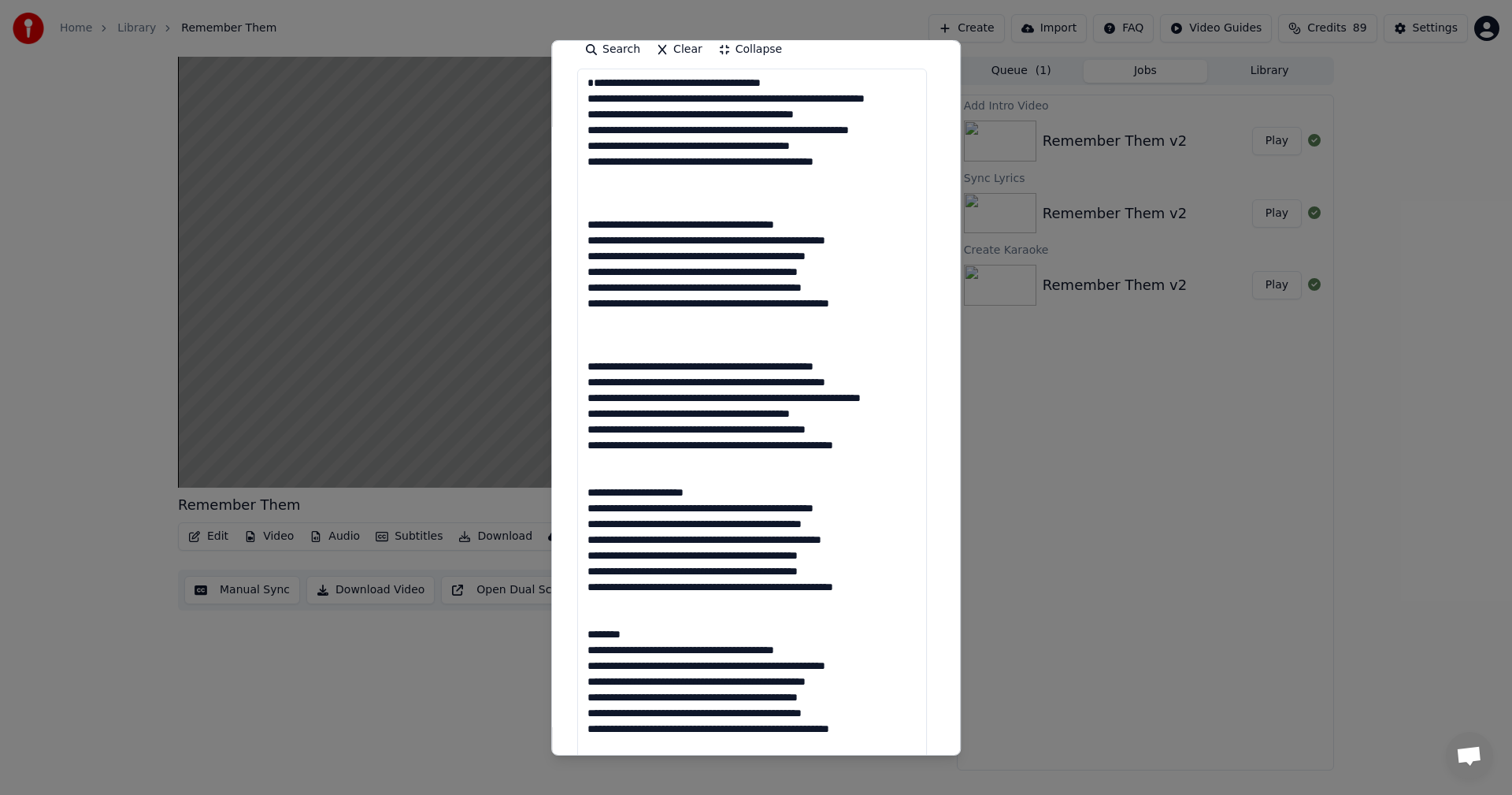
drag, startPoint x: 697, startPoint y: 519, endPoint x: 588, endPoint y: 523, distance: 109.1
click at [588, 523] on textarea at bounding box center [751, 523] width 349 height 909
drag, startPoint x: 633, startPoint y: 674, endPoint x: 582, endPoint y: 677, distance: 51.1
click at [582, 677] on textarea at bounding box center [751, 523] width 349 height 909
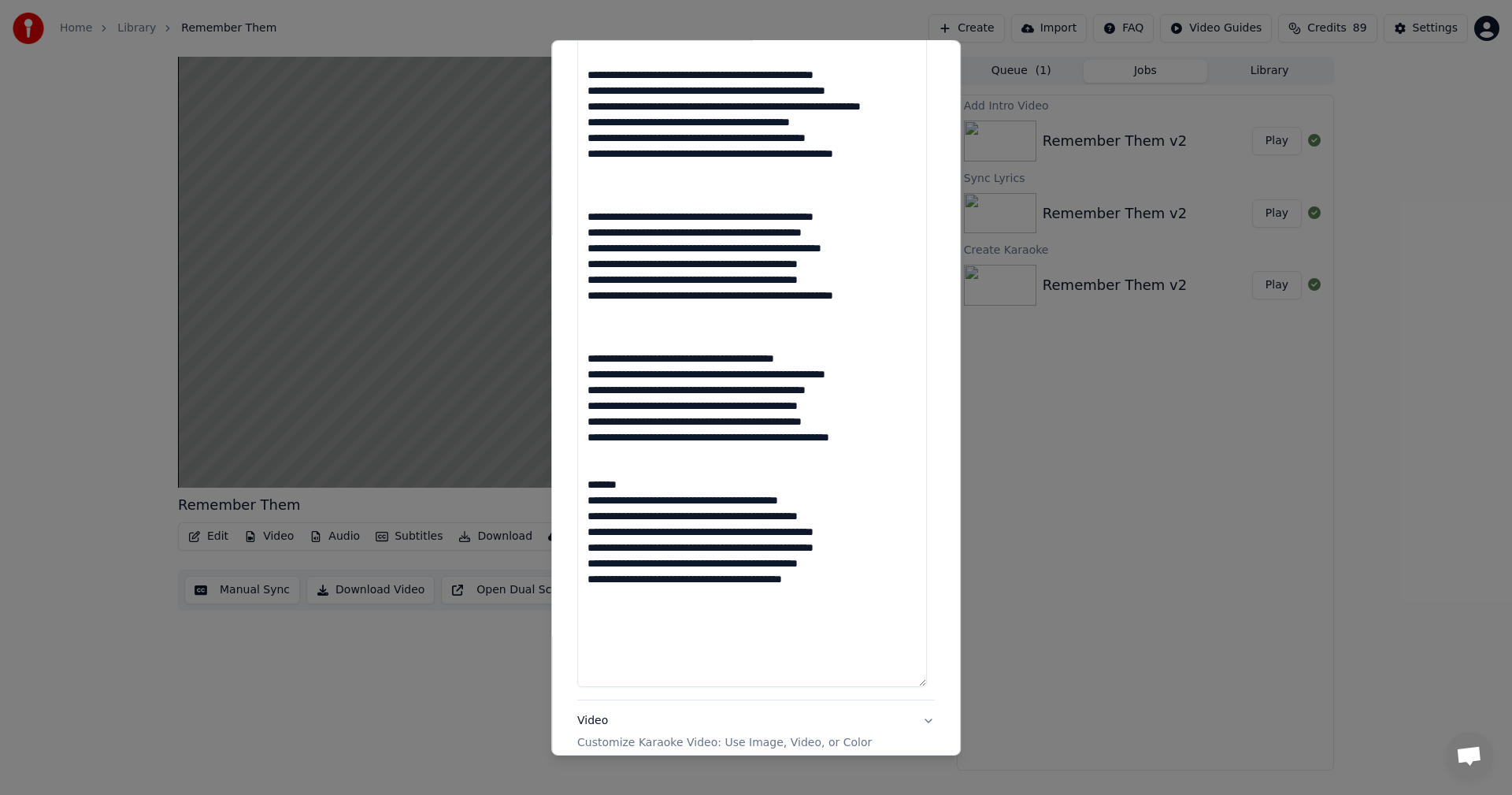
scroll to position [630, 0]
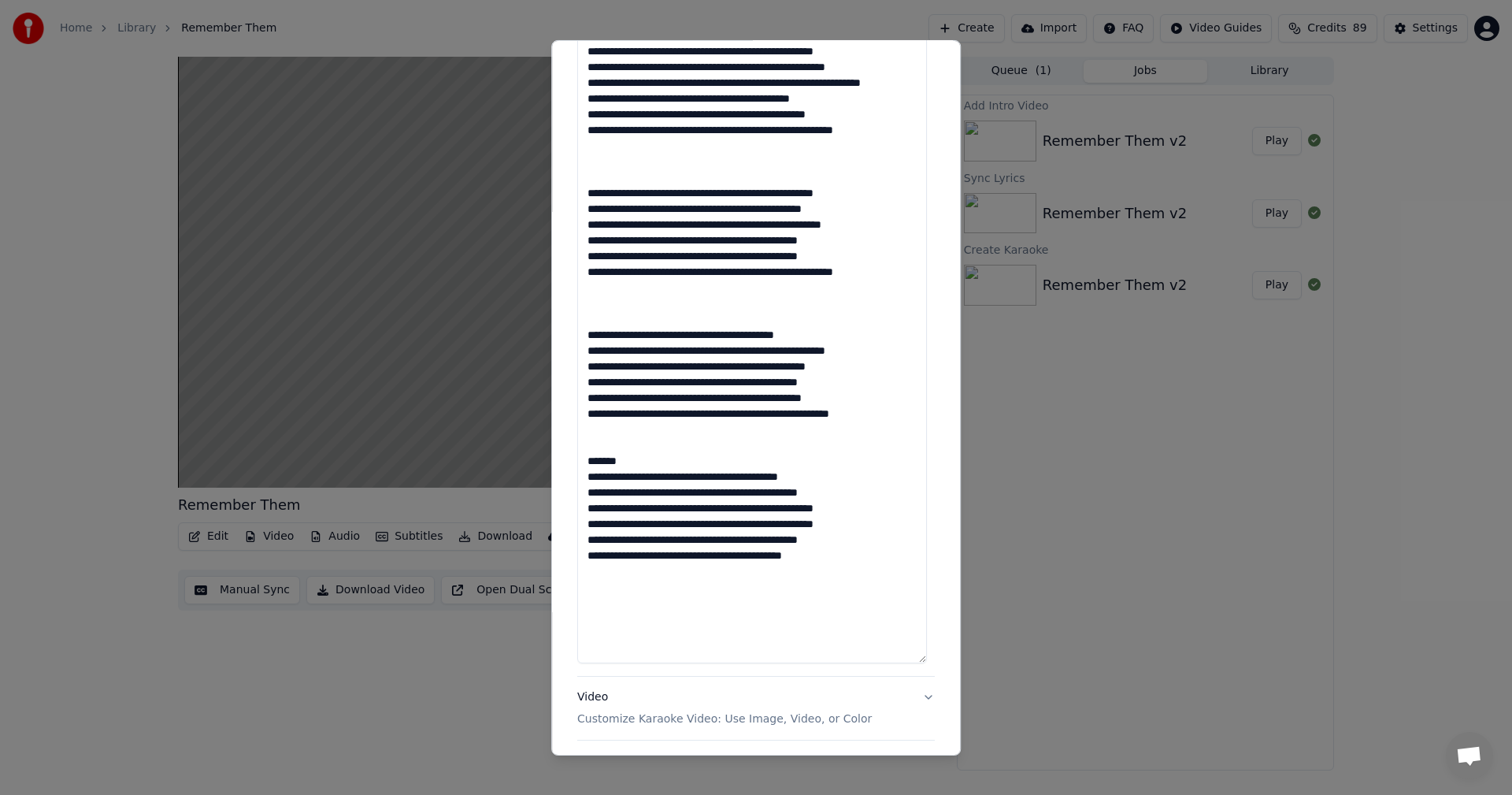
drag, startPoint x: 636, startPoint y: 504, endPoint x: 585, endPoint y: 507, distance: 51.1
click at [585, 507] on textarea at bounding box center [751, 208] width 349 height 909
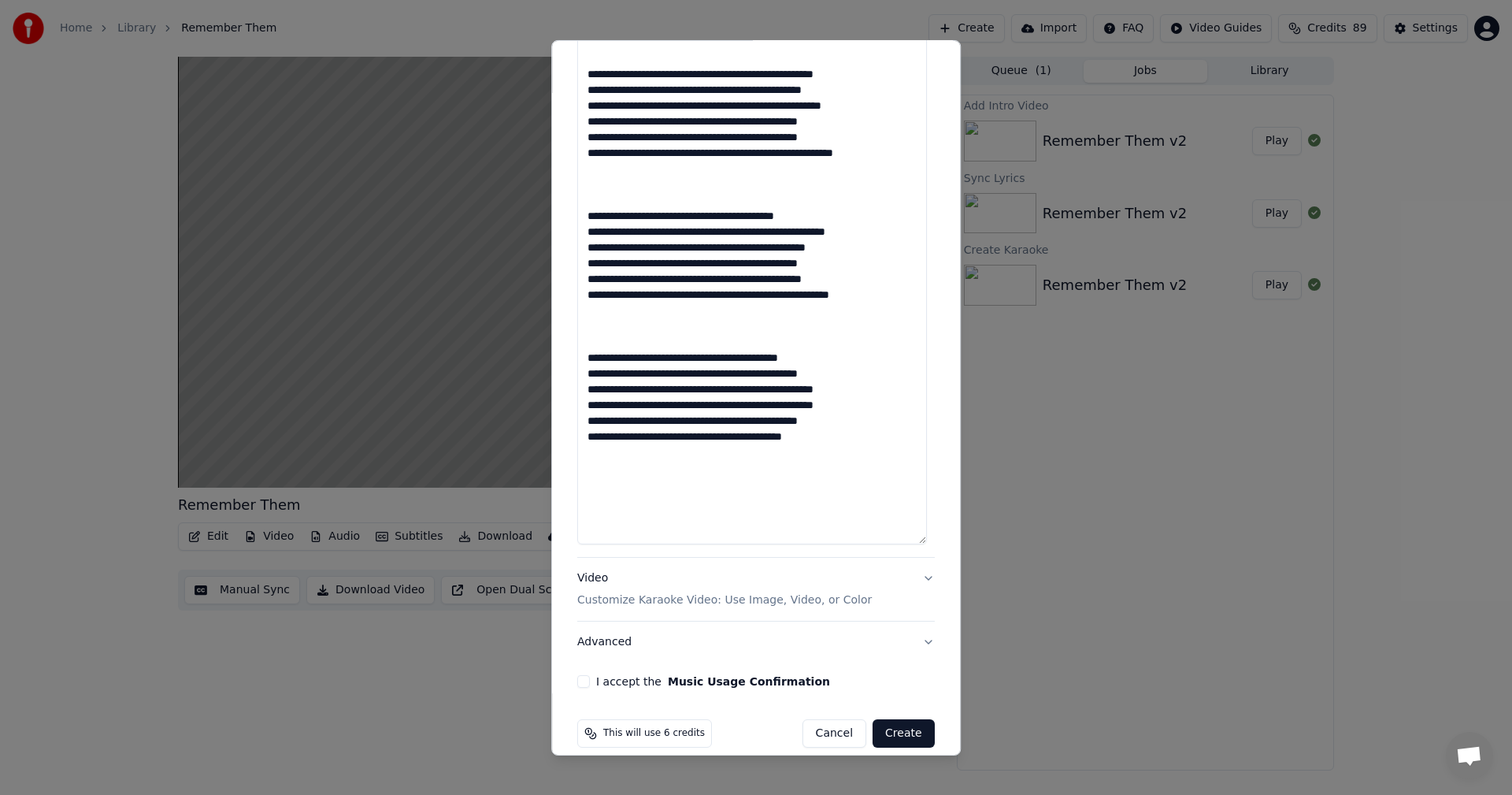
scroll to position [767, 0]
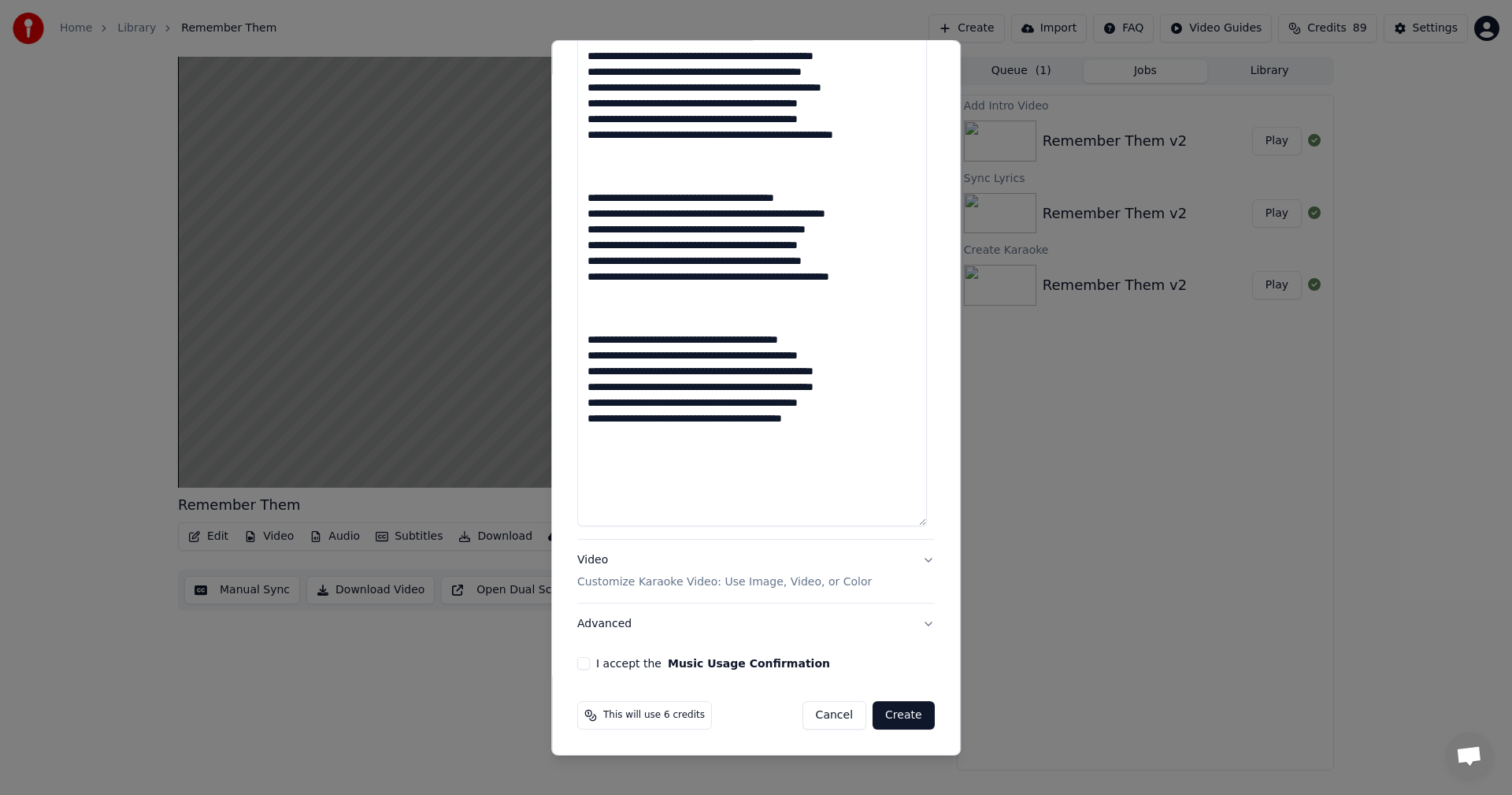
type textarea "**********"
click at [919, 561] on button "Video Customize Karaoke Video: Use Image, Video, or Color" at bounding box center [755, 570] width 357 height 63
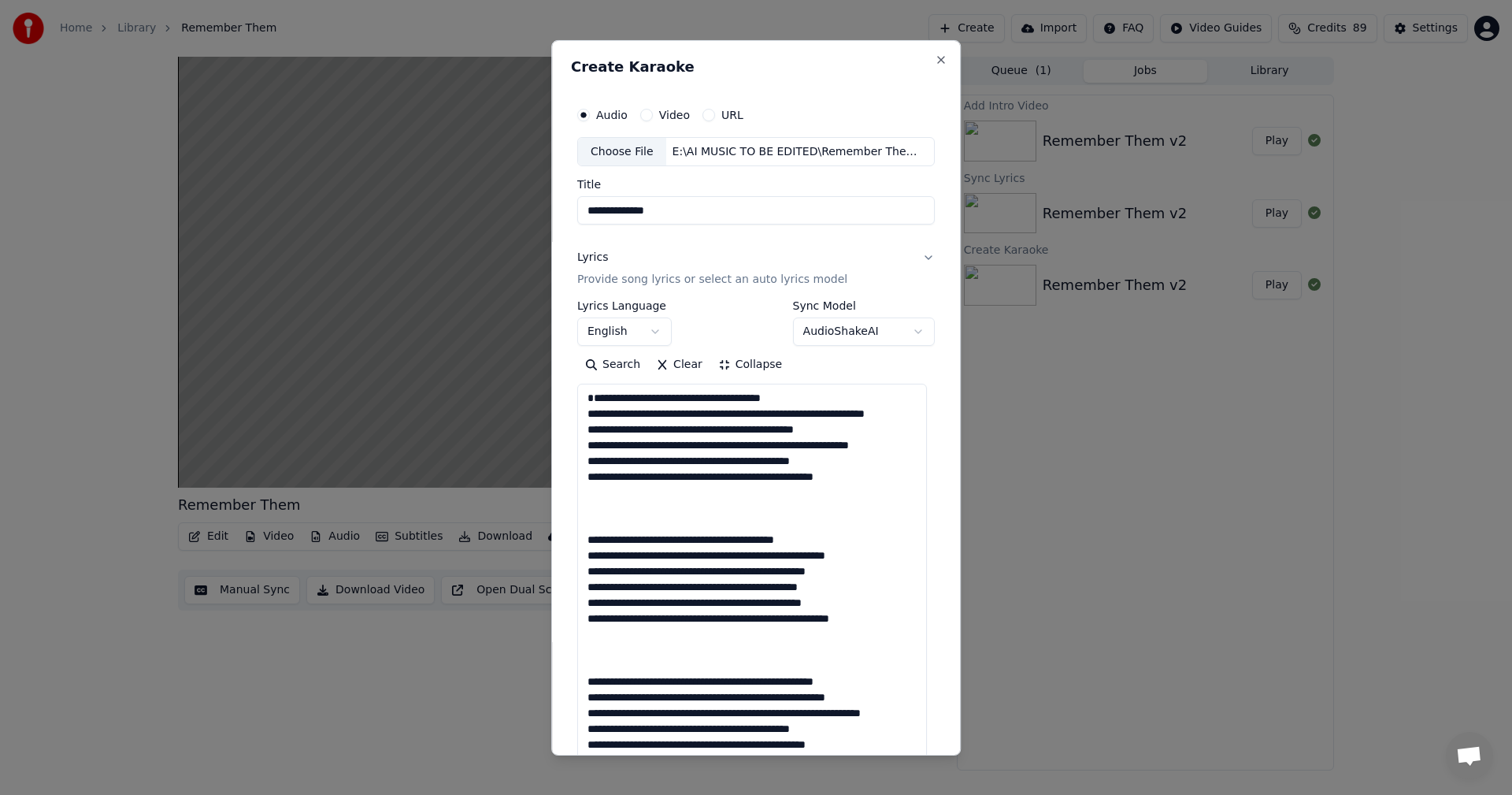
scroll to position [0, 0]
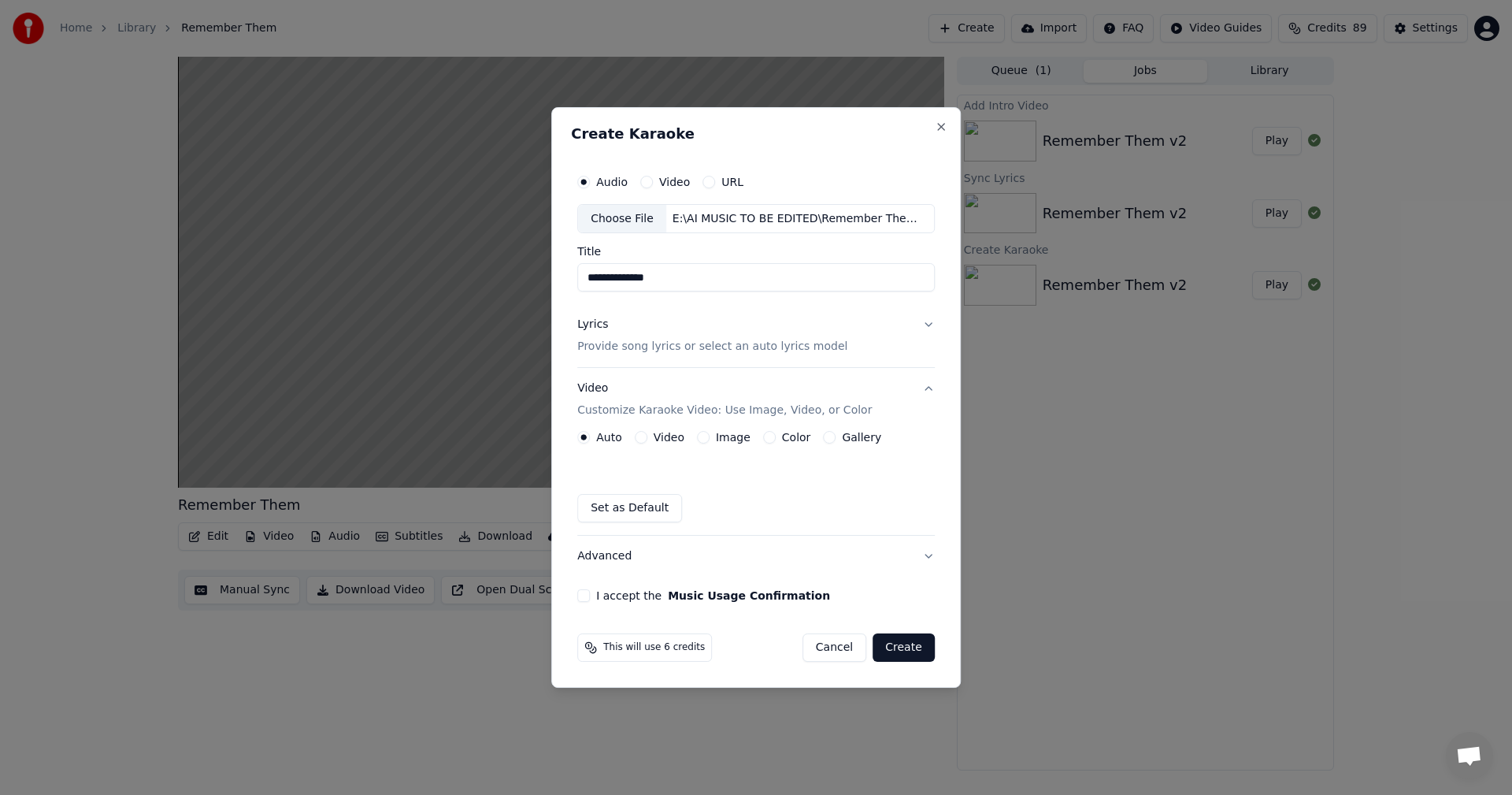
click at [700, 438] on button "Image" at bounding box center [702, 437] width 13 height 13
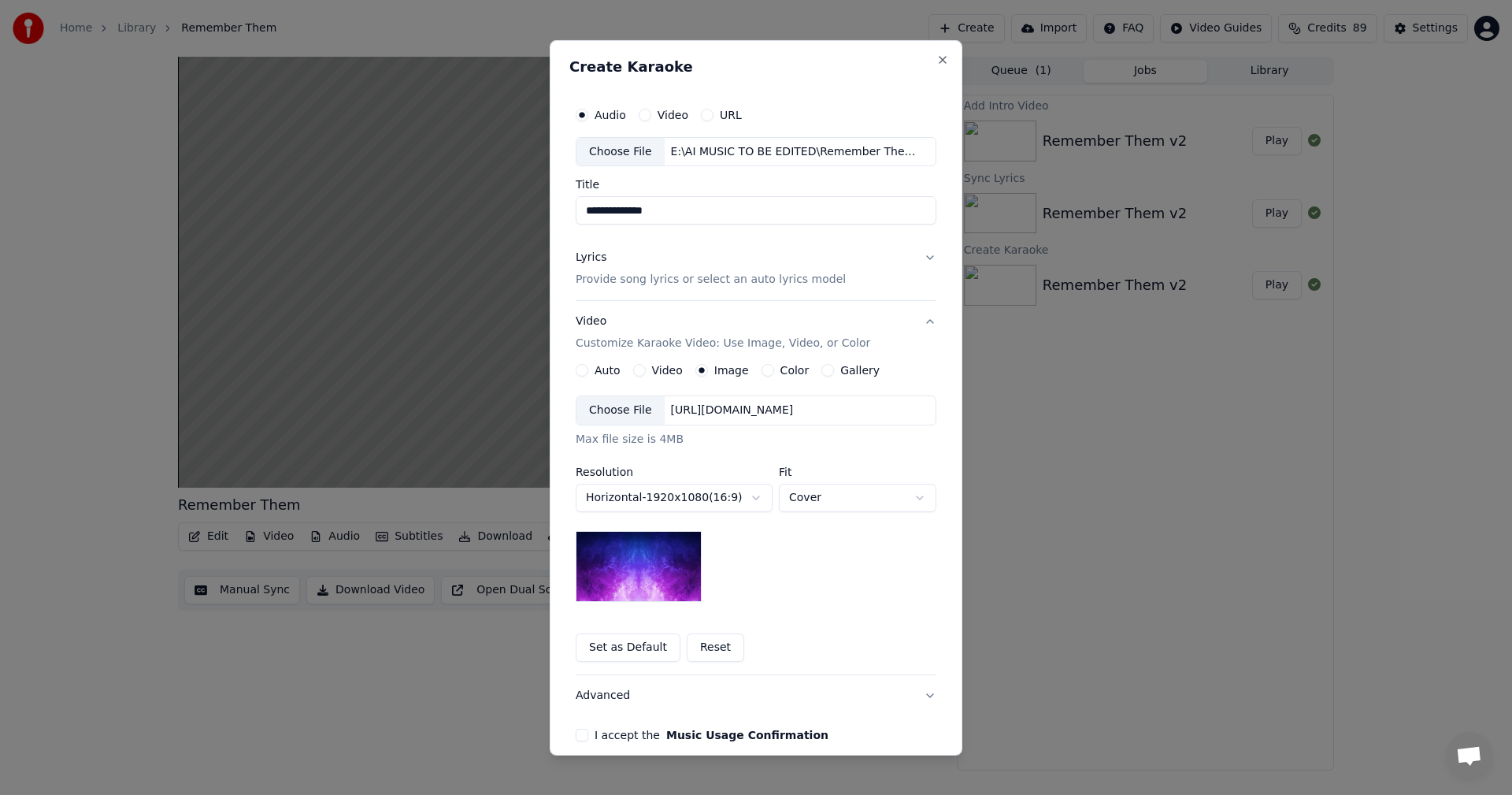
click at [629, 418] on div "Choose File" at bounding box center [620, 410] width 89 height 28
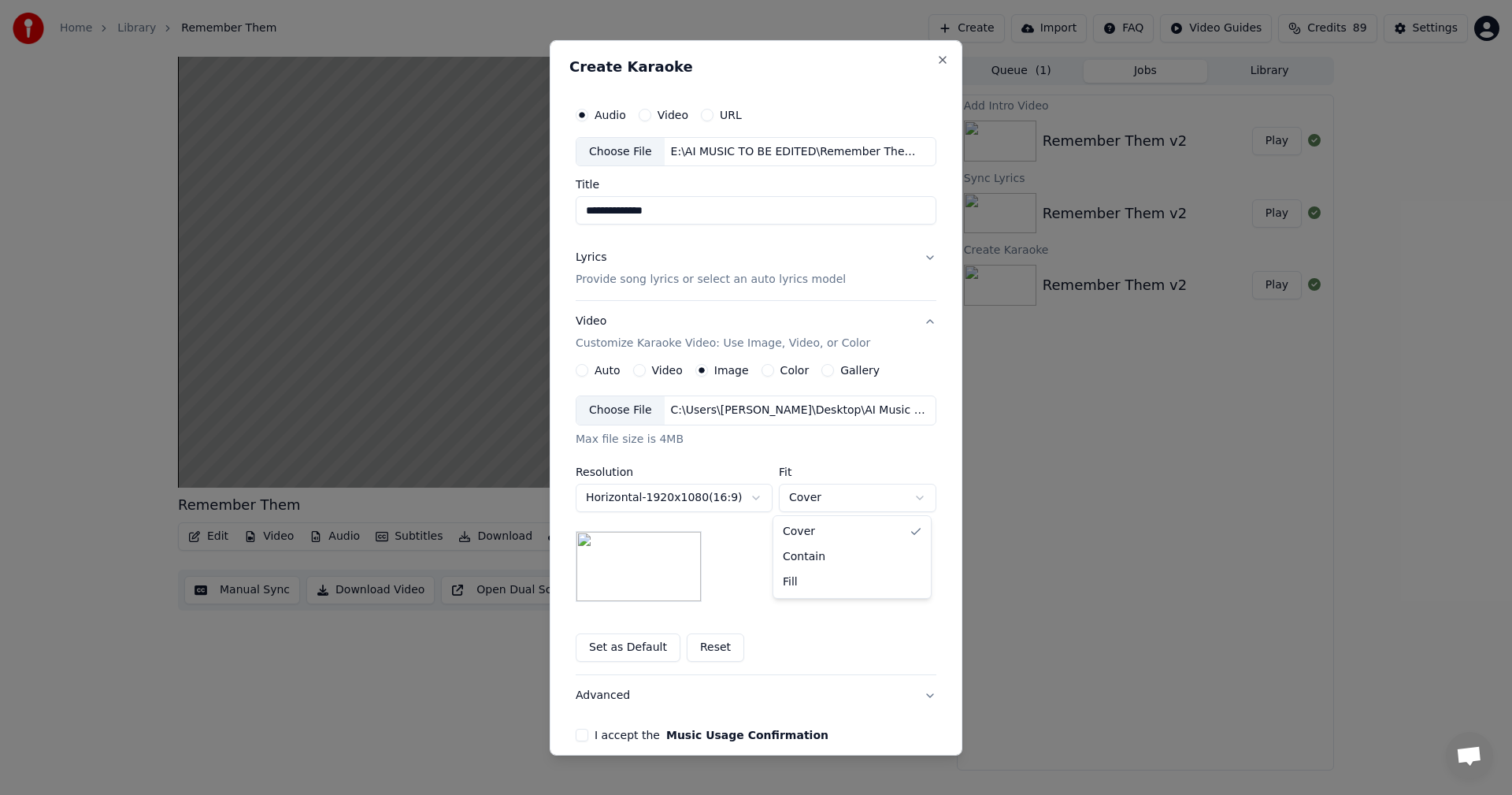
click at [836, 500] on body "**********" at bounding box center [756, 397] width 1512 height 795
click at [818, 497] on body "**********" at bounding box center [756, 397] width 1512 height 795
click at [813, 495] on body "**********" at bounding box center [756, 397] width 1512 height 795
select select "*****"
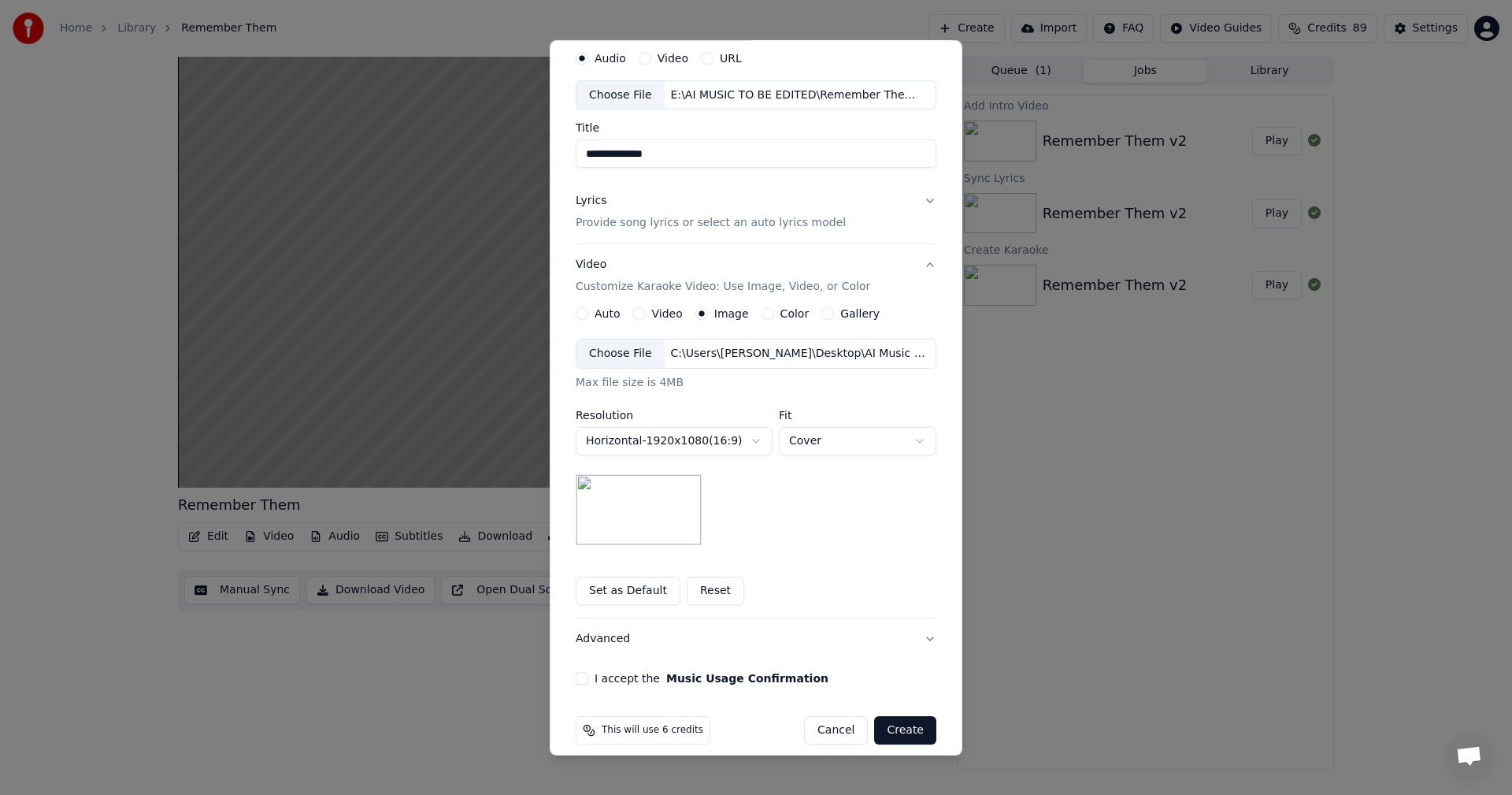
scroll to position [72, 0]
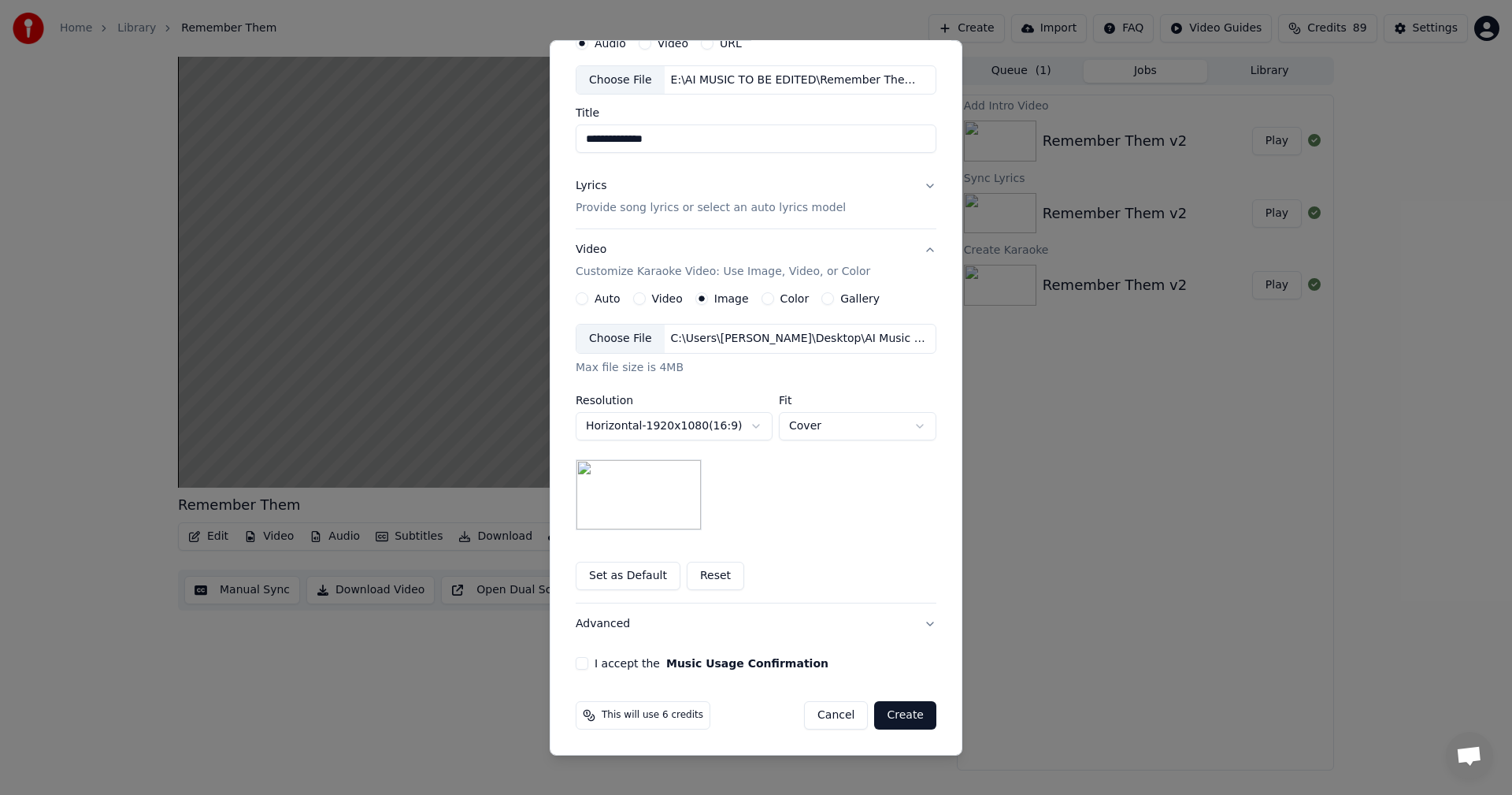
click at [929, 628] on button "Advanced" at bounding box center [756, 623] width 360 height 41
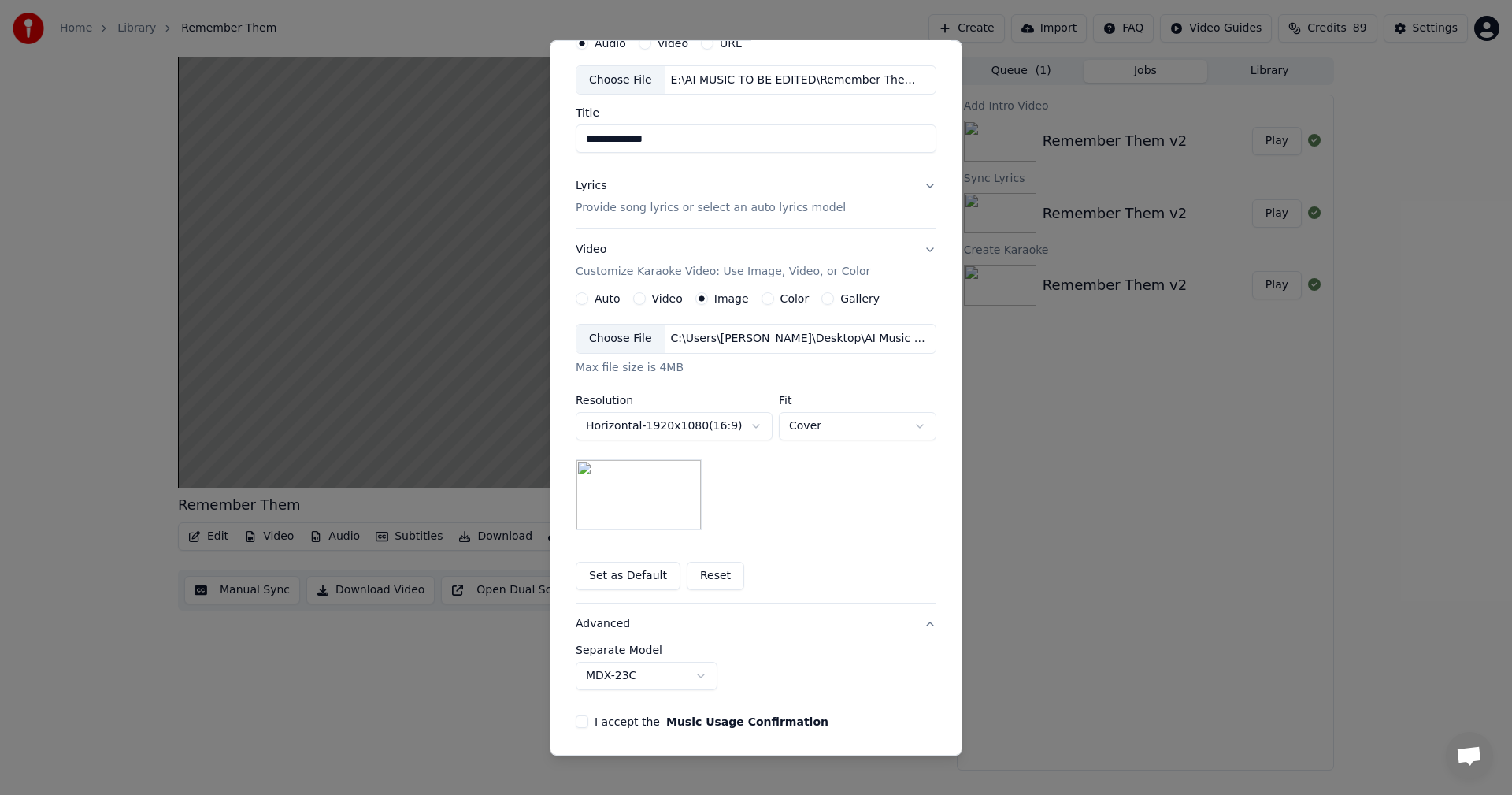
scroll to position [0, 0]
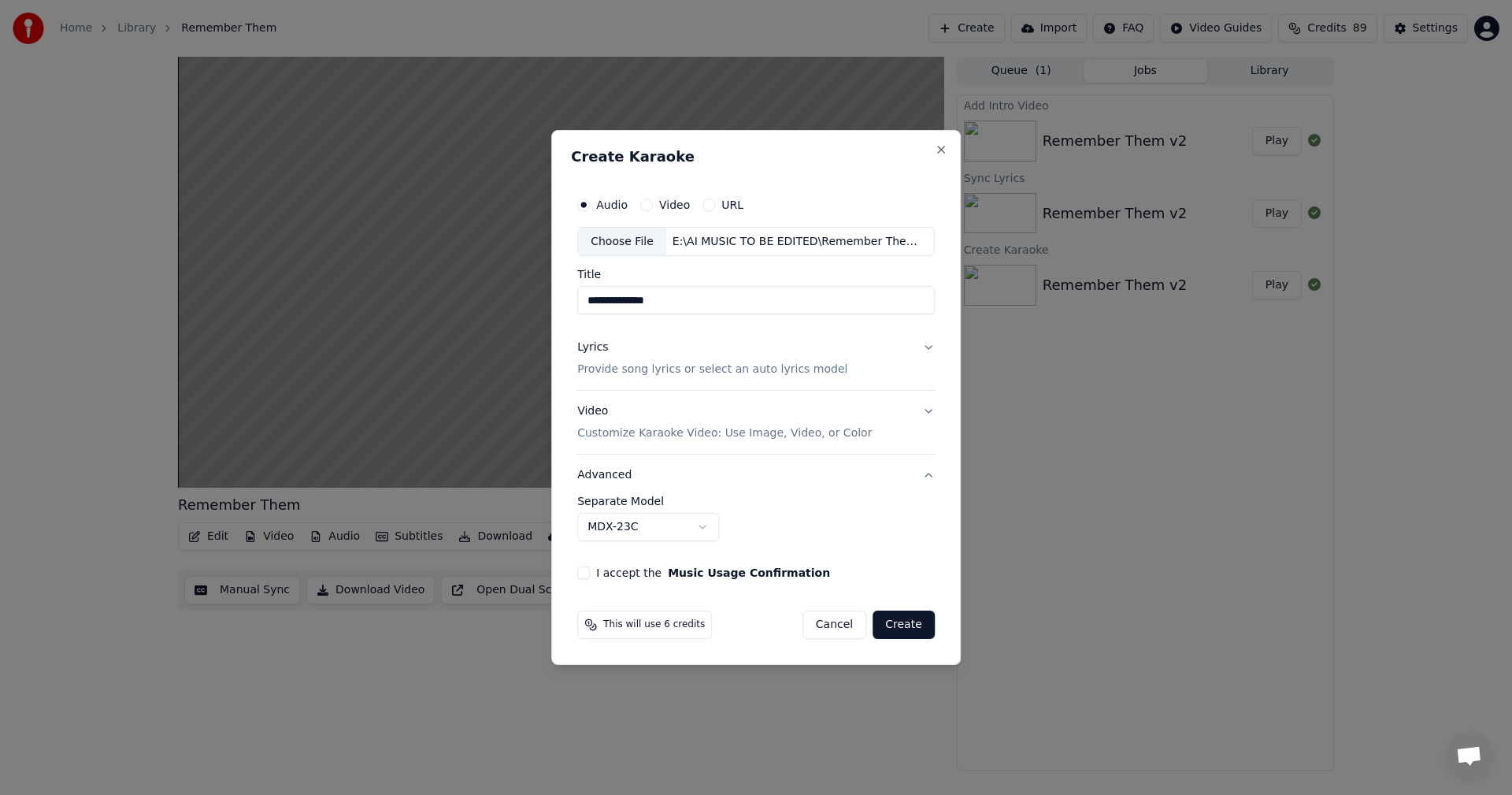
click at [588, 576] on button "I accept the Music Usage Confirmation" at bounding box center [583, 572] width 13 height 13
click at [888, 624] on button "Create" at bounding box center [903, 624] width 63 height 28
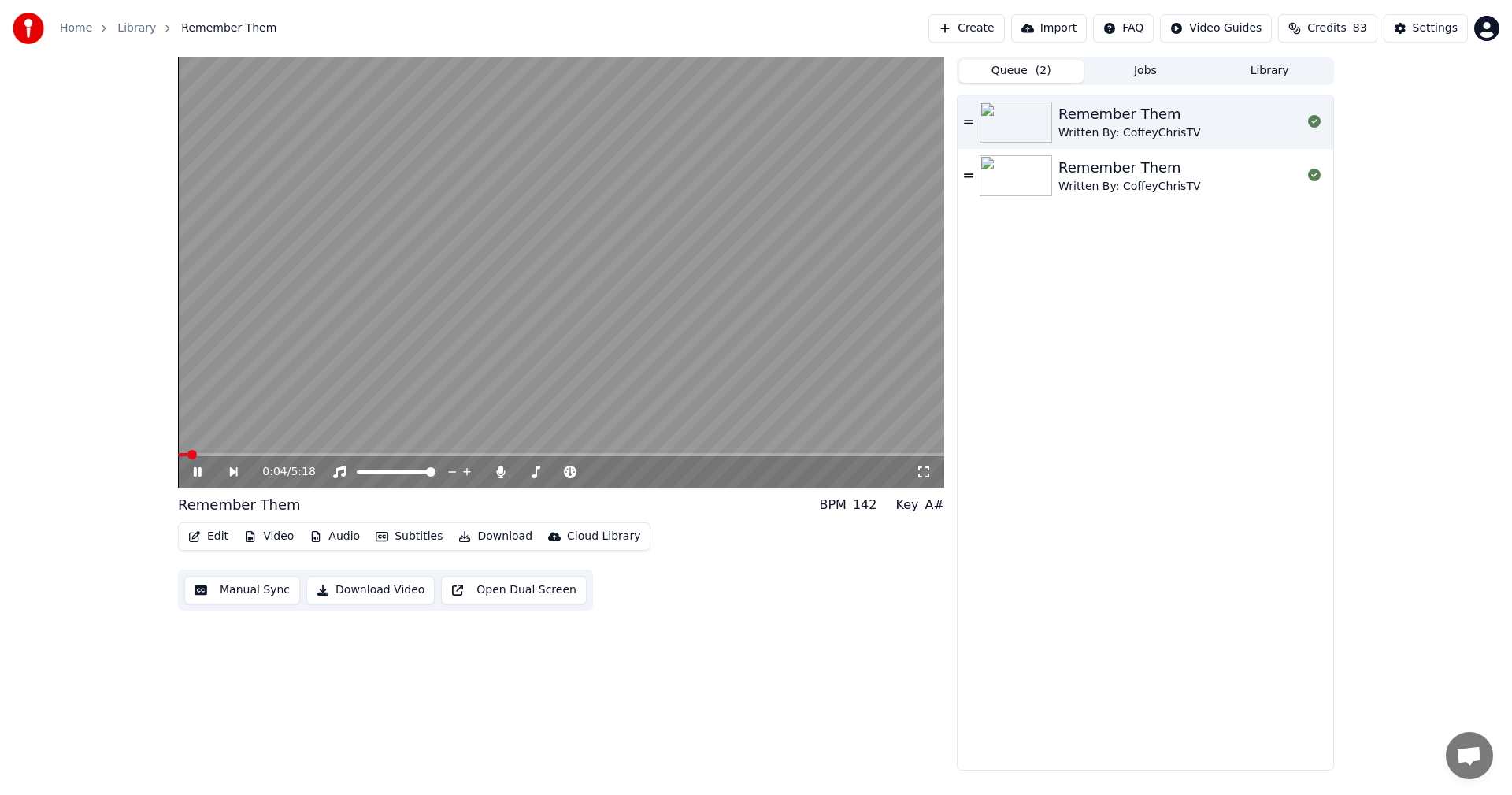
click at [1013, 72] on button "Queue ( 2 )" at bounding box center [1021, 71] width 124 height 23
click at [178, 458] on span at bounding box center [182, 454] width 9 height 9
click at [1032, 67] on button "Queue ( 2 )" at bounding box center [1021, 71] width 124 height 23
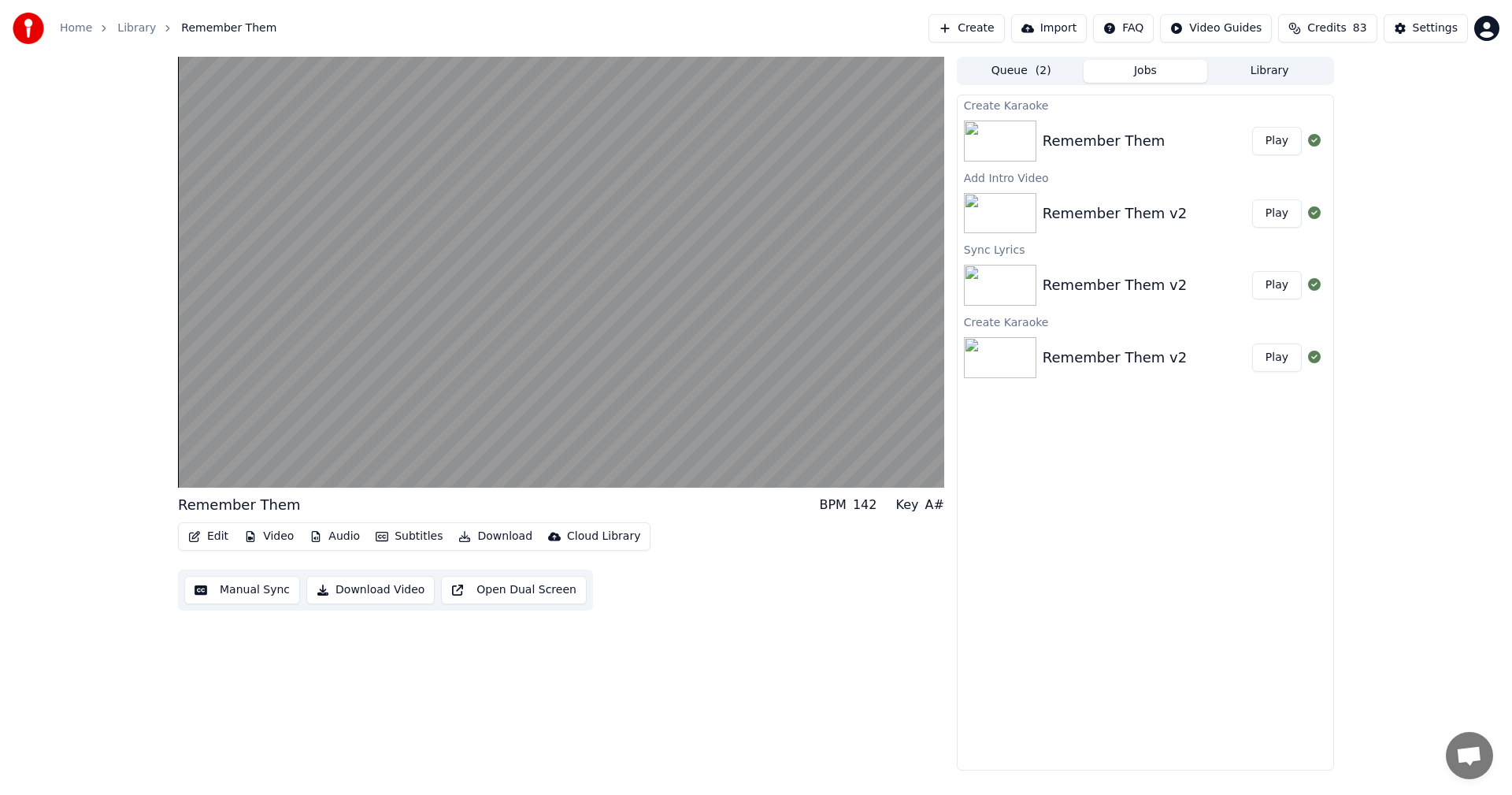
click at [1122, 62] on button "Jobs" at bounding box center [1145, 71] width 124 height 23
click at [1276, 140] on button "Play" at bounding box center [1276, 140] width 50 height 28
click at [1283, 222] on button "Play" at bounding box center [1276, 213] width 50 height 28
click at [1277, 286] on button "Play" at bounding box center [1276, 285] width 50 height 28
click at [1276, 364] on button "Play" at bounding box center [1276, 357] width 50 height 28
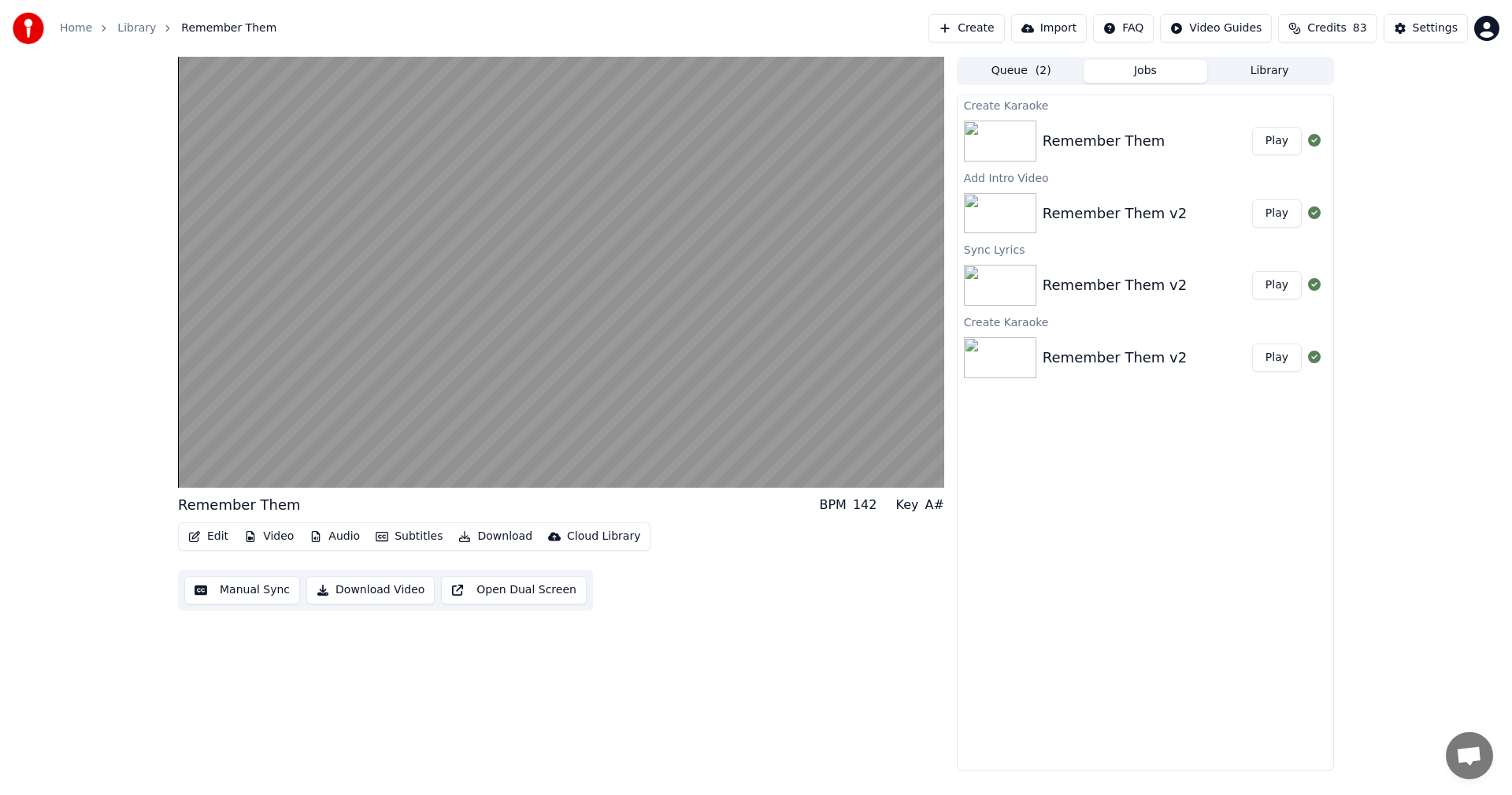
click at [1293, 150] on button "Play" at bounding box center [1276, 140] width 50 height 28
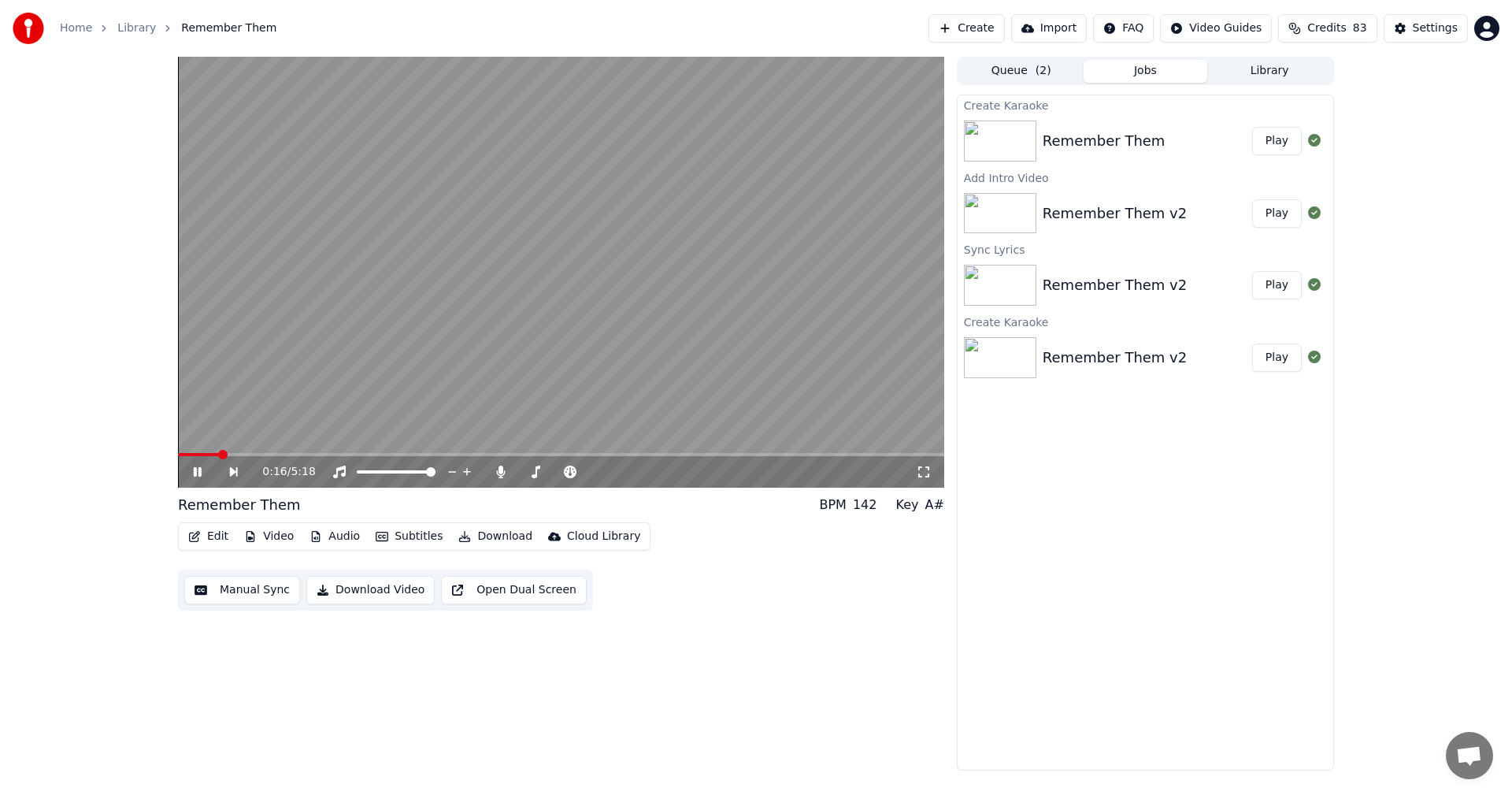
click at [965, 72] on button "Queue ( 2 )" at bounding box center [1021, 71] width 124 height 23
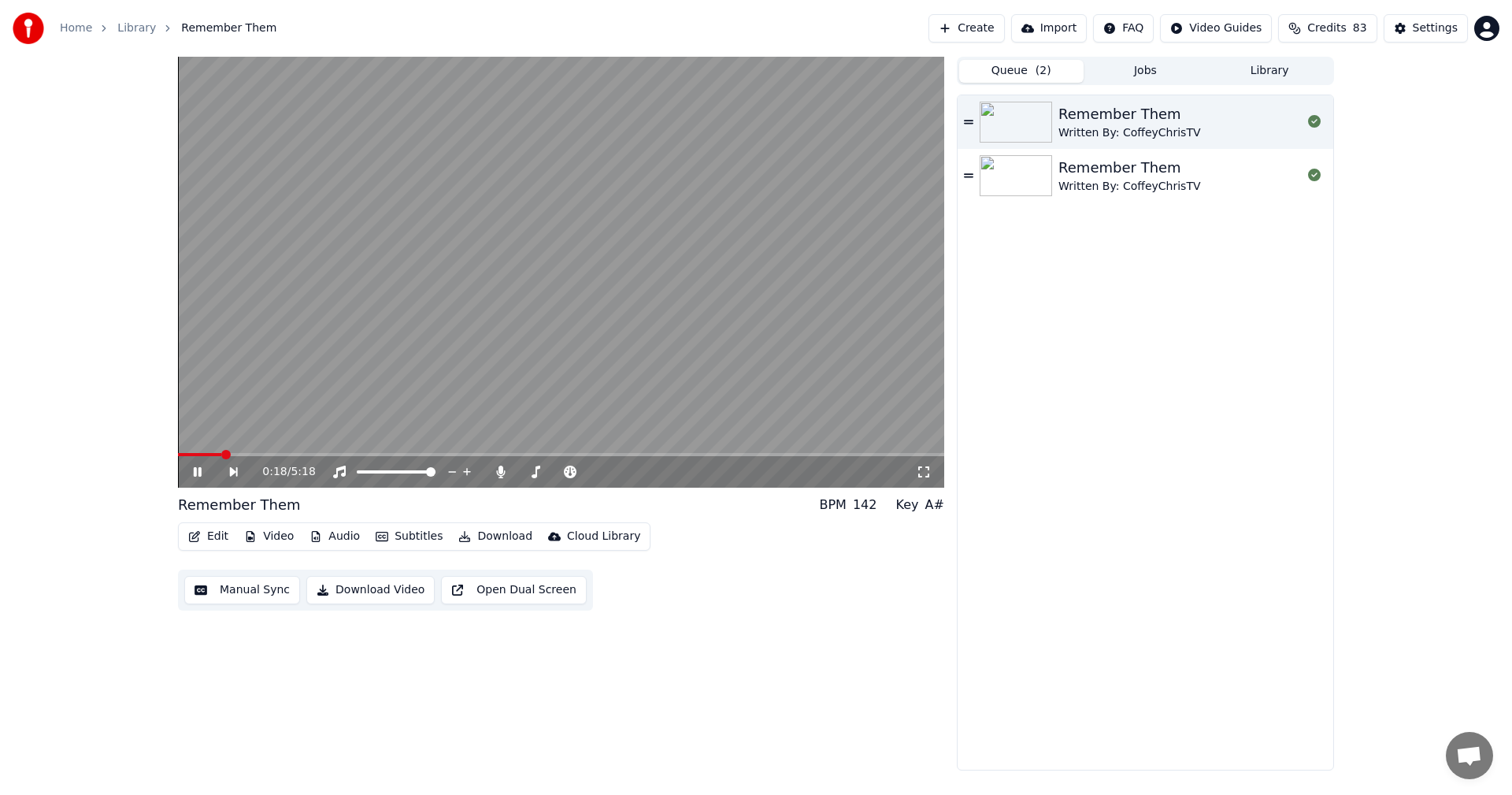
click at [973, 126] on icon at bounding box center [968, 121] width 9 height 11
click at [967, 116] on icon at bounding box center [968, 121] width 9 height 11
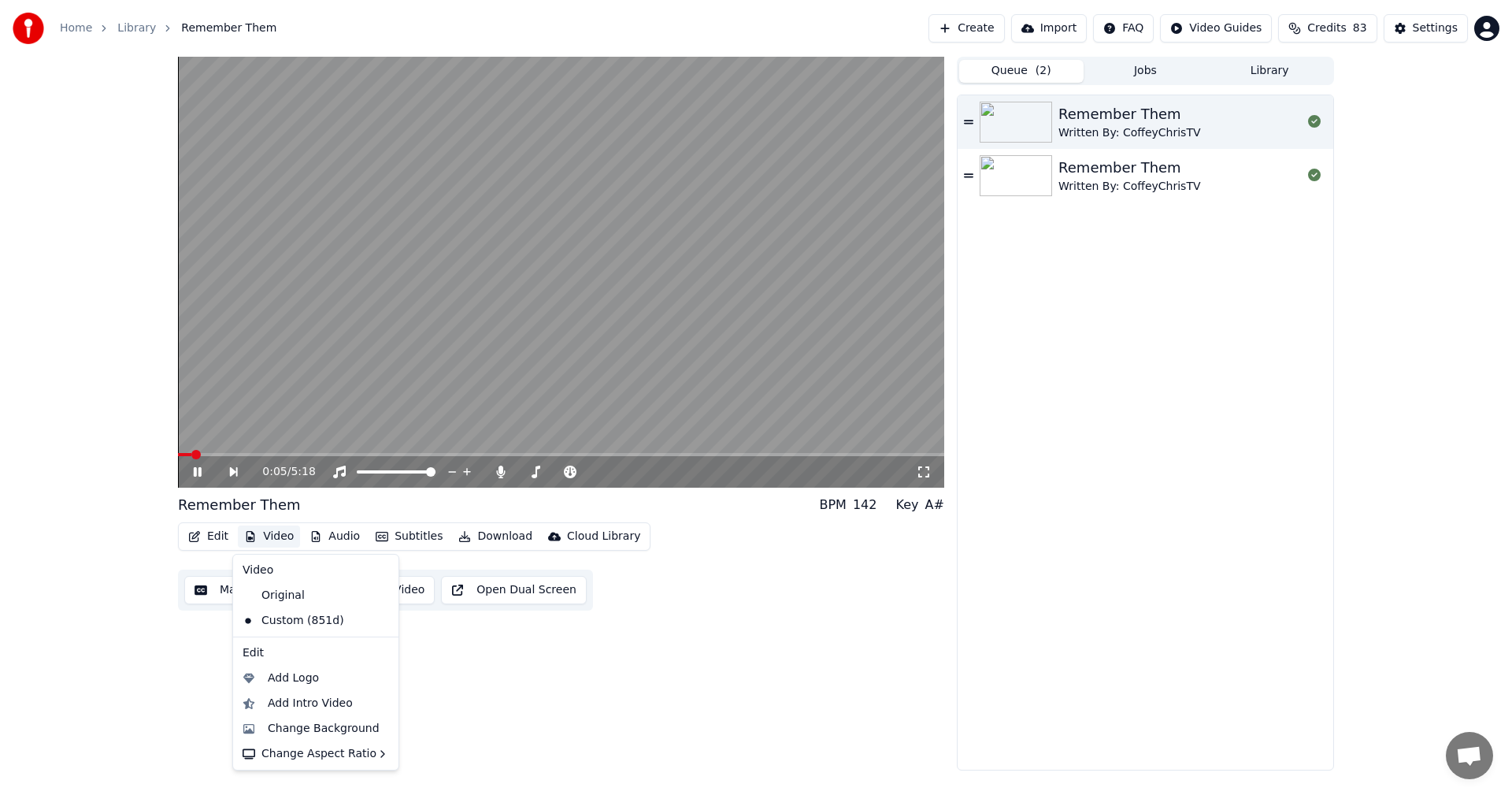
click at [257, 535] on button "Video" at bounding box center [269, 536] width 63 height 22
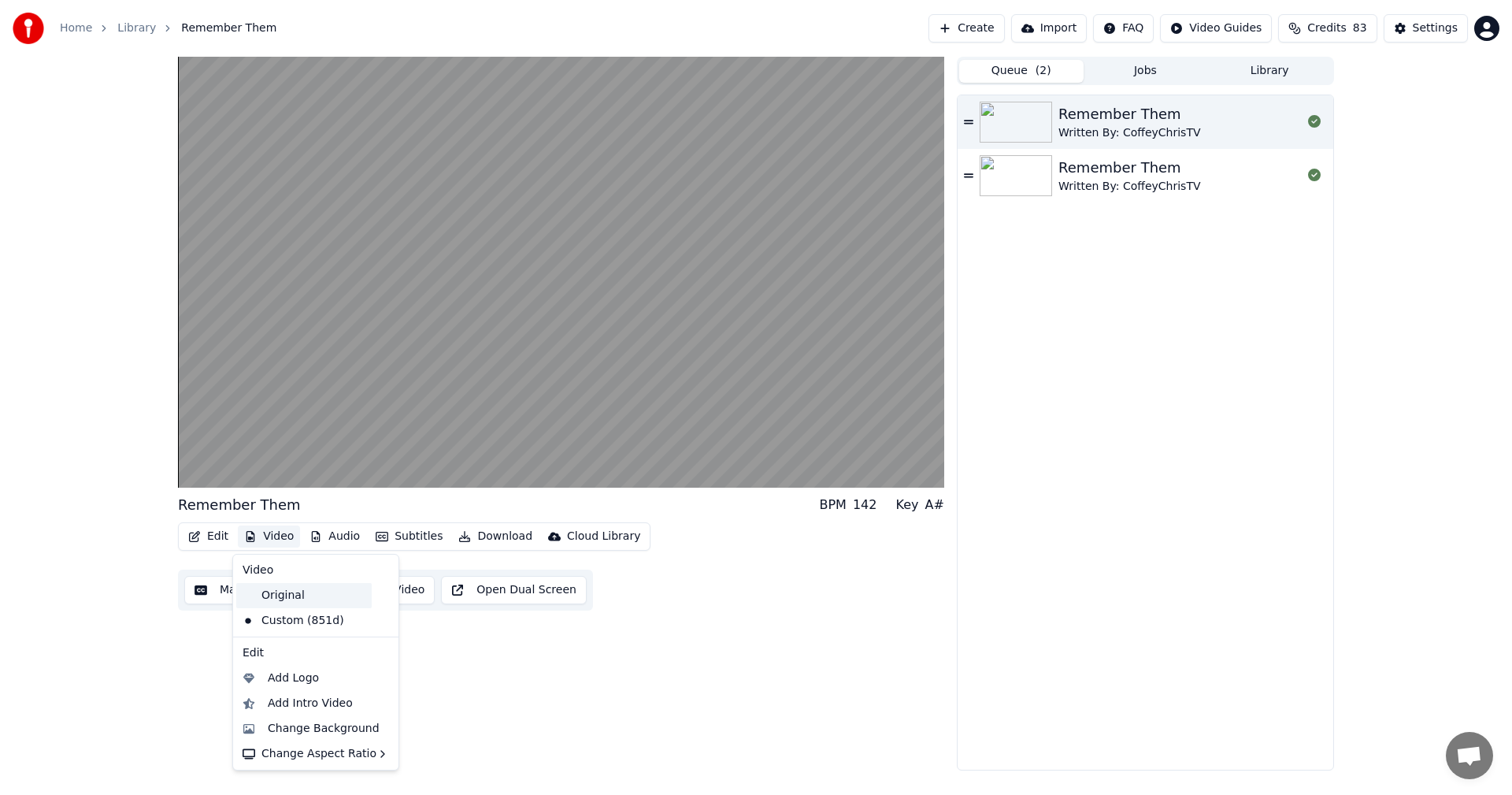
click at [289, 589] on div "Original" at bounding box center [303, 595] width 135 height 25
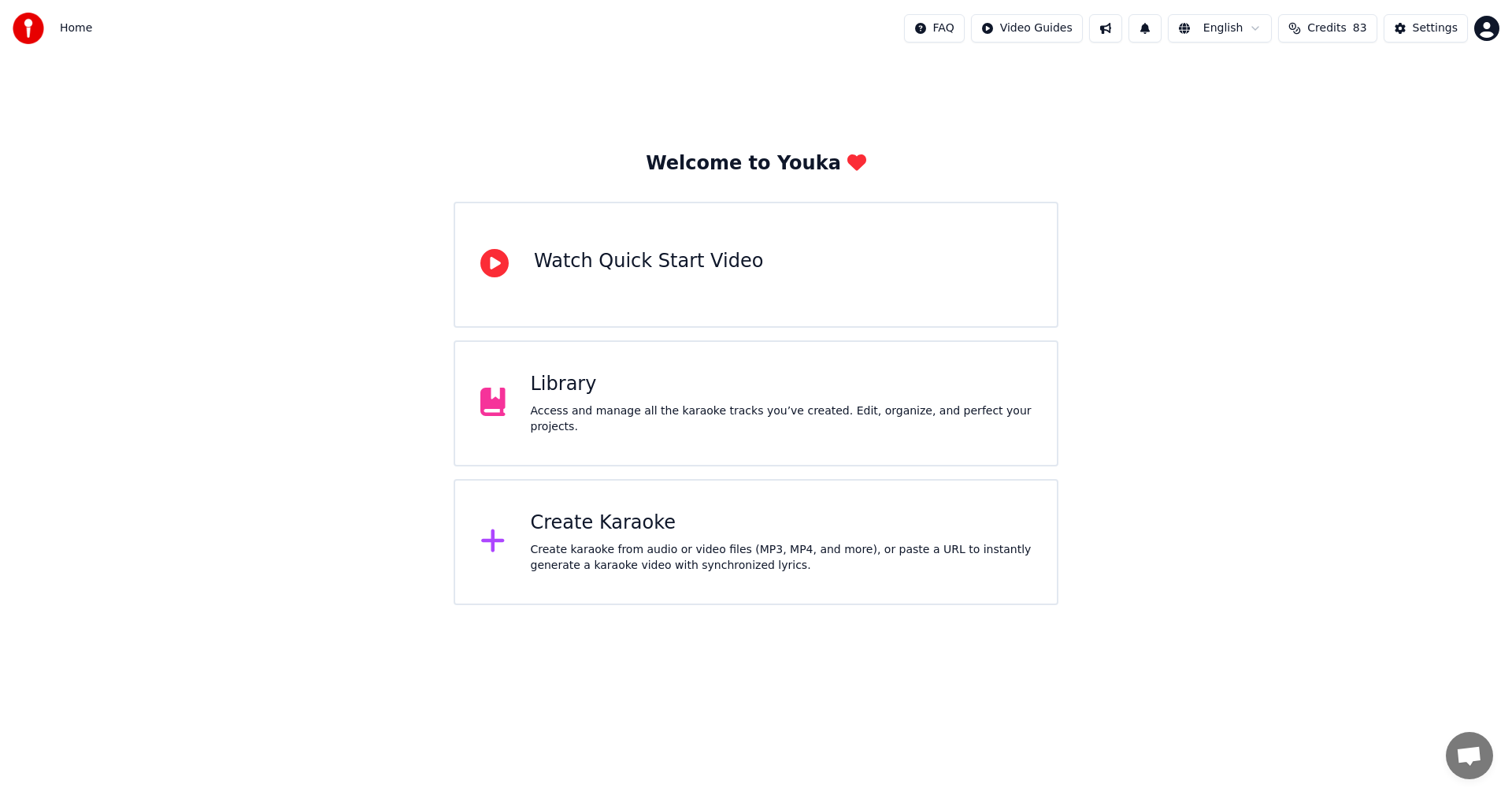
click at [640, 525] on div "Create Karaoke" at bounding box center [781, 522] width 501 height 25
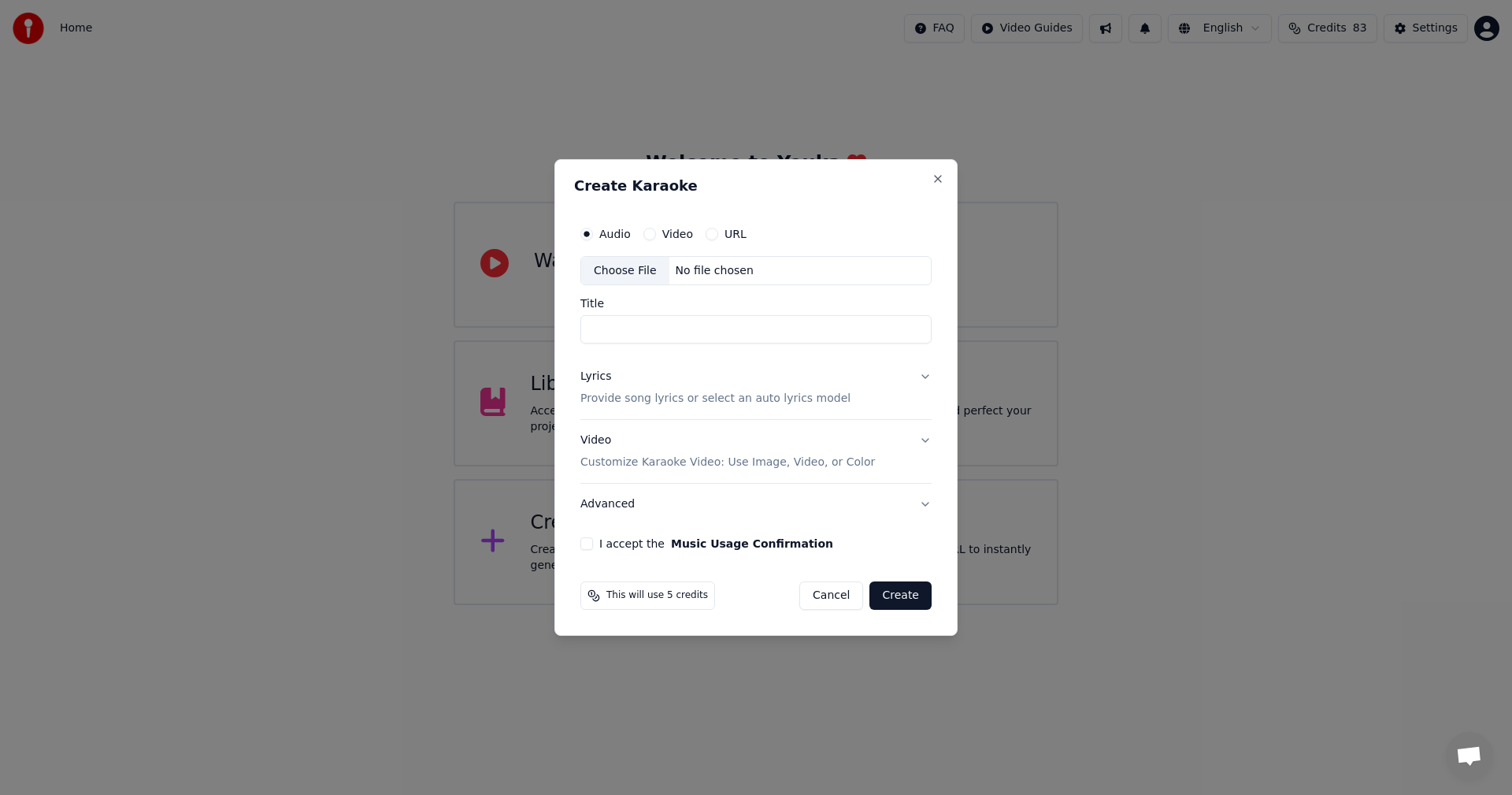
click at [614, 266] on div "Choose File" at bounding box center [625, 271] width 89 height 28
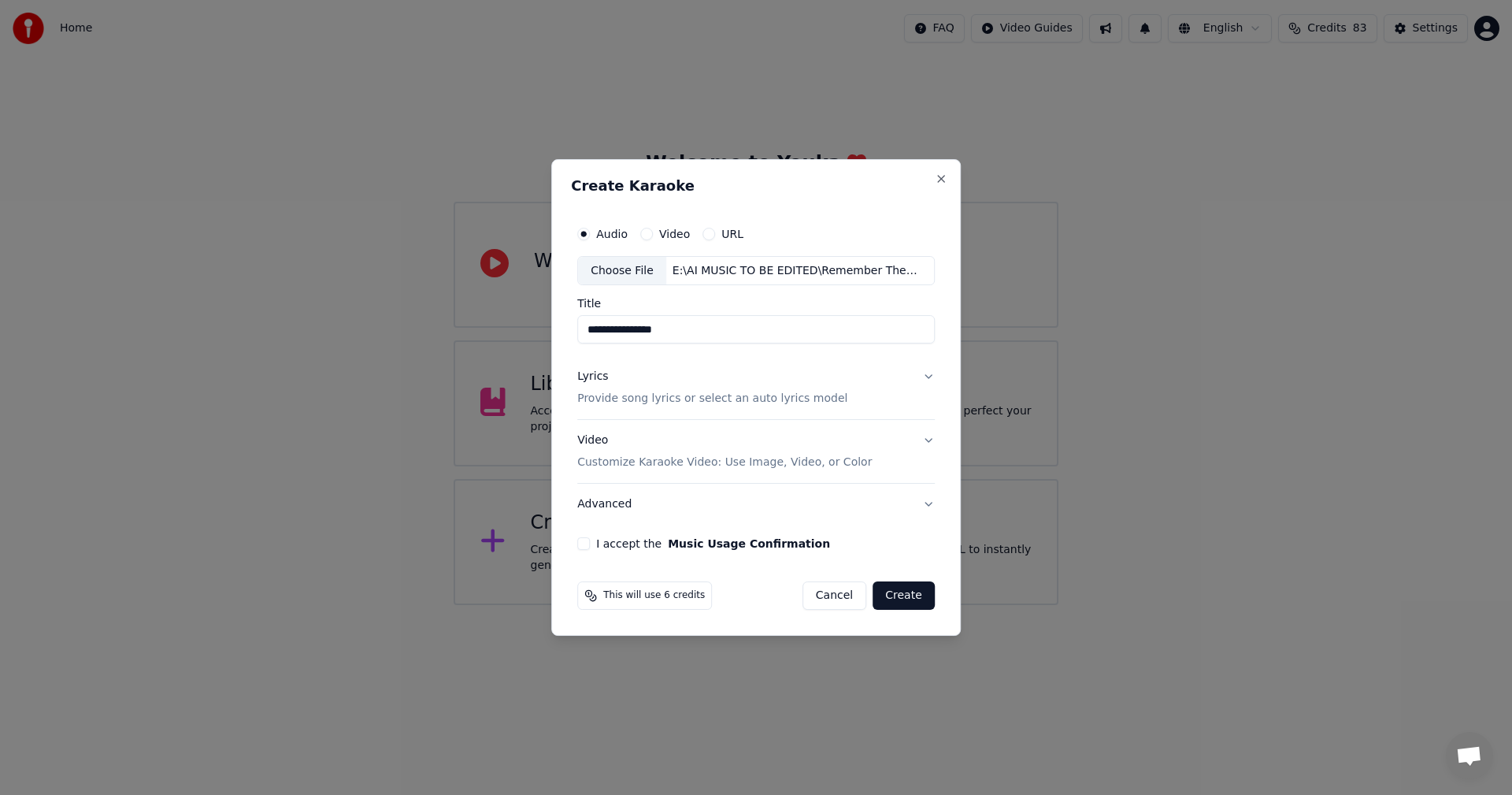
click at [704, 323] on input "**********" at bounding box center [755, 329] width 357 height 28
type input "**********"
click at [923, 378] on button "Lyrics Provide song lyrics or select an auto lyrics model" at bounding box center [755, 388] width 357 height 63
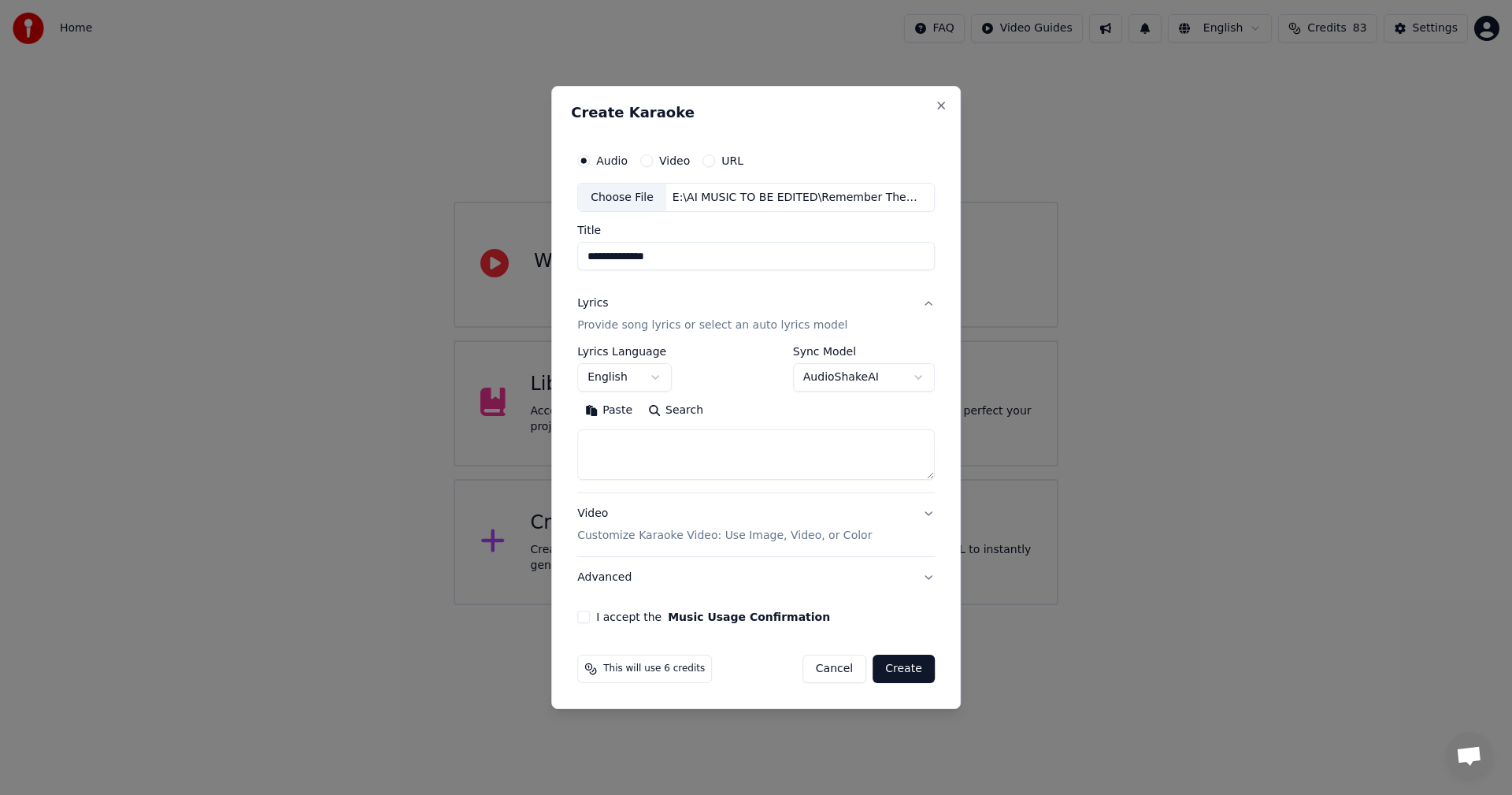
click at [614, 411] on button "Paste" at bounding box center [608, 410] width 63 height 25
click at [753, 402] on button "Expand" at bounding box center [747, 410] width 74 height 25
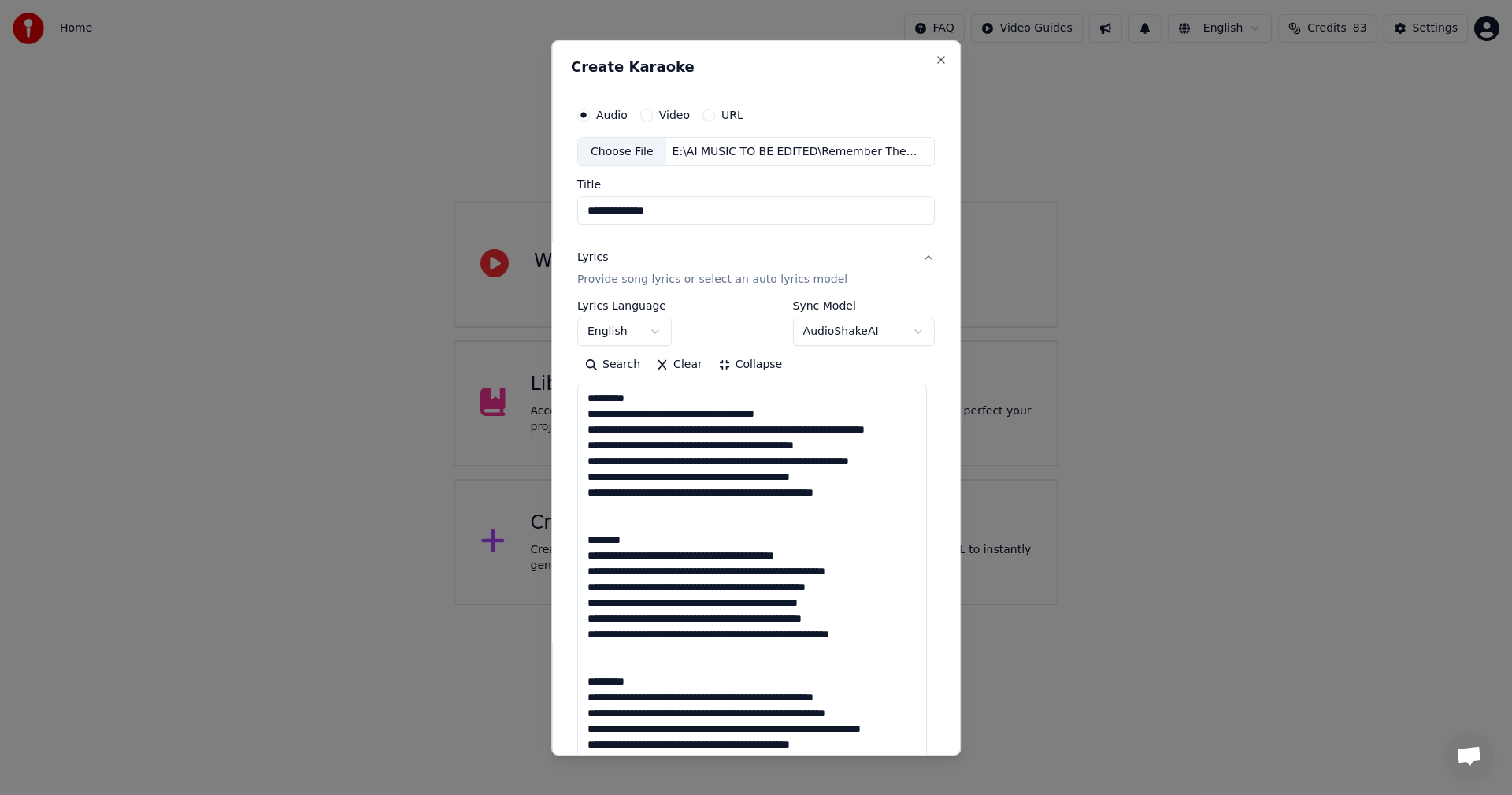
drag, startPoint x: 648, startPoint y: 389, endPoint x: 551, endPoint y: 395, distance: 97.2
click at [551, 395] on div "**********" at bounding box center [756, 397] width 410 height 715
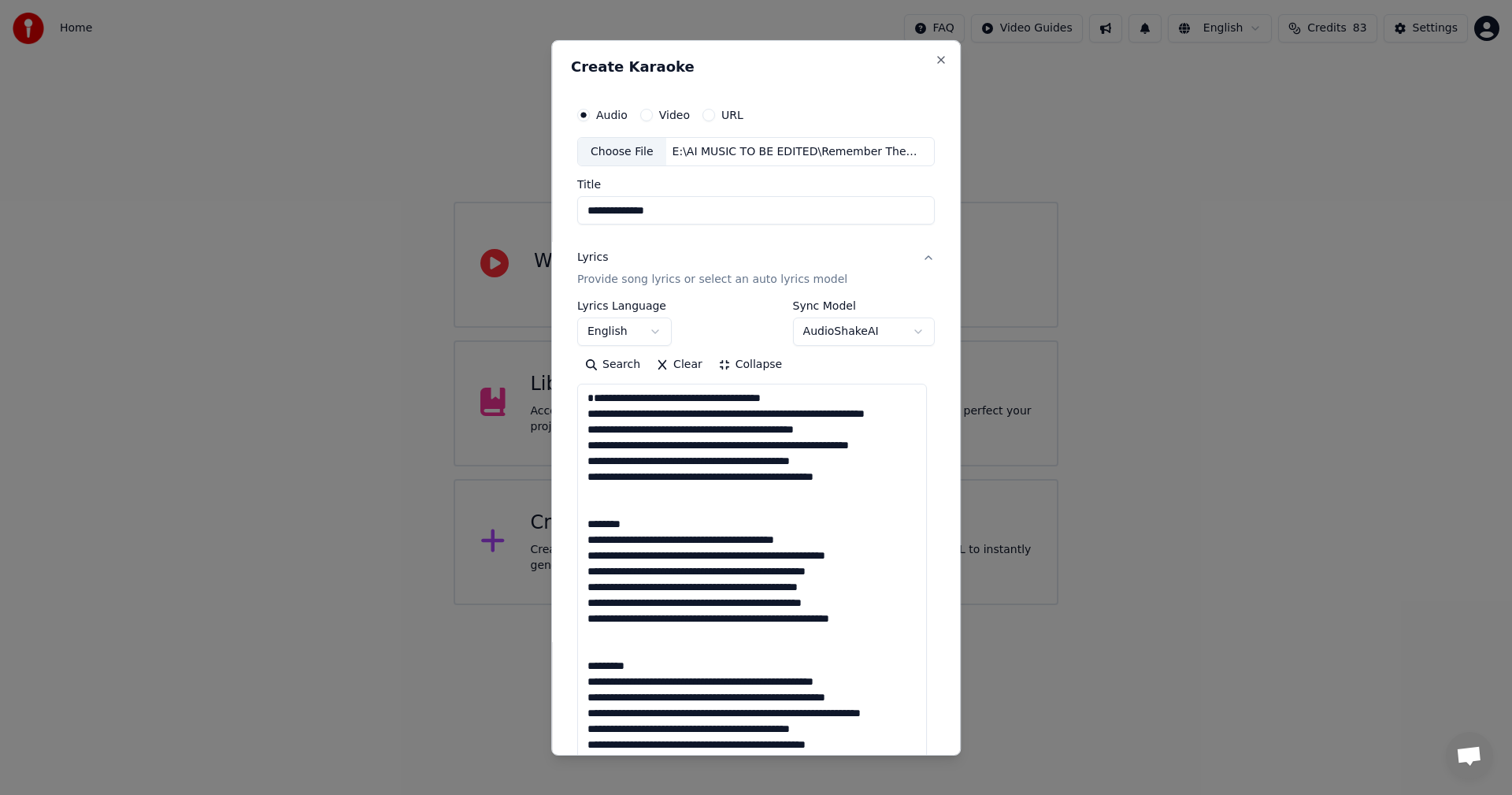
drag, startPoint x: 632, startPoint y: 542, endPoint x: 620, endPoint y: 542, distance: 12.0
drag, startPoint x: 636, startPoint y: 553, endPoint x: 584, endPoint y: 556, distance: 52.1
drag, startPoint x: 632, startPoint y: 697, endPoint x: 577, endPoint y: 694, distance: 55.1
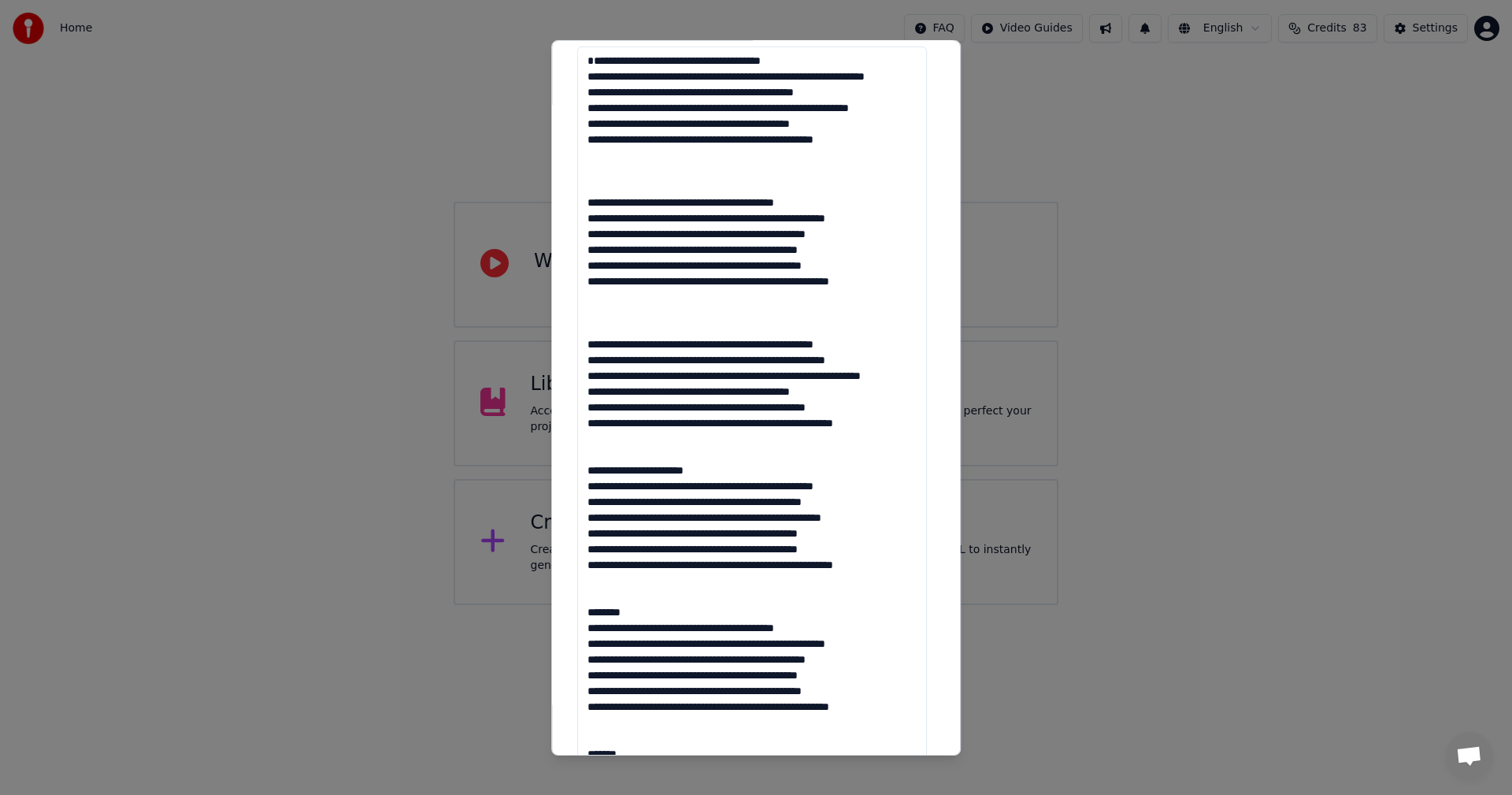
scroll to position [394, 0]
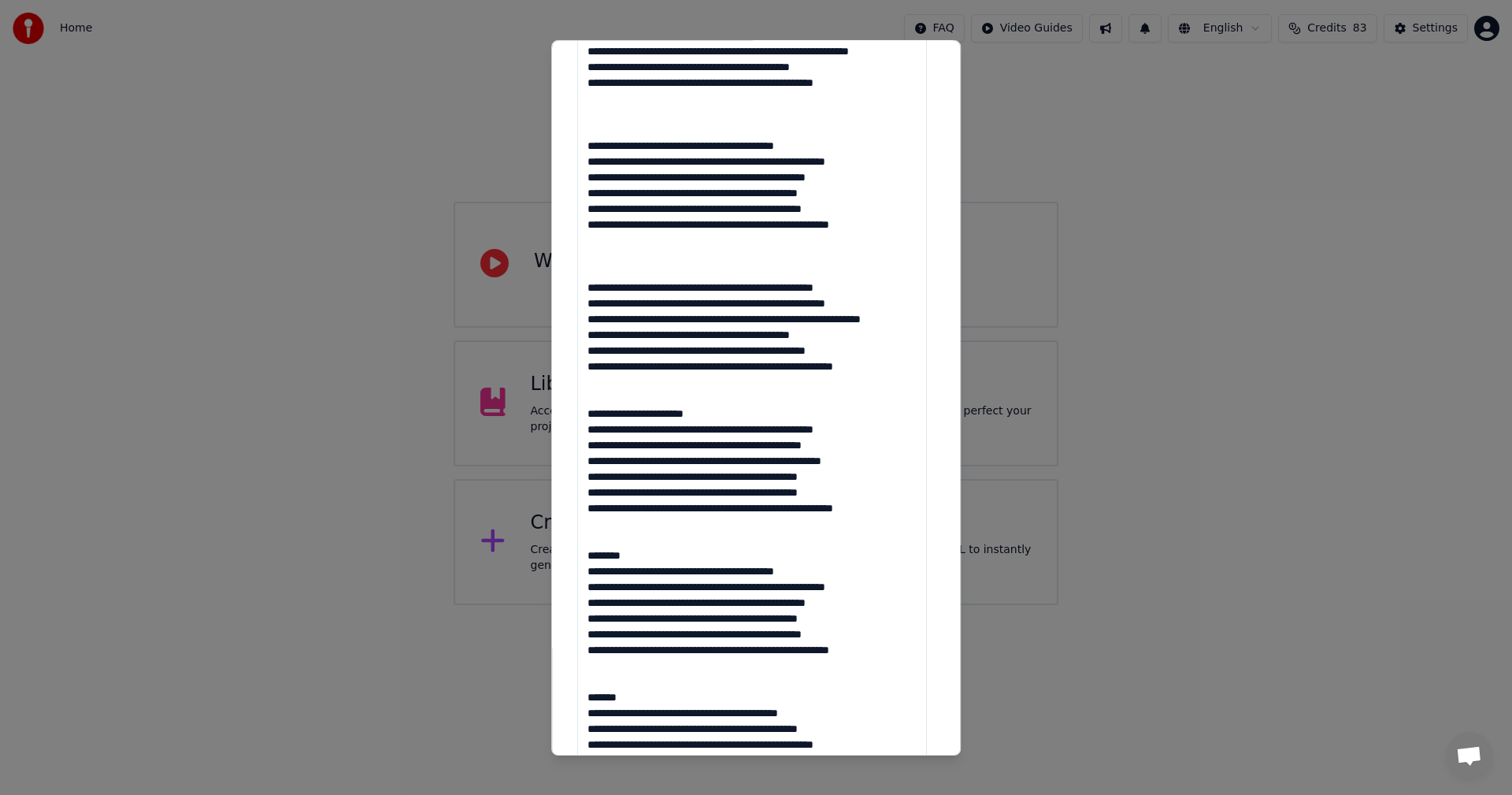
drag, startPoint x: 704, startPoint y: 442, endPoint x: 578, endPoint y: 448, distance: 126.1
click at [578, 448] on textarea at bounding box center [751, 445] width 349 height 909
drag, startPoint x: 639, startPoint y: 596, endPoint x: 577, endPoint y: 602, distance: 62.3
click at [577, 602] on textarea at bounding box center [751, 445] width 349 height 909
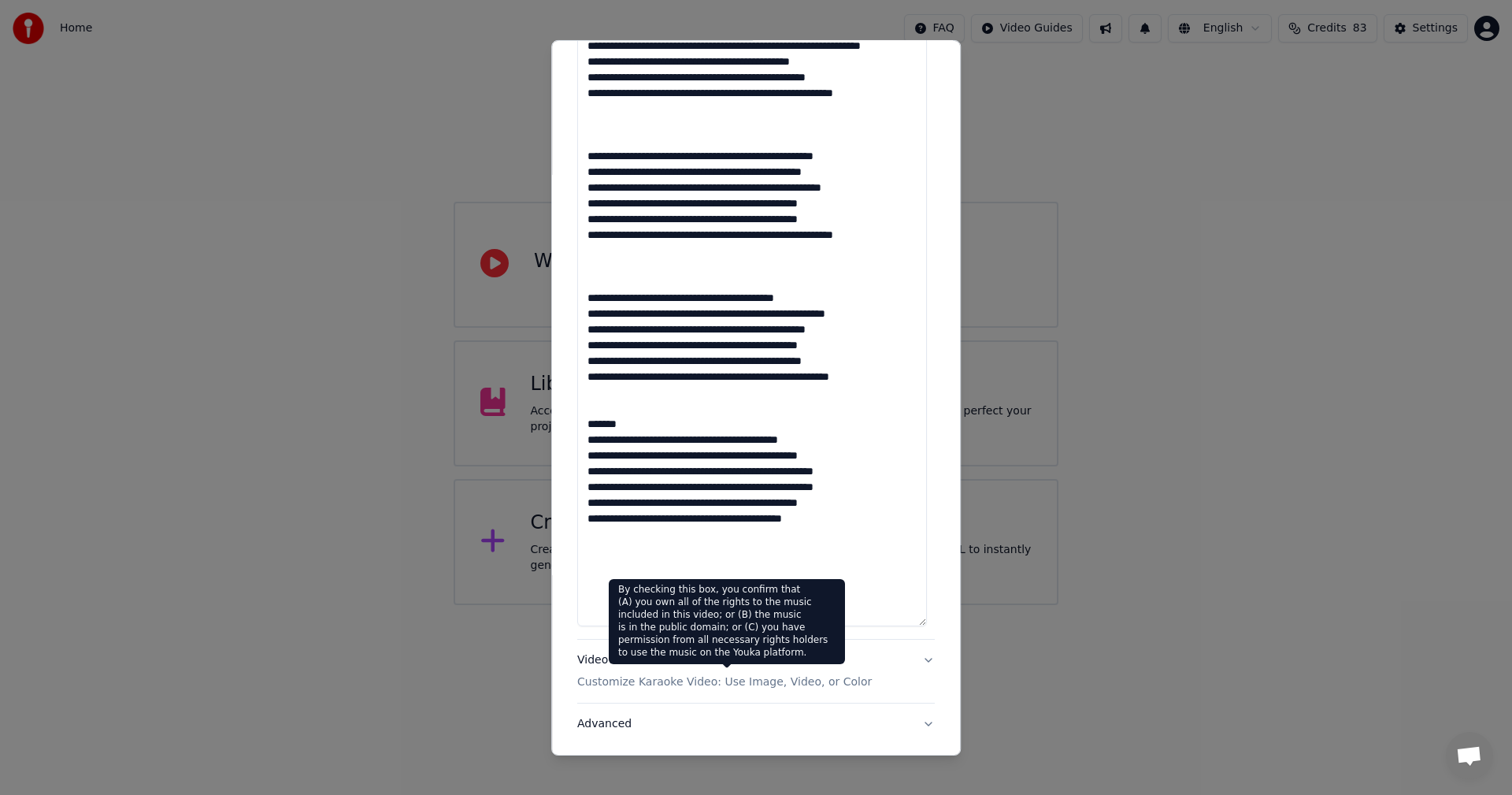
scroll to position [767, 0]
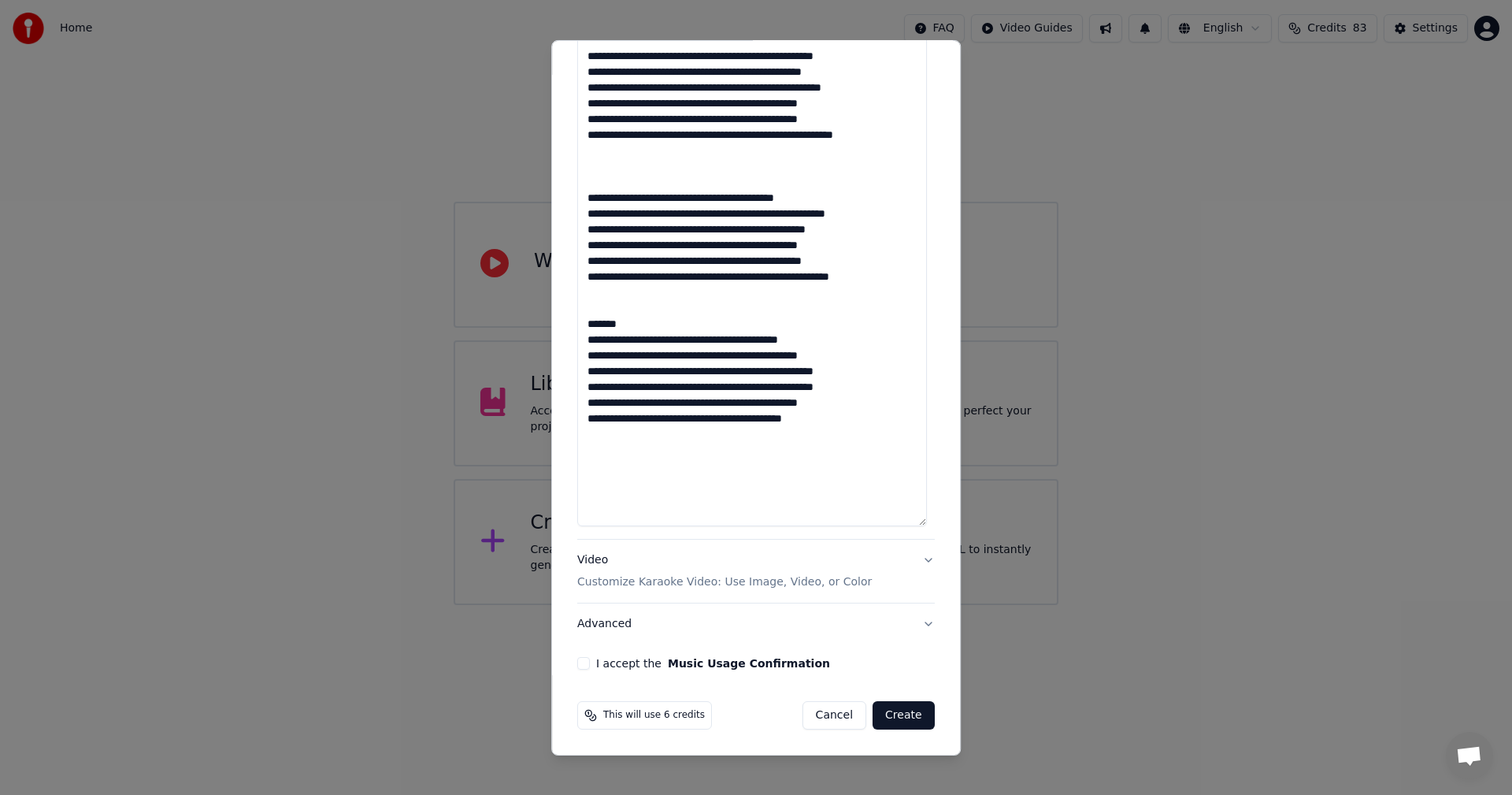
drag, startPoint x: 640, startPoint y: 364, endPoint x: 557, endPoint y: 375, distance: 83.7
click at [557, 375] on div "**********" at bounding box center [756, 397] width 410 height 715
type textarea "**********"
click at [915, 561] on button "Video Customize Karaoke Video: Use Image, Video, or Color" at bounding box center [755, 570] width 357 height 63
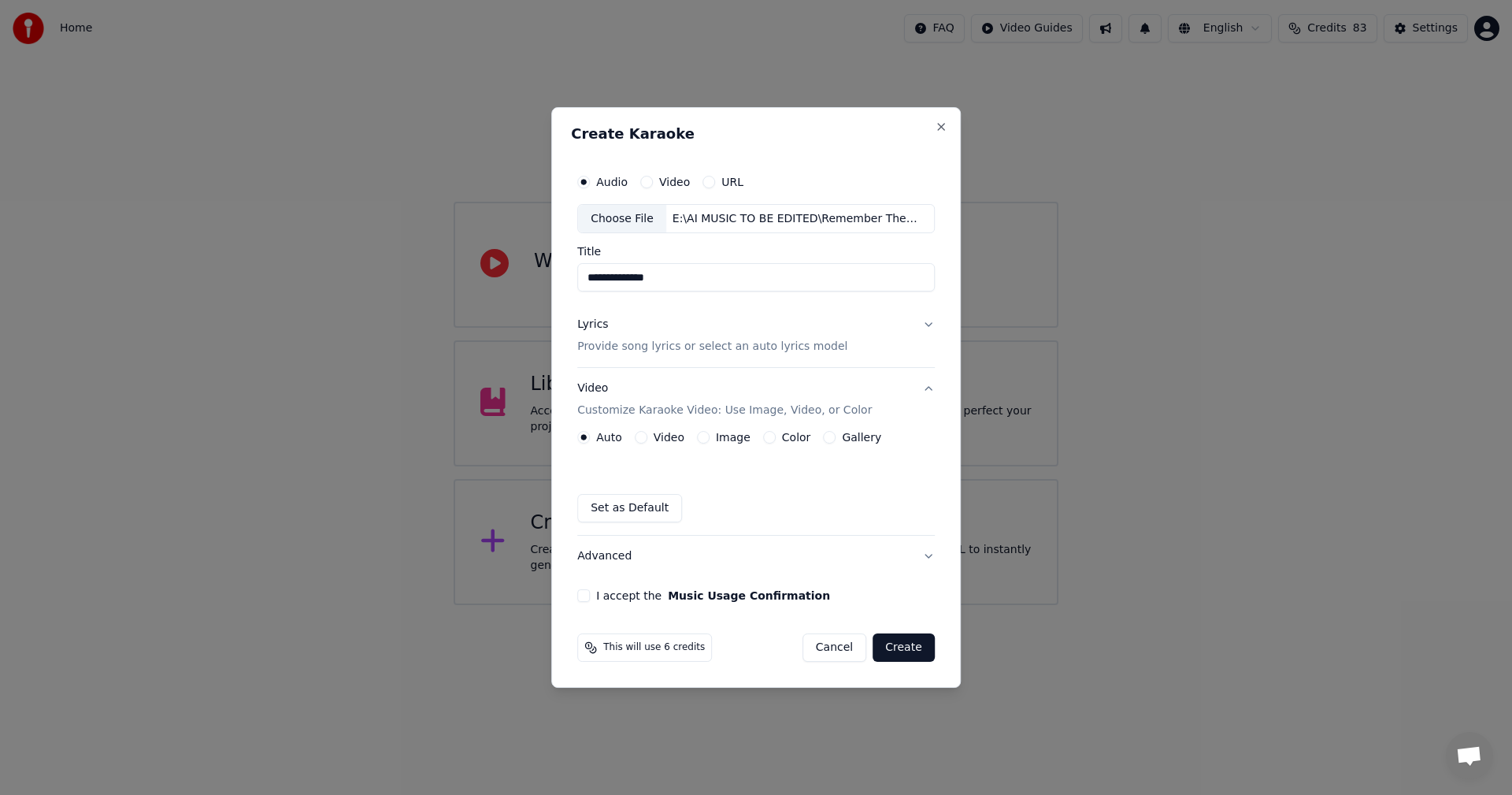
scroll to position [0, 0]
click at [924, 326] on button "Lyrics Provide song lyrics or select an auto lyrics model" at bounding box center [755, 335] width 357 height 63
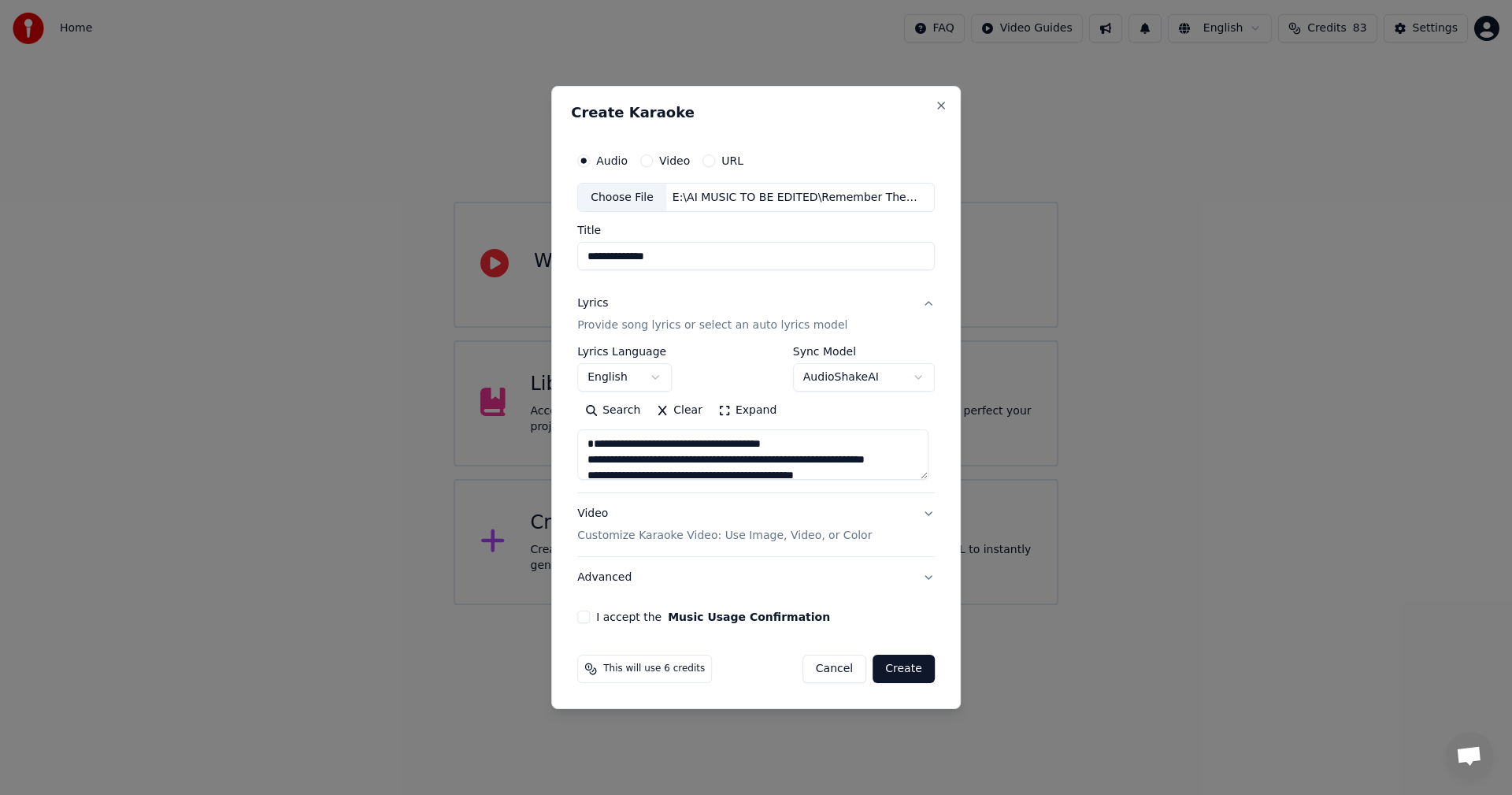
click at [925, 298] on button "Lyrics Provide song lyrics or select an auto lyrics model" at bounding box center [755, 314] width 357 height 63
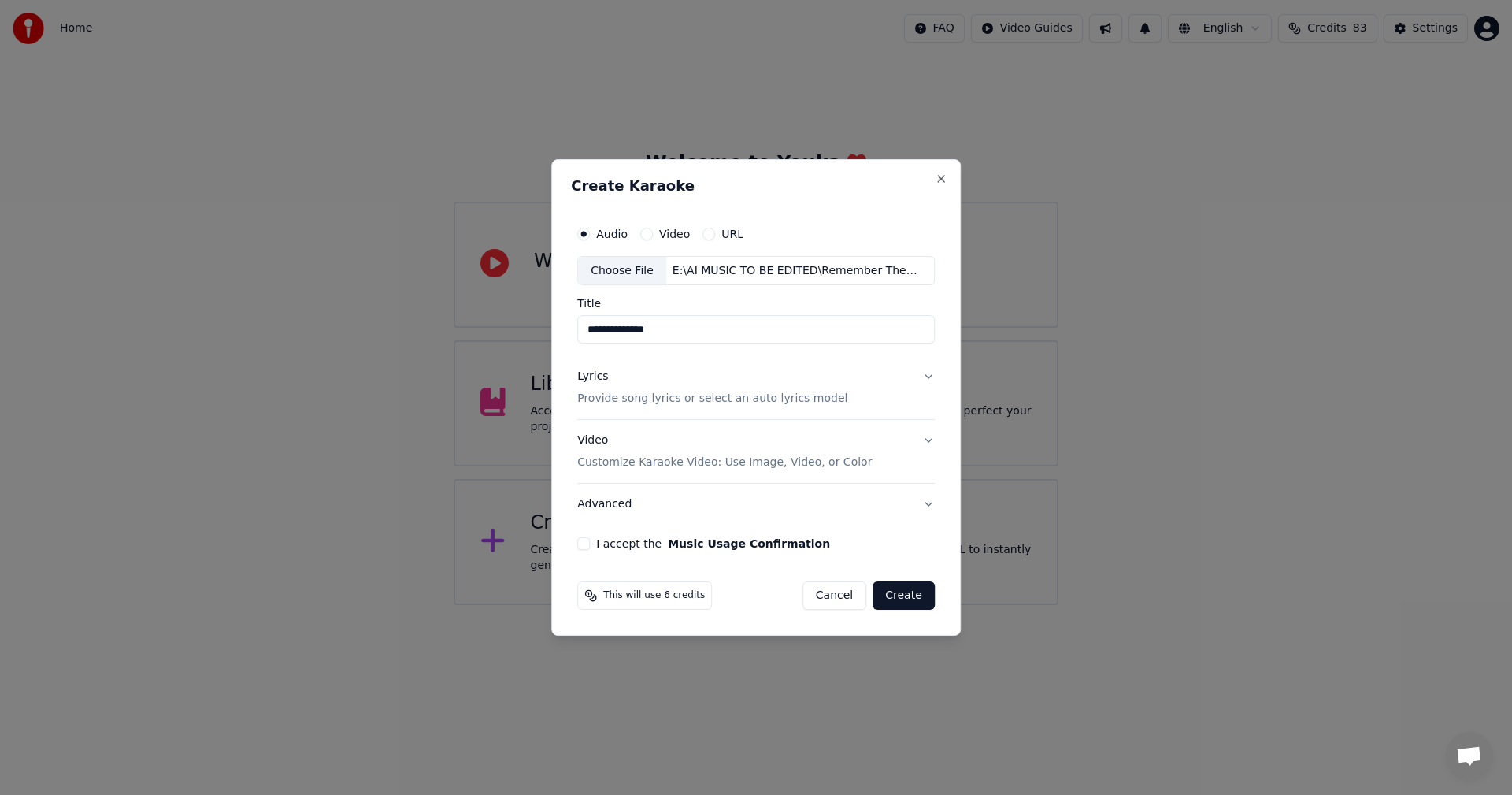
click at [923, 441] on button "Video Customize Karaoke Video: Use Image, Video, or Color" at bounding box center [755, 452] width 357 height 63
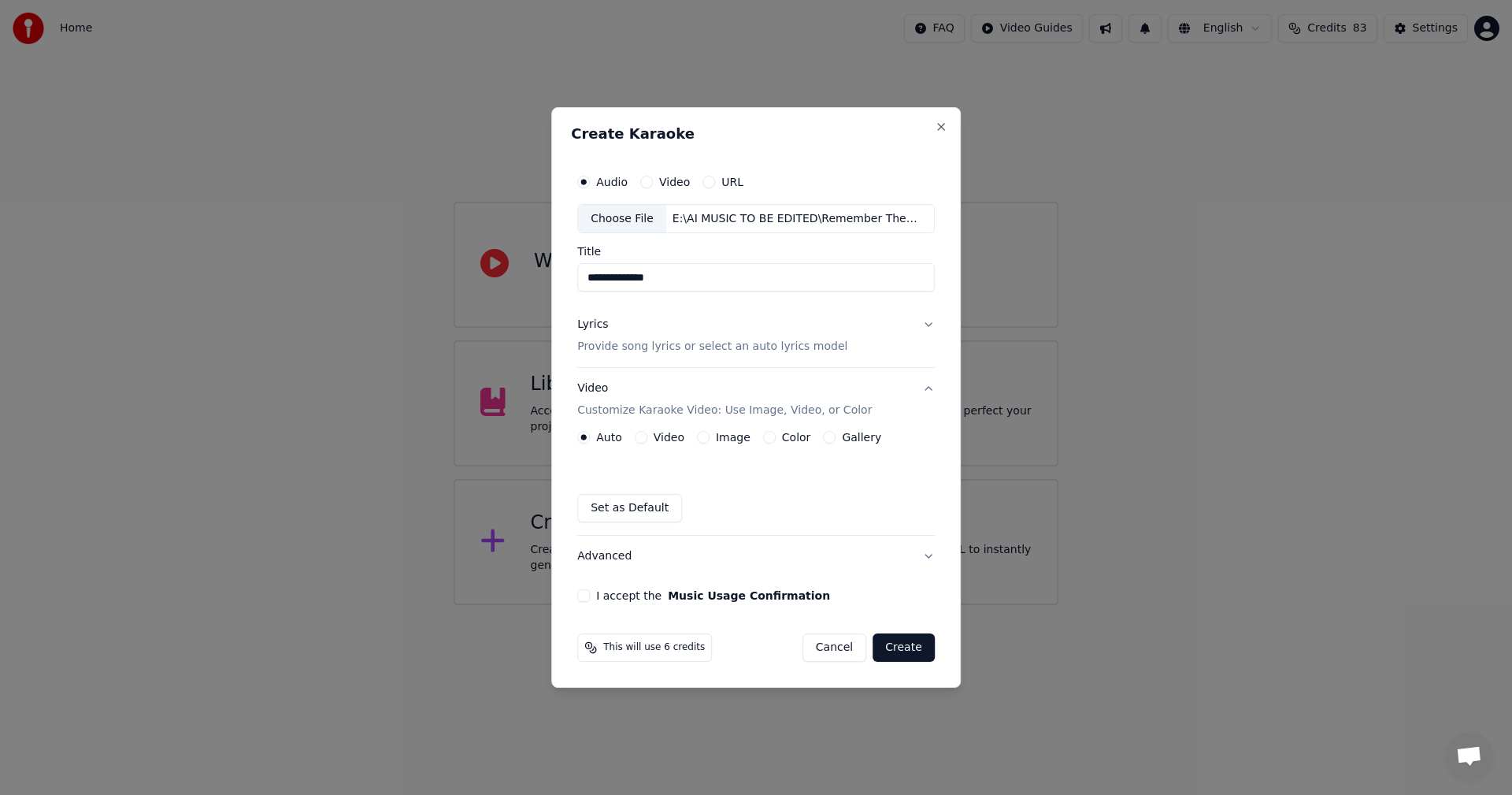
click at [705, 435] on button "Image" at bounding box center [702, 437] width 13 height 13
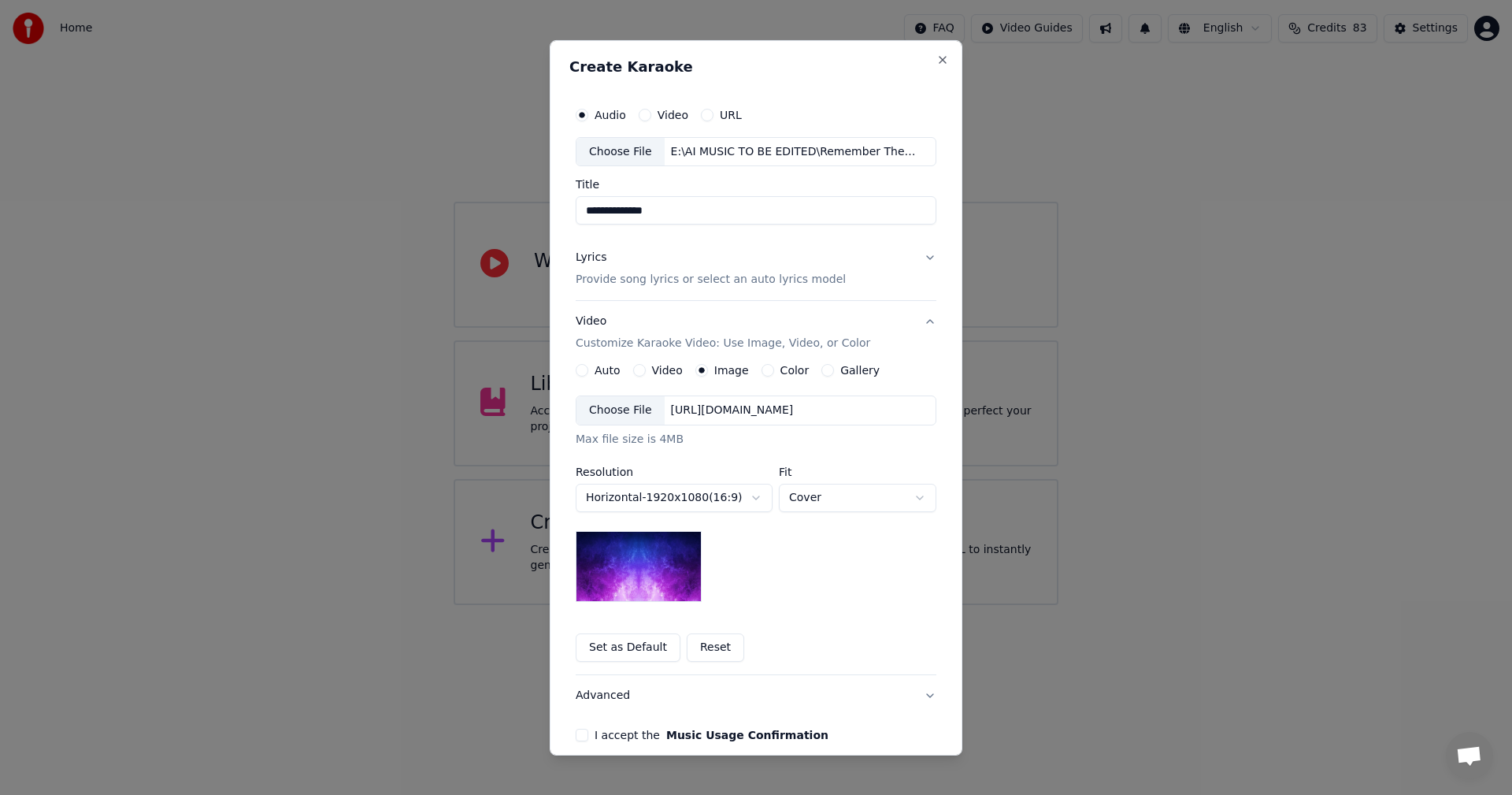
click at [618, 417] on div "Choose File" at bounding box center [620, 410] width 89 height 28
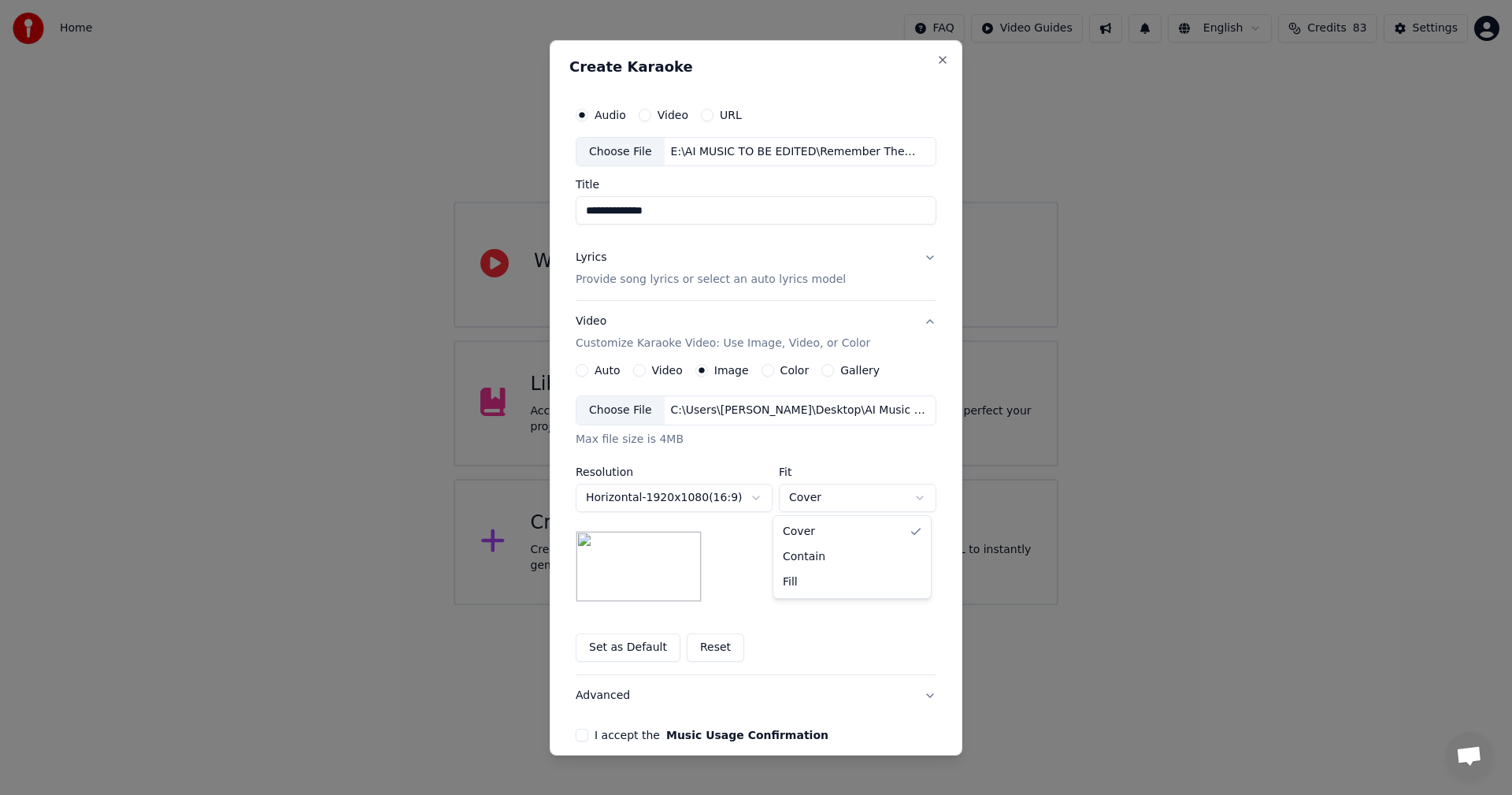
click at [811, 493] on body "**********" at bounding box center [756, 302] width 1512 height 605
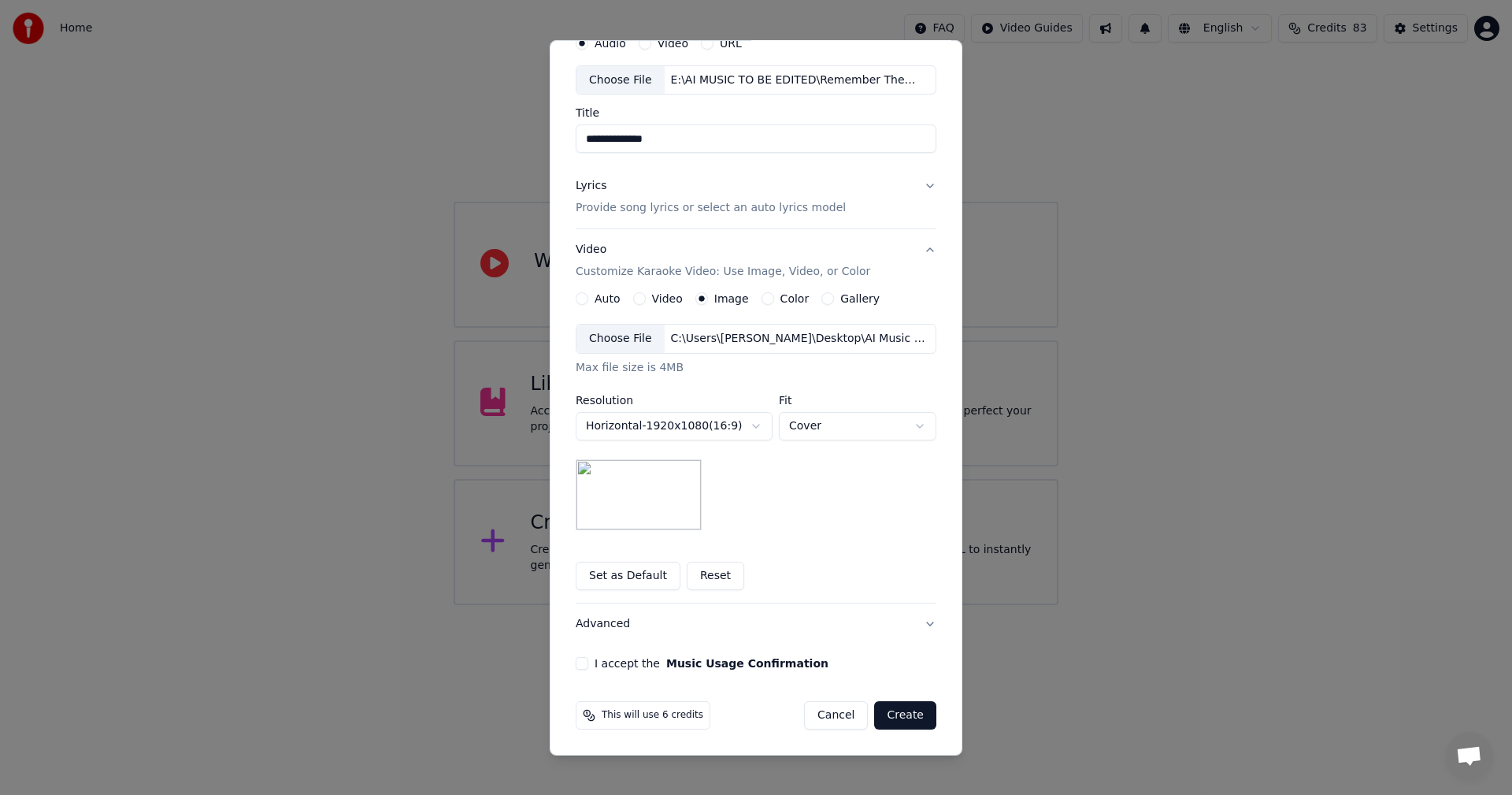
click at [608, 628] on button "Advanced" at bounding box center [756, 623] width 360 height 41
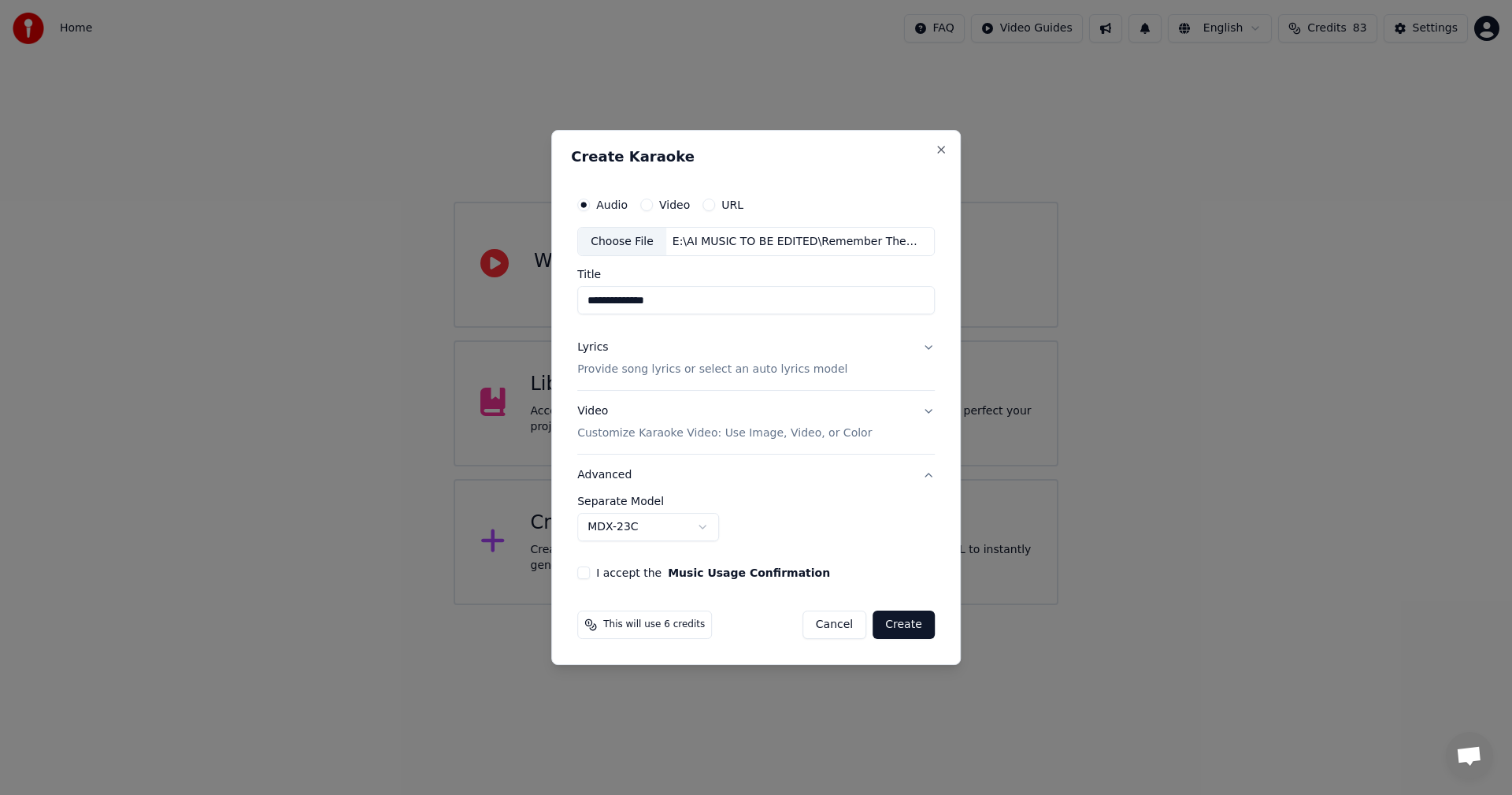
click at [587, 578] on button "I accept the Music Usage Confirmation" at bounding box center [583, 572] width 13 height 13
click at [907, 626] on button "Create" at bounding box center [903, 624] width 63 height 28
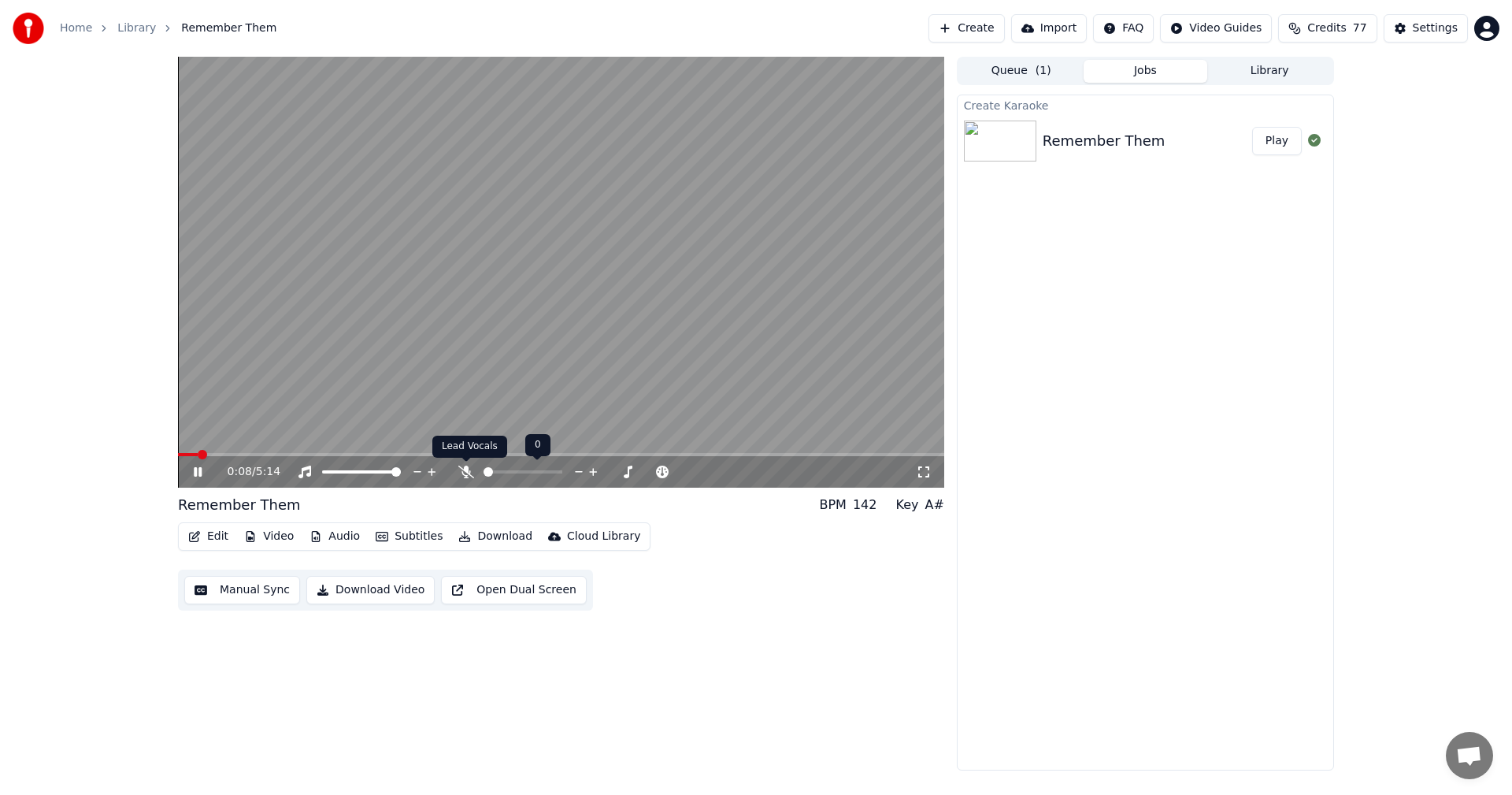
click at [466, 472] on icon at bounding box center [467, 472] width 16 height 13
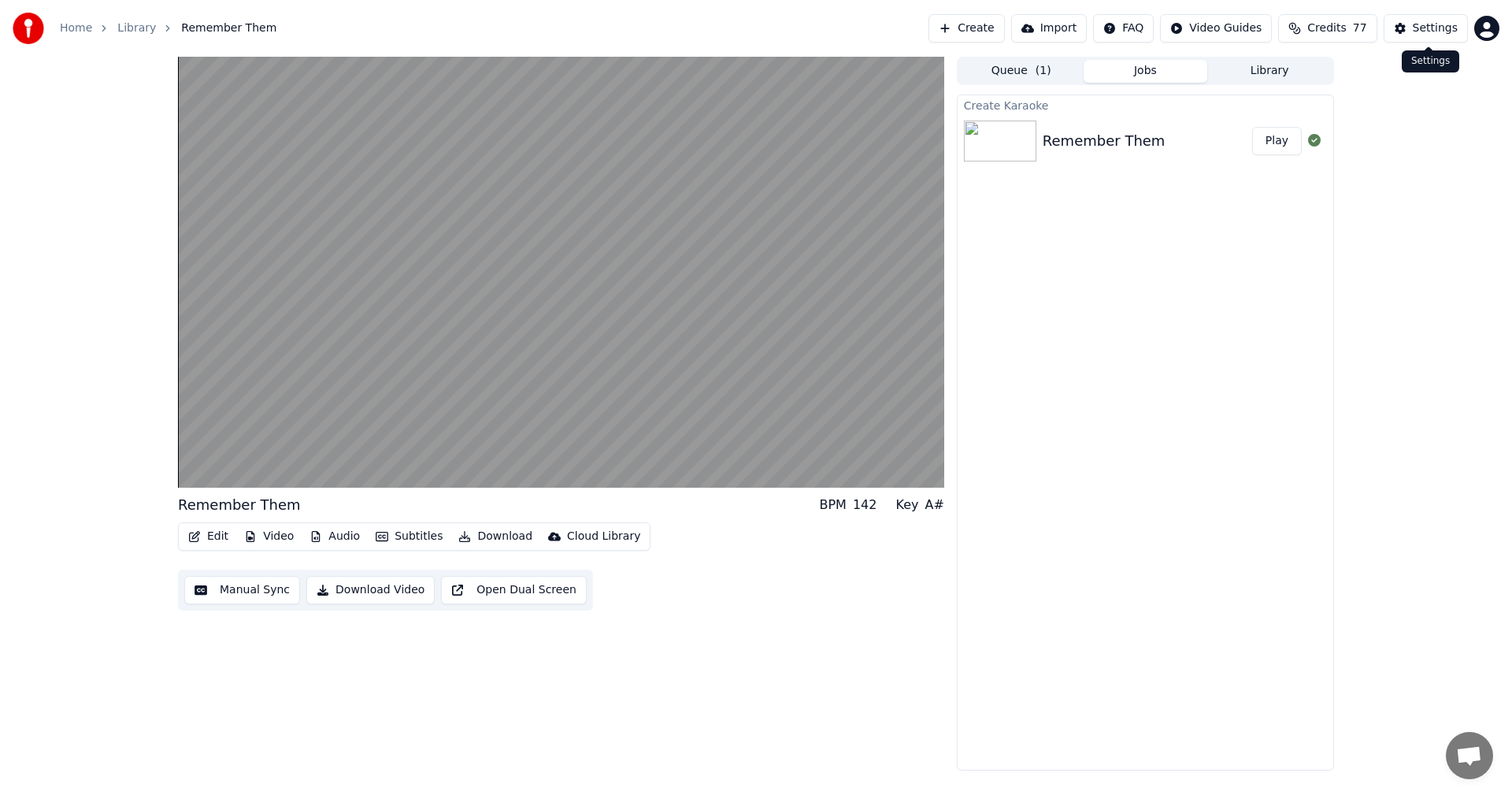
click at [1412, 28] on button "Settings" at bounding box center [1425, 28] width 85 height 28
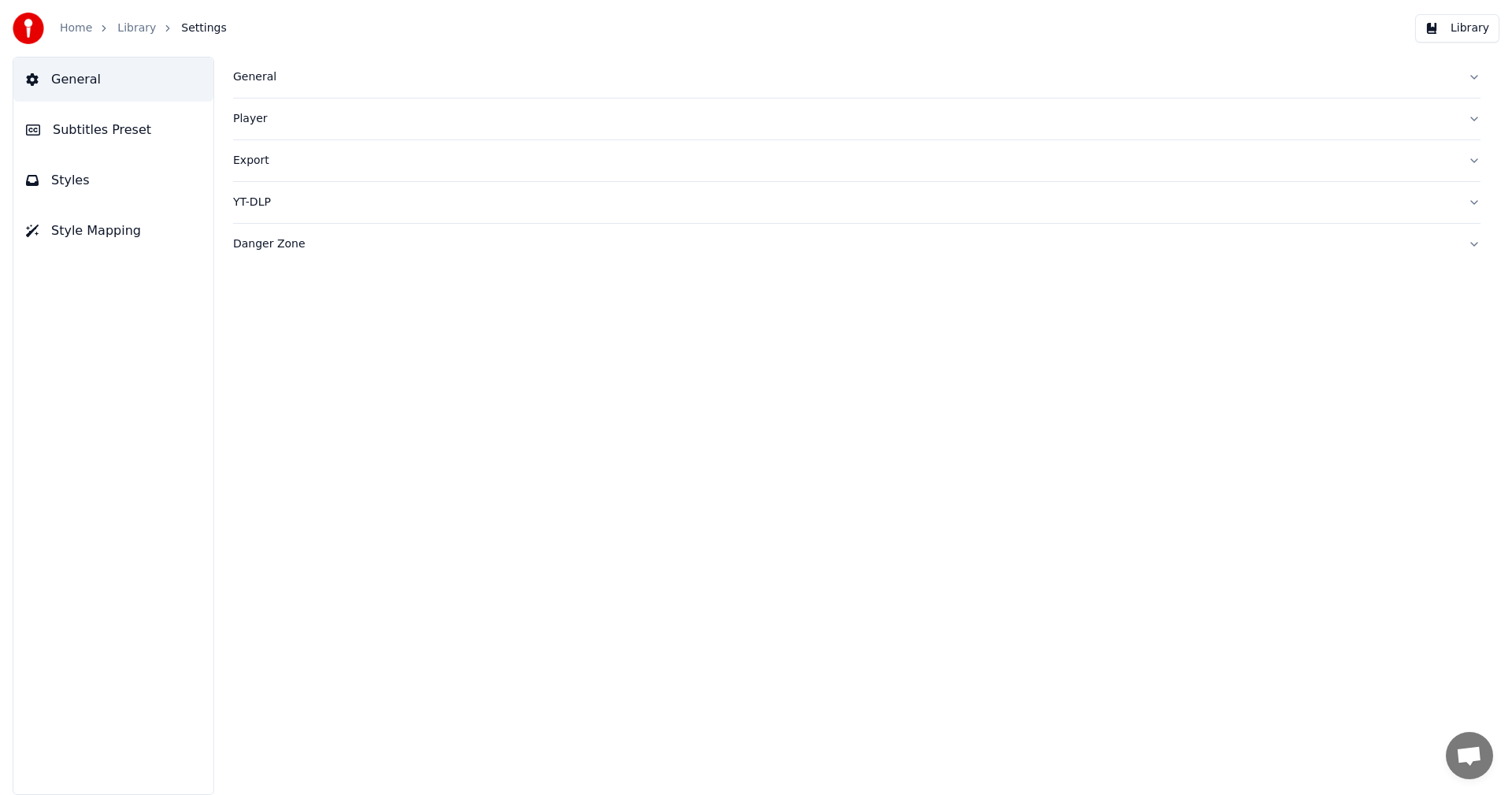
click at [95, 136] on span "Subtitles Preset" at bounding box center [101, 129] width 98 height 19
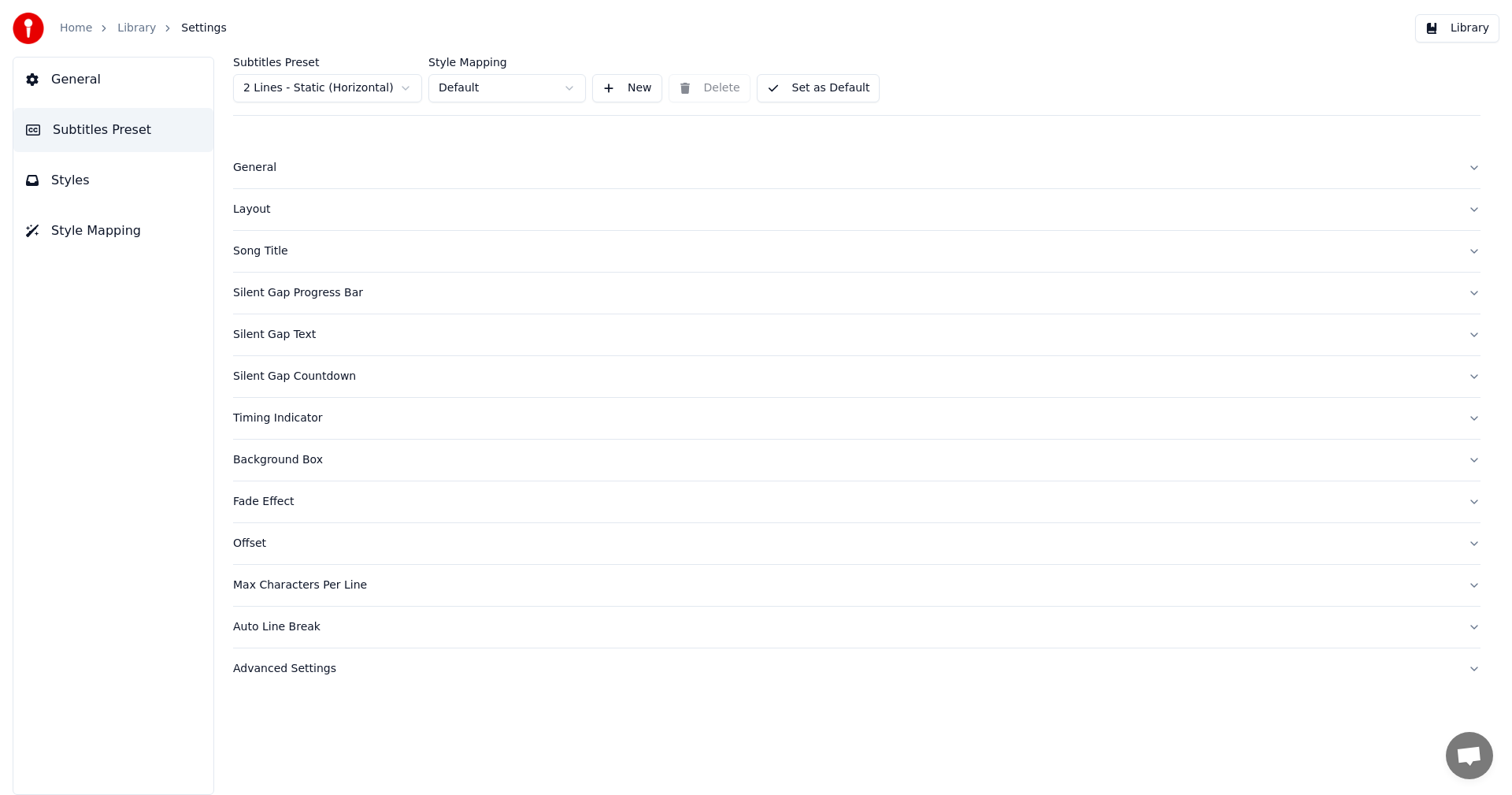
click at [85, 223] on span "Style Mapping" at bounding box center [95, 230] width 90 height 19
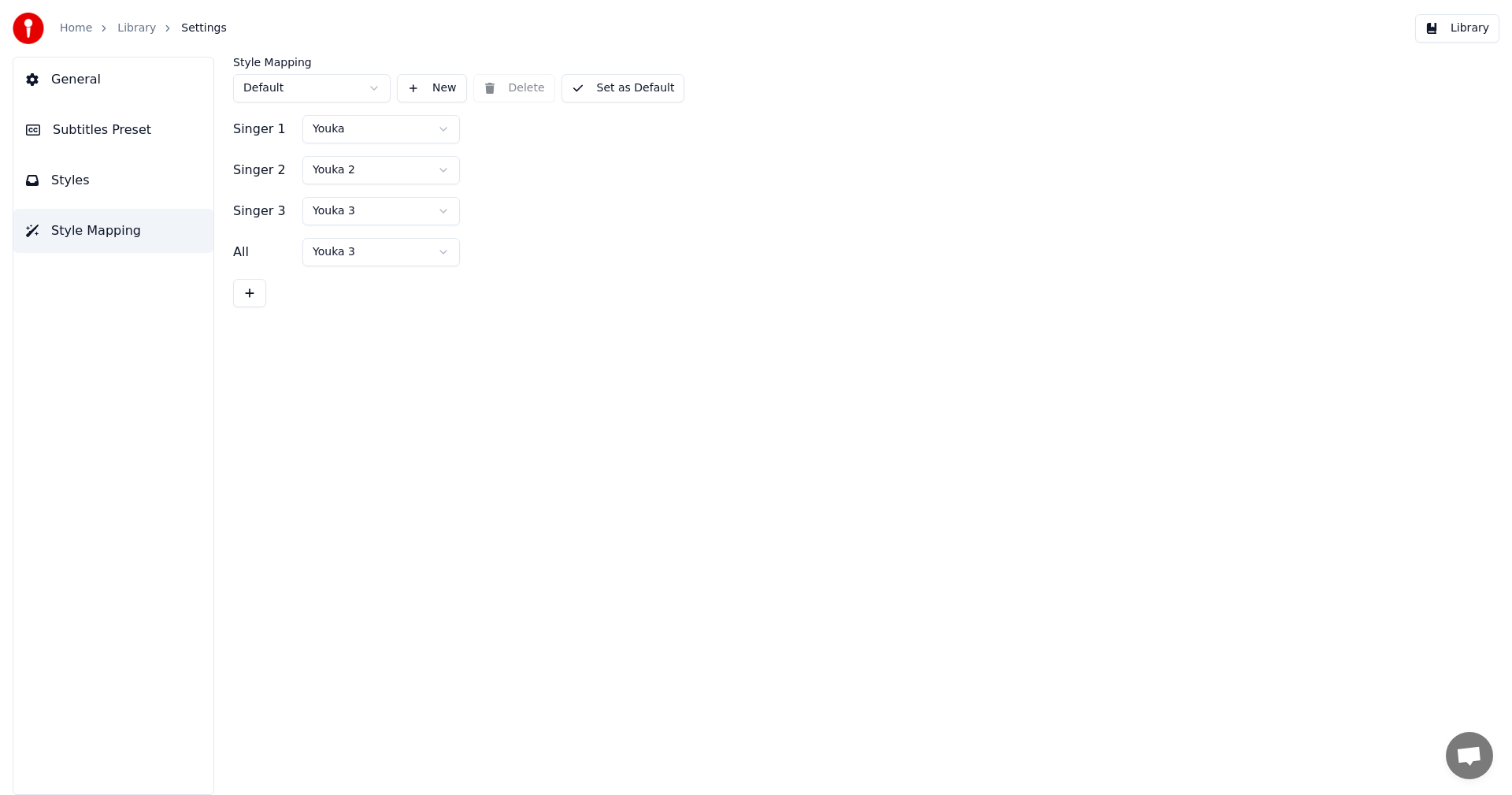
click at [80, 178] on span "Styles" at bounding box center [70, 180] width 39 height 19
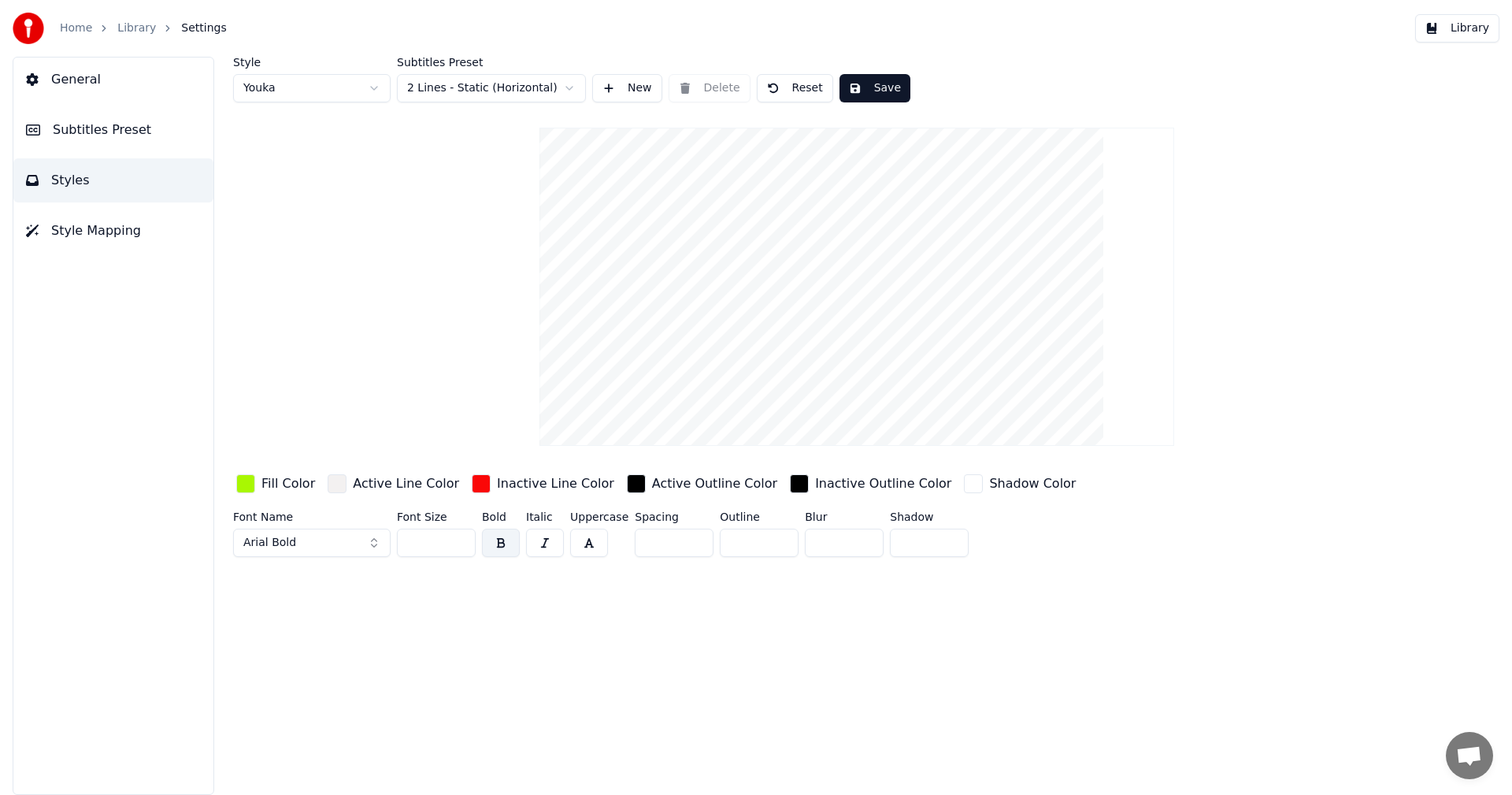
click at [472, 486] on div "button" at bounding box center [480, 483] width 19 height 19
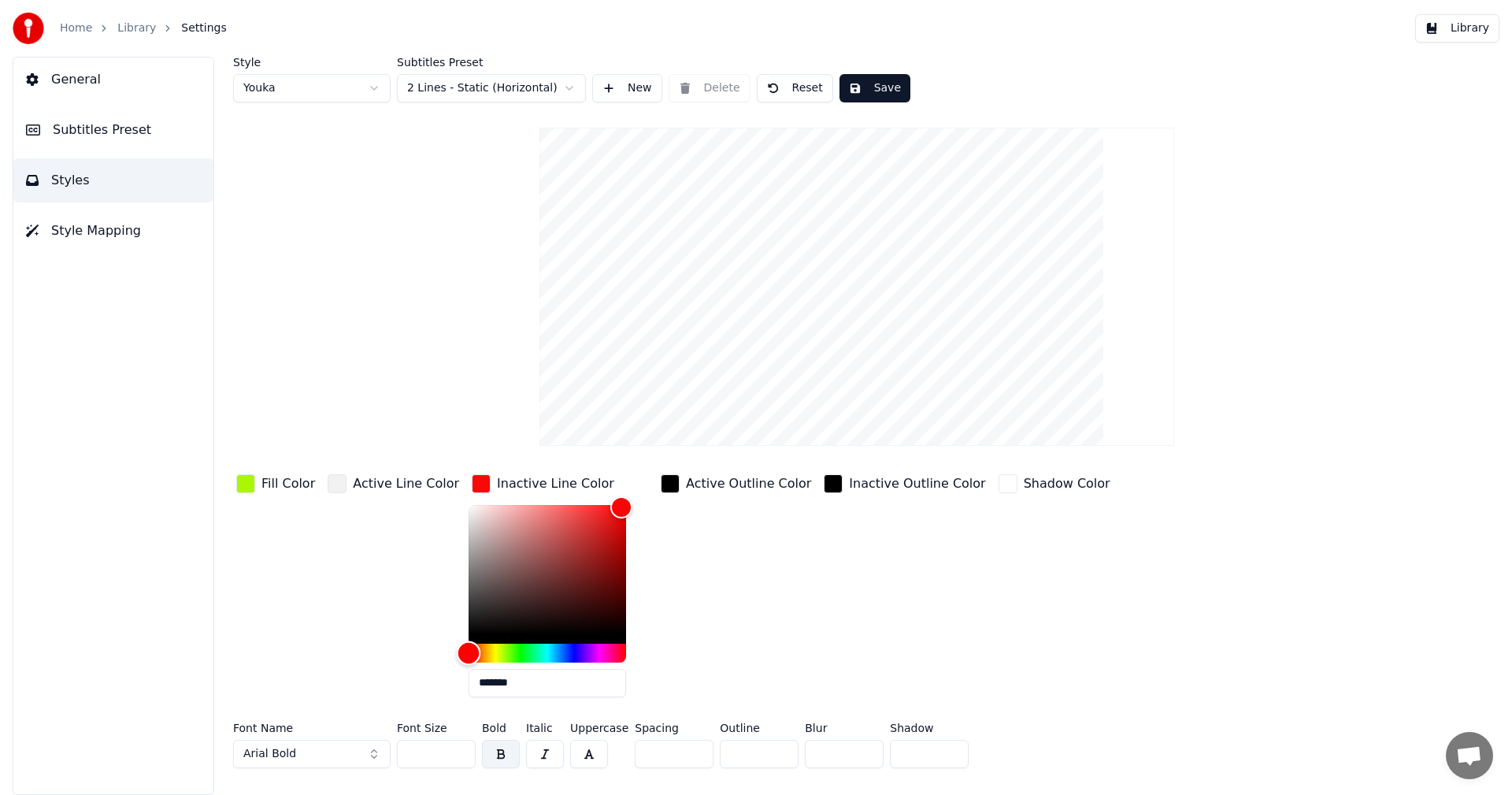
type input "*******"
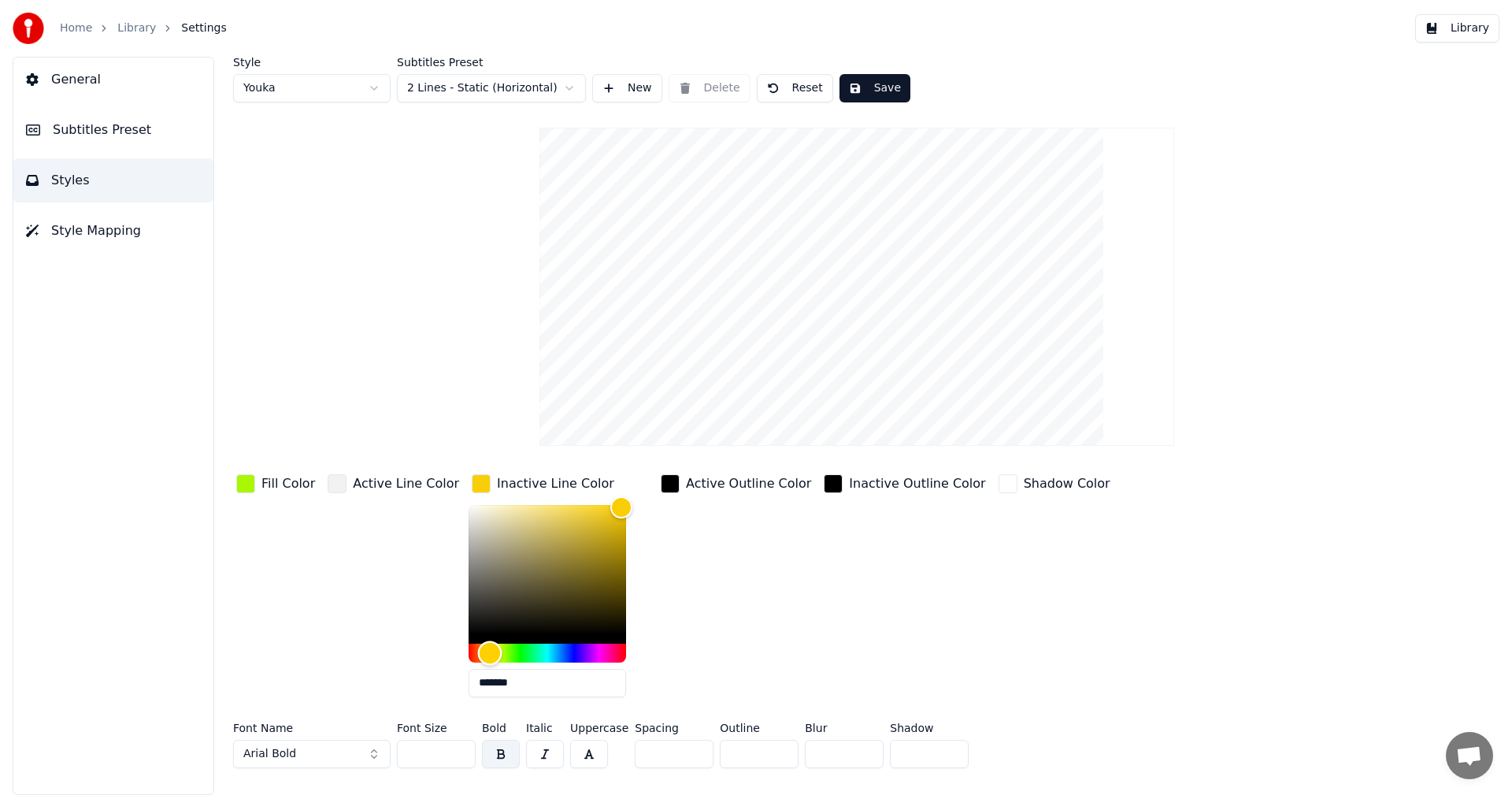
click at [472, 653] on div "Hue" at bounding box center [547, 653] width 157 height 19
click at [503, 748] on button "button" at bounding box center [500, 753] width 38 height 28
click at [502, 763] on button "button" at bounding box center [500, 753] width 38 height 28
click at [593, 750] on button "button" at bounding box center [589, 753] width 38 height 28
click at [597, 753] on button "button" at bounding box center [589, 753] width 38 height 28
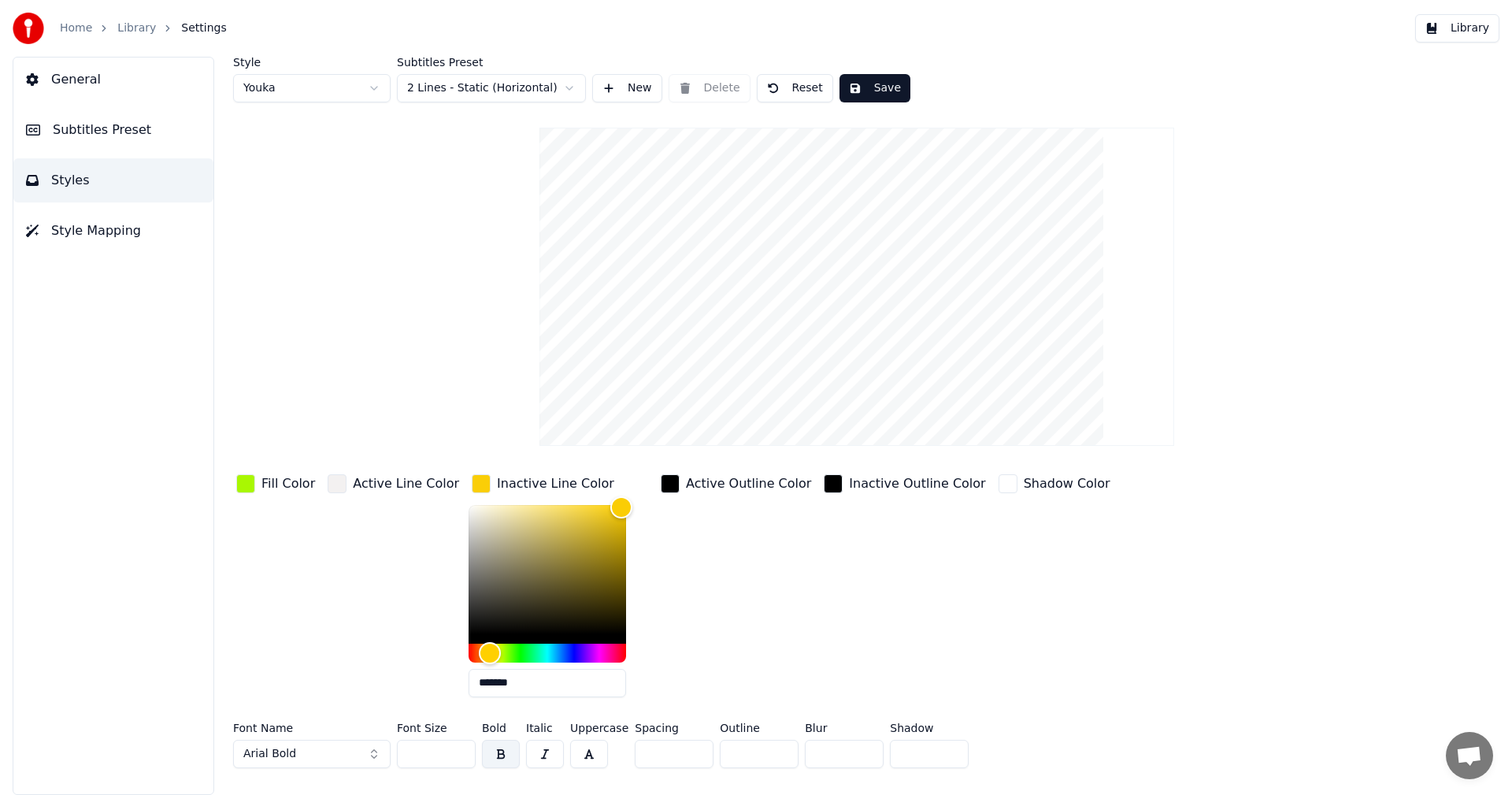
click at [331, 752] on button "Arial Bold" at bounding box center [311, 753] width 157 height 28
click at [864, 617] on div "Inactive Outline Color" at bounding box center [904, 590] width 168 height 239
click at [1123, 595] on div "Fill Color Active Line Color Inactive Line Color ******* Active Outline Color I…" at bounding box center [762, 590] width 1058 height 239
click at [532, 89] on html "Home Library Settings Library General Subtitles Preset Styles Style Mapping Sty…" at bounding box center [756, 397] width 1512 height 795
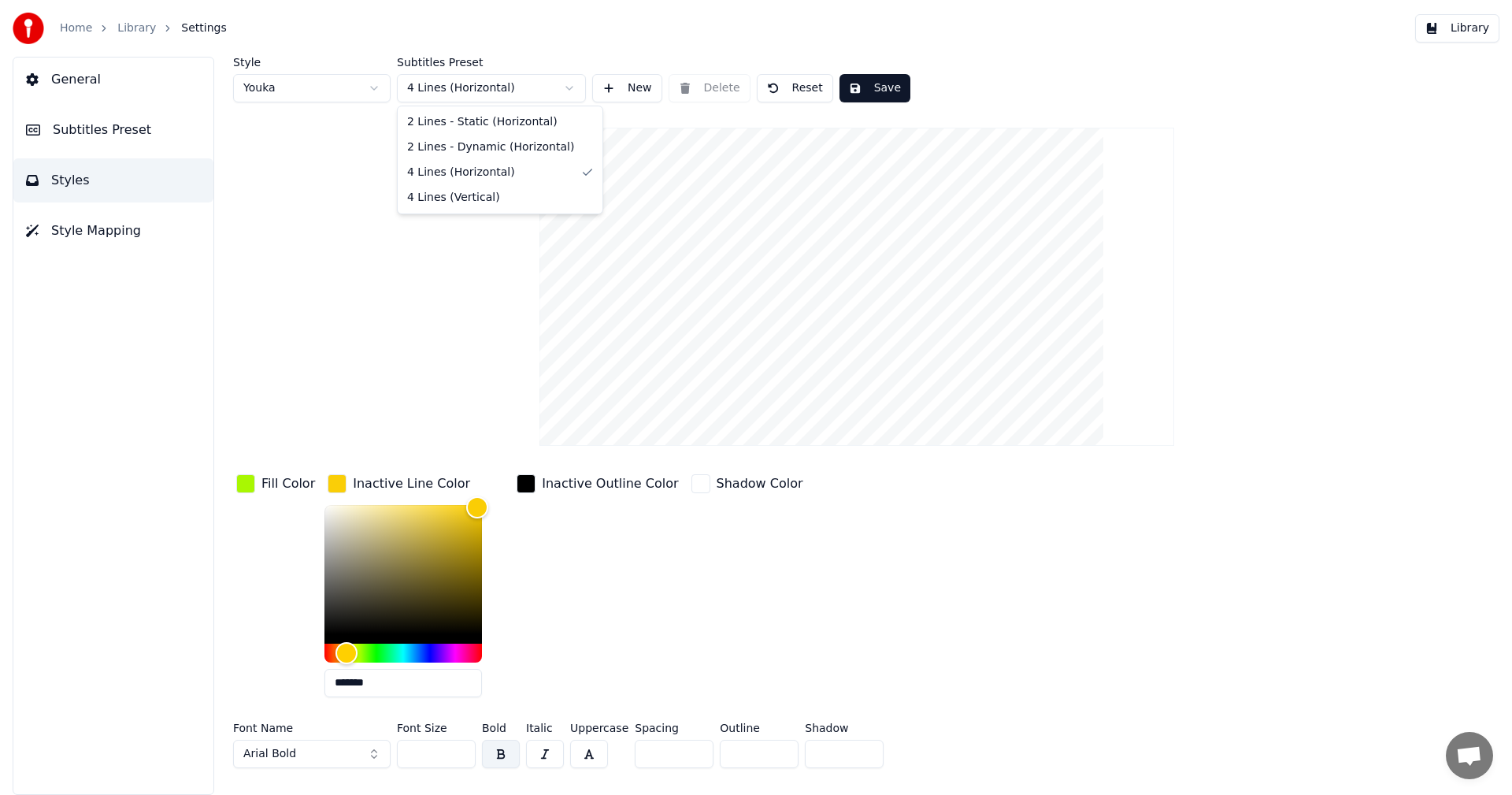
click at [509, 99] on html "Home Library Settings Library General Subtitles Preset Styles Style Mapping Sty…" at bounding box center [756, 397] width 1512 height 795
click at [443, 89] on html "Home Library Settings Library General Subtitles Preset Styles Style Mapping Sty…" at bounding box center [756, 397] width 1512 height 795
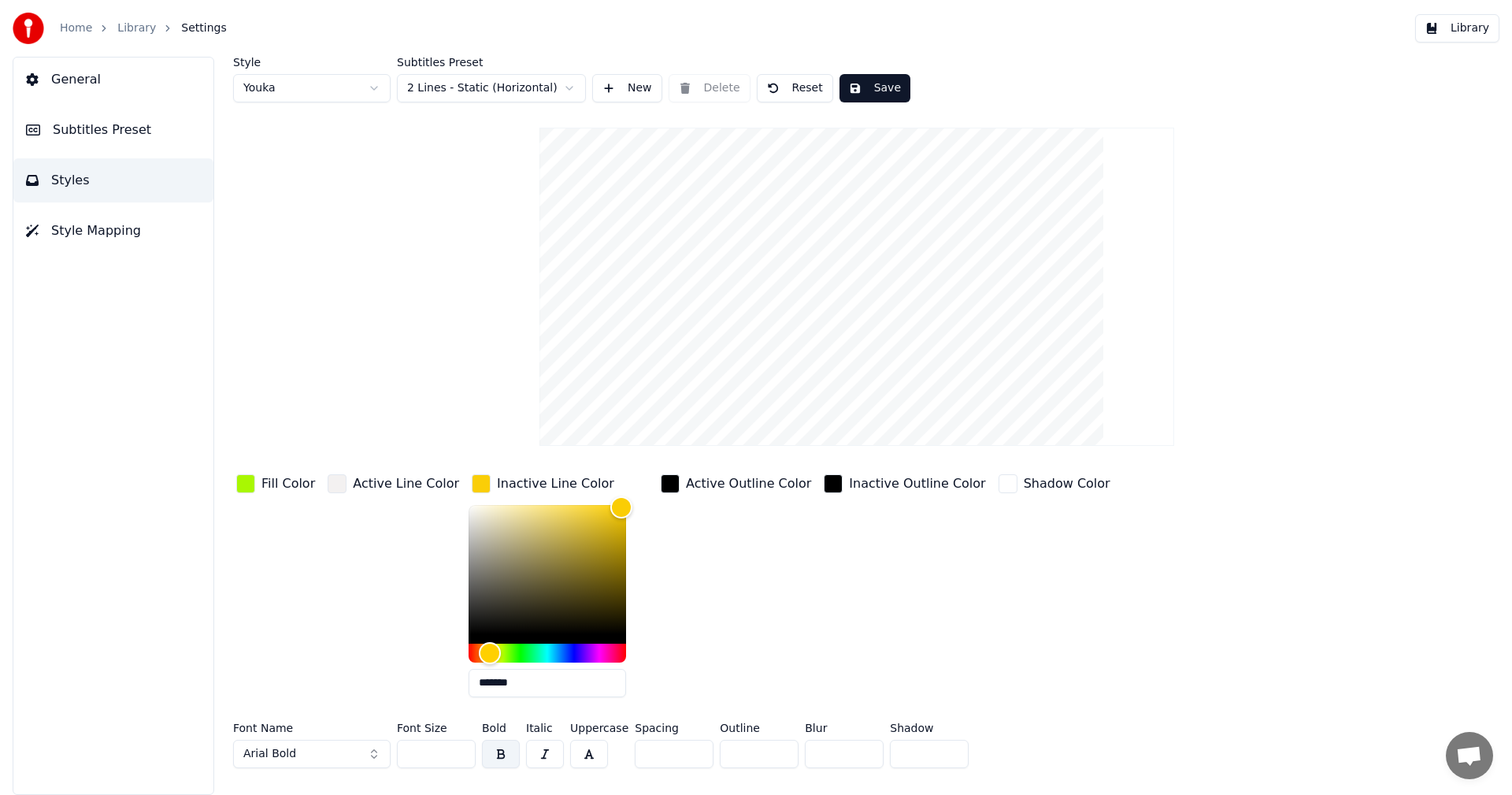
click at [864, 94] on button "Save" at bounding box center [874, 88] width 71 height 28
click at [1441, 35] on button "Library" at bounding box center [1456, 28] width 85 height 28
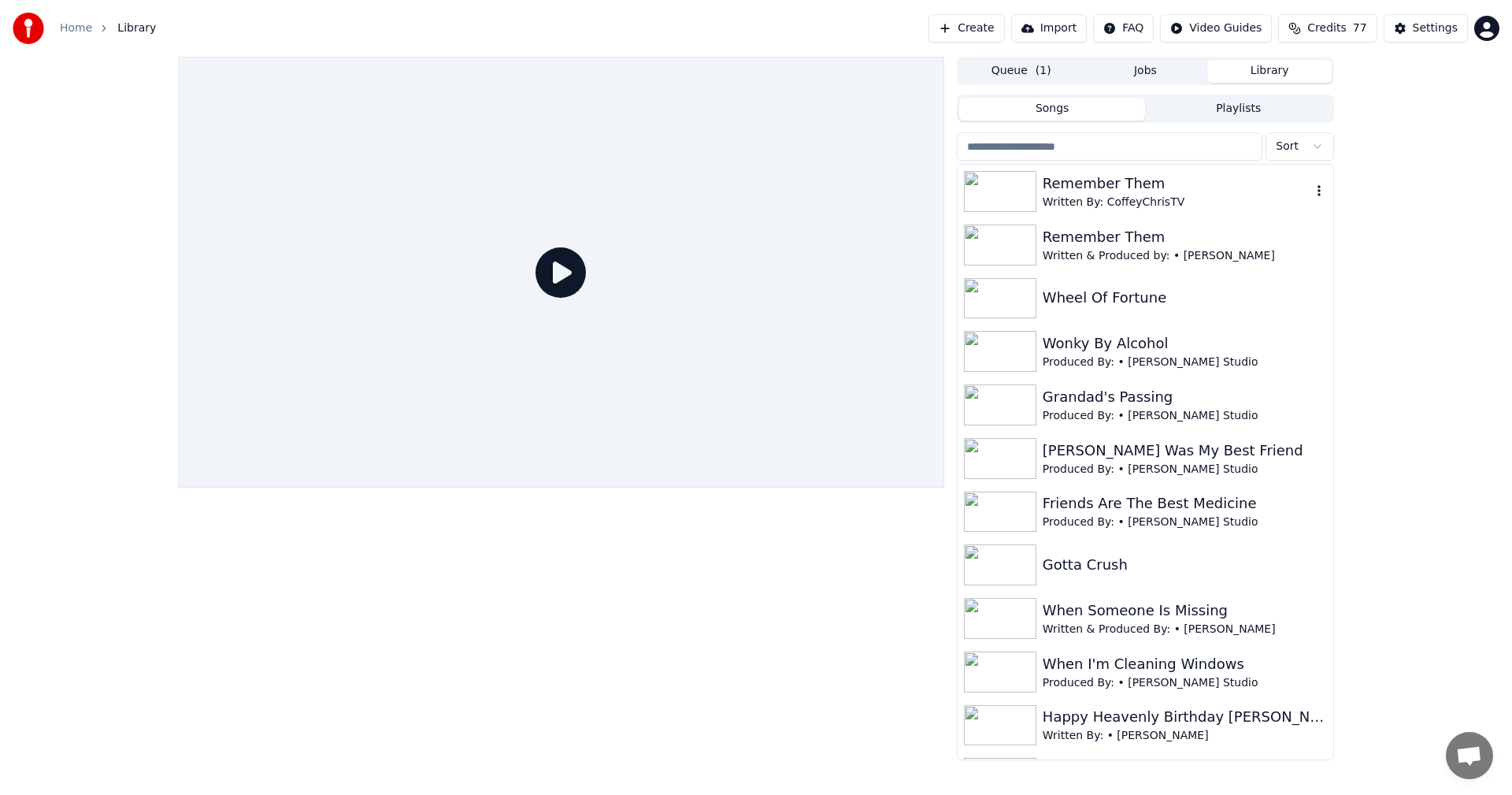
click at [1081, 195] on div "Written By: CoffeyChrisTV" at bounding box center [1177, 202] width 269 height 16
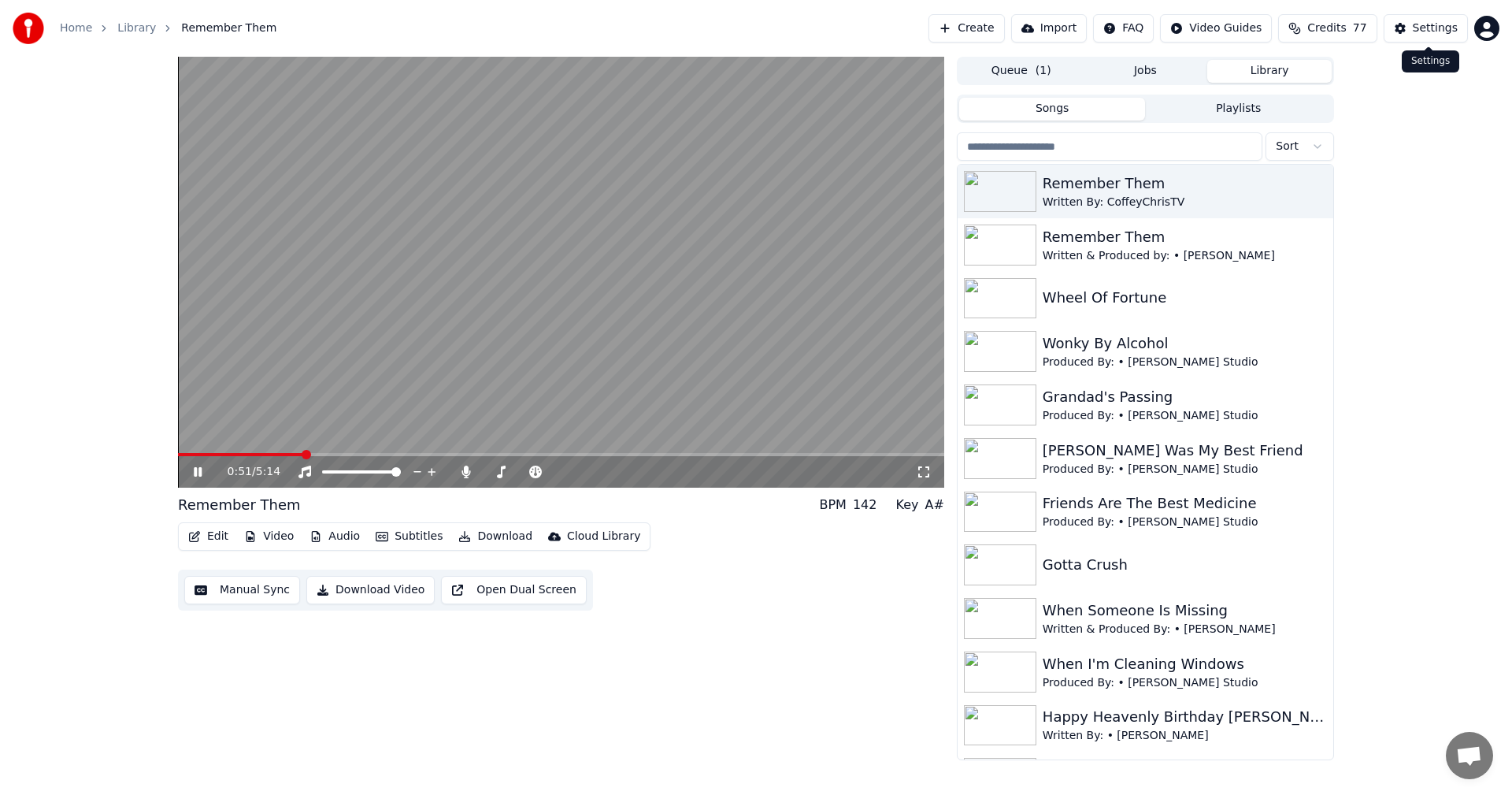
click at [1429, 34] on div "Settings" at bounding box center [1434, 29] width 45 height 16
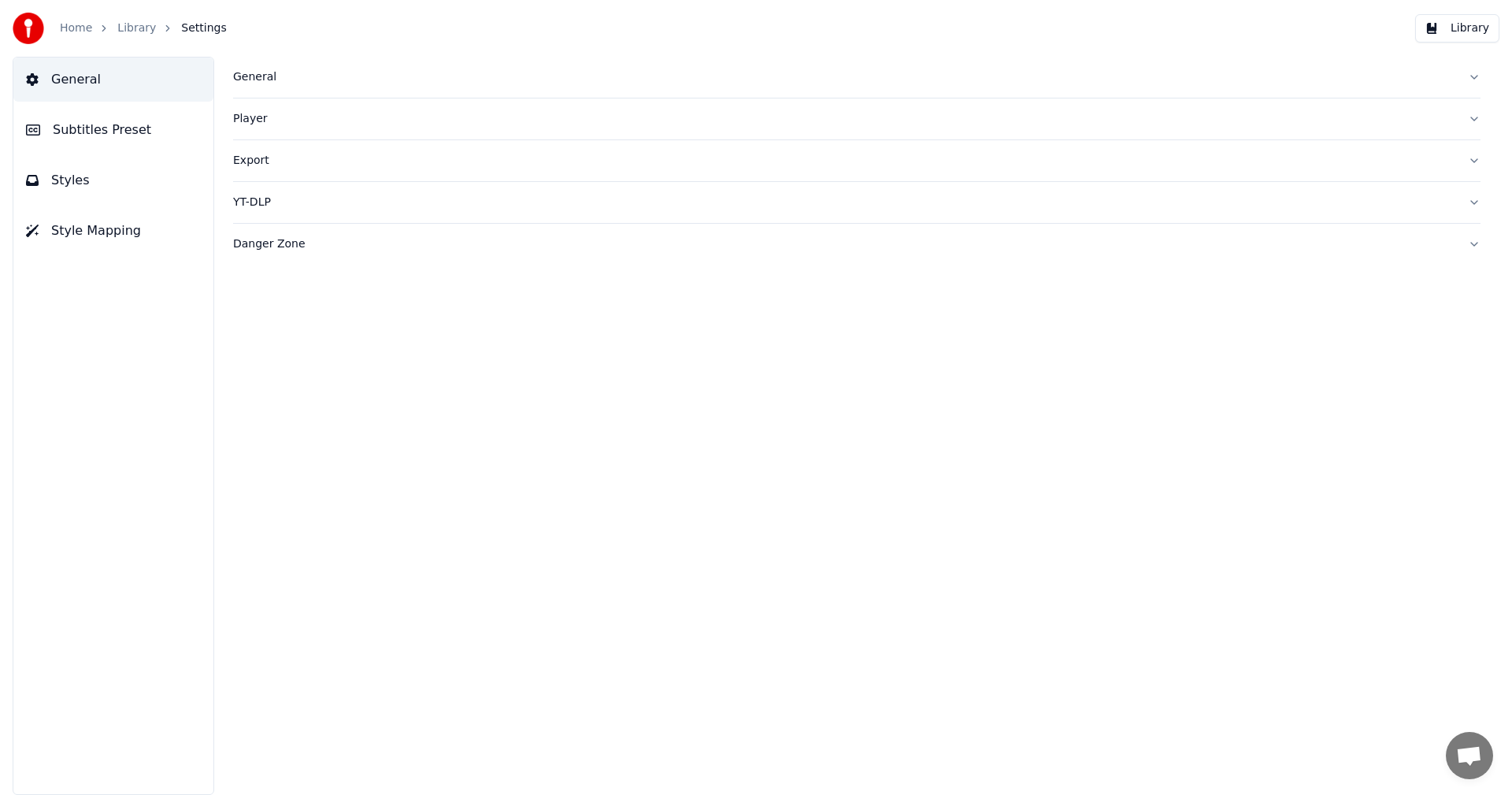
click at [107, 138] on span "Subtitles Preset" at bounding box center [101, 129] width 98 height 19
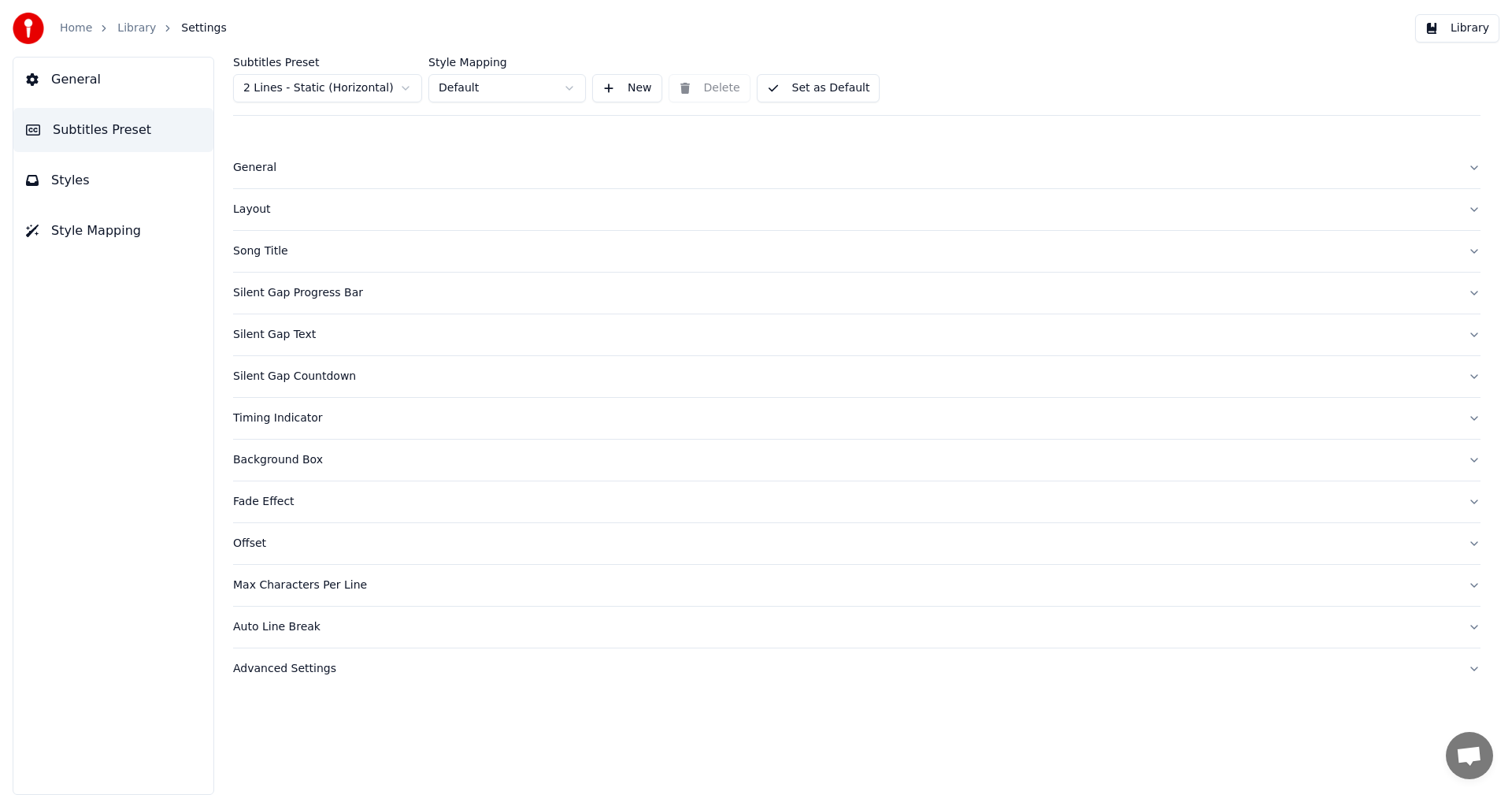
click at [254, 254] on div "Song Title" at bounding box center [844, 252] width 1222 height 16
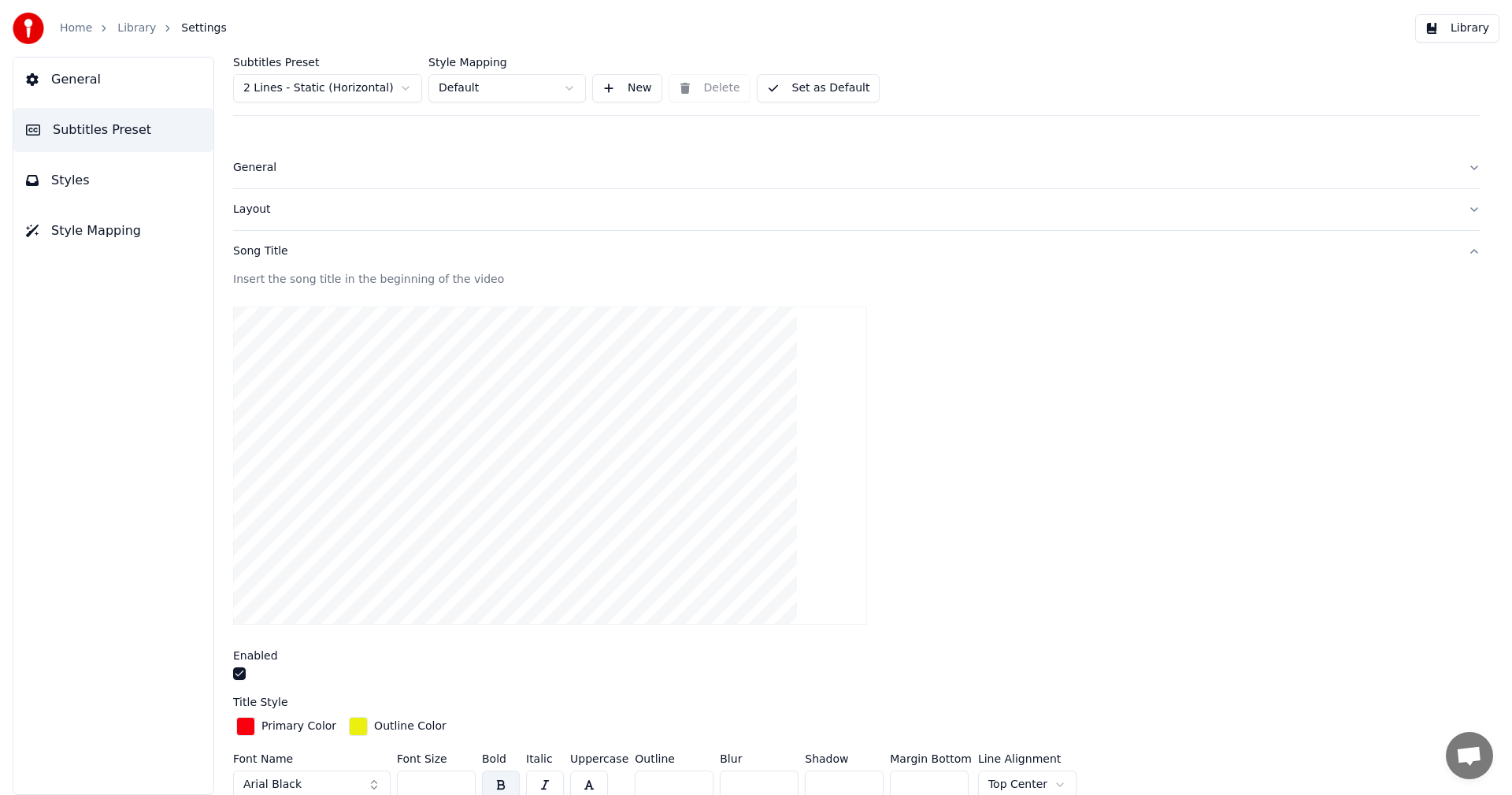
click at [239, 670] on button "button" at bounding box center [239, 673] width 13 height 13
click at [799, 82] on button "Set as Default" at bounding box center [819, 88] width 123 height 28
click at [1461, 28] on button "Library" at bounding box center [1456, 28] width 85 height 28
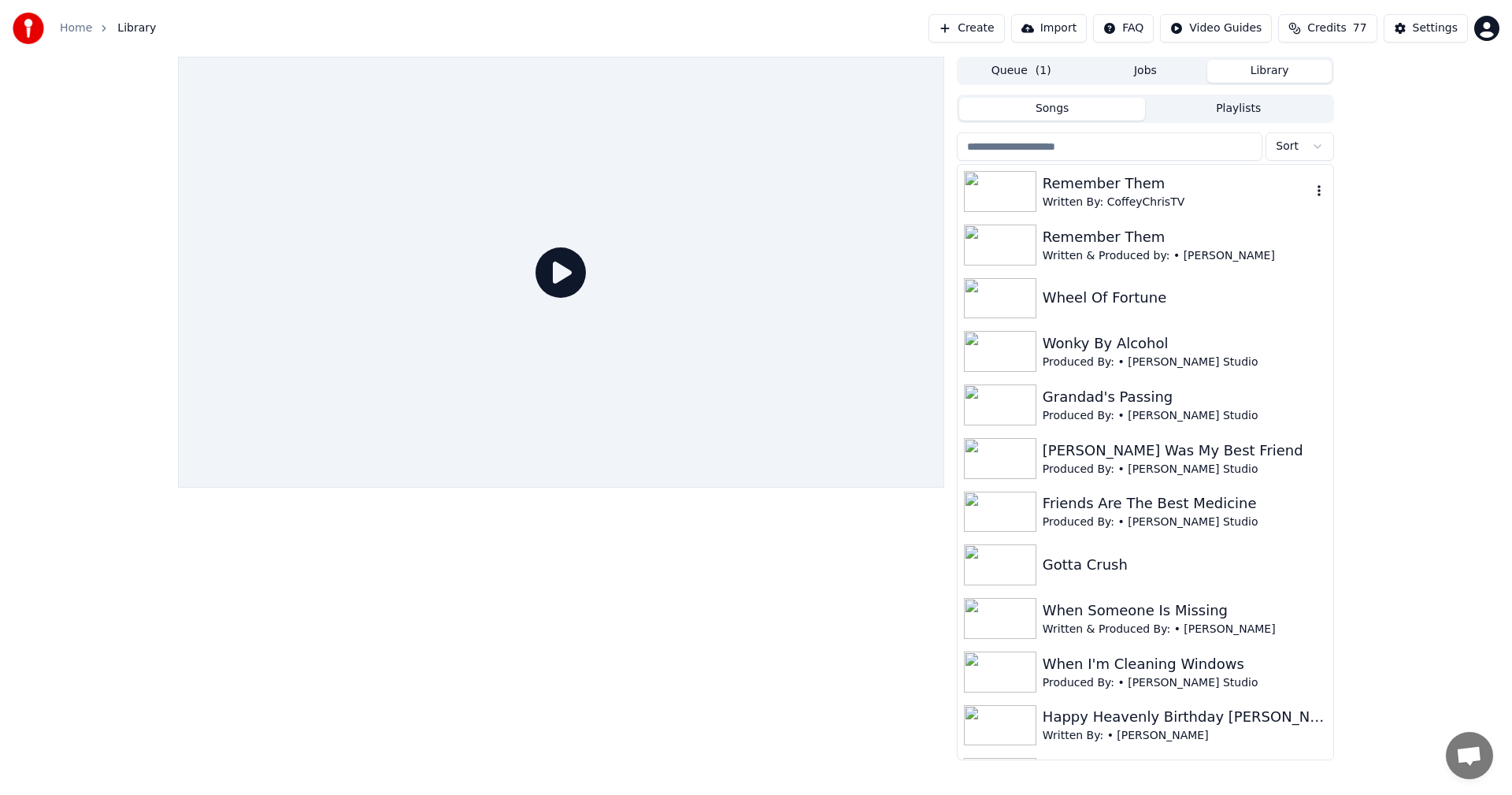
click at [1055, 194] on div "Written By: CoffeyChrisTV" at bounding box center [1177, 202] width 269 height 16
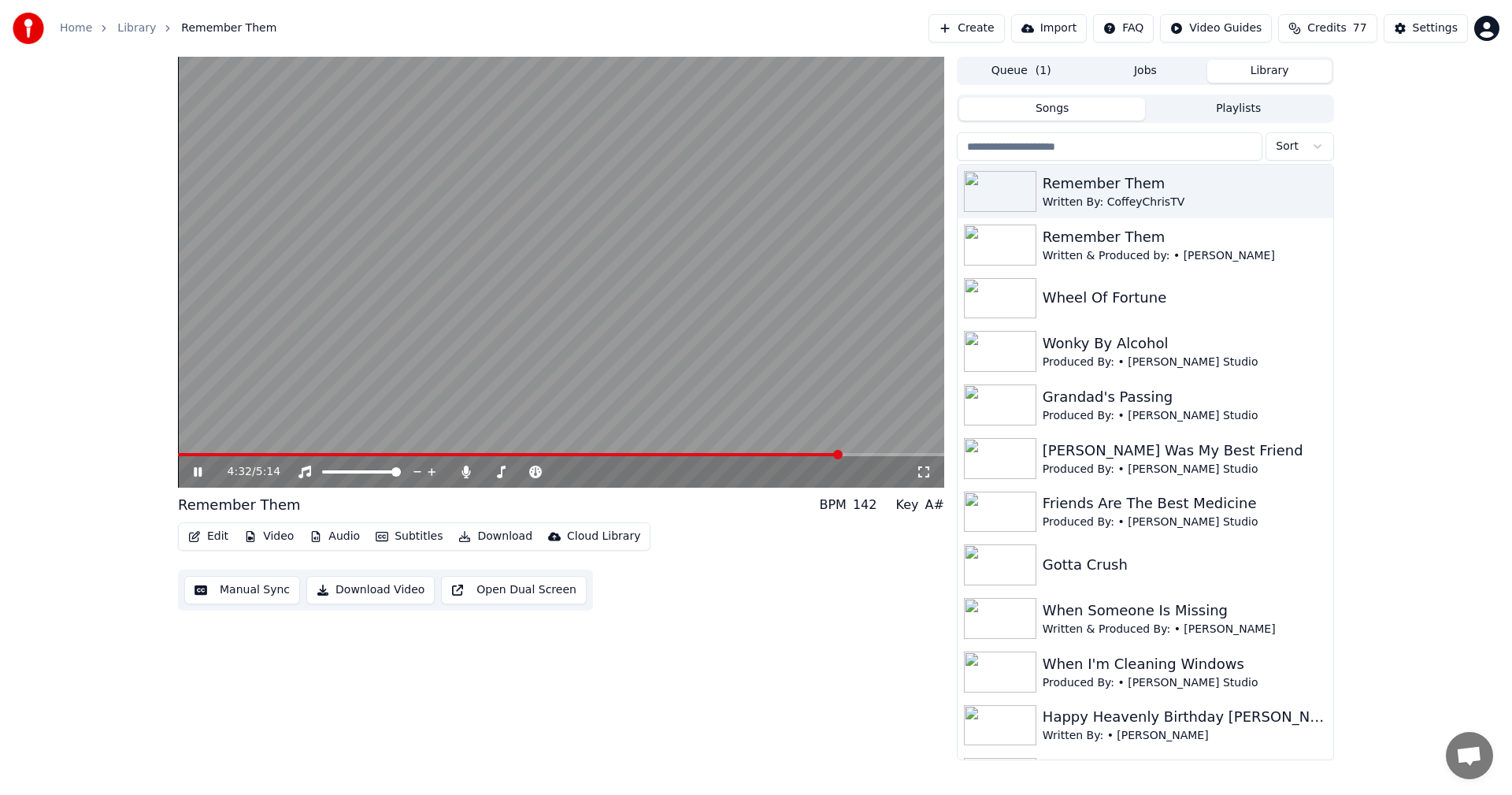
click at [191, 471] on icon at bounding box center [209, 472] width 37 height 13
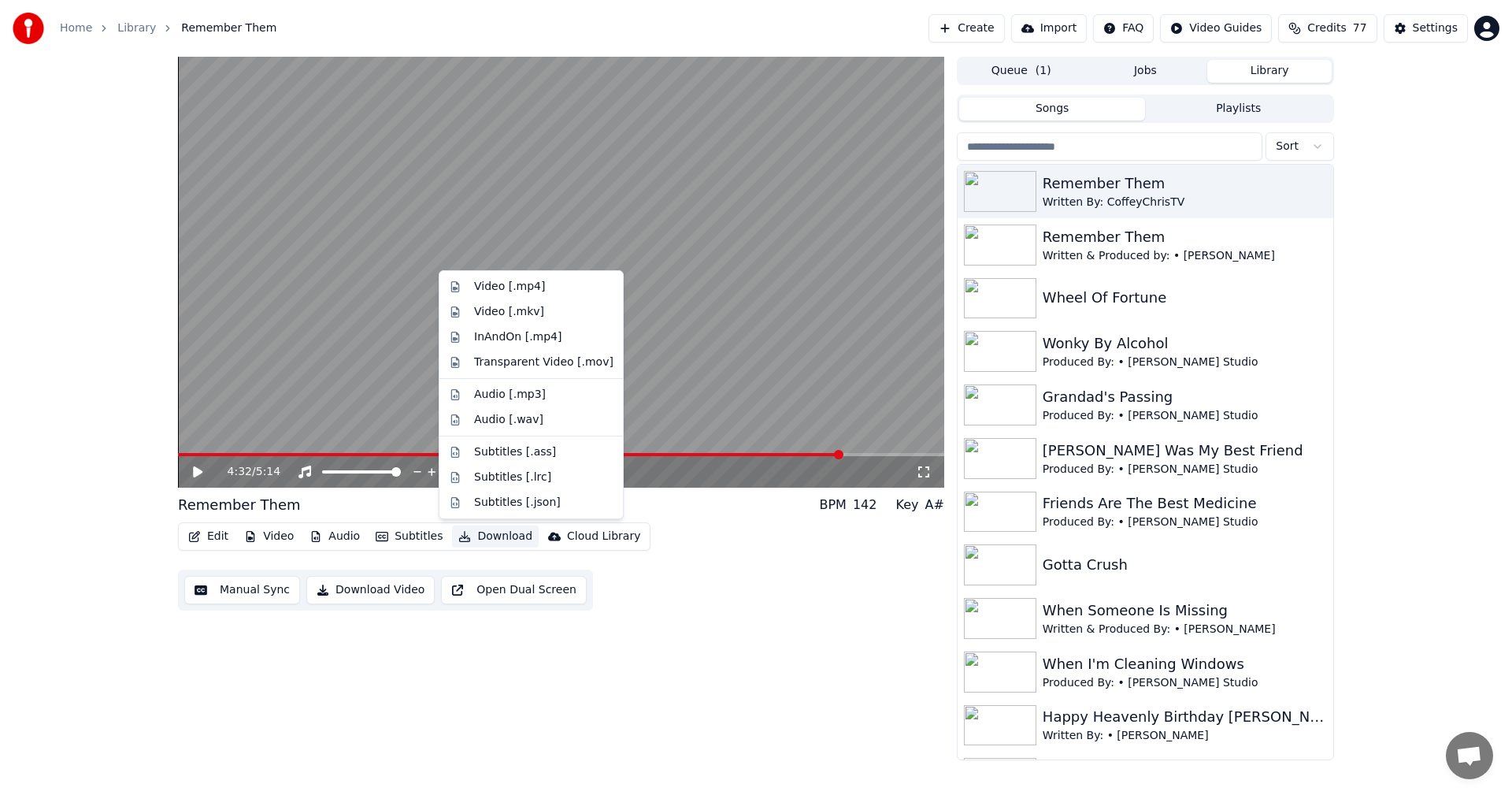
click at [471, 538] on button "Download" at bounding box center [494, 536] width 87 height 22
click at [517, 283] on div "Video [.mp4]" at bounding box center [508, 287] width 71 height 16
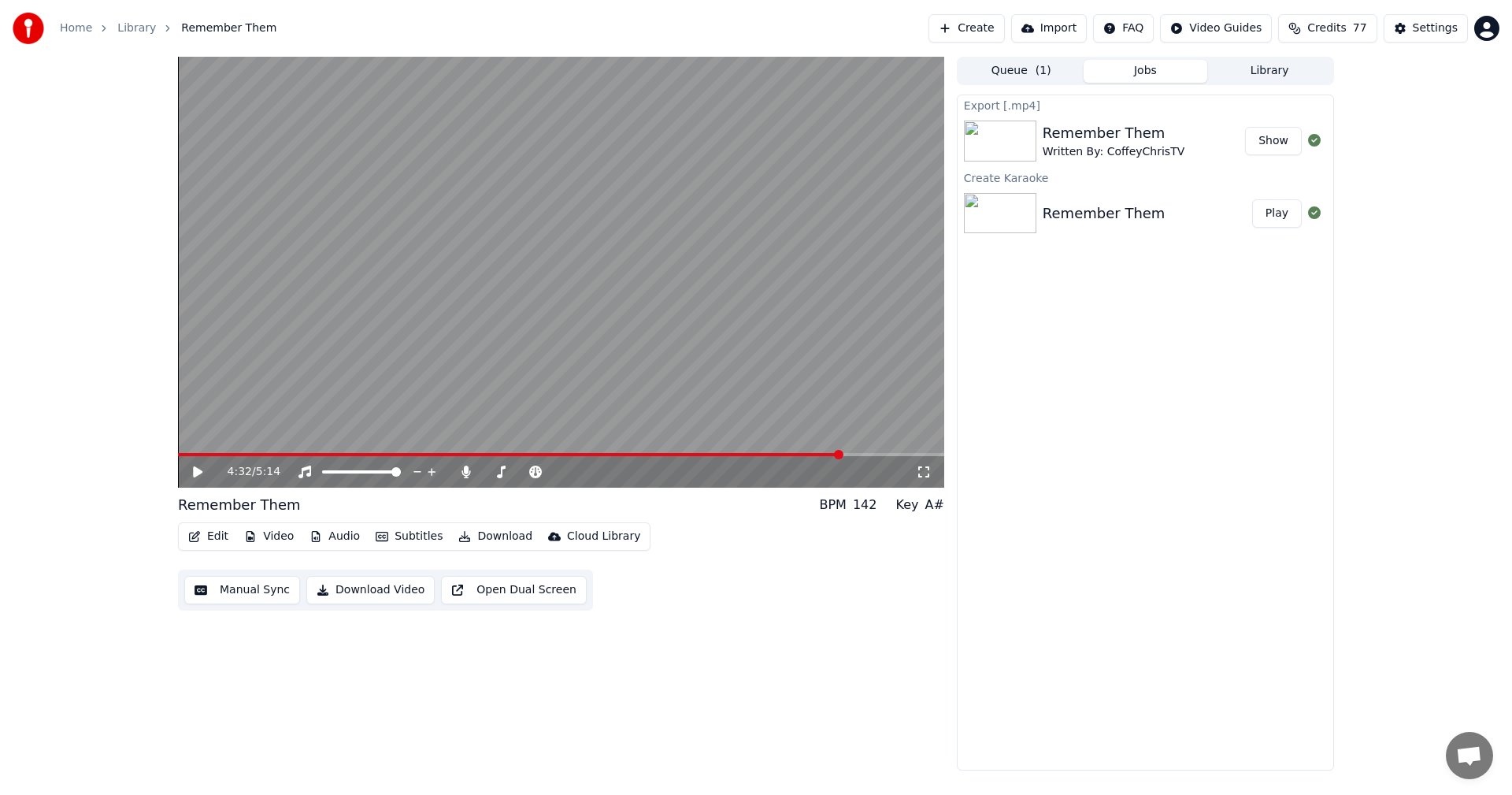
click at [1270, 146] on button "Show" at bounding box center [1272, 140] width 57 height 28
